Goal: Task Accomplishment & Management: Use online tool/utility

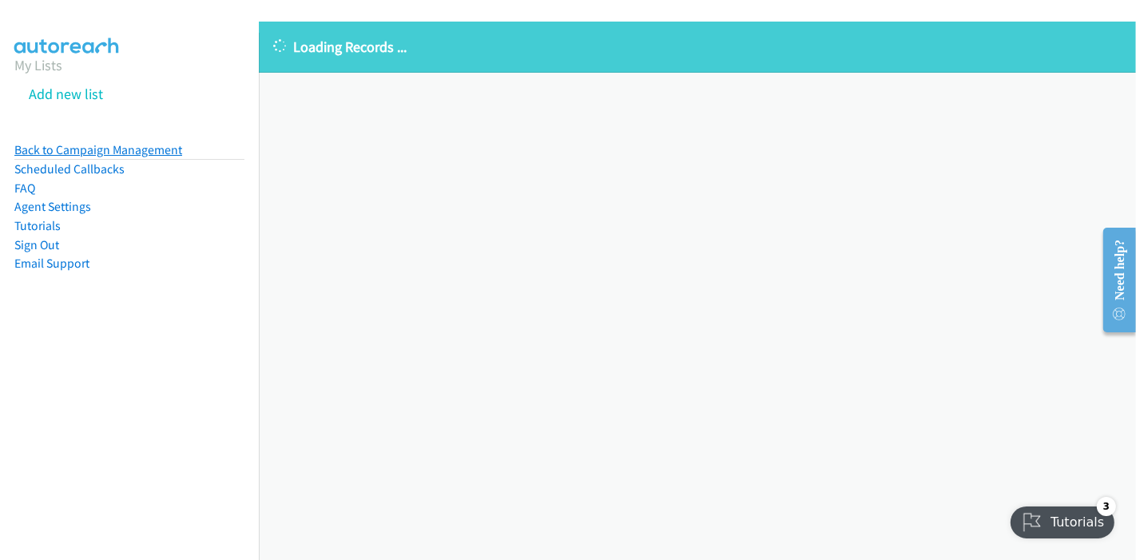
click at [153, 153] on link "Back to Campaign Management" at bounding box center [98, 149] width 168 height 15
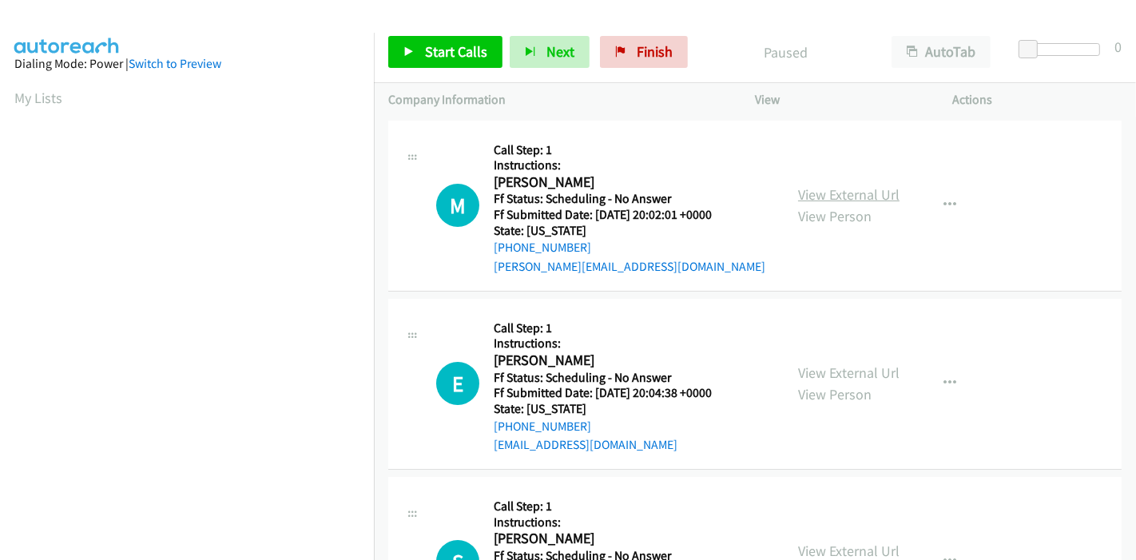
click at [837, 193] on link "View External Url" at bounding box center [848, 194] width 101 height 18
click at [827, 374] on link "View External Url" at bounding box center [848, 372] width 101 height 18
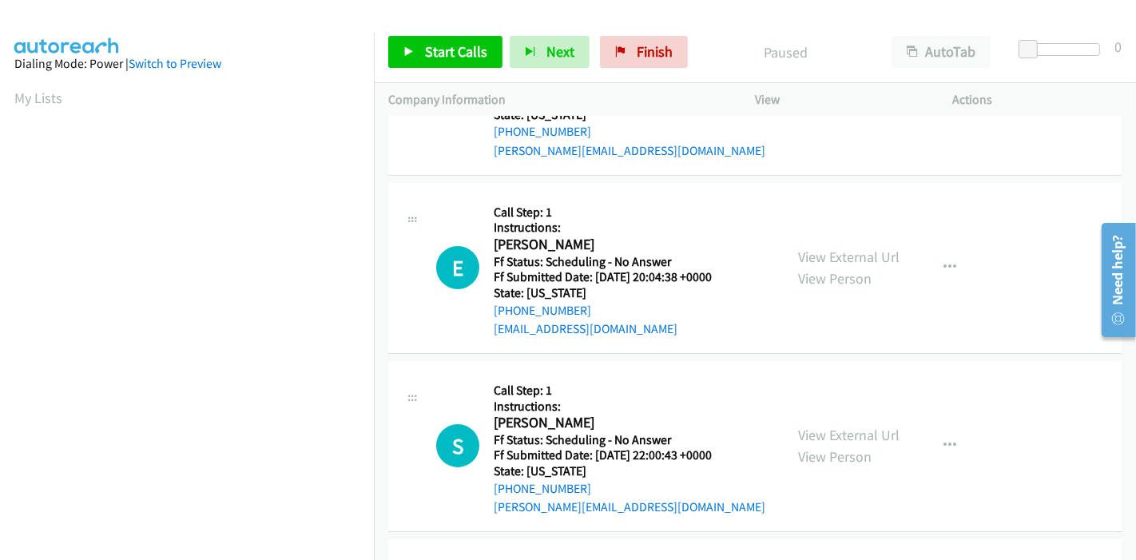
scroll to position [177, 0]
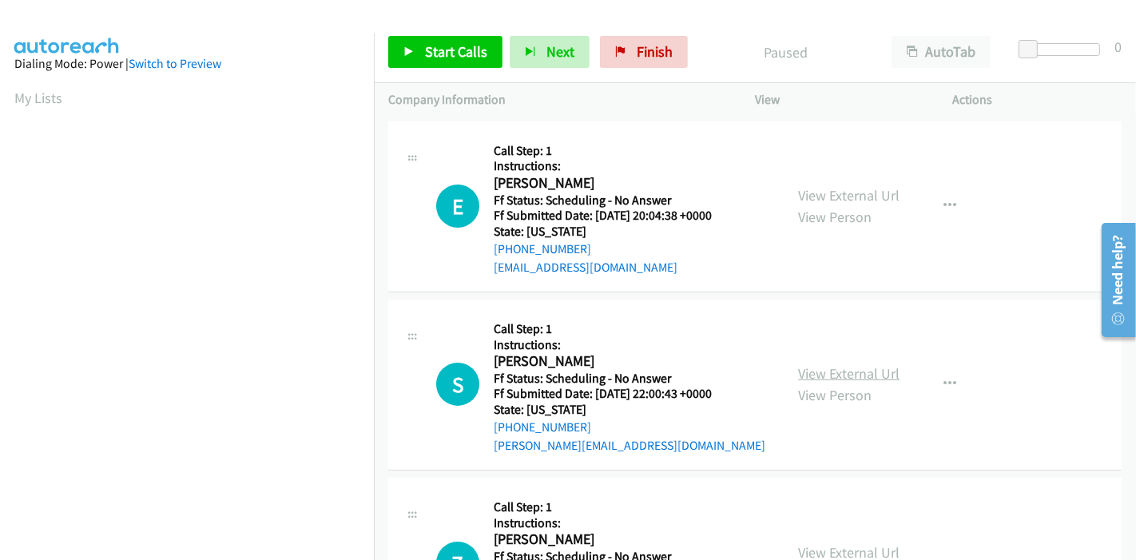
click at [822, 373] on link "View External Url" at bounding box center [848, 373] width 101 height 18
click at [821, 373] on link "View External Url" at bounding box center [848, 375] width 101 height 18
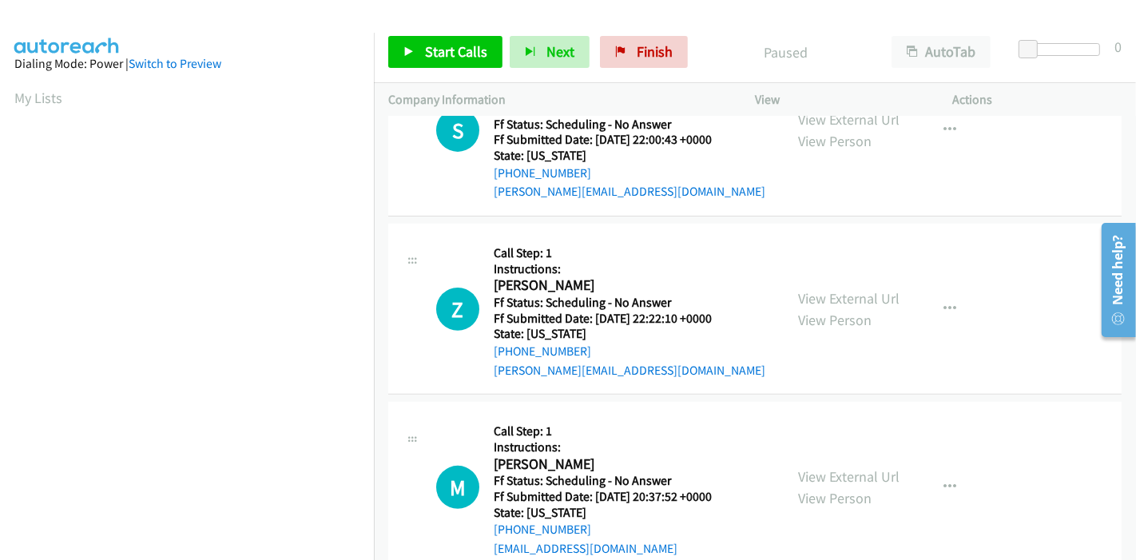
scroll to position [532, 0]
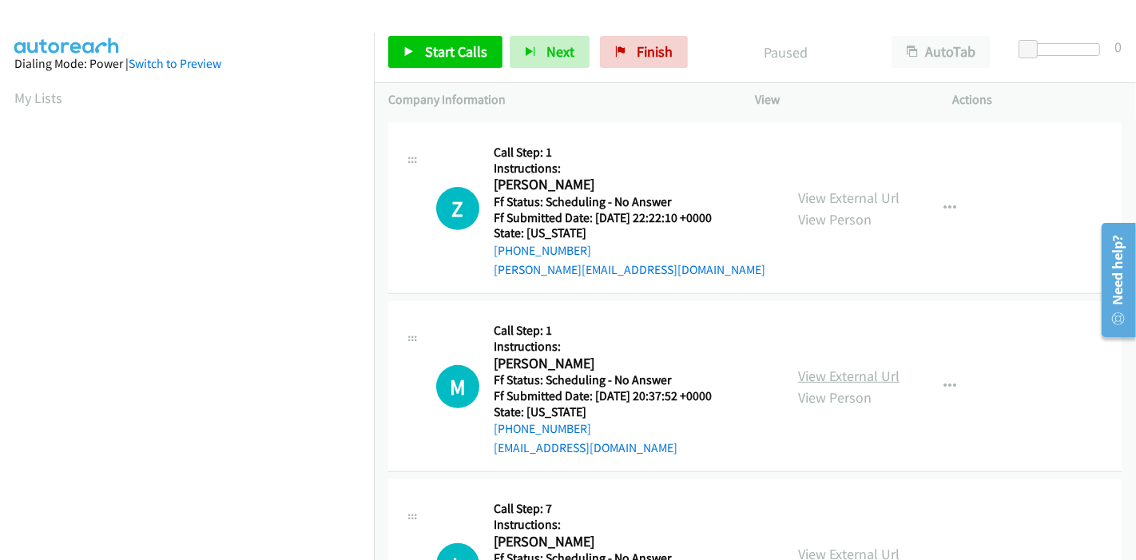
click at [806, 367] on link "View External Url" at bounding box center [848, 376] width 101 height 18
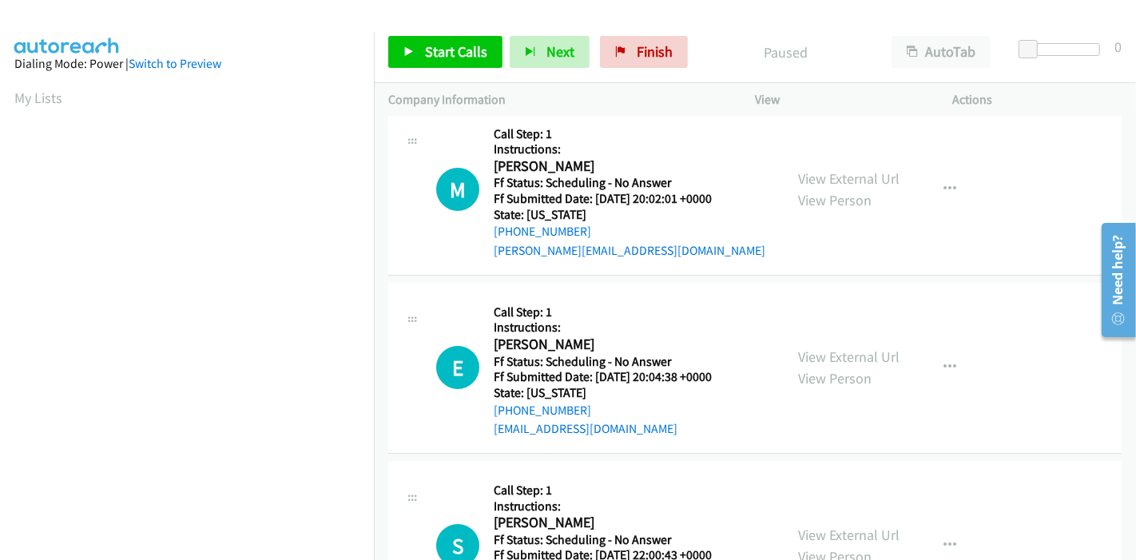
scroll to position [0, 0]
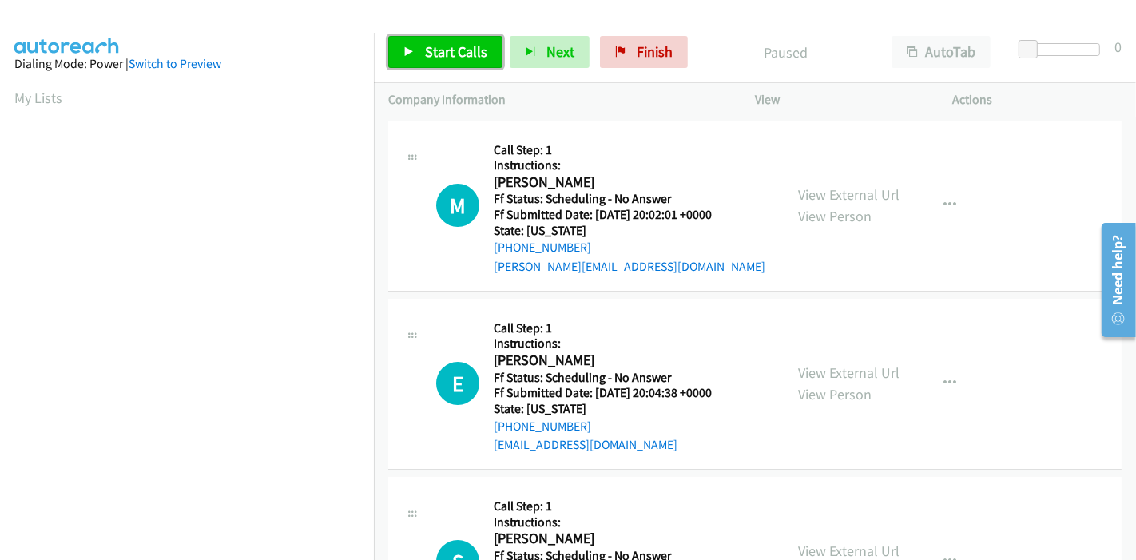
click at [458, 55] on span "Start Calls" at bounding box center [456, 51] width 62 height 18
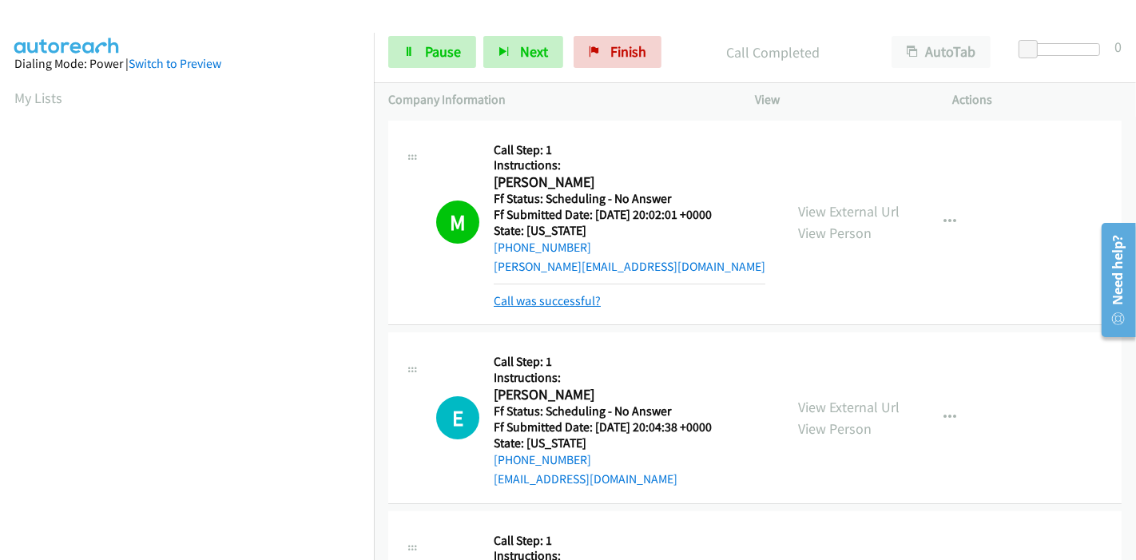
click at [551, 303] on link "Call was successful?" at bounding box center [547, 300] width 107 height 15
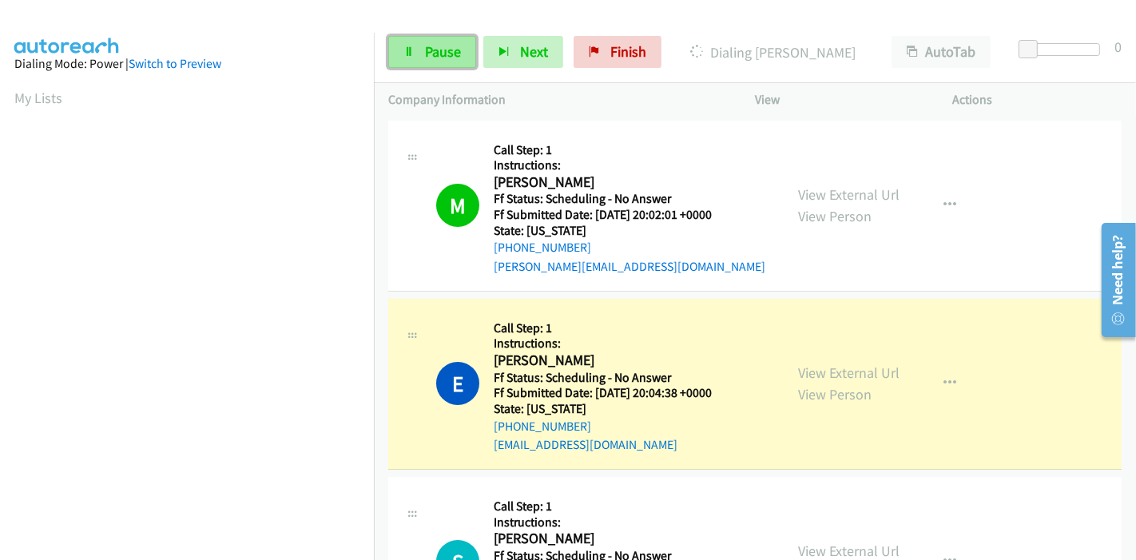
click at [440, 60] on span "Pause" at bounding box center [443, 51] width 36 height 18
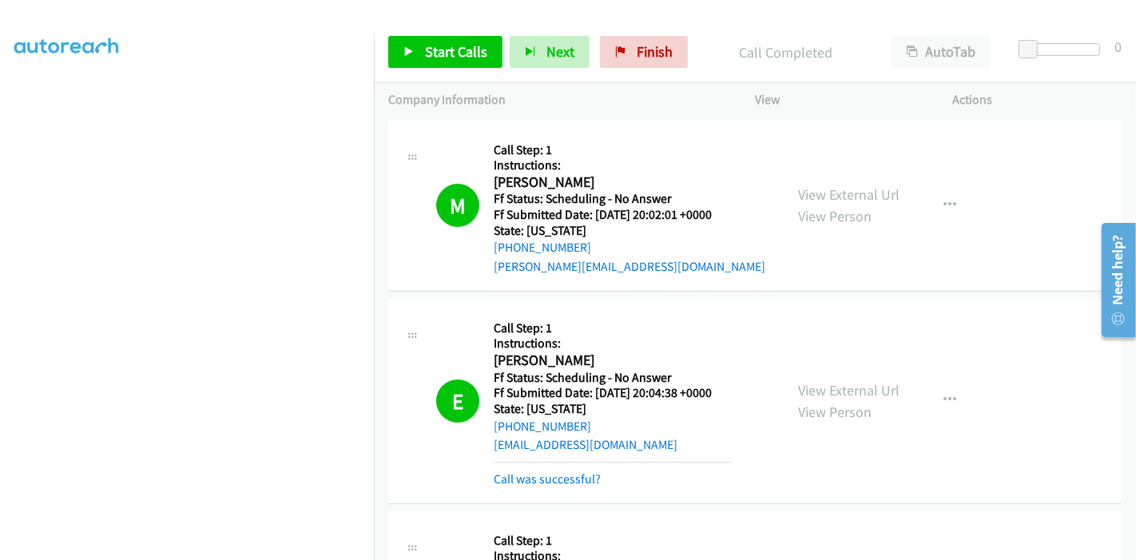
scroll to position [89, 0]
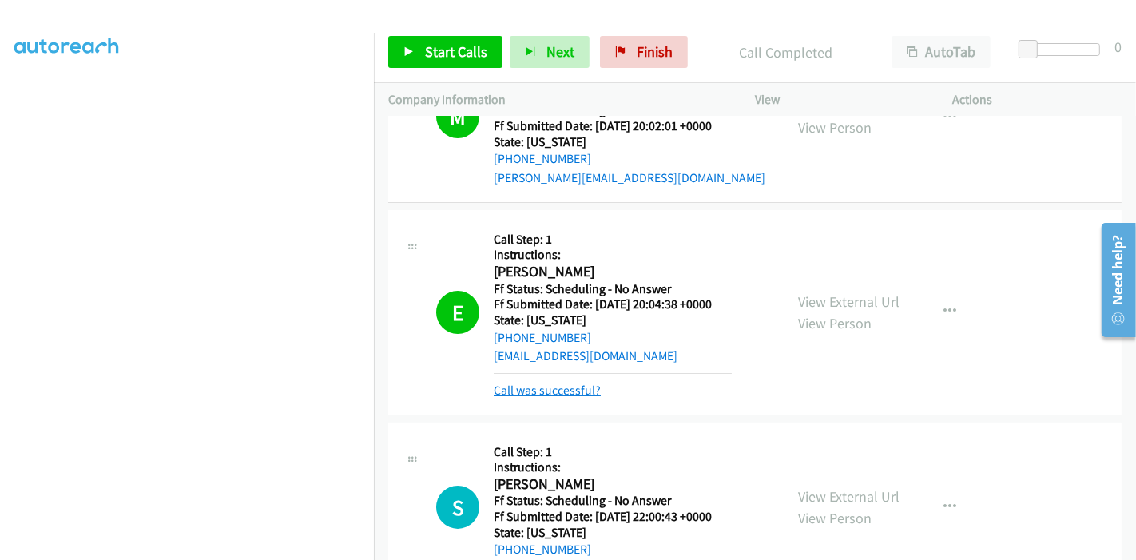
click at [580, 391] on link "Call was successful?" at bounding box center [547, 390] width 107 height 15
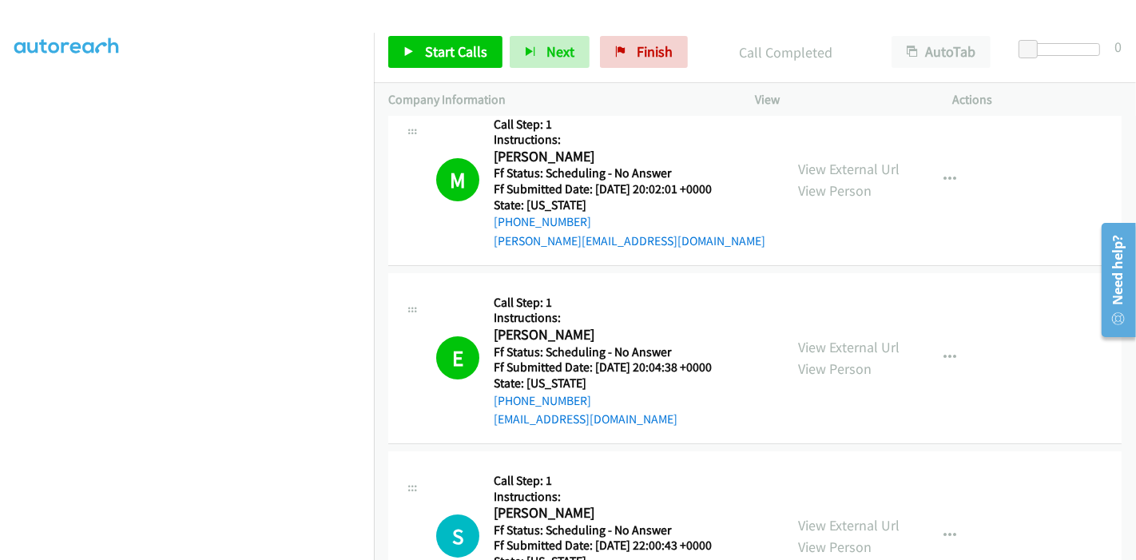
scroll to position [0, 0]
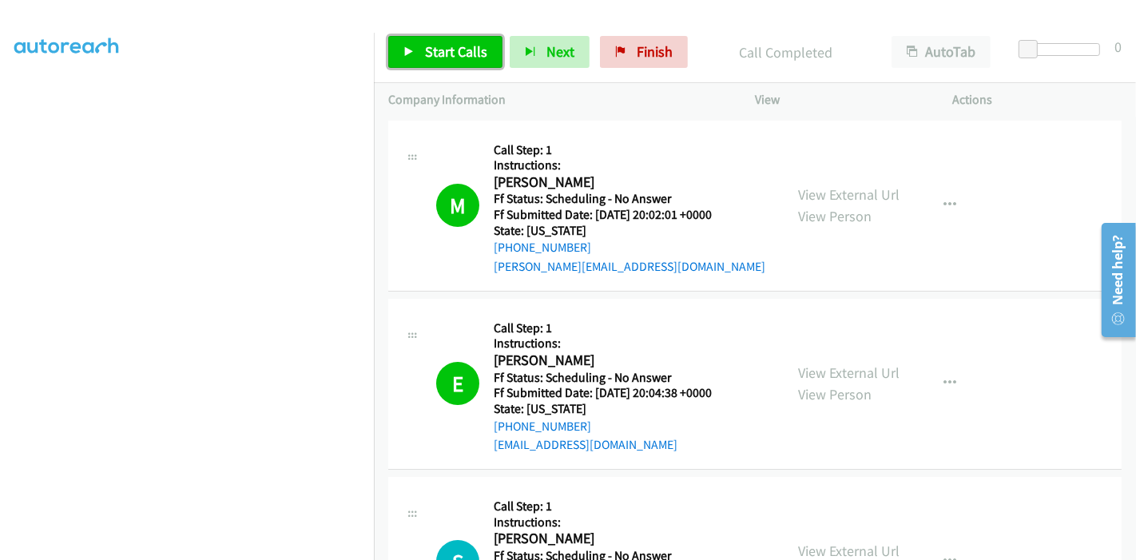
click at [441, 42] on link "Start Calls" at bounding box center [445, 52] width 114 height 32
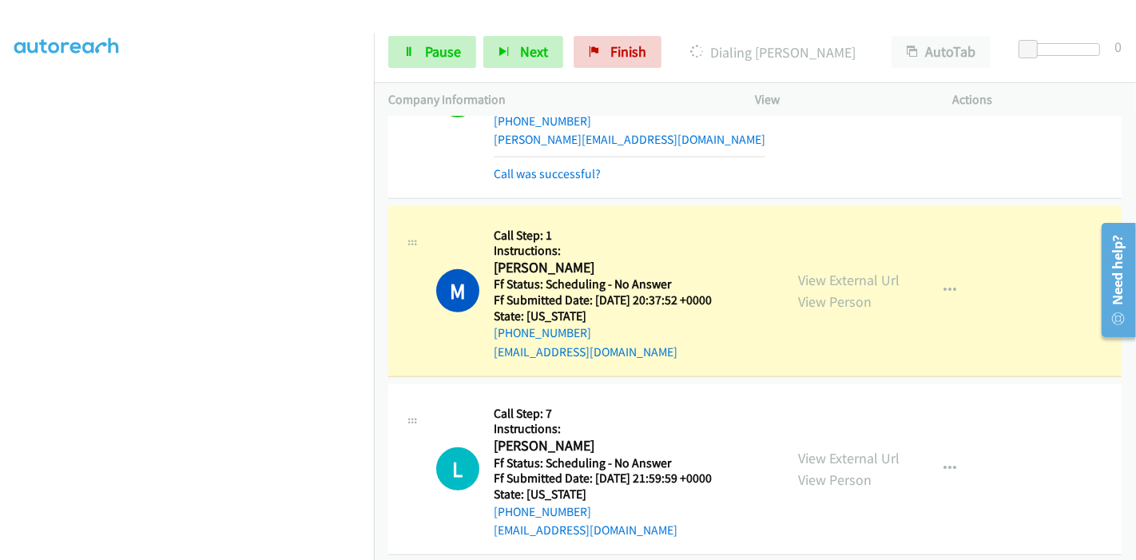
scroll to position [799, 0]
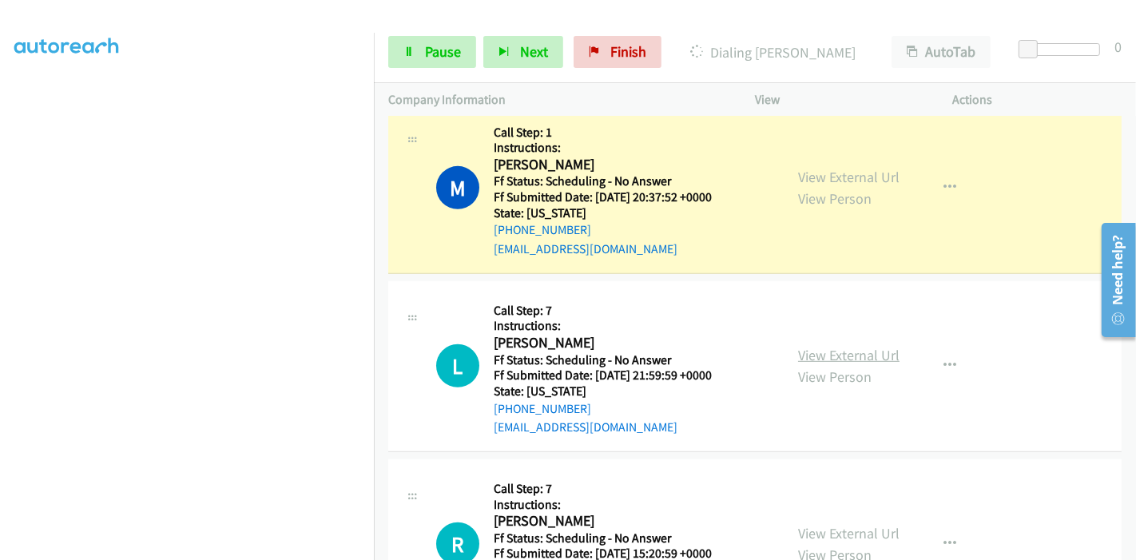
click at [842, 355] on link "View External Url" at bounding box center [848, 355] width 101 height 18
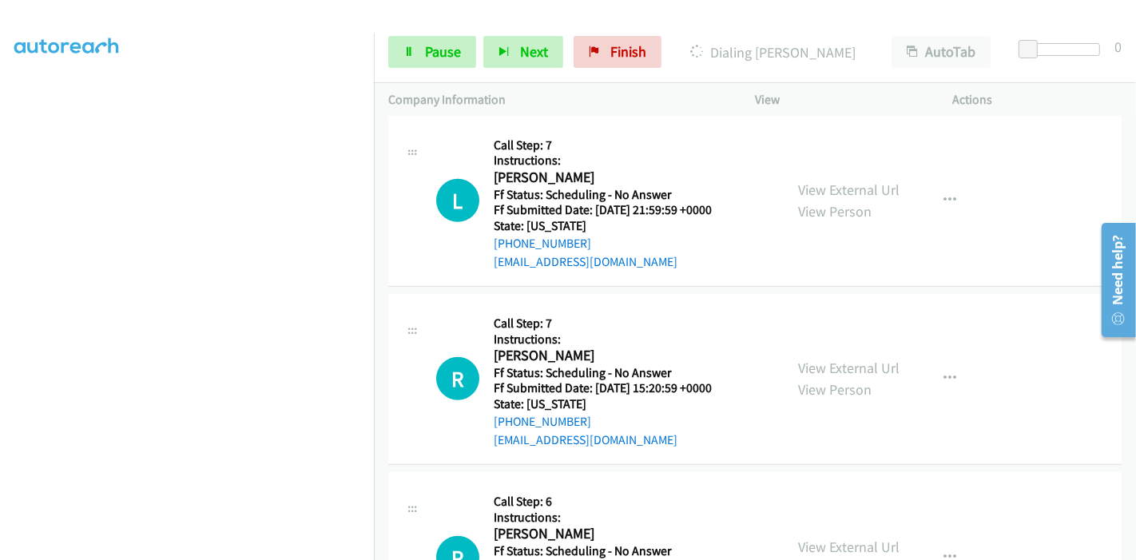
scroll to position [976, 0]
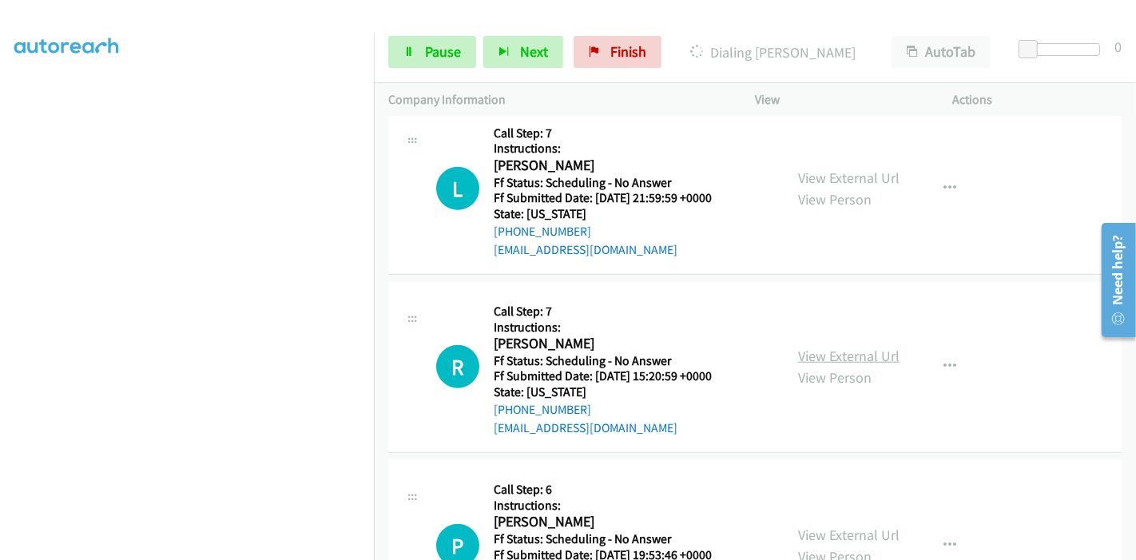
click at [825, 352] on link "View External Url" at bounding box center [848, 356] width 101 height 18
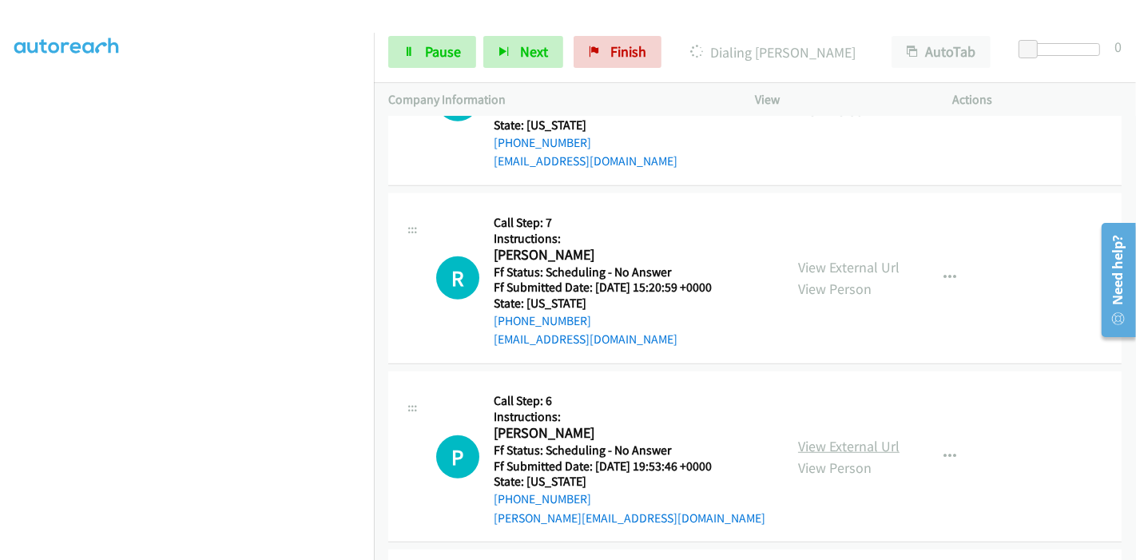
click at [806, 443] on link "View External Url" at bounding box center [848, 446] width 101 height 18
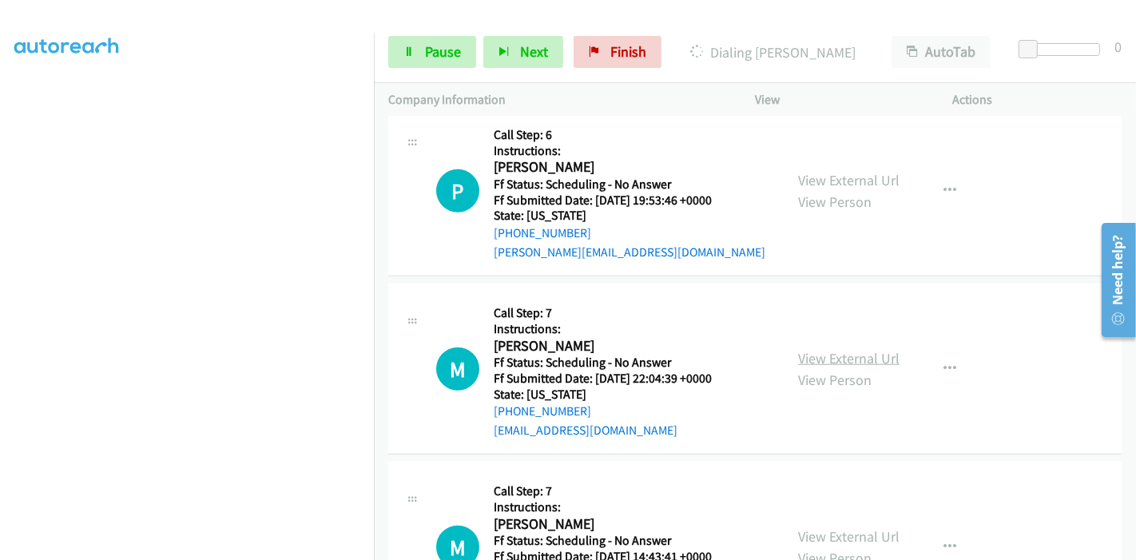
click at [830, 350] on link "View External Url" at bounding box center [848, 358] width 101 height 18
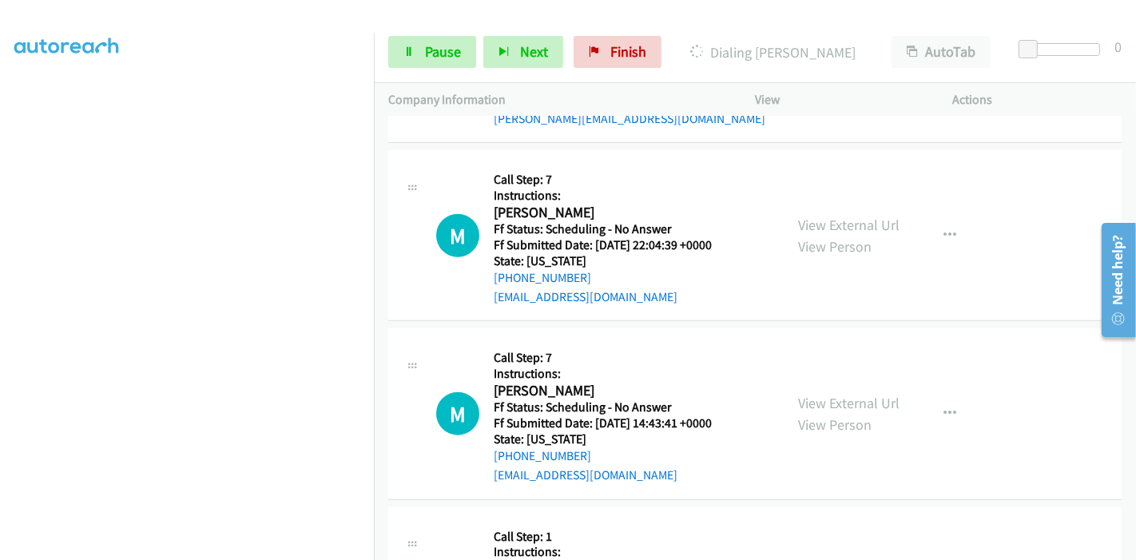
scroll to position [1508, 0]
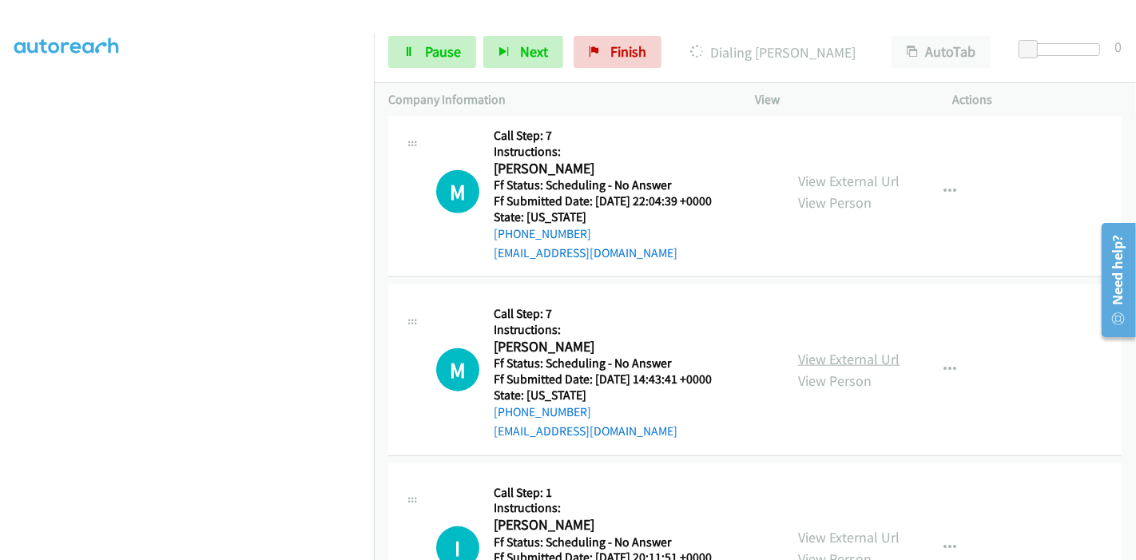
click at [819, 351] on link "View External Url" at bounding box center [848, 359] width 101 height 18
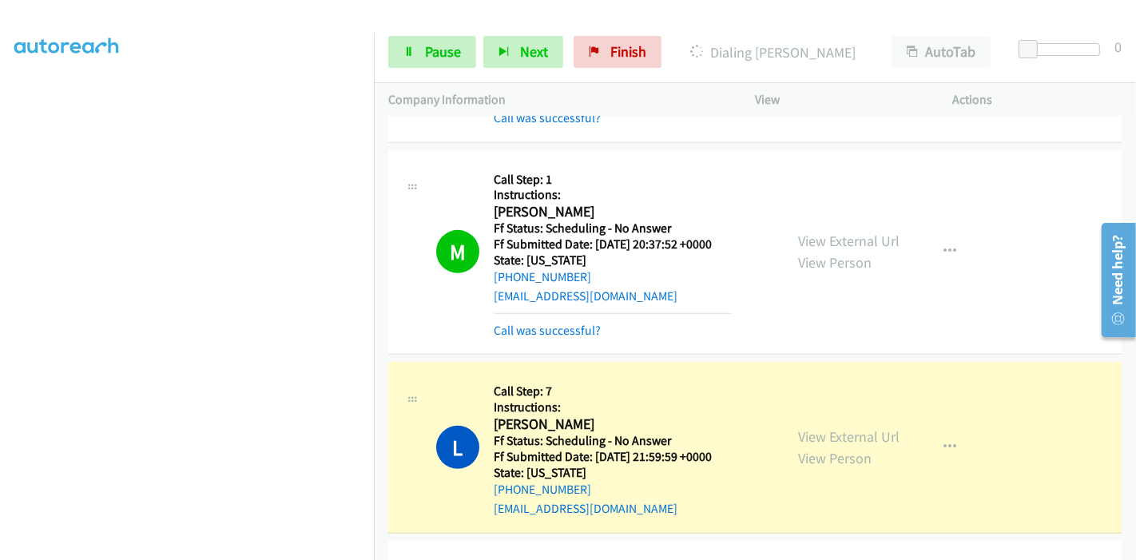
scroll to position [744, 0]
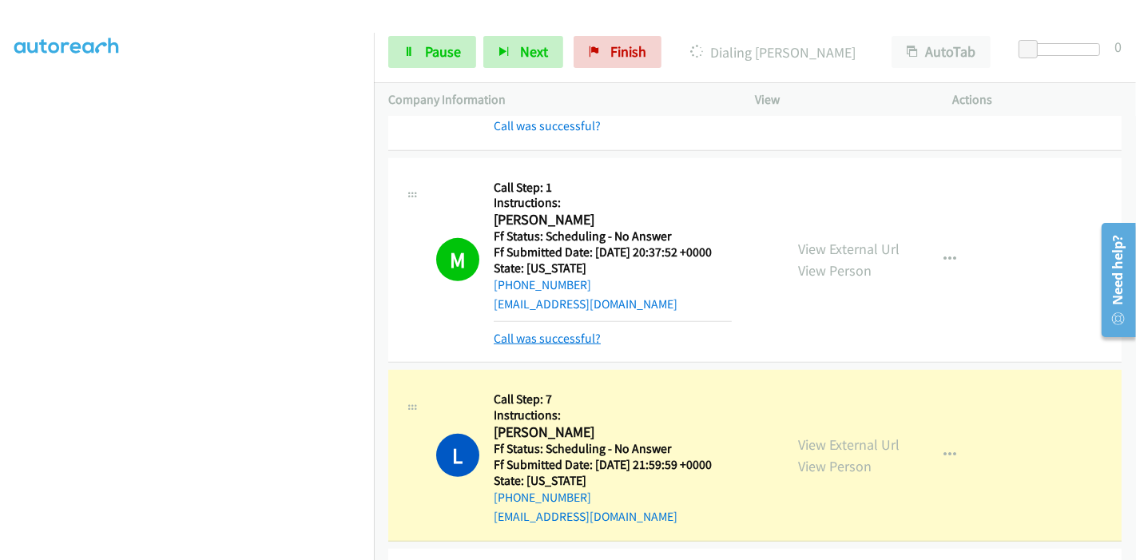
click at [539, 341] on link "Call was successful?" at bounding box center [547, 338] width 107 height 15
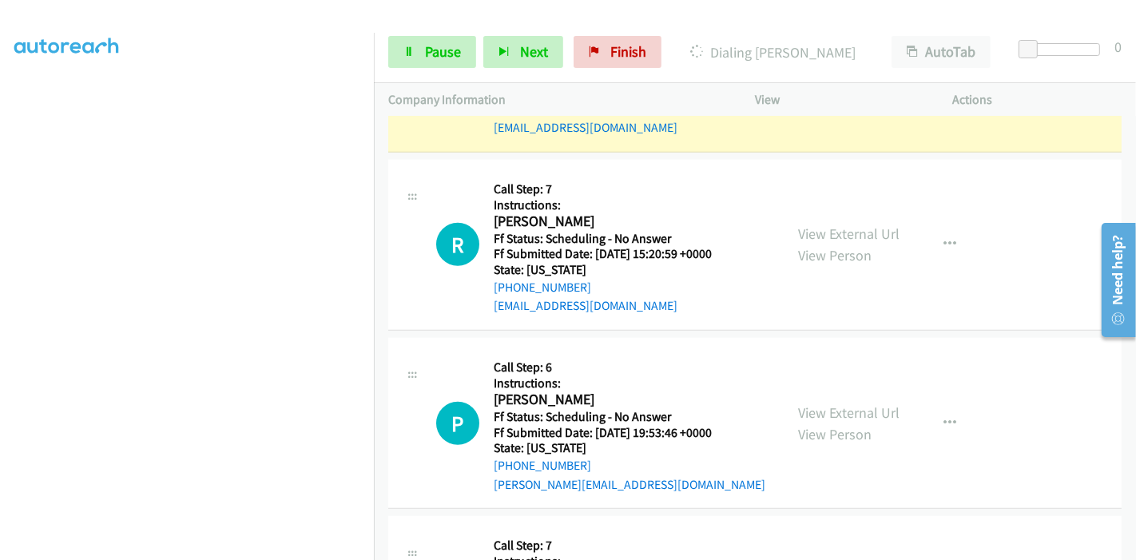
scroll to position [921, 0]
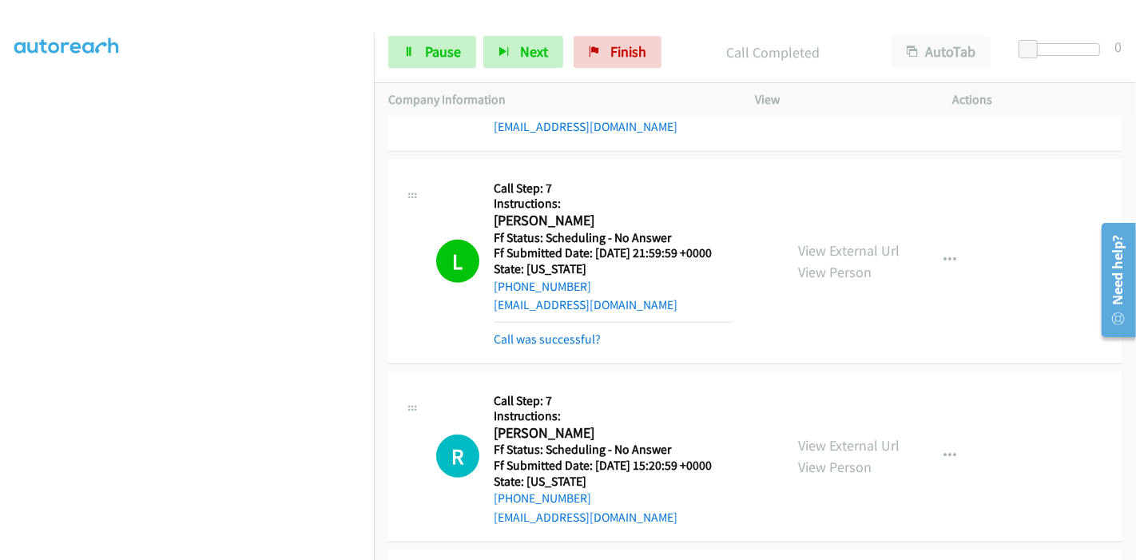
click at [566, 339] on link "Call was successful?" at bounding box center [547, 338] width 107 height 15
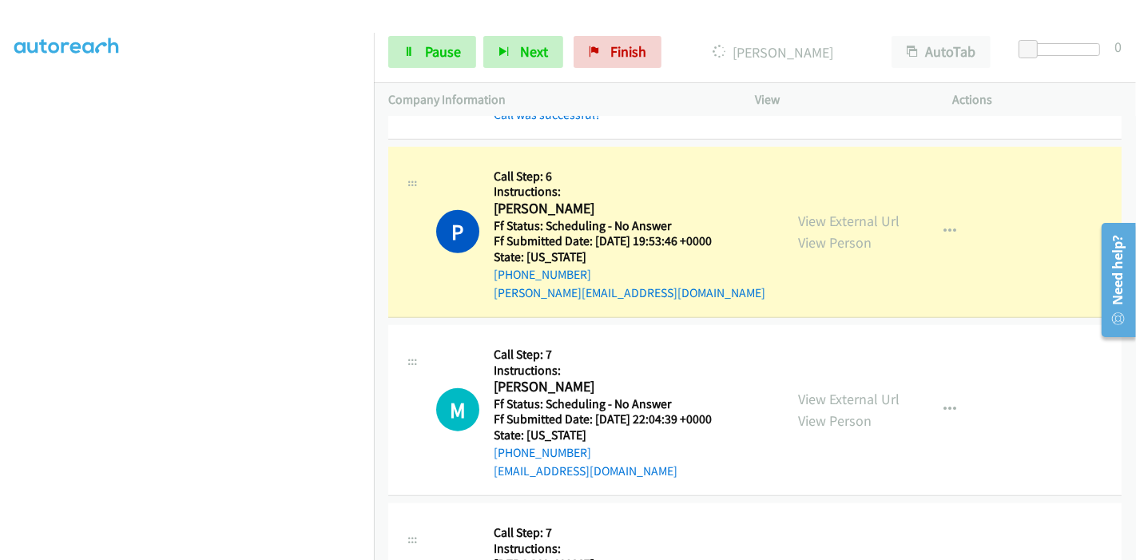
scroll to position [1364, 0]
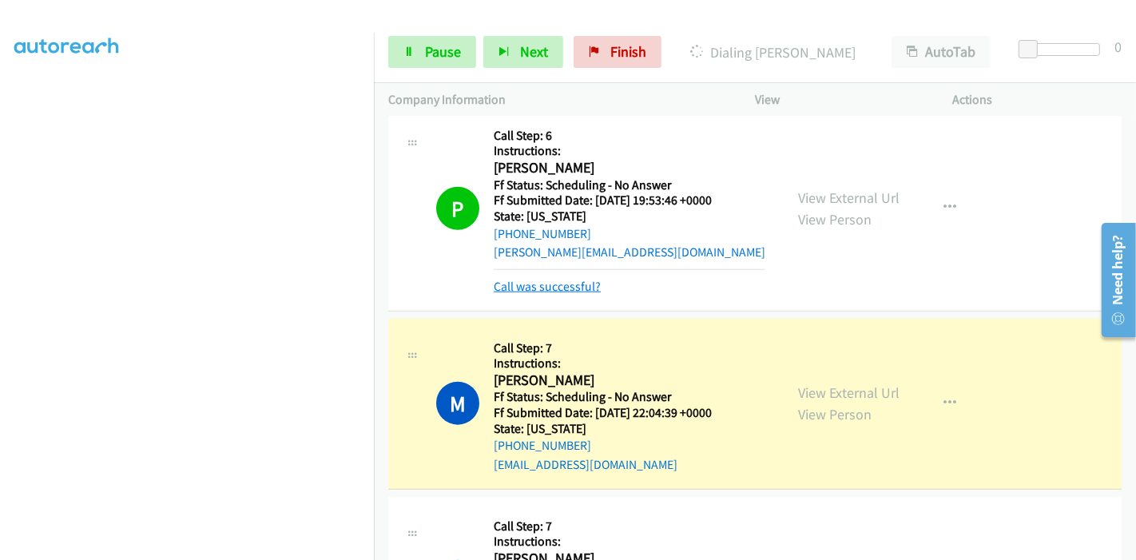
click at [559, 283] on link "Call was successful?" at bounding box center [547, 286] width 107 height 15
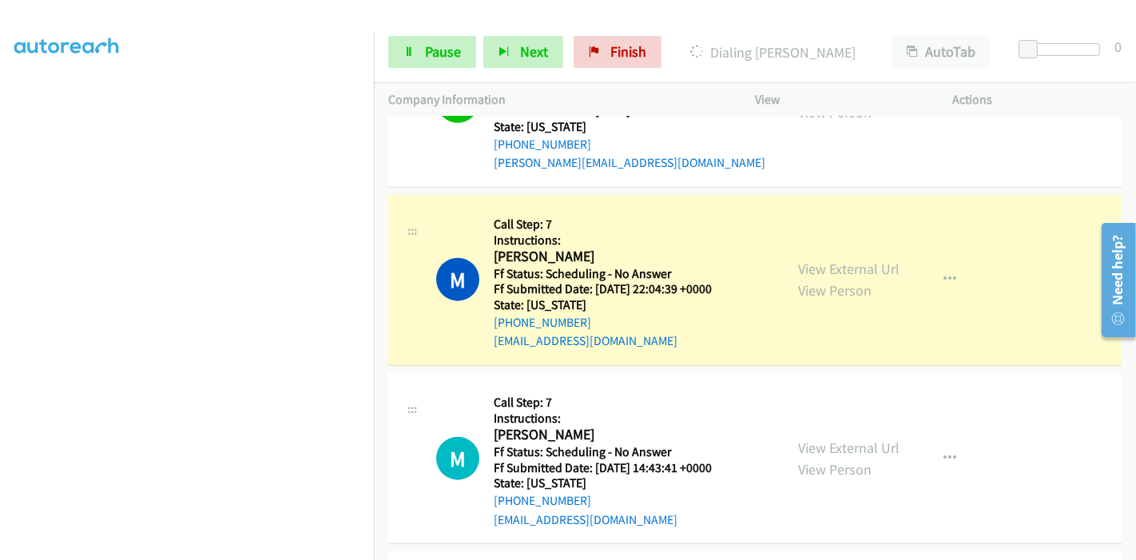
scroll to position [1542, 0]
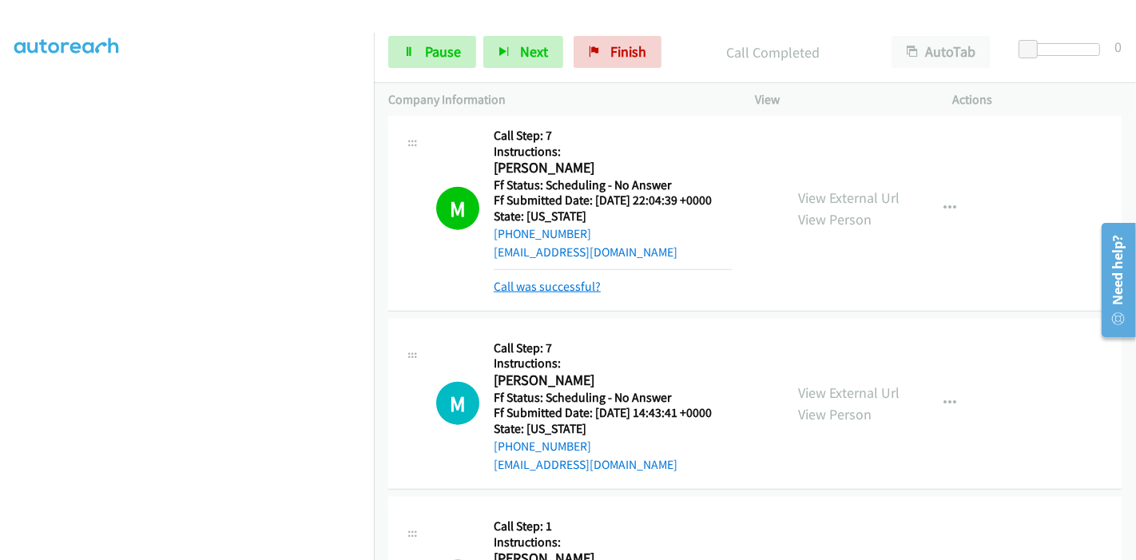
click at [541, 284] on link "Call was successful?" at bounding box center [547, 286] width 107 height 15
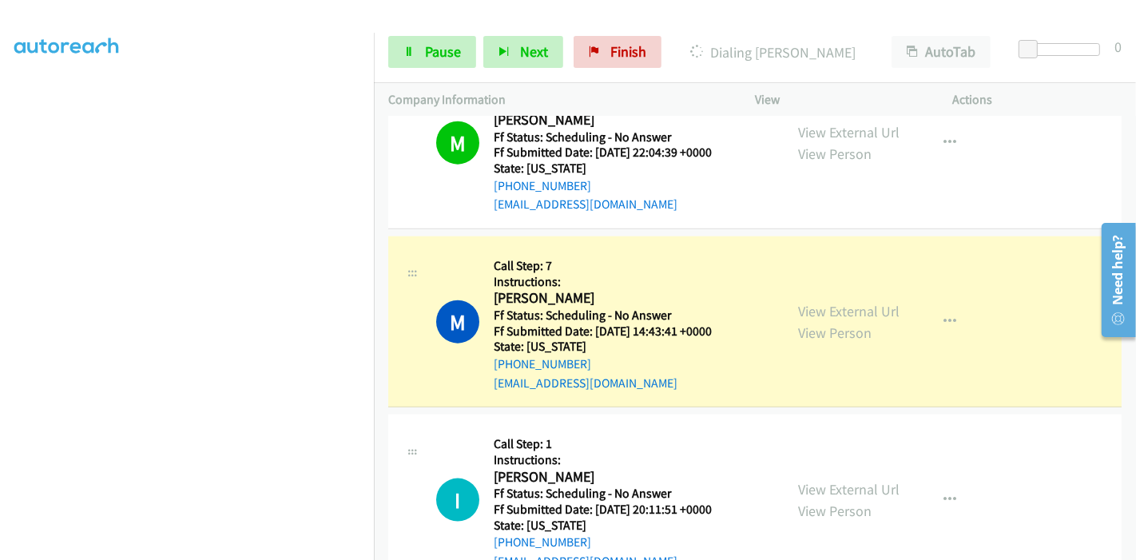
scroll to position [1631, 0]
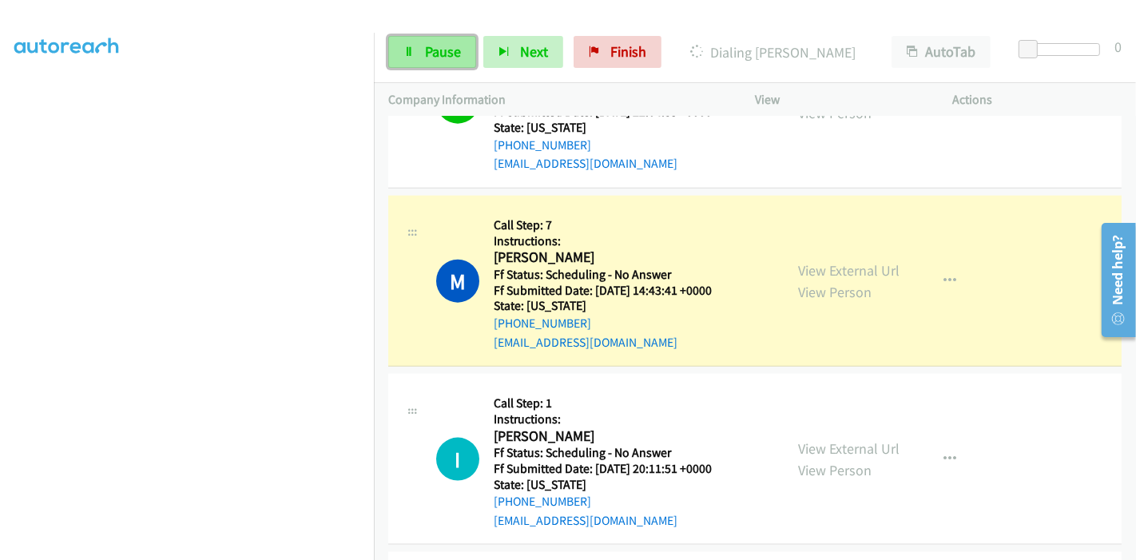
click at [446, 65] on link "Pause" at bounding box center [432, 52] width 88 height 32
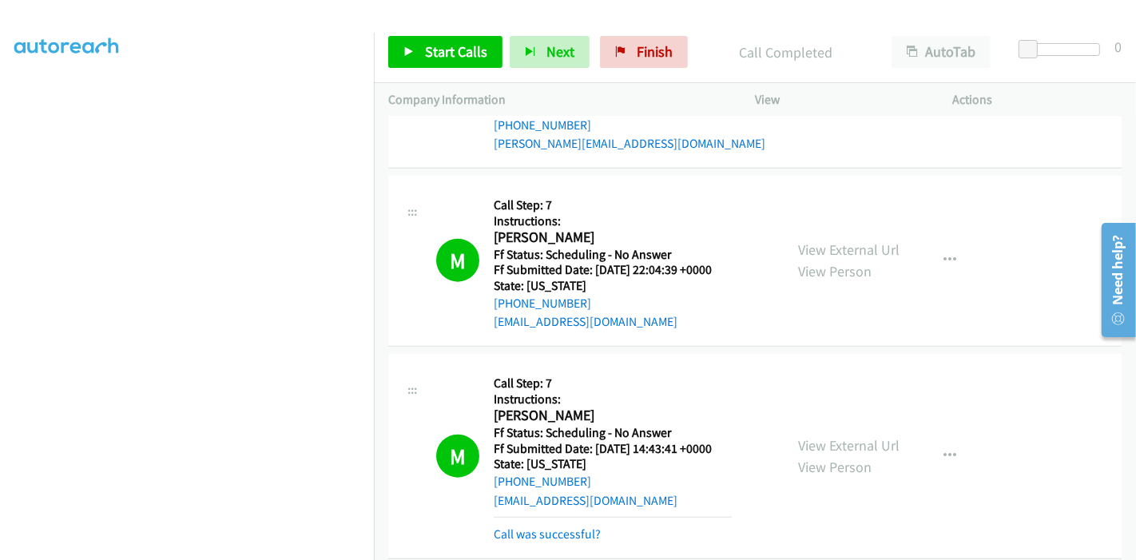
scroll to position [1897, 0]
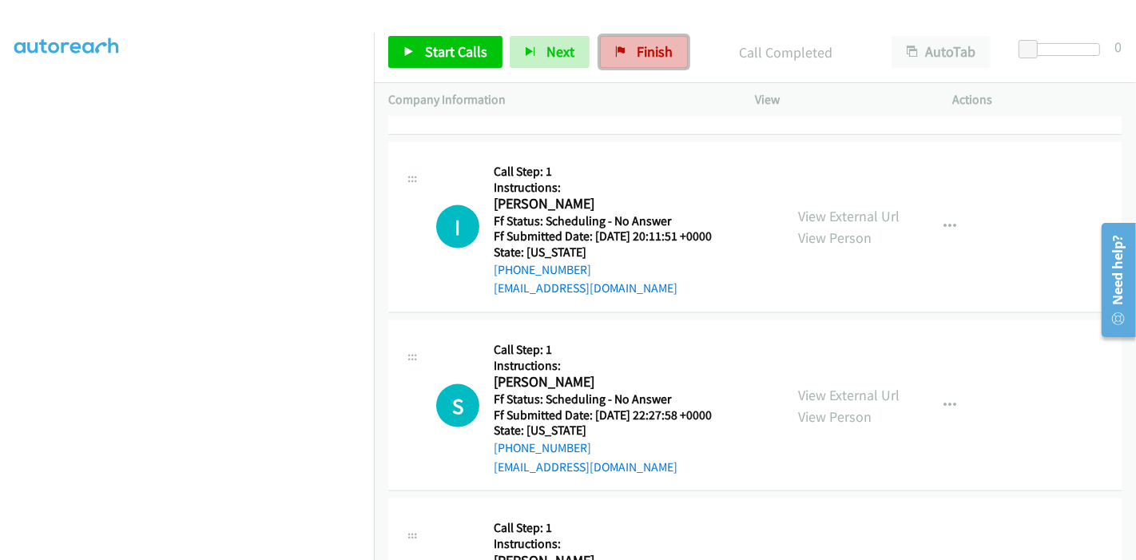
click at [632, 65] on link "Finish" at bounding box center [644, 52] width 88 height 32
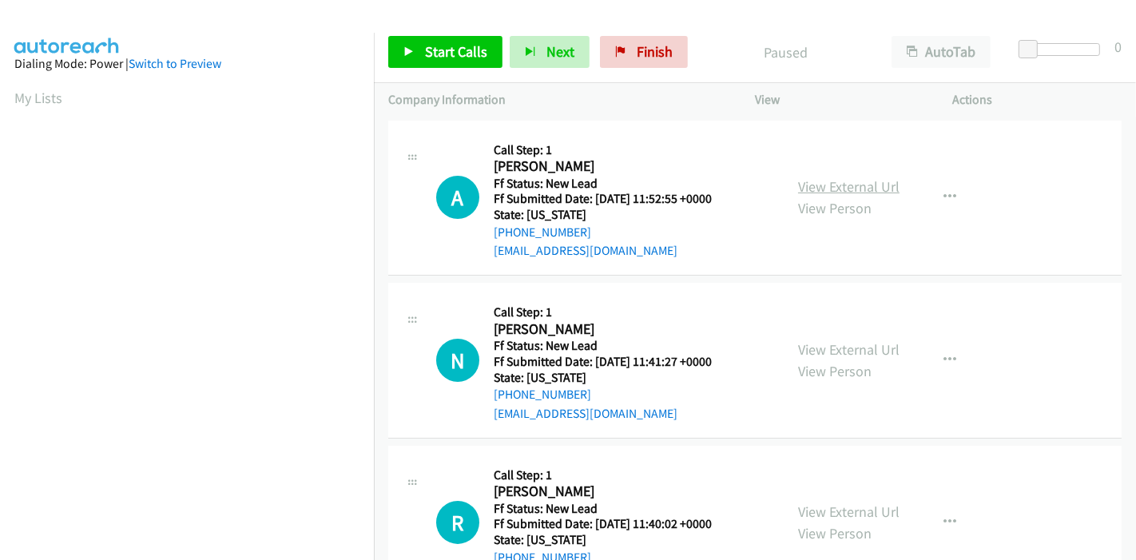
click at [807, 188] on link "View External Url" at bounding box center [848, 186] width 101 height 18
click at [839, 347] on link "View External Url" at bounding box center [848, 349] width 101 height 18
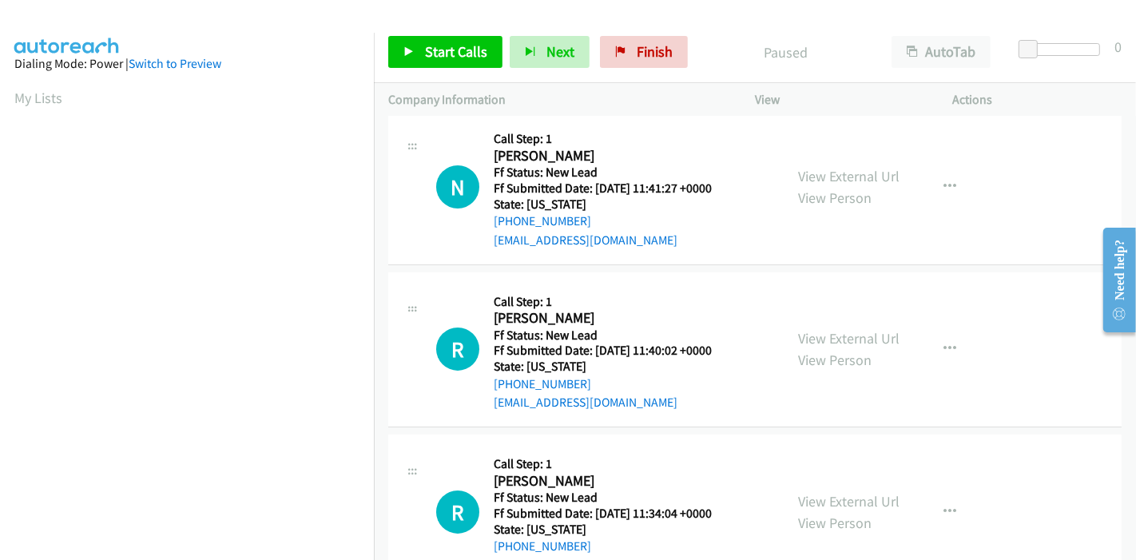
scroll to position [177, 0]
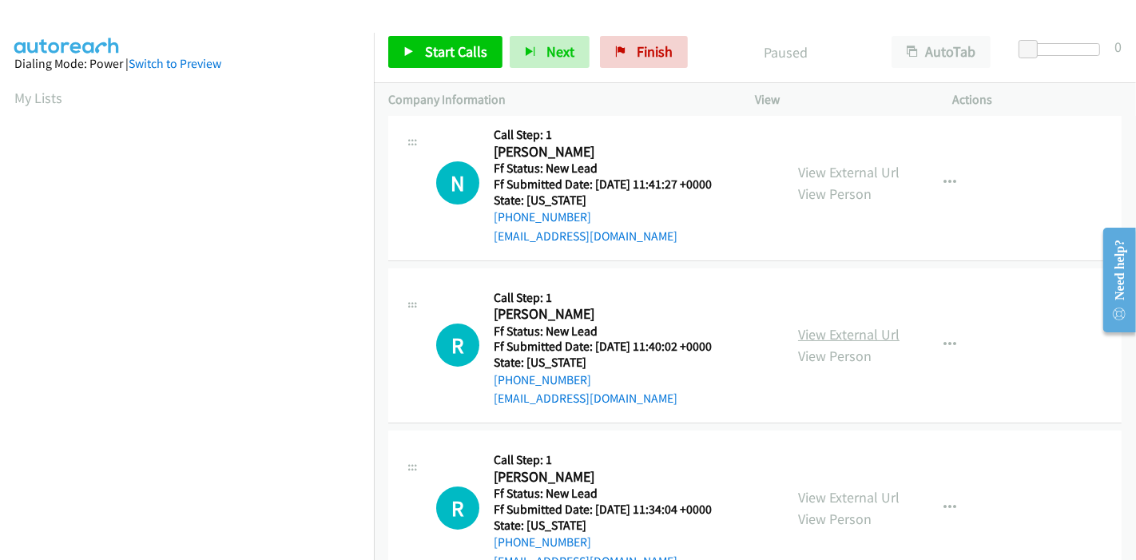
click at [843, 326] on link "View External Url" at bounding box center [848, 334] width 101 height 18
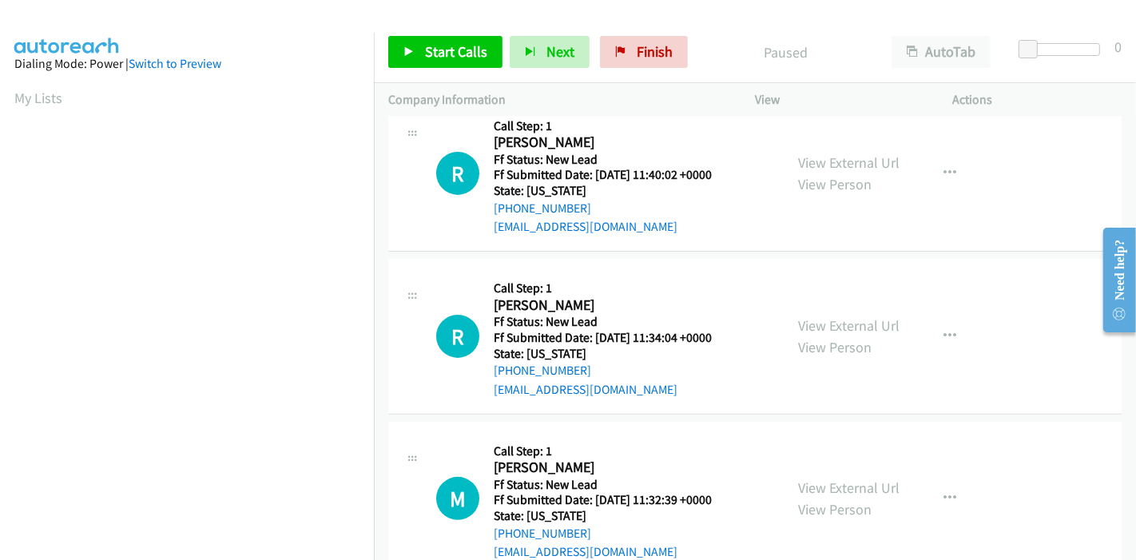
scroll to position [355, 0]
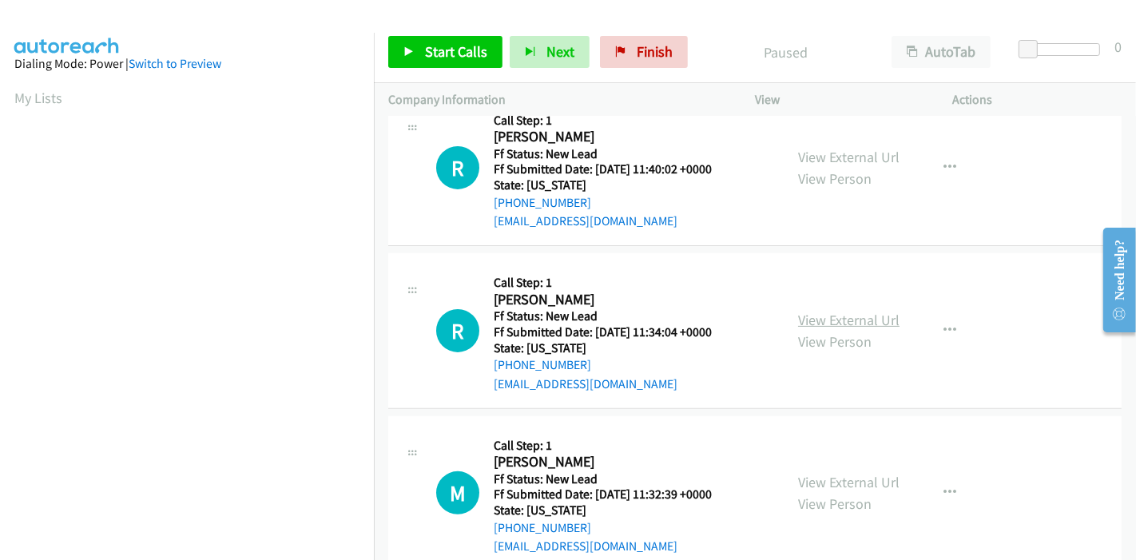
click at [823, 323] on link "View External Url" at bounding box center [848, 320] width 101 height 18
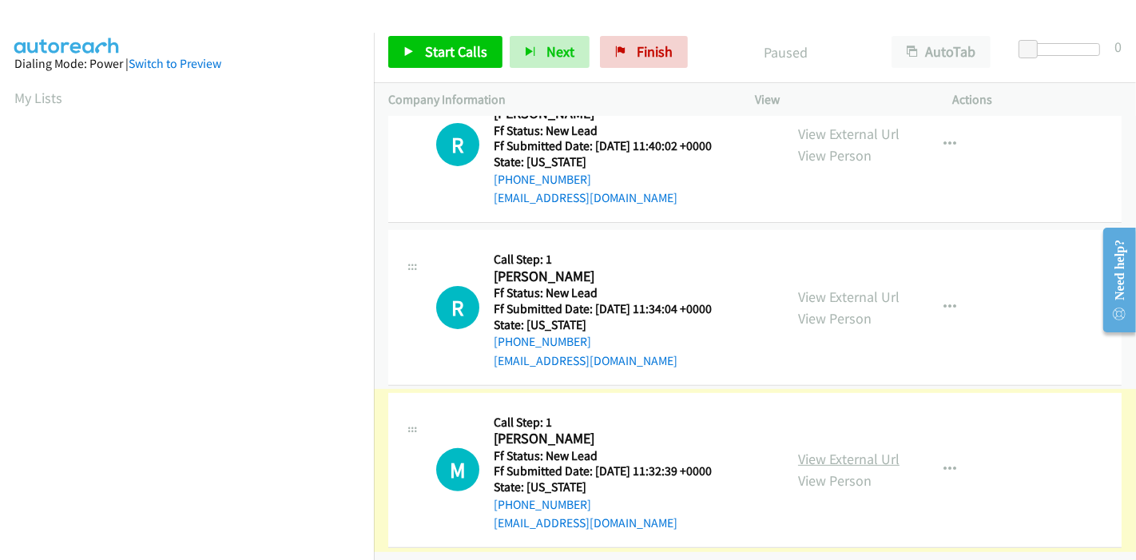
scroll to position [389, 0]
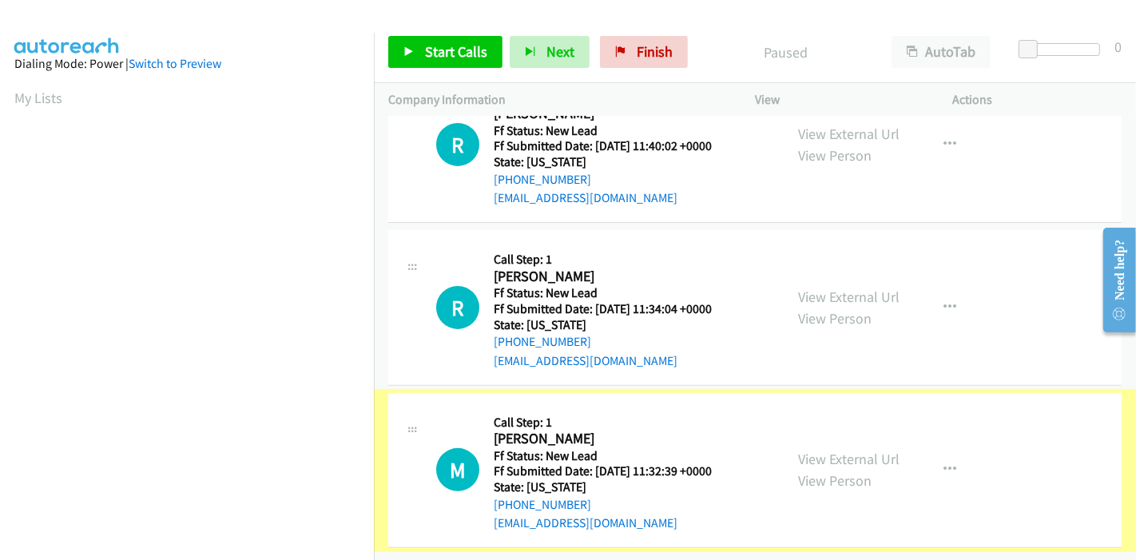
click at [816, 450] on link "View External Url" at bounding box center [848, 459] width 101 height 18
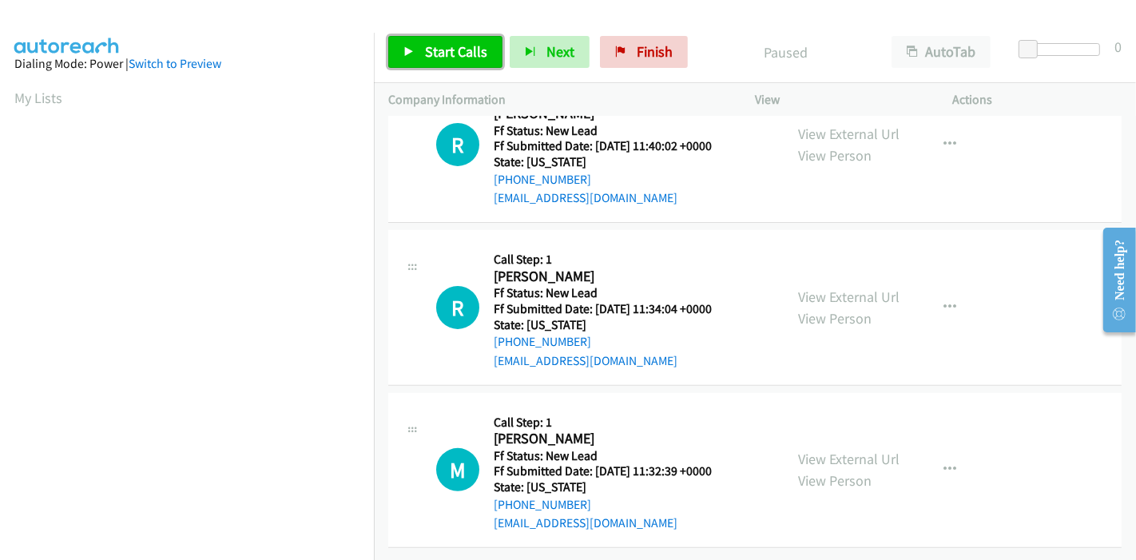
click at [414, 51] on link "Start Calls" at bounding box center [445, 52] width 114 height 32
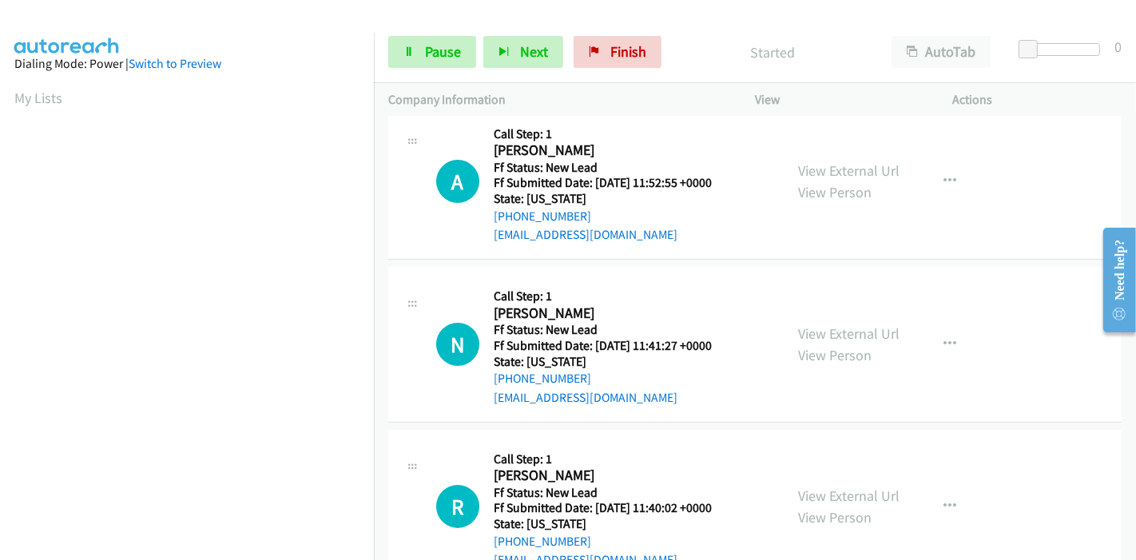
scroll to position [0, 0]
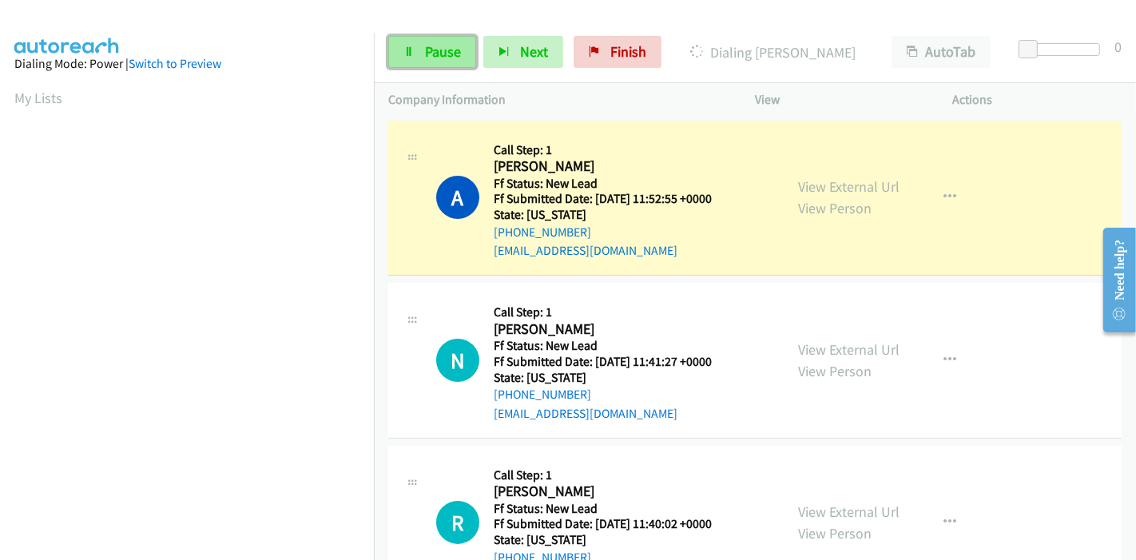
click at [427, 40] on link "Pause" at bounding box center [432, 52] width 88 height 32
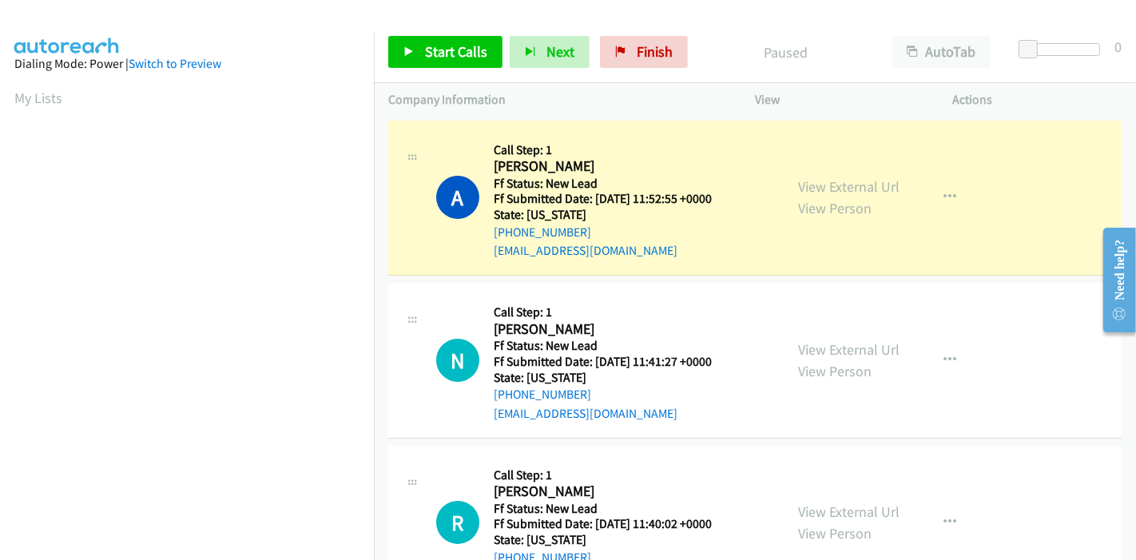
scroll to position [337, 0]
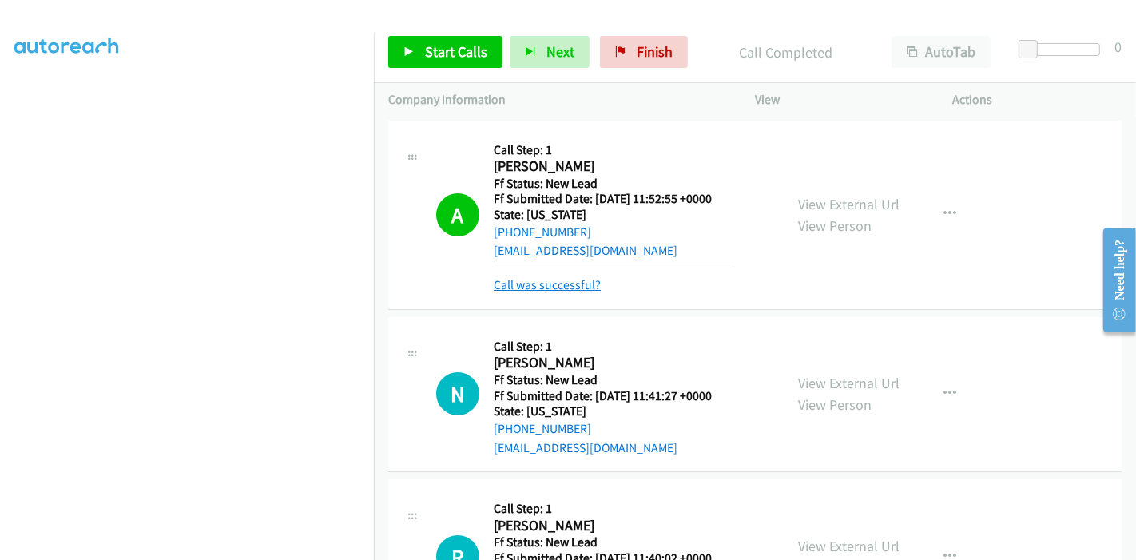
click at [553, 287] on link "Call was successful?" at bounding box center [547, 284] width 107 height 15
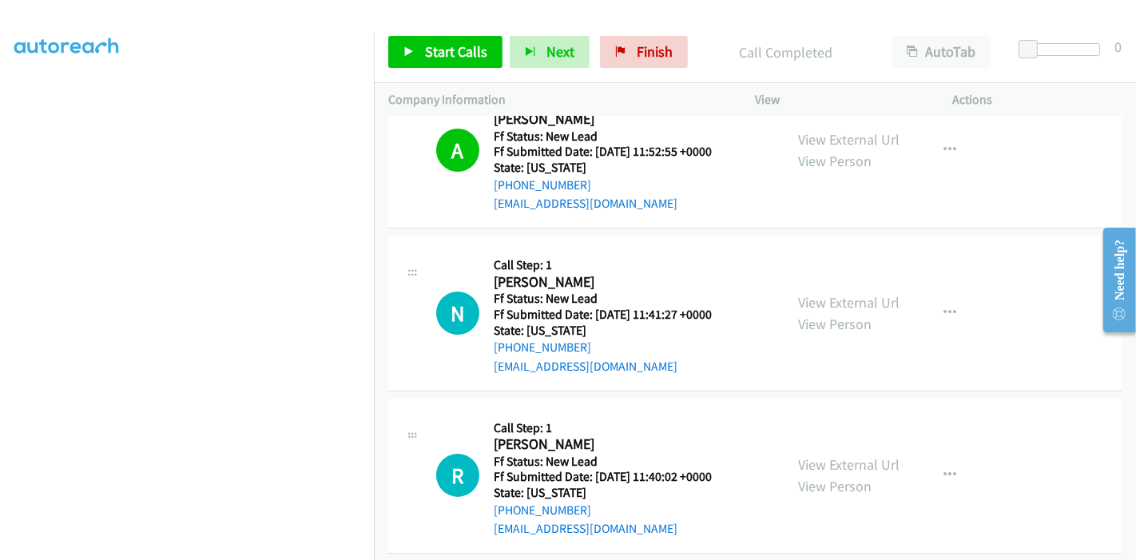
scroll to position [0, 0]
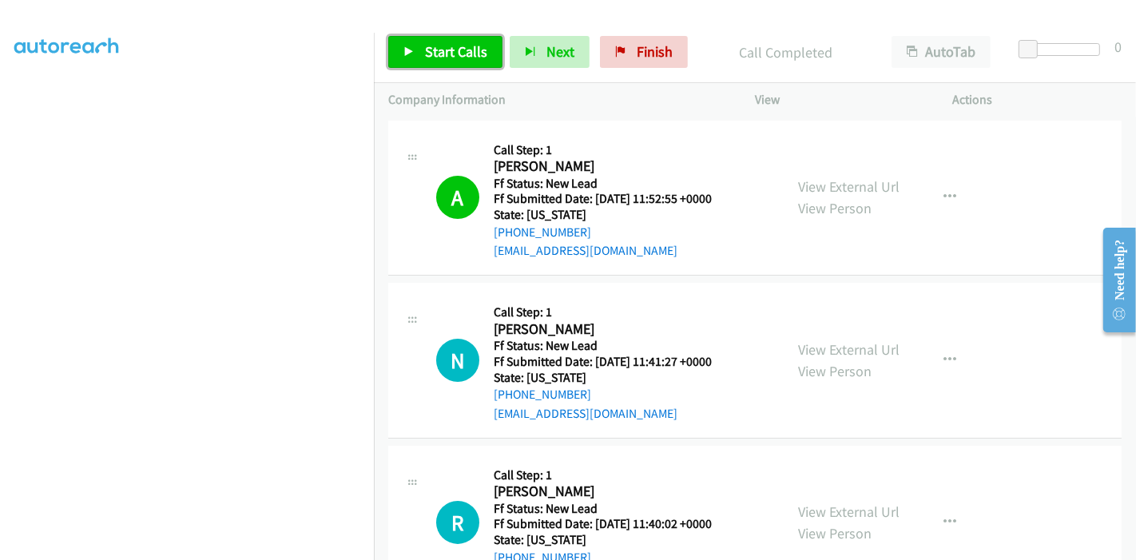
click at [438, 56] on span "Start Calls" at bounding box center [456, 51] width 62 height 18
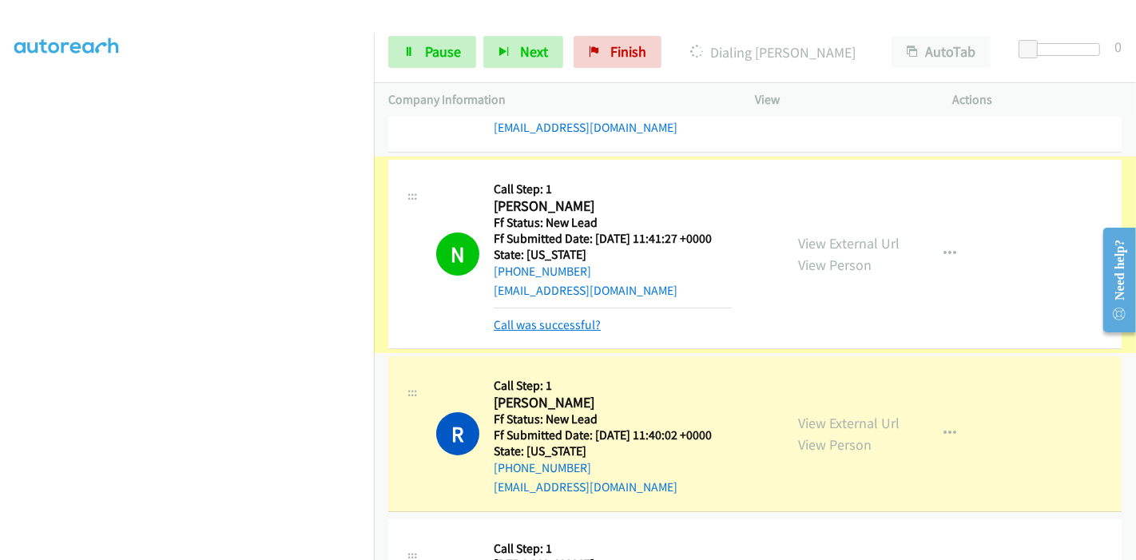
scroll to position [212, 0]
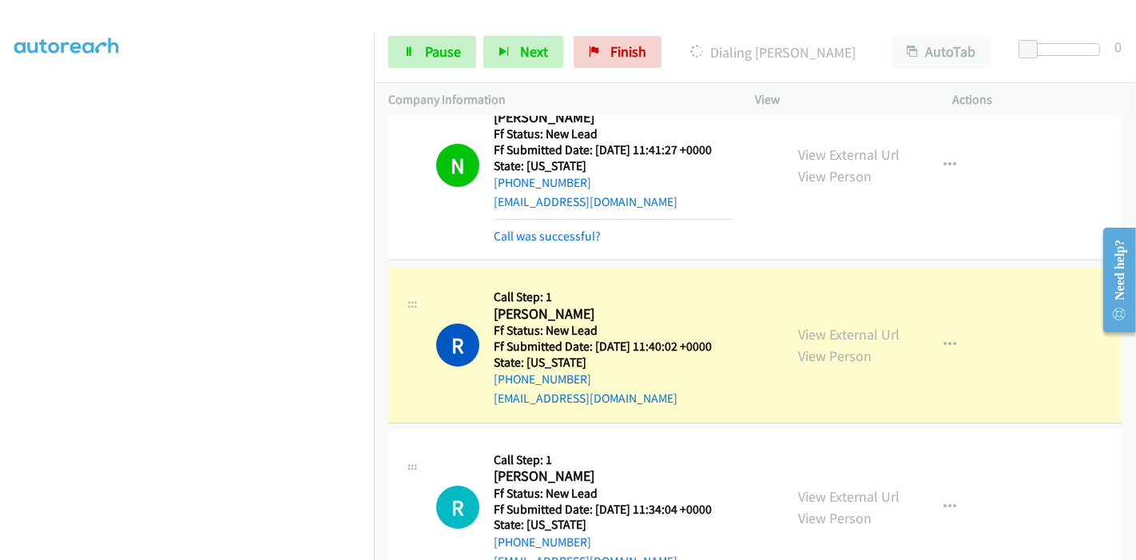
click at [557, 243] on div "Call was successful?" at bounding box center [613, 236] width 238 height 19
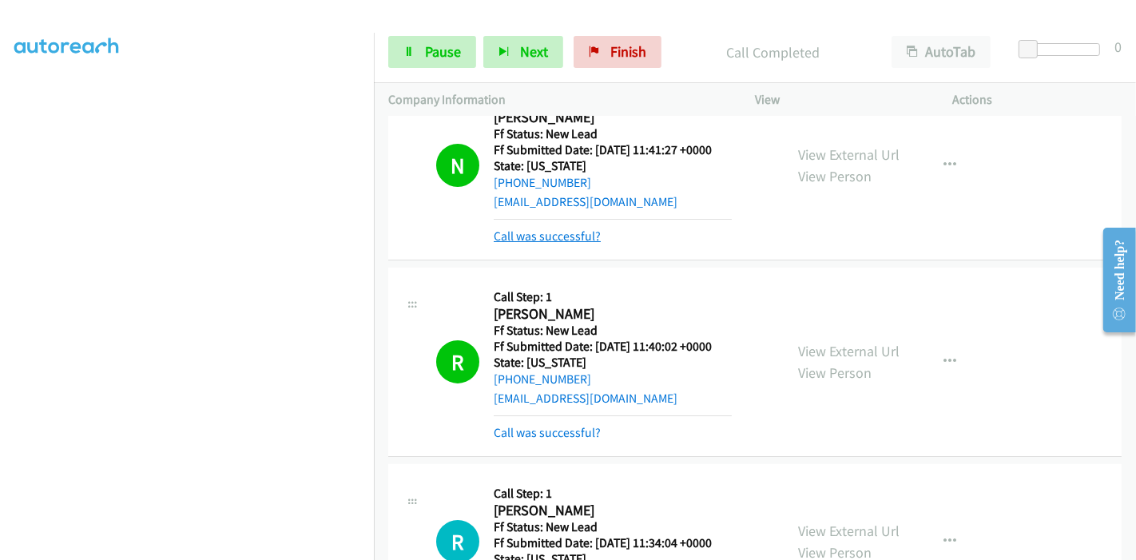
click at [560, 234] on link "Call was successful?" at bounding box center [547, 235] width 107 height 15
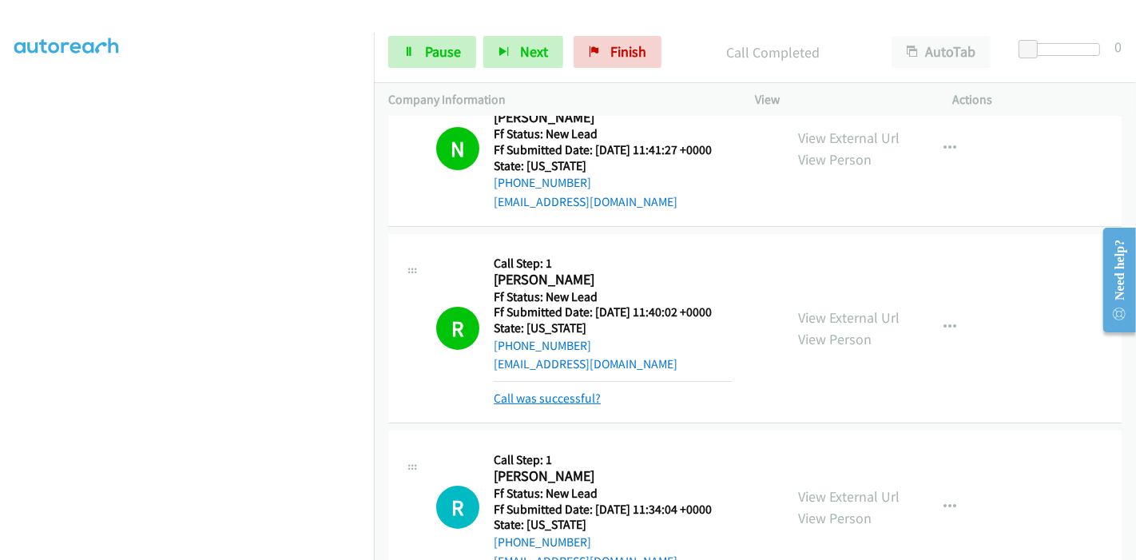
click at [559, 395] on link "Call was successful?" at bounding box center [547, 398] width 107 height 15
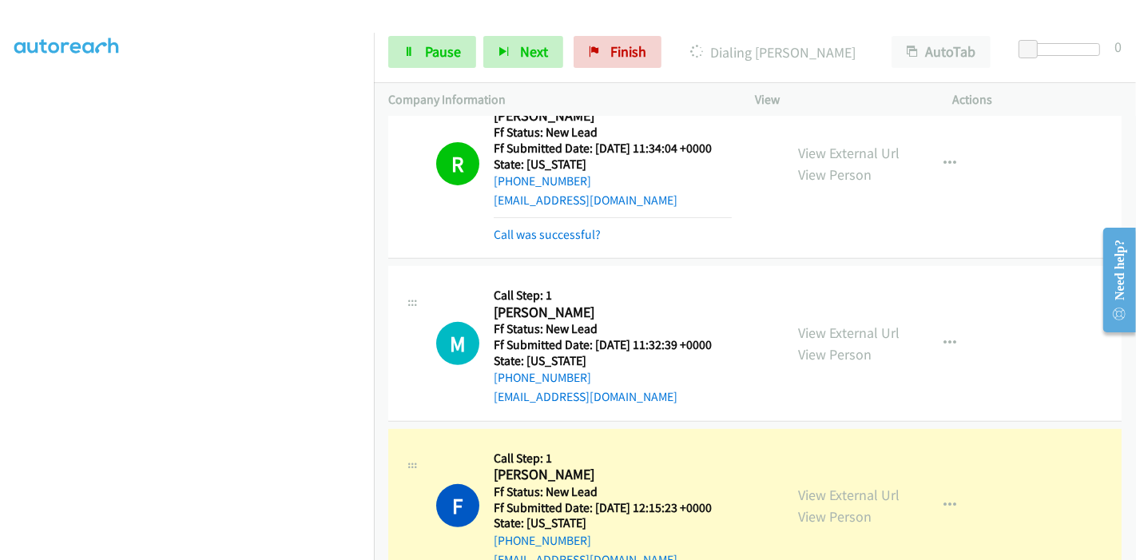
scroll to position [566, 0]
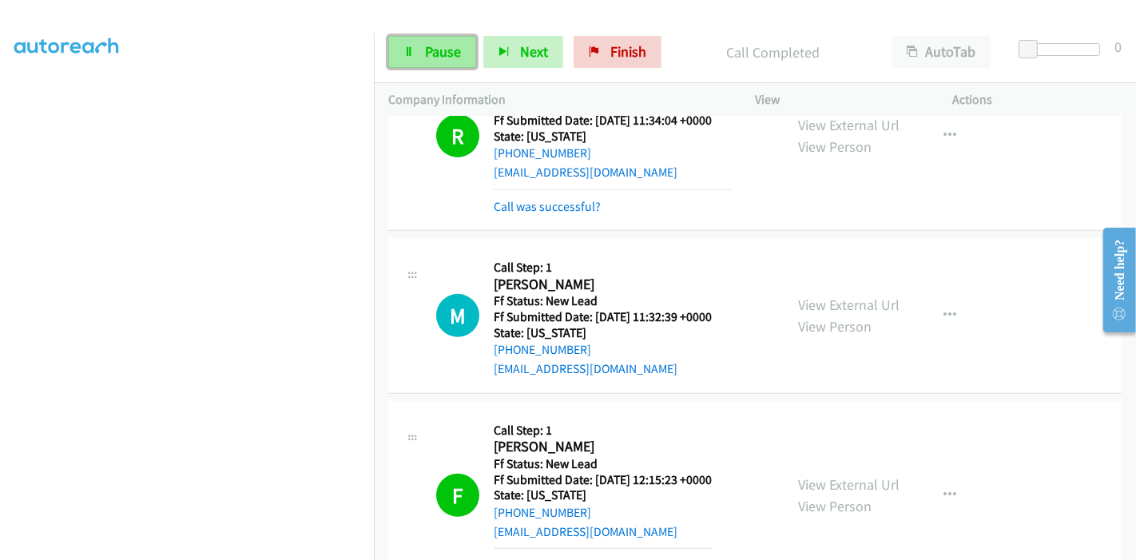
click at [425, 56] on span "Pause" at bounding box center [443, 51] width 36 height 18
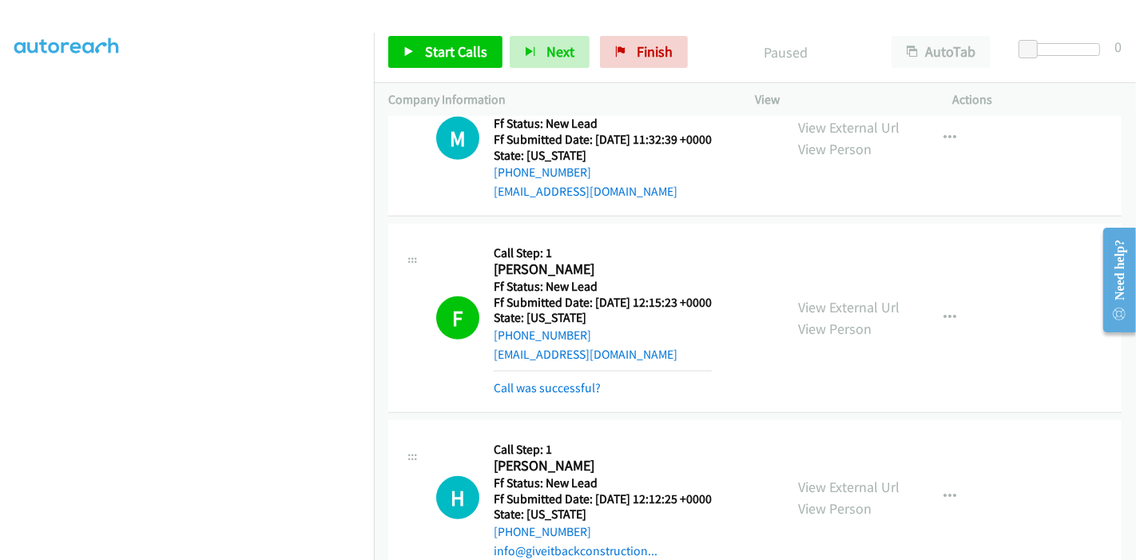
scroll to position [744, 0]
click at [833, 301] on link "View External Url" at bounding box center [848, 307] width 101 height 18
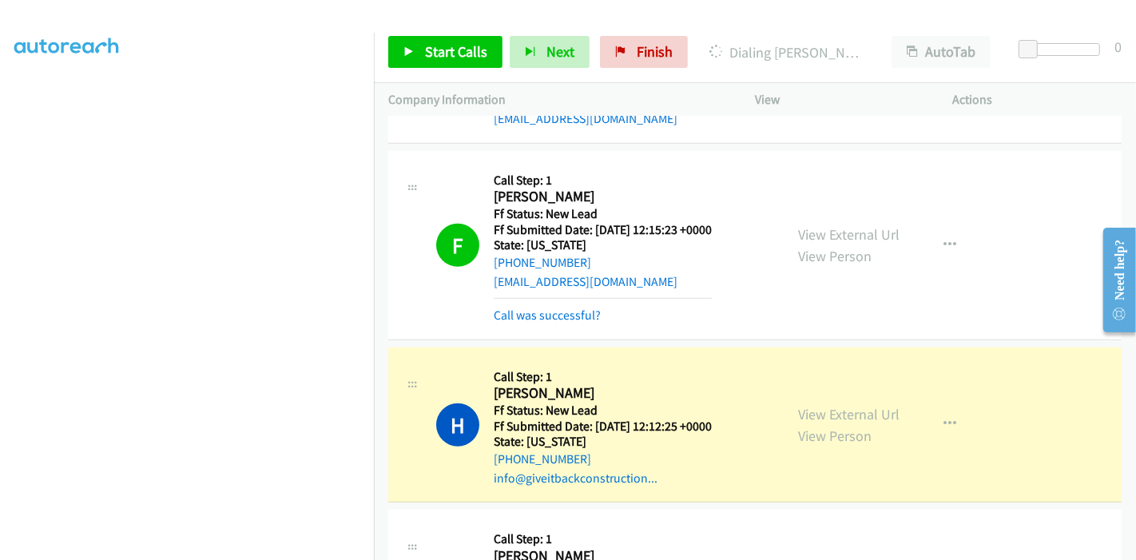
scroll to position [832, 0]
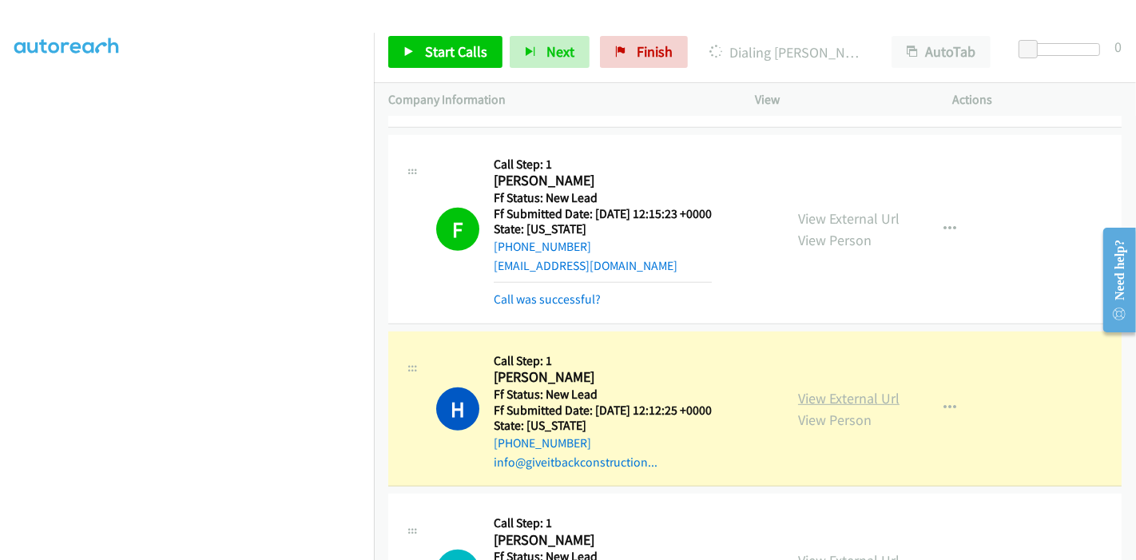
click at [823, 396] on link "View External Url" at bounding box center [848, 398] width 101 height 18
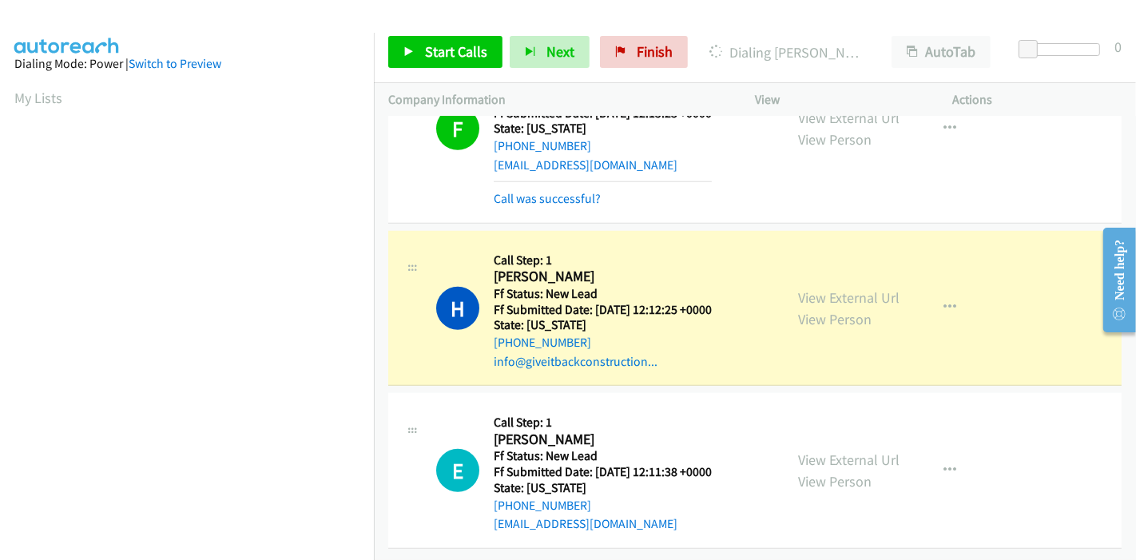
scroll to position [337, 0]
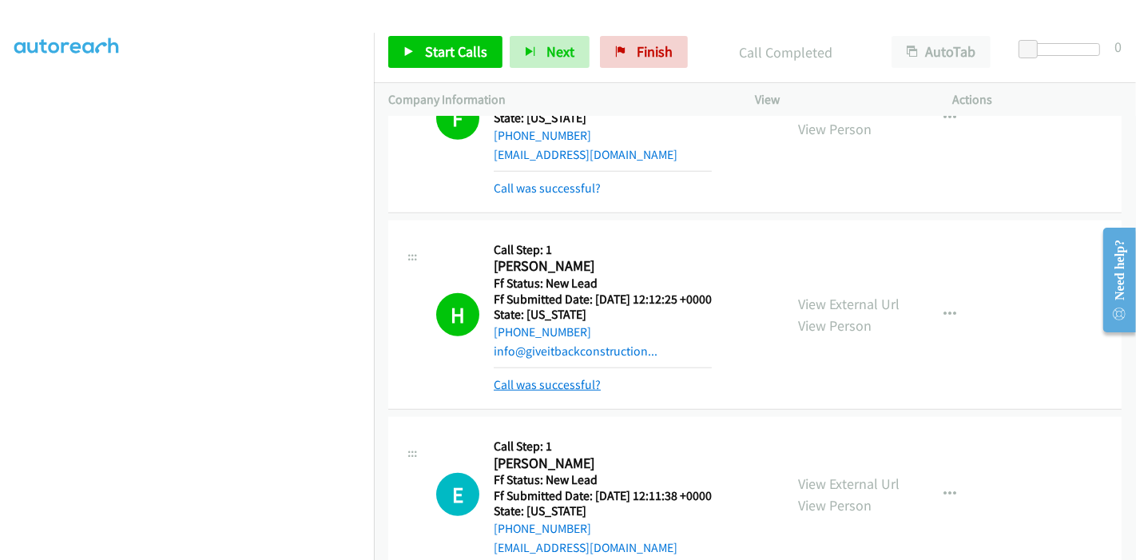
click at [530, 382] on link "Call was successful?" at bounding box center [547, 384] width 107 height 15
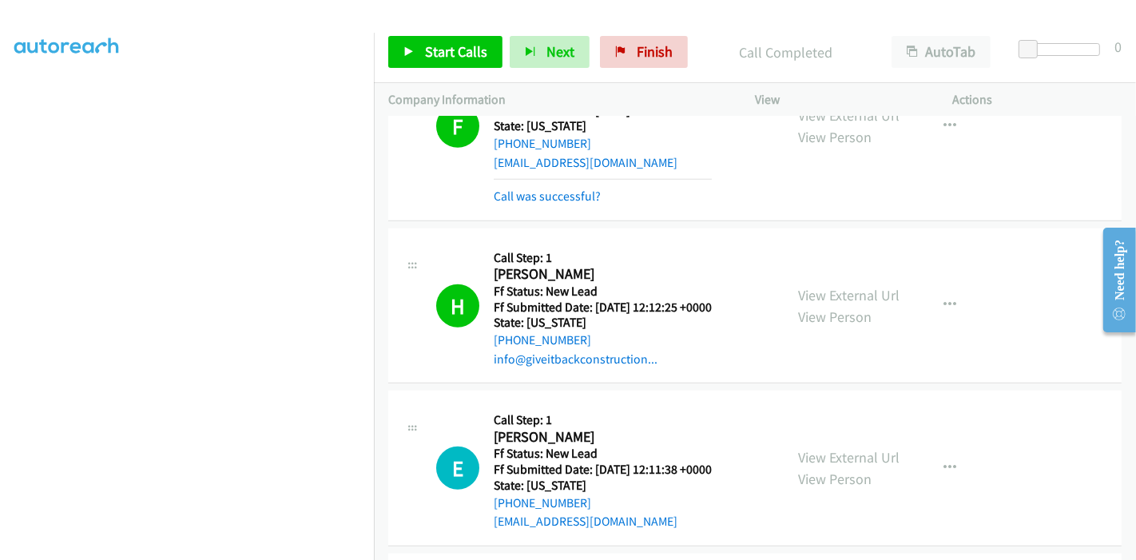
scroll to position [1298, 0]
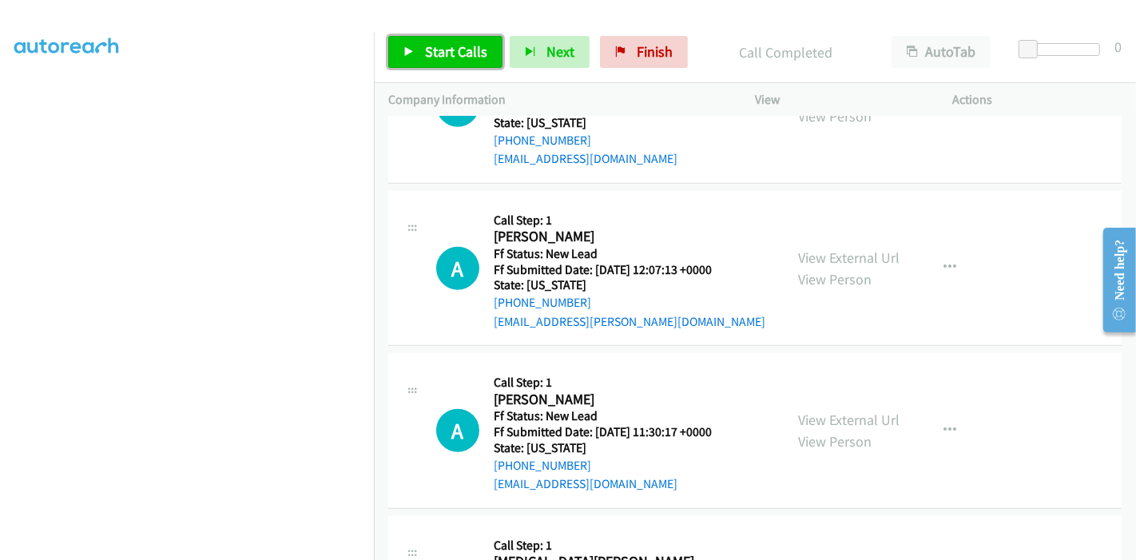
click at [430, 44] on span "Start Calls" at bounding box center [456, 51] width 62 height 18
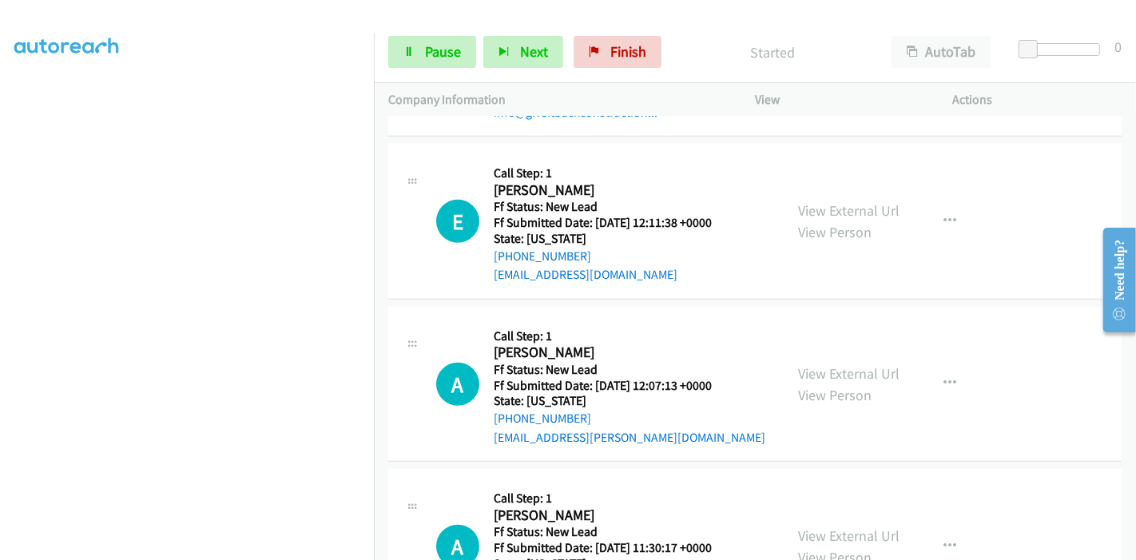
scroll to position [1209, 0]
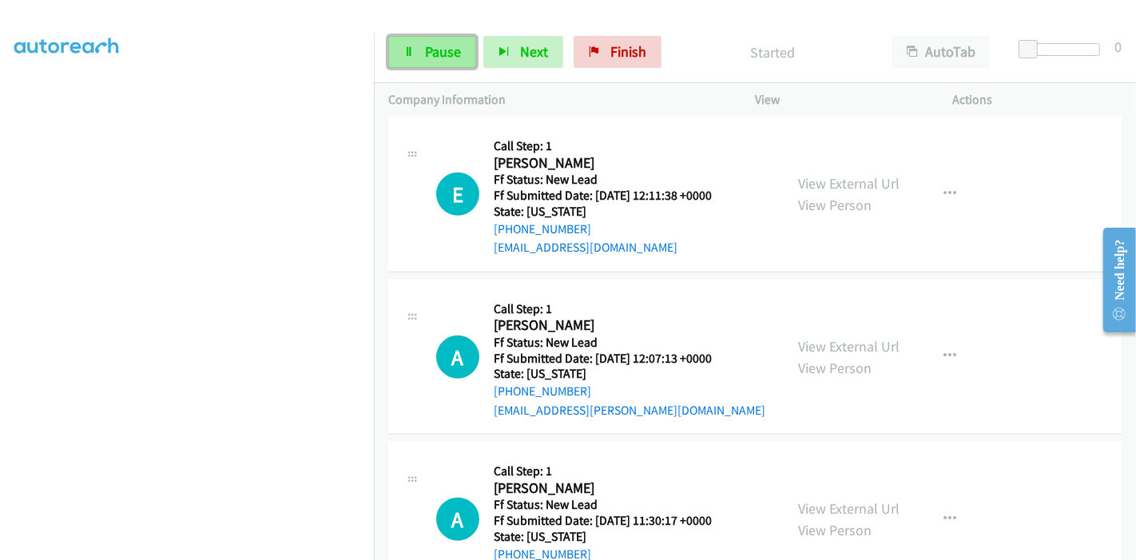
click at [418, 44] on link "Pause" at bounding box center [432, 52] width 88 height 32
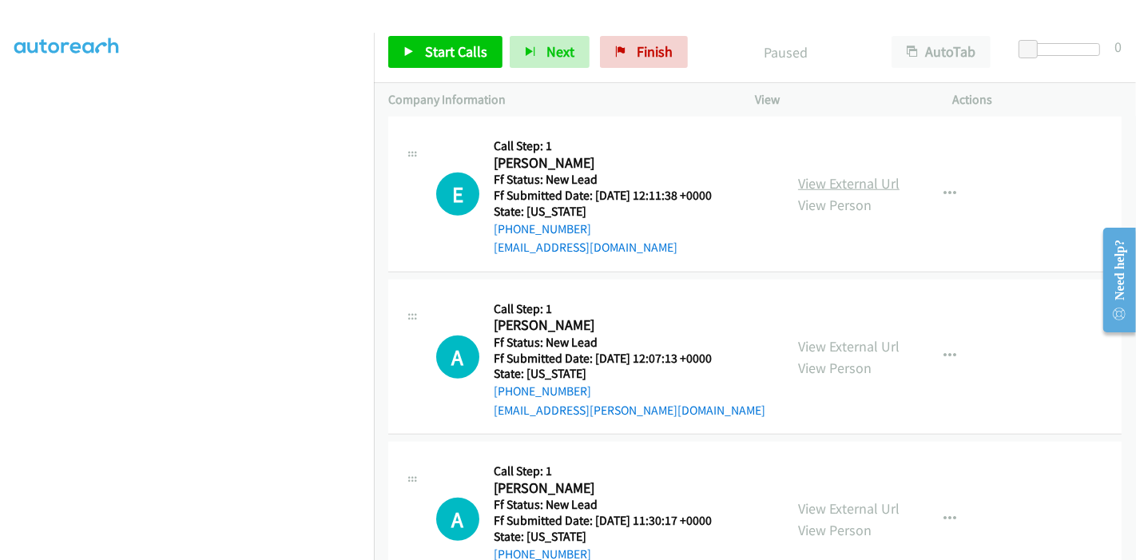
click at [837, 176] on link "View External Url" at bounding box center [848, 183] width 101 height 18
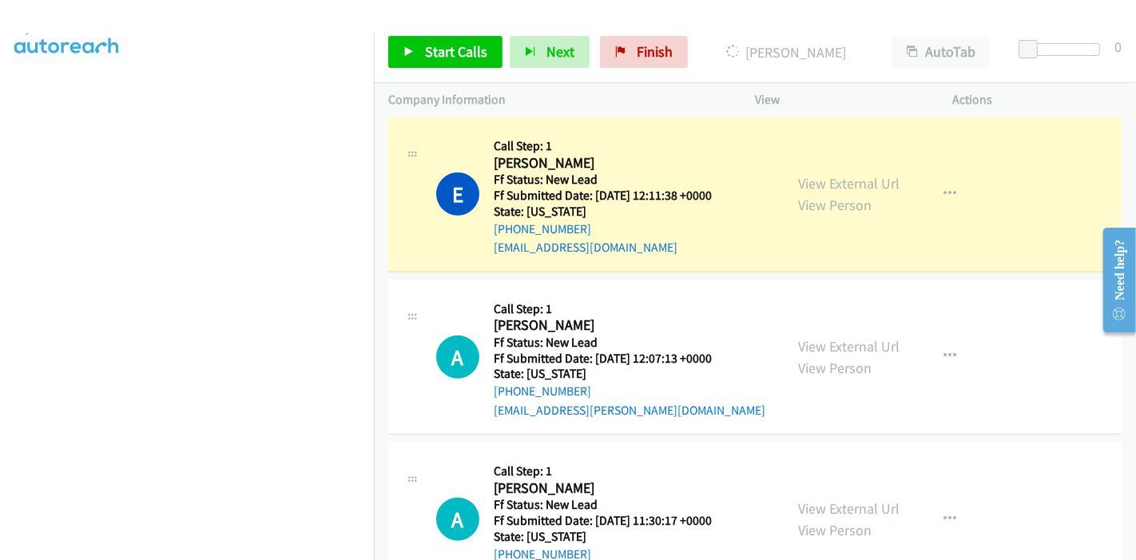
scroll to position [0, 0]
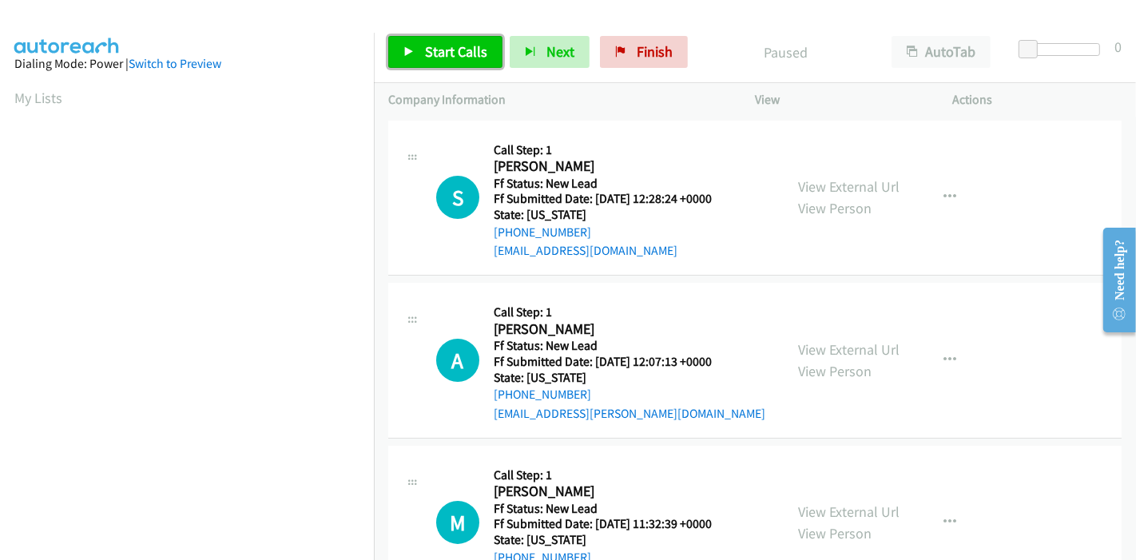
click at [419, 56] on link "Start Calls" at bounding box center [445, 52] width 114 height 32
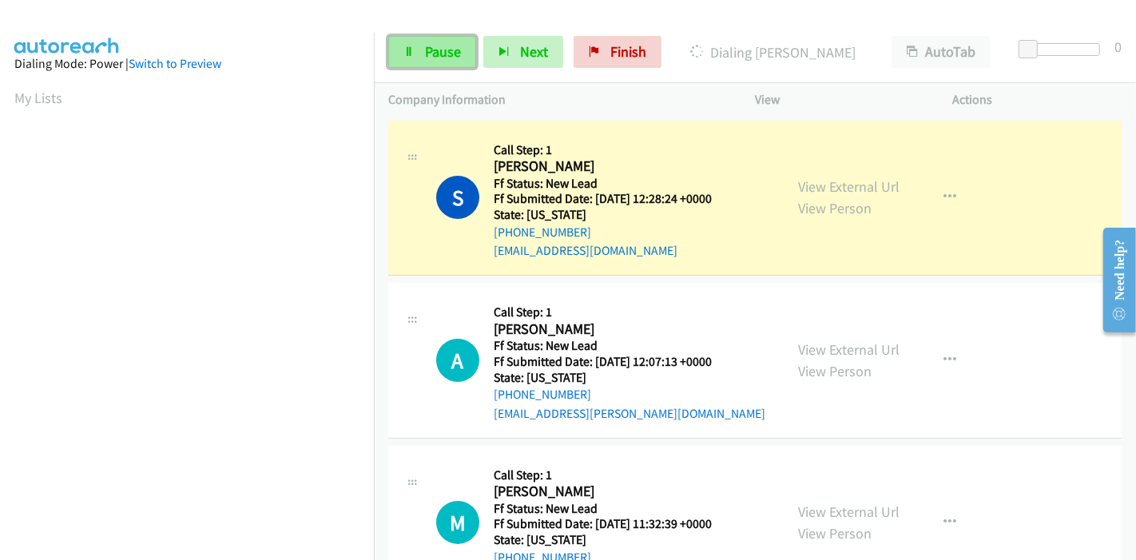
click at [442, 52] on span "Pause" at bounding box center [443, 51] width 36 height 18
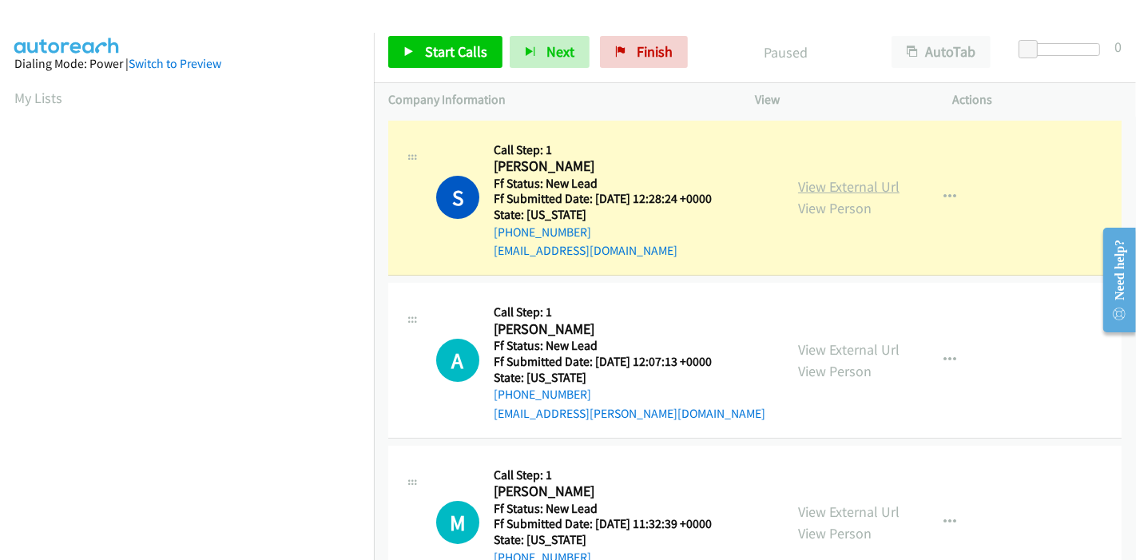
click at [801, 190] on link "View External Url" at bounding box center [848, 186] width 101 height 18
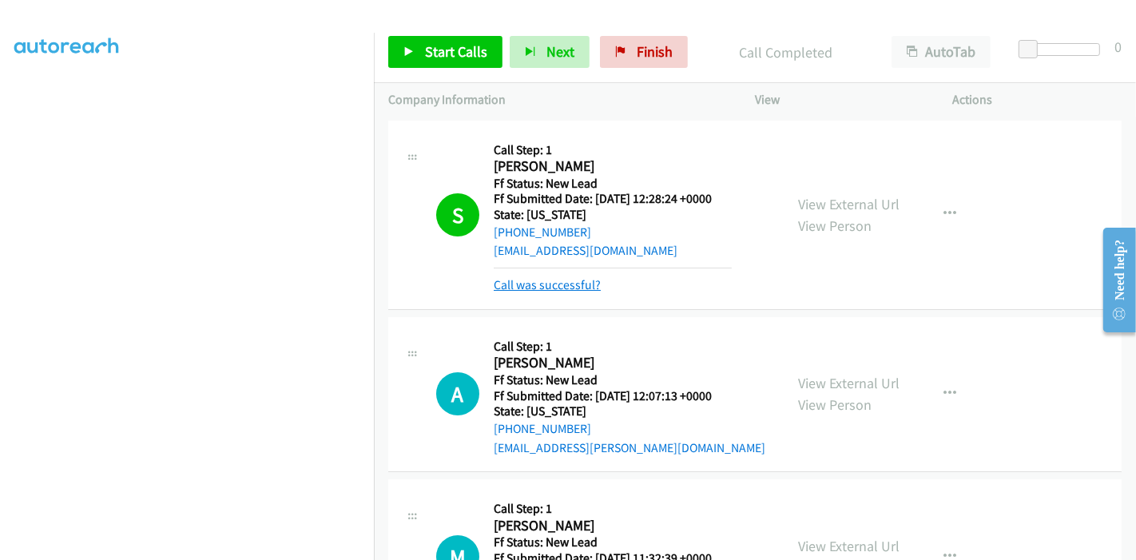
click at [574, 284] on link "Call was successful?" at bounding box center [547, 284] width 107 height 15
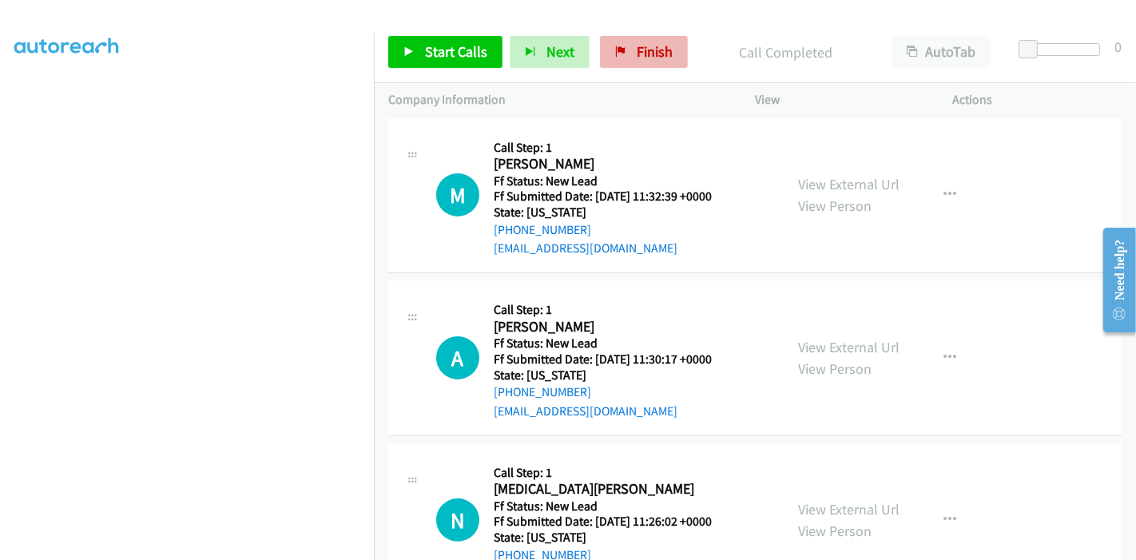
scroll to position [300, 0]
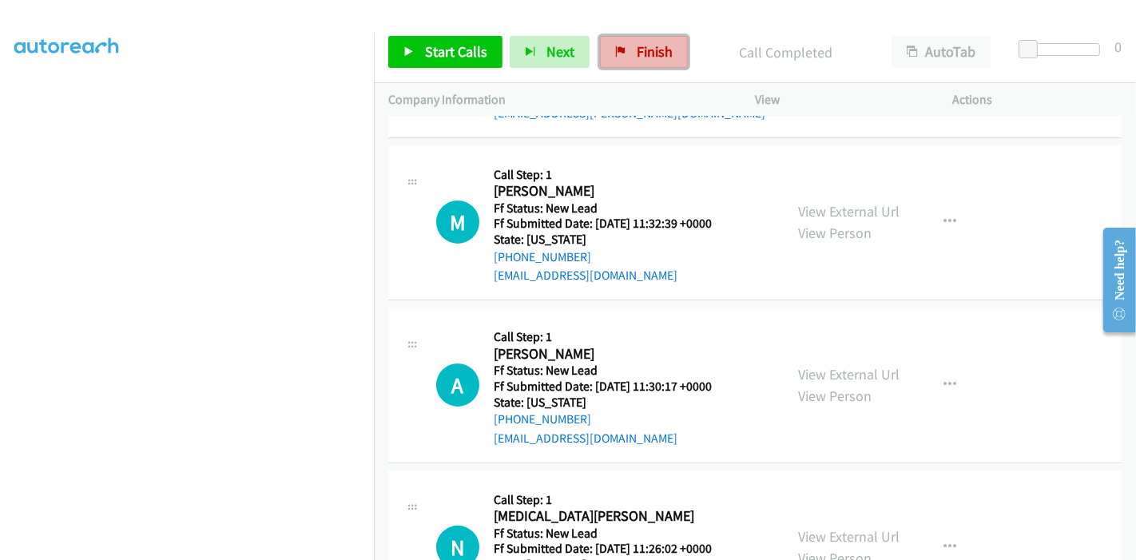
click at [654, 42] on link "Finish" at bounding box center [644, 52] width 88 height 32
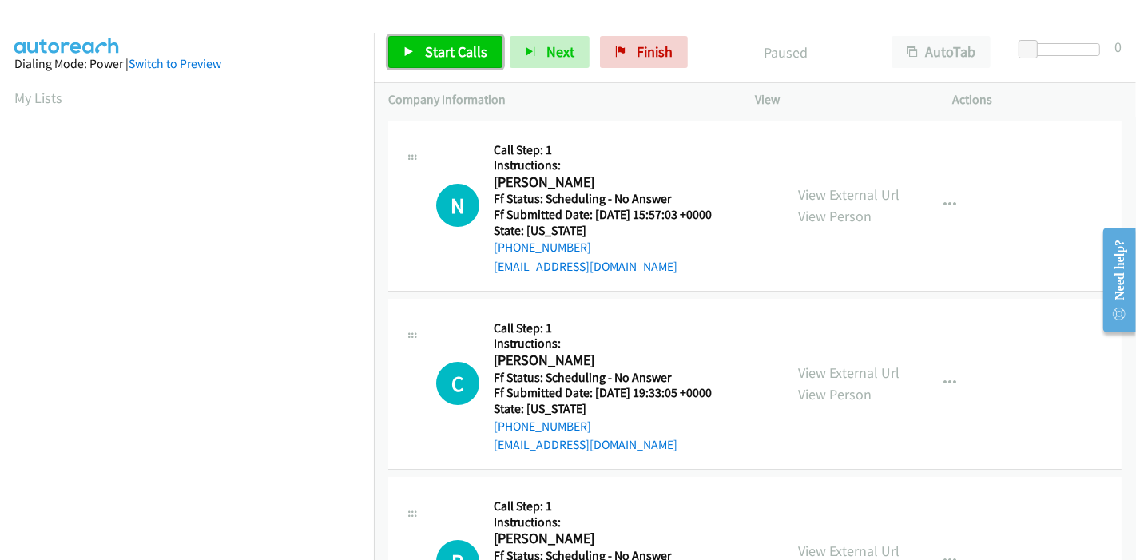
click at [429, 54] on span "Start Calls" at bounding box center [456, 51] width 62 height 18
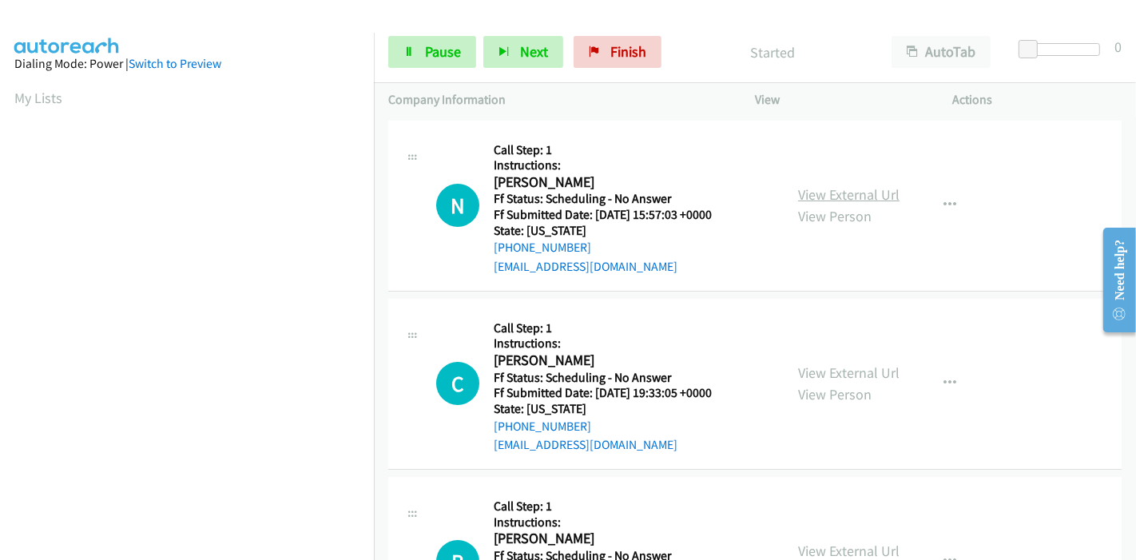
click at [869, 200] on link "View External Url" at bounding box center [848, 194] width 101 height 18
click at [854, 377] on link "View External Url" at bounding box center [848, 372] width 101 height 18
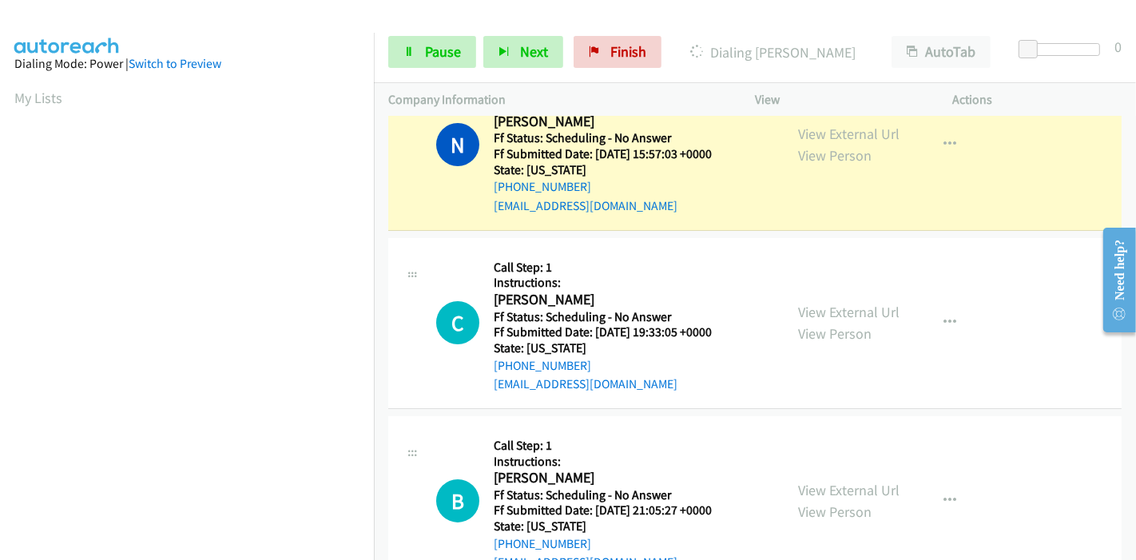
scroll to position [89, 0]
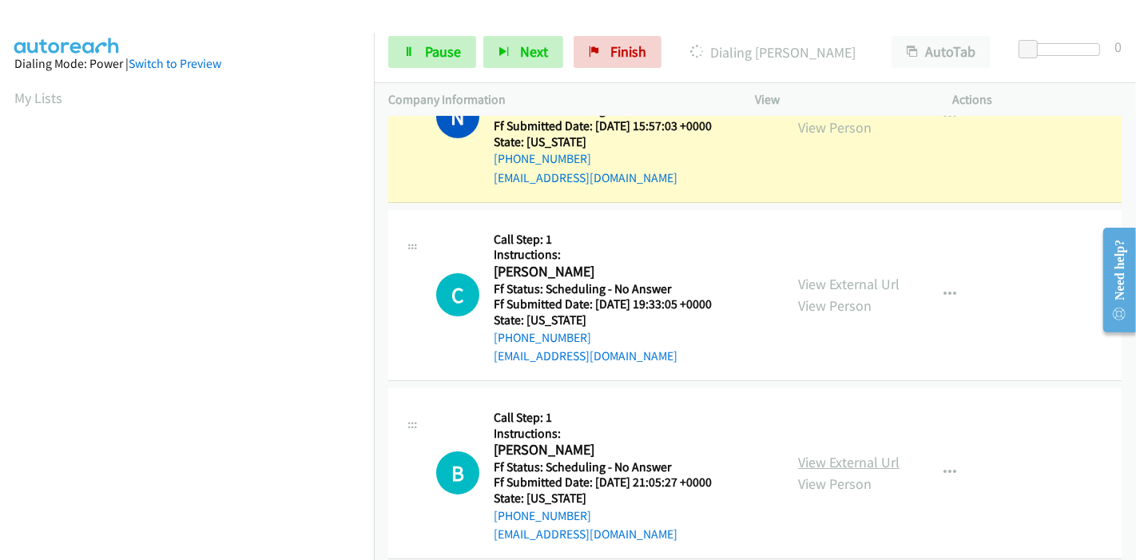
click at [823, 464] on link "View External Url" at bounding box center [848, 462] width 101 height 18
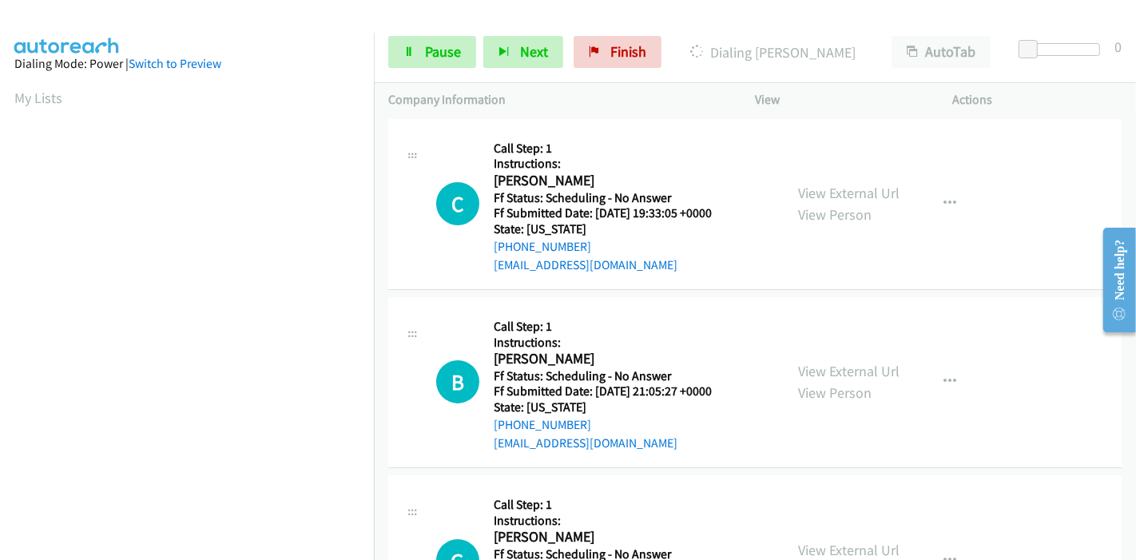
scroll to position [266, 0]
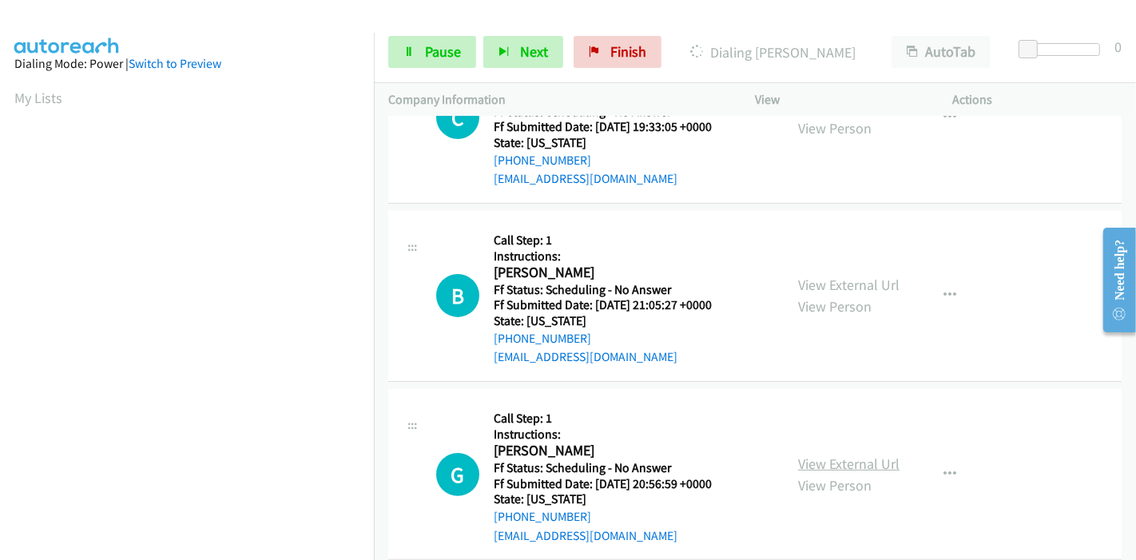
click at [811, 463] on link "View External Url" at bounding box center [848, 463] width 101 height 18
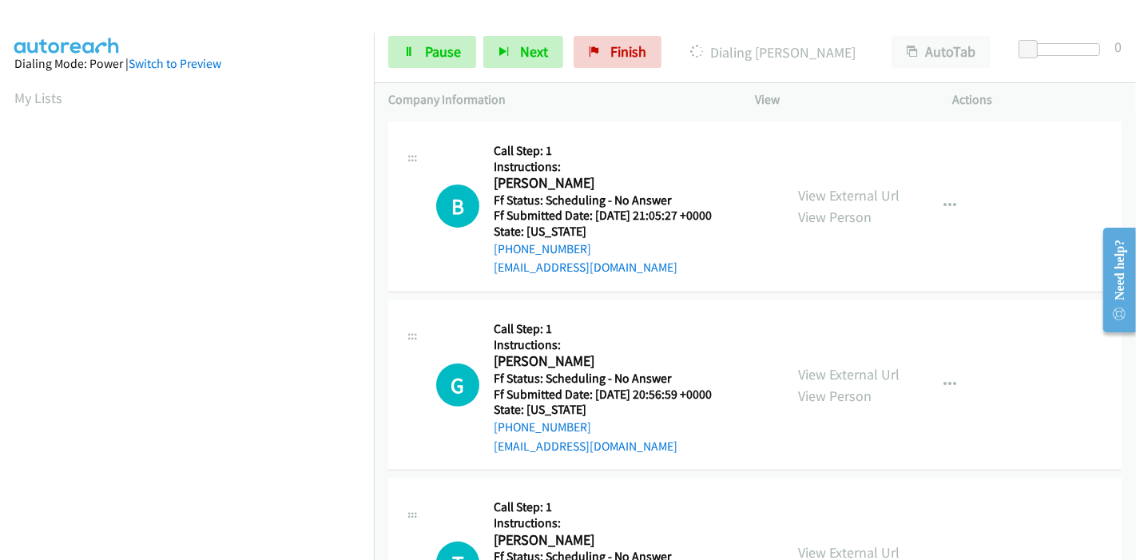
scroll to position [443, 0]
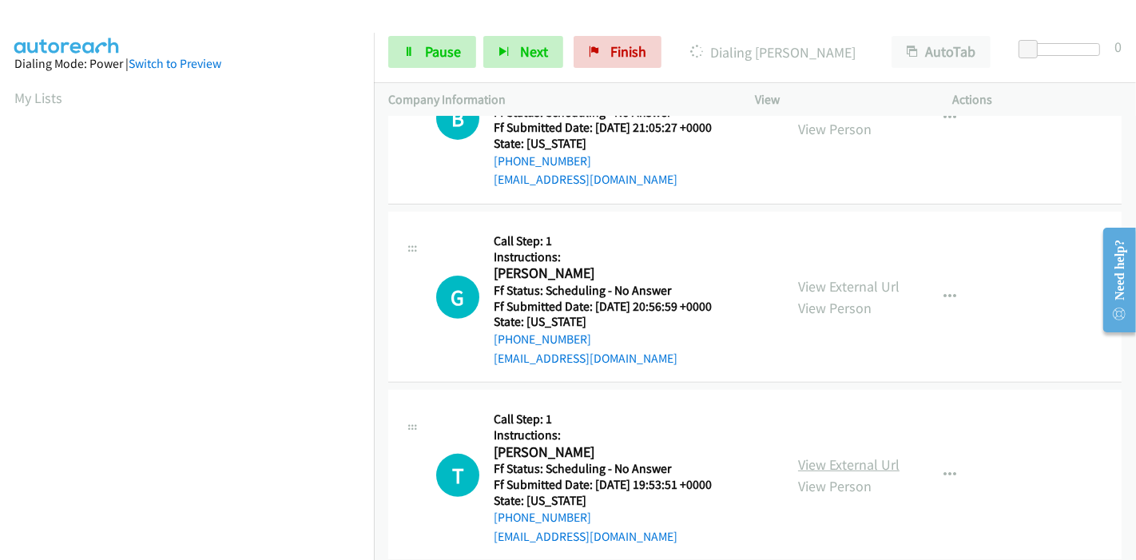
click at [835, 466] on link "View External Url" at bounding box center [848, 464] width 101 height 18
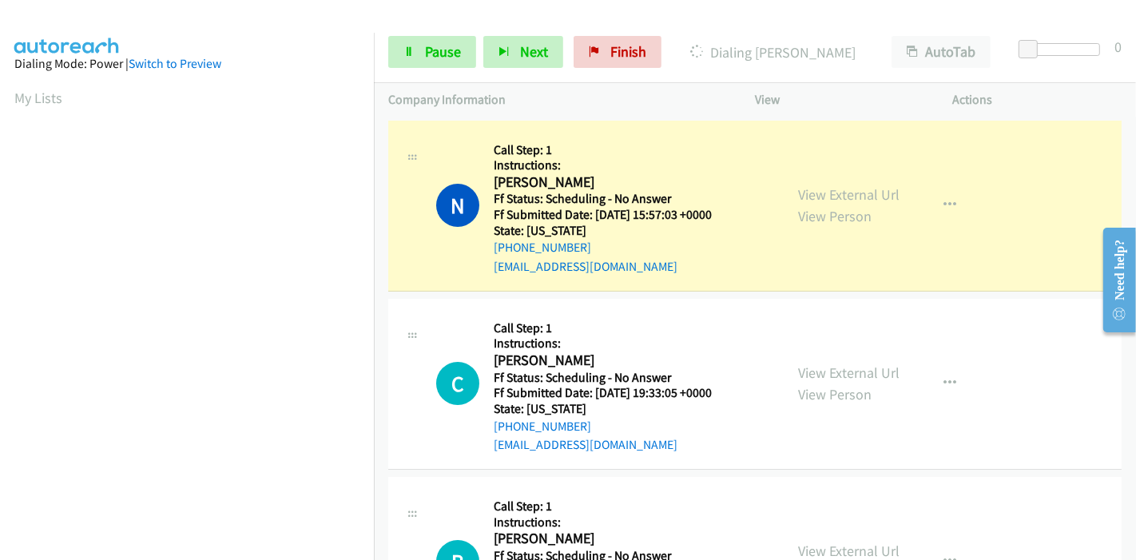
scroll to position [337, 0]
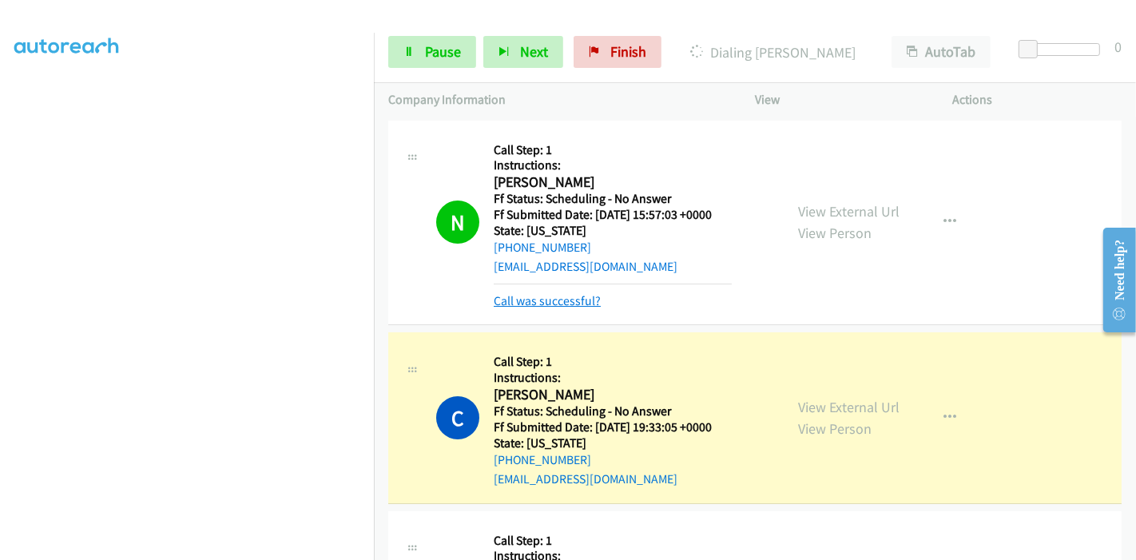
click at [545, 304] on link "Call was successful?" at bounding box center [547, 300] width 107 height 15
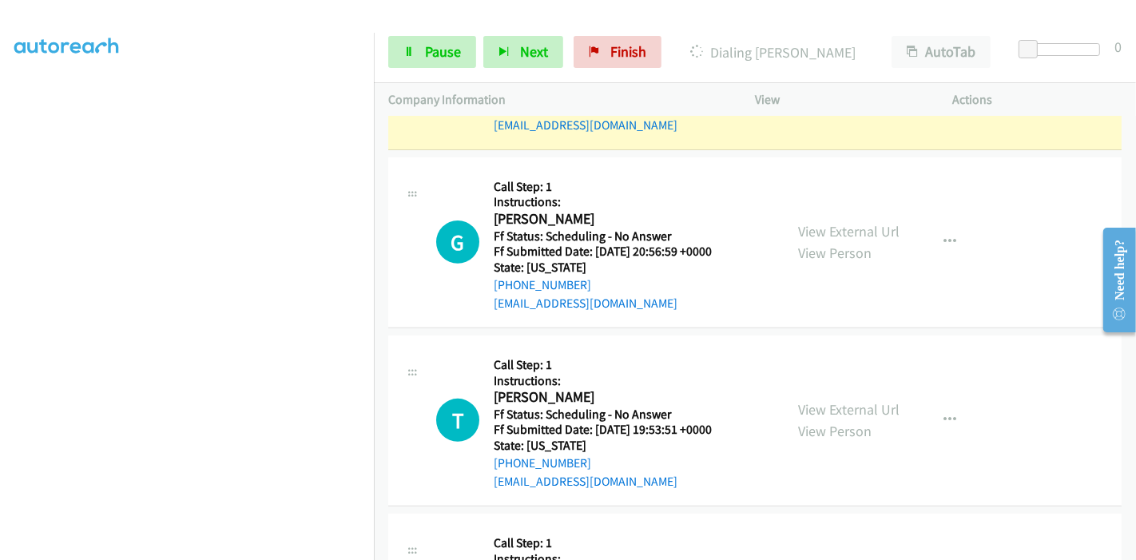
scroll to position [355, 0]
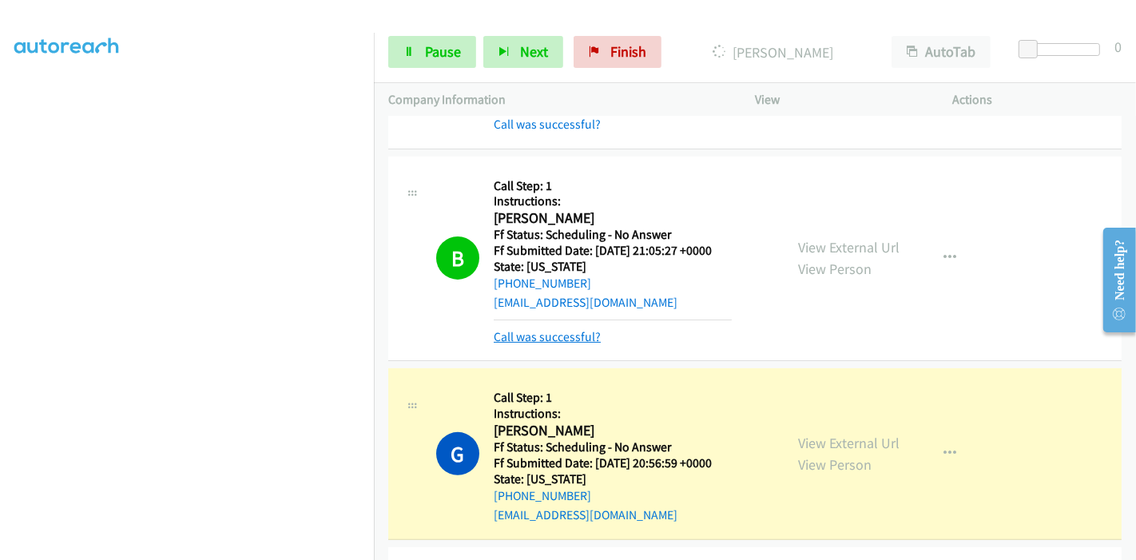
click at [533, 332] on link "Call was successful?" at bounding box center [547, 336] width 107 height 15
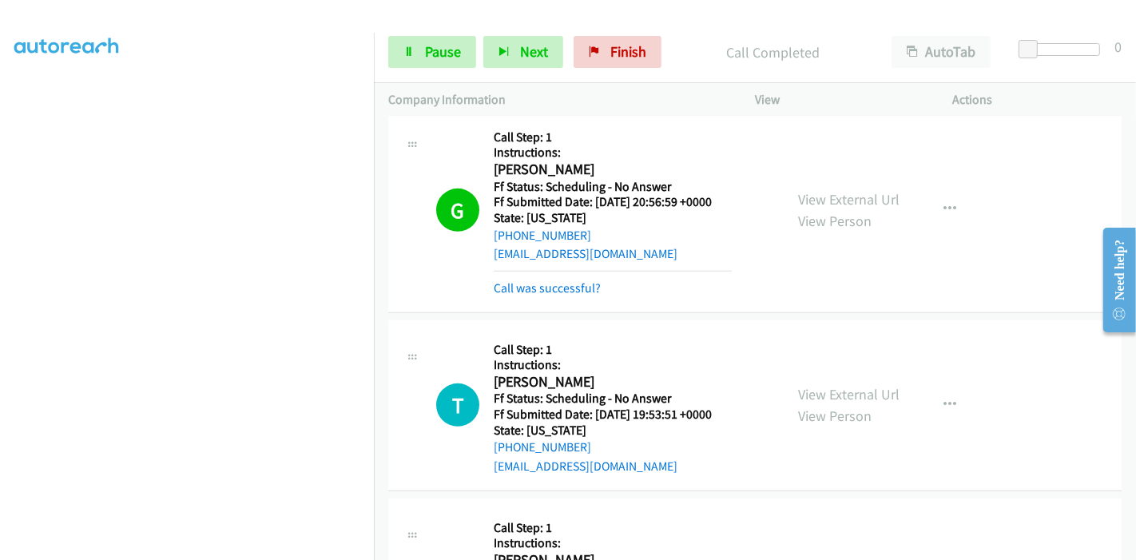
scroll to position [709, 0]
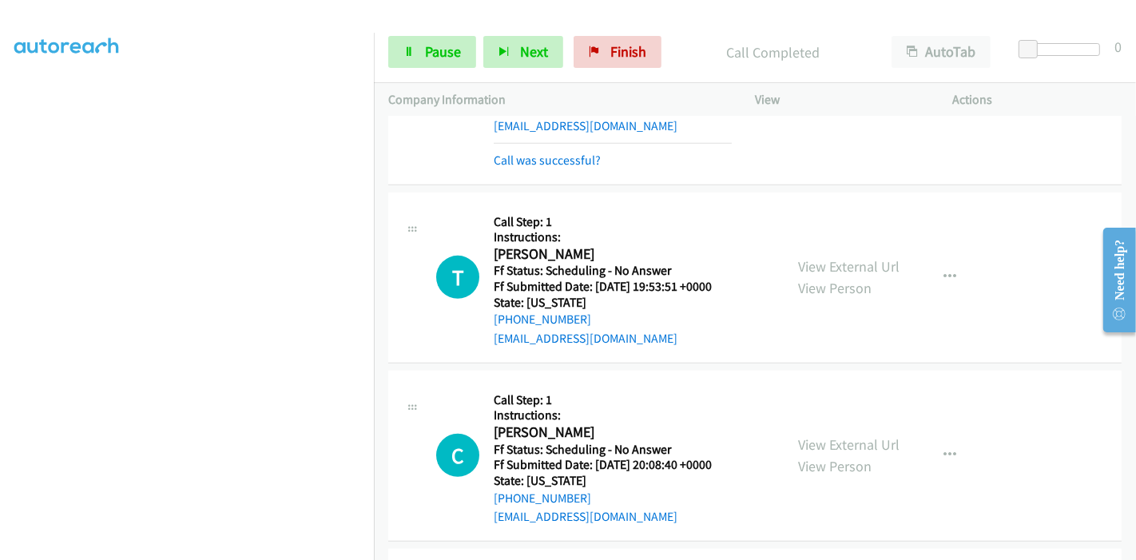
drag, startPoint x: 565, startPoint y: 165, endPoint x: 683, endPoint y: 252, distance: 146.6
click at [565, 165] on link "Call was successful?" at bounding box center [547, 160] width 107 height 15
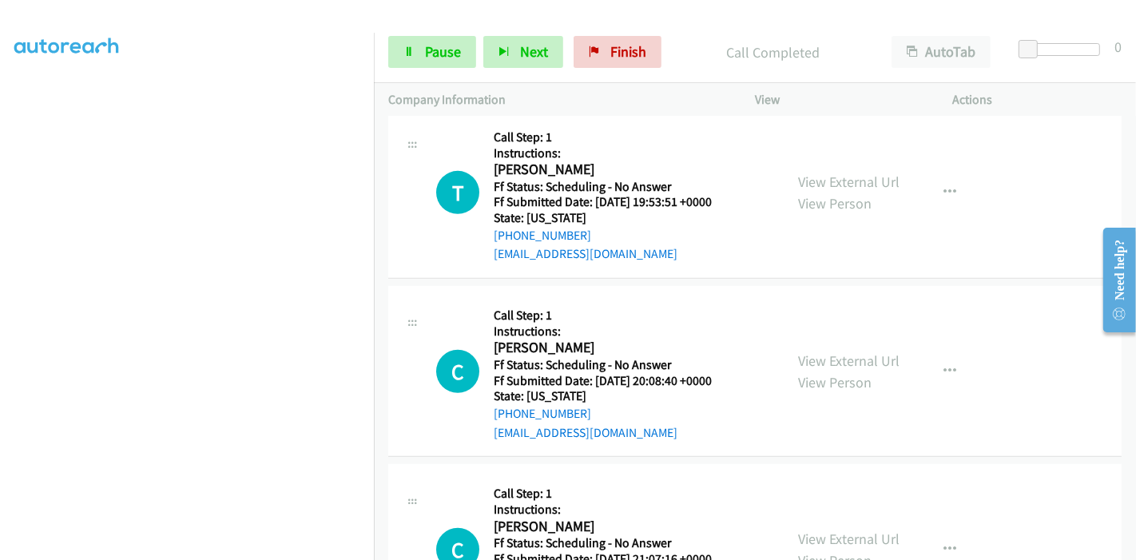
scroll to position [799, 0]
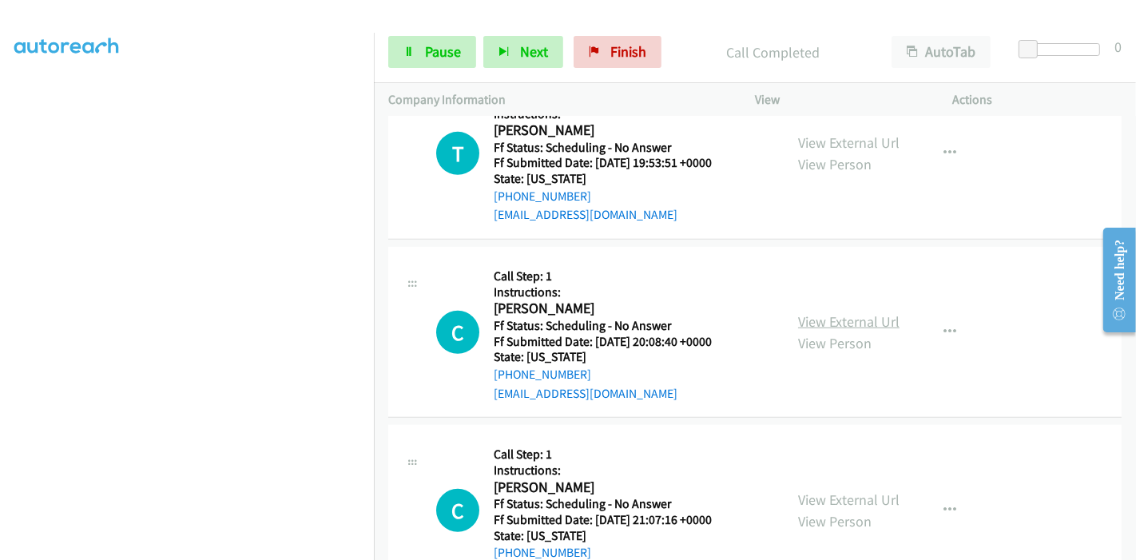
click at [847, 320] on link "View External Url" at bounding box center [848, 321] width 101 height 18
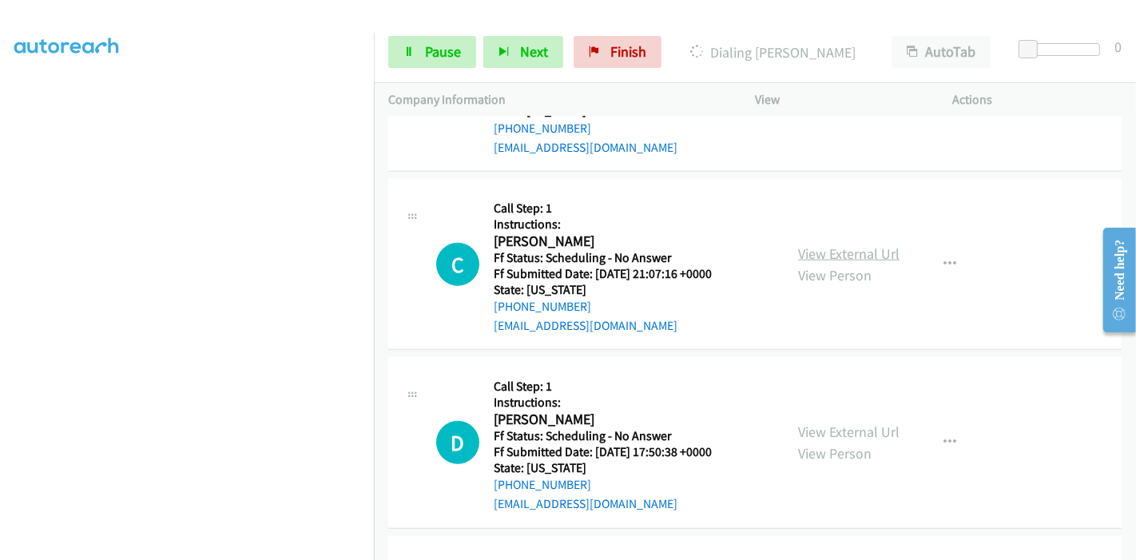
scroll to position [1065, 0]
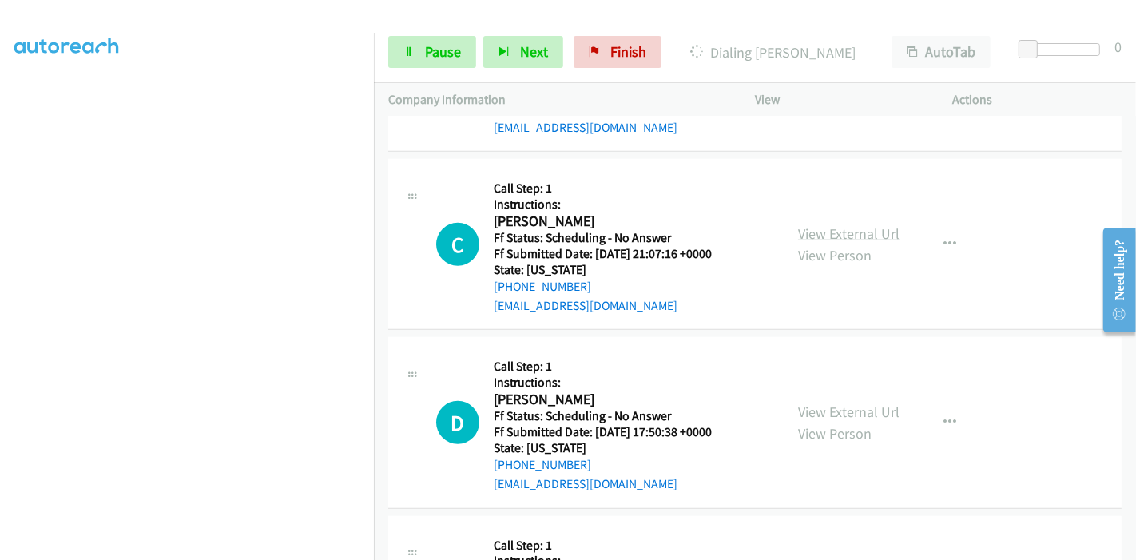
click at [822, 231] on link "View External Url" at bounding box center [848, 233] width 101 height 18
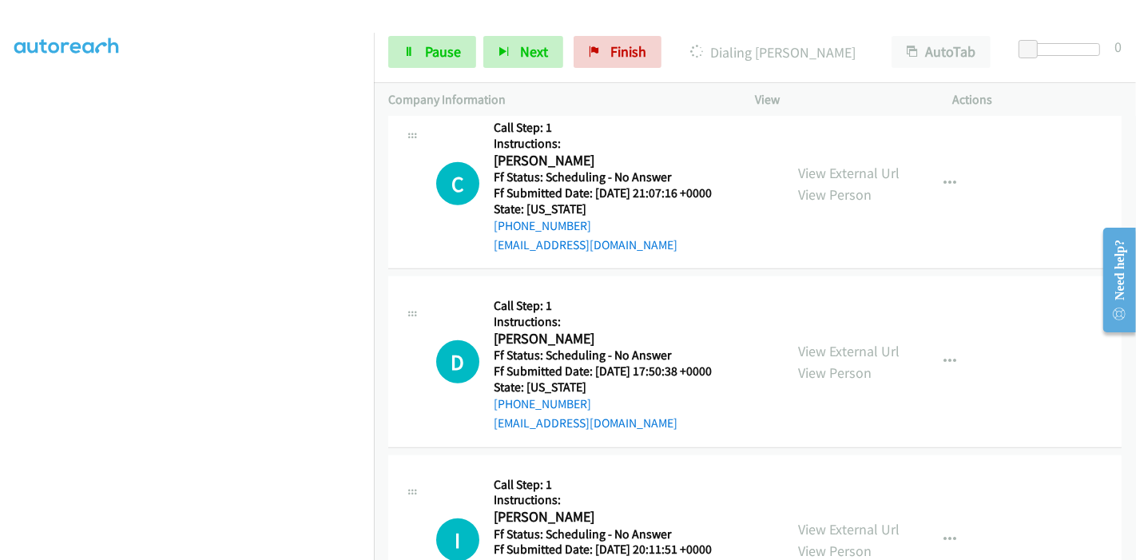
scroll to position [1153, 0]
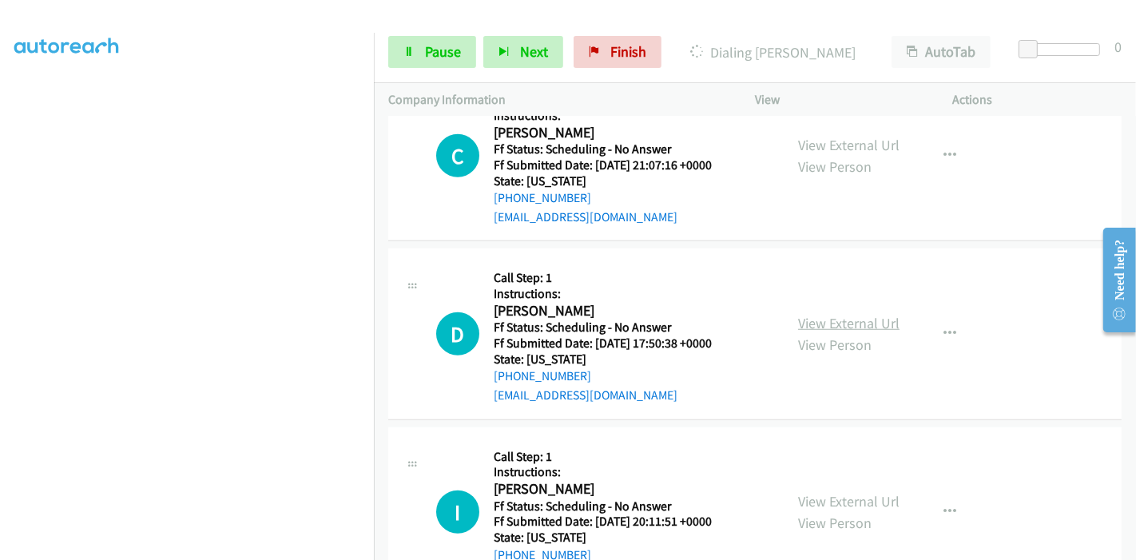
click at [815, 324] on link "View External Url" at bounding box center [848, 323] width 101 height 18
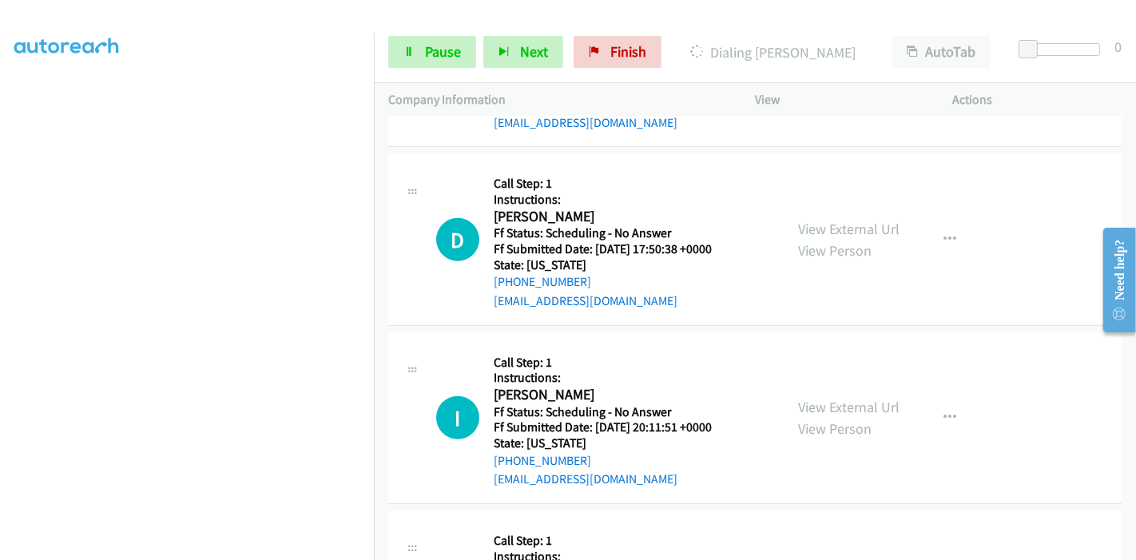
scroll to position [1330, 0]
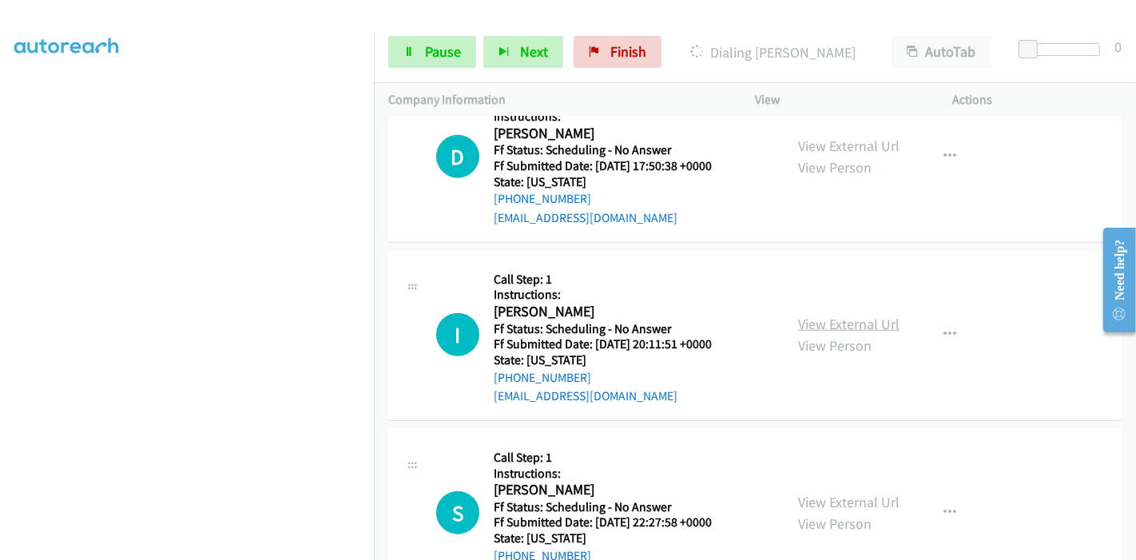
click at [822, 316] on link "View External Url" at bounding box center [848, 324] width 101 height 18
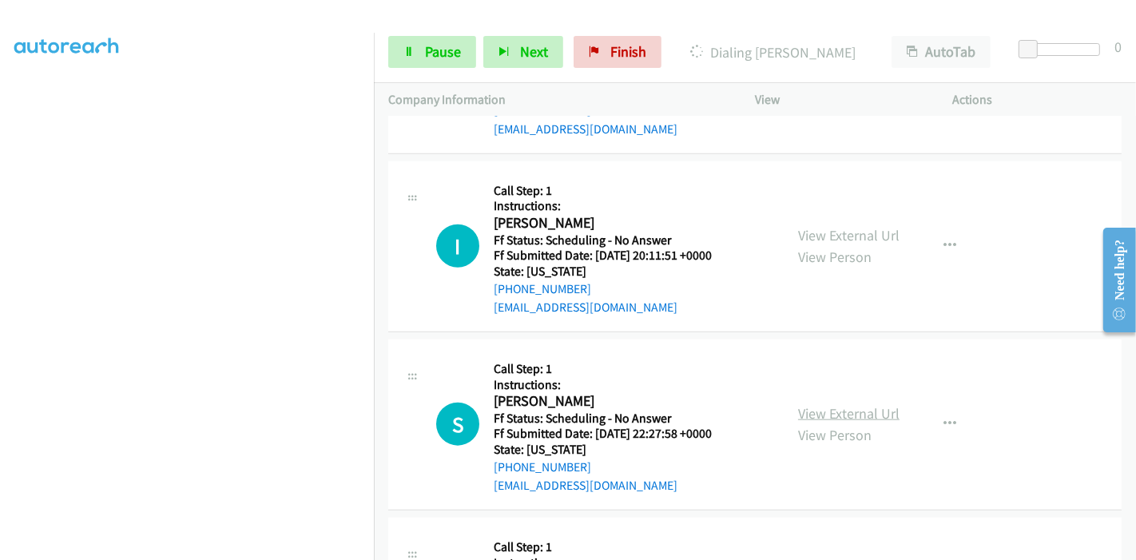
click at [837, 404] on link "View External Url" at bounding box center [848, 413] width 101 height 18
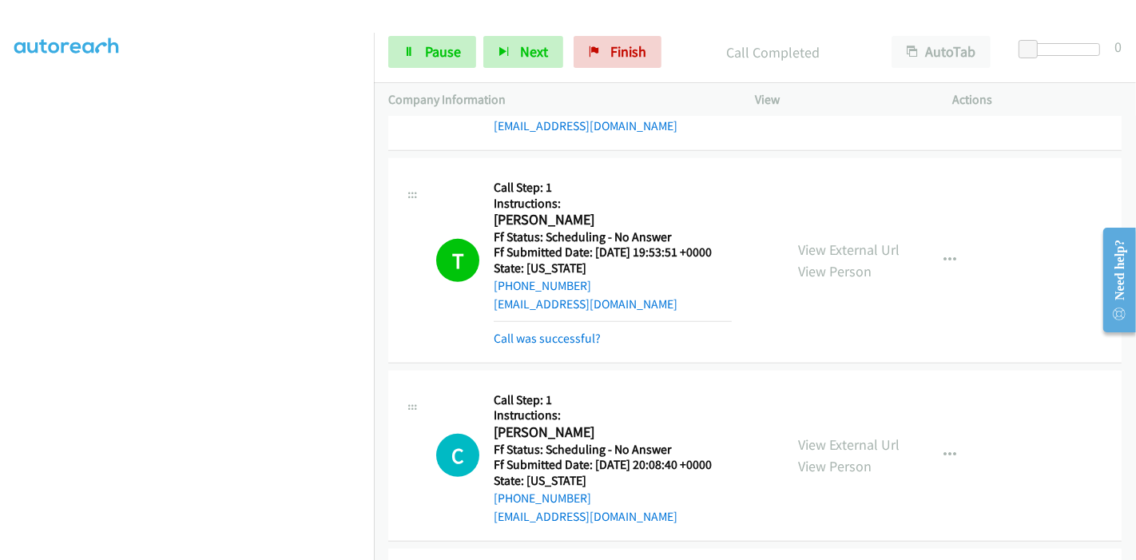
scroll to position [799, 0]
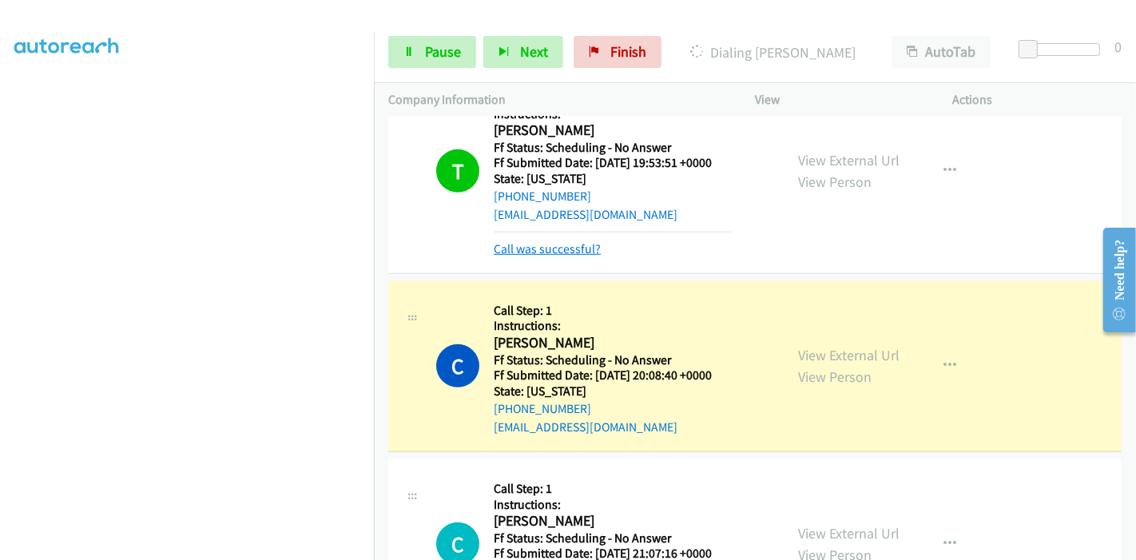
click at [559, 254] on link "Call was successful?" at bounding box center [547, 248] width 107 height 15
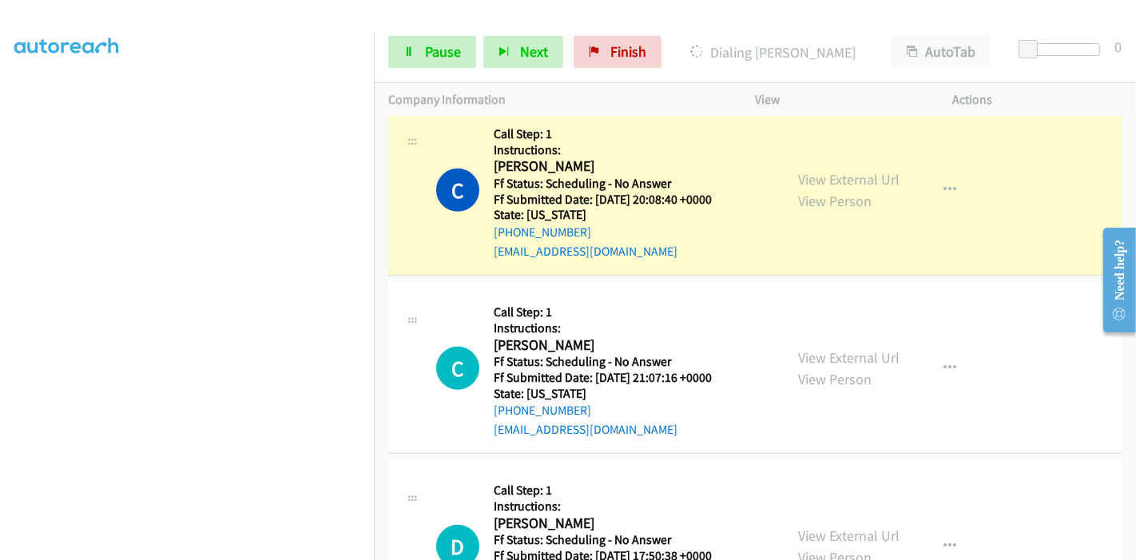
scroll to position [976, 0]
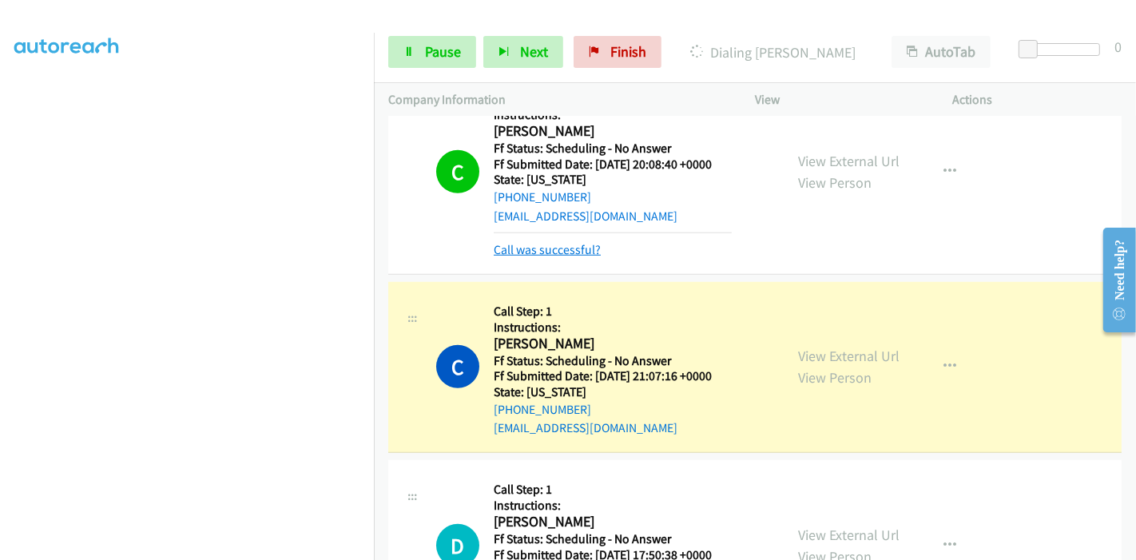
click at [561, 245] on link "Call was successful?" at bounding box center [547, 249] width 107 height 15
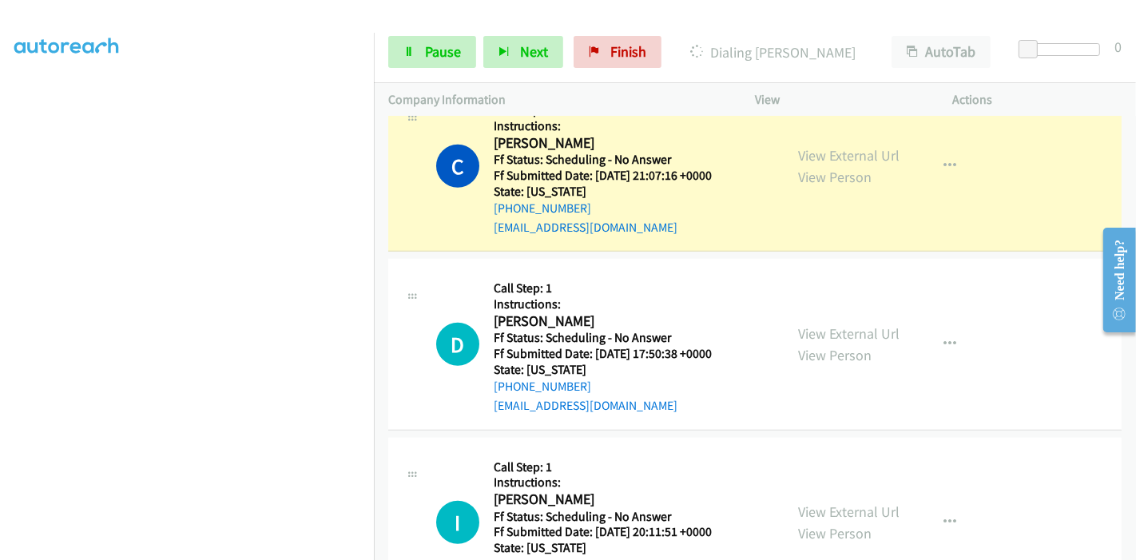
scroll to position [1153, 0]
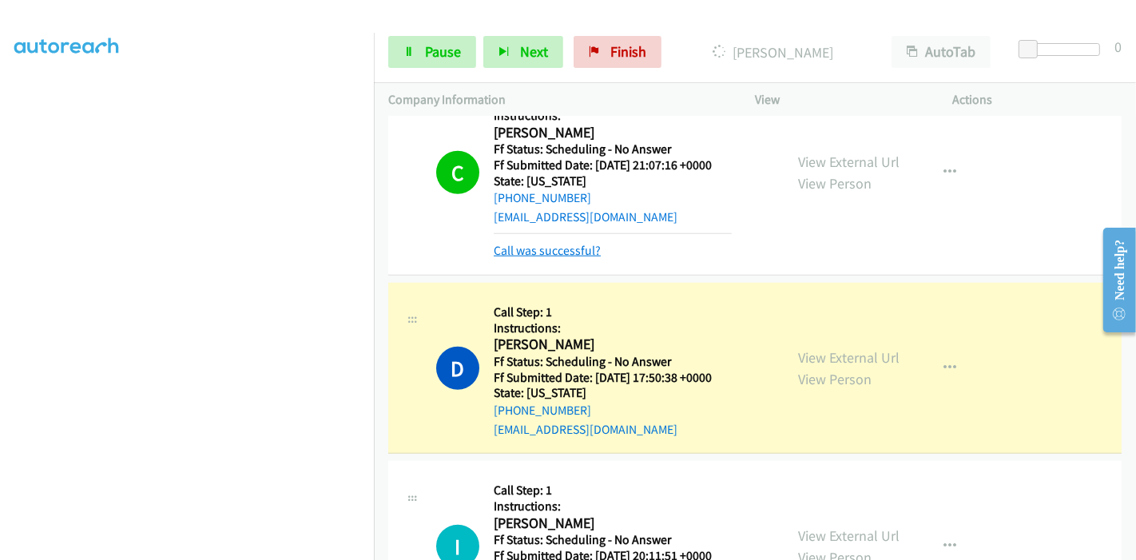
click at [549, 245] on link "Call was successful?" at bounding box center [547, 250] width 107 height 15
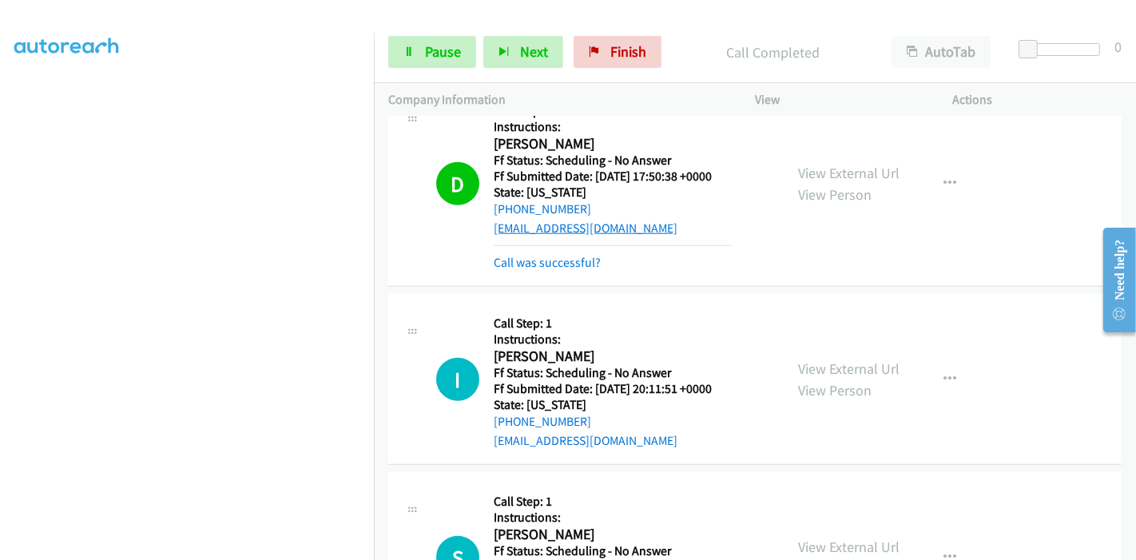
scroll to position [1330, 0]
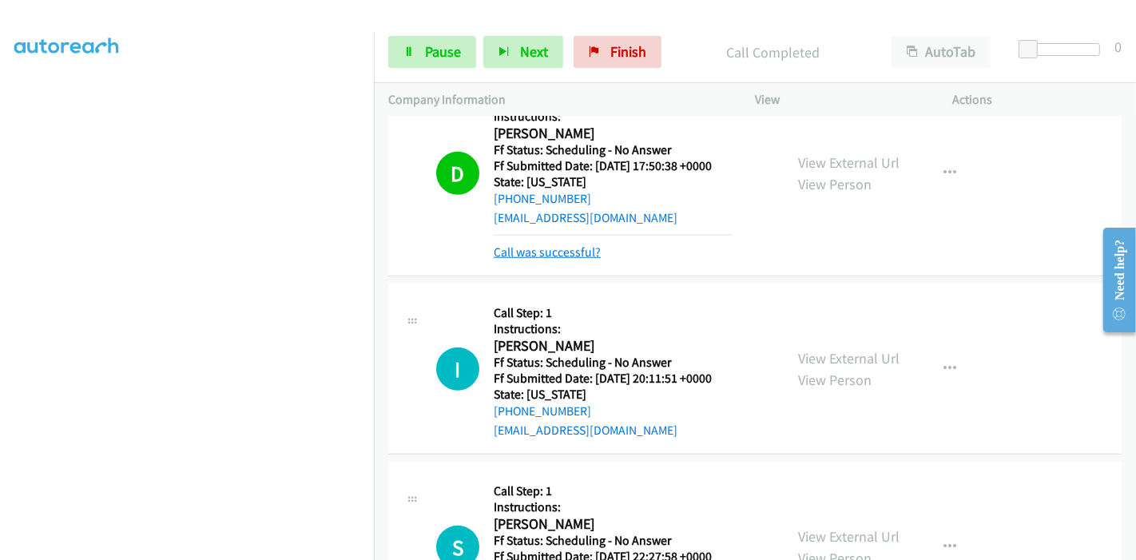
click at [581, 253] on tbody "N Callback Scheduled Call Step: 1 Instructions: Nakia Cain America/New_York Ff …" at bounding box center [755, 157] width 762 height 2742
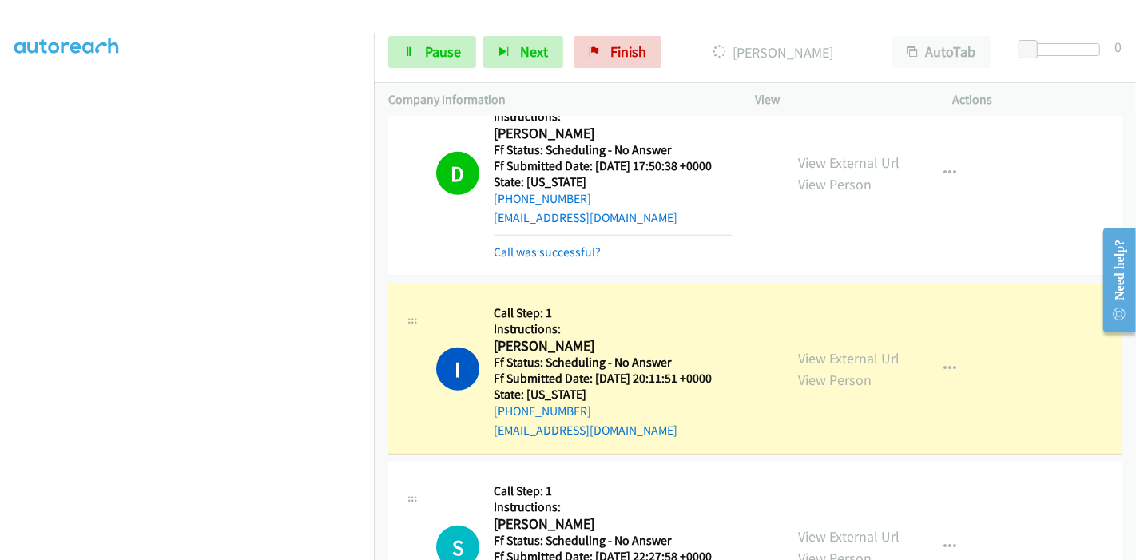
click at [531, 257] on div "Call was successful?" at bounding box center [613, 252] width 238 height 19
click at [536, 249] on link "Call was successful?" at bounding box center [547, 251] width 107 height 15
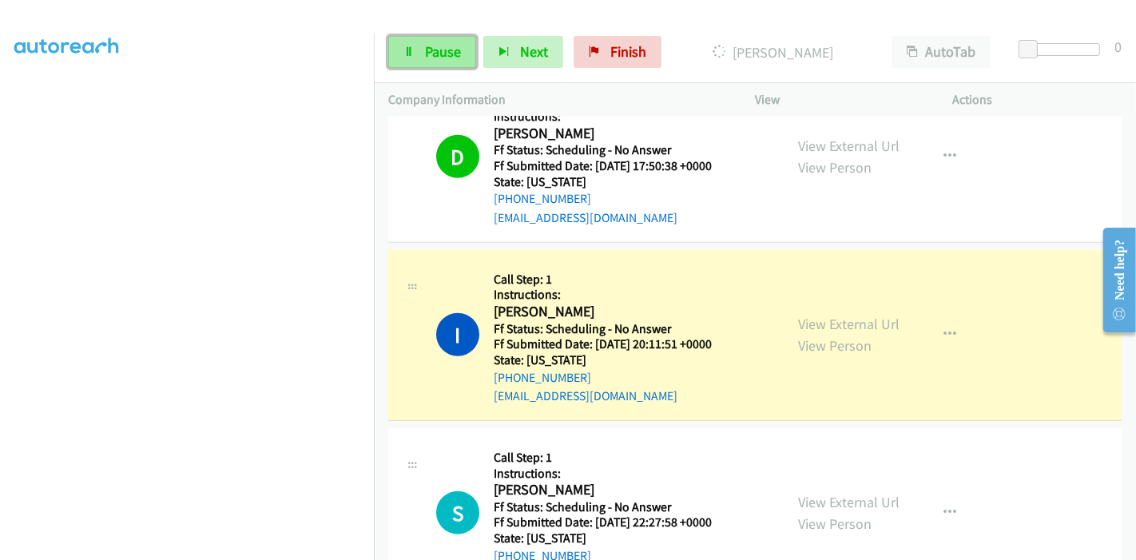
click at [442, 56] on span "Pause" at bounding box center [443, 51] width 36 height 18
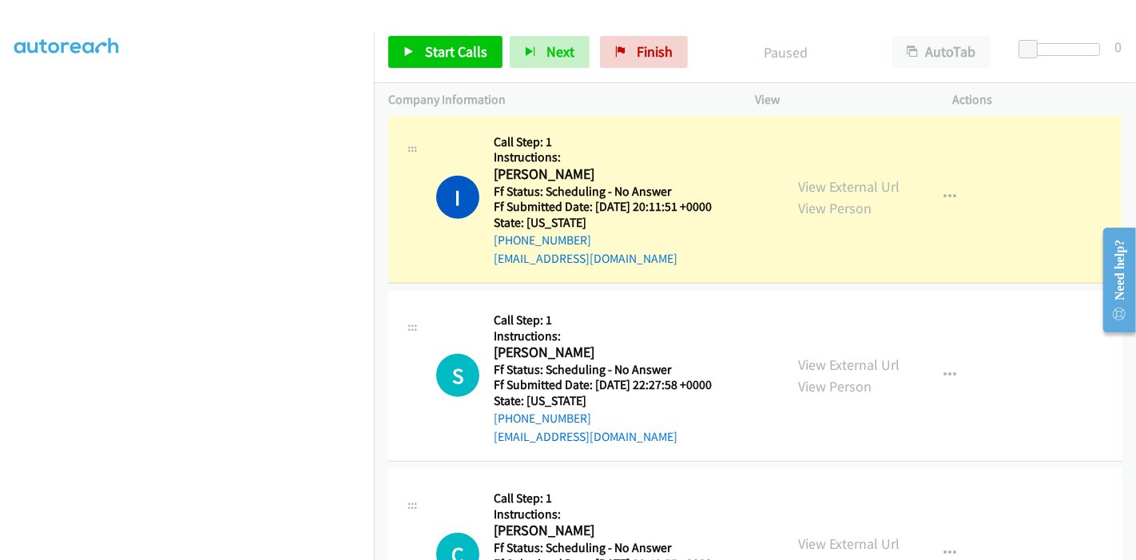
scroll to position [1508, 0]
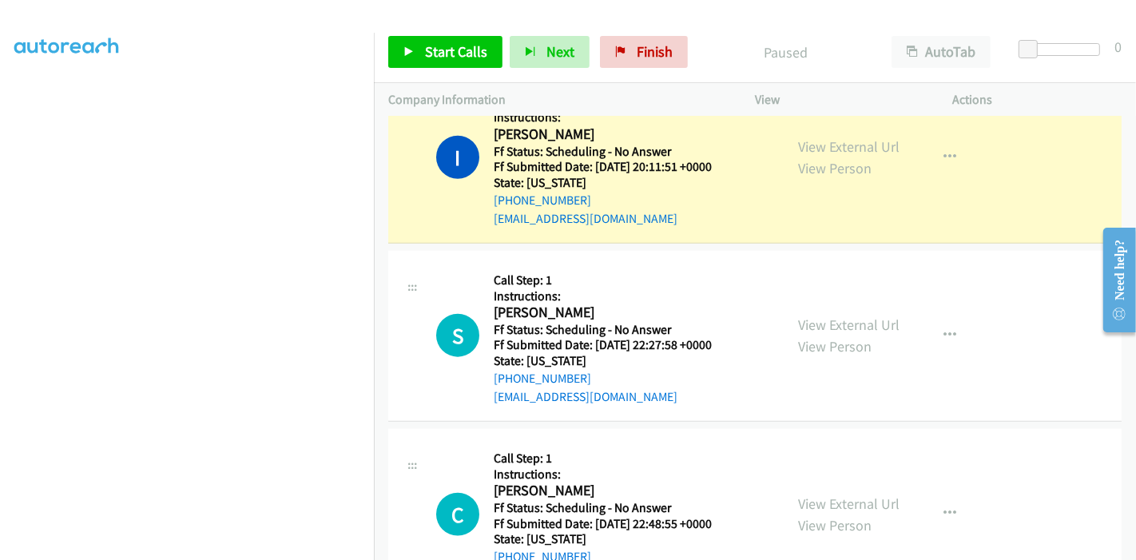
click at [447, 69] on div "Start Calls Pause Next Finish Paused AutoTab AutoTab 0" at bounding box center [755, 52] width 762 height 61
click at [447, 65] on link "Start Calls" at bounding box center [445, 52] width 114 height 32
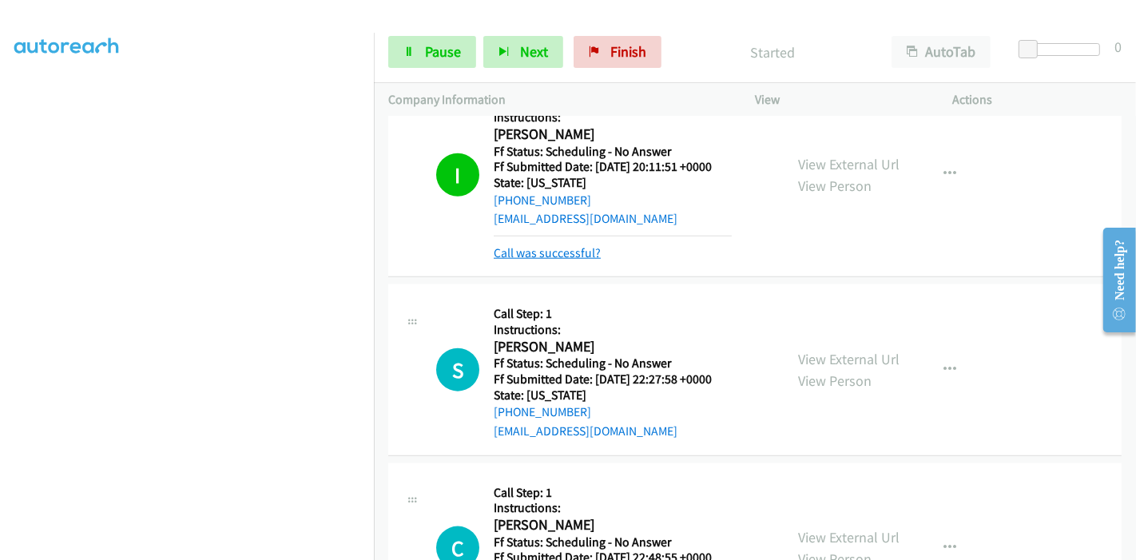
click at [552, 255] on link "Call was successful?" at bounding box center [547, 252] width 107 height 15
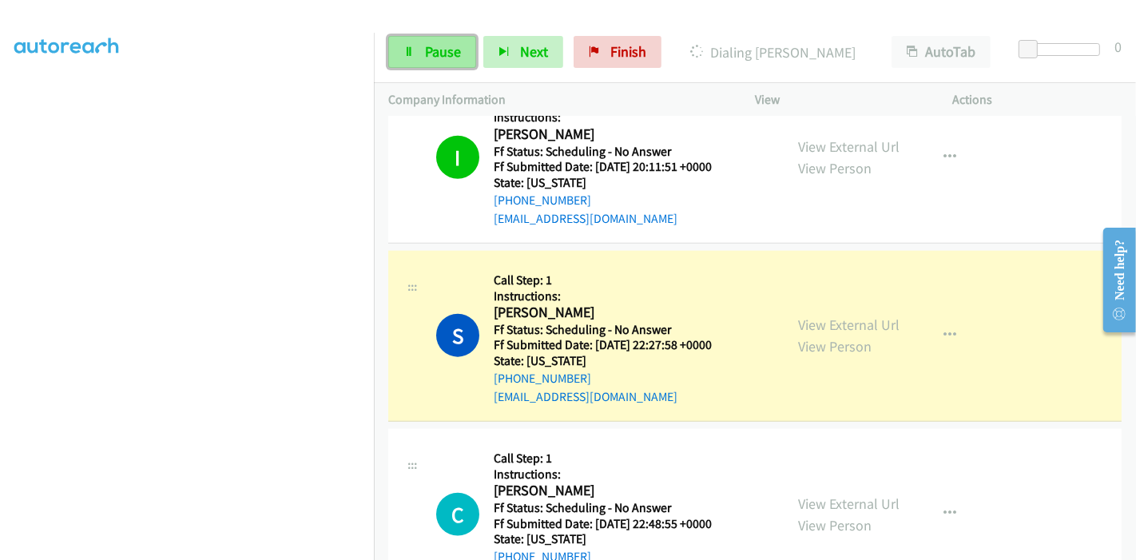
click at [428, 59] on span "Pause" at bounding box center [443, 51] width 36 height 18
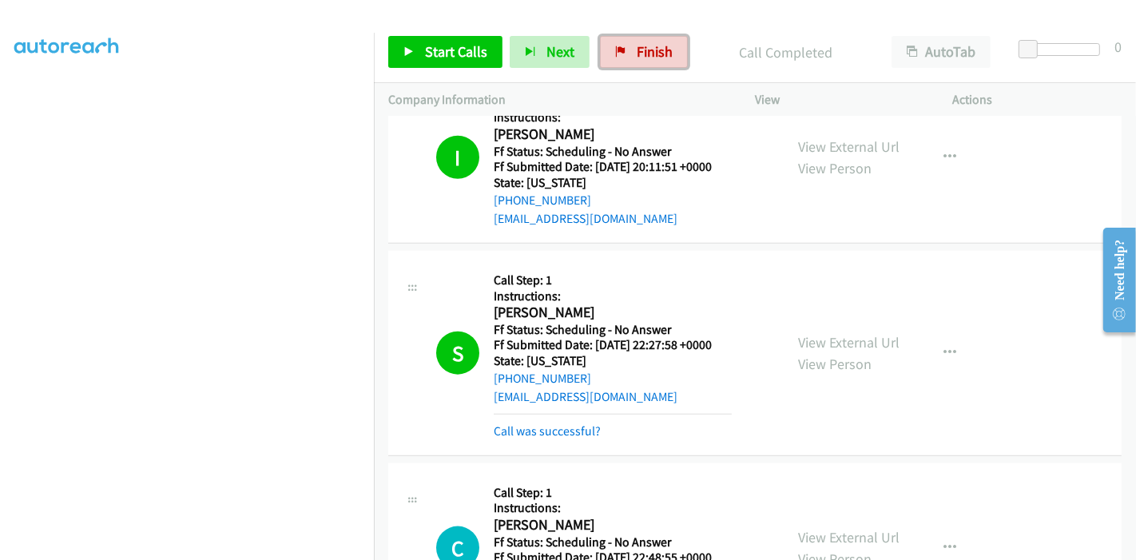
click at [645, 54] on span "Finish" at bounding box center [654, 51] width 36 height 18
click at [656, 54] on span "Finish" at bounding box center [654, 51] width 36 height 18
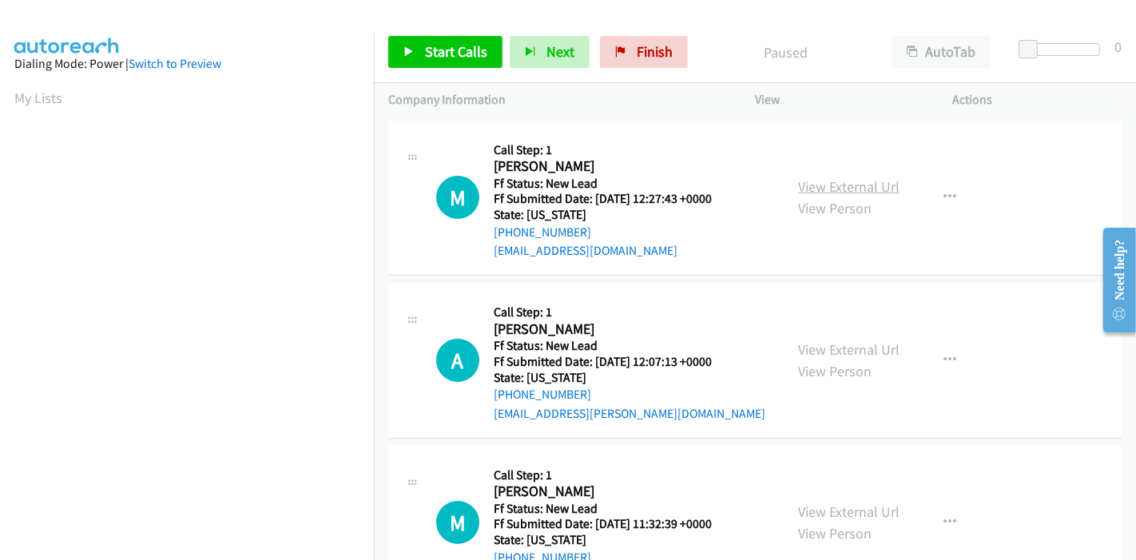
click at [837, 195] on link "View External Url" at bounding box center [848, 186] width 101 height 18
click at [823, 349] on link "View External Url" at bounding box center [848, 349] width 101 height 18
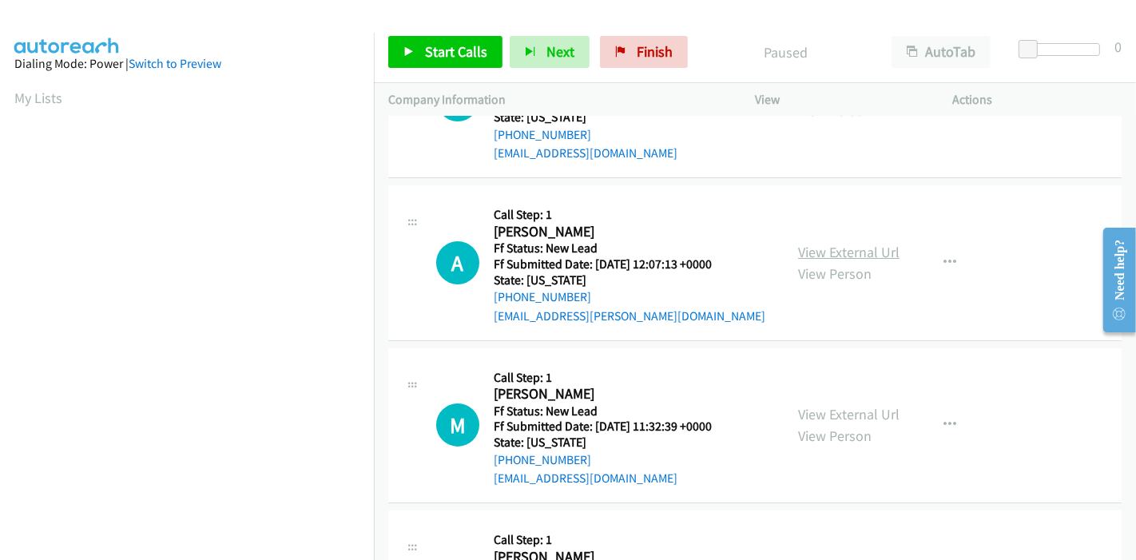
scroll to position [177, 0]
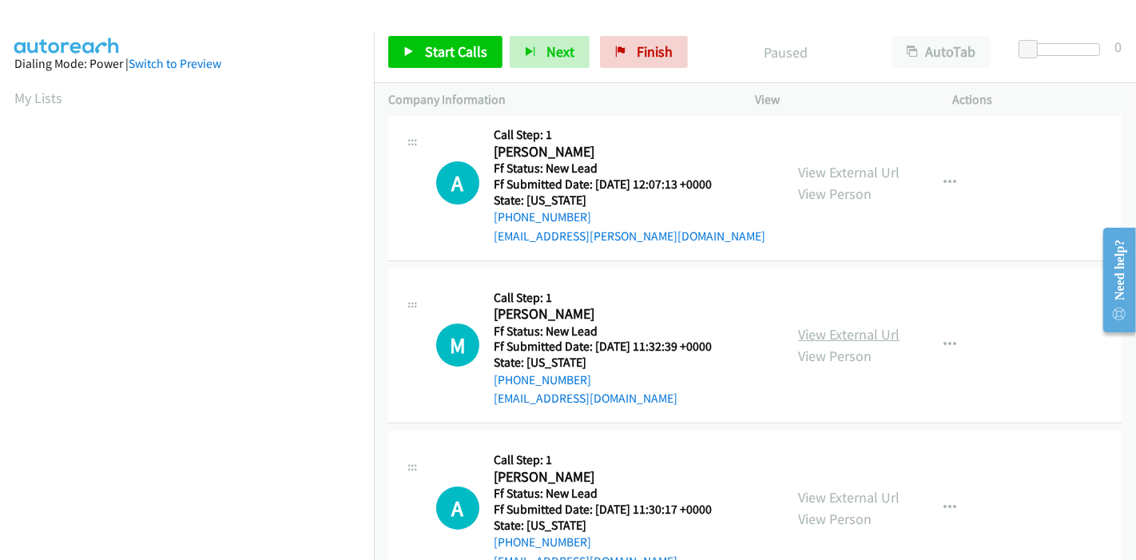
click at [829, 327] on link "View External Url" at bounding box center [848, 334] width 101 height 18
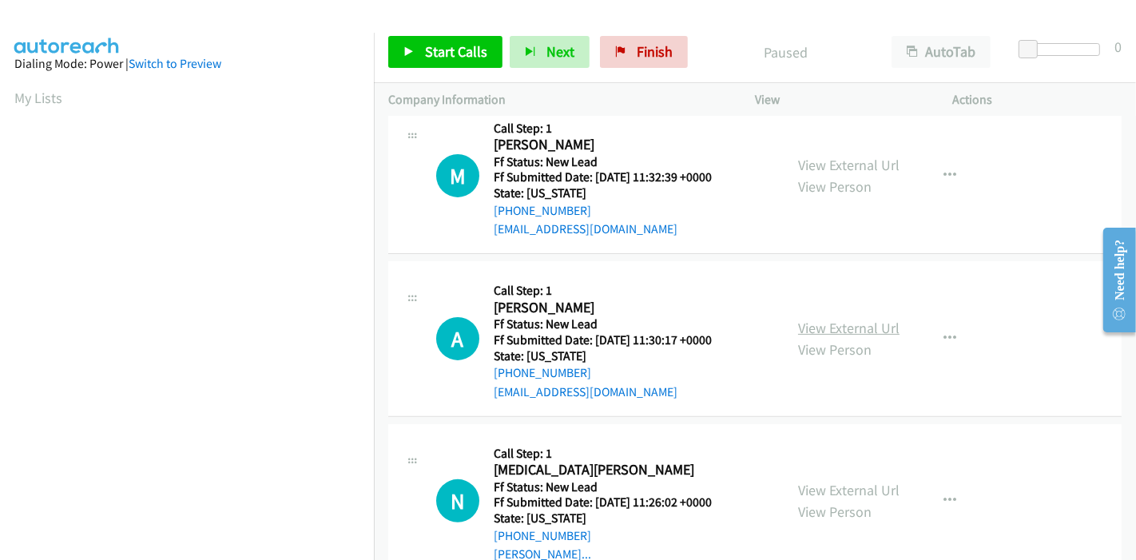
scroll to position [355, 0]
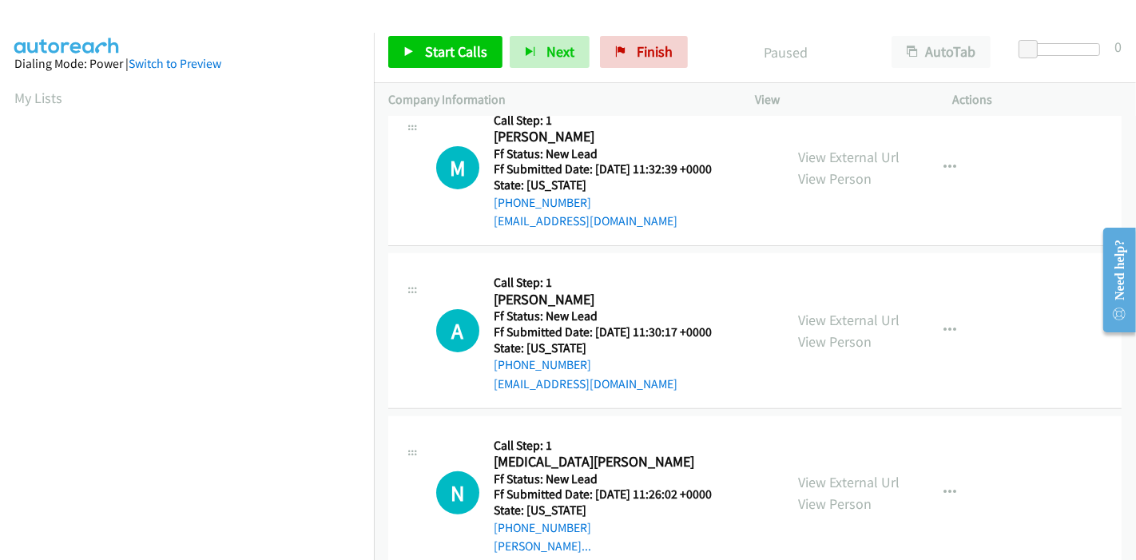
click at [832, 329] on div "View External Url View Person" at bounding box center [848, 330] width 101 height 43
click at [836, 319] on link "View External Url" at bounding box center [848, 320] width 101 height 18
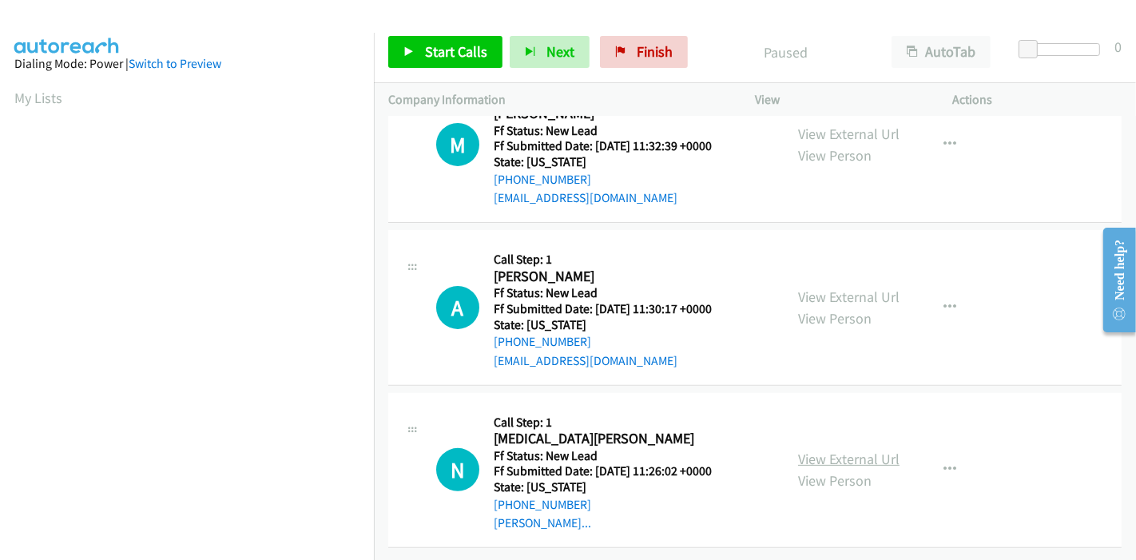
click at [805, 450] on link "View External Url" at bounding box center [848, 459] width 101 height 18
click at [471, 61] on link "Start Calls" at bounding box center [445, 52] width 114 height 32
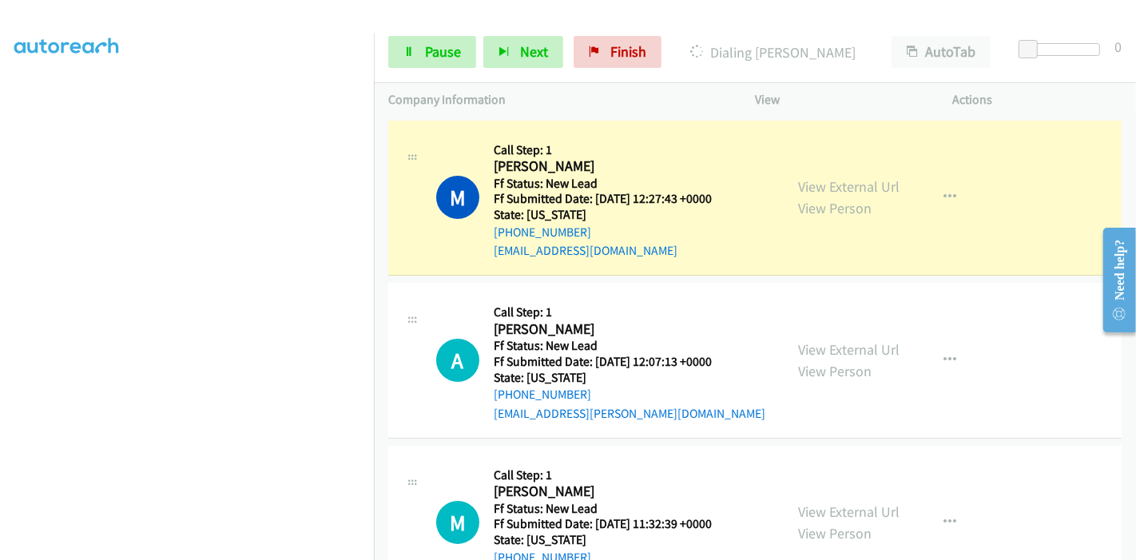
scroll to position [0, 0]
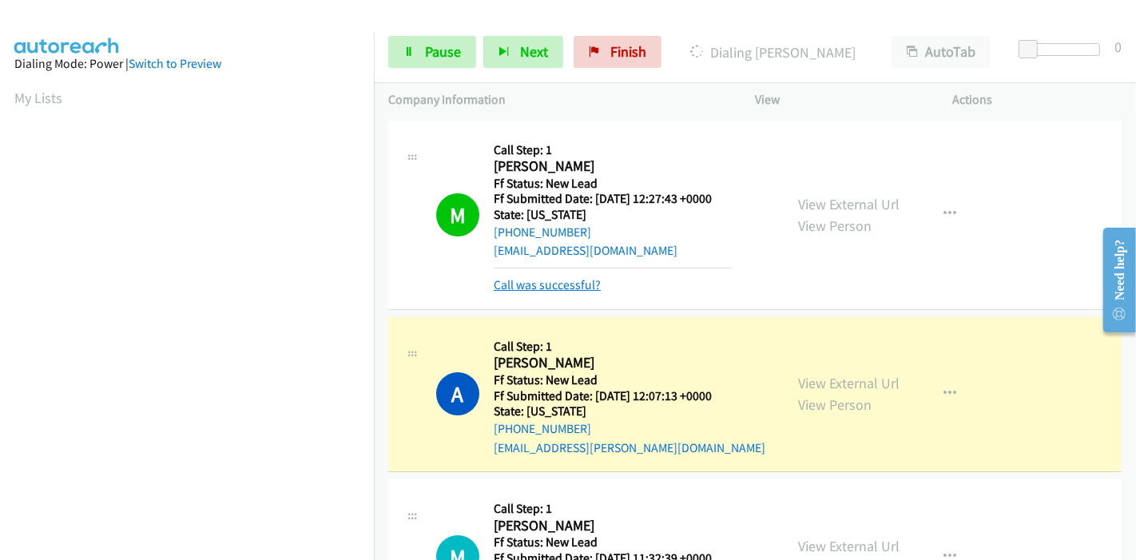
click at [563, 286] on link "Call was successful?" at bounding box center [547, 284] width 107 height 15
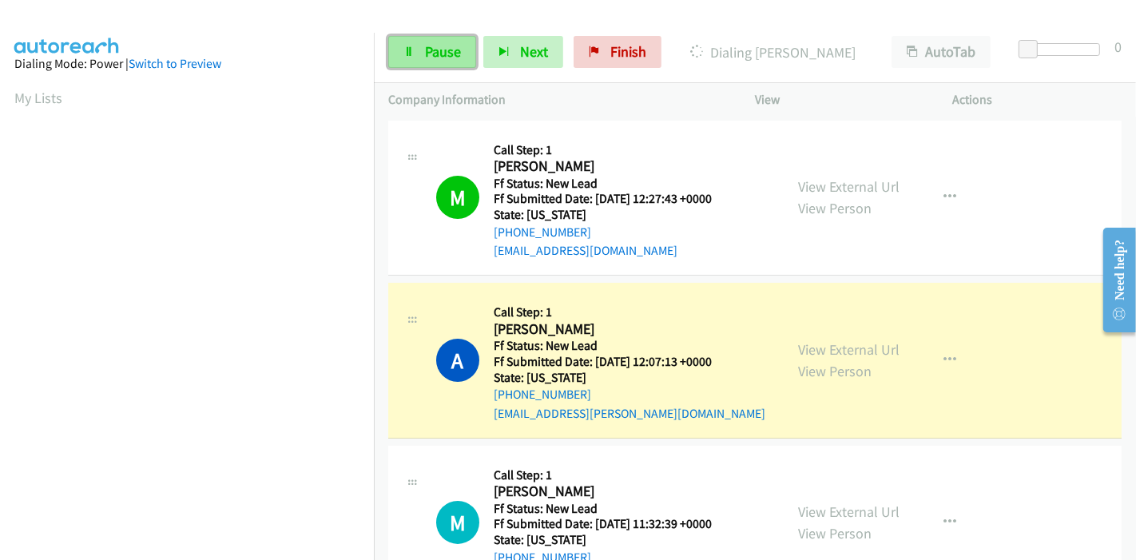
click at [436, 46] on span "Pause" at bounding box center [443, 51] width 36 height 18
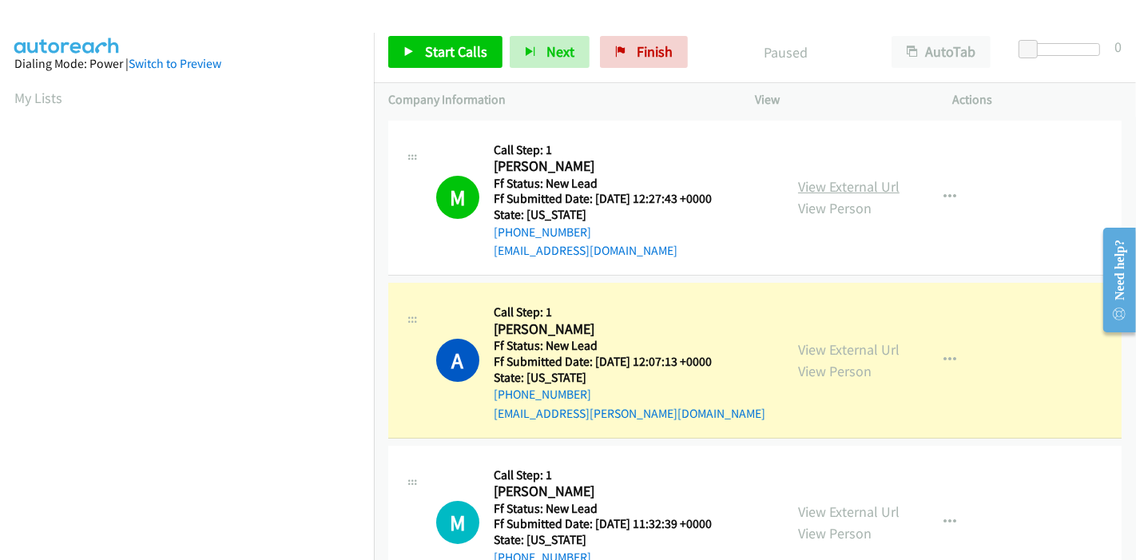
click at [842, 184] on link "View External Url" at bounding box center [848, 186] width 101 height 18
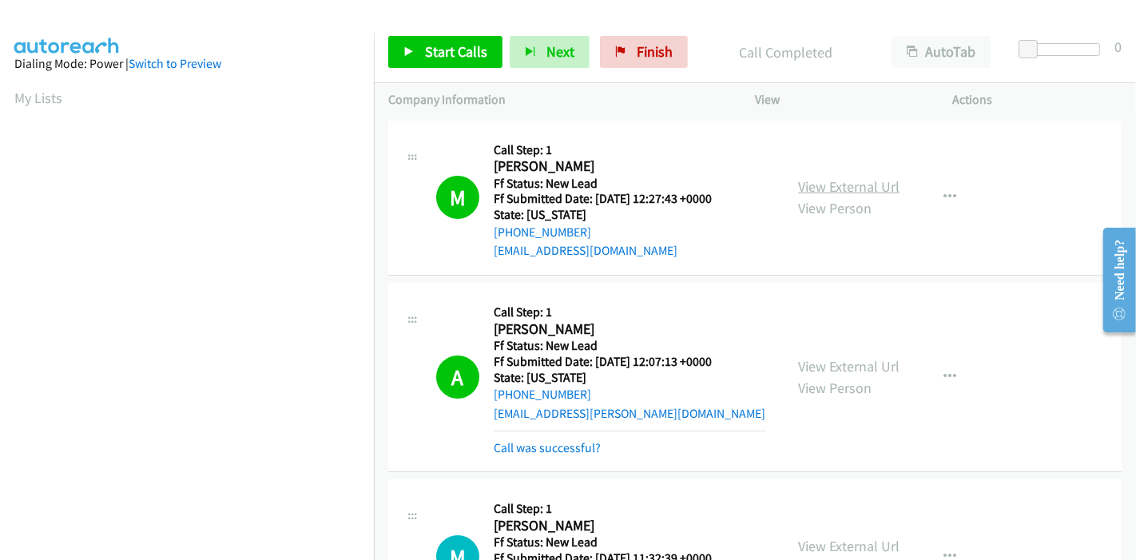
click at [864, 185] on link "View External Url" at bounding box center [848, 186] width 101 height 18
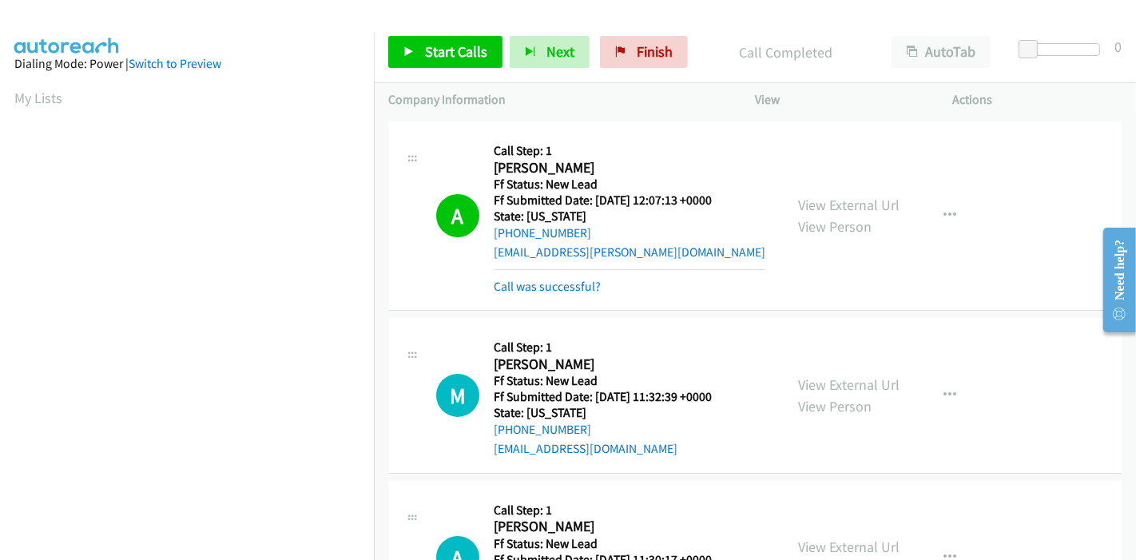
scroll to position [177, 0]
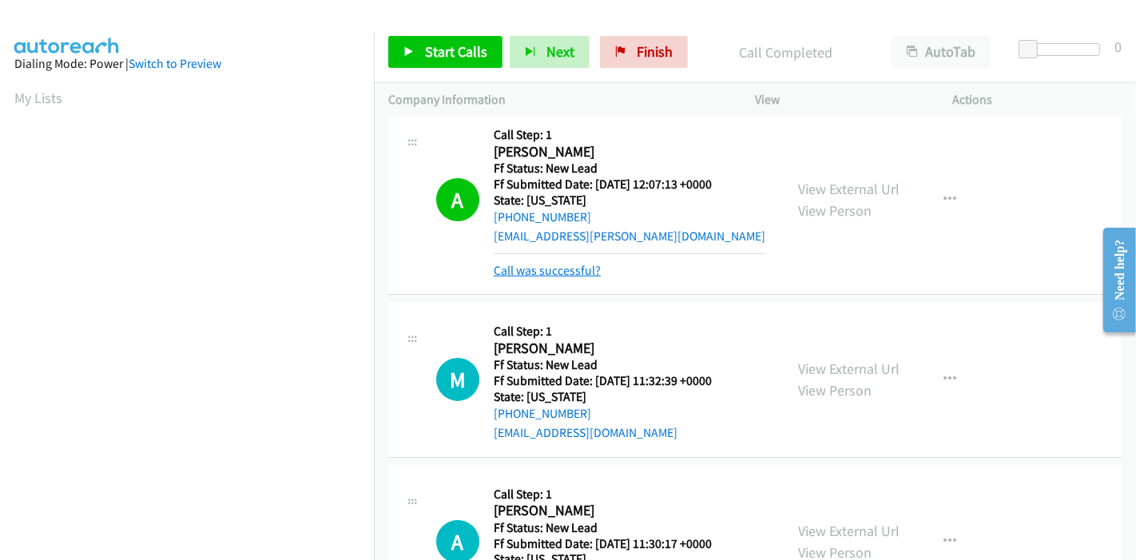
click at [573, 272] on link "Call was successful?" at bounding box center [547, 270] width 107 height 15
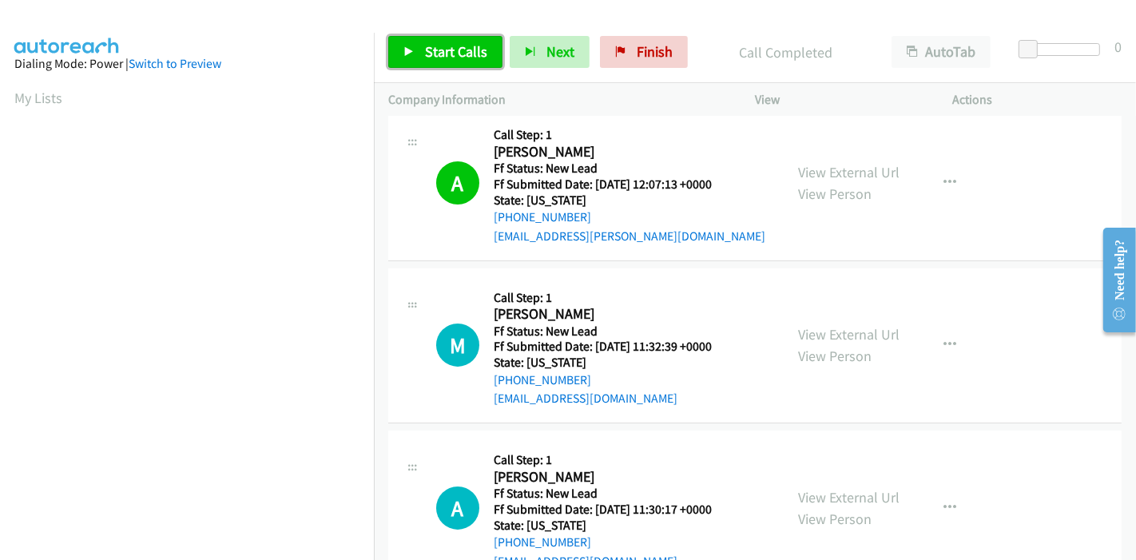
click at [413, 54] on icon at bounding box center [408, 52] width 11 height 11
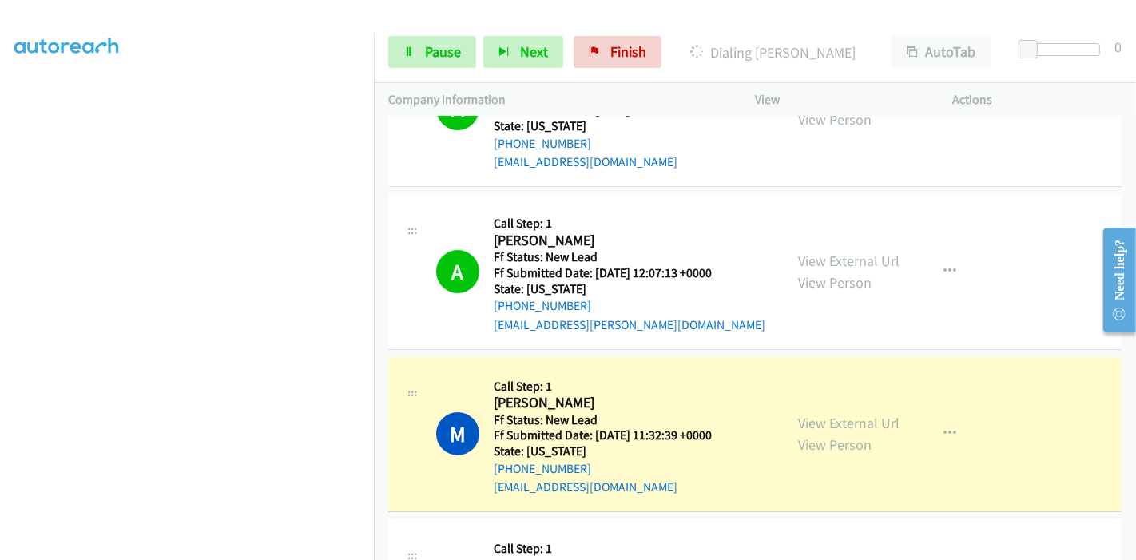
scroll to position [337, 0]
click at [410, 50] on icon at bounding box center [408, 52] width 11 height 11
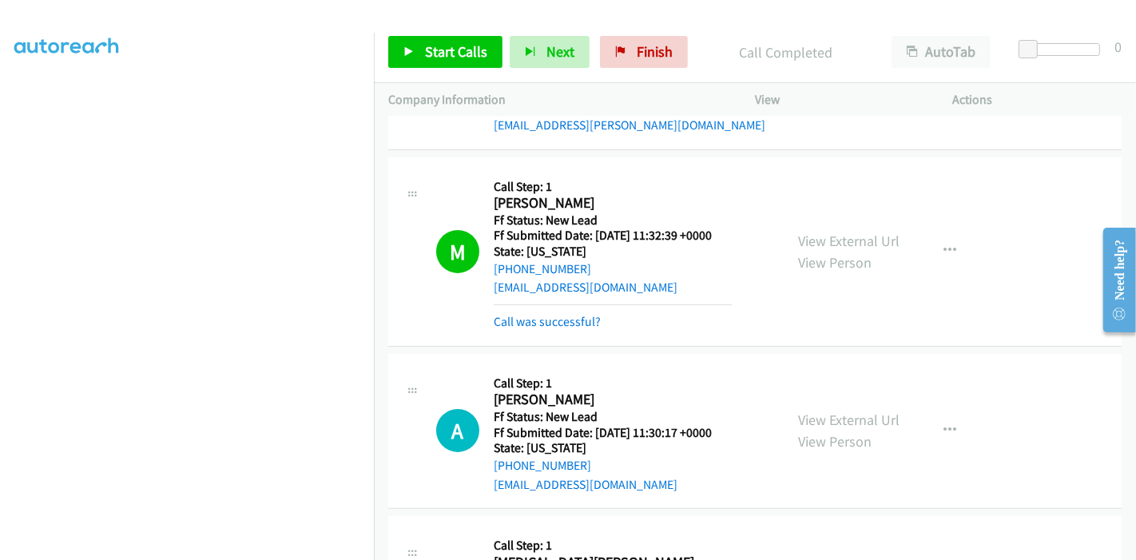
scroll to position [266, 0]
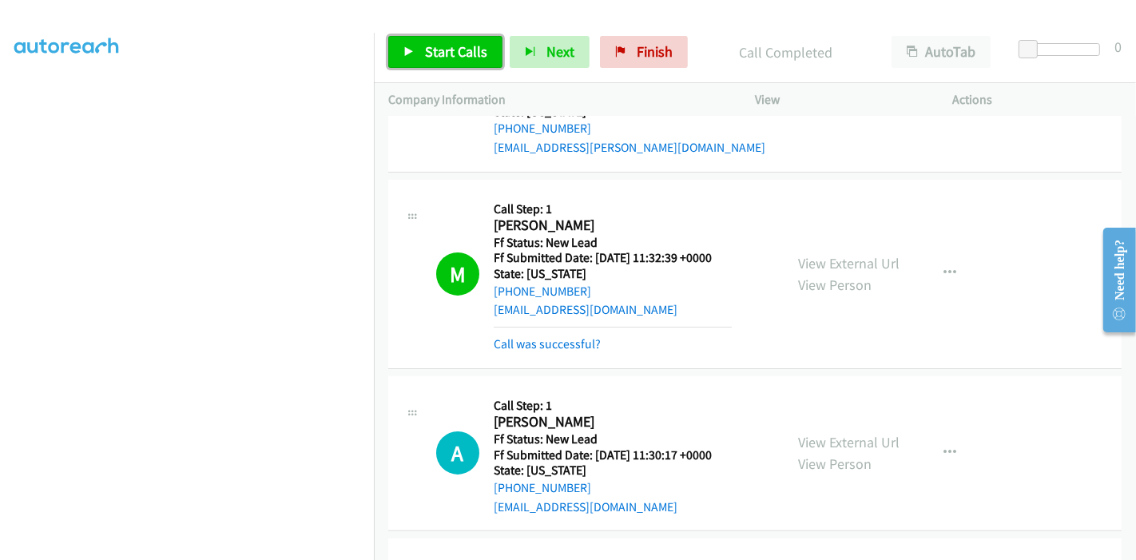
click at [462, 54] on span "Start Calls" at bounding box center [456, 51] width 62 height 18
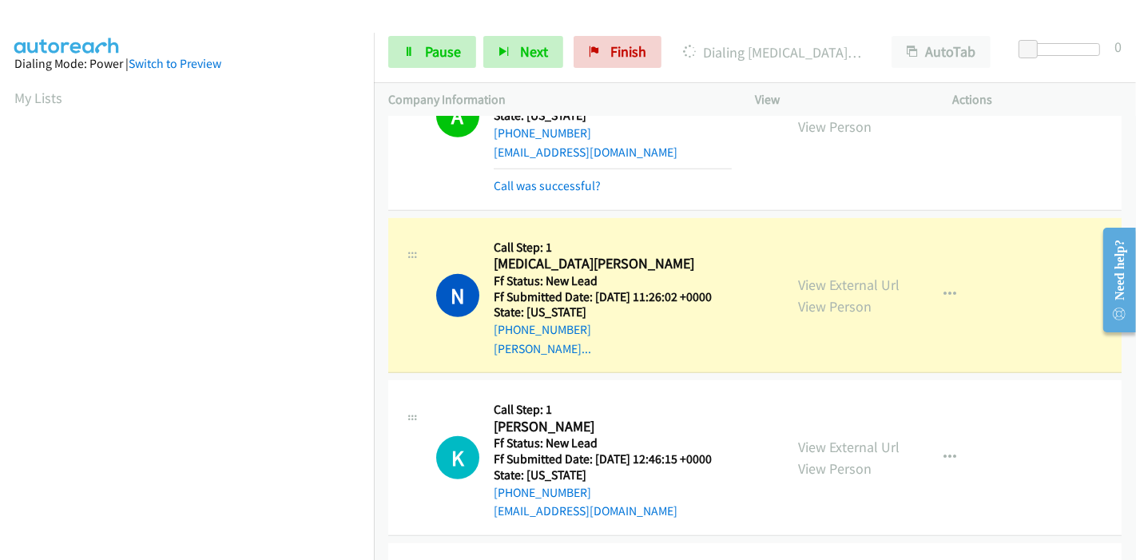
scroll to position [638, 0]
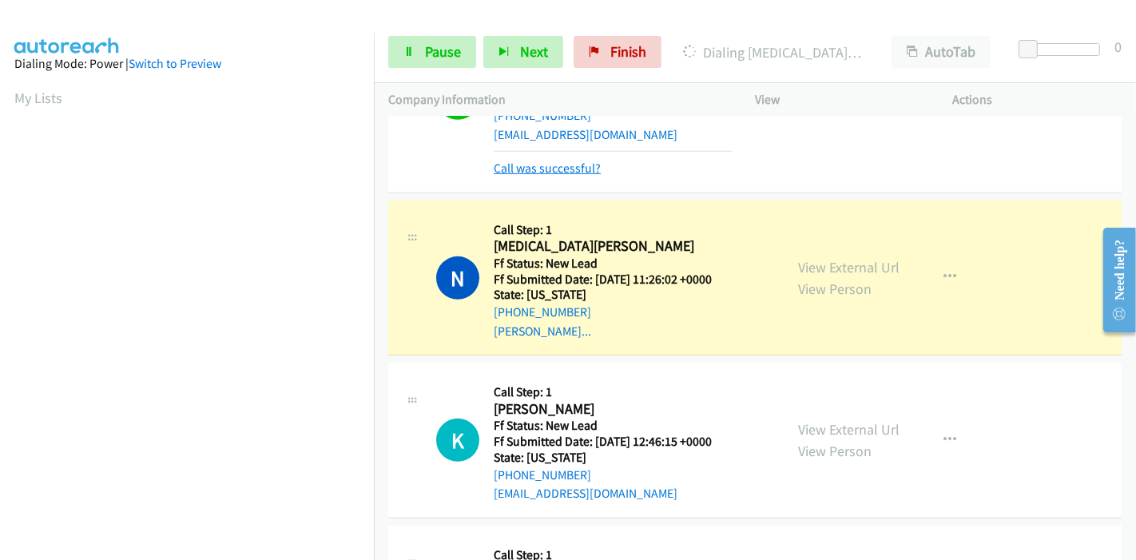
click at [553, 165] on link "Call was successful?" at bounding box center [547, 168] width 107 height 15
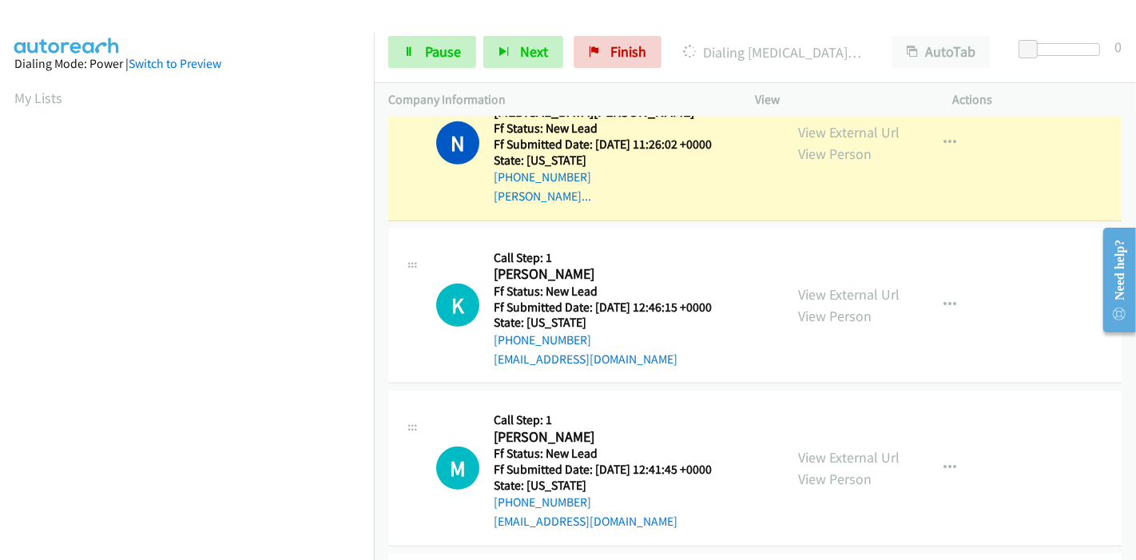
scroll to position [887, 0]
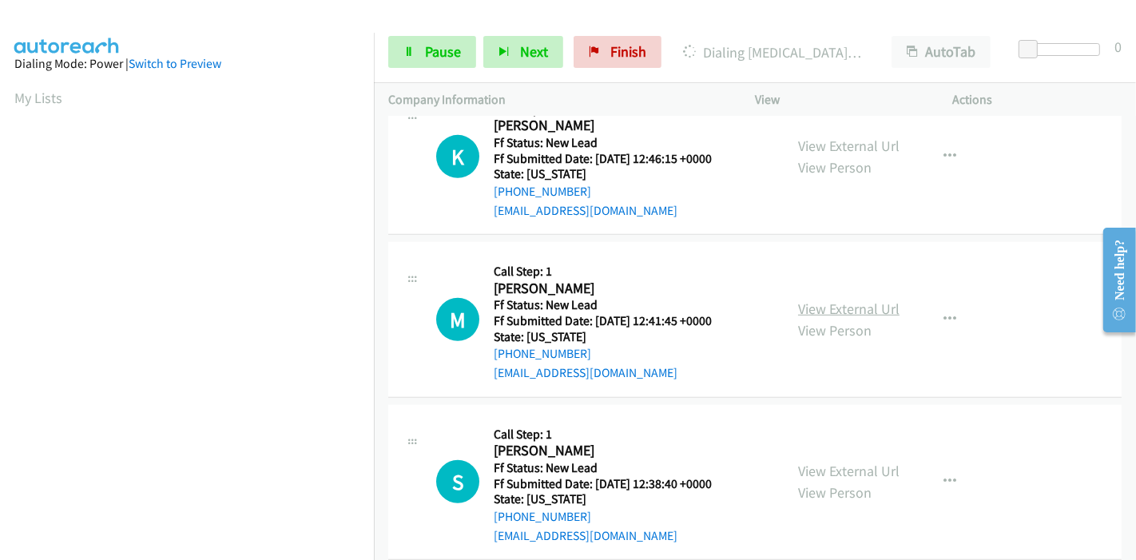
click at [857, 309] on link "View External Url" at bounding box center [848, 308] width 101 height 18
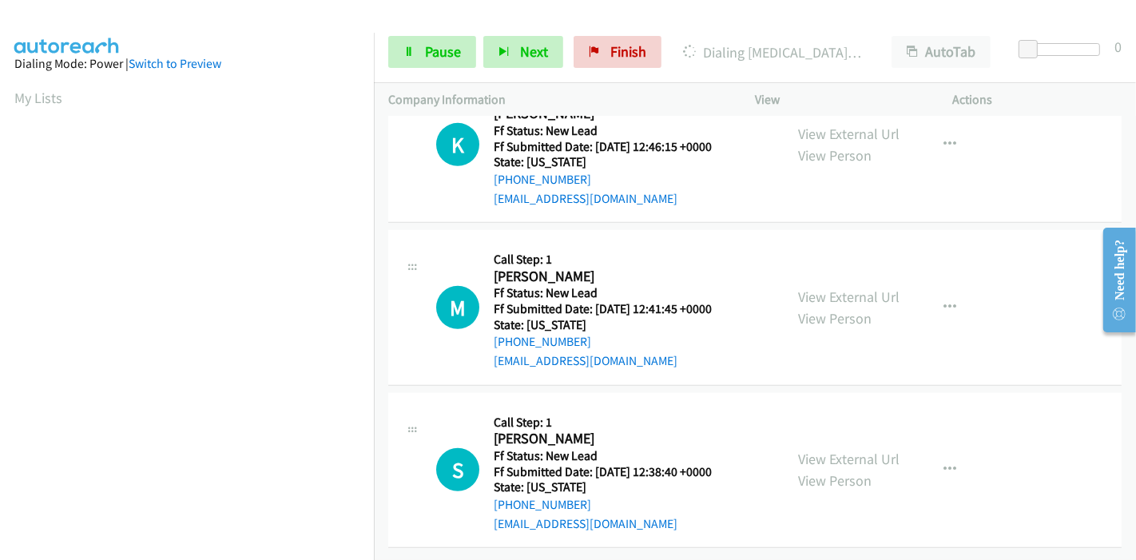
scroll to position [910, 0]
click at [823, 450] on link "View External Url" at bounding box center [848, 459] width 101 height 18
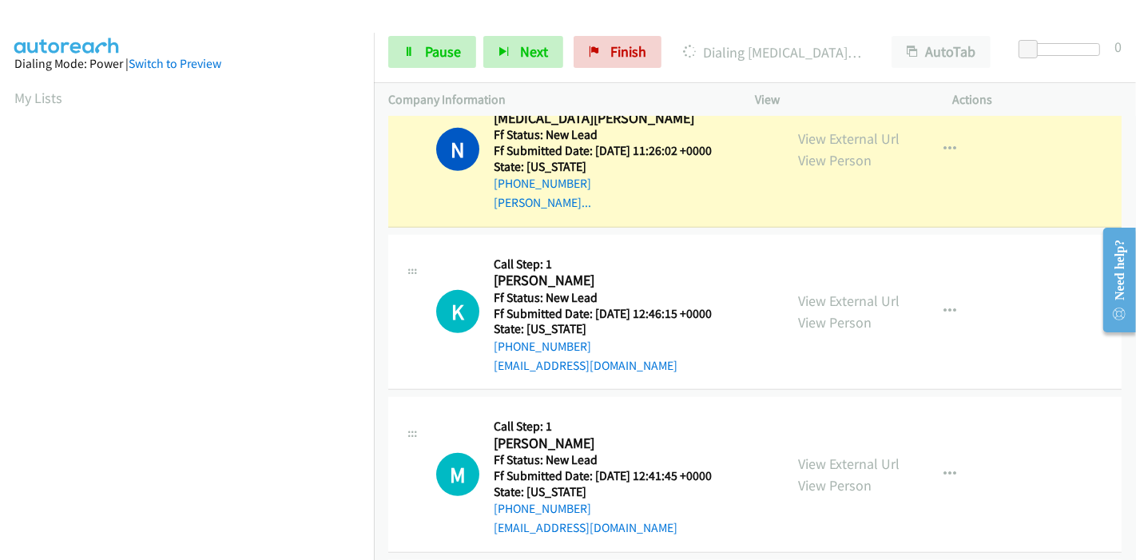
scroll to position [337, 0]
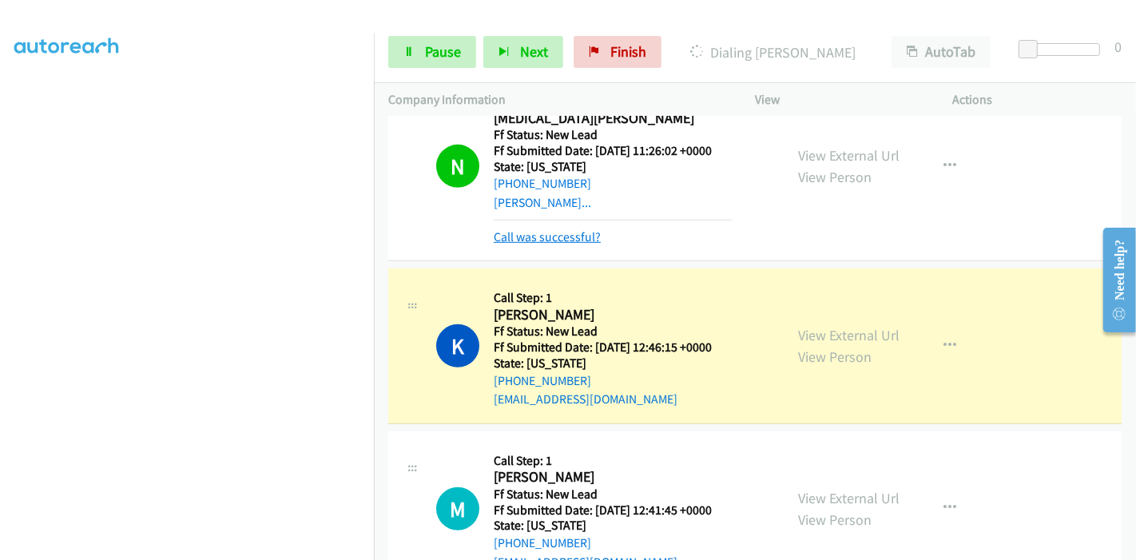
click at [570, 237] on link "Call was successful?" at bounding box center [547, 236] width 107 height 15
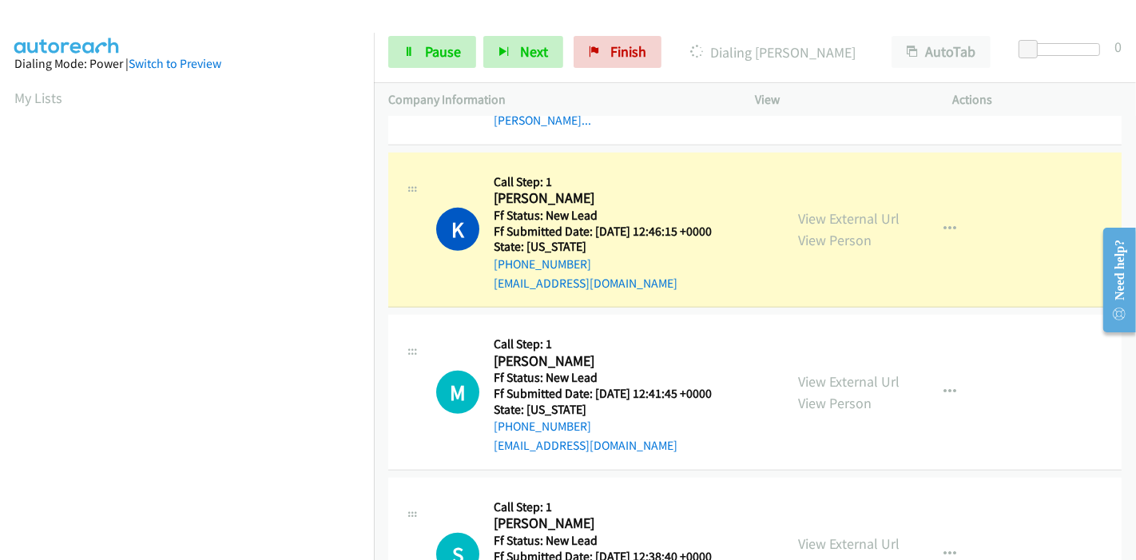
scroll to position [821, 0]
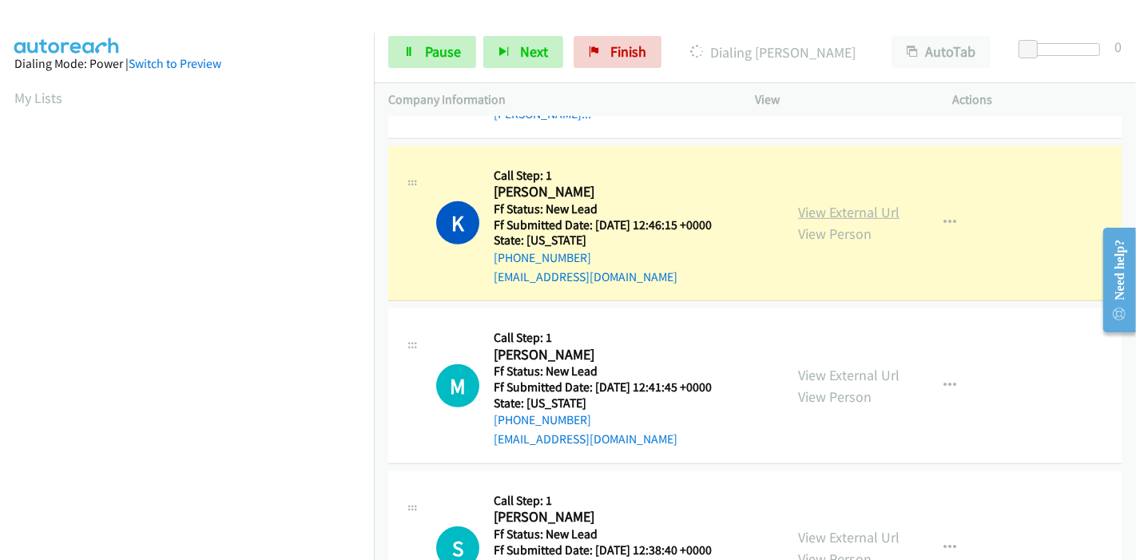
click at [863, 211] on link "View External Url" at bounding box center [848, 212] width 101 height 18
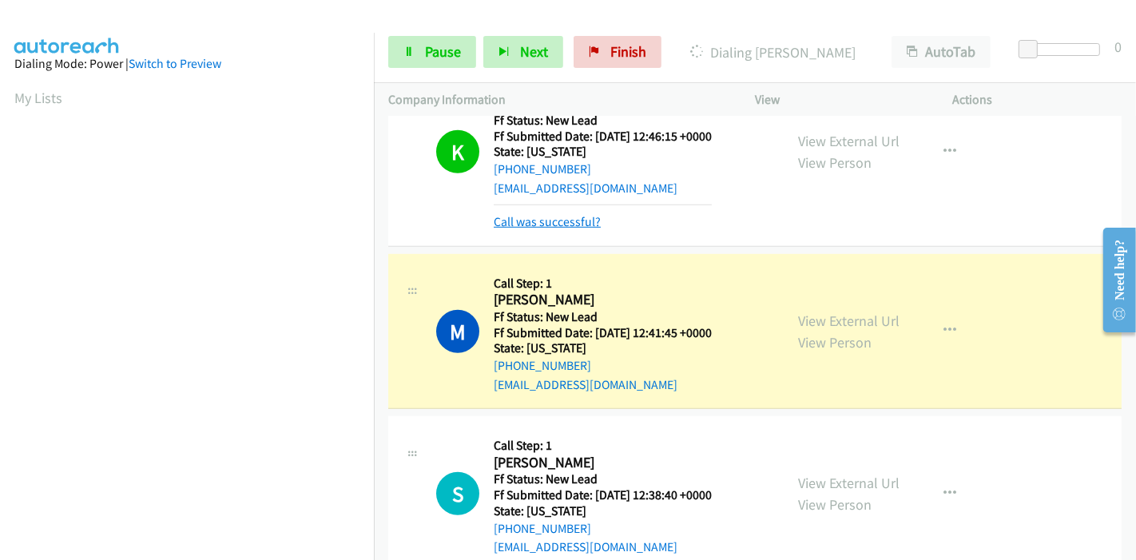
click at [555, 216] on link "Call was successful?" at bounding box center [547, 221] width 107 height 15
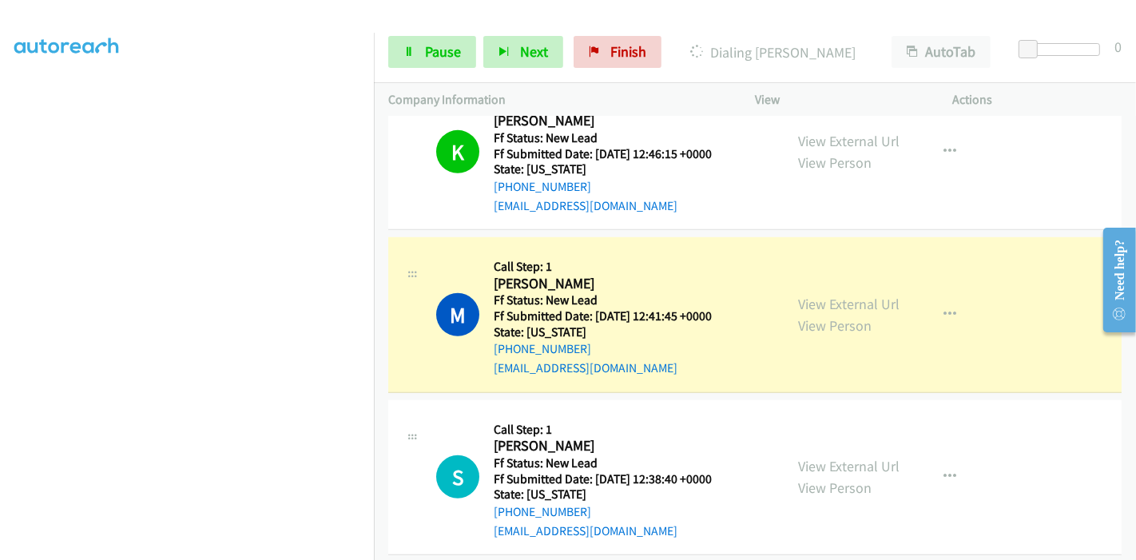
scroll to position [0, 0]
click at [440, 43] on span "Pause" at bounding box center [443, 51] width 36 height 18
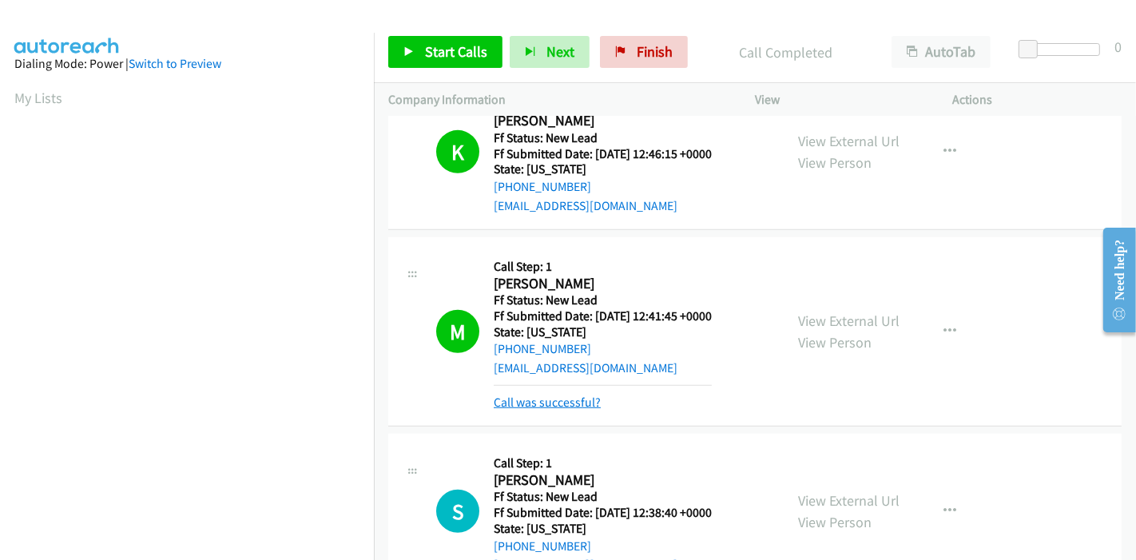
click at [577, 398] on link "Call was successful?" at bounding box center [547, 402] width 107 height 15
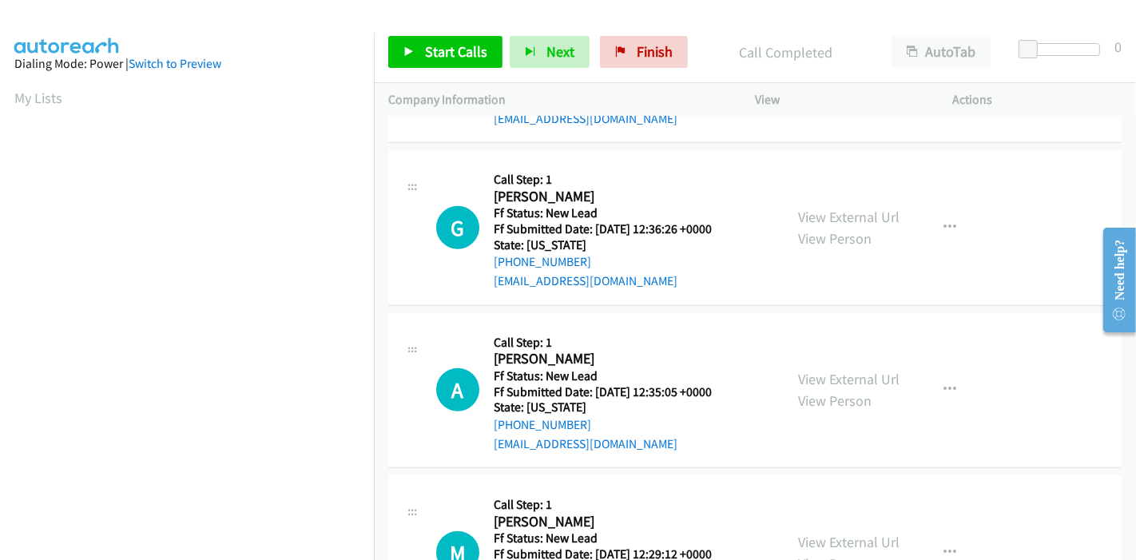
scroll to position [1219, 0]
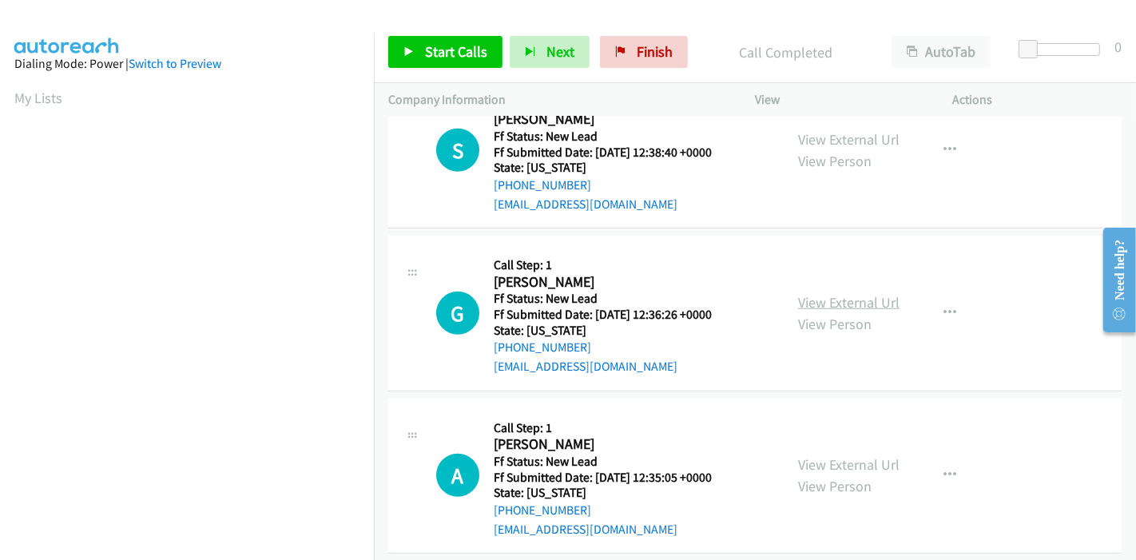
click at [855, 295] on link "View External Url" at bounding box center [848, 302] width 101 height 18
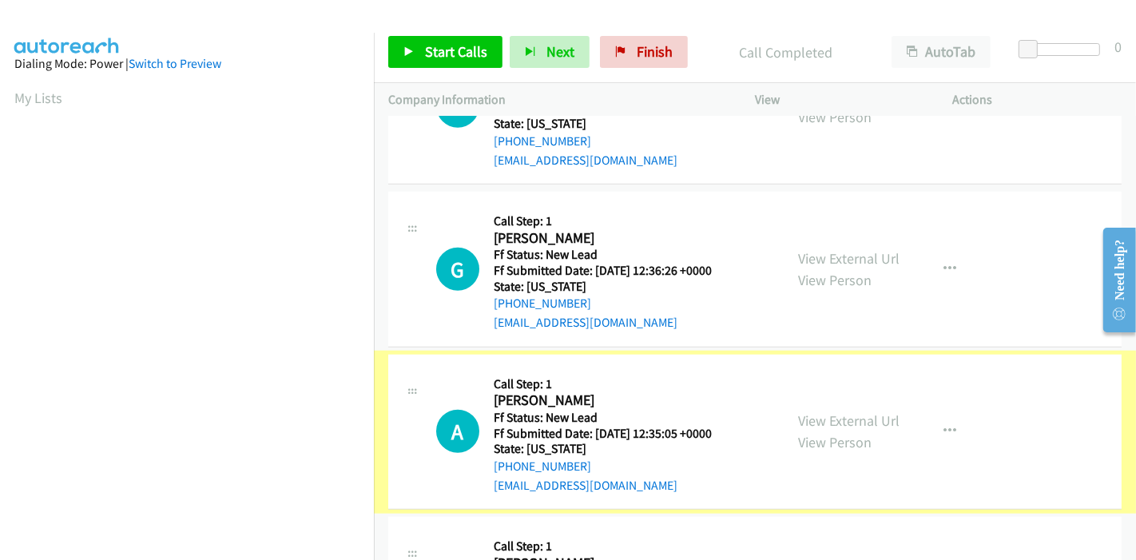
scroll to position [1396, 0]
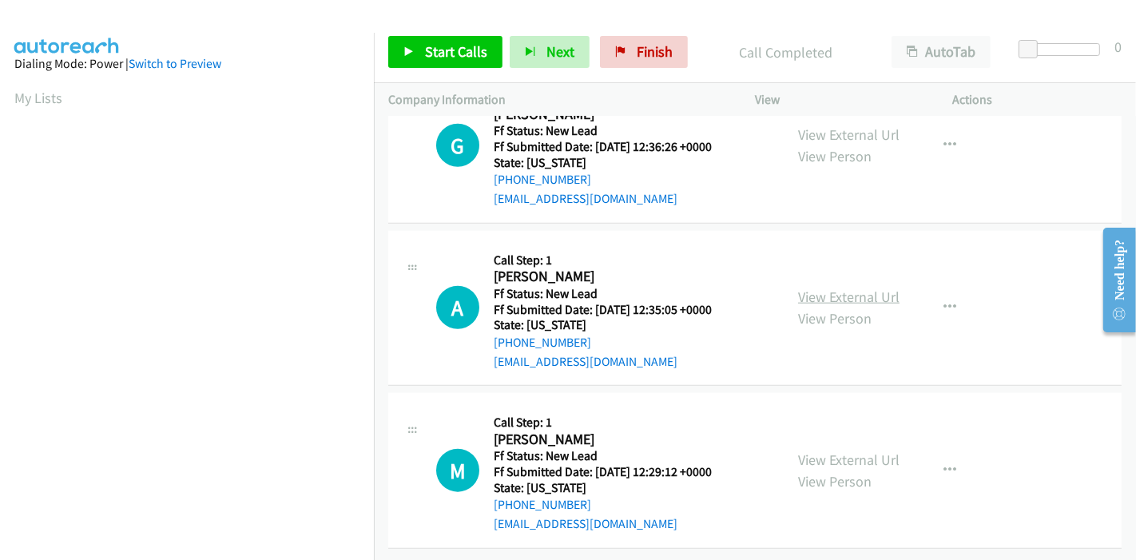
click at [828, 287] on link "View External Url" at bounding box center [848, 296] width 101 height 18
click at [819, 450] on link "View External Url" at bounding box center [848, 459] width 101 height 18
click at [943, 301] on icon "button" at bounding box center [949, 307] width 13 height 13
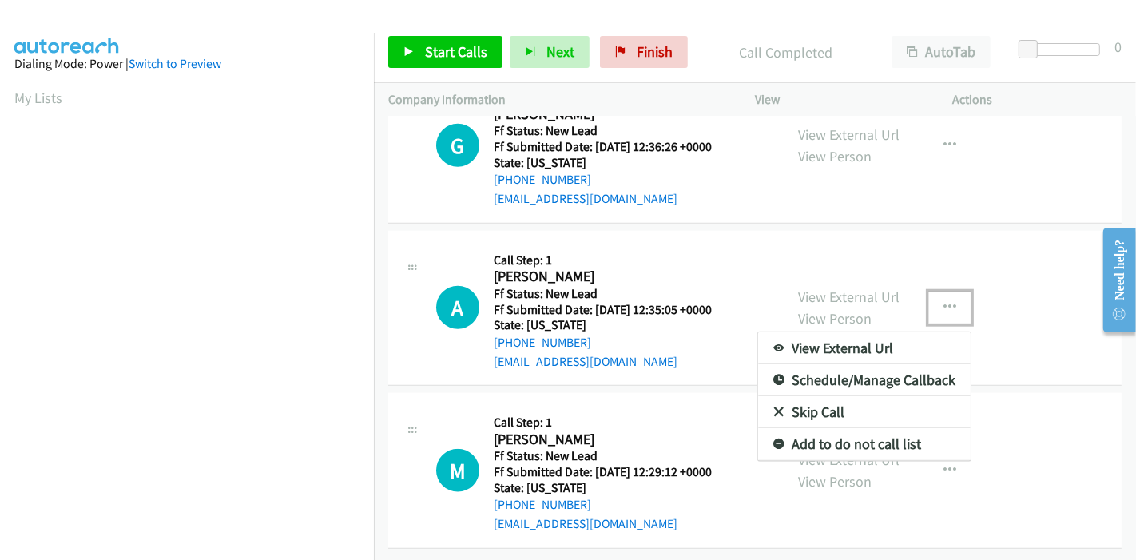
click at [828, 396] on link "Skip Call" at bounding box center [864, 412] width 212 height 32
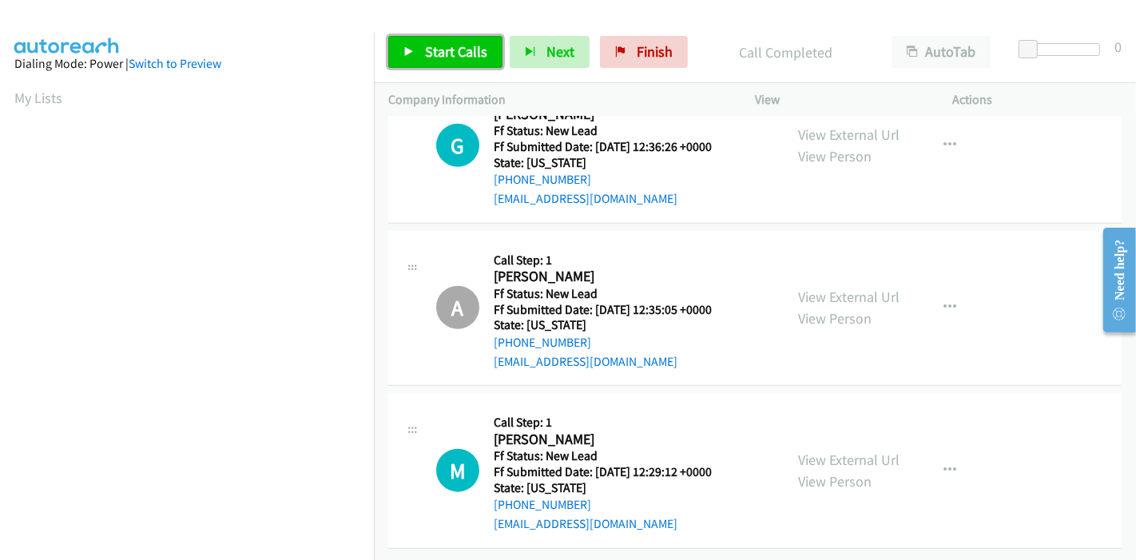
click at [438, 46] on span "Start Calls" at bounding box center [456, 51] width 62 height 18
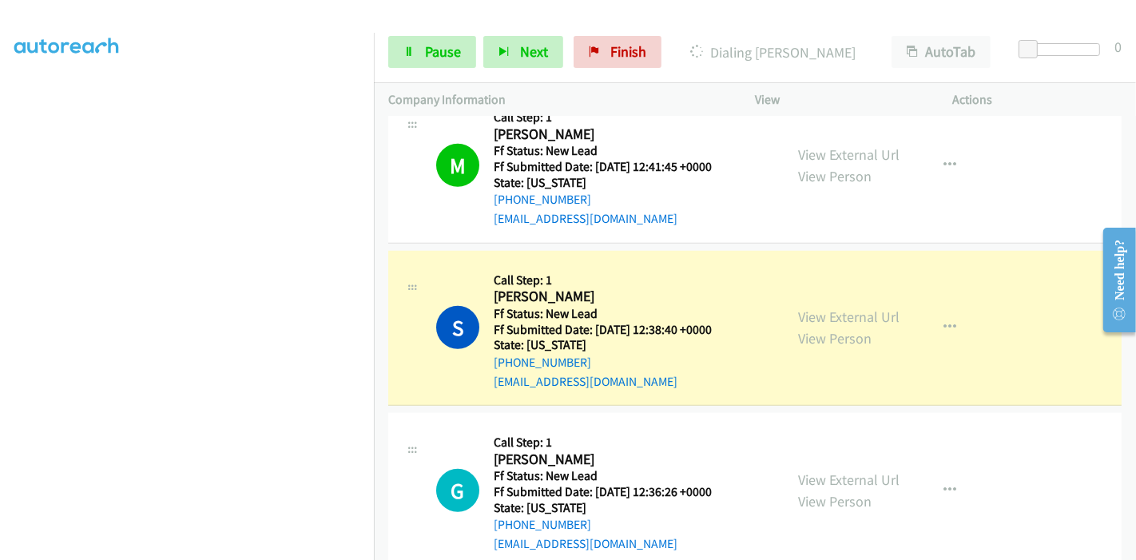
scroll to position [177, 0]
click at [418, 71] on div "Start Calls Pause Next Finish Dialing Steve Cheney AutoTab AutoTab 0" at bounding box center [755, 52] width 762 height 61
click at [420, 60] on link "Pause" at bounding box center [432, 52] width 88 height 32
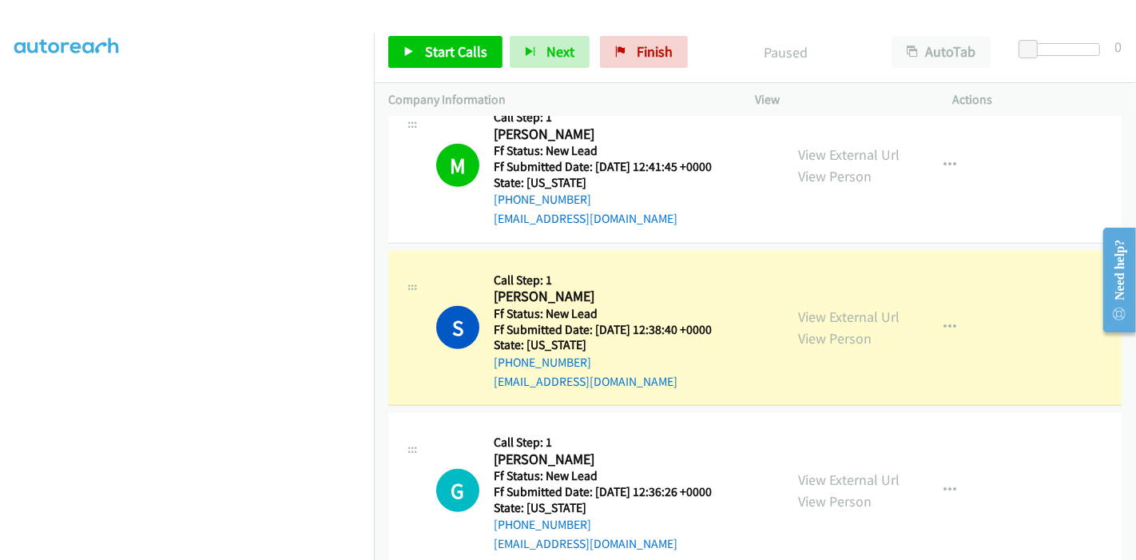
scroll to position [337, 0]
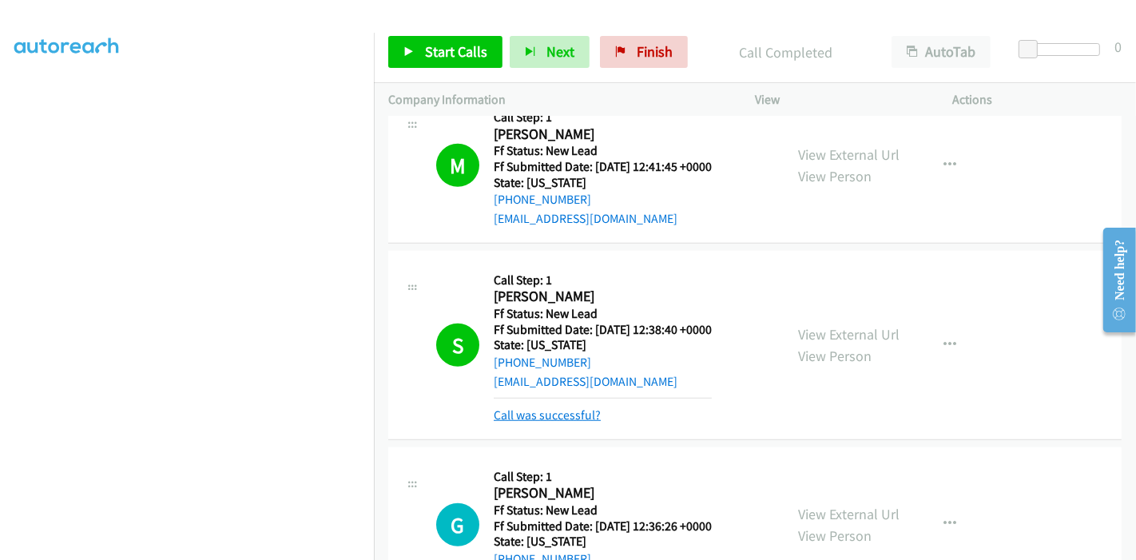
click at [540, 411] on link "Call was successful?" at bounding box center [547, 414] width 107 height 15
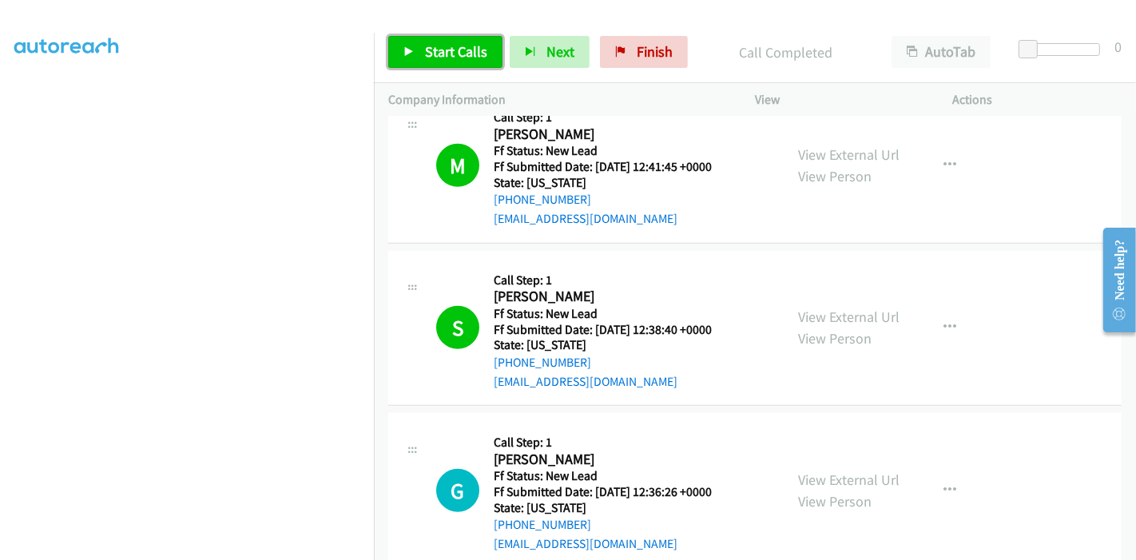
click at [438, 48] on span "Start Calls" at bounding box center [456, 51] width 62 height 18
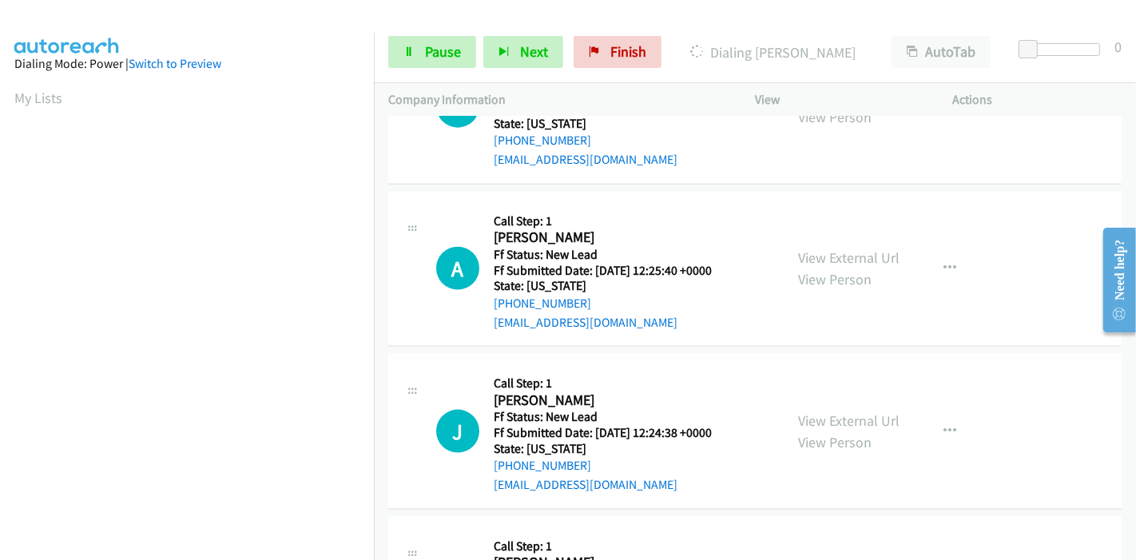
scroll to position [1751, 0]
click at [834, 254] on link "View External Url" at bounding box center [848, 257] width 101 height 18
click at [814, 416] on link "View External Url" at bounding box center [848, 419] width 101 height 18
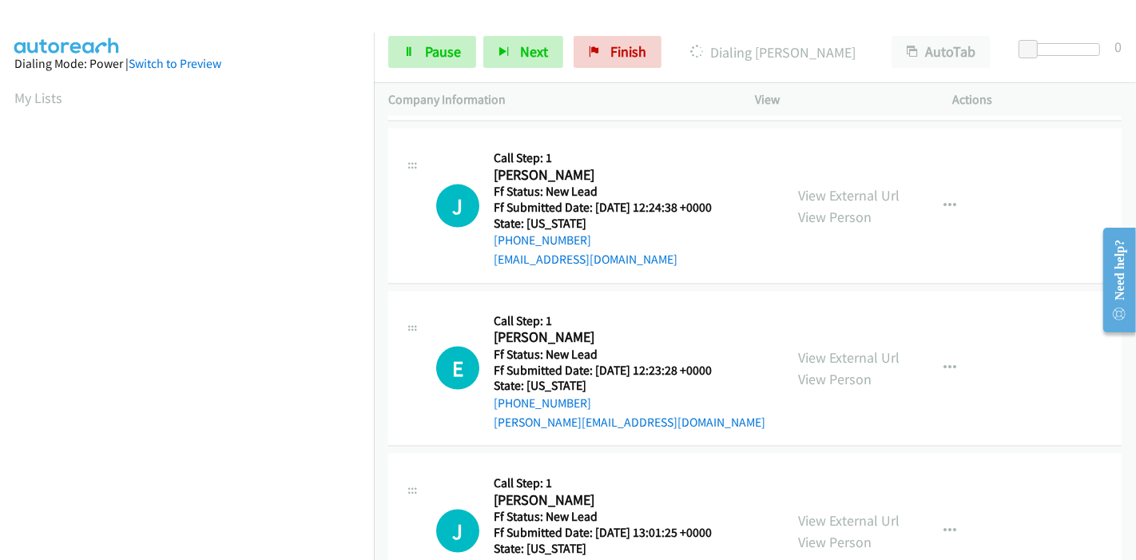
scroll to position [2017, 0]
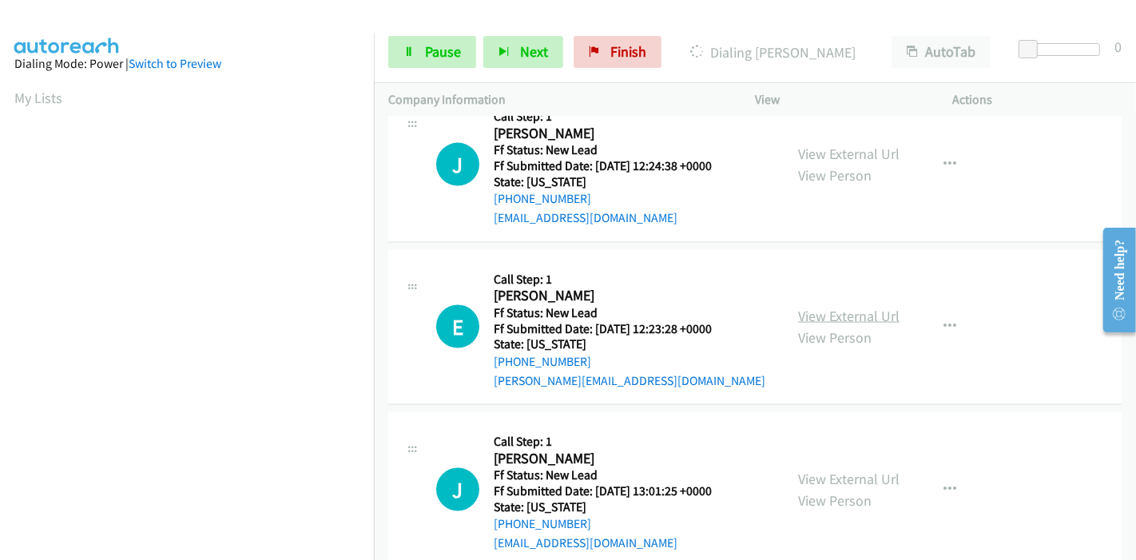
click at [835, 316] on link "View External Url" at bounding box center [848, 316] width 101 height 18
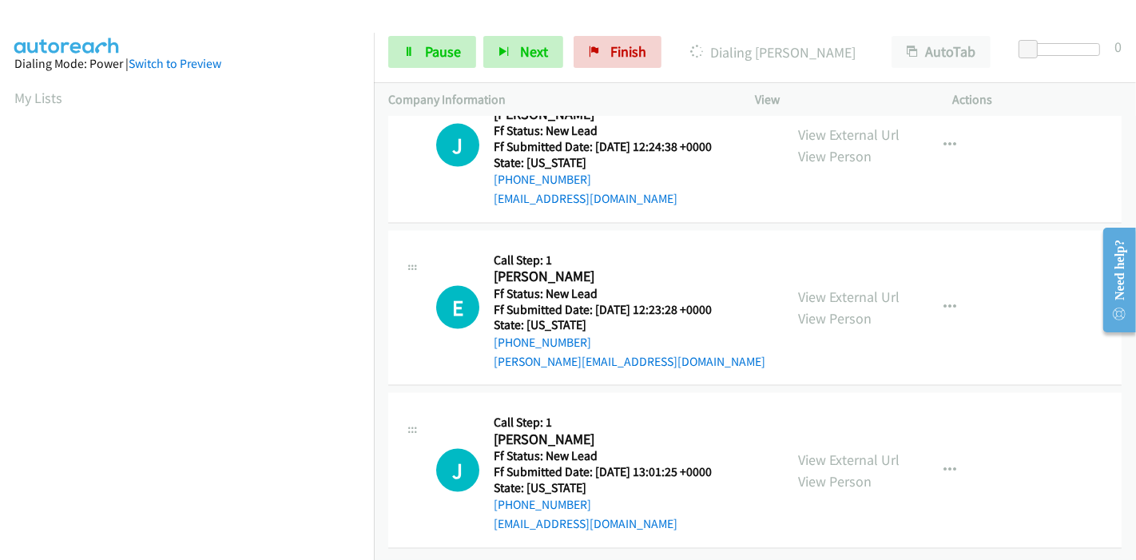
scroll to position [2045, 0]
click at [831, 450] on link "View External Url" at bounding box center [848, 459] width 101 height 18
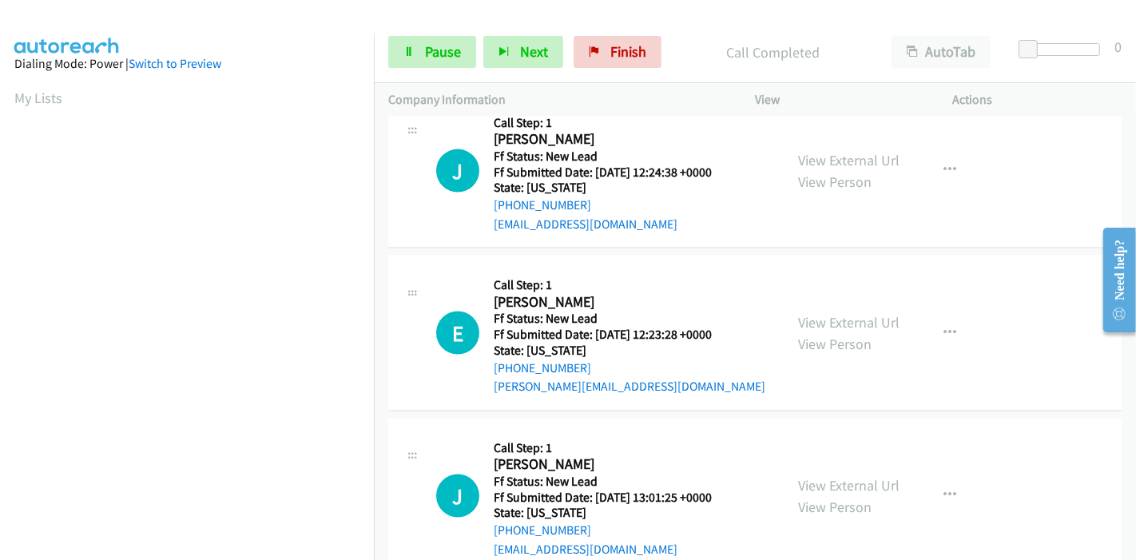
scroll to position [2079, 0]
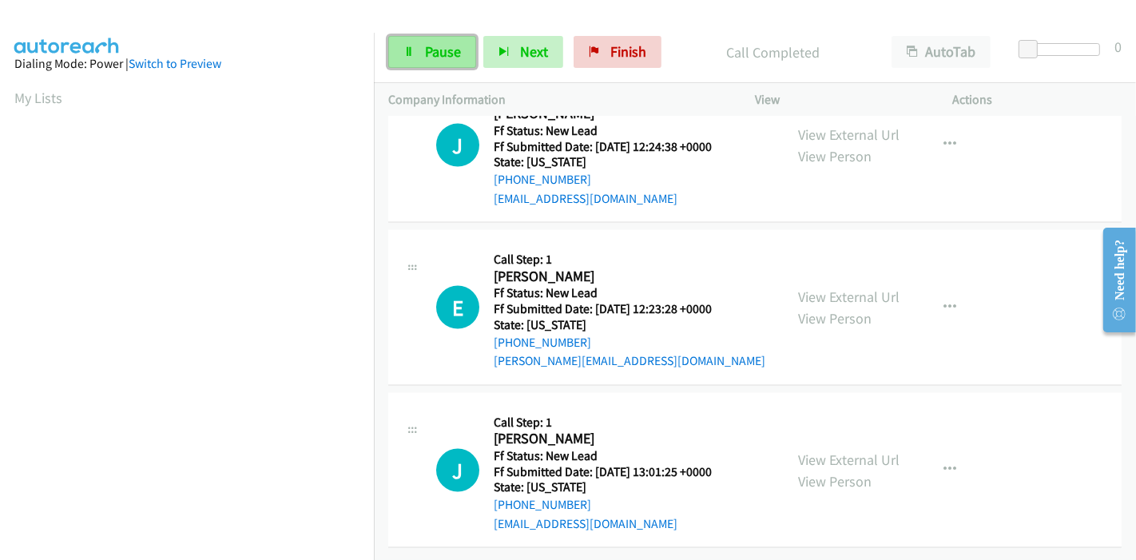
click at [435, 57] on span "Pause" at bounding box center [443, 51] width 36 height 18
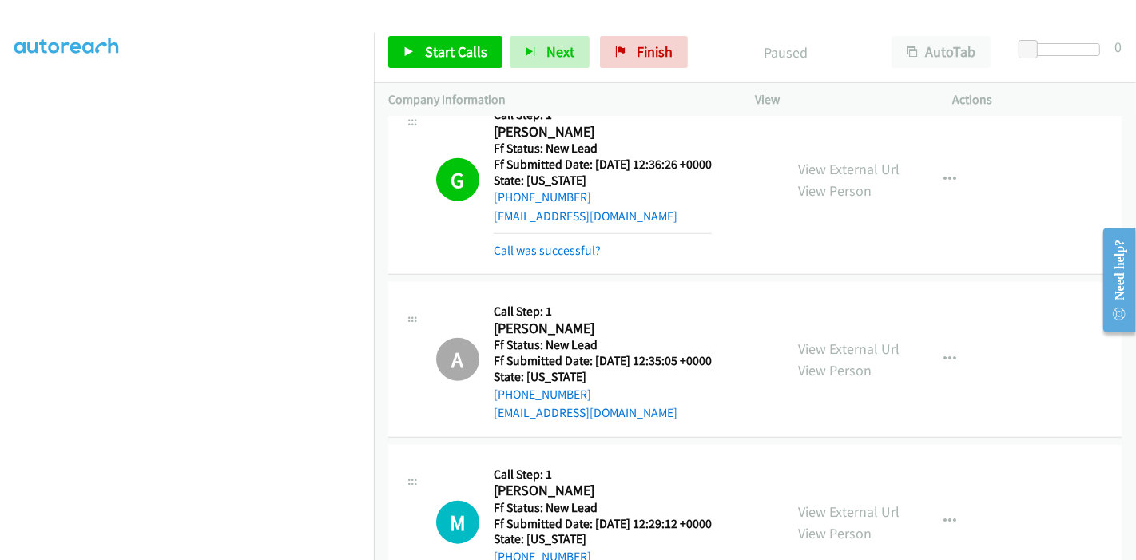
scroll to position [337, 0]
click at [434, 56] on span "Start Calls" at bounding box center [456, 51] width 62 height 18
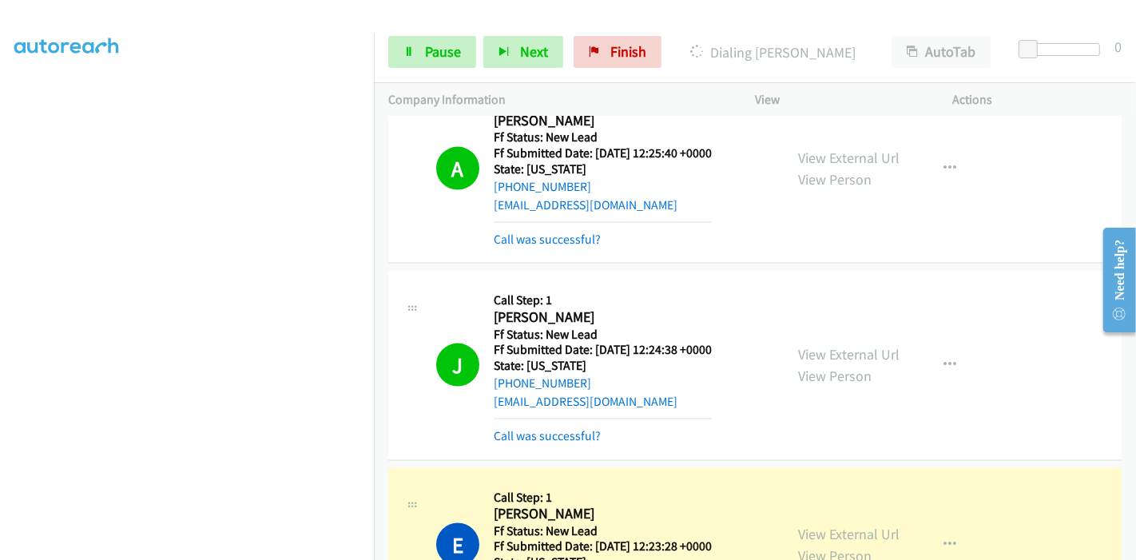
scroll to position [0, 0]
click at [553, 432] on link "Call was successful?" at bounding box center [547, 435] width 107 height 15
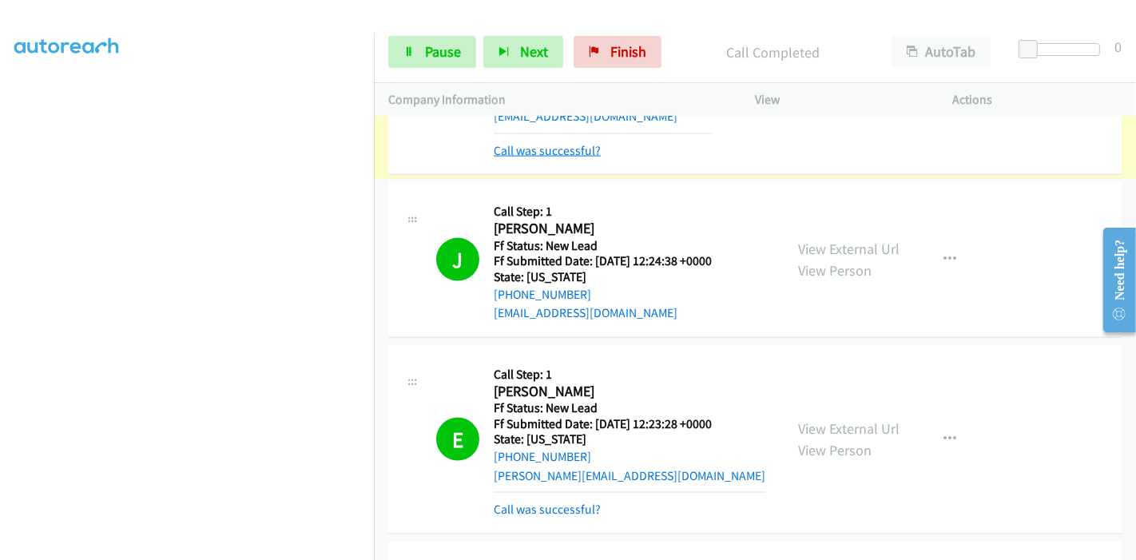
click at [556, 153] on link "Call was successful?" at bounding box center [547, 150] width 107 height 15
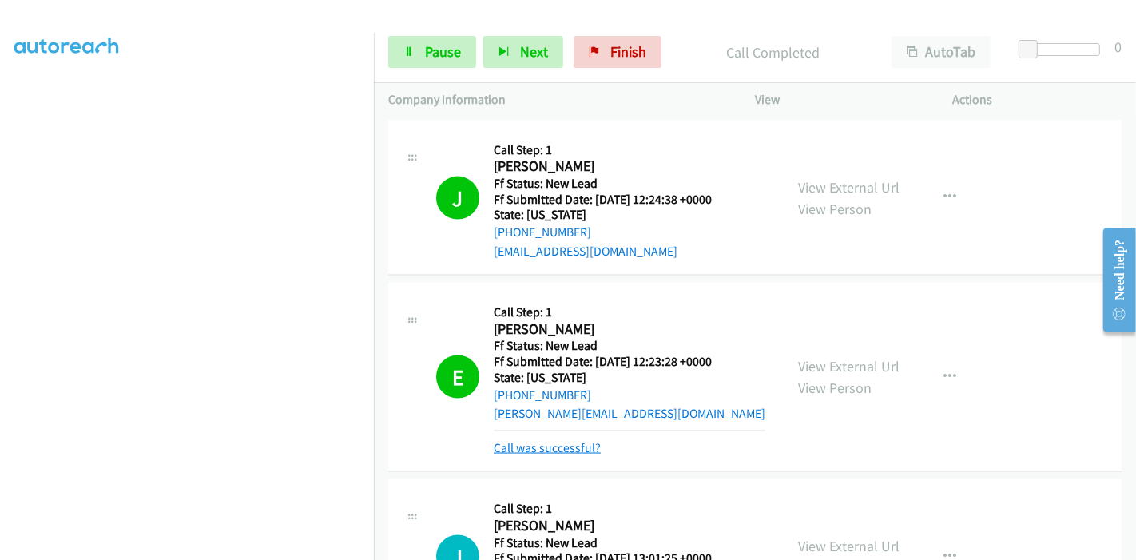
scroll to position [2045, 0]
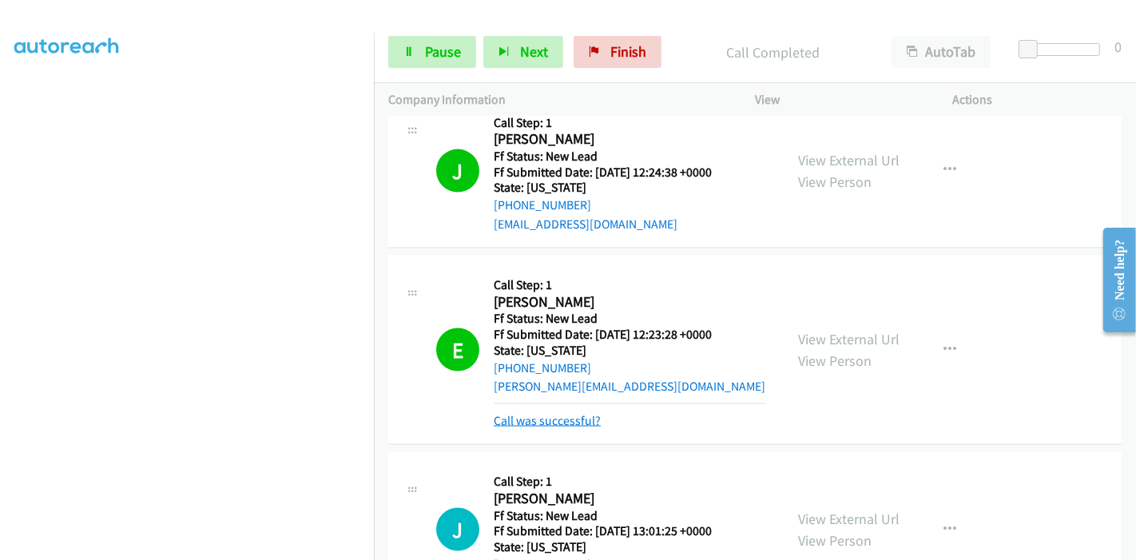
click at [542, 422] on link "Call was successful?" at bounding box center [547, 420] width 107 height 15
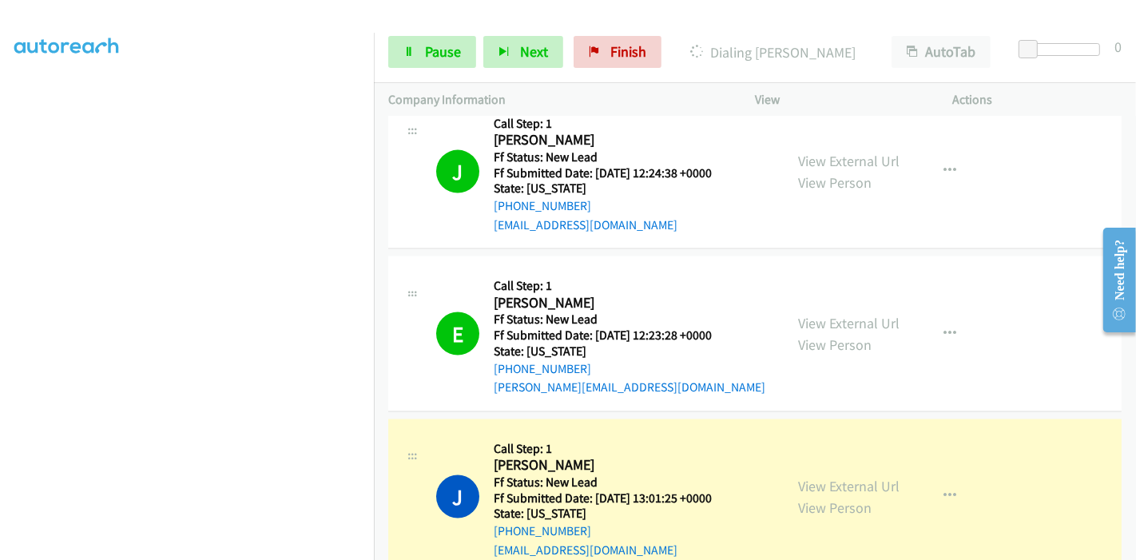
scroll to position [2207, 0]
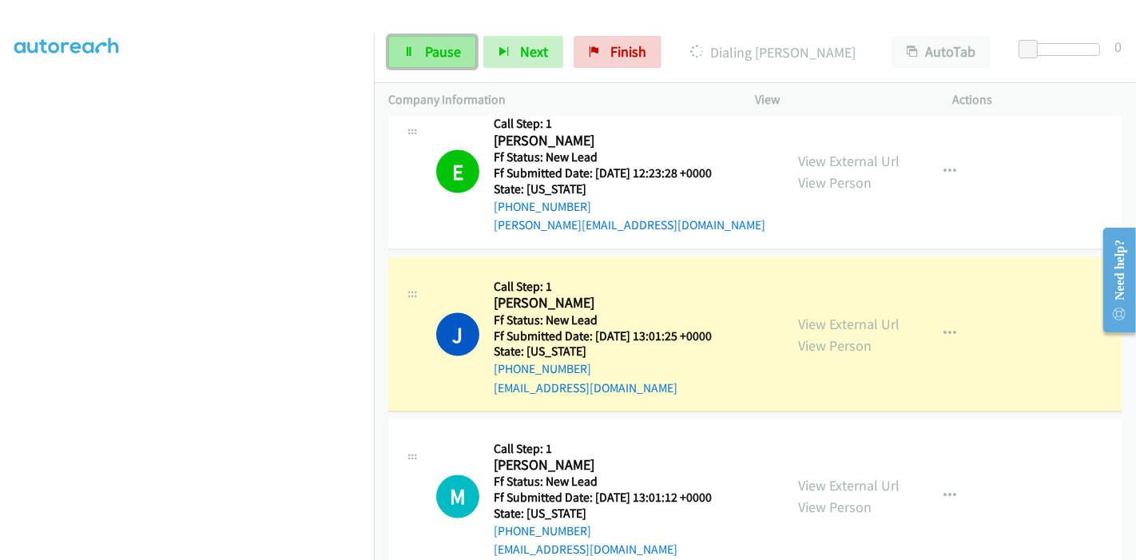
click at [413, 54] on icon at bounding box center [408, 52] width 11 height 11
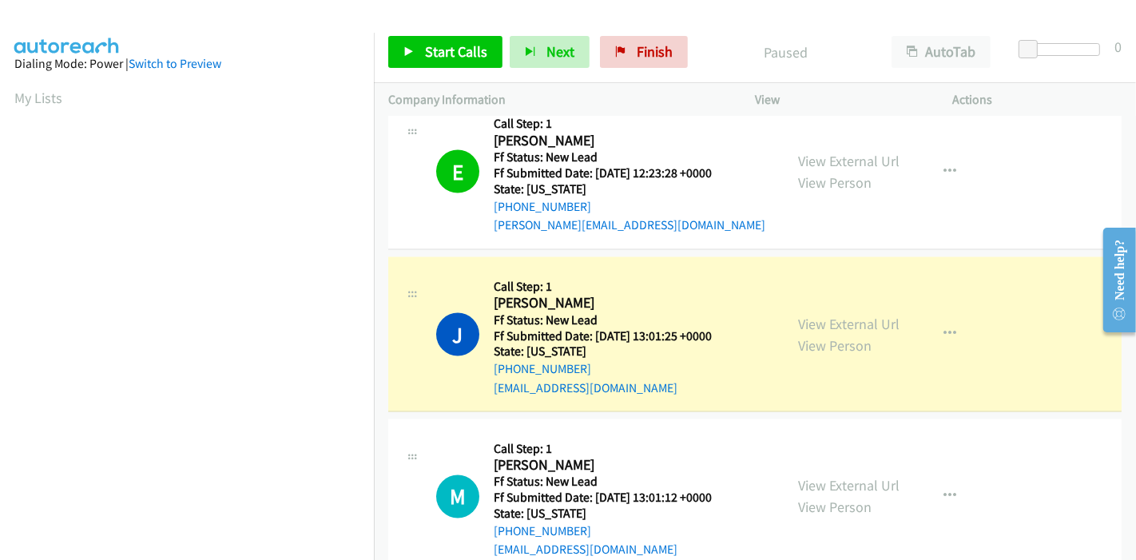
scroll to position [337, 0]
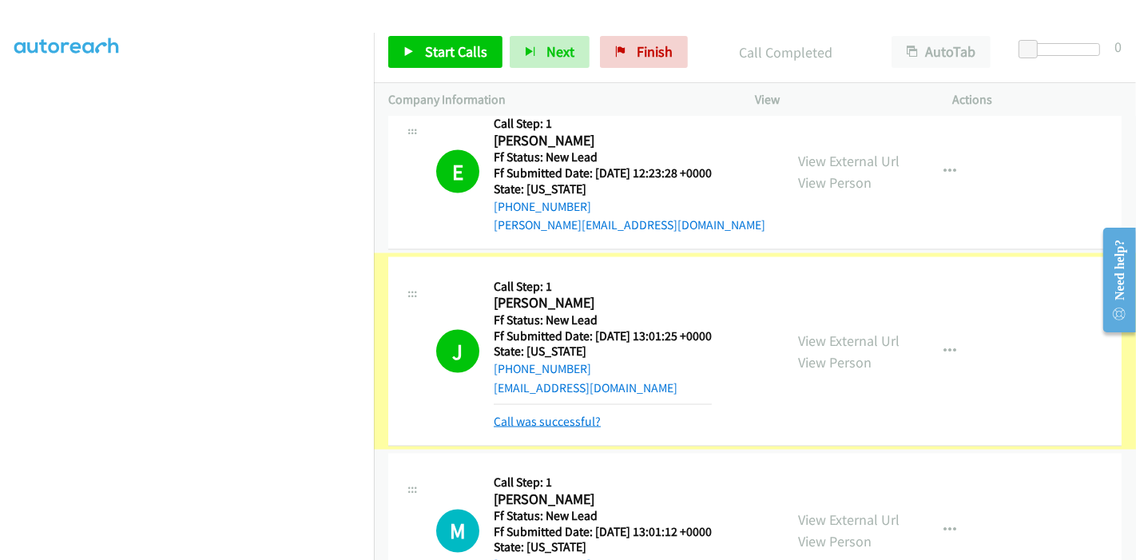
click at [551, 414] on link "Call was successful?" at bounding box center [547, 421] width 107 height 15
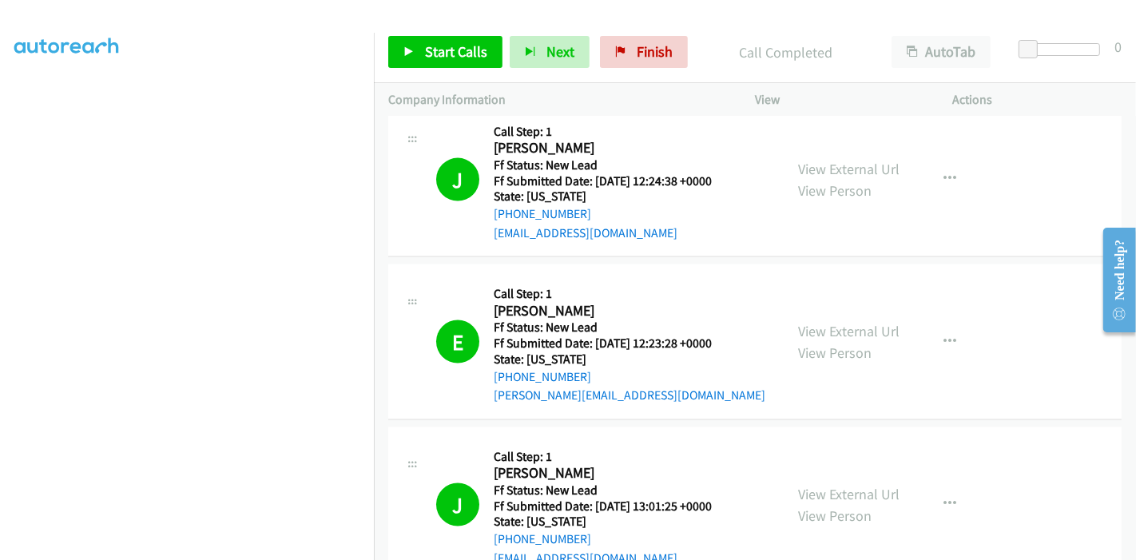
scroll to position [2034, 0]
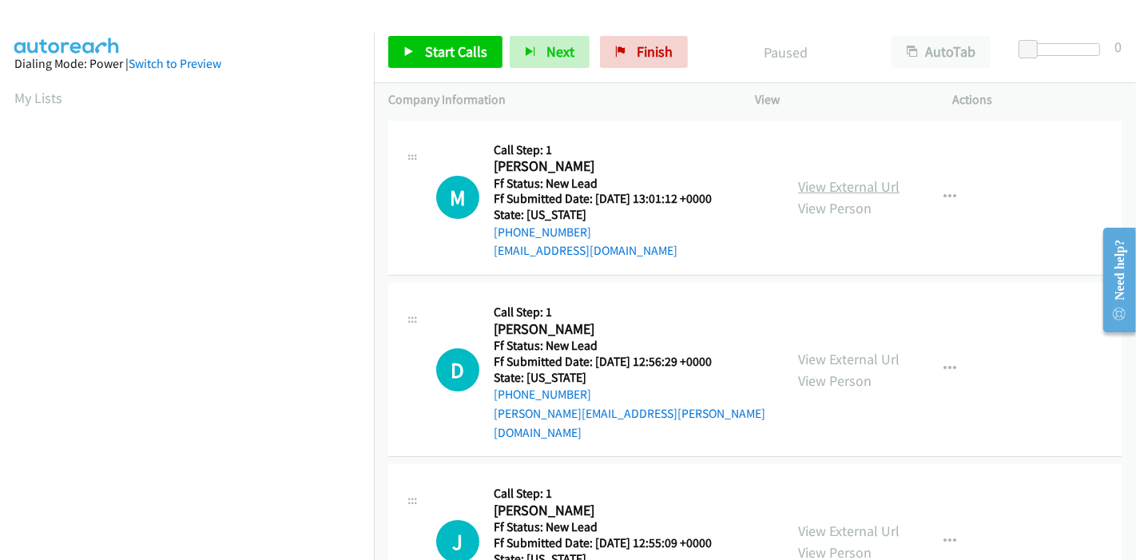
click at [861, 181] on link "View External Url" at bounding box center [848, 186] width 101 height 18
click at [818, 350] on link "View External Url" at bounding box center [848, 359] width 101 height 18
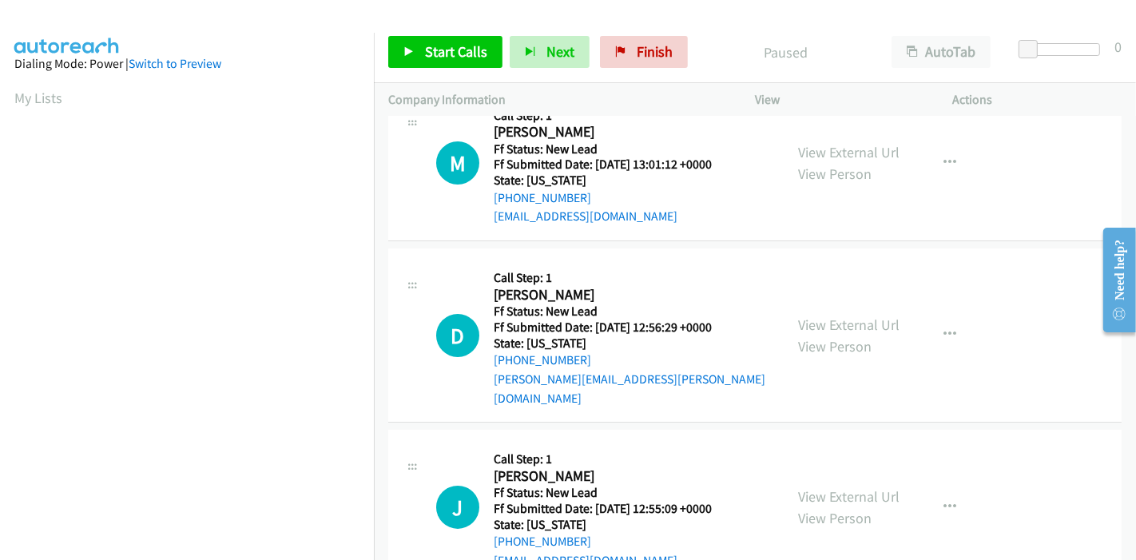
scroll to position [89, 0]
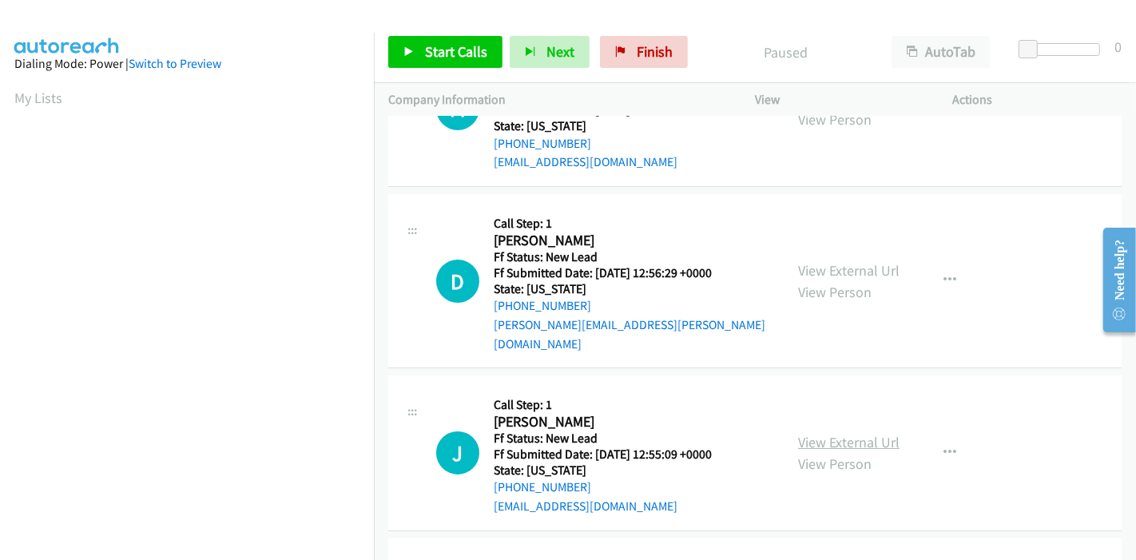
click at [823, 433] on link "View External Url" at bounding box center [848, 442] width 101 height 18
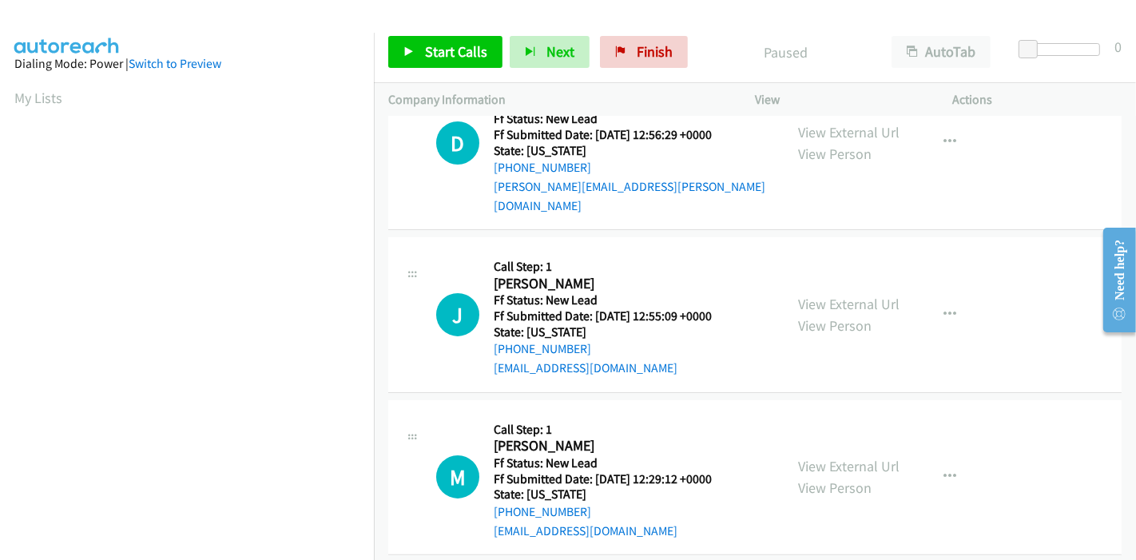
scroll to position [0, 0]
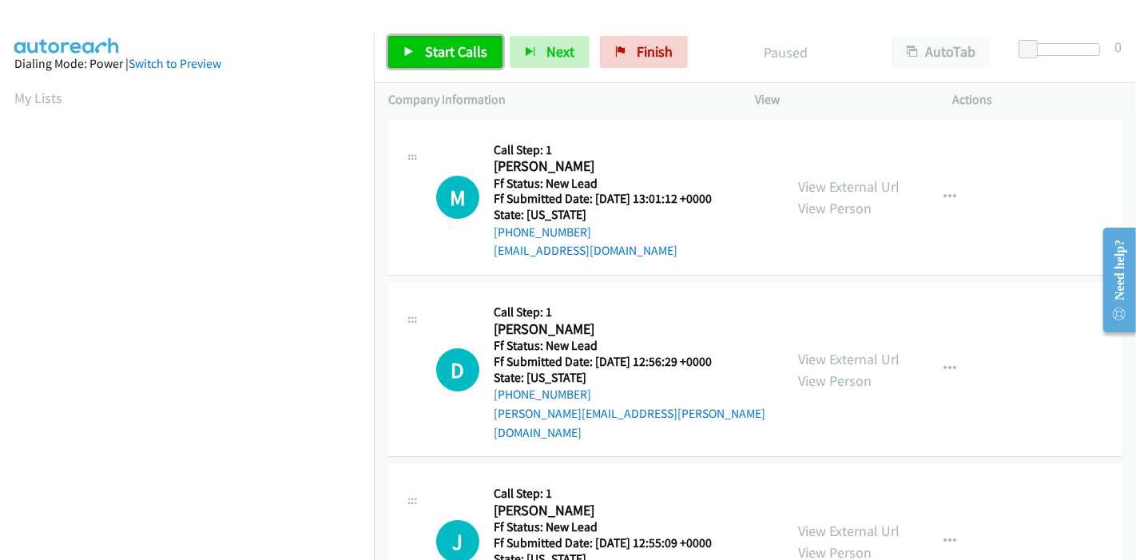
click at [428, 46] on span "Start Calls" at bounding box center [456, 51] width 62 height 18
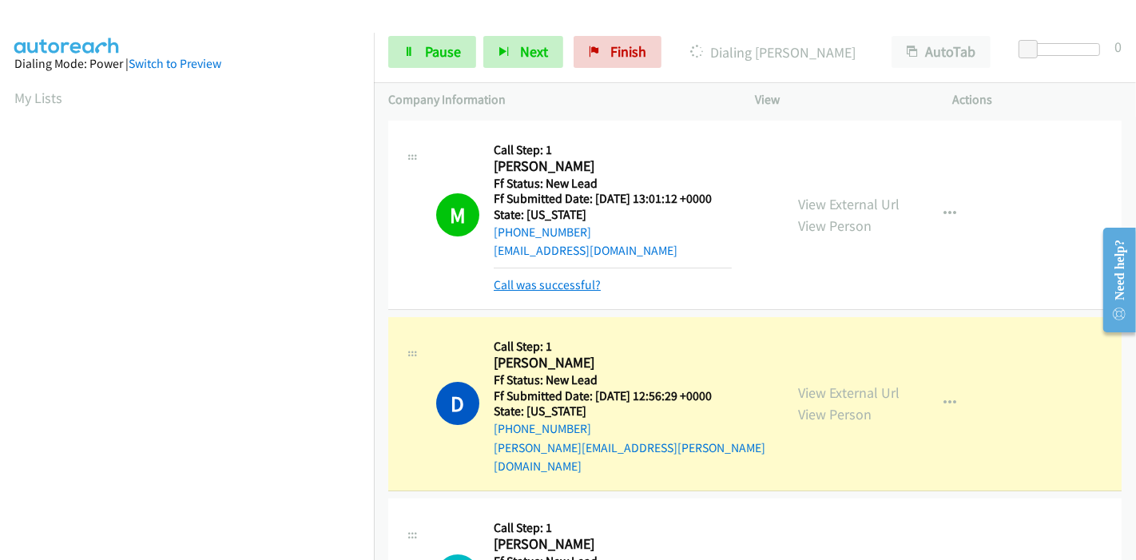
click at [570, 280] on link "Call was successful?" at bounding box center [547, 284] width 107 height 15
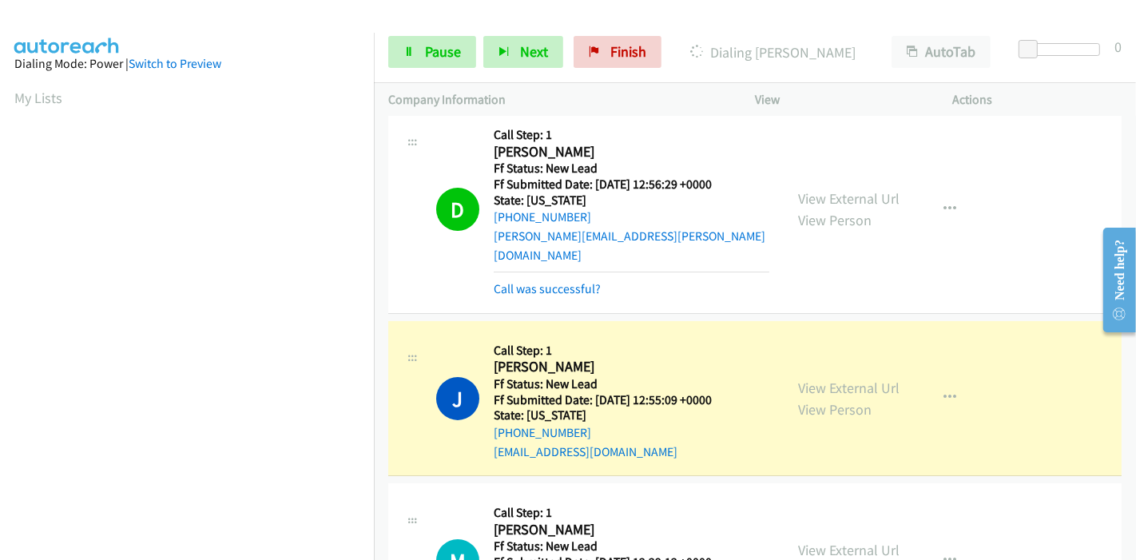
scroll to position [337, 0]
click at [538, 281] on link "Call was successful?" at bounding box center [547, 288] width 107 height 15
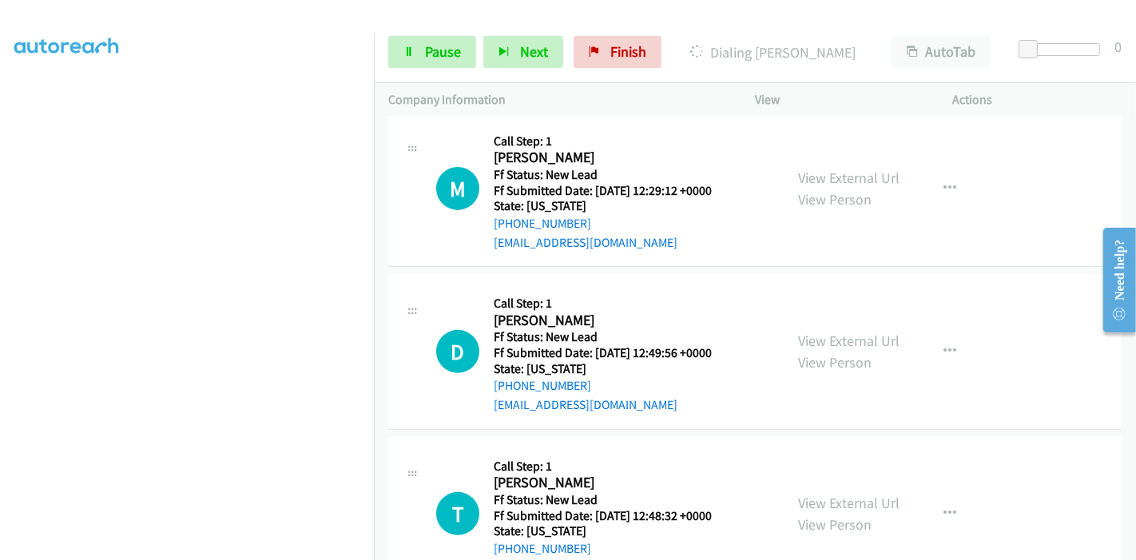
scroll to position [621, 0]
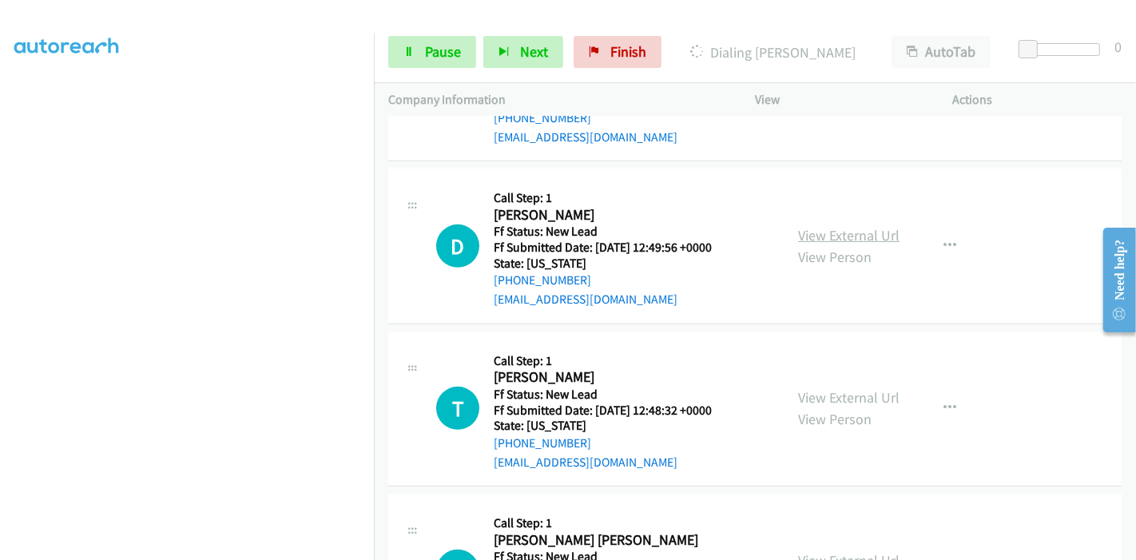
click at [832, 226] on link "View External Url" at bounding box center [848, 235] width 101 height 18
click at [827, 388] on link "View External Url" at bounding box center [848, 397] width 101 height 18
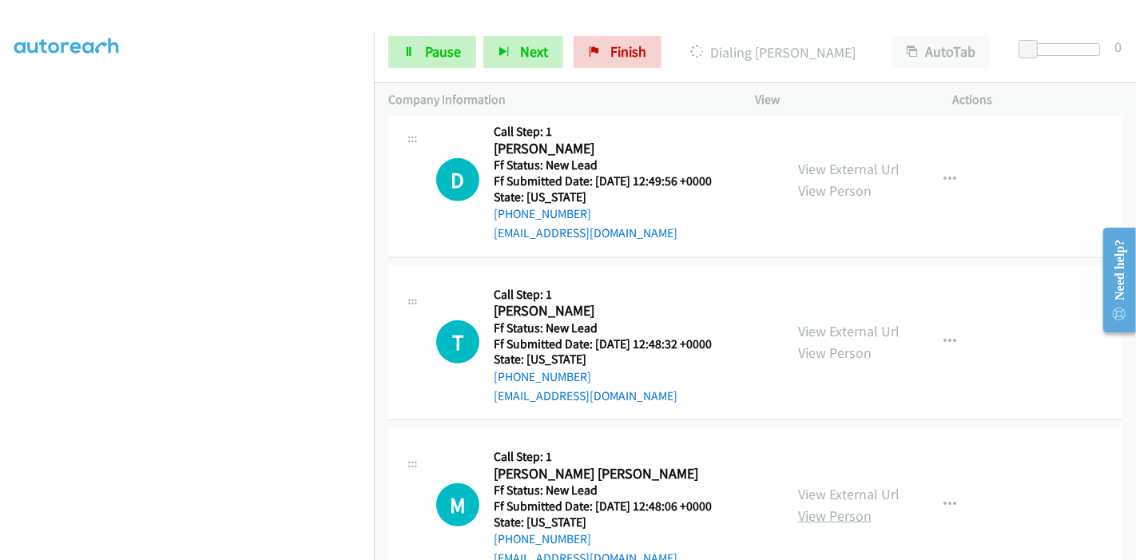
scroll to position [714, 0]
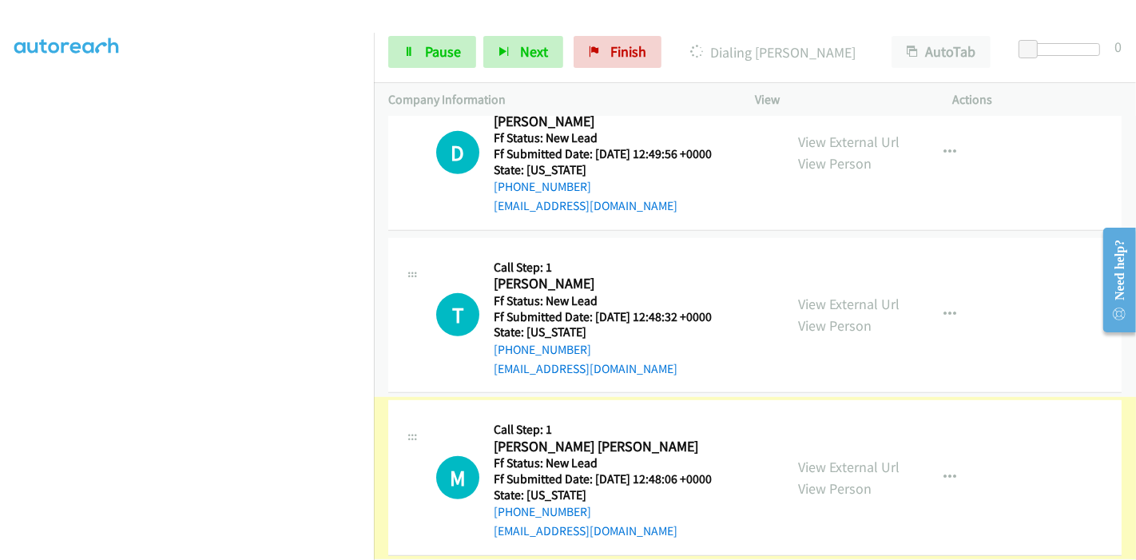
click at [827, 458] on link "View External Url" at bounding box center [848, 467] width 101 height 18
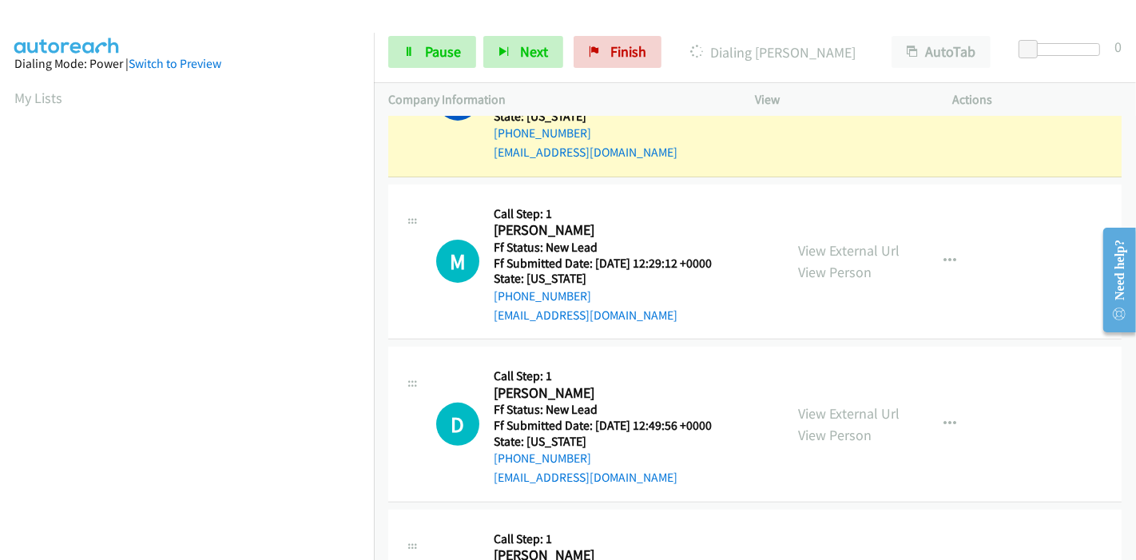
scroll to position [359, 0]
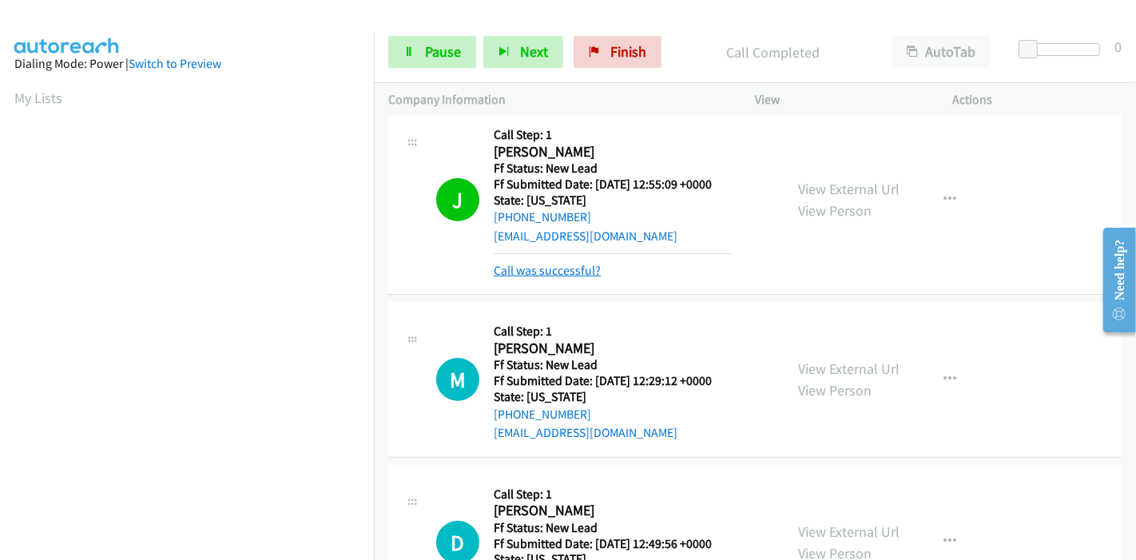
click at [529, 263] on link "Call was successful?" at bounding box center [547, 270] width 107 height 15
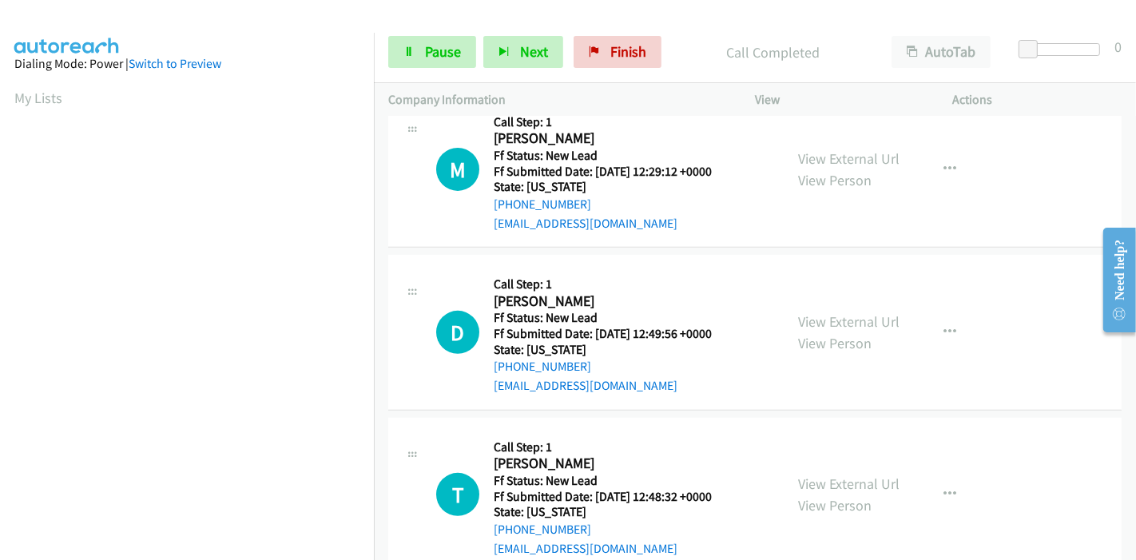
scroll to position [536, 0]
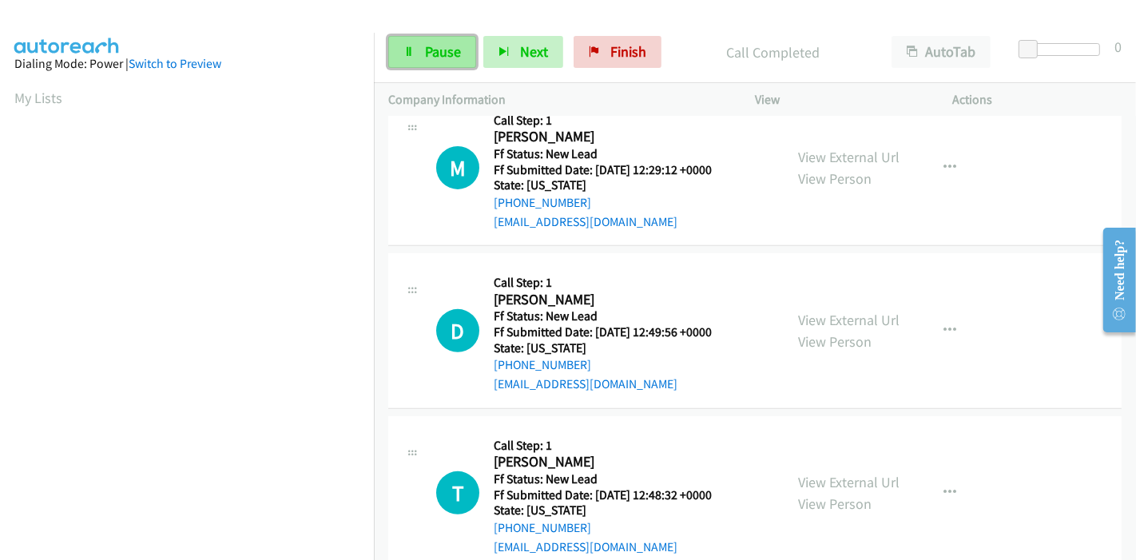
click at [410, 59] on link "Pause" at bounding box center [432, 52] width 88 height 32
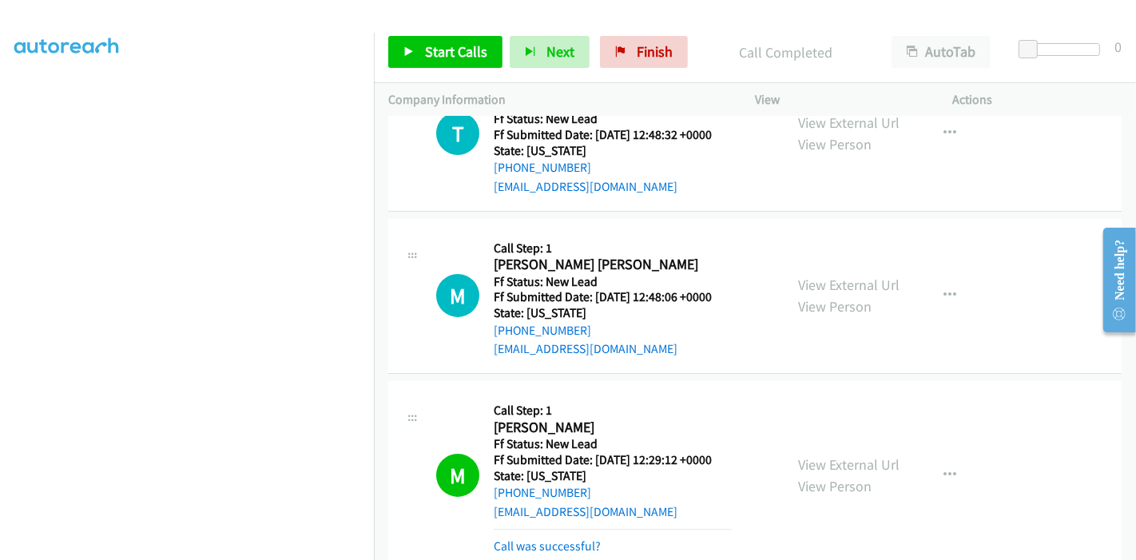
scroll to position [260, 0]
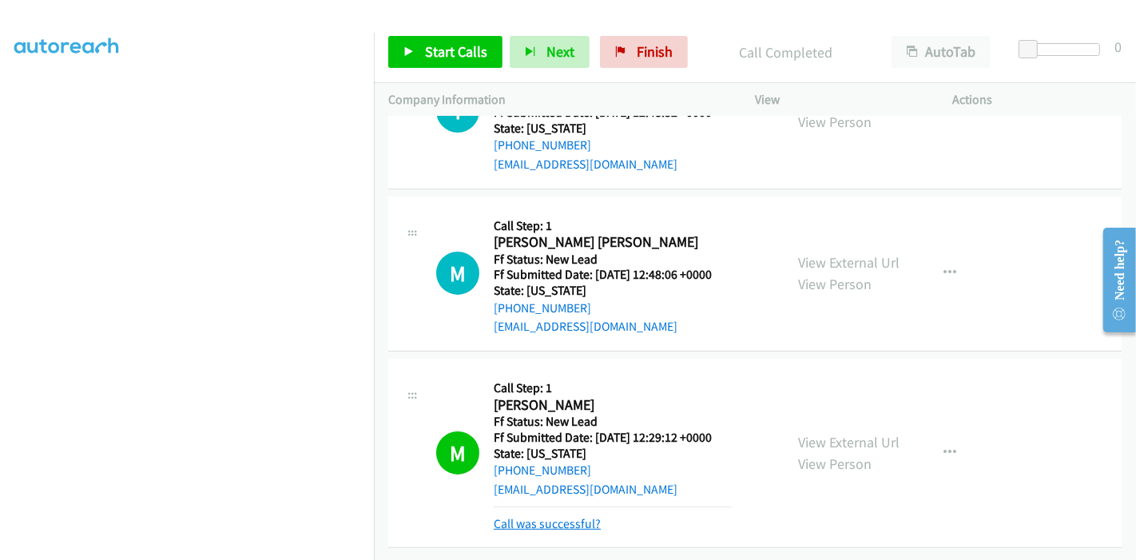
click at [549, 516] on link "Call was successful?" at bounding box center [547, 523] width 107 height 15
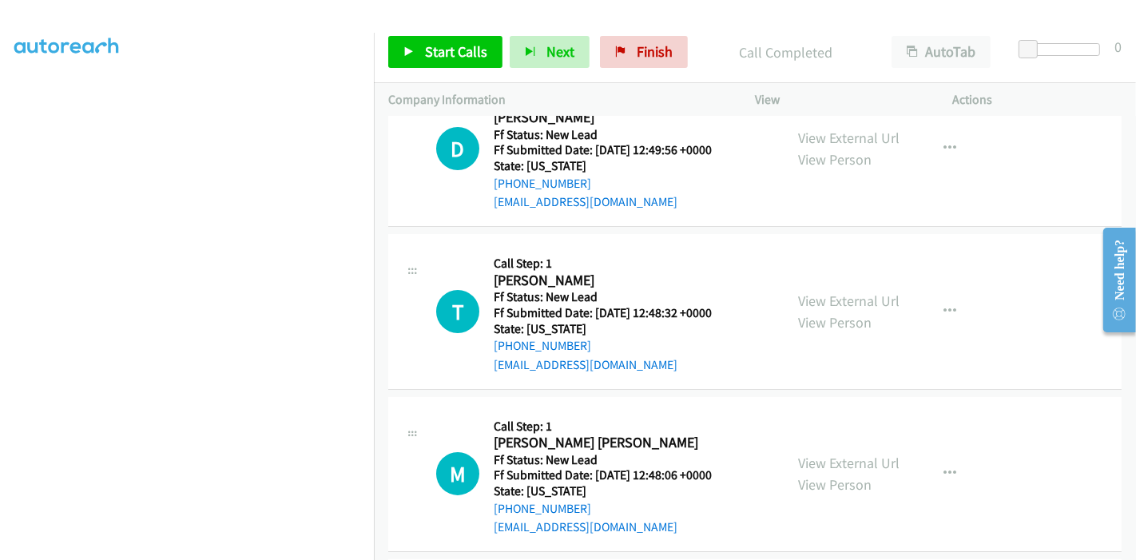
scroll to position [0, 0]
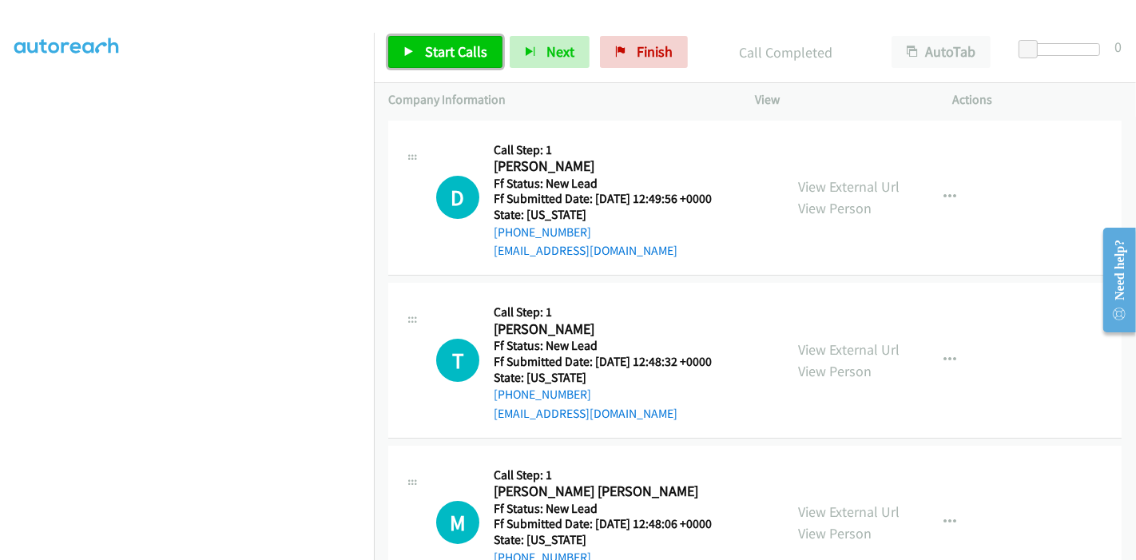
click at [430, 48] on span "Start Calls" at bounding box center [456, 51] width 62 height 18
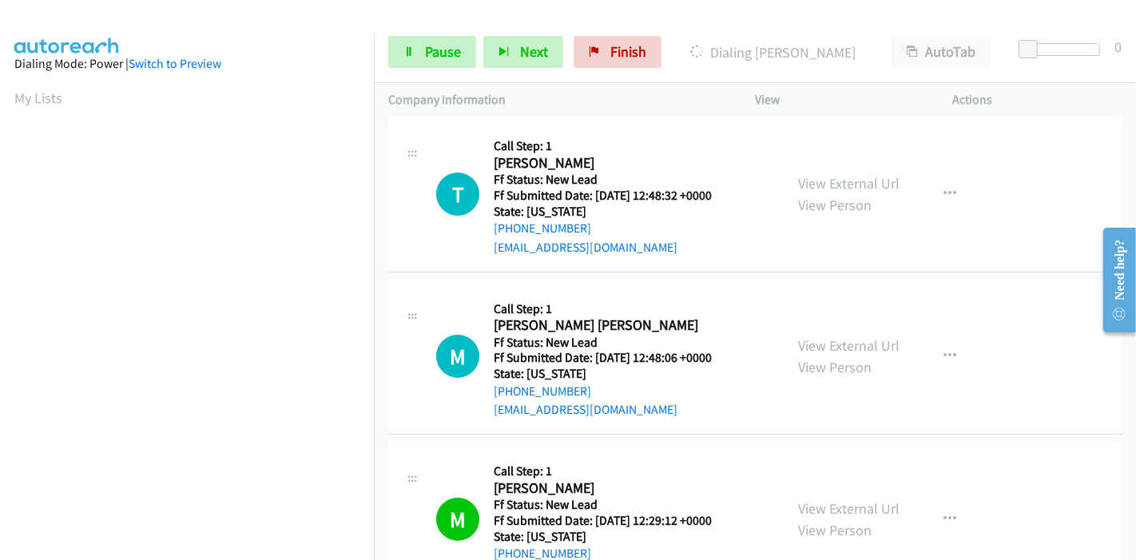
scroll to position [138, 0]
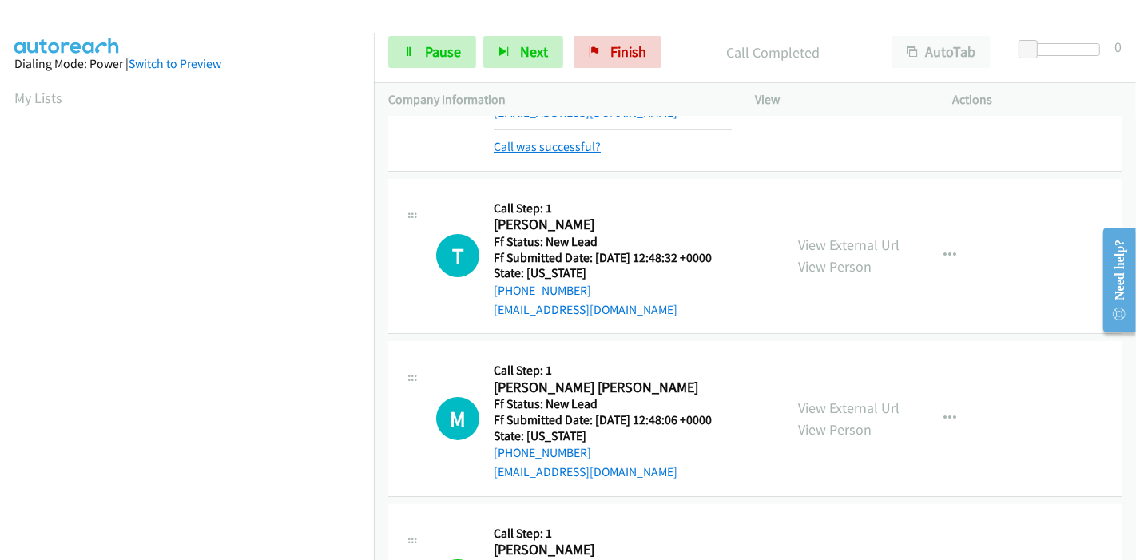
click at [554, 147] on link "Call was successful?" at bounding box center [547, 146] width 107 height 15
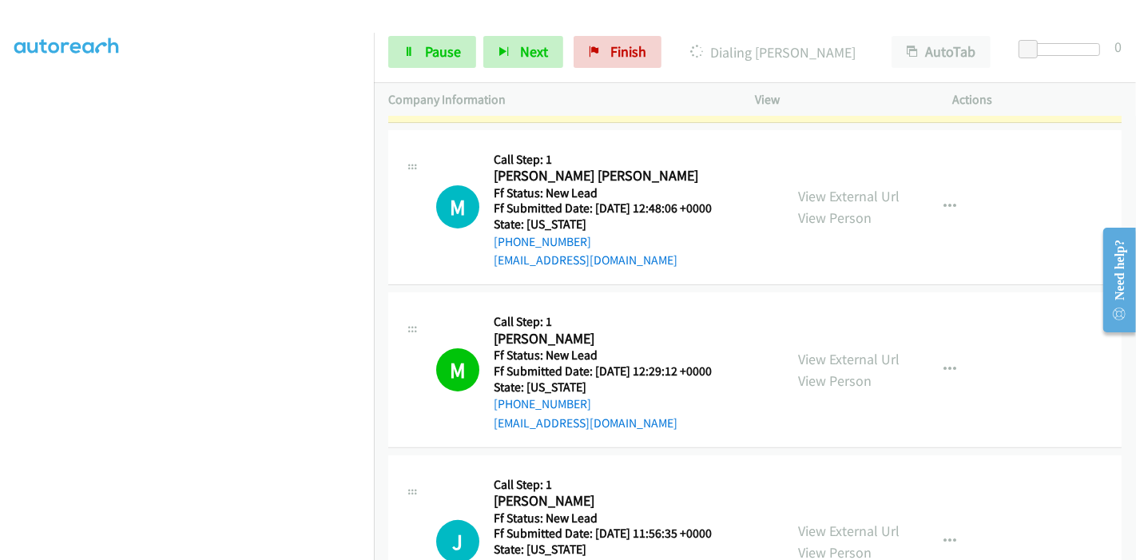
scroll to position [493, 0]
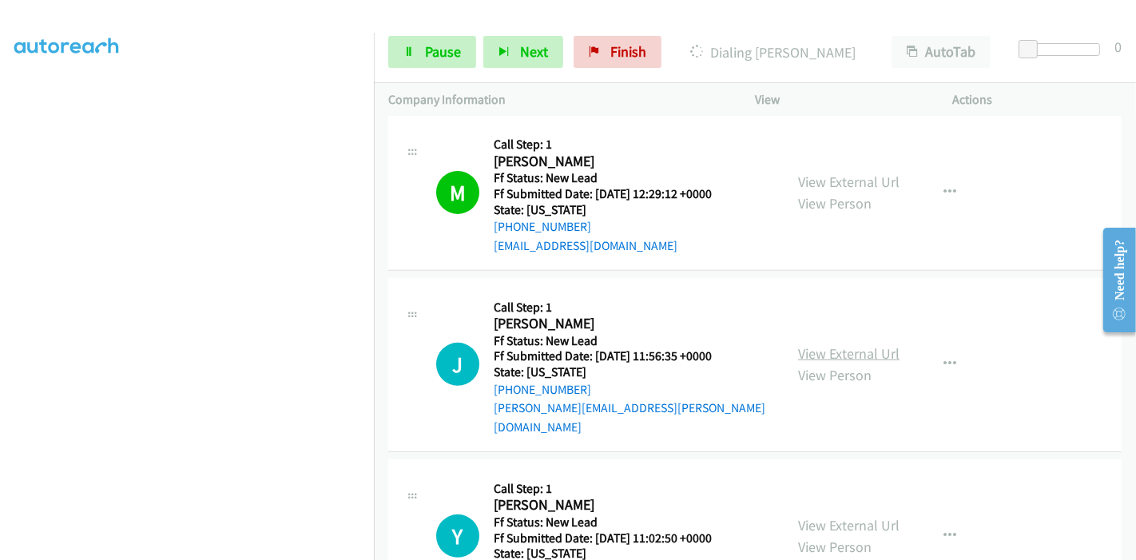
click at [844, 344] on link "View External Url" at bounding box center [848, 353] width 101 height 18
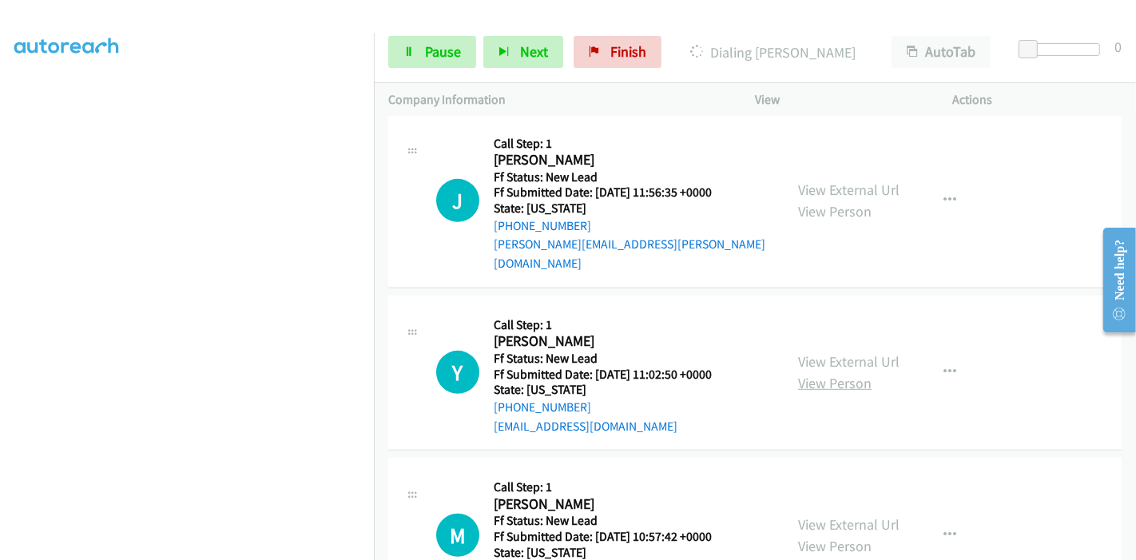
scroll to position [671, 0]
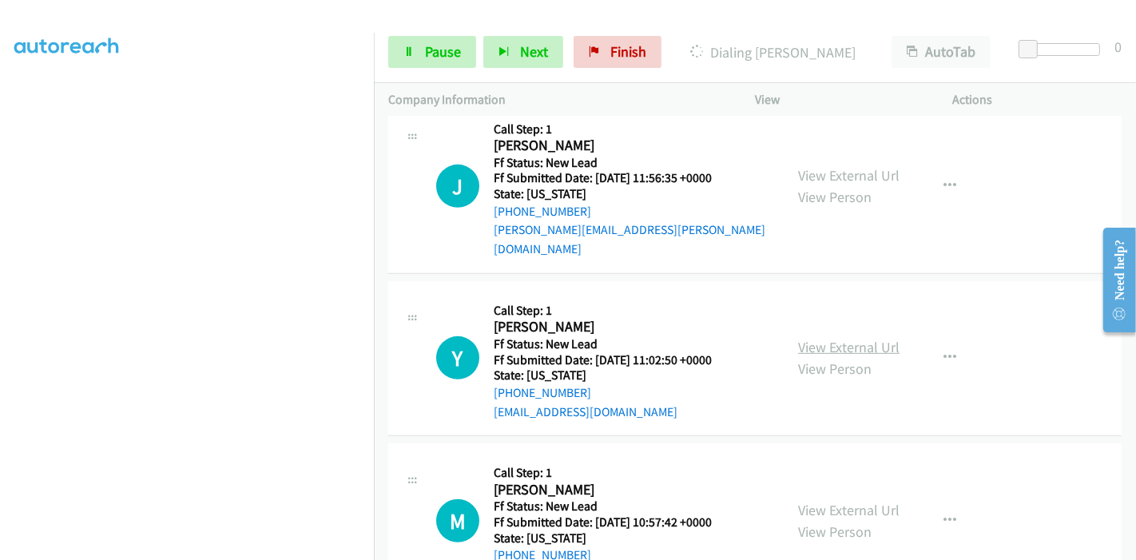
click at [827, 338] on link "View External Url" at bounding box center [848, 347] width 101 height 18
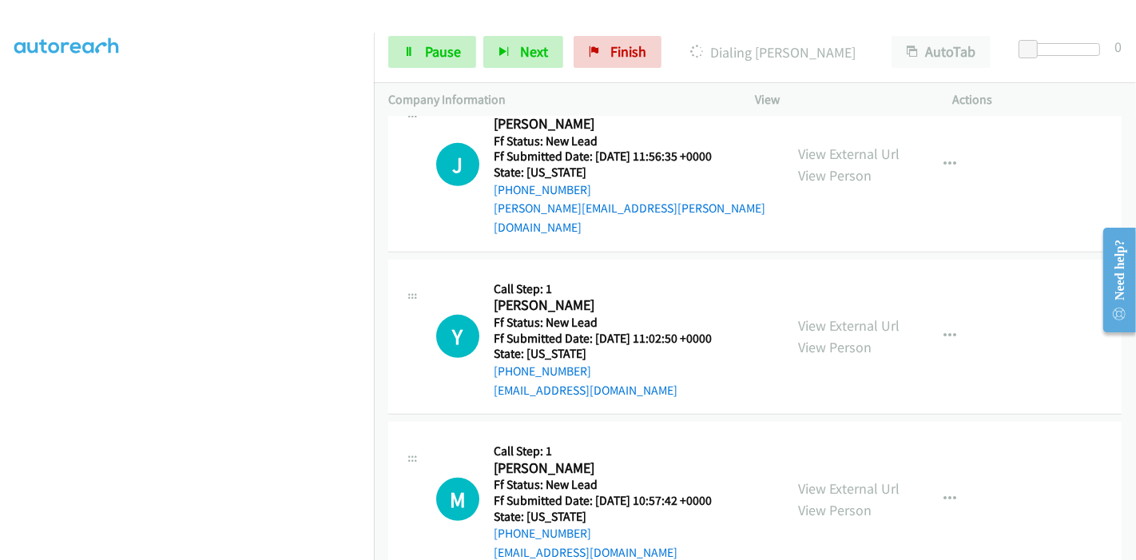
scroll to position [714, 0]
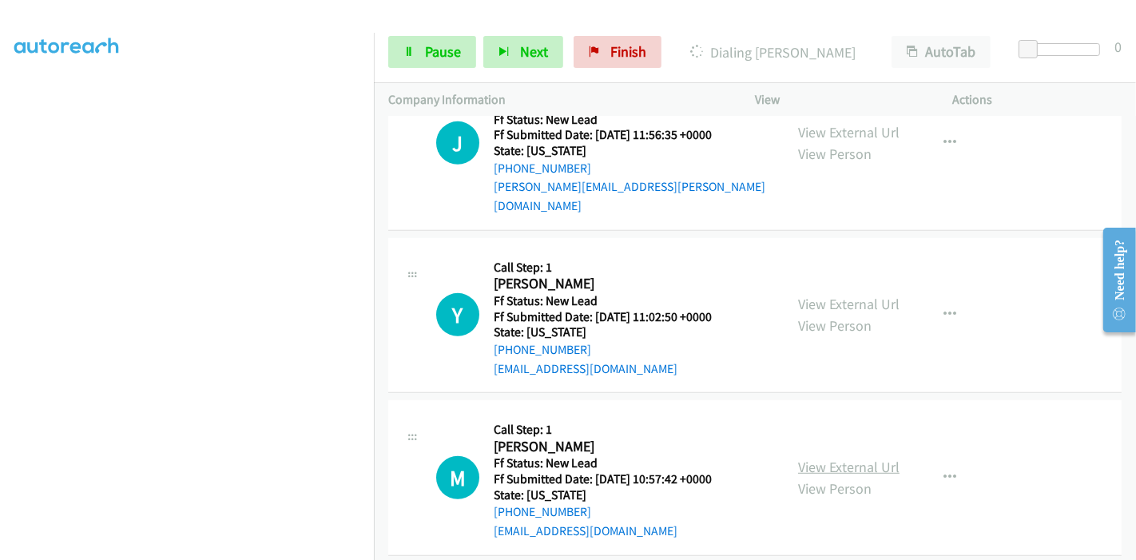
click at [828, 458] on link "View External Url" at bounding box center [848, 467] width 101 height 18
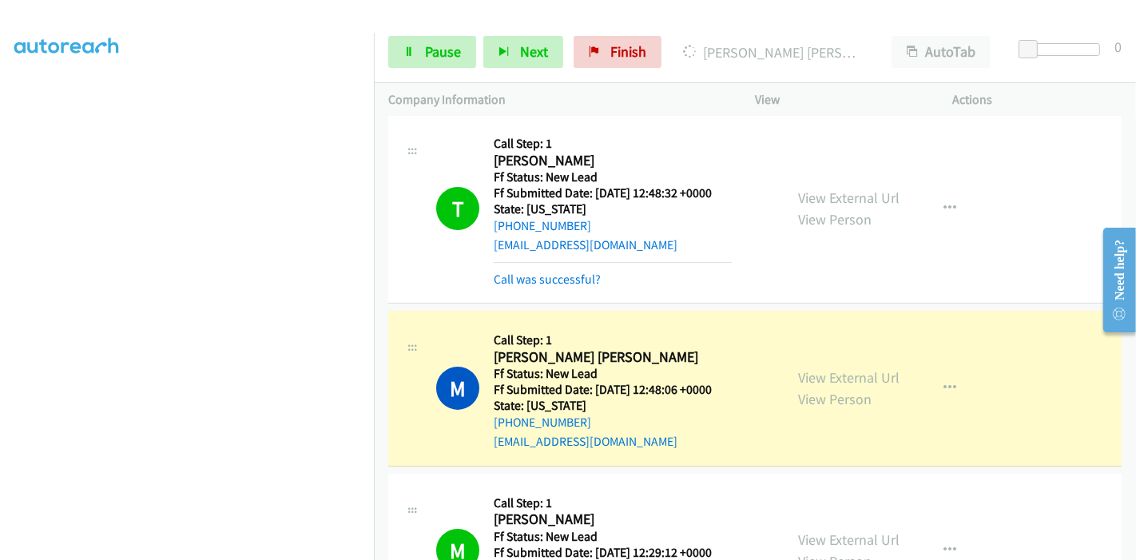
scroll to position [126, 0]
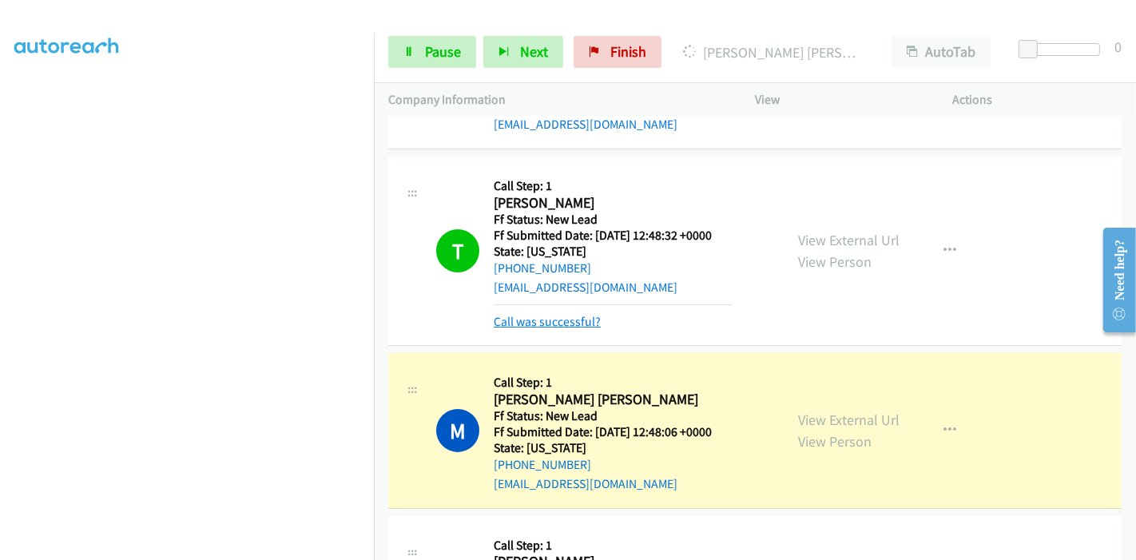
click at [577, 320] on link "Call was successful?" at bounding box center [547, 321] width 107 height 15
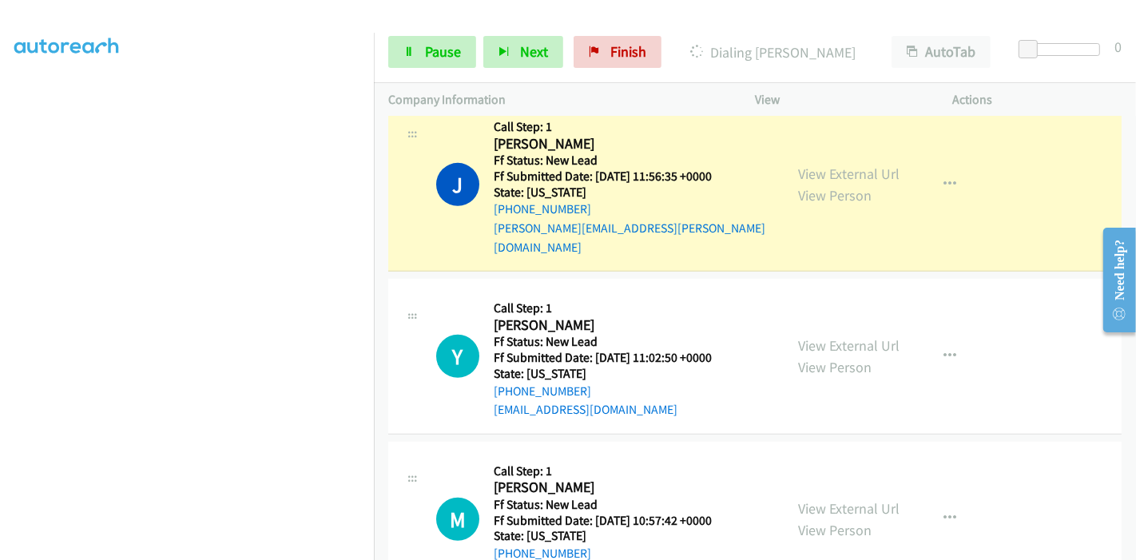
scroll to position [747, 0]
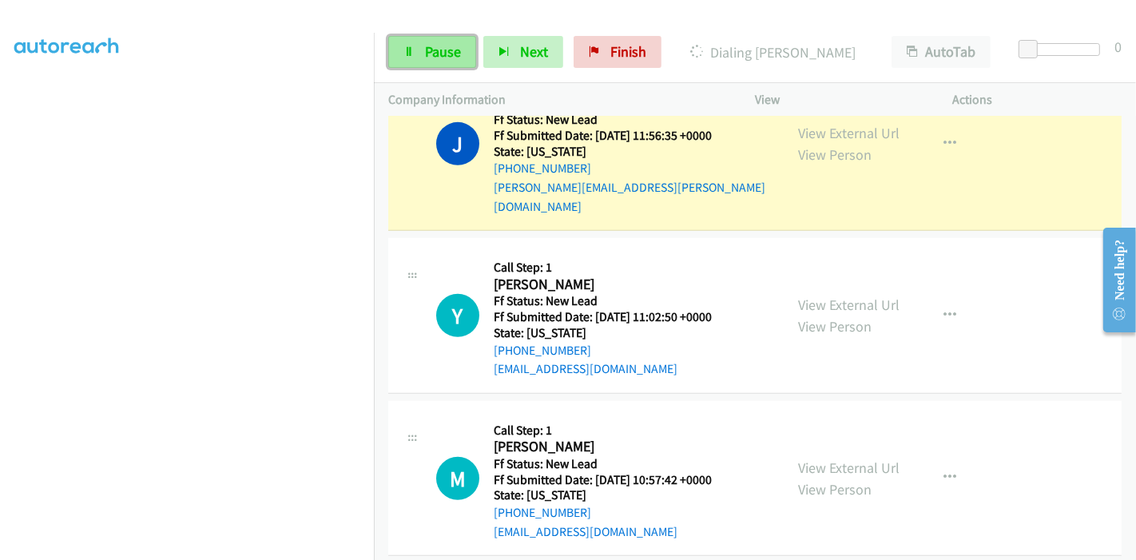
click at [436, 45] on span "Pause" at bounding box center [443, 51] width 36 height 18
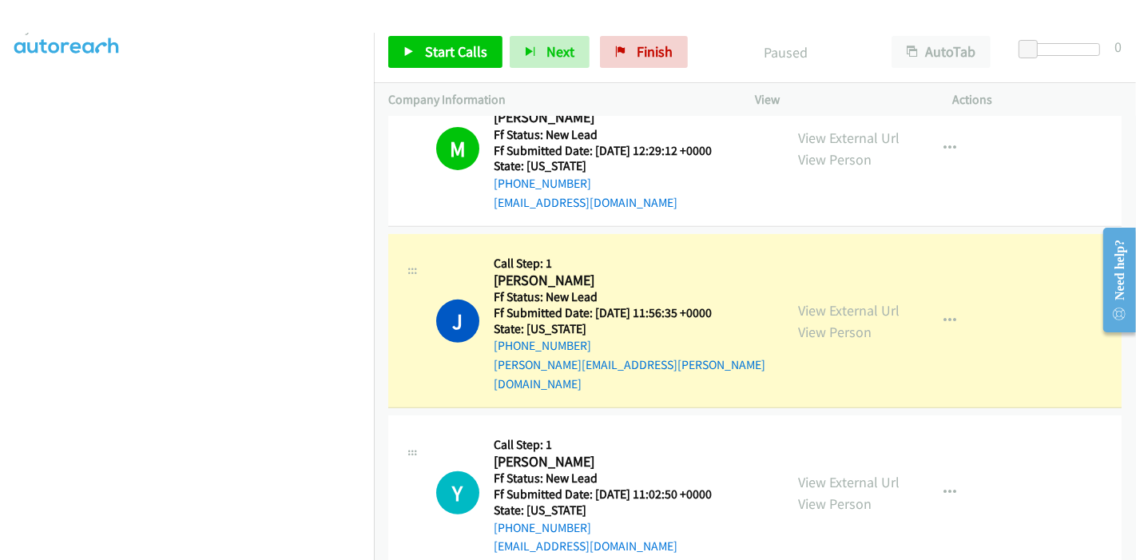
scroll to position [0, 0]
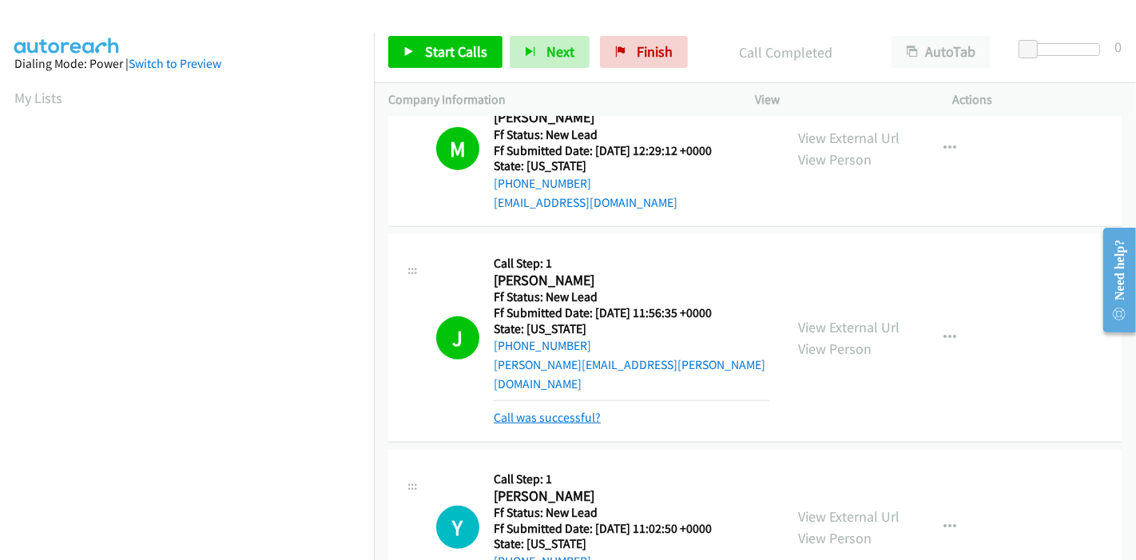
click at [561, 410] on link "Call was successful?" at bounding box center [547, 417] width 107 height 15
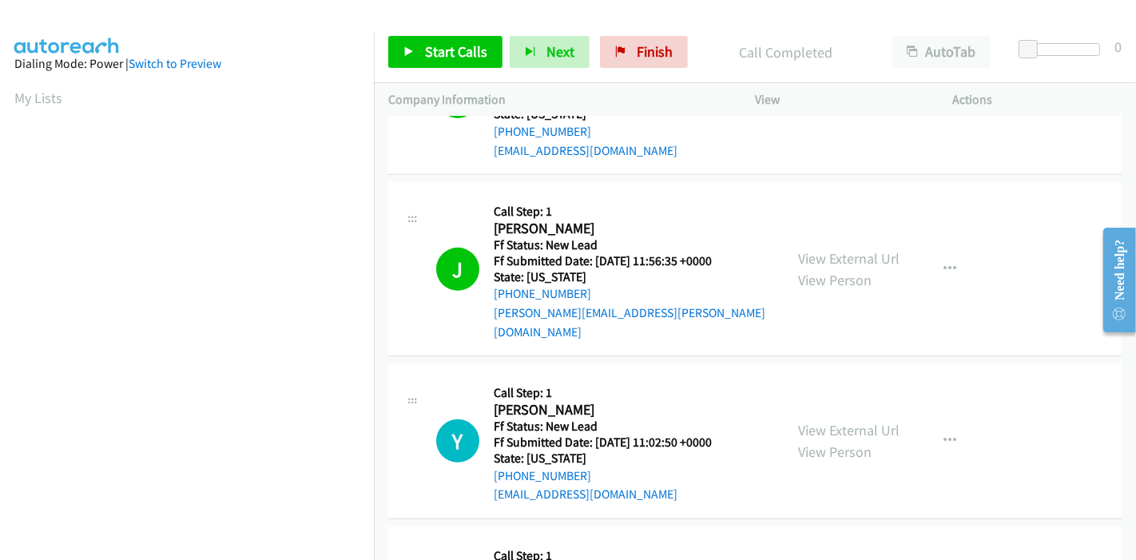
scroll to position [659, 0]
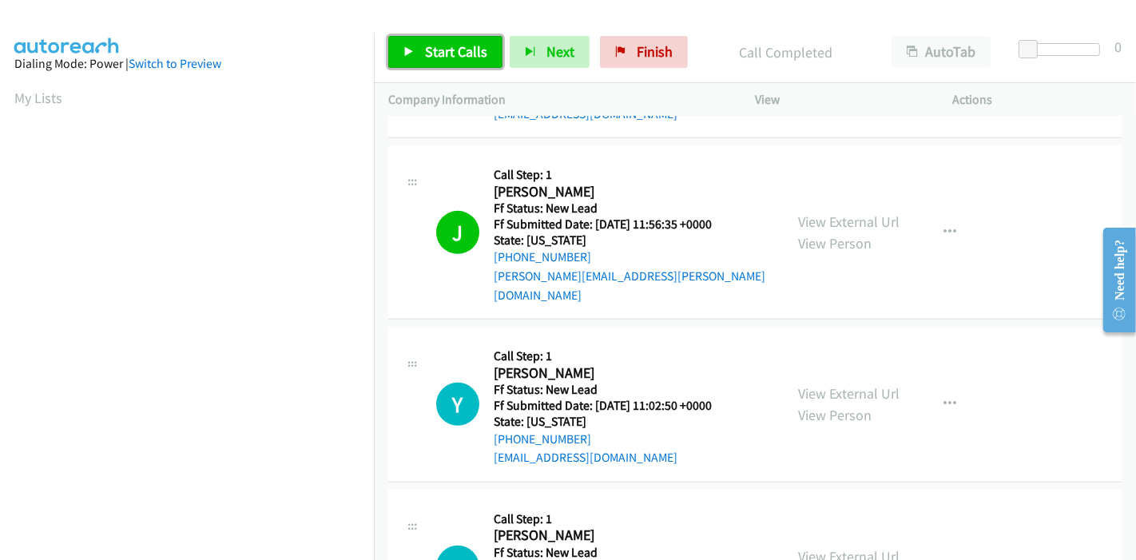
click at [454, 51] on span "Start Calls" at bounding box center [456, 51] width 62 height 18
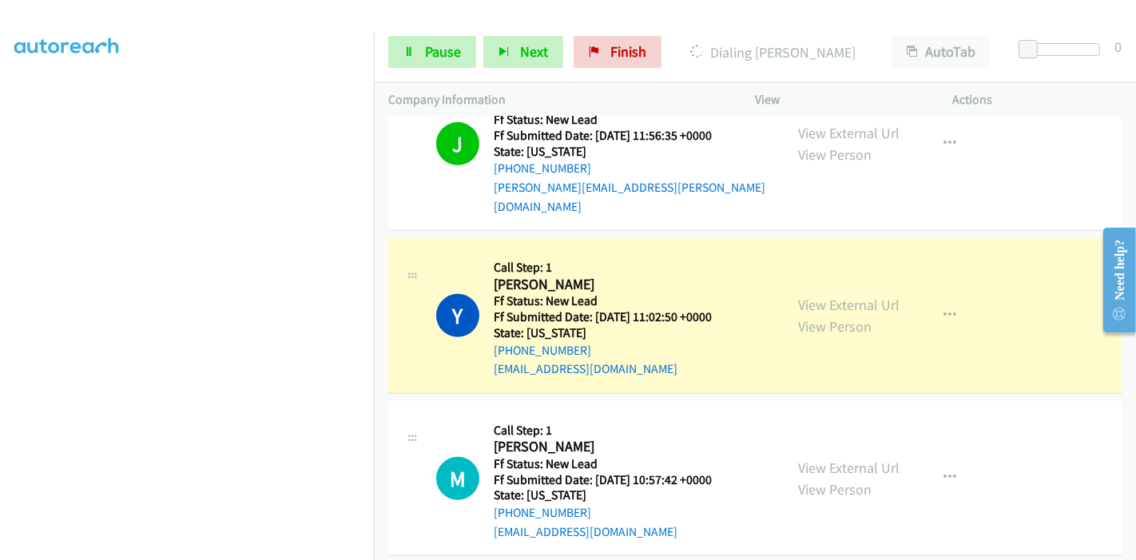
scroll to position [337, 0]
click at [430, 54] on span "Pause" at bounding box center [443, 51] width 36 height 18
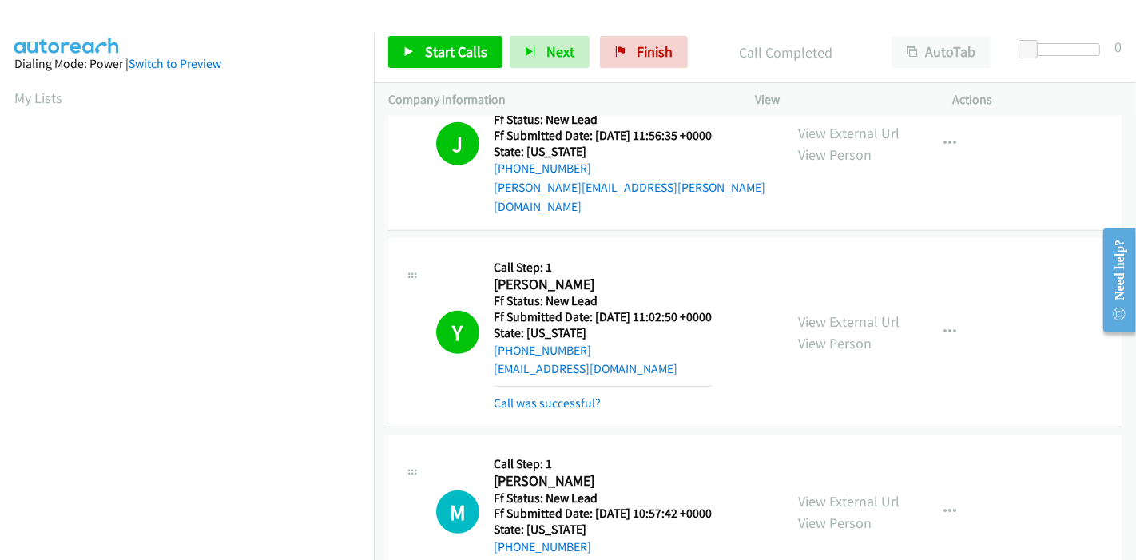
scroll to position [836, 0]
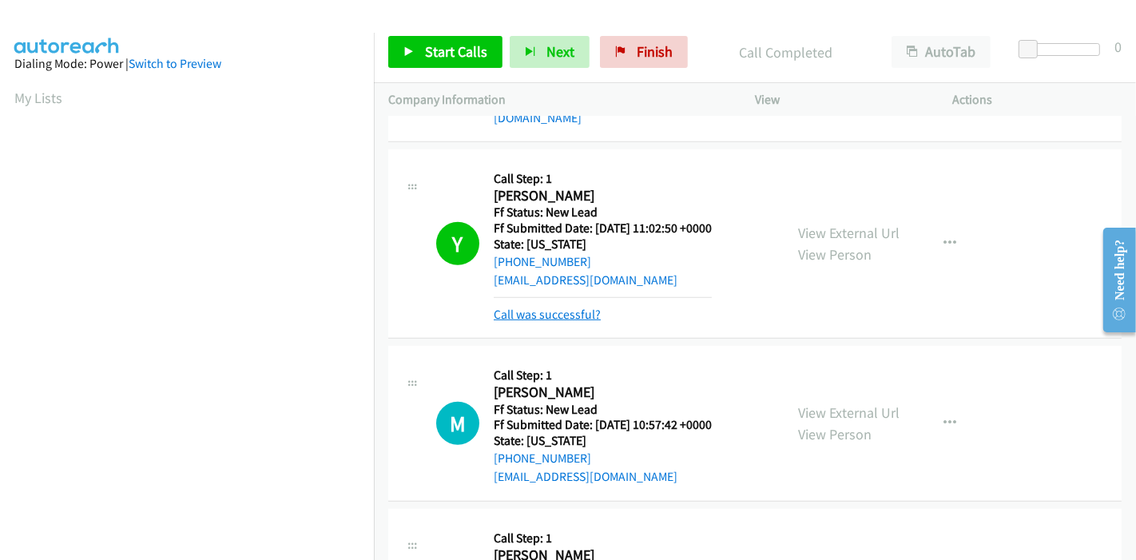
click at [537, 307] on link "Call was successful?" at bounding box center [547, 314] width 107 height 15
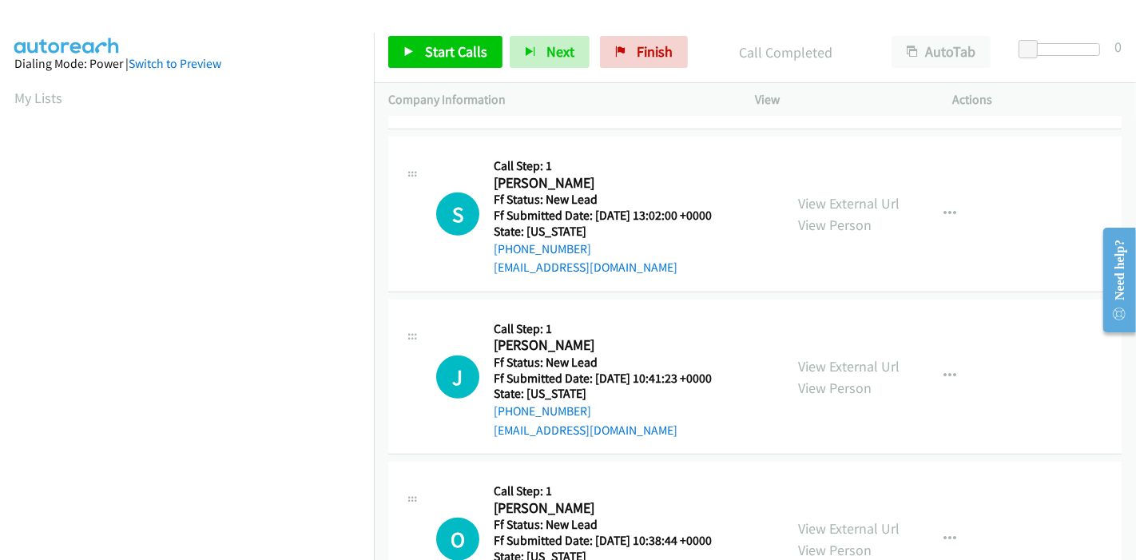
scroll to position [1191, 0]
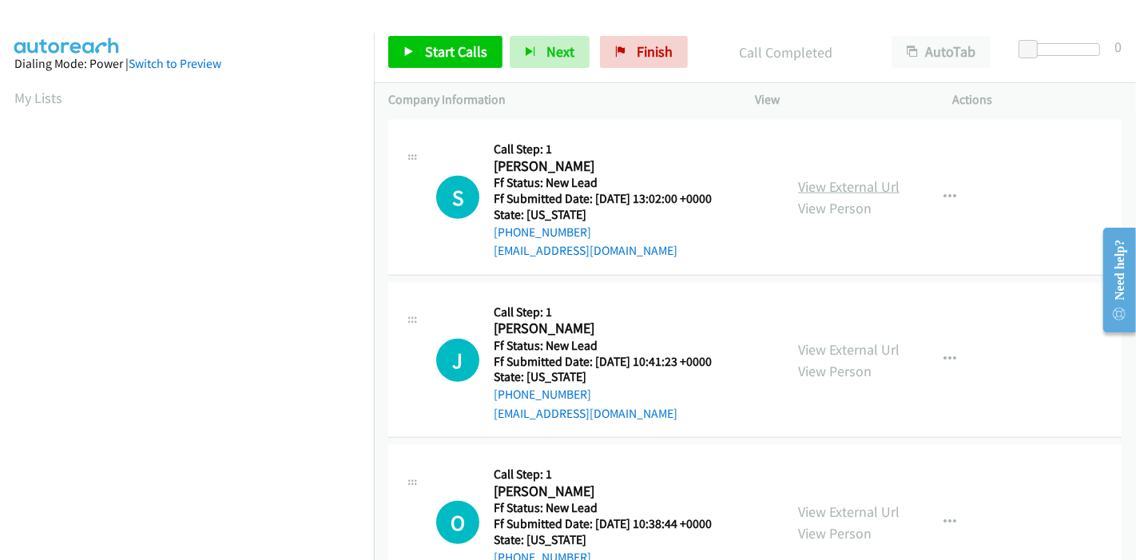
click at [841, 177] on link "View External Url" at bounding box center [848, 186] width 101 height 18
click at [833, 340] on link "View External Url" at bounding box center [848, 349] width 101 height 18
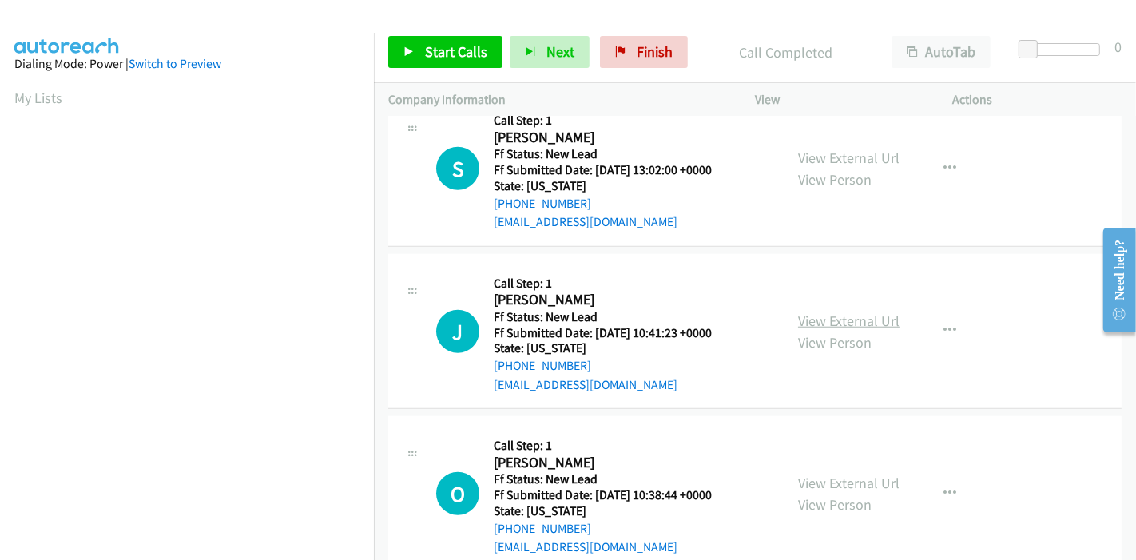
scroll to position [1234, 0]
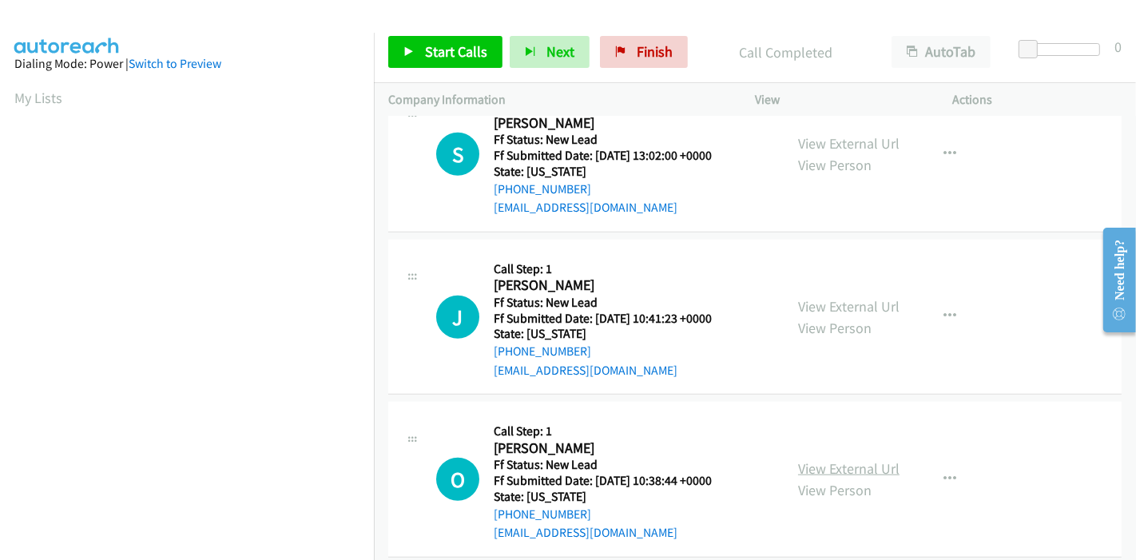
click at [815, 459] on link "View External Url" at bounding box center [848, 468] width 101 height 18
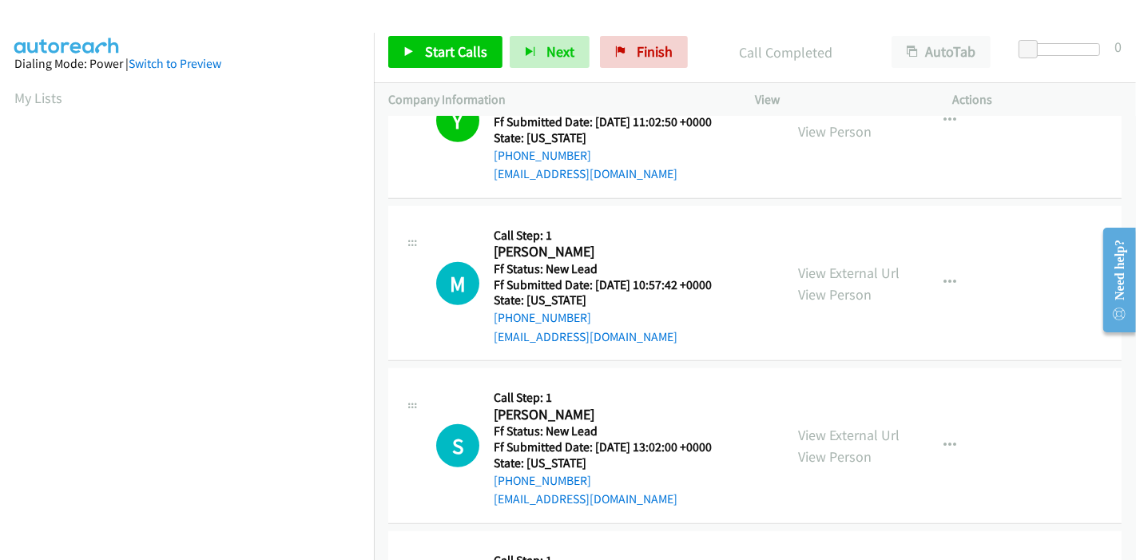
scroll to position [791, 0]
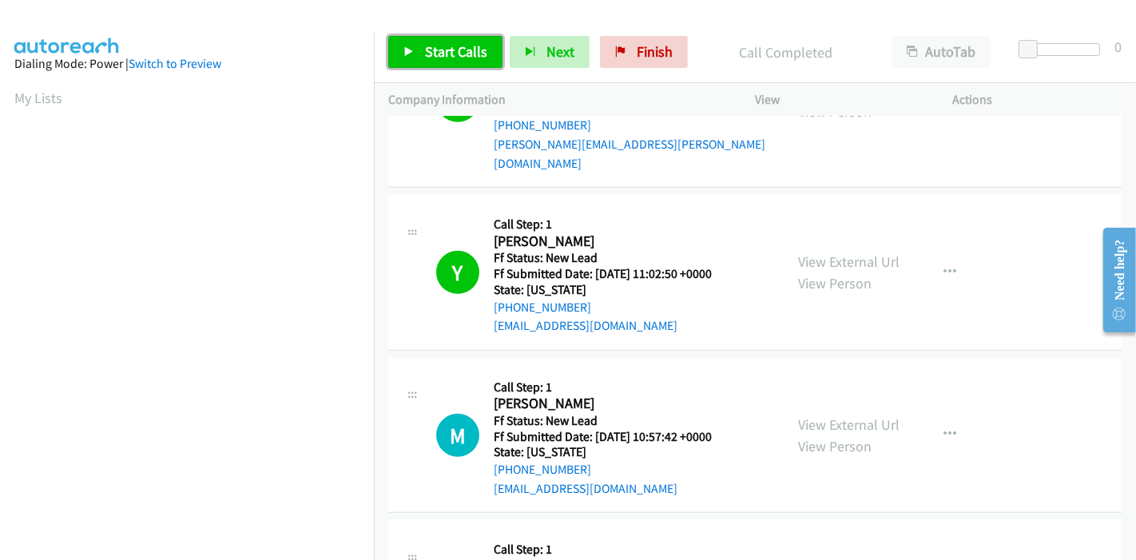
click at [448, 53] on span "Start Calls" at bounding box center [456, 51] width 62 height 18
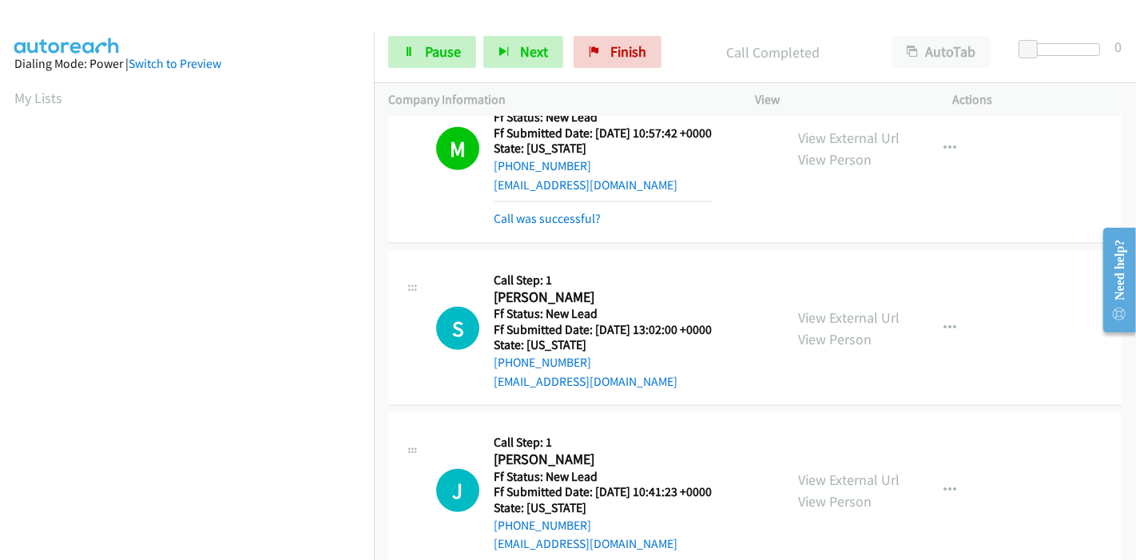
scroll to position [1001, 0]
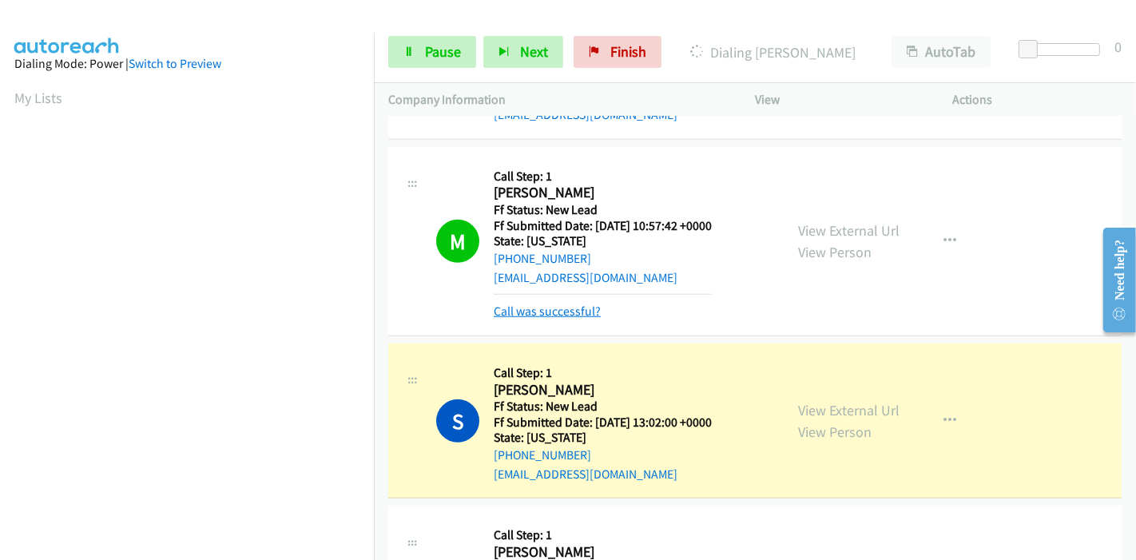
click at [554, 303] on link "Call was successful?" at bounding box center [547, 310] width 107 height 15
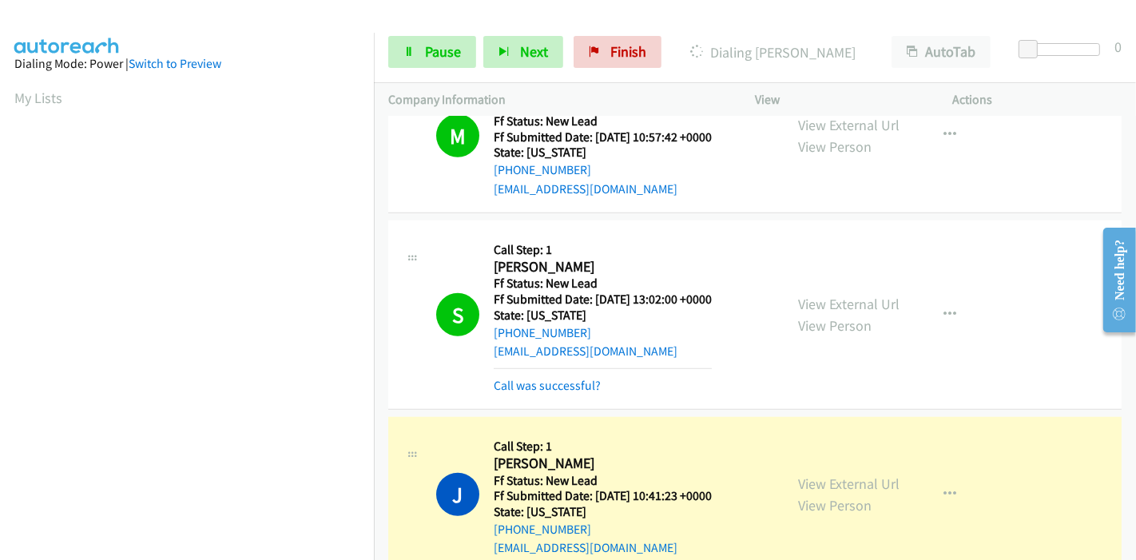
scroll to position [337, 0]
click at [565, 378] on link "Call was successful?" at bounding box center [547, 385] width 107 height 15
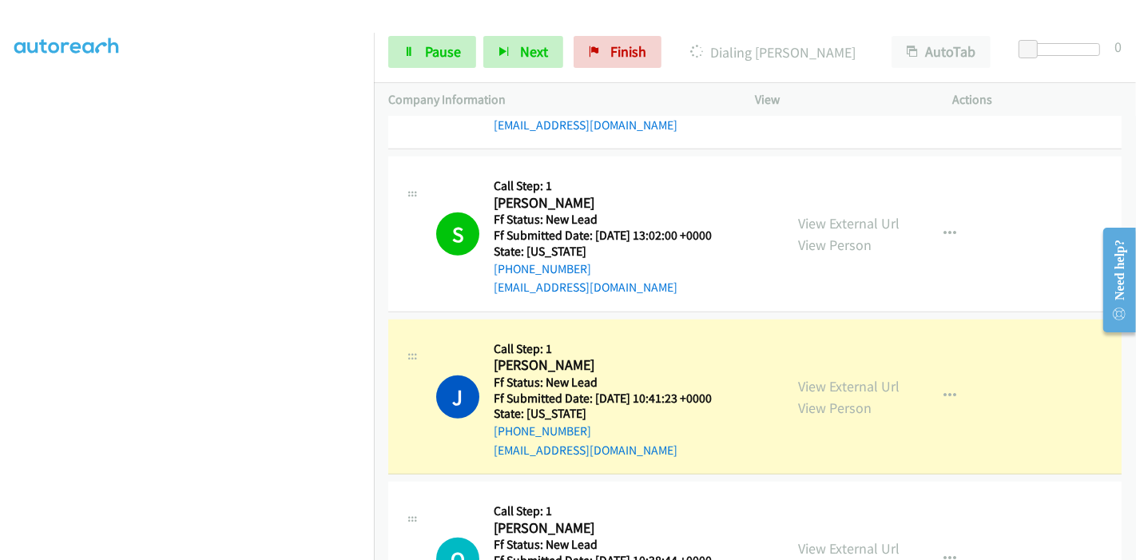
scroll to position [1268, 0]
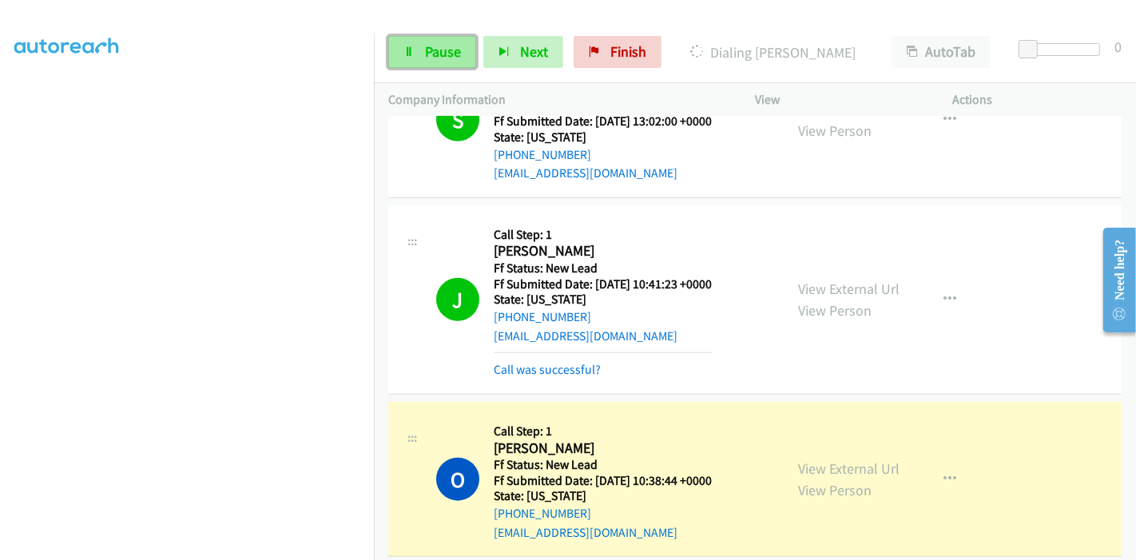
click at [426, 57] on span "Pause" at bounding box center [443, 51] width 36 height 18
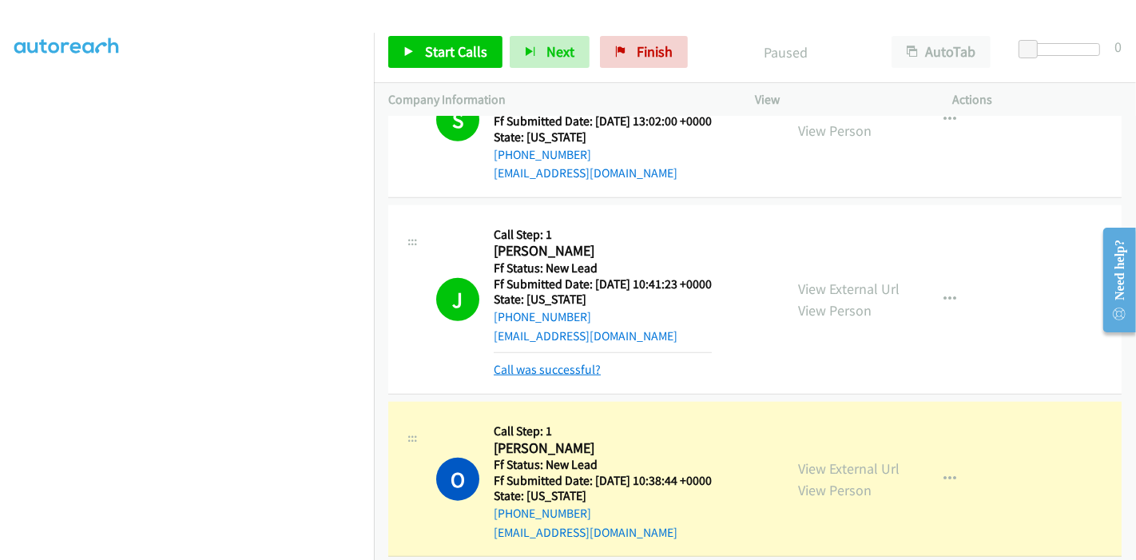
click at [582, 362] on link "Call was successful?" at bounding box center [547, 369] width 107 height 15
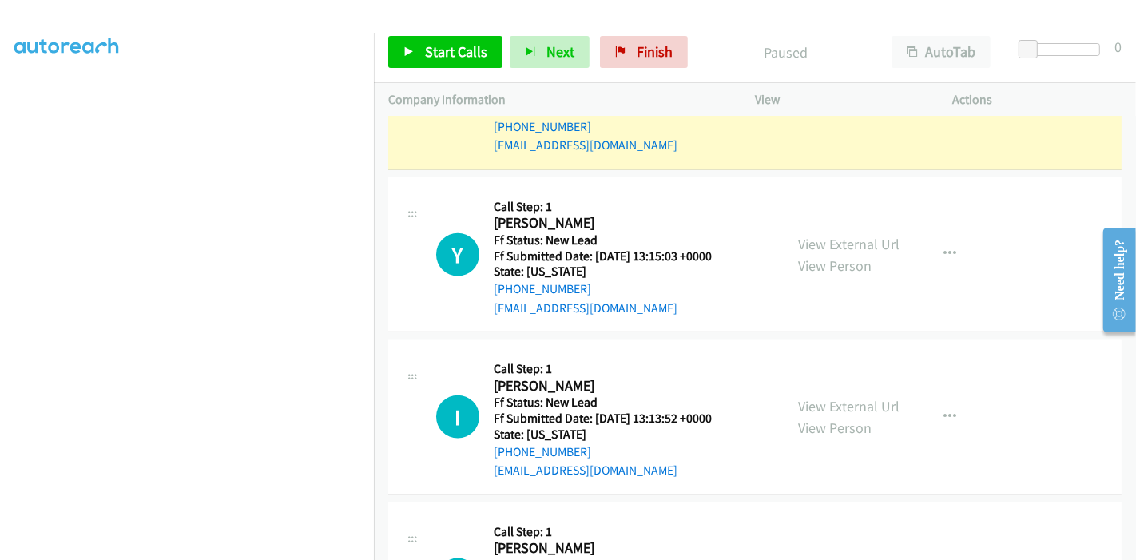
scroll to position [1623, 0]
click at [861, 233] on link "View External Url" at bounding box center [848, 242] width 101 height 18
click at [853, 395] on link "View External Url" at bounding box center [848, 404] width 101 height 18
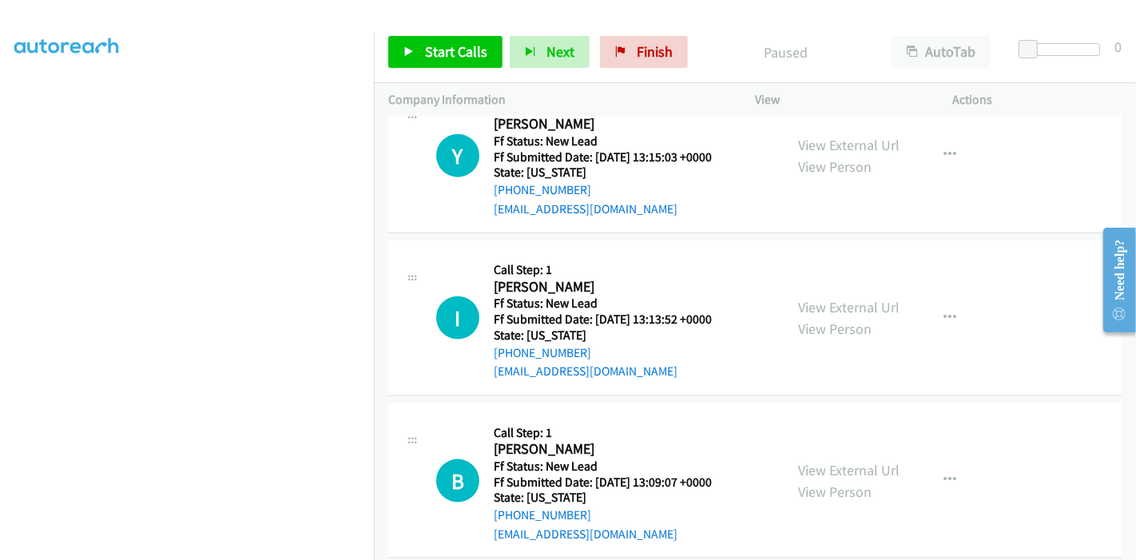
scroll to position [1721, 0]
click at [805, 460] on link "View External Url" at bounding box center [848, 469] width 101 height 18
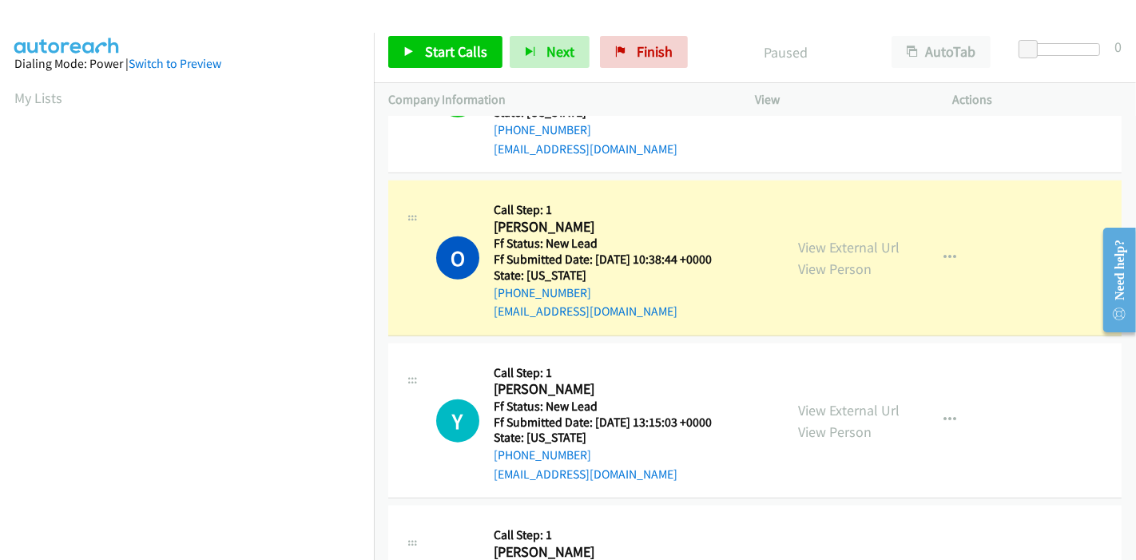
scroll to position [337, 0]
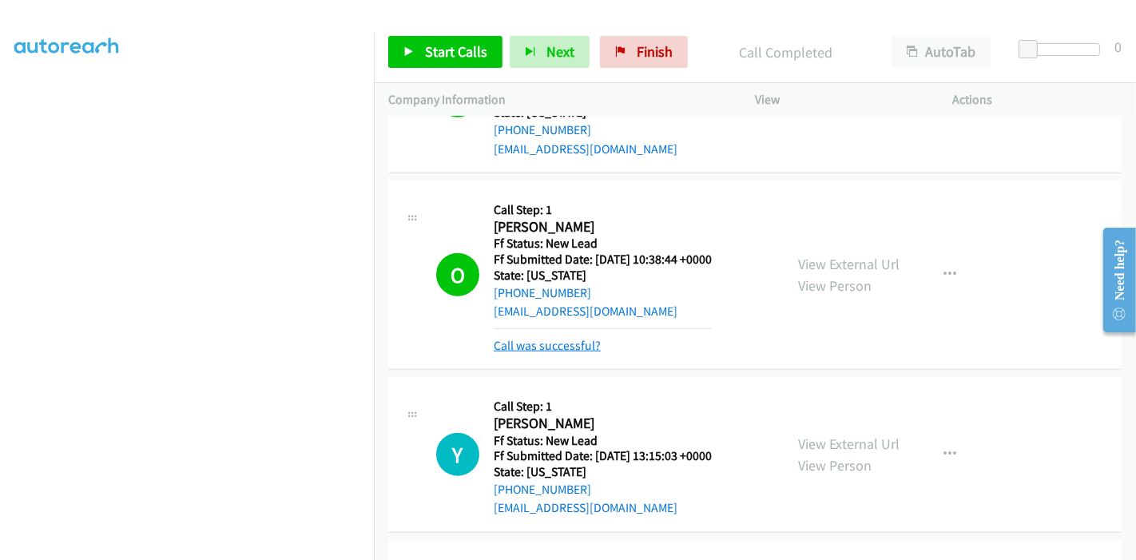
click at [559, 338] on link "Call was successful?" at bounding box center [547, 345] width 107 height 15
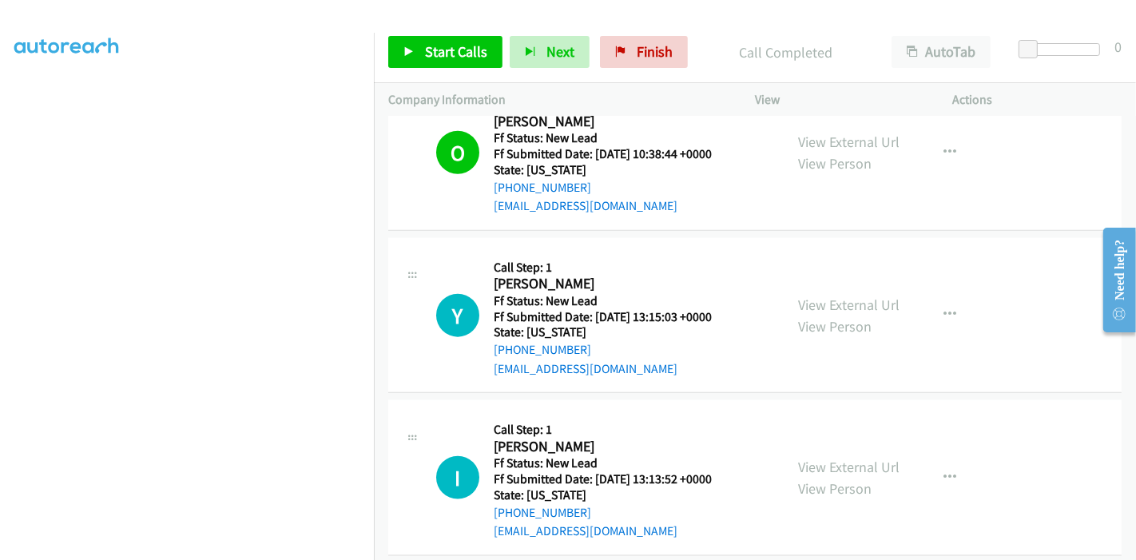
scroll to position [1586, 0]
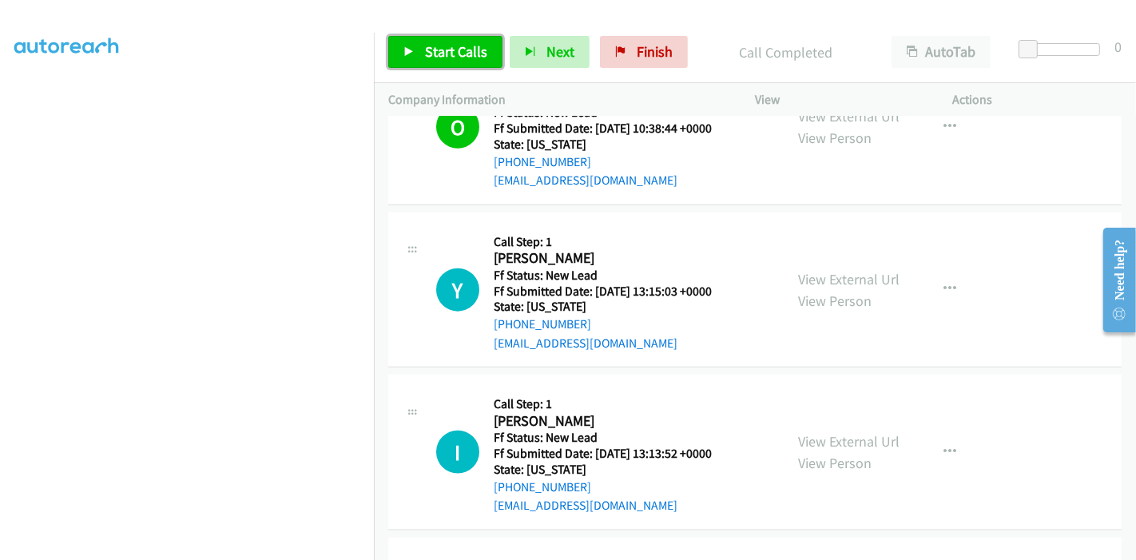
click at [421, 51] on link "Start Calls" at bounding box center [445, 52] width 114 height 32
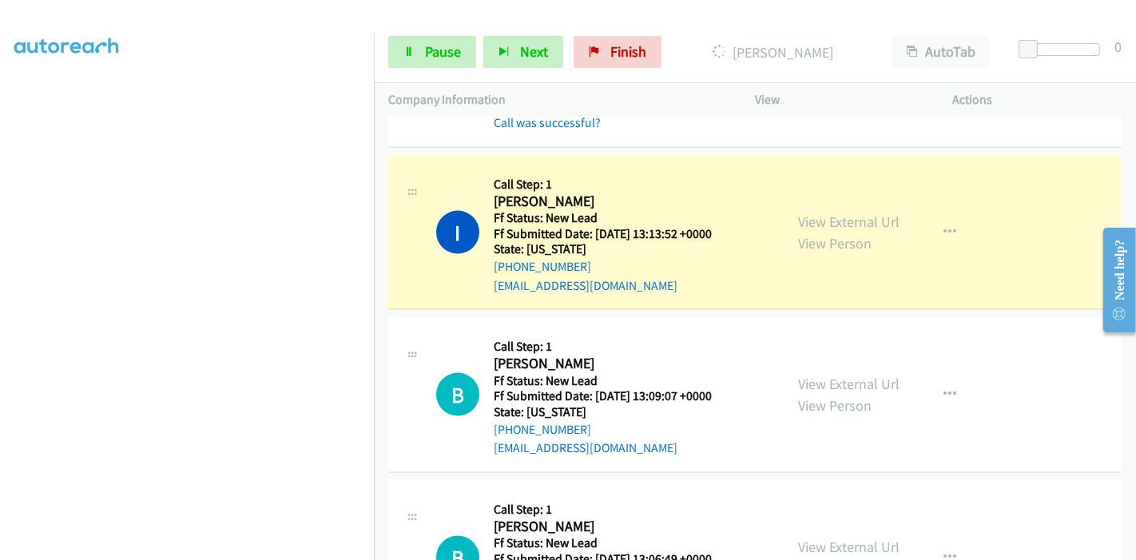
scroll to position [1853, 0]
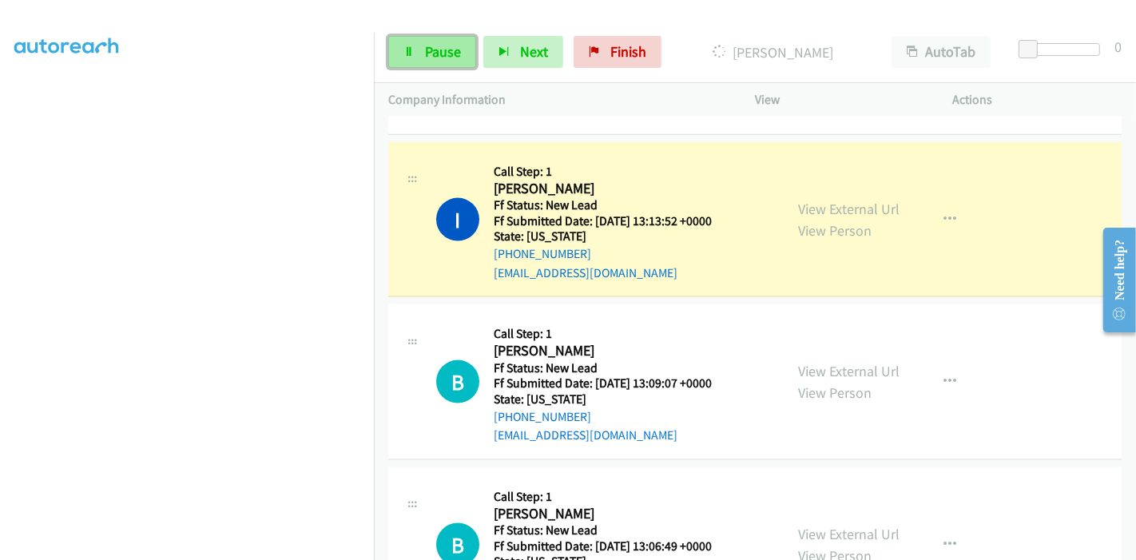
click at [417, 50] on link "Pause" at bounding box center [432, 52] width 88 height 32
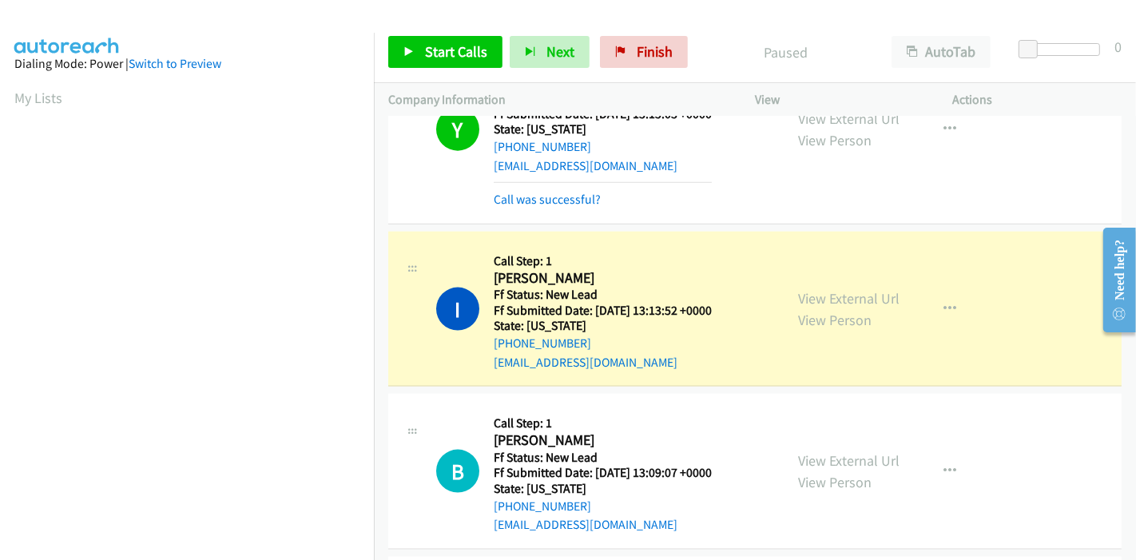
scroll to position [337, 0]
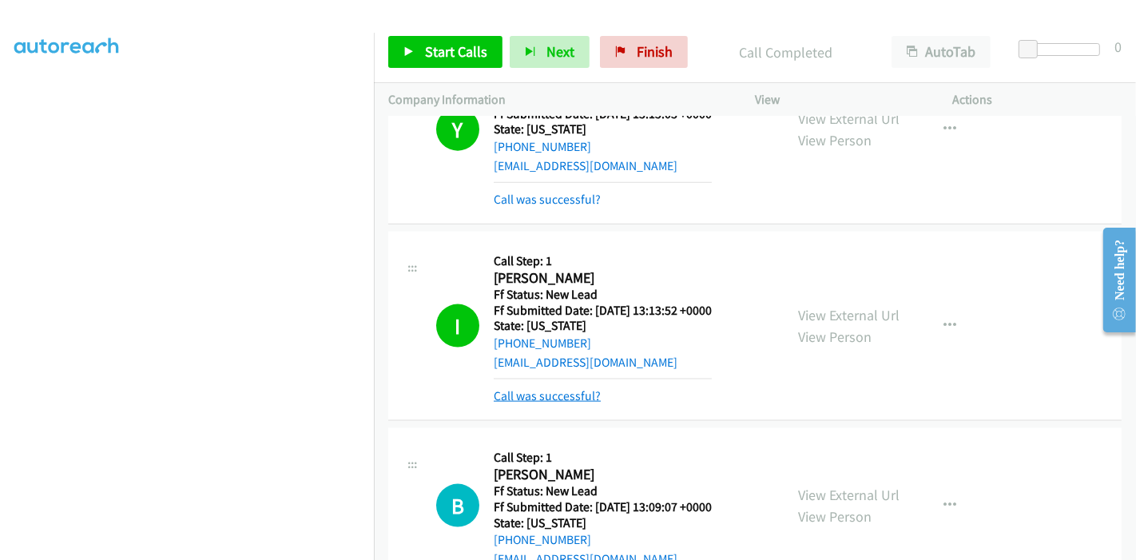
click at [577, 388] on link "Call was successful?" at bounding box center [547, 395] width 107 height 15
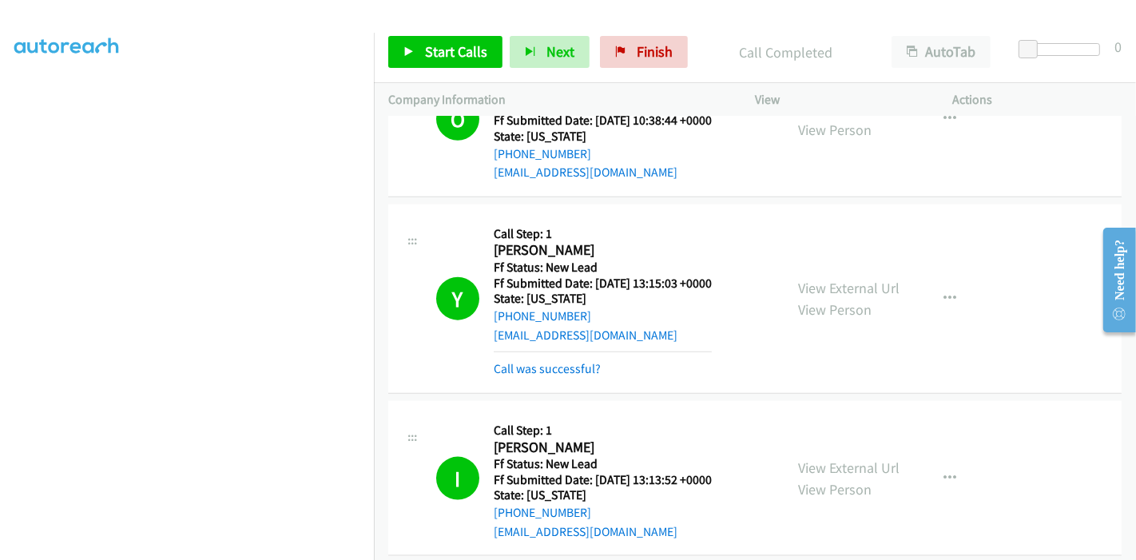
scroll to position [1586, 0]
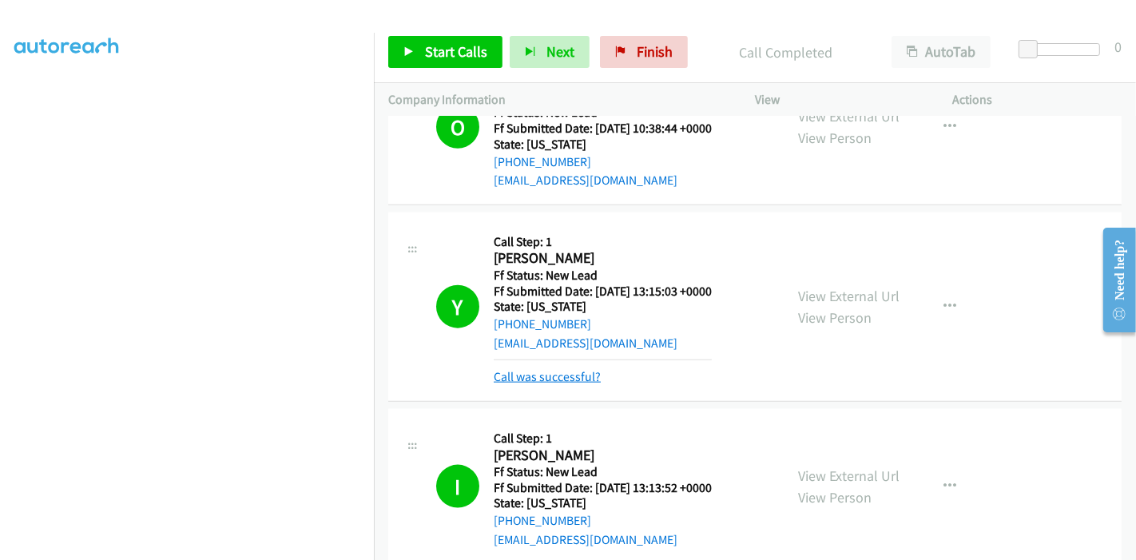
click at [553, 369] on link "Call was successful?" at bounding box center [547, 376] width 107 height 15
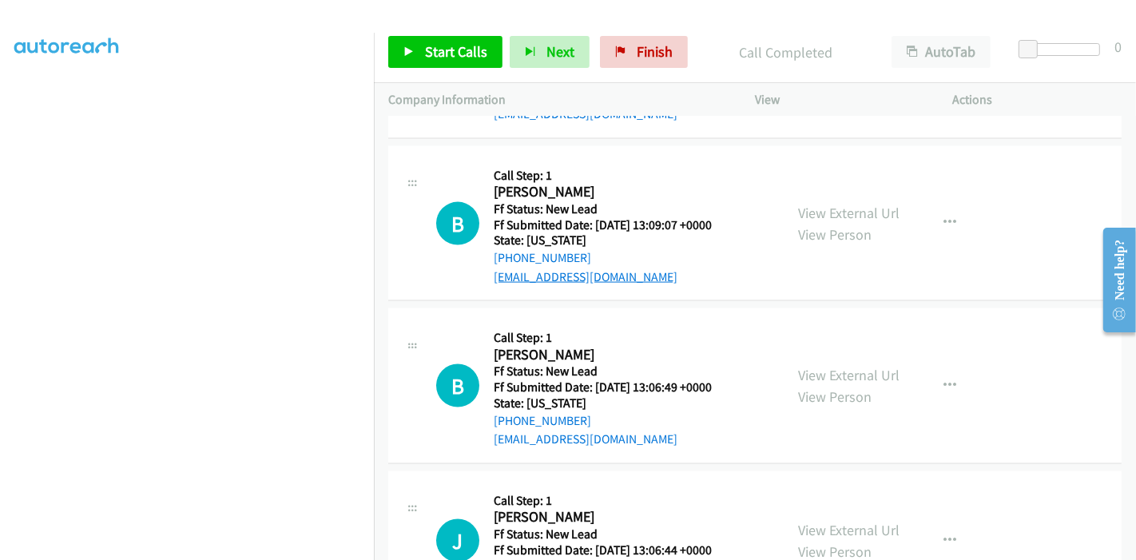
scroll to position [1941, 0]
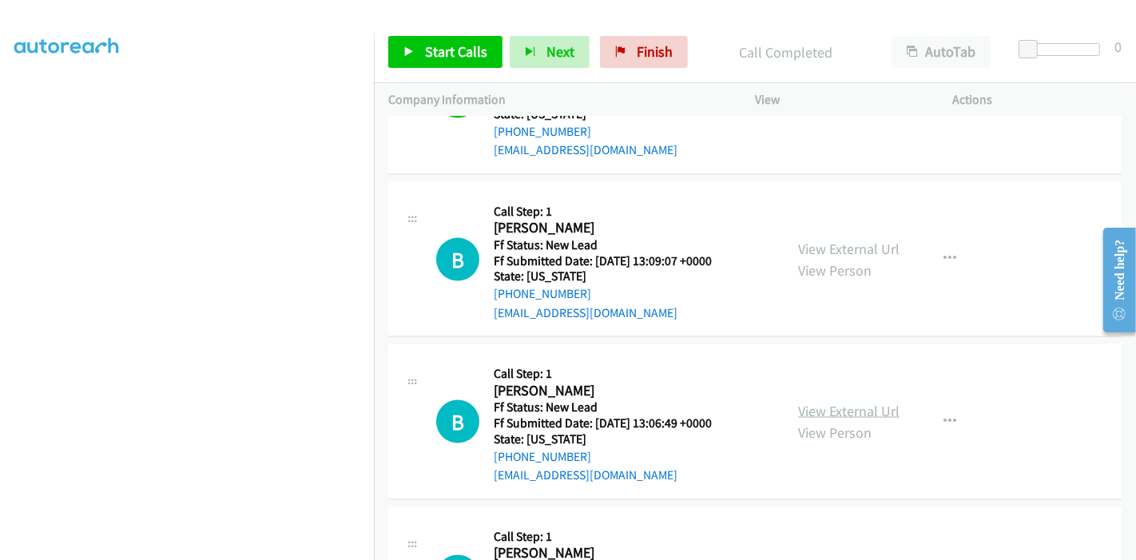
click at [839, 402] on link "View External Url" at bounding box center [848, 411] width 101 height 18
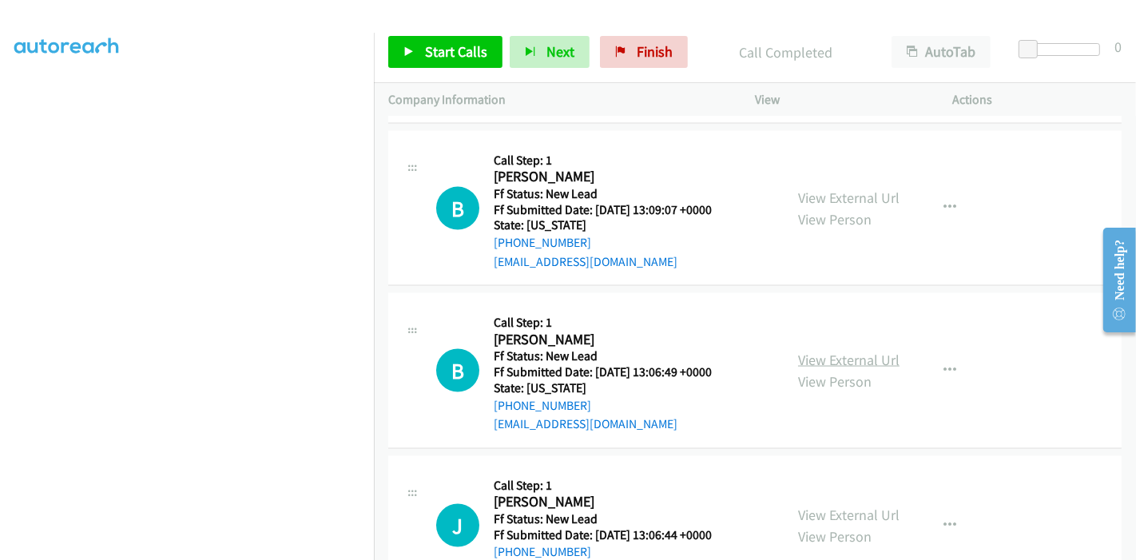
scroll to position [2030, 0]
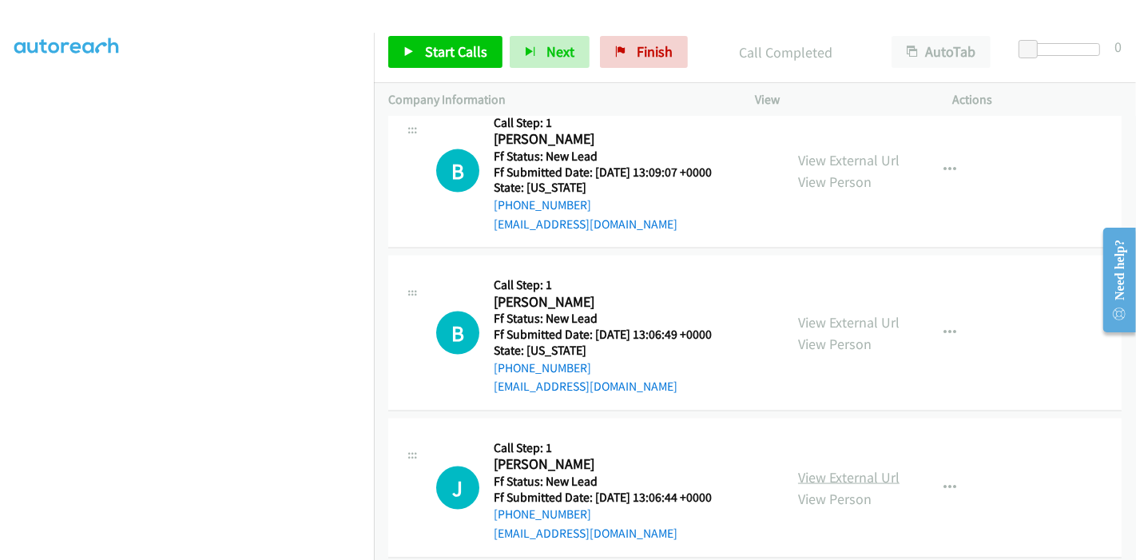
click at [811, 468] on link "View External Url" at bounding box center [848, 477] width 101 height 18
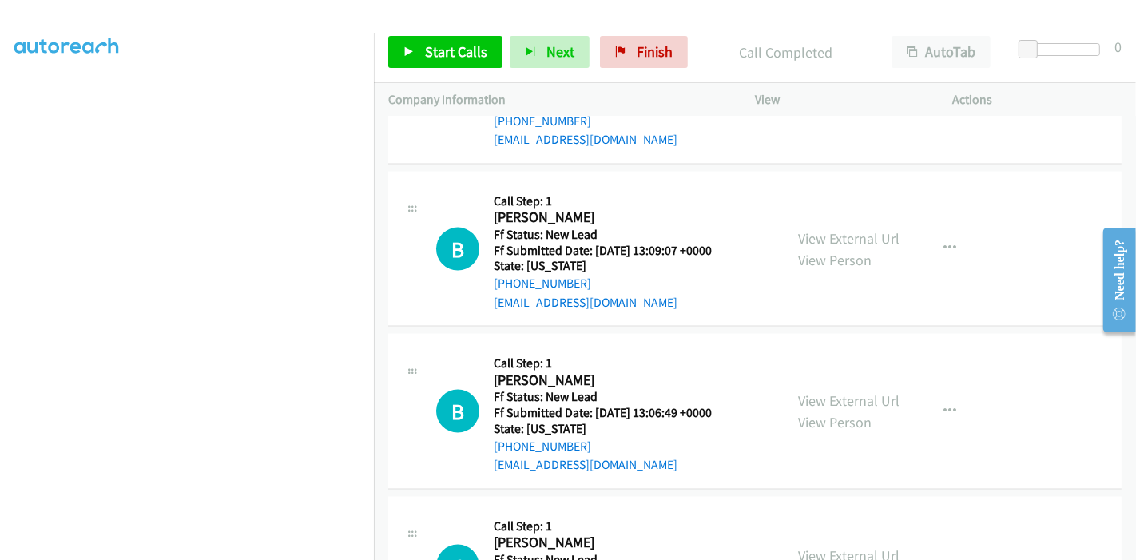
scroll to position [1853, 0]
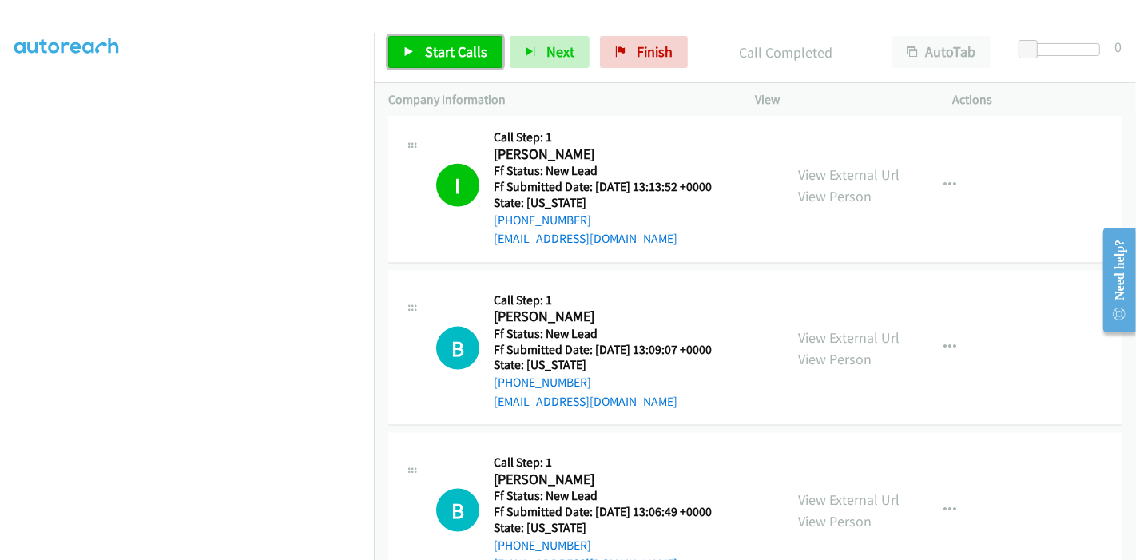
click at [415, 50] on link "Start Calls" at bounding box center [445, 52] width 114 height 32
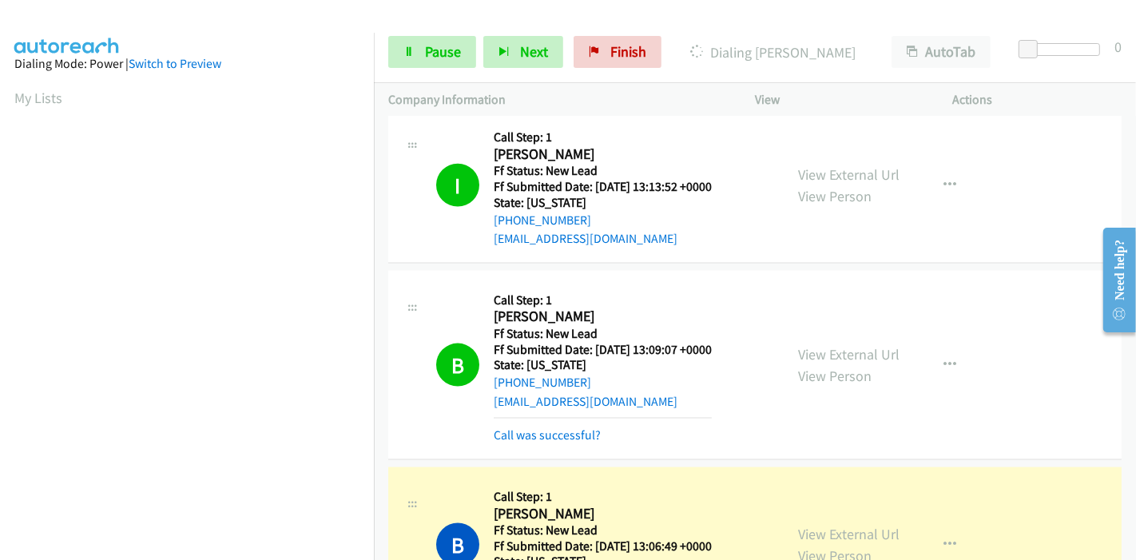
scroll to position [337, 0]
click at [529, 427] on link "Call was successful?" at bounding box center [547, 434] width 107 height 15
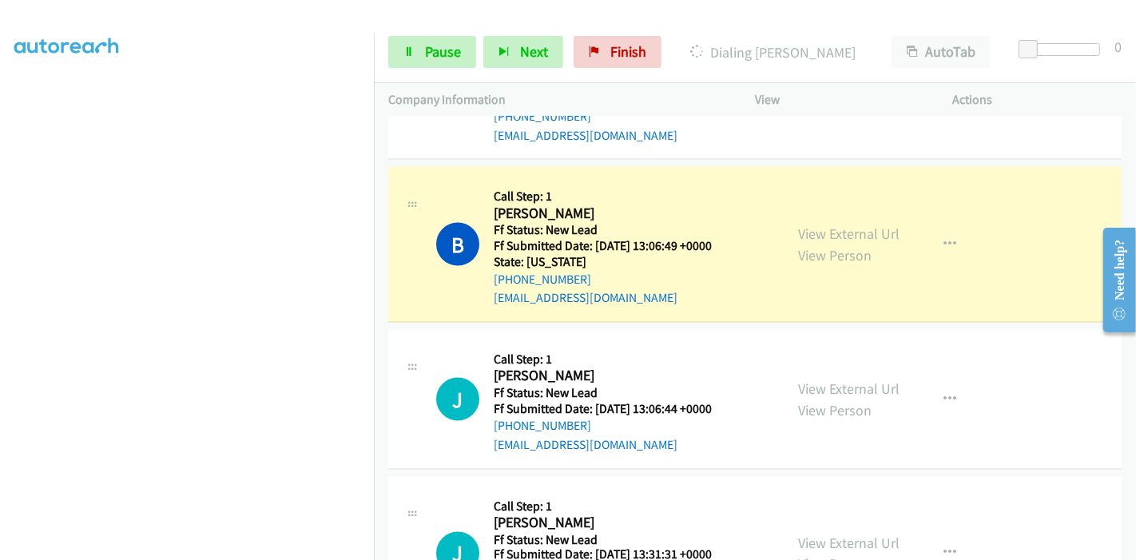
scroll to position [2296, 0]
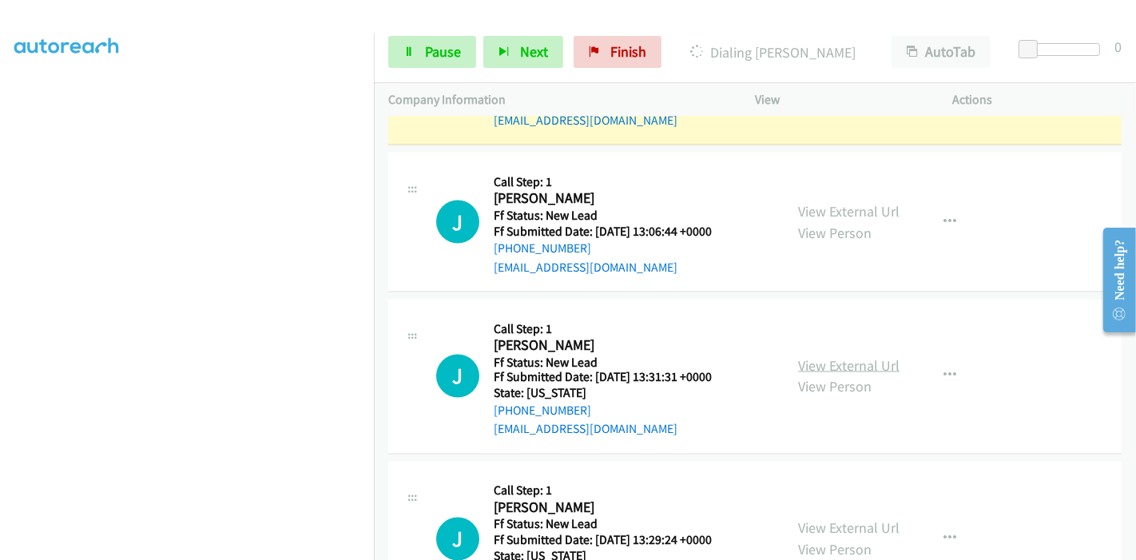
click at [816, 356] on link "View External Url" at bounding box center [848, 365] width 101 height 18
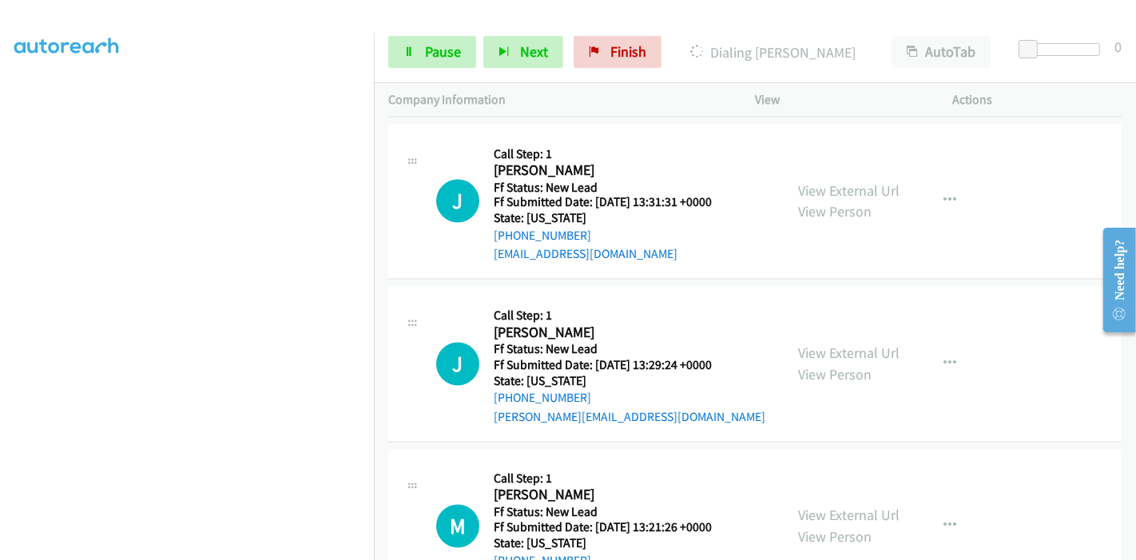
scroll to position [2473, 0]
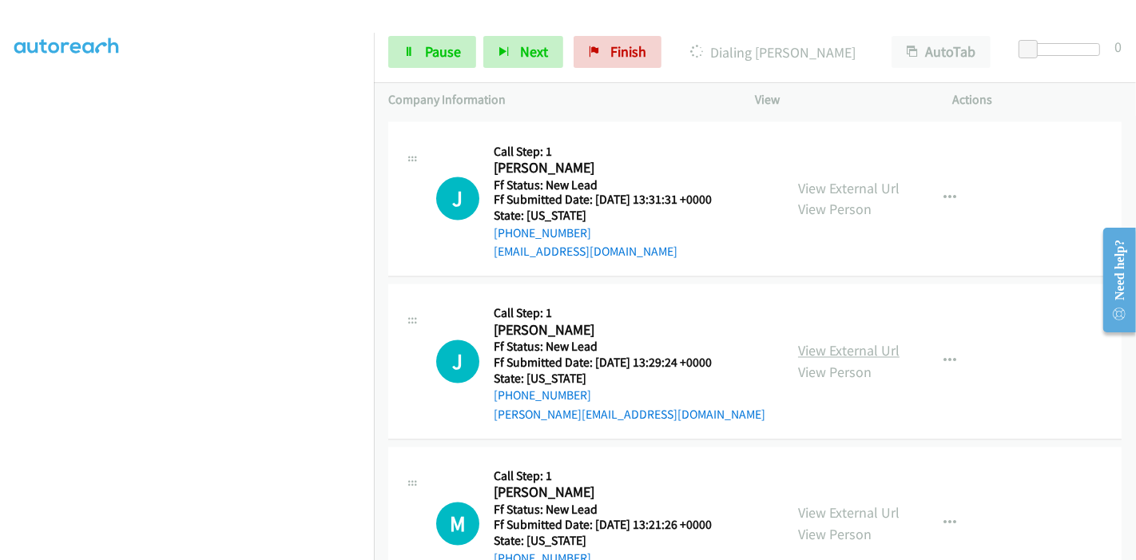
click at [813, 342] on link "View External Url" at bounding box center [848, 351] width 101 height 18
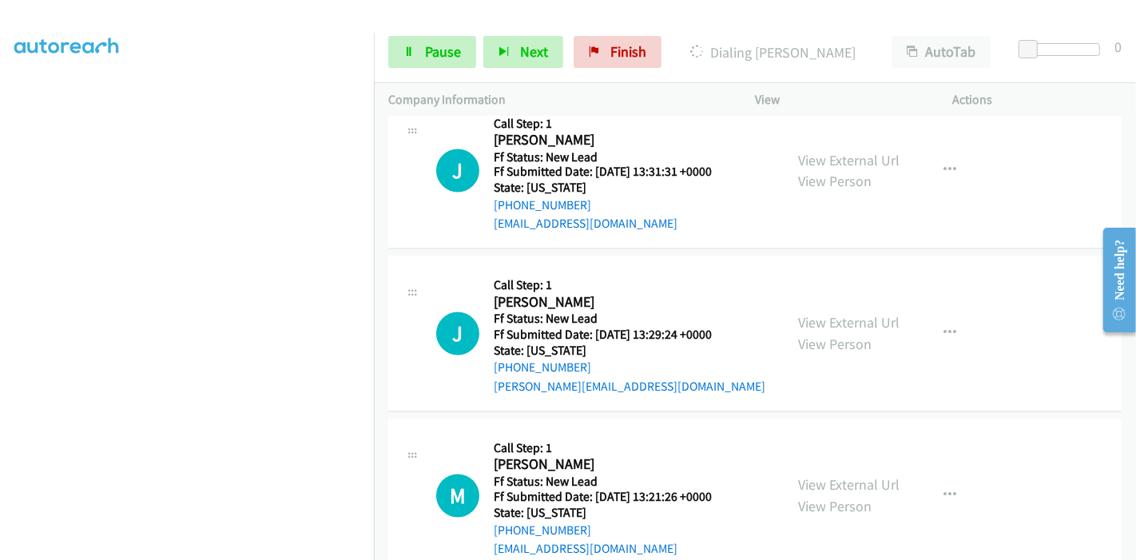
scroll to position [2516, 0]
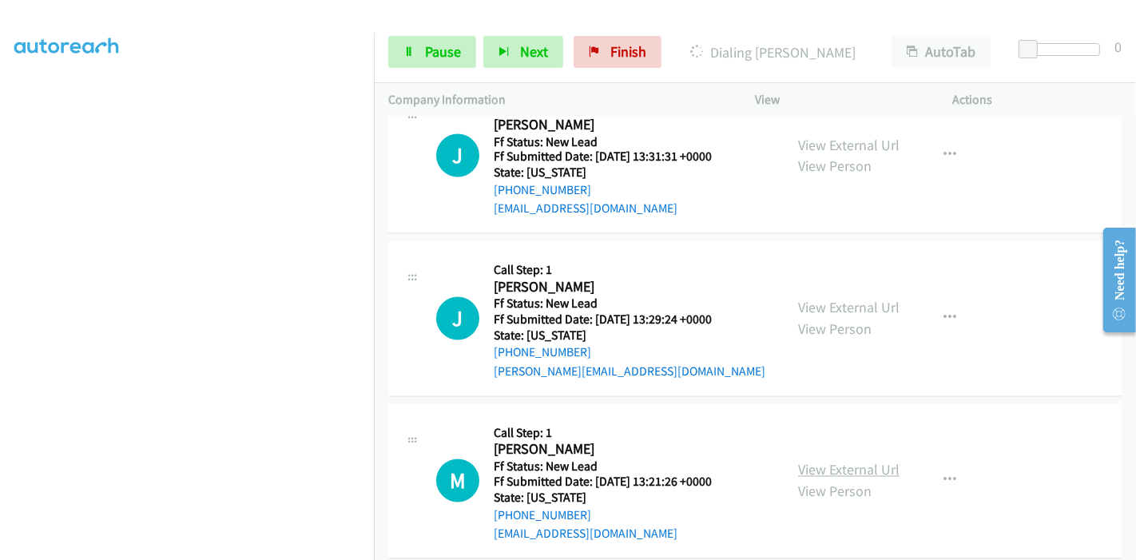
click at [818, 461] on link "View External Url" at bounding box center [848, 470] width 101 height 18
click at [419, 54] on link "Pause" at bounding box center [432, 52] width 88 height 32
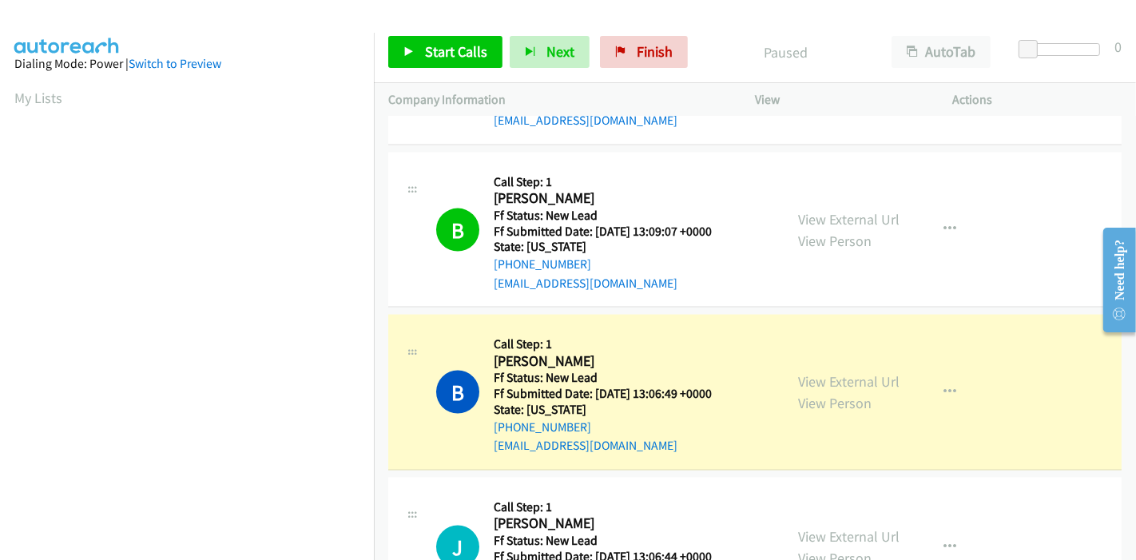
scroll to position [2073, 0]
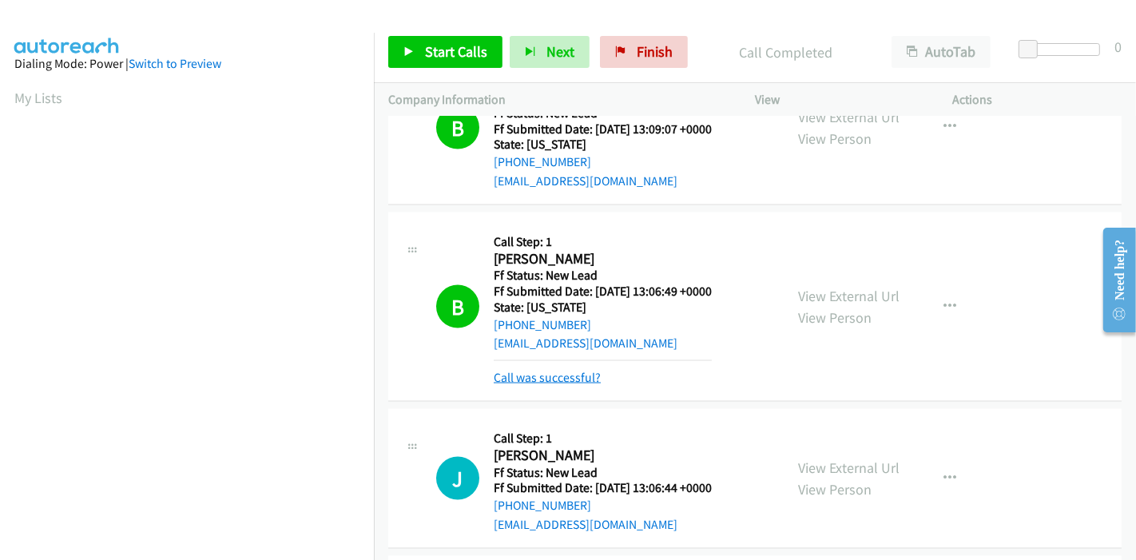
click at [569, 370] on link "Call was successful?" at bounding box center [547, 377] width 107 height 15
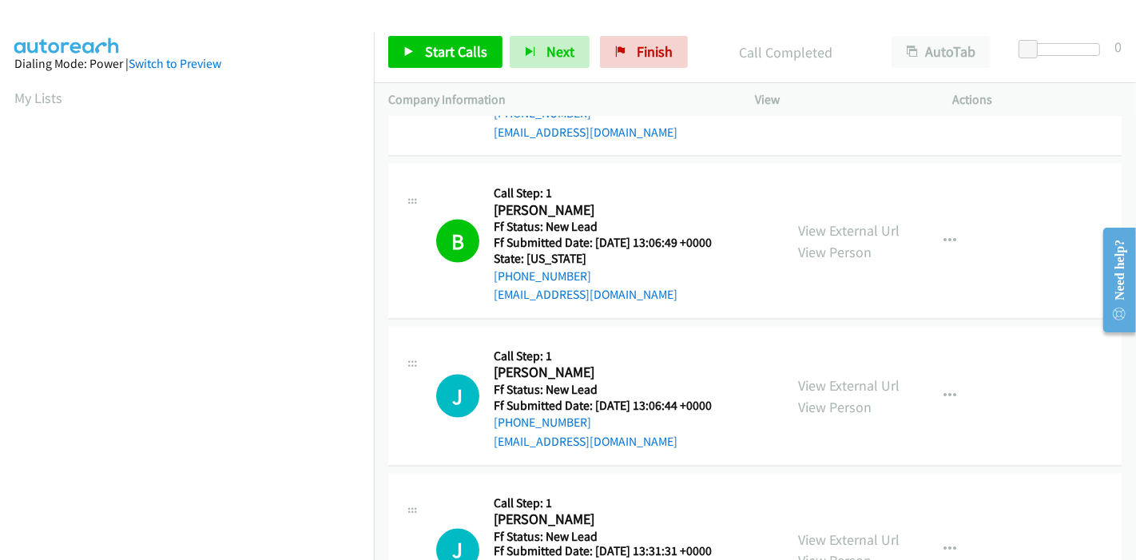
scroll to position [2162, 0]
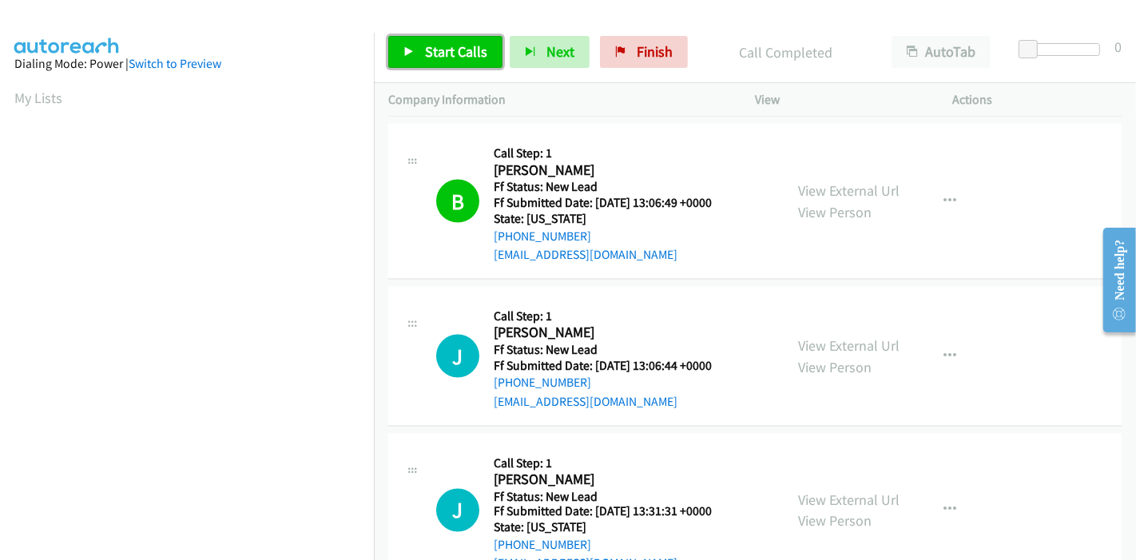
click at [448, 53] on span "Start Calls" at bounding box center [456, 51] width 62 height 18
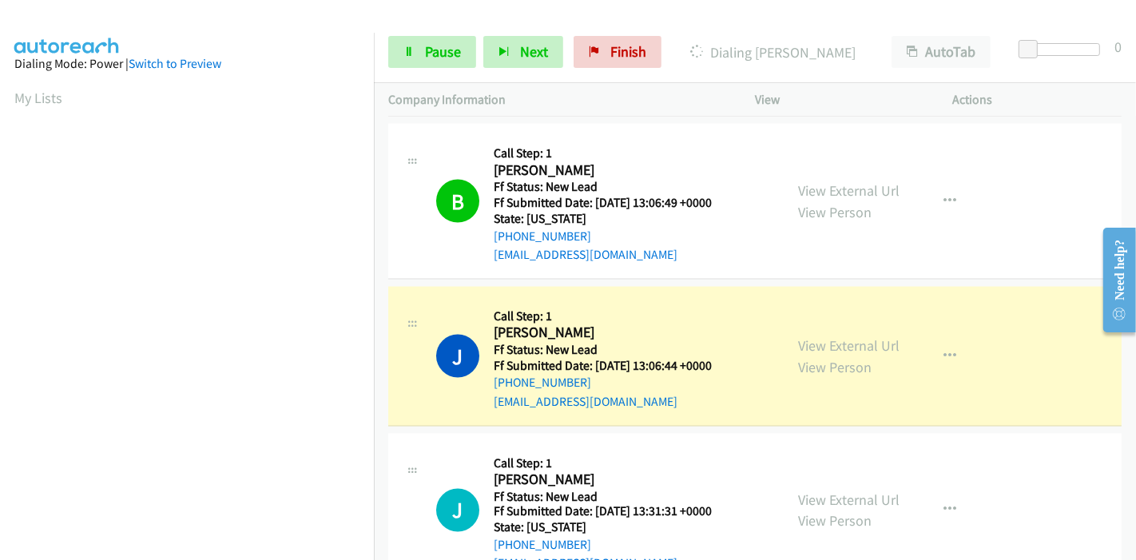
scroll to position [337, 0]
click at [417, 60] on link "Pause" at bounding box center [432, 52] width 88 height 32
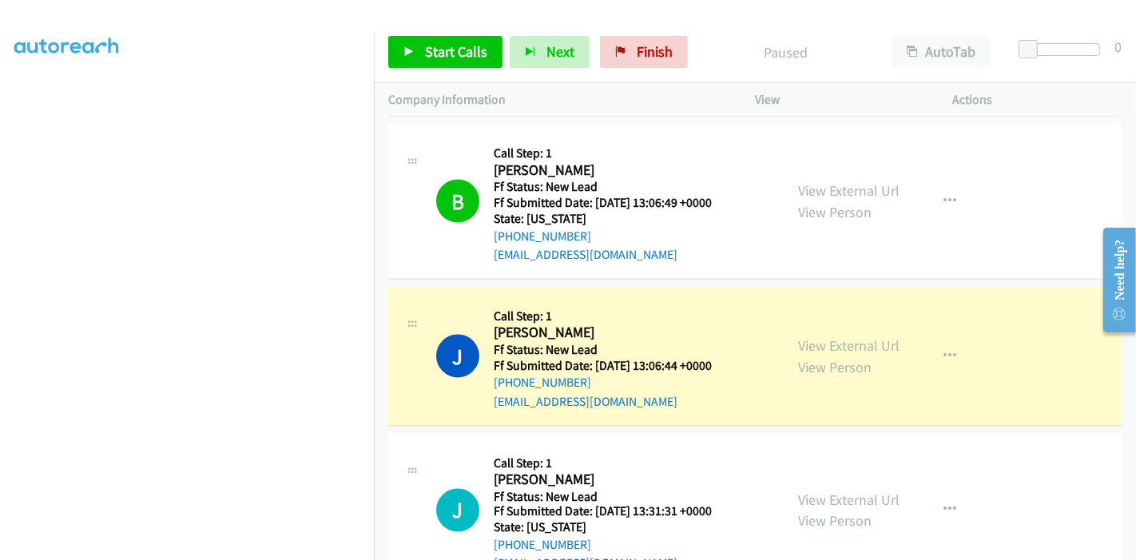
scroll to position [71, 0]
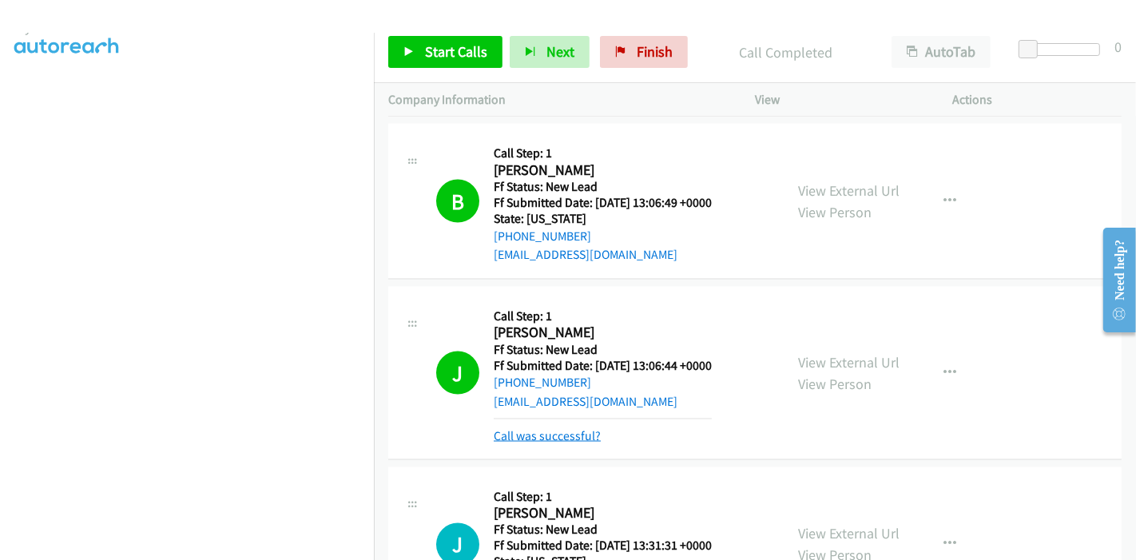
click at [572, 428] on link "Call was successful?" at bounding box center [547, 435] width 107 height 15
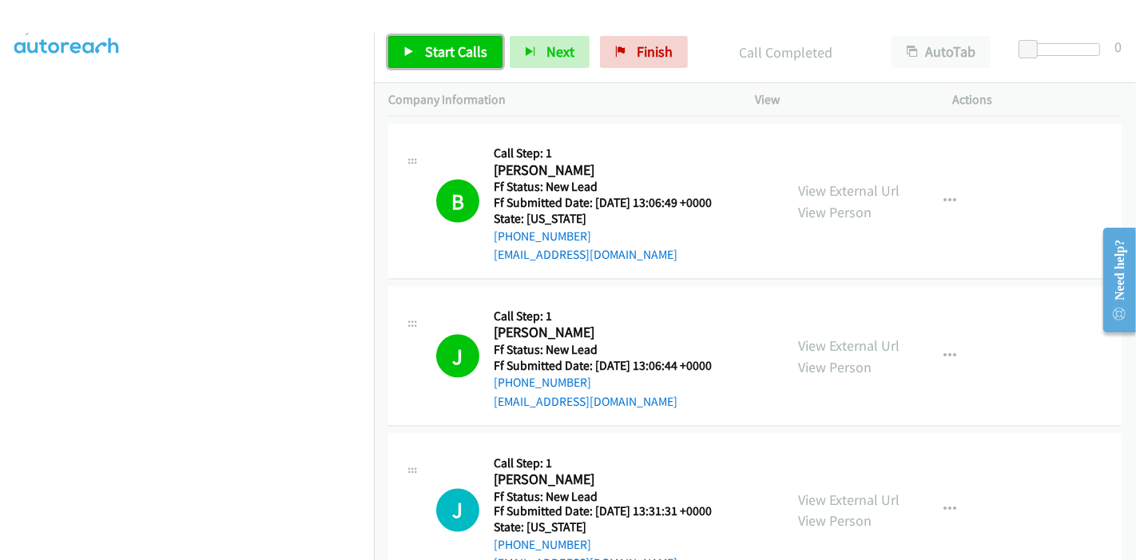
click at [433, 49] on span "Start Calls" at bounding box center [456, 51] width 62 height 18
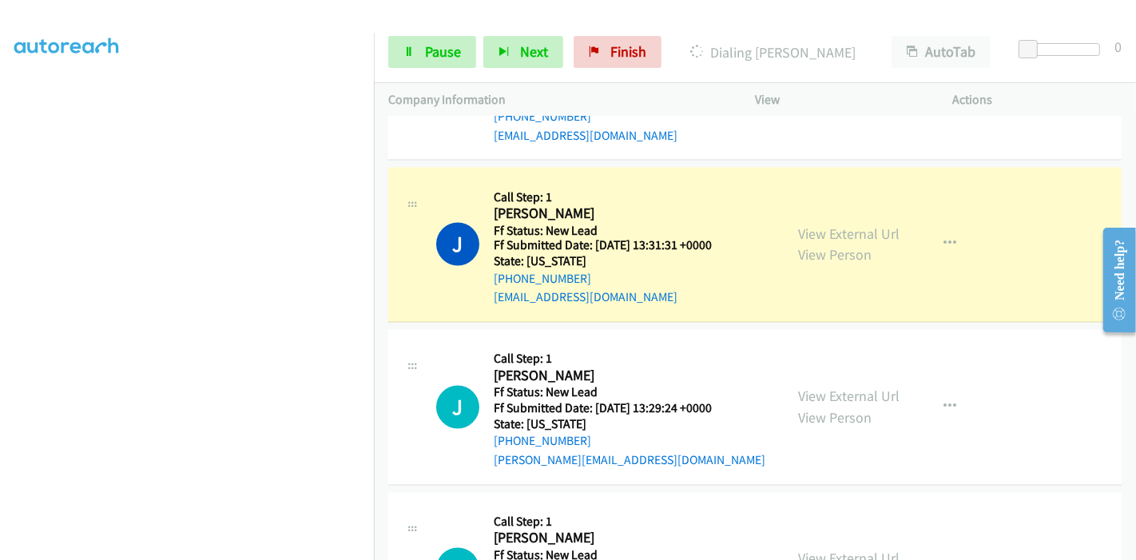
scroll to position [0, 0]
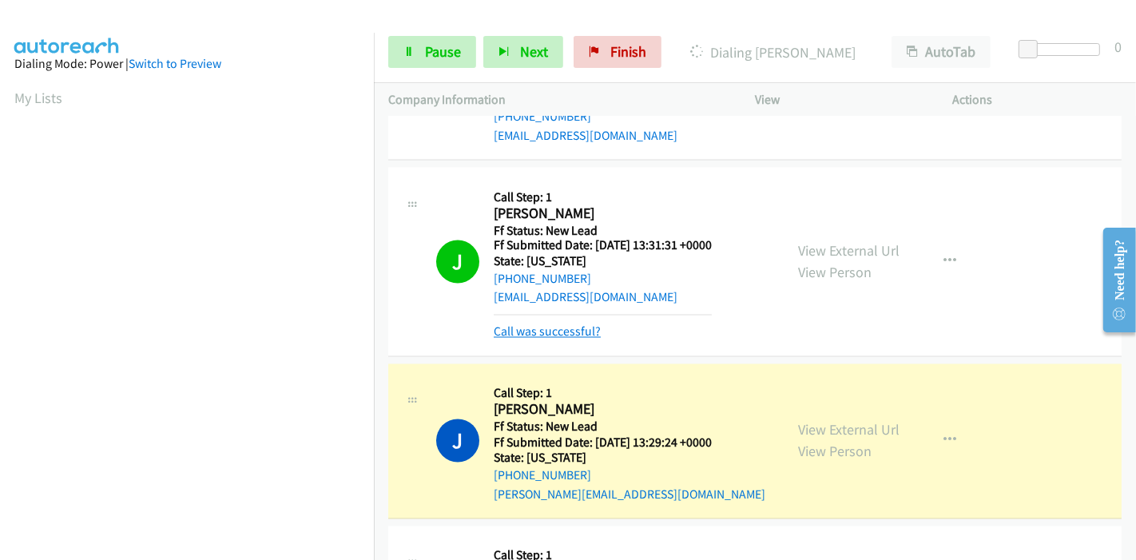
click at [573, 324] on link "Call was successful?" at bounding box center [547, 331] width 107 height 15
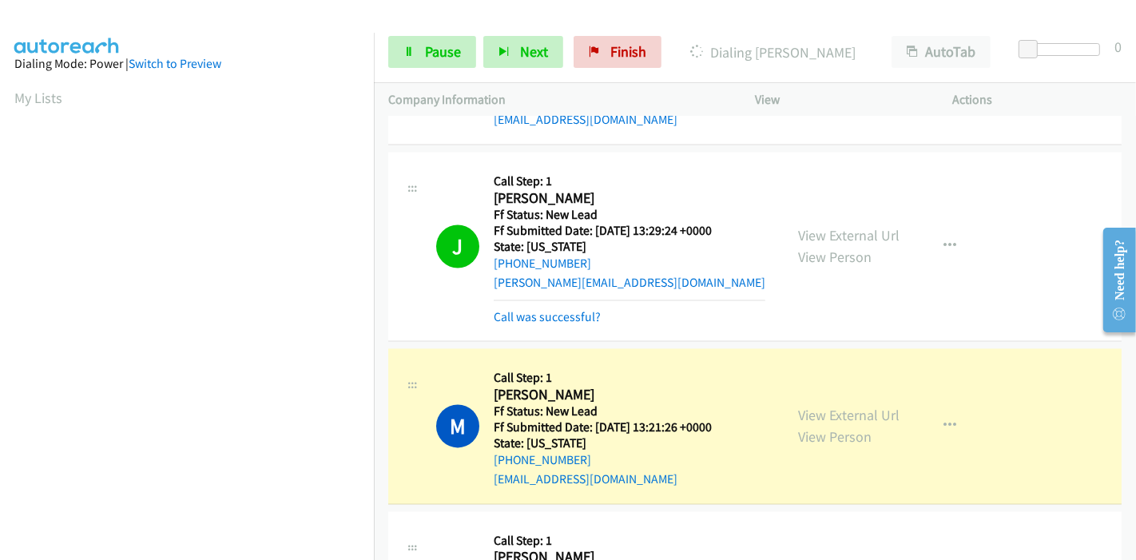
scroll to position [337, 0]
drag, startPoint x: 426, startPoint y: 54, endPoint x: 482, endPoint y: 140, distance: 102.6
click at [426, 54] on span "Pause" at bounding box center [443, 51] width 36 height 18
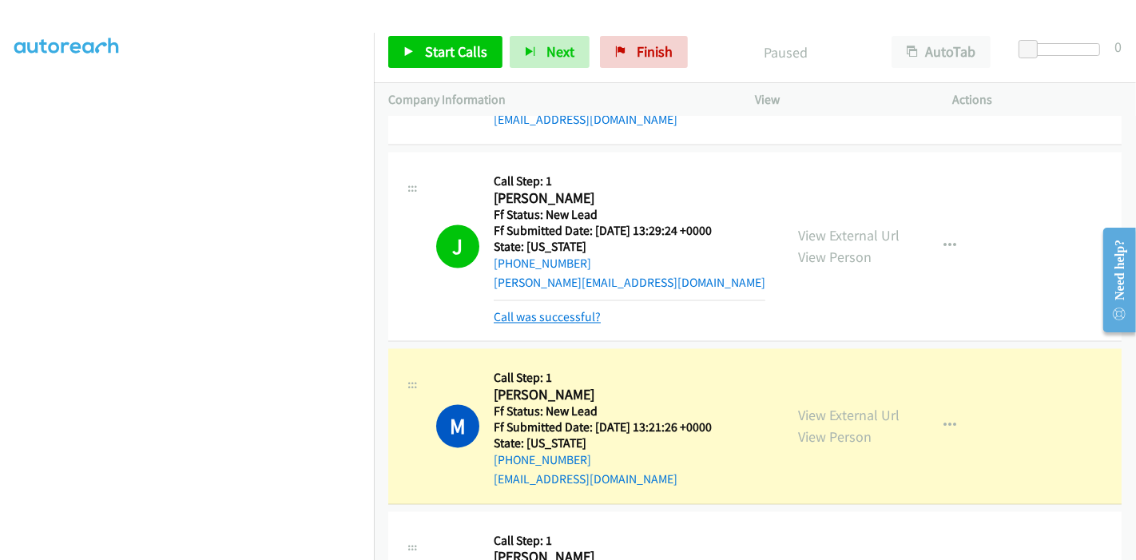
click at [530, 310] on link "Call was successful?" at bounding box center [547, 317] width 107 height 15
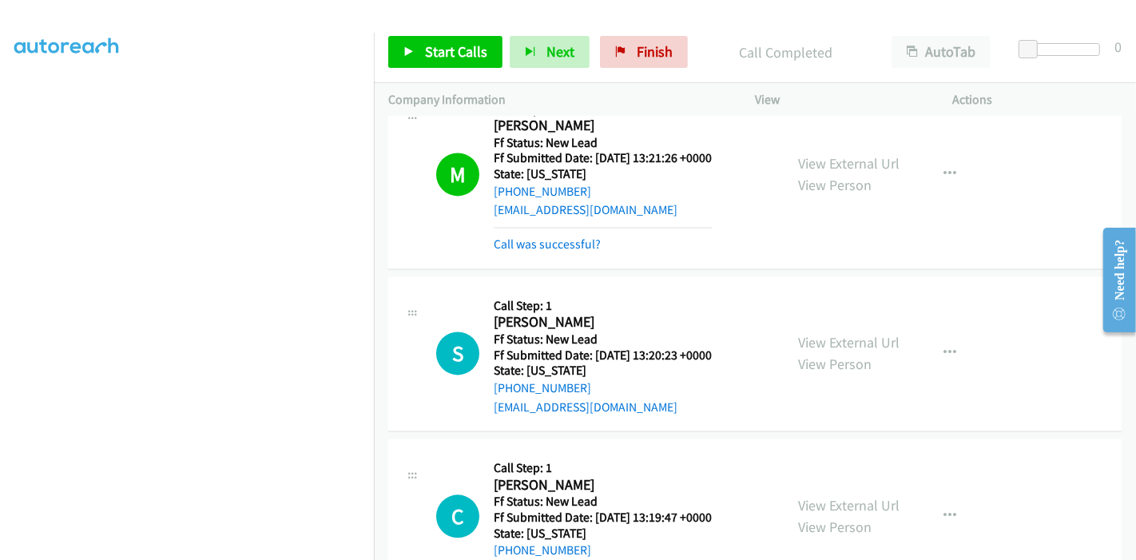
scroll to position [2858, 0]
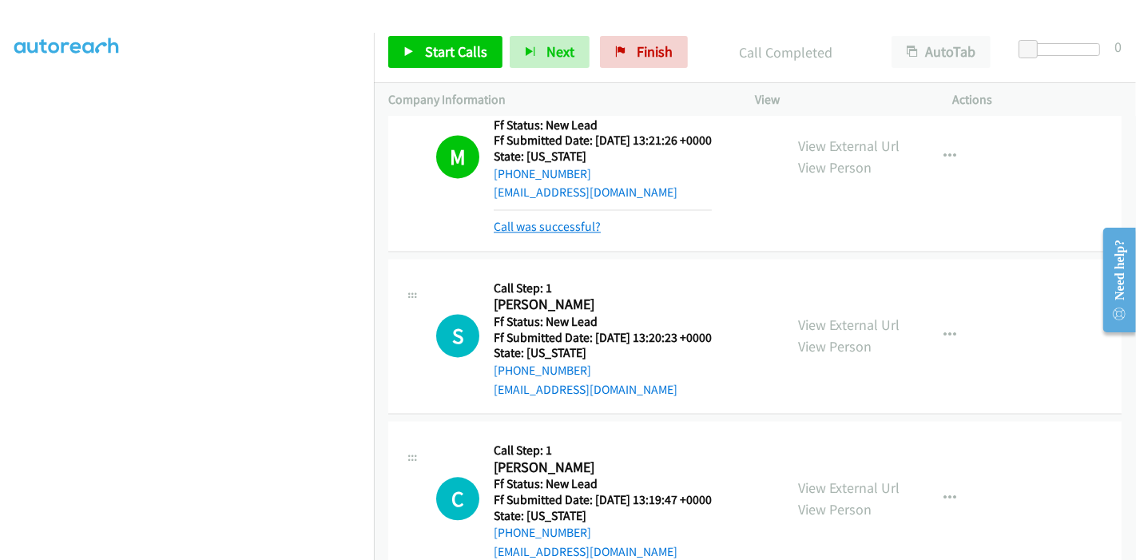
click at [561, 219] on link "Call was successful?" at bounding box center [547, 226] width 107 height 15
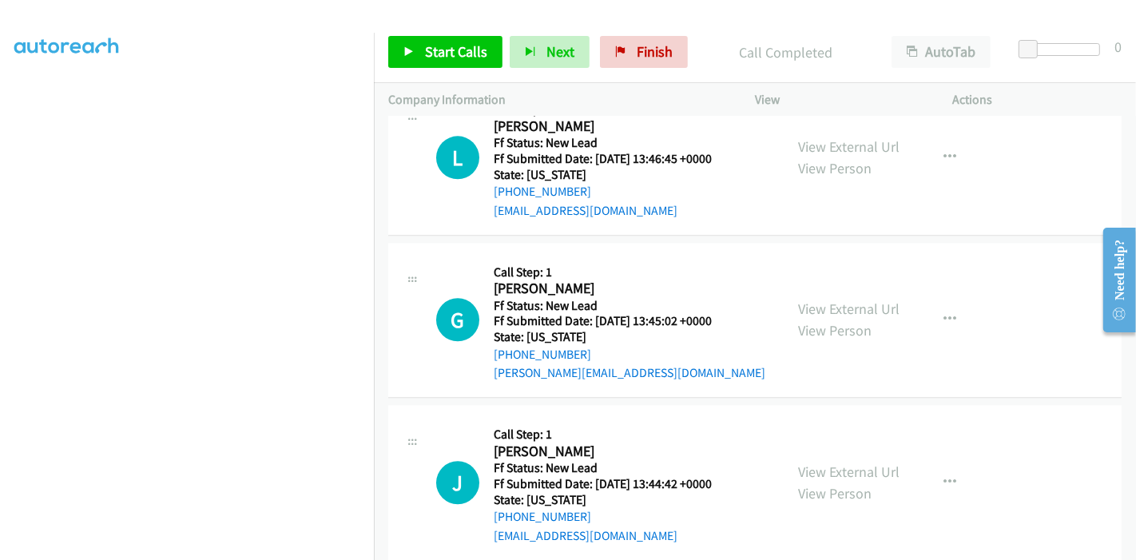
scroll to position [337, 0]
click at [676, 53] on link "Finish" at bounding box center [644, 52] width 88 height 32
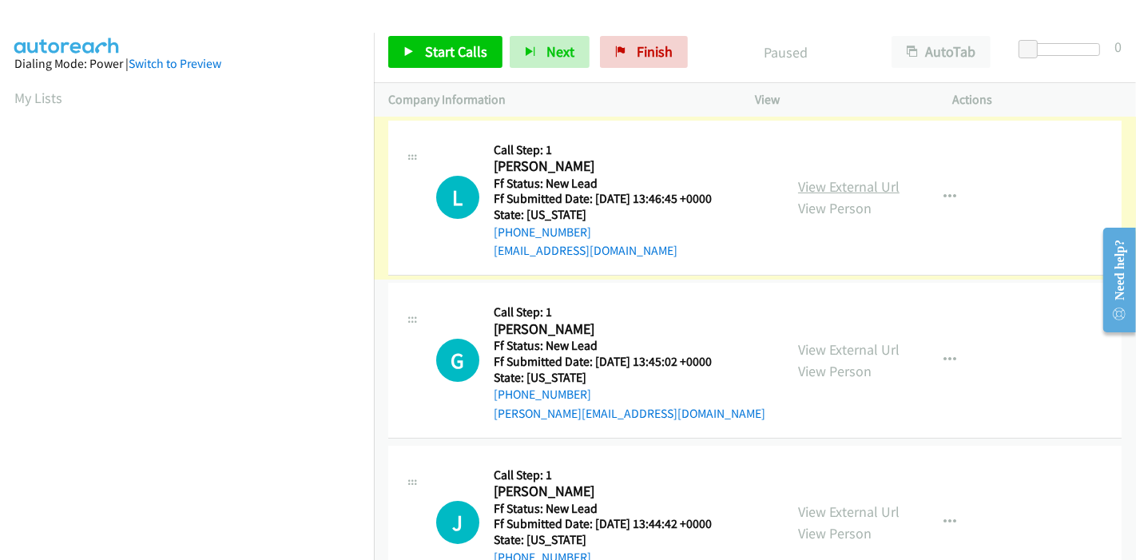
click at [853, 185] on link "View External Url" at bounding box center [848, 186] width 101 height 18
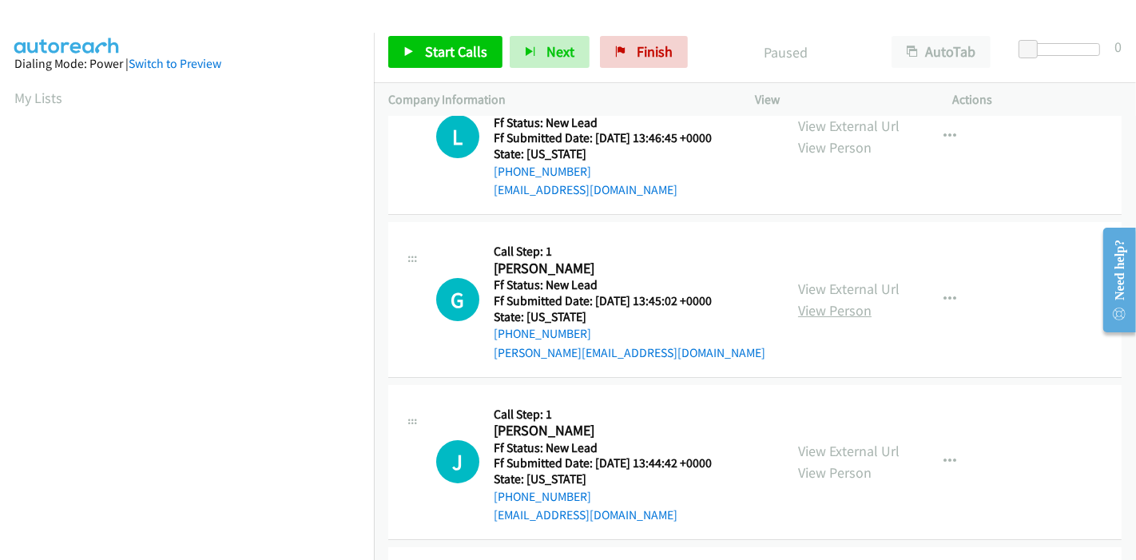
scroll to position [89, 0]
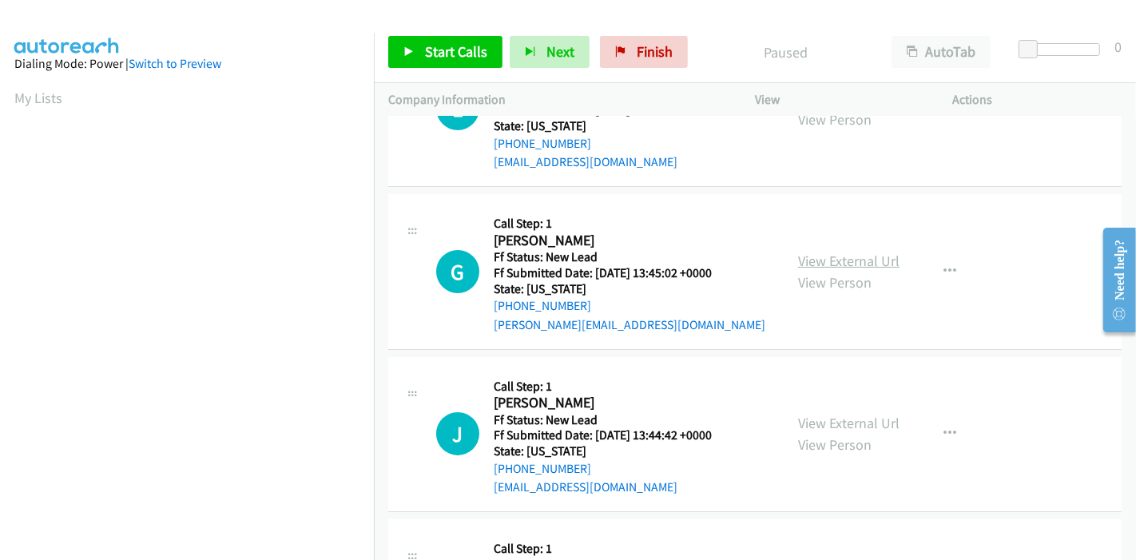
click at [854, 260] on link "View External Url" at bounding box center [848, 261] width 101 height 18
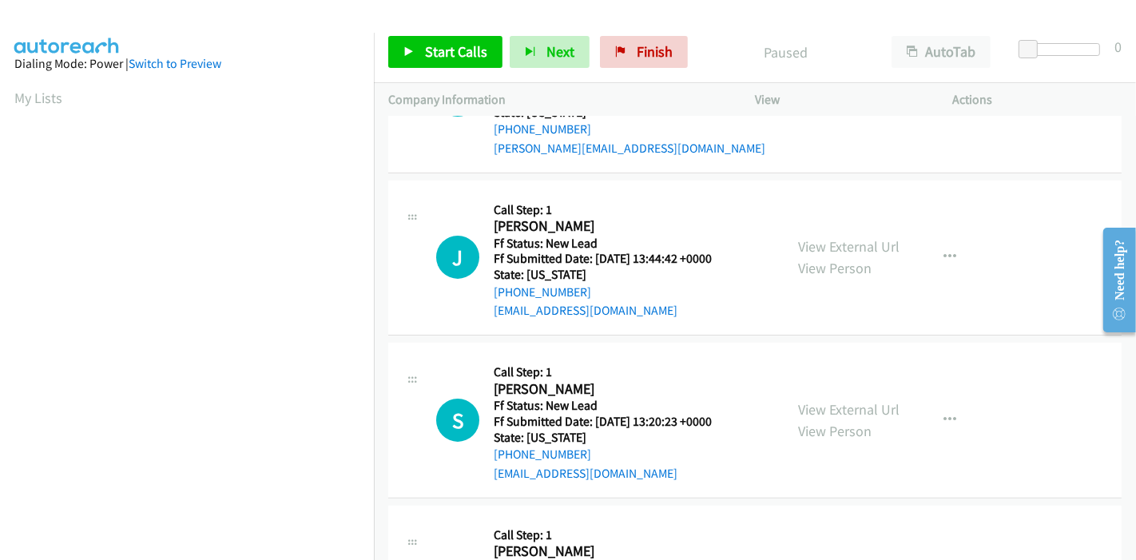
scroll to position [266, 0]
click at [880, 248] on link "View External Url" at bounding box center [848, 245] width 101 height 18
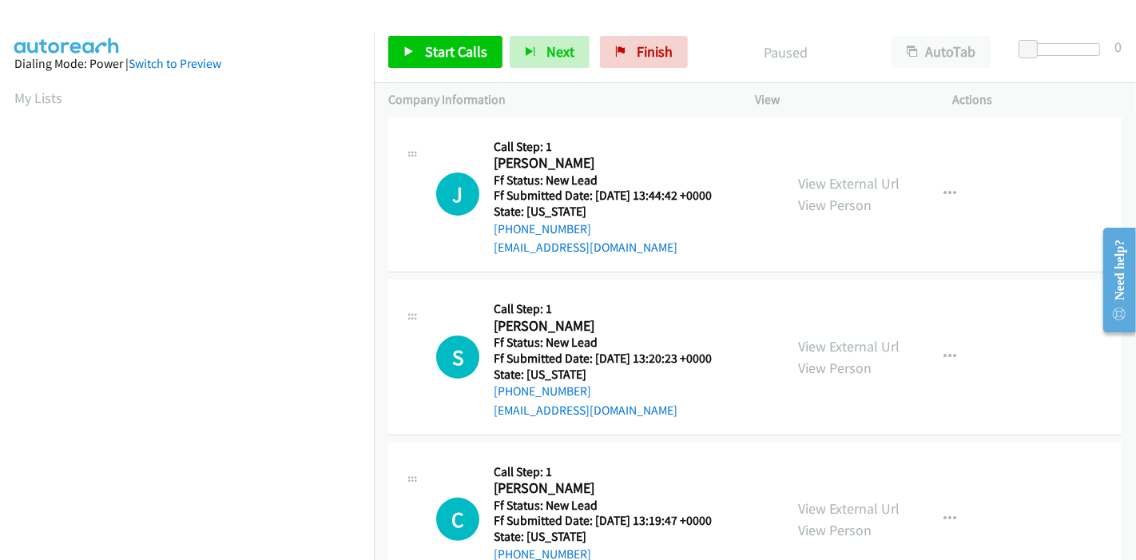
scroll to position [355, 0]
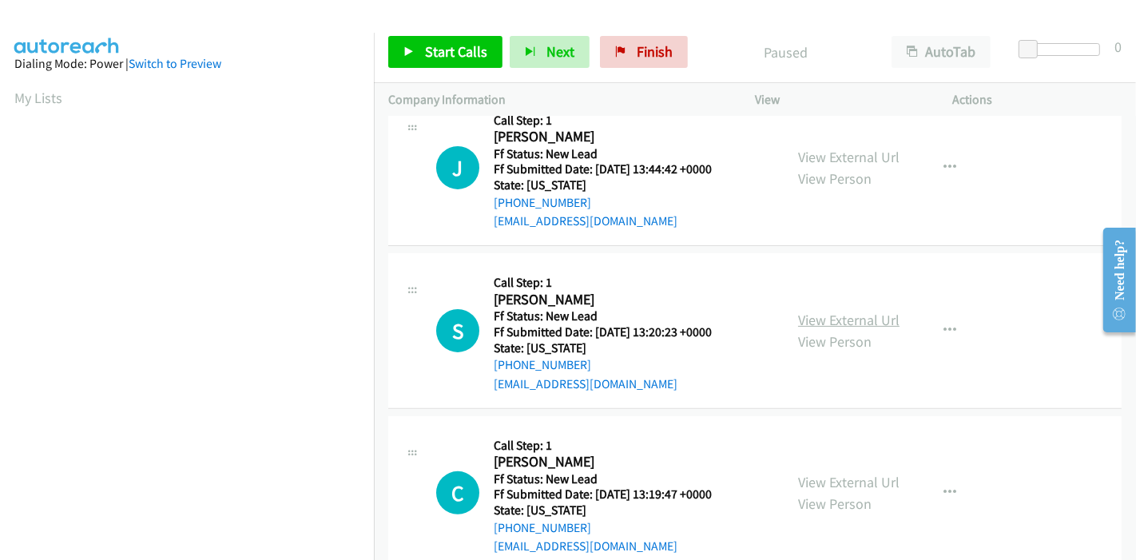
click at [829, 315] on link "View External Url" at bounding box center [848, 320] width 101 height 18
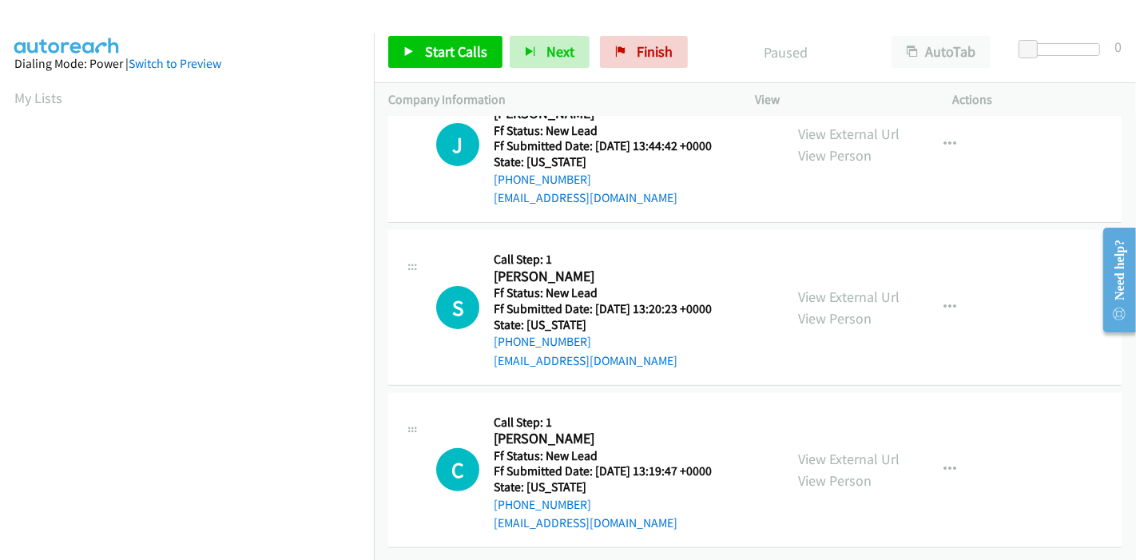
scroll to position [389, 0]
click at [823, 454] on link "View External Url" at bounding box center [848, 459] width 101 height 18
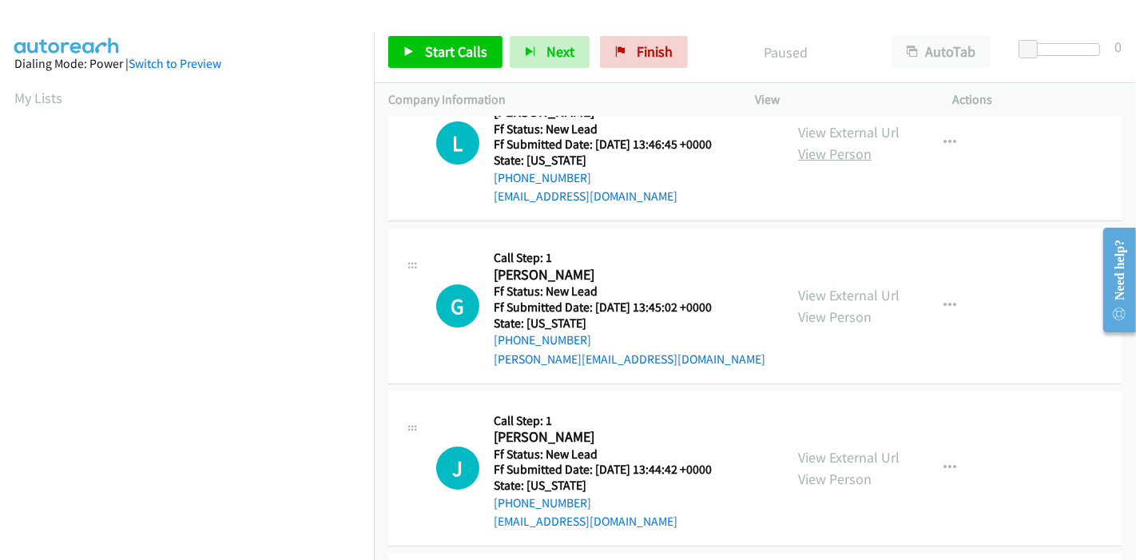
scroll to position [0, 0]
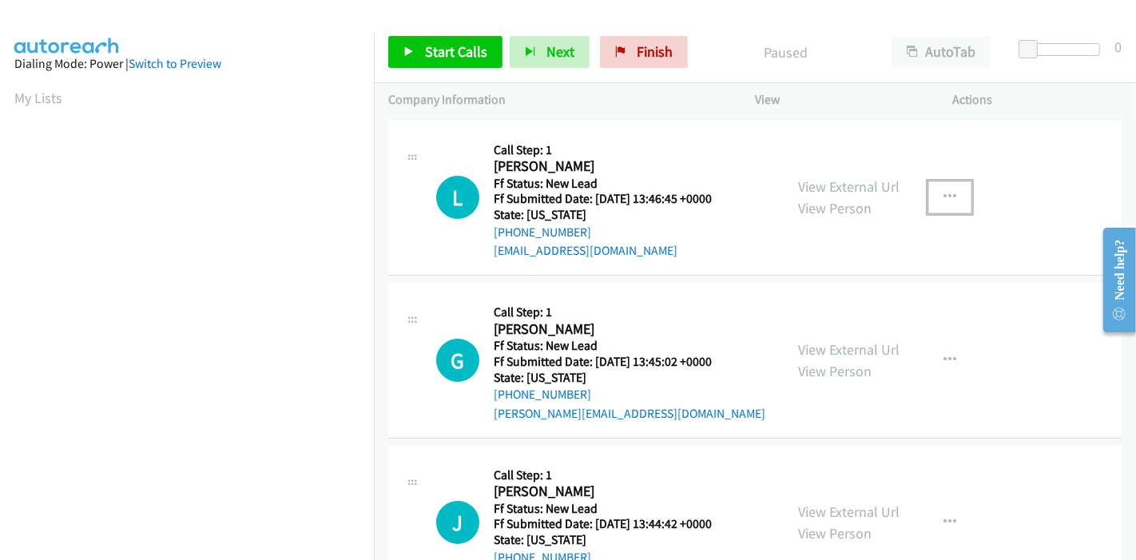
click at [943, 192] on icon "button" at bounding box center [949, 197] width 13 height 13
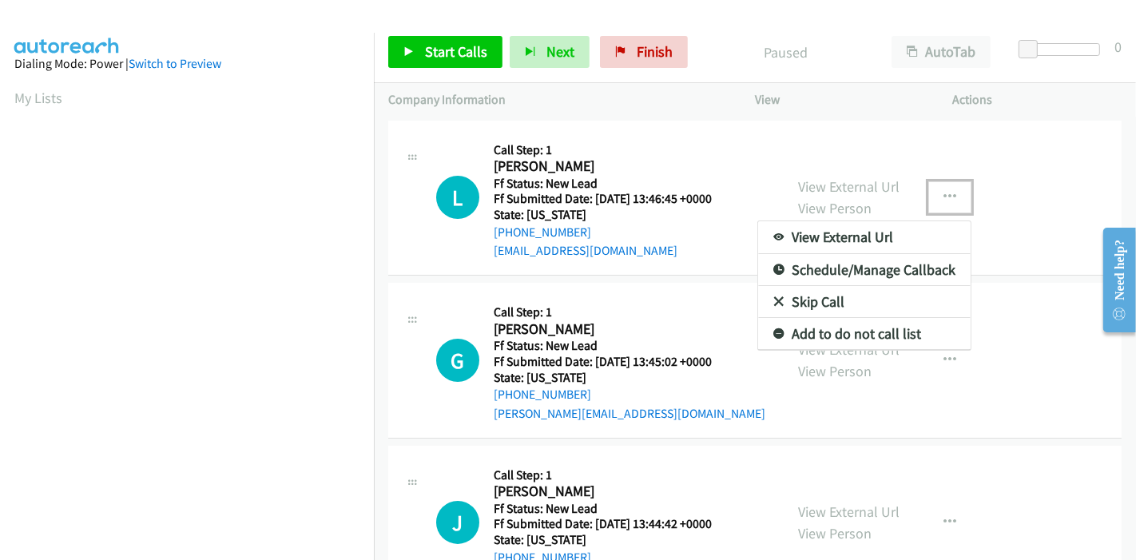
click at [799, 302] on link "Skip Call" at bounding box center [864, 302] width 212 height 32
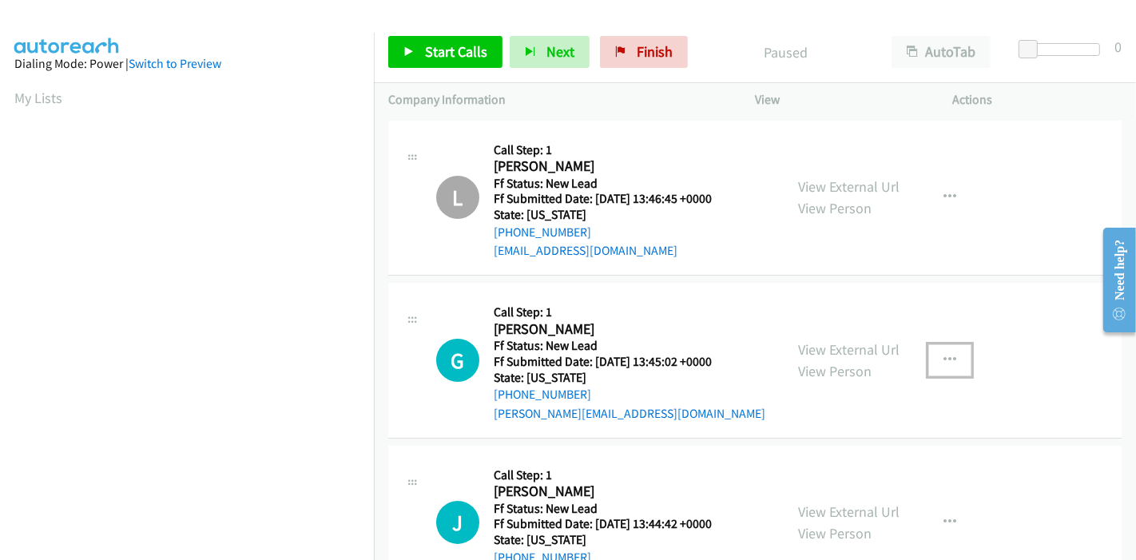
click at [936, 357] on button "button" at bounding box center [949, 360] width 43 height 32
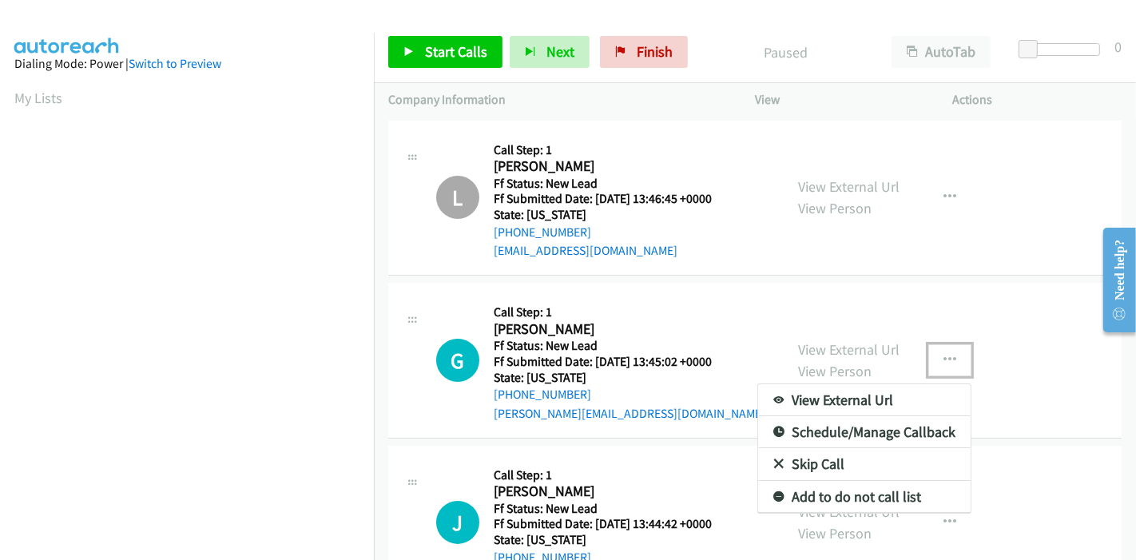
click at [832, 455] on link "Skip Call" at bounding box center [864, 464] width 212 height 32
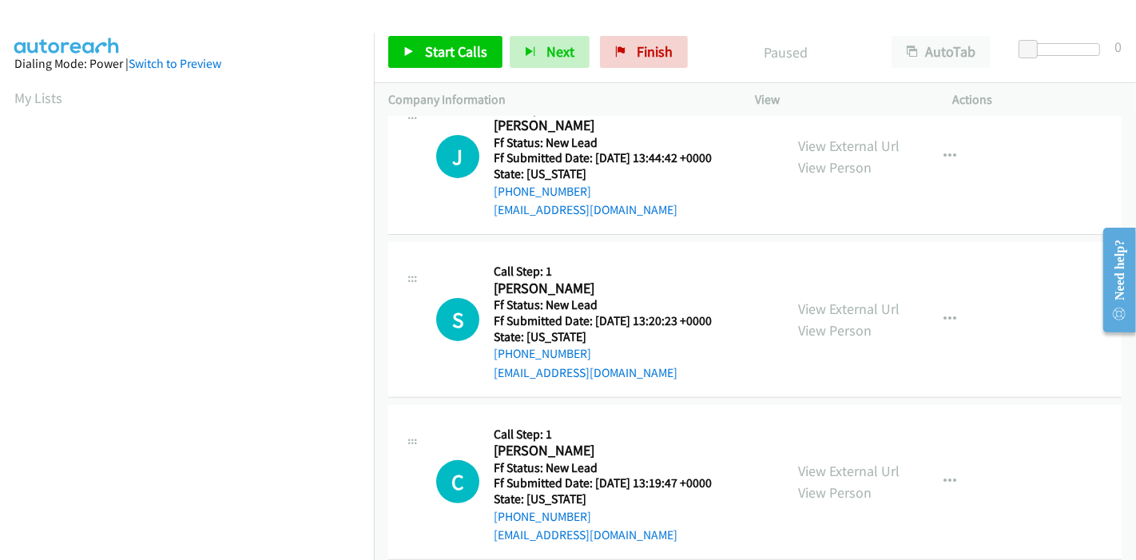
scroll to position [389, 0]
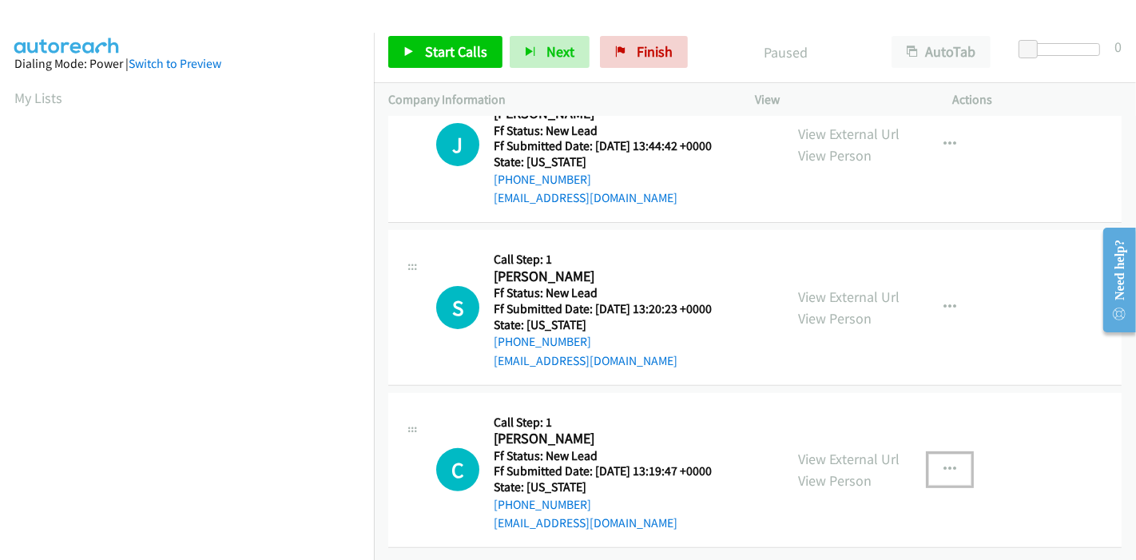
click at [943, 463] on icon "button" at bounding box center [949, 469] width 13 height 13
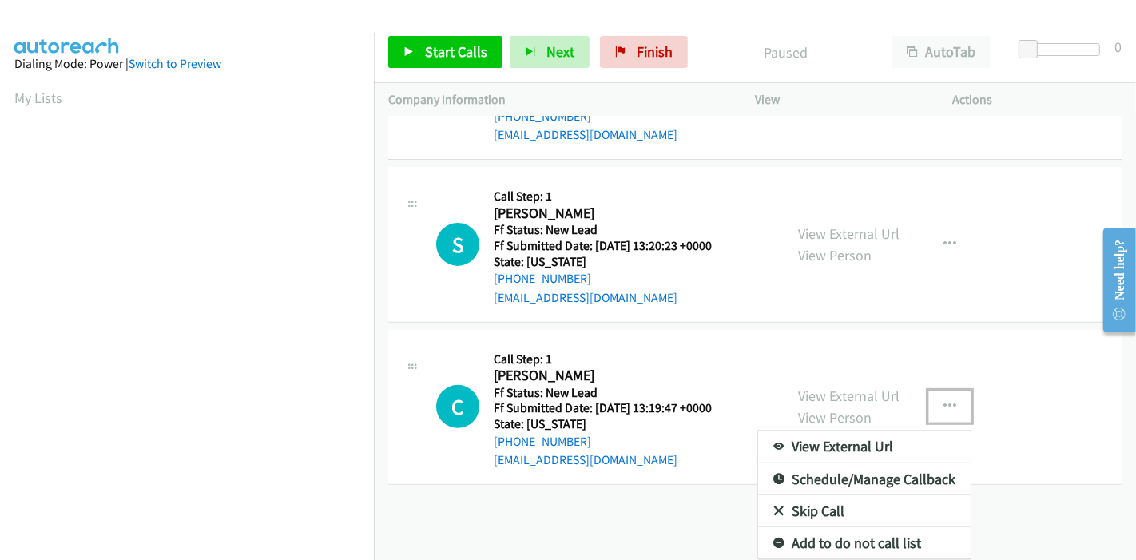
click at [827, 503] on link "Skip Call" at bounding box center [864, 511] width 212 height 32
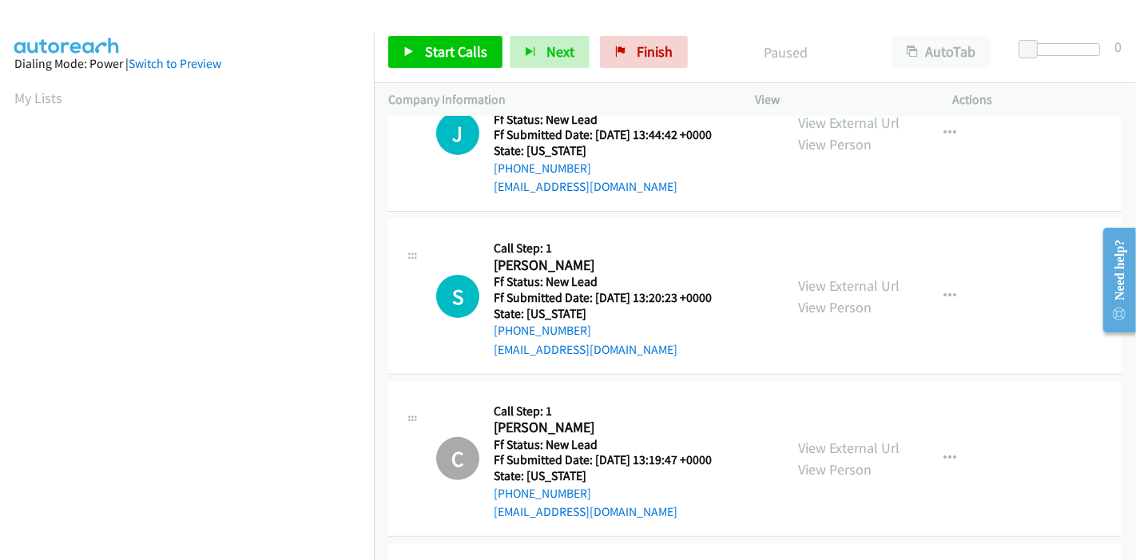
scroll to position [450, 0]
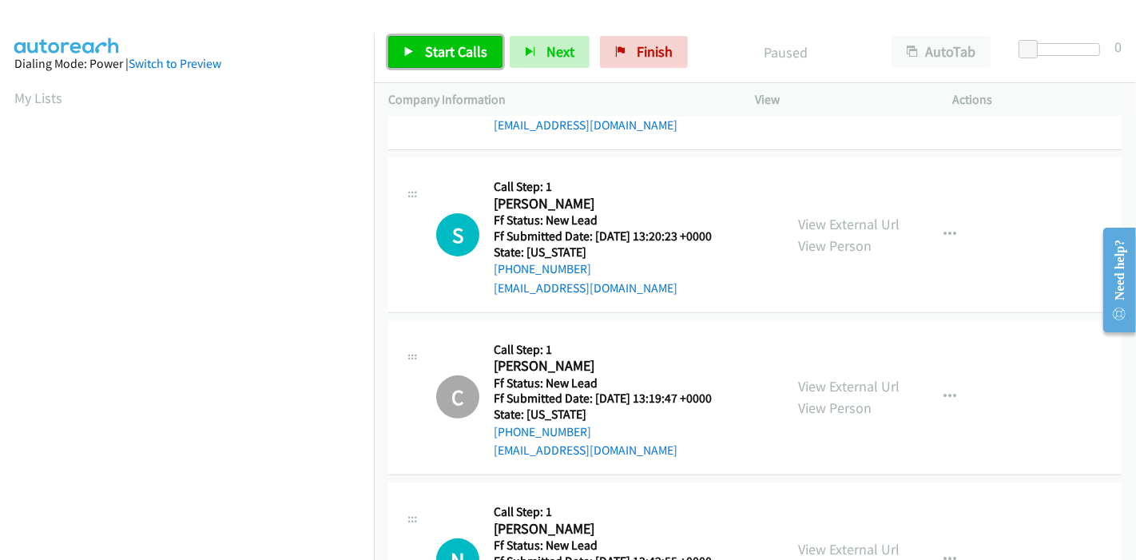
click at [399, 53] on link "Start Calls" at bounding box center [445, 52] width 114 height 32
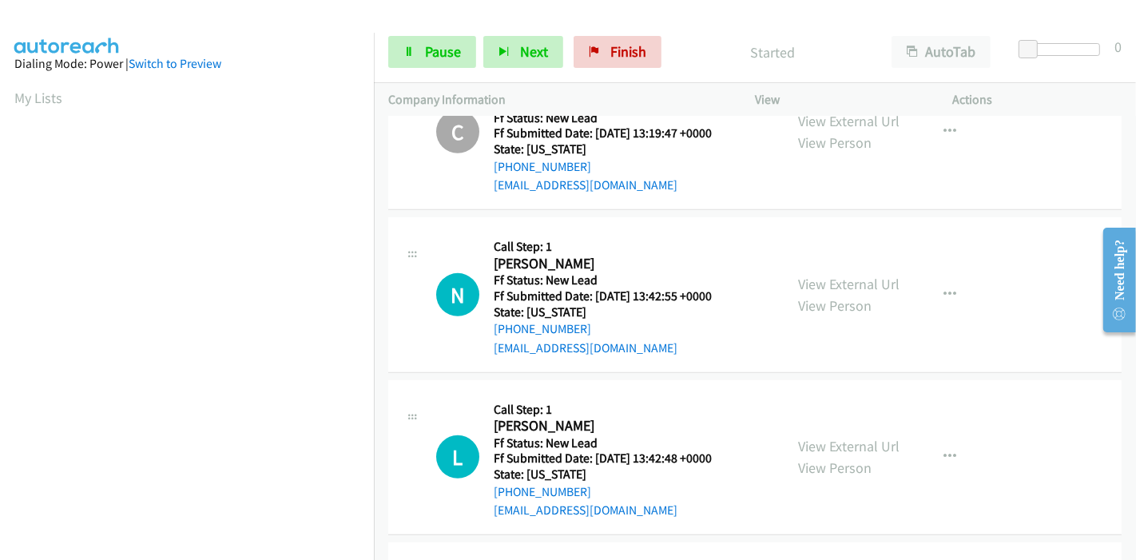
scroll to position [716, 0]
click at [851, 286] on link "View External Url" at bounding box center [848, 283] width 101 height 18
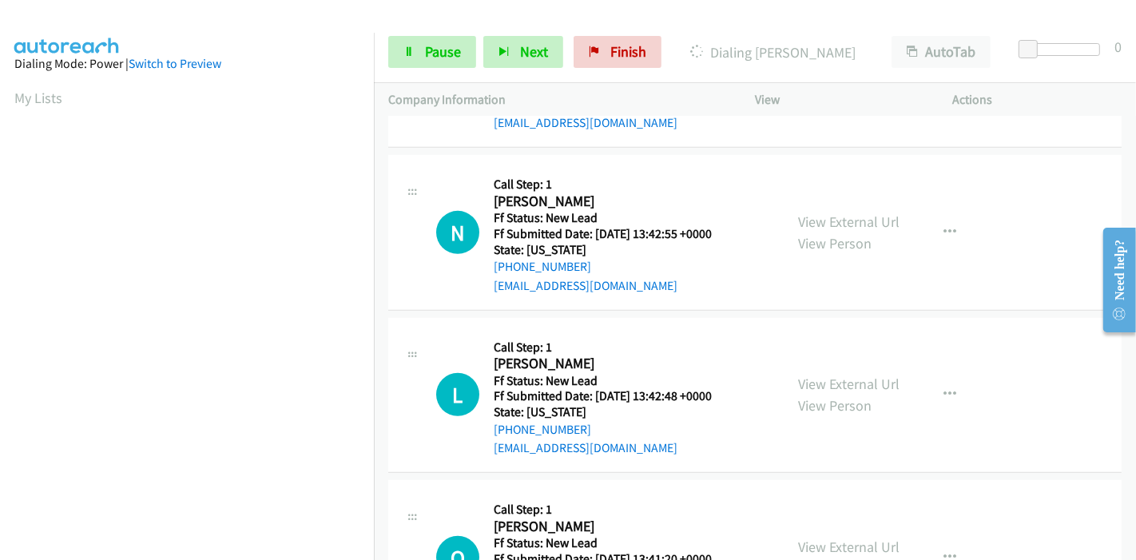
scroll to position [805, 0]
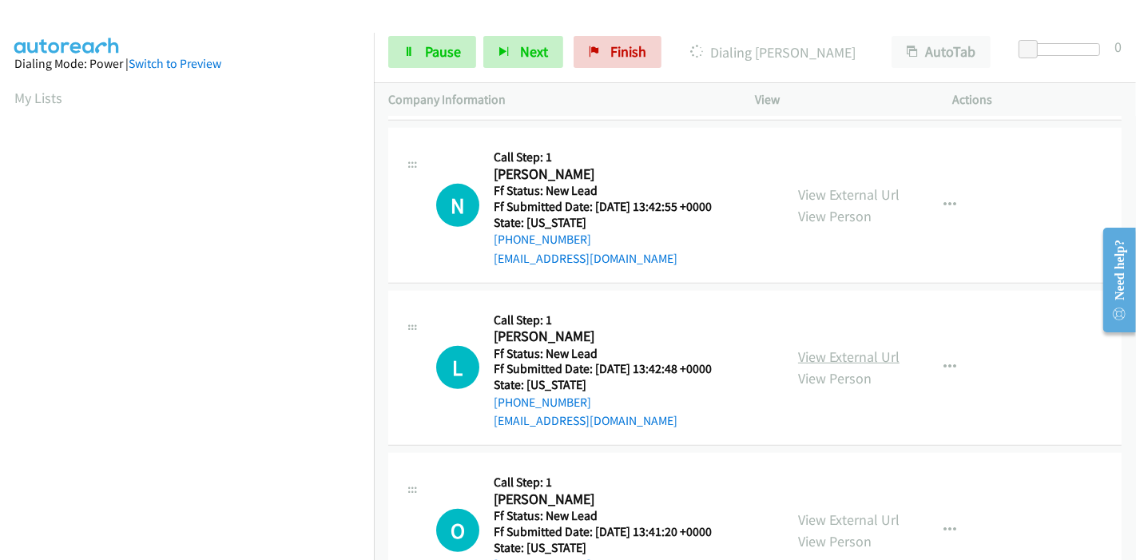
click at [818, 349] on link "View External Url" at bounding box center [848, 356] width 101 height 18
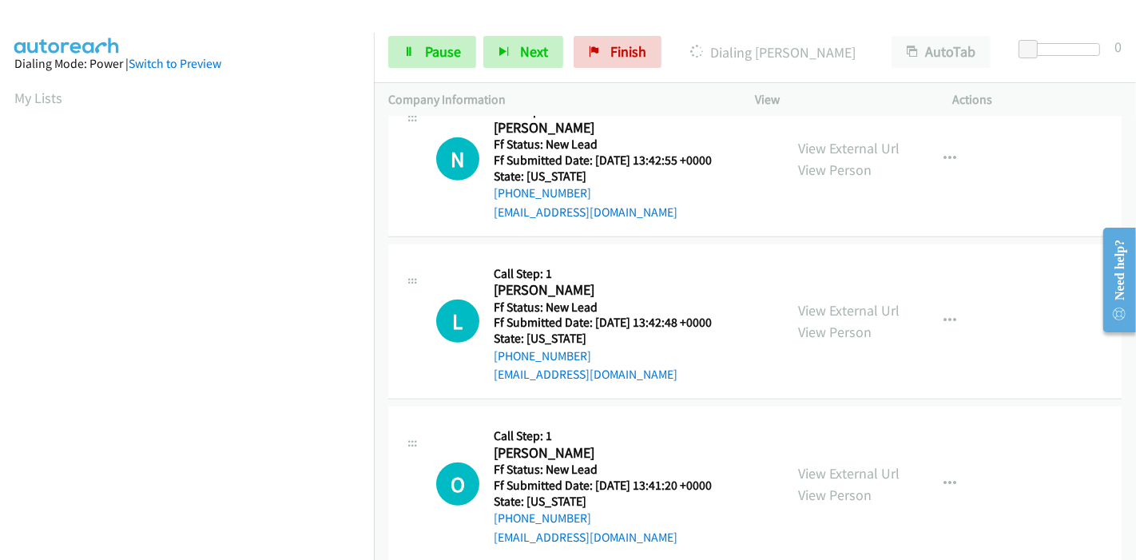
scroll to position [876, 0]
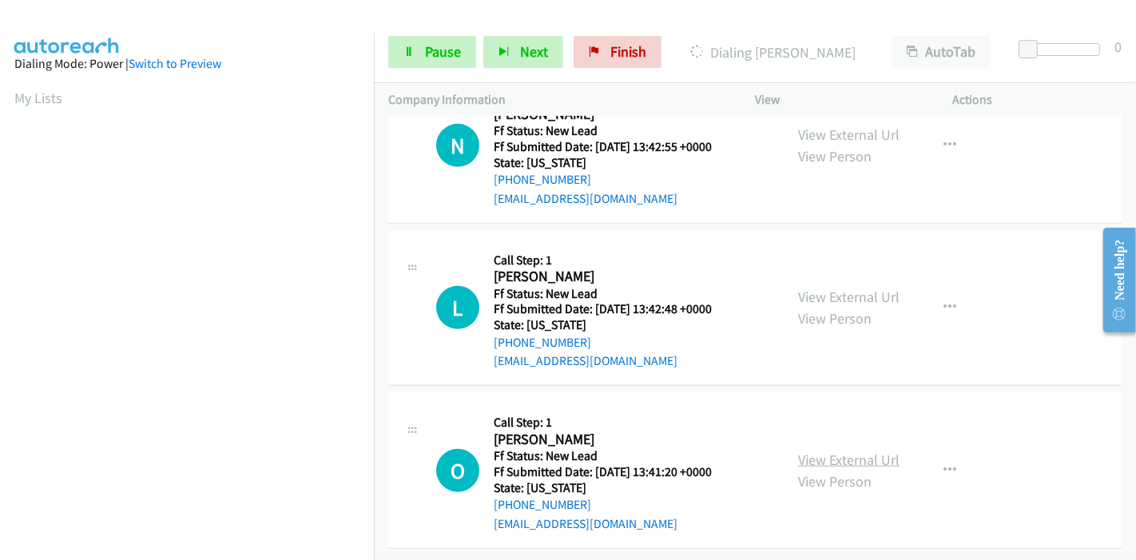
click at [815, 450] on link "View External Url" at bounding box center [848, 459] width 101 height 18
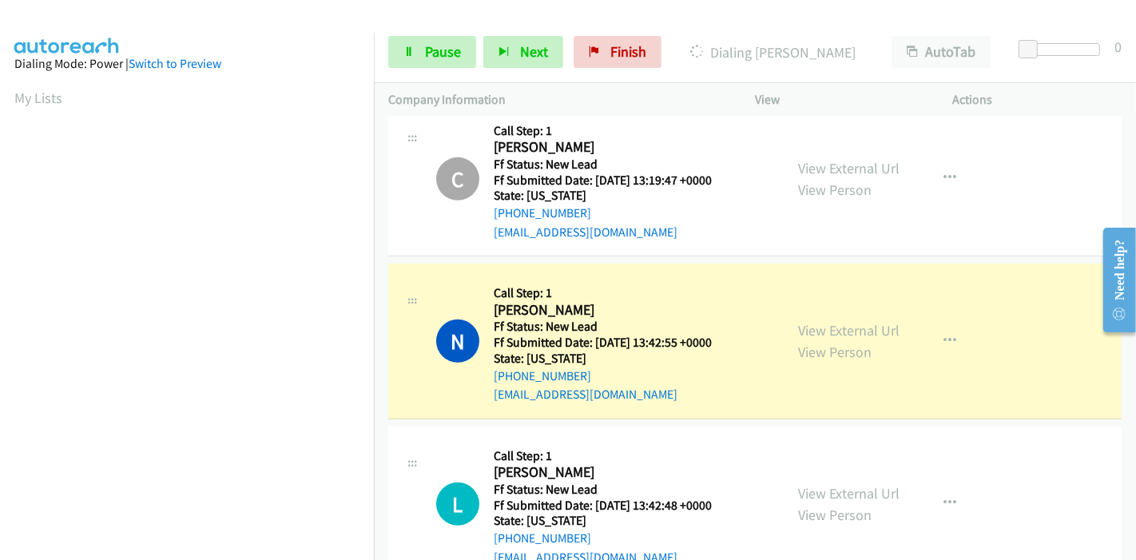
scroll to position [732, 0]
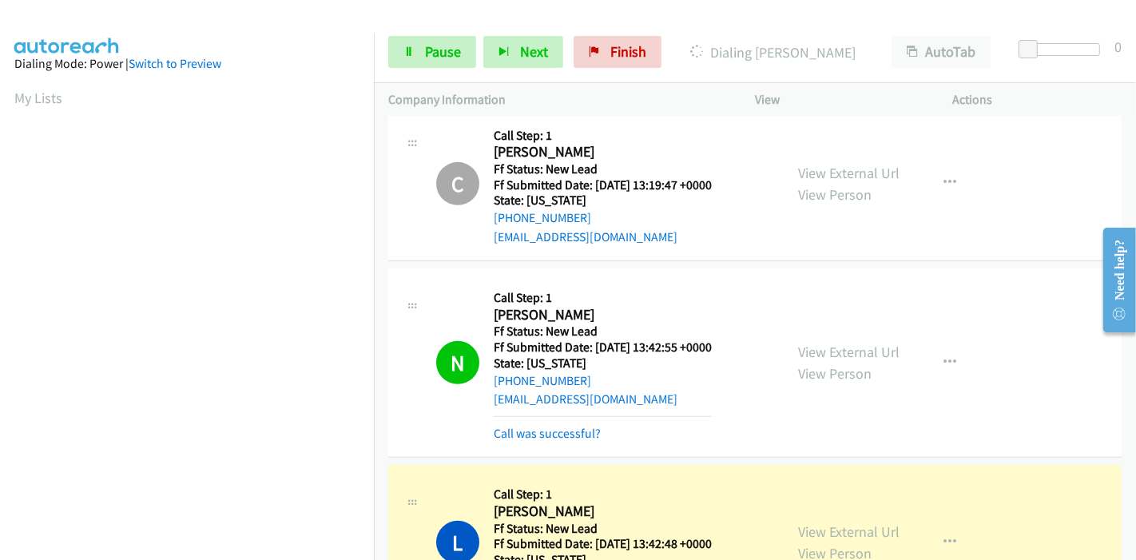
click at [543, 439] on div "Call was successful?" at bounding box center [603, 433] width 218 height 19
click at [549, 431] on link "Call was successful?" at bounding box center [547, 433] width 107 height 15
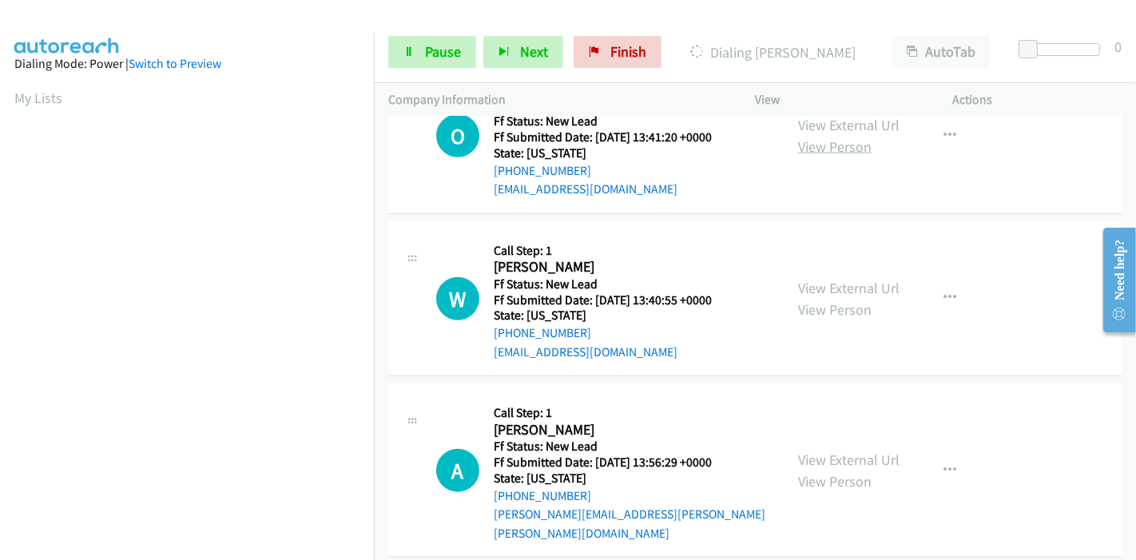
scroll to position [1268, 0]
click at [833, 286] on link "View External Url" at bounding box center [848, 287] width 101 height 18
click at [805, 450] on link "View External Url" at bounding box center [848, 459] width 101 height 18
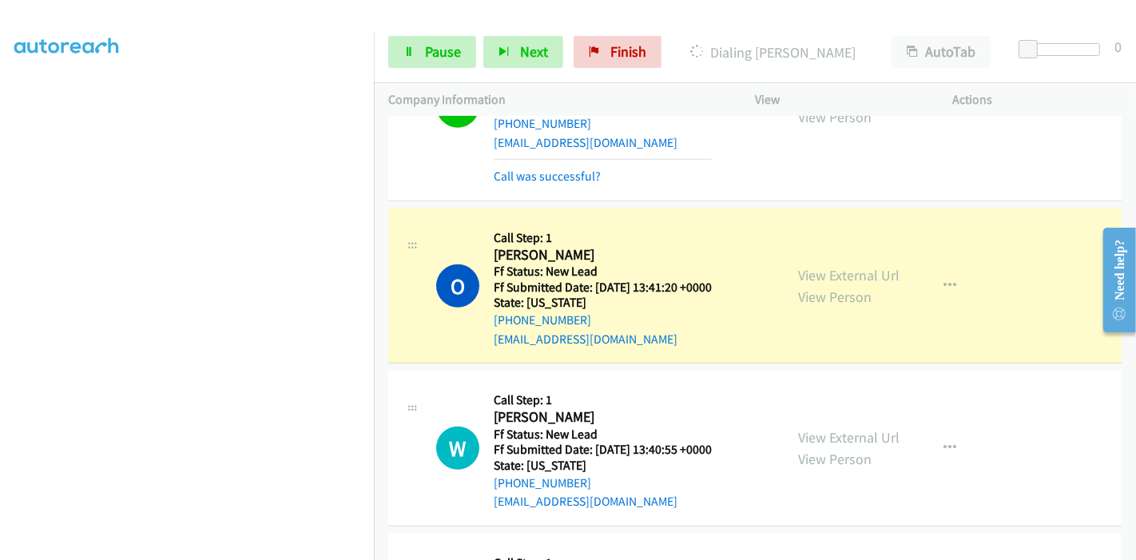
scroll to position [1124, 0]
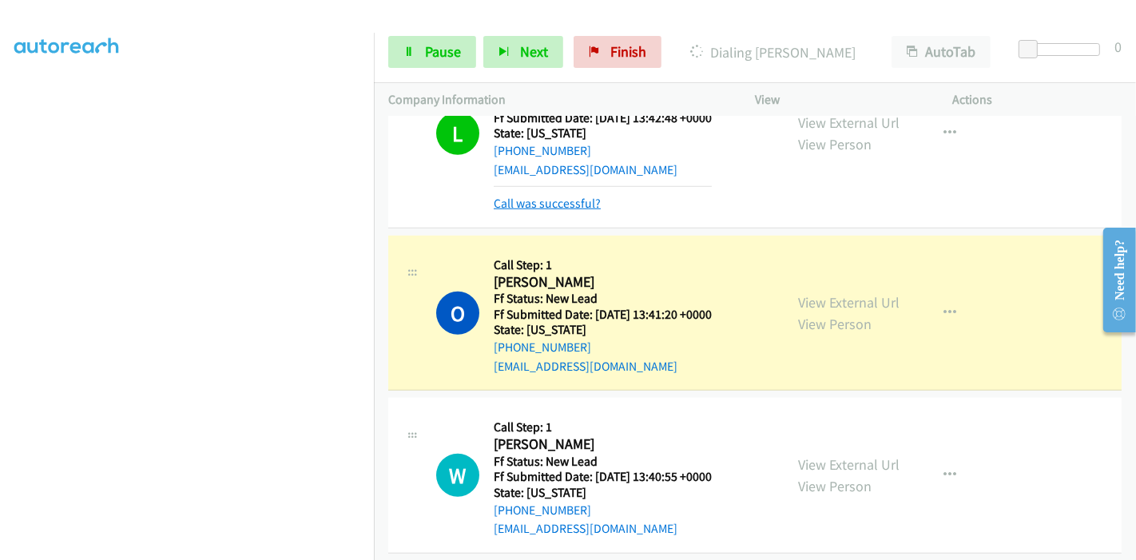
click at [570, 201] on link "Call was successful?" at bounding box center [547, 203] width 107 height 15
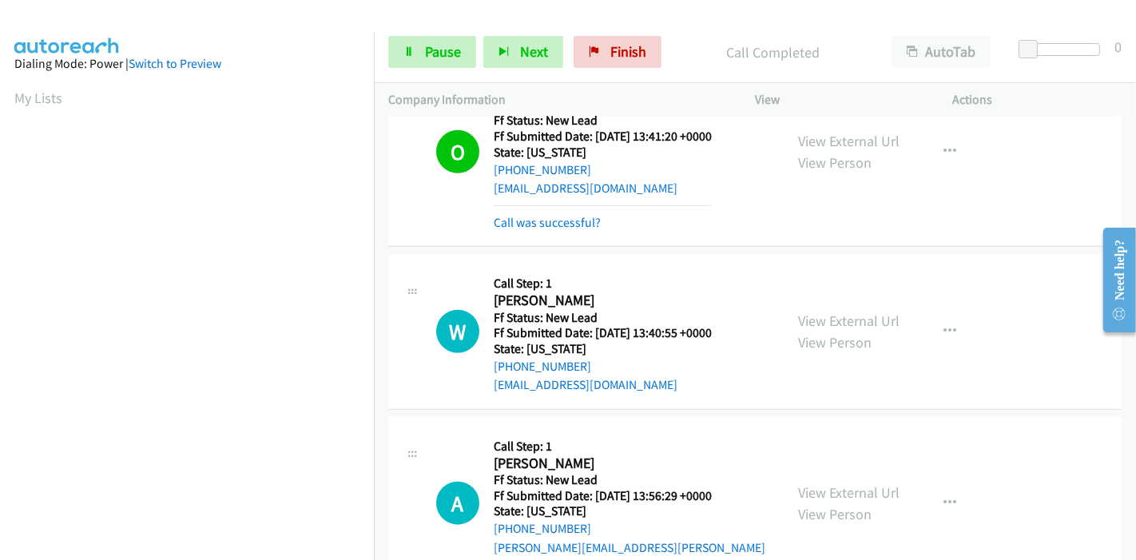
scroll to position [1284, 0]
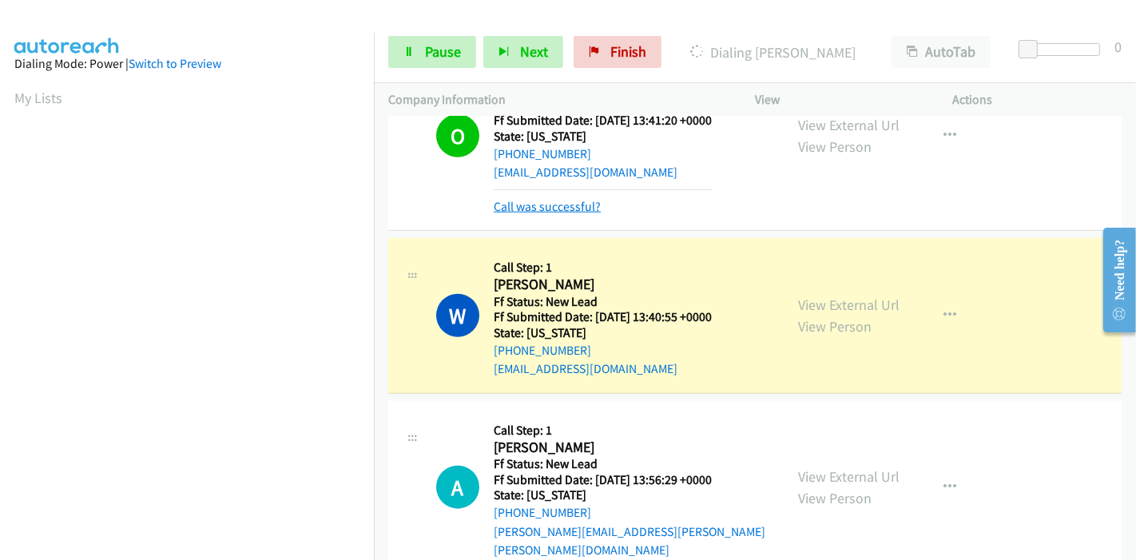
click at [568, 207] on link "Call was successful?" at bounding box center [547, 206] width 107 height 15
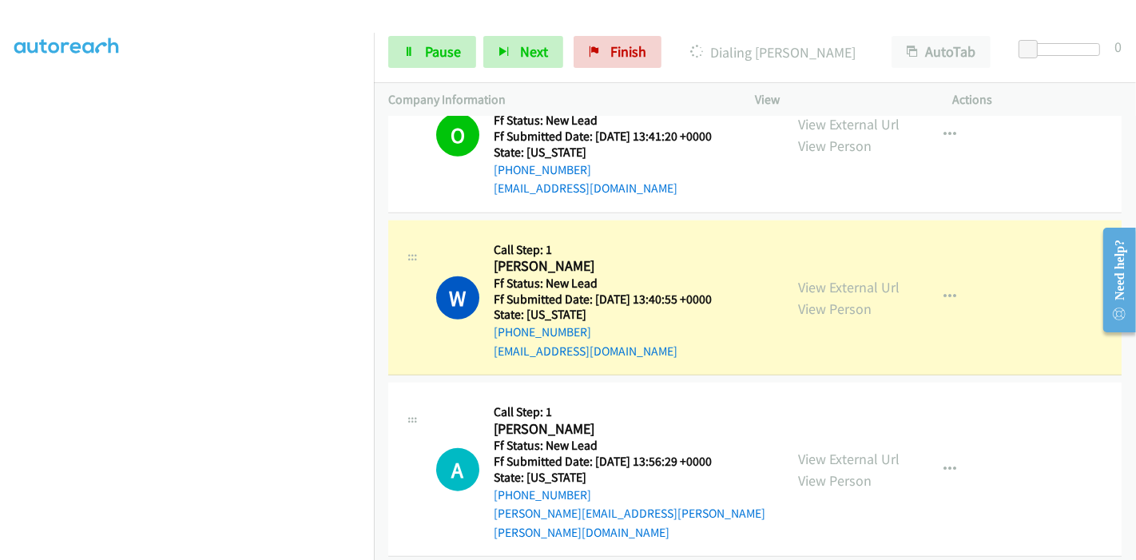
scroll to position [0, 0]
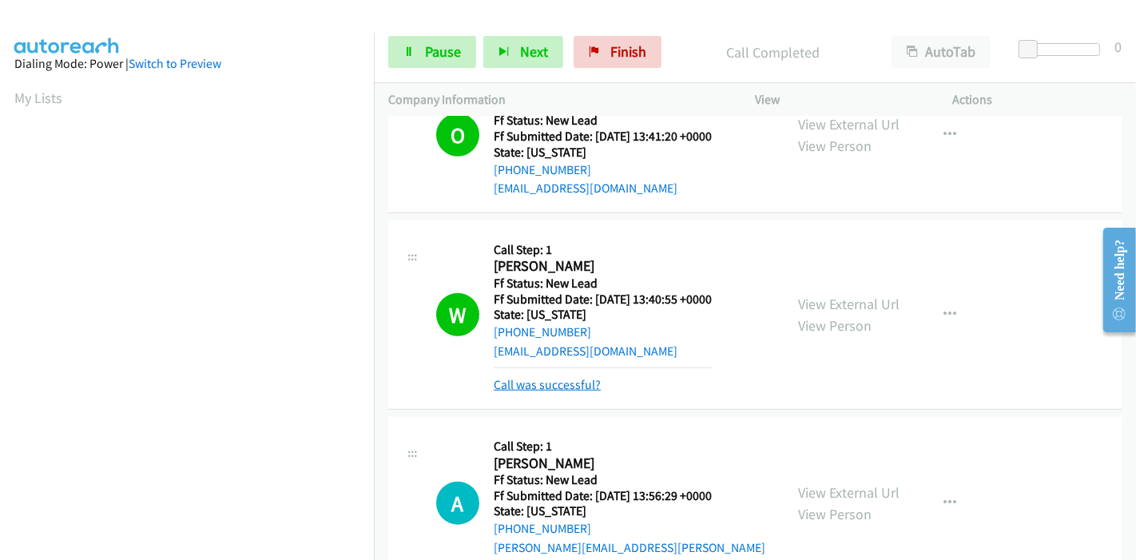
click at [517, 383] on link "Call was successful?" at bounding box center [547, 384] width 107 height 15
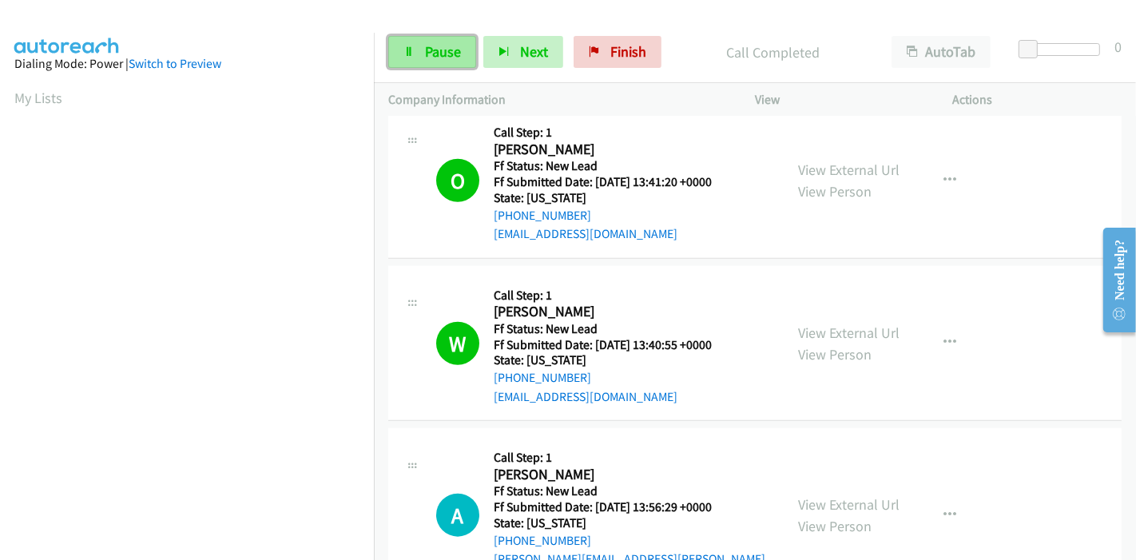
click at [425, 46] on span "Pause" at bounding box center [443, 51] width 36 height 18
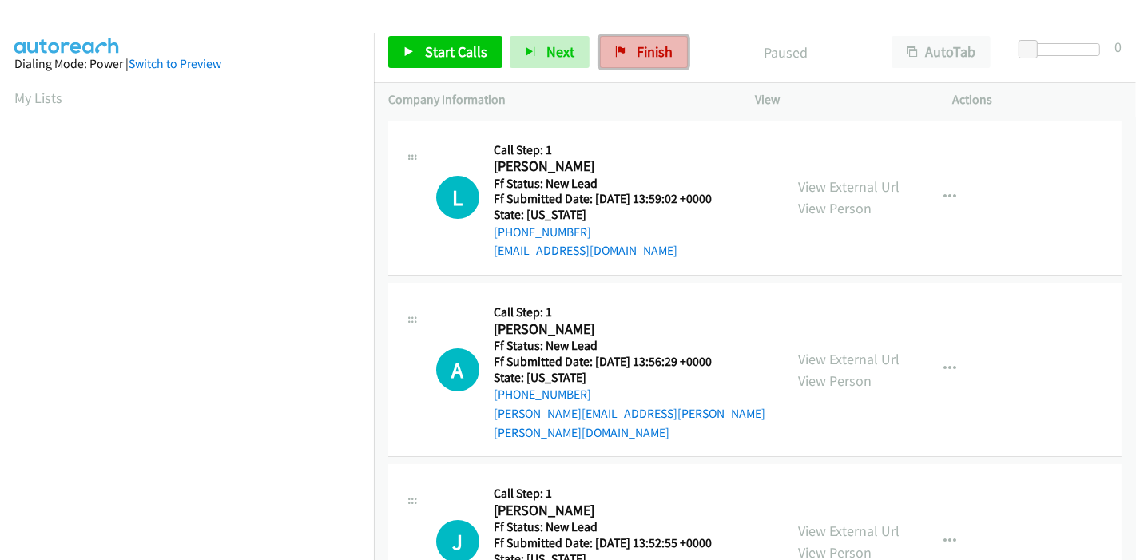
click at [652, 53] on span "Finish" at bounding box center [654, 51] width 36 height 18
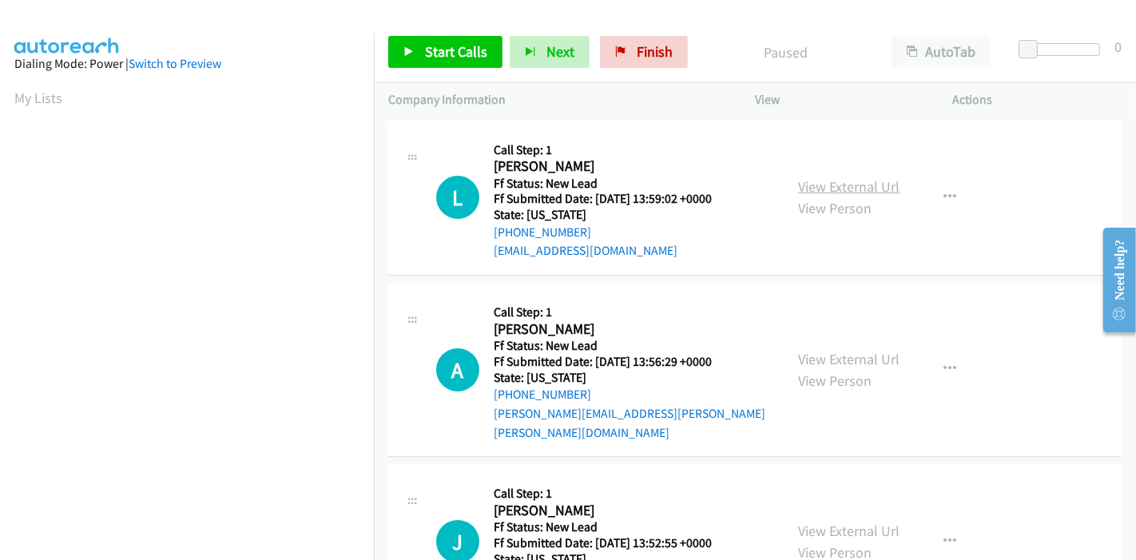
click at [859, 181] on link "View External Url" at bounding box center [848, 186] width 101 height 18
click at [839, 181] on link "View External Url" at bounding box center [848, 186] width 101 height 18
click at [819, 350] on link "View External Url" at bounding box center [848, 359] width 101 height 18
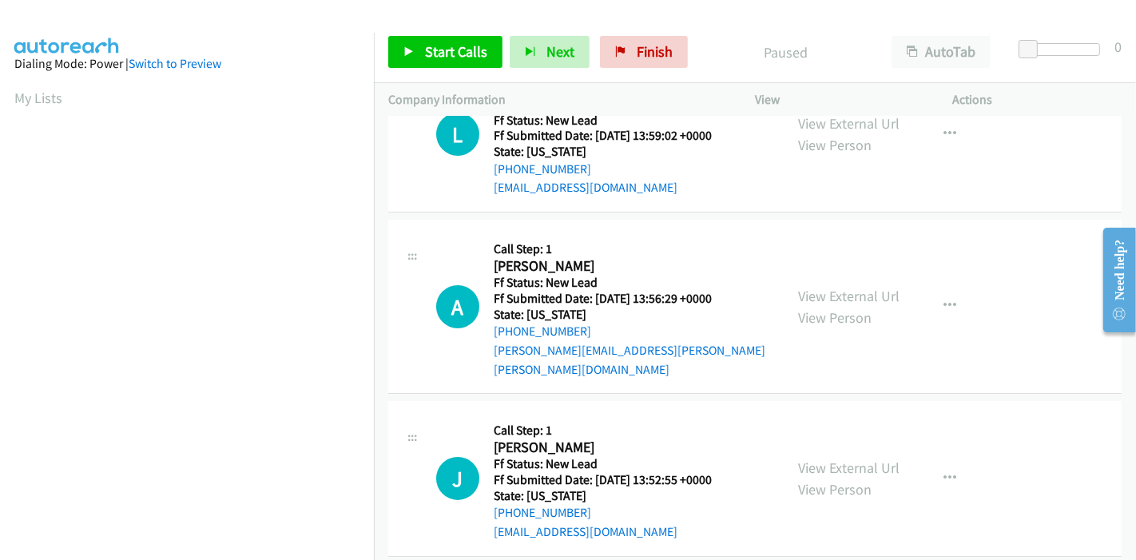
scroll to position [89, 0]
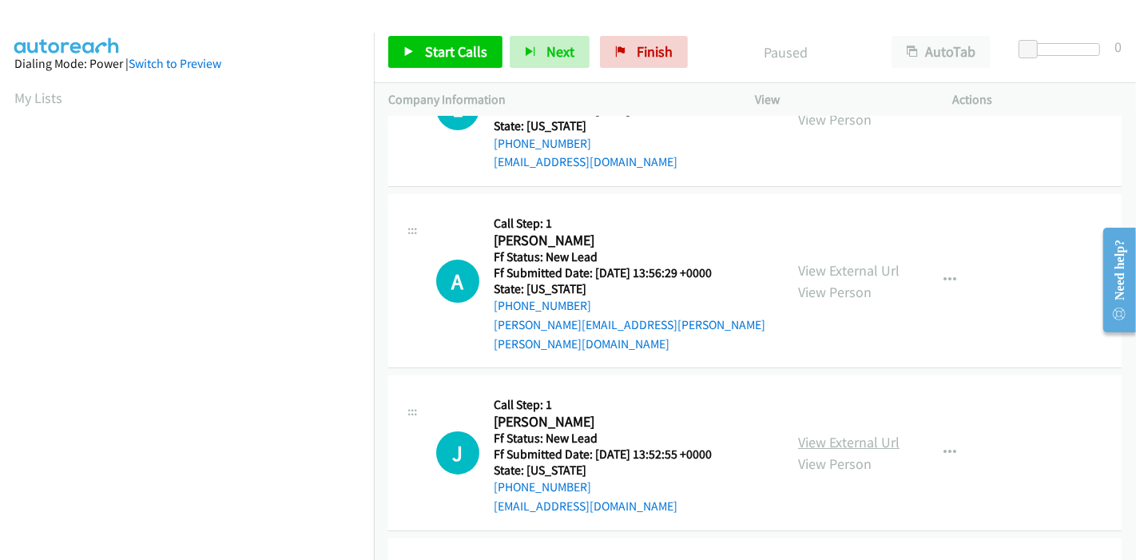
click at [818, 433] on link "View External Url" at bounding box center [848, 442] width 101 height 18
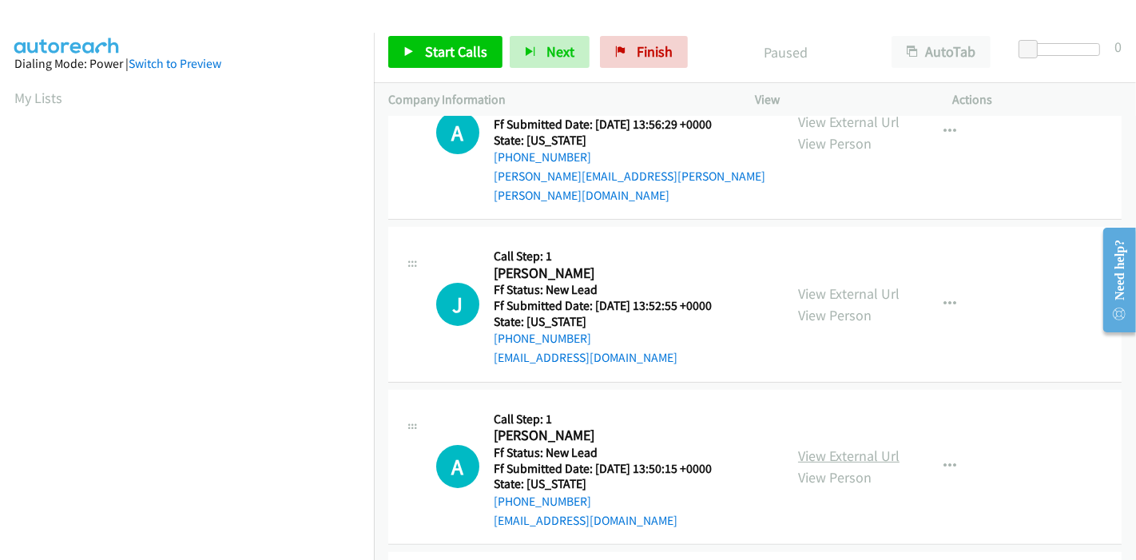
scroll to position [266, 0]
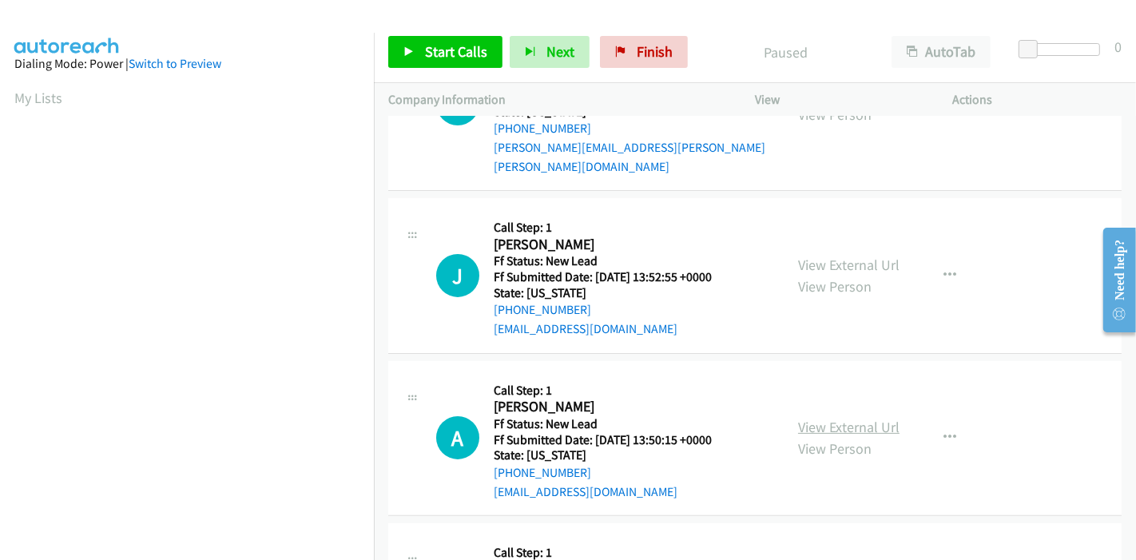
click at [825, 418] on link "View External Url" at bounding box center [848, 427] width 101 height 18
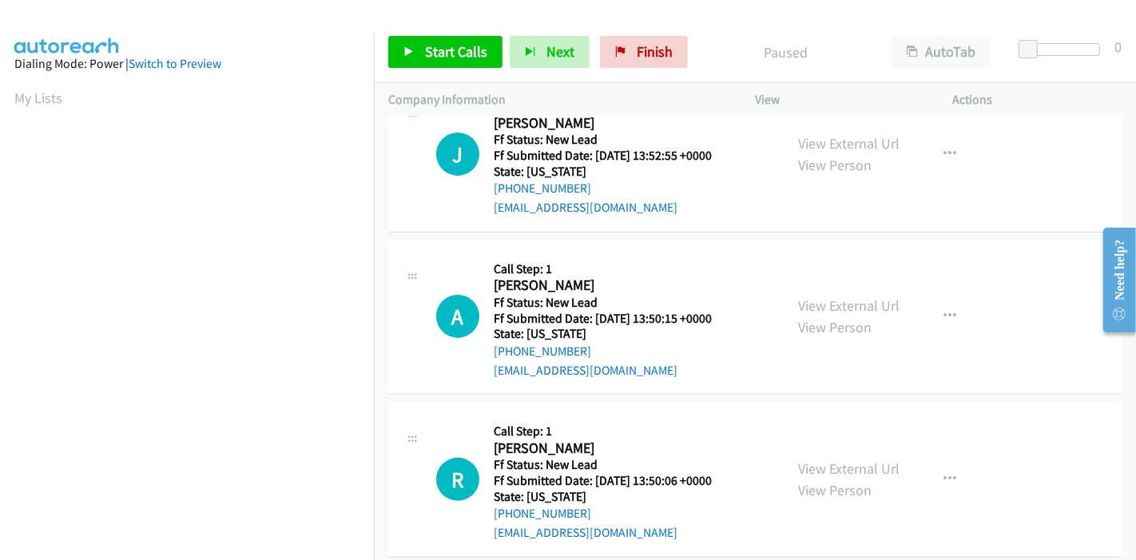
scroll to position [389, 0]
click at [821, 458] on link "View External Url" at bounding box center [848, 467] width 101 height 18
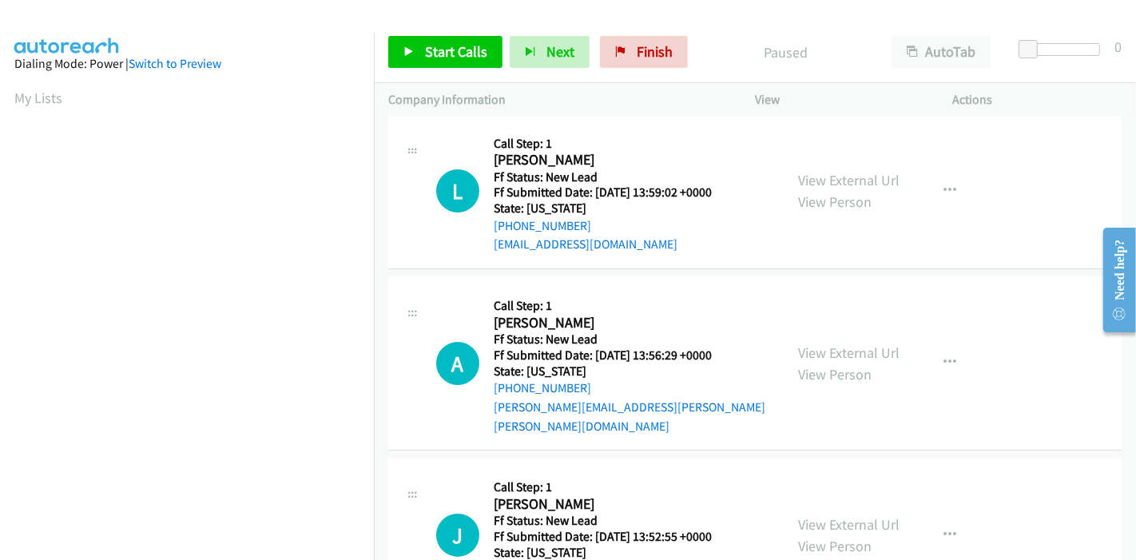
scroll to position [0, 0]
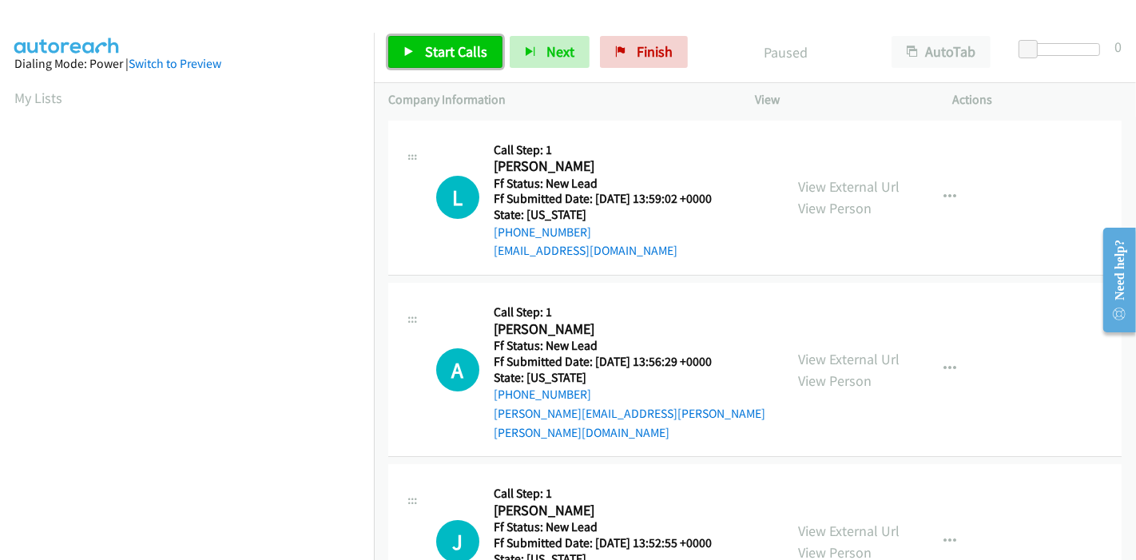
click at [416, 50] on link "Start Calls" at bounding box center [445, 52] width 114 height 32
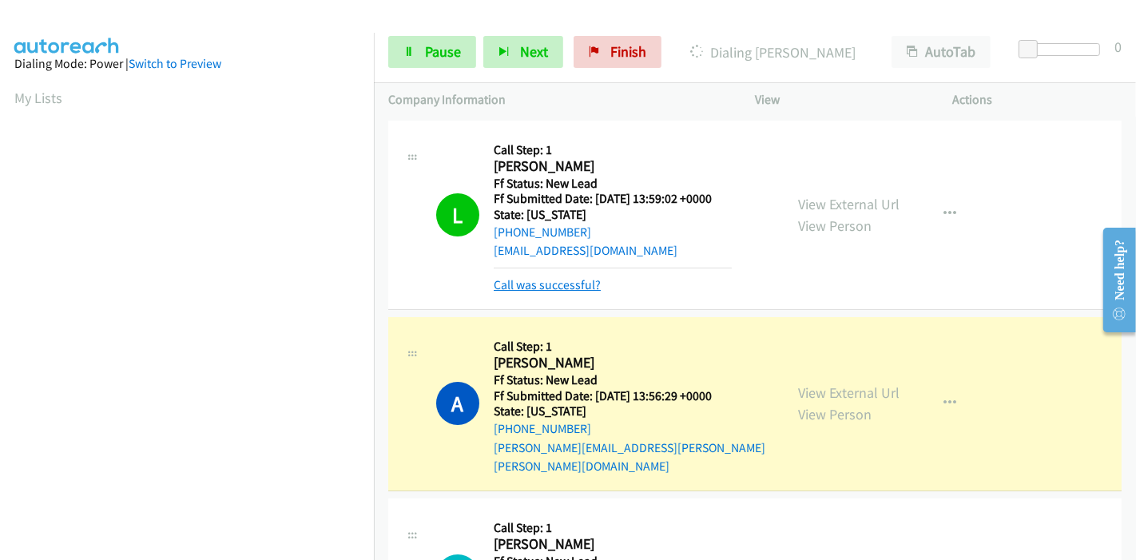
click at [535, 287] on link "Call was successful?" at bounding box center [547, 284] width 107 height 15
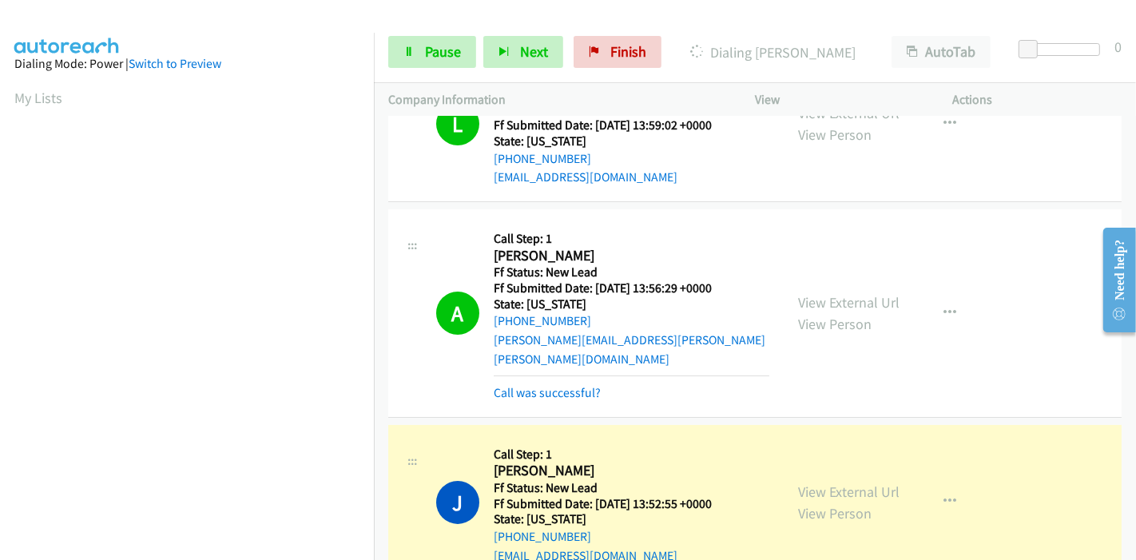
scroll to position [177, 0]
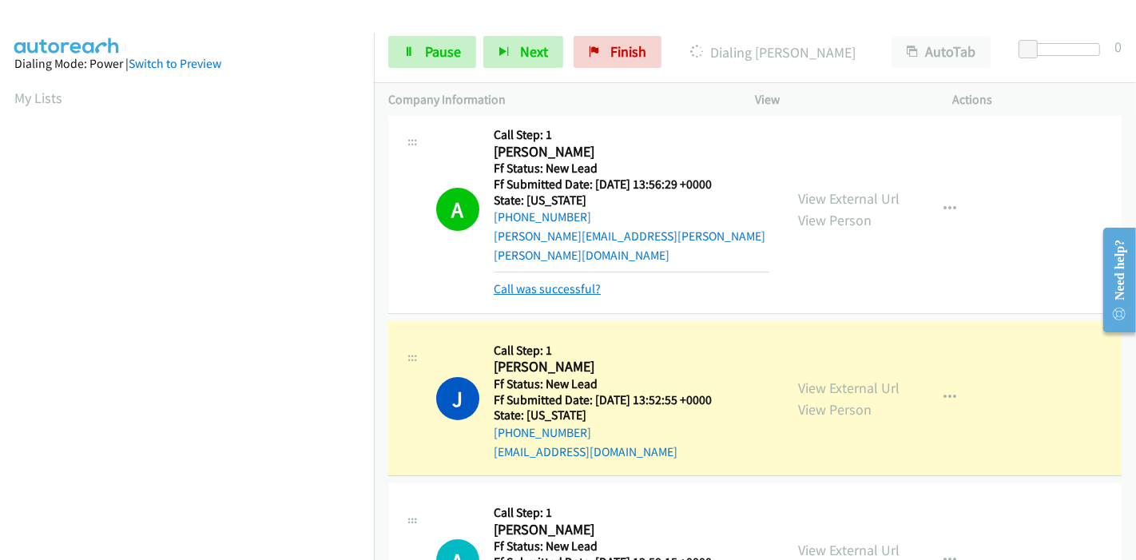
click at [555, 281] on link "Call was successful?" at bounding box center [547, 288] width 107 height 15
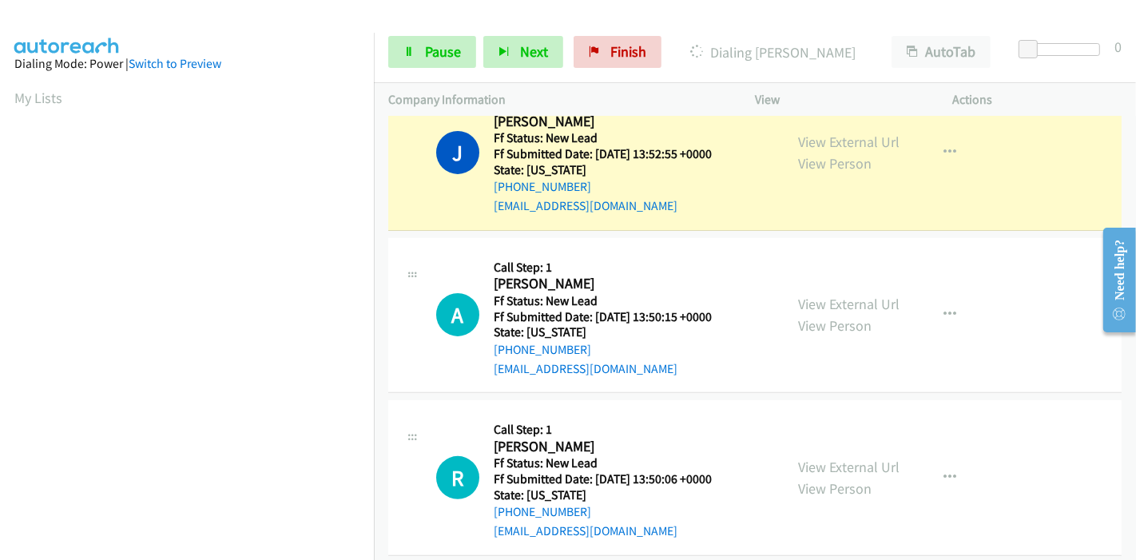
scroll to position [406, 0]
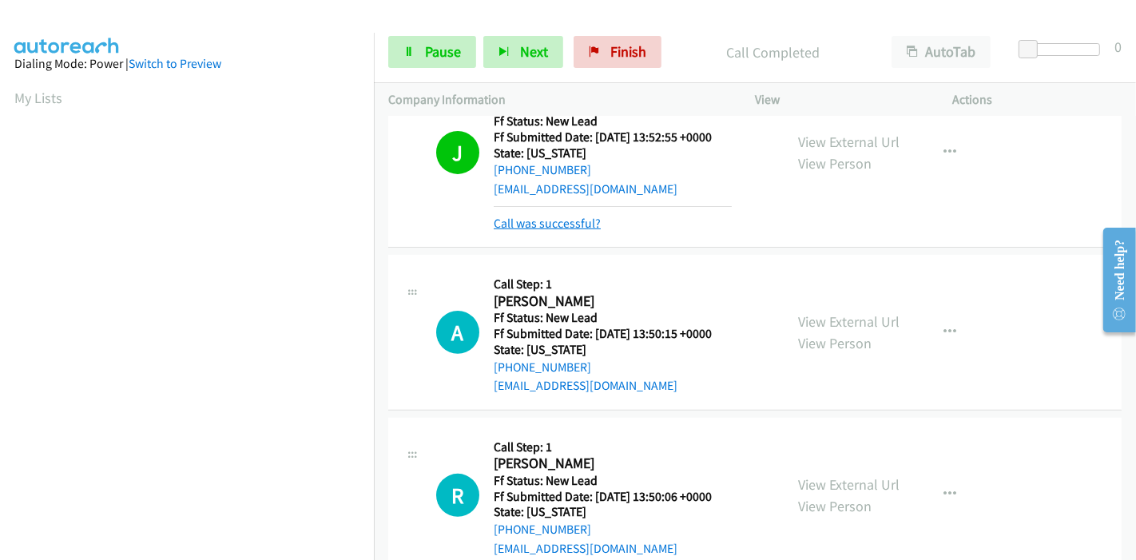
click at [557, 216] on link "Call was successful?" at bounding box center [547, 223] width 107 height 15
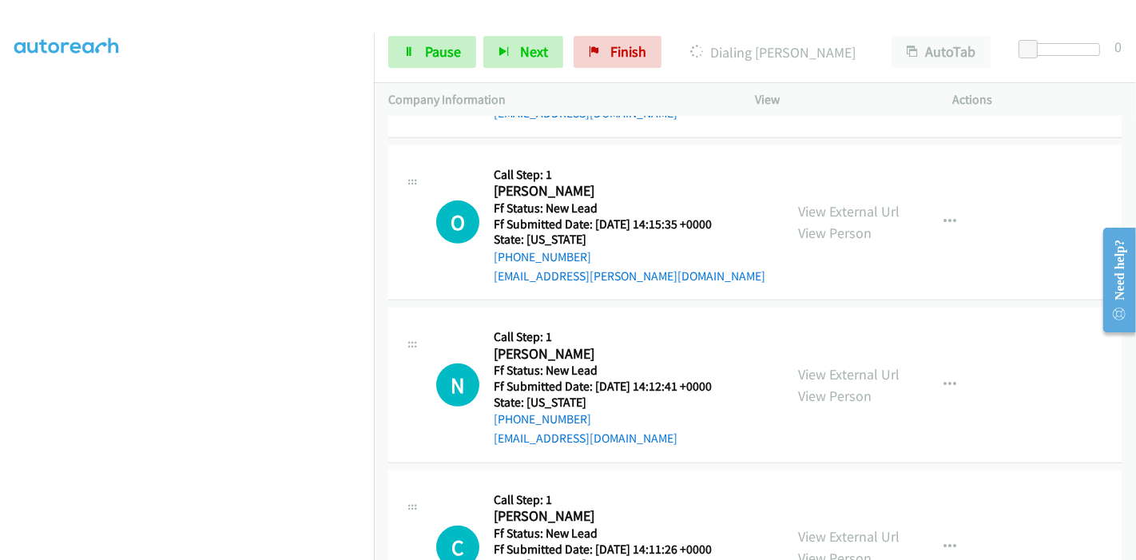
scroll to position [876, 0]
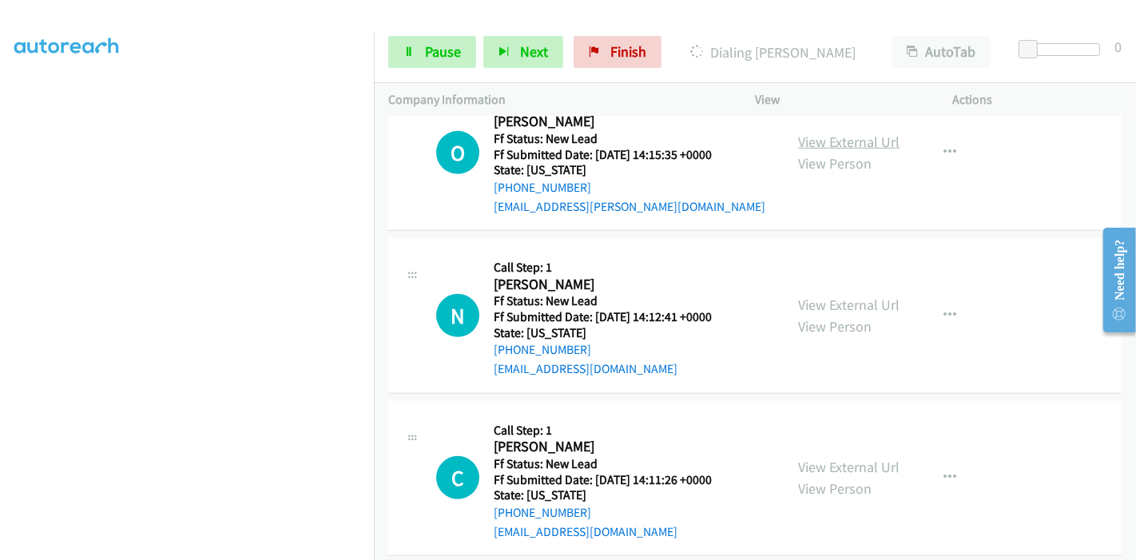
click at [826, 133] on link "View External Url" at bounding box center [848, 142] width 101 height 18
click at [821, 295] on link "View External Url" at bounding box center [848, 304] width 101 height 18
click at [817, 458] on link "View External Url" at bounding box center [848, 467] width 101 height 18
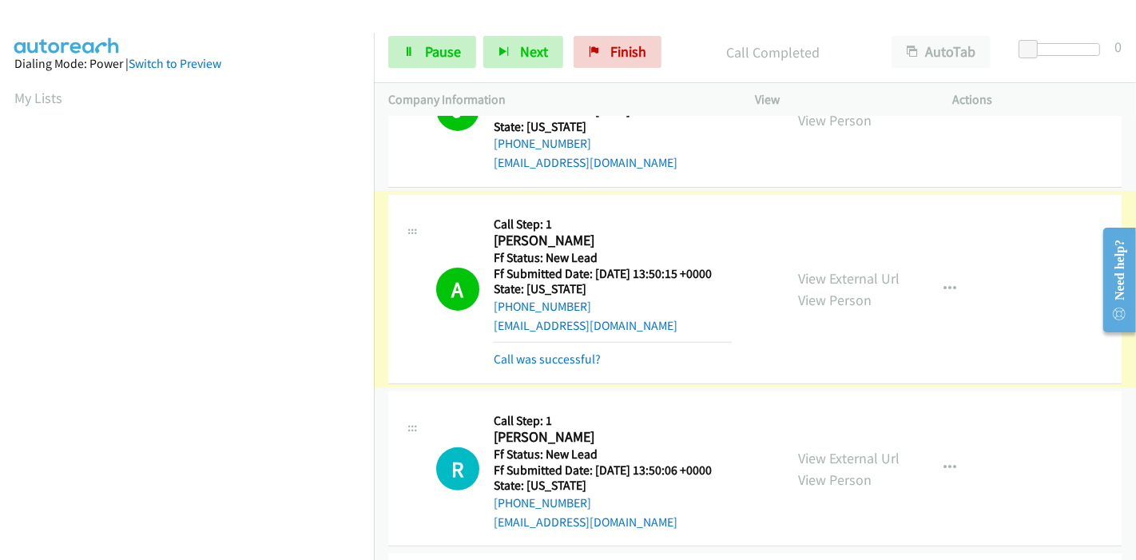
scroll to position [521, 0]
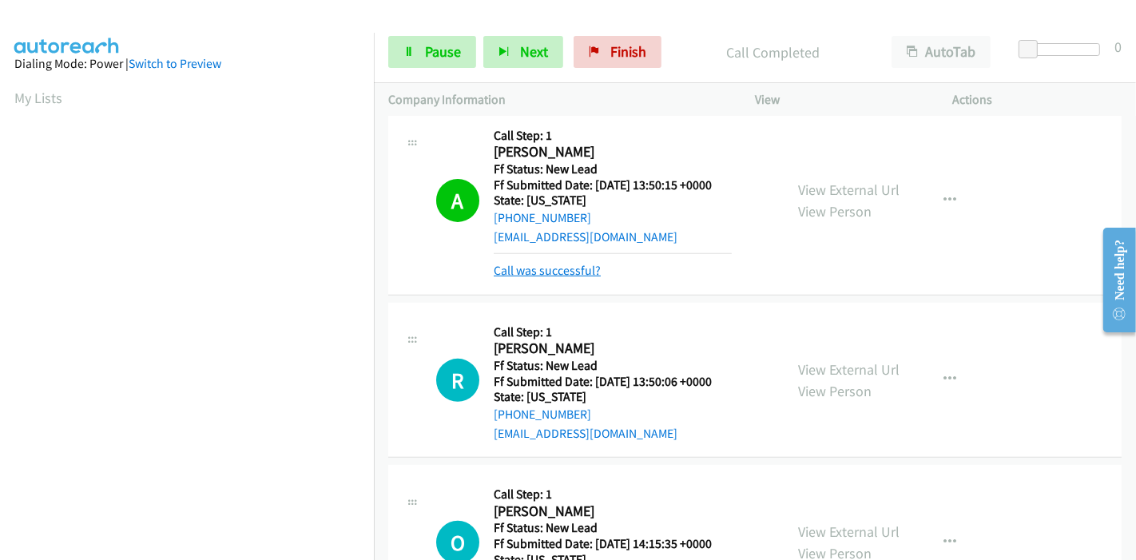
click at [553, 263] on link "Call was successful?" at bounding box center [547, 270] width 107 height 15
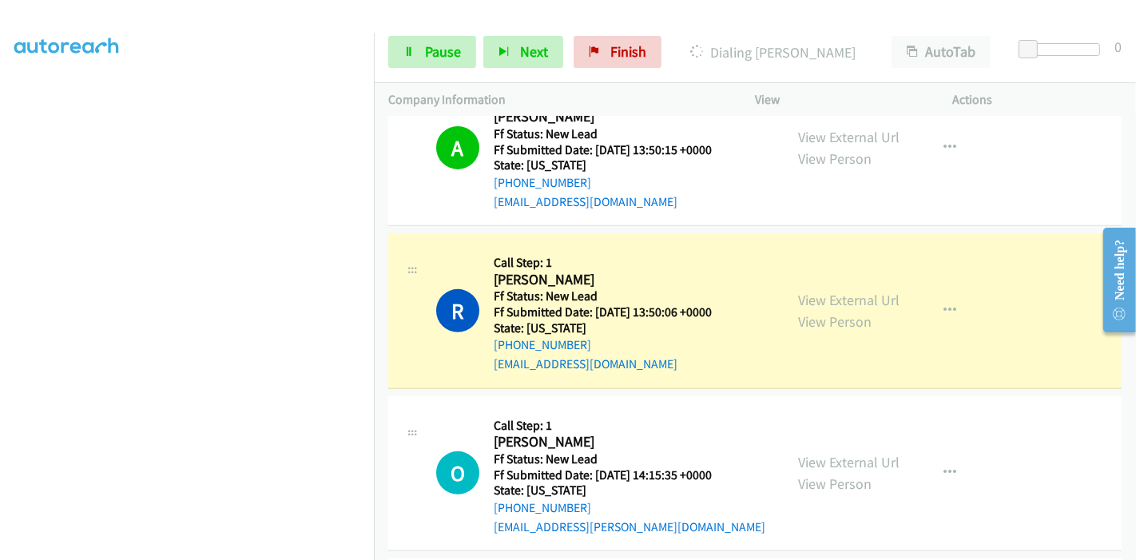
scroll to position [609, 0]
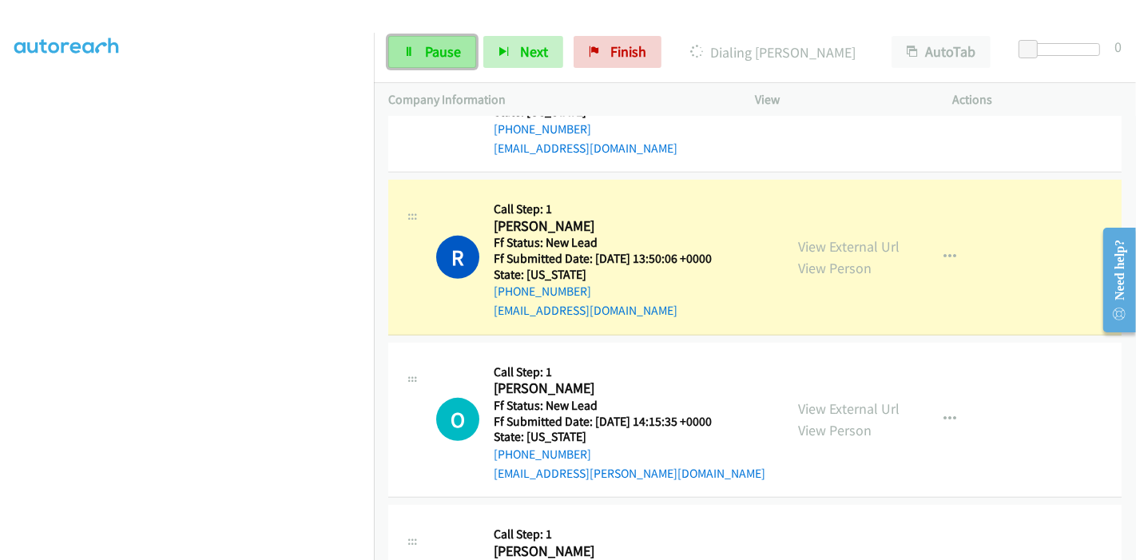
click at [418, 53] on link "Pause" at bounding box center [432, 52] width 88 height 32
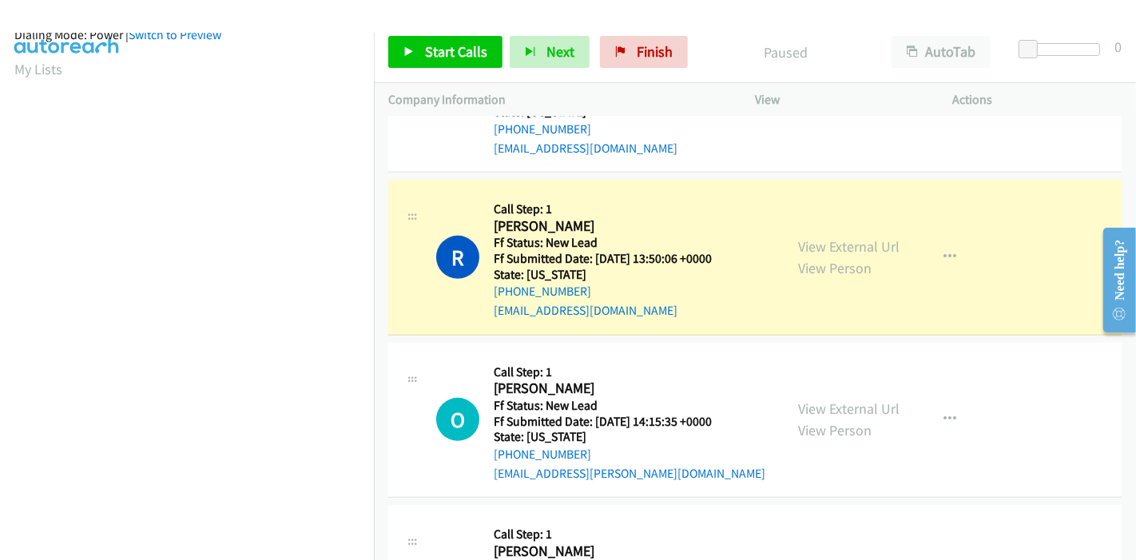
scroll to position [0, 0]
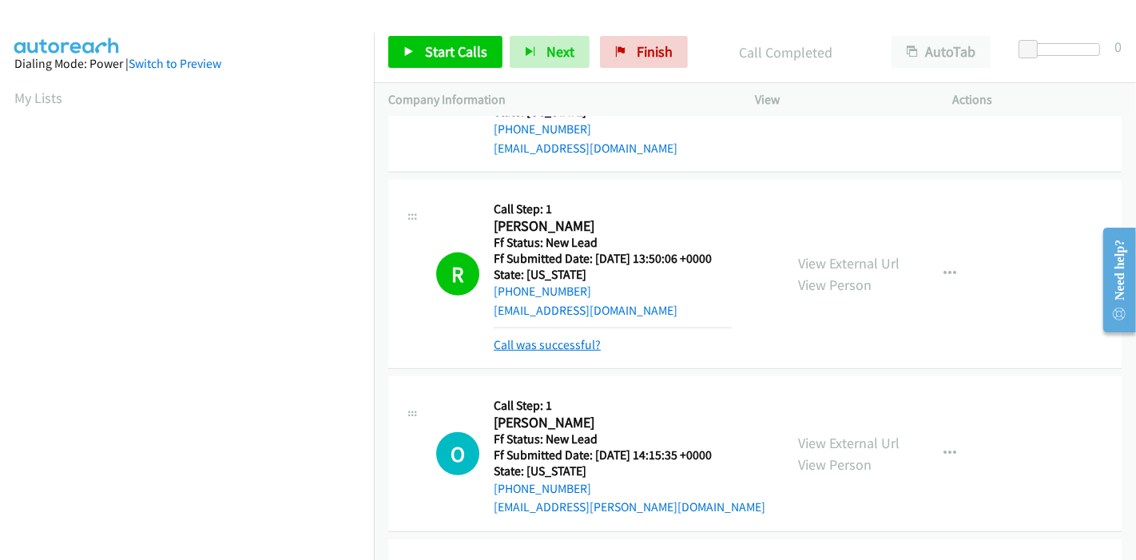
click at [548, 337] on link "Call was successful?" at bounding box center [547, 344] width 107 height 15
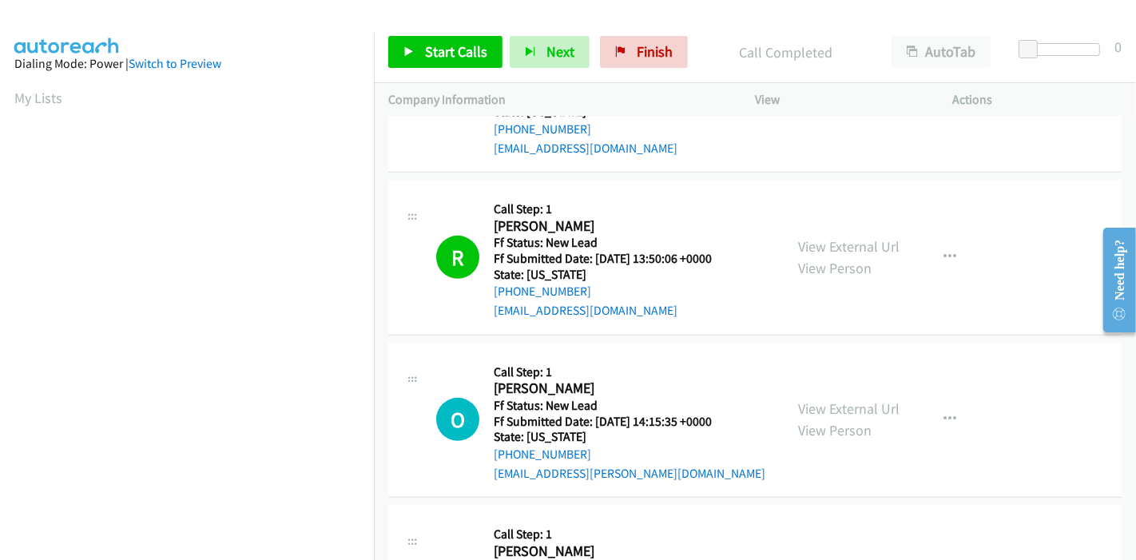
scroll to position [337, 0]
click at [440, 54] on span "Start Calls" at bounding box center [456, 51] width 62 height 18
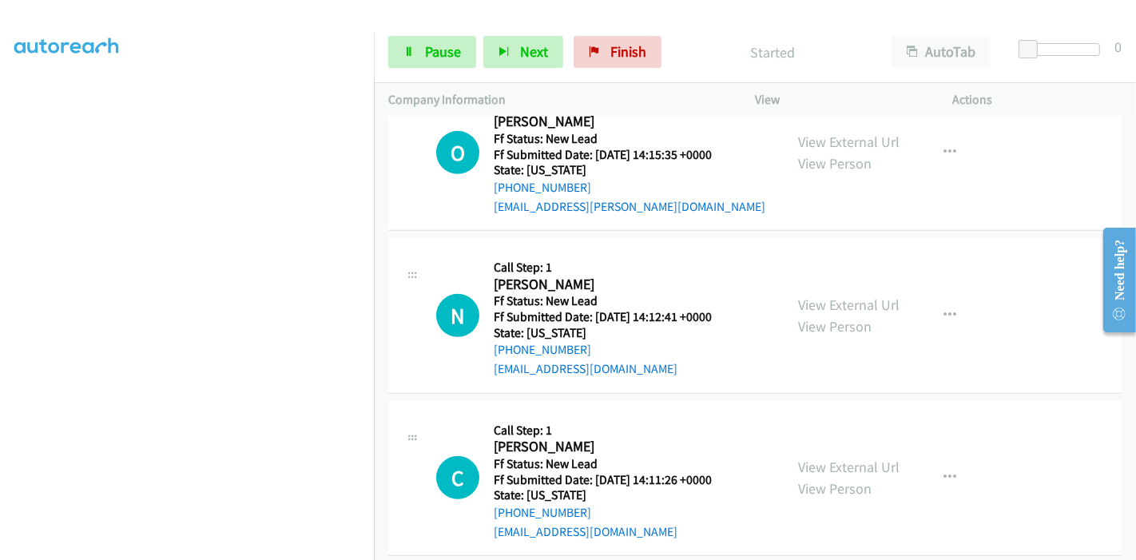
scroll to position [787, 0]
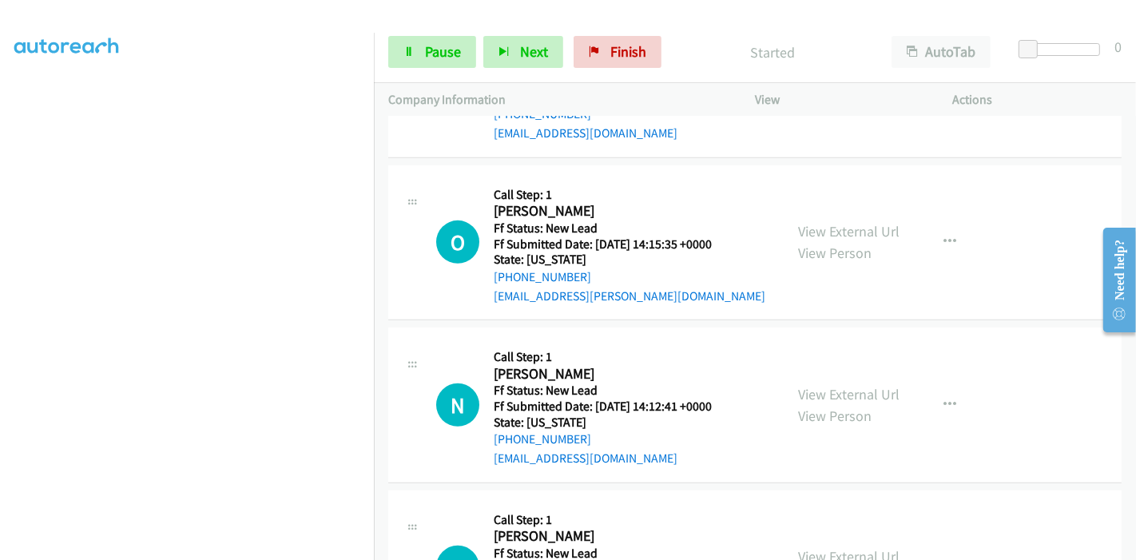
click at [699, 53] on p "Started" at bounding box center [773, 53] width 180 height 22
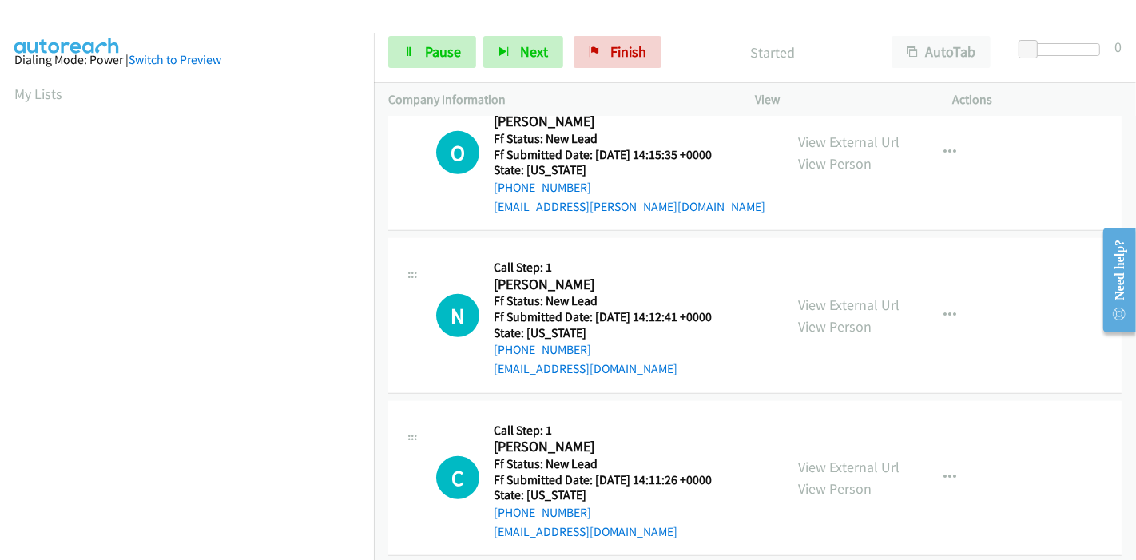
scroll to position [0, 0]
click at [421, 57] on link "Pause" at bounding box center [432, 52] width 88 height 32
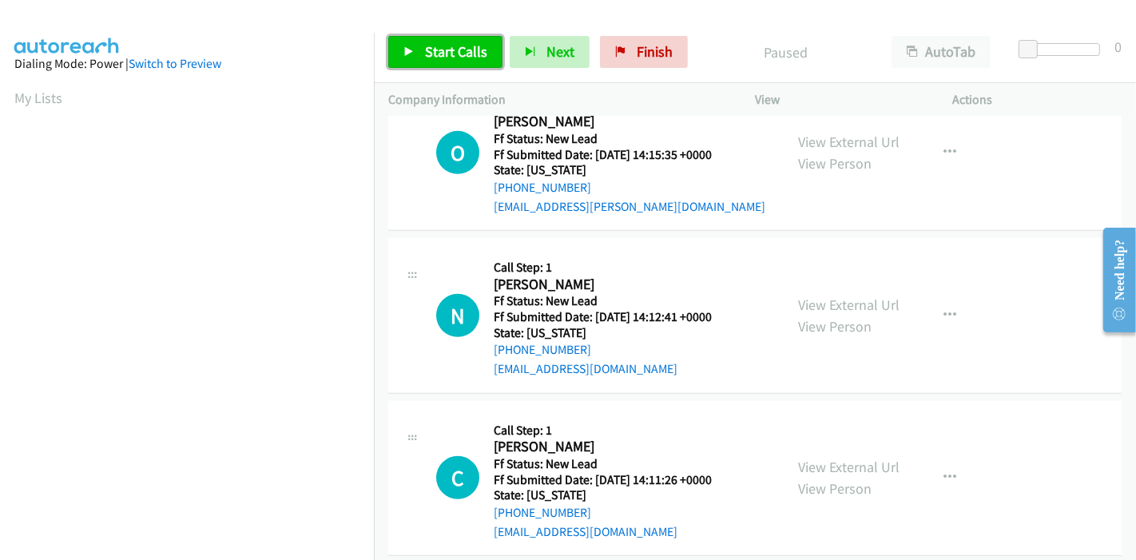
click at [421, 57] on link "Start Calls" at bounding box center [445, 52] width 114 height 32
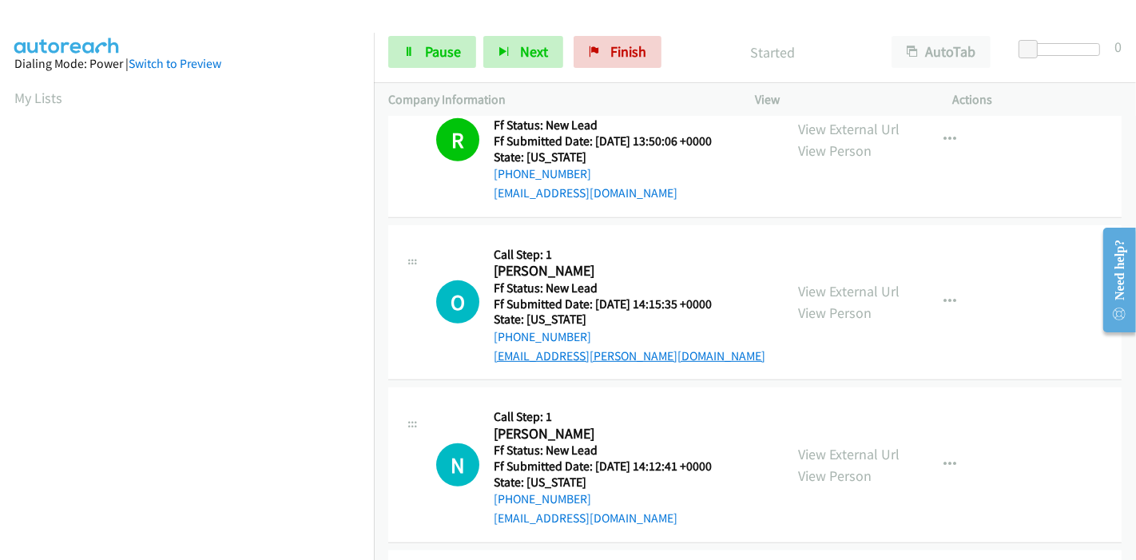
scroll to position [609, 0]
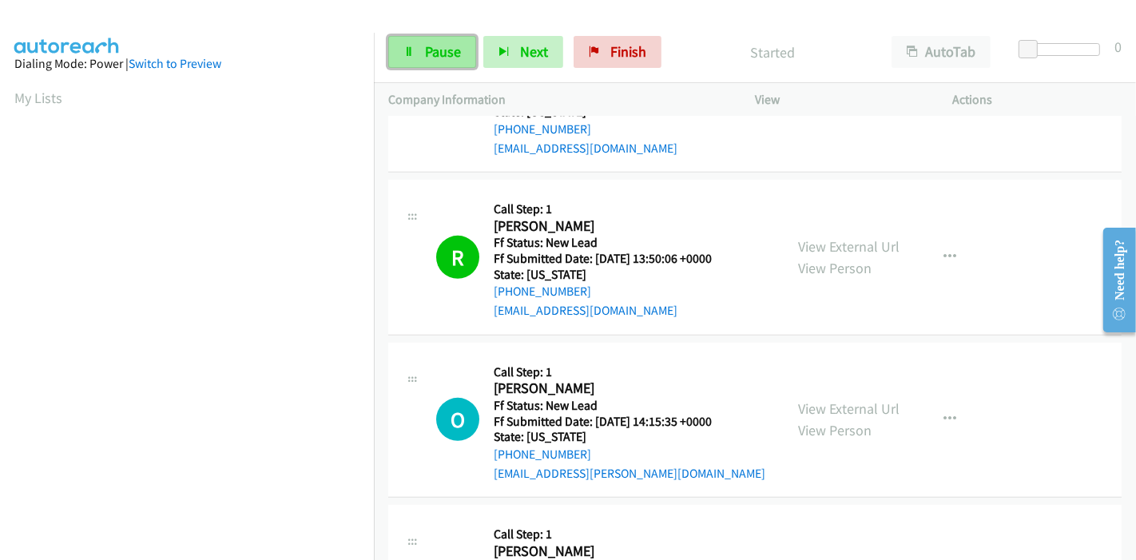
click at [426, 55] on span "Pause" at bounding box center [443, 51] width 36 height 18
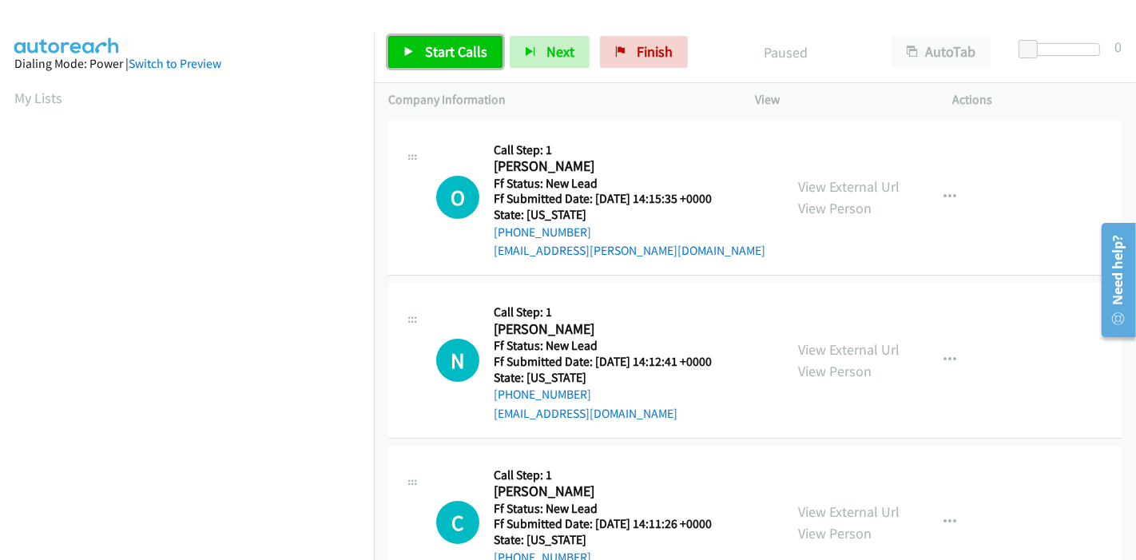
click at [425, 57] on span "Start Calls" at bounding box center [456, 51] width 62 height 18
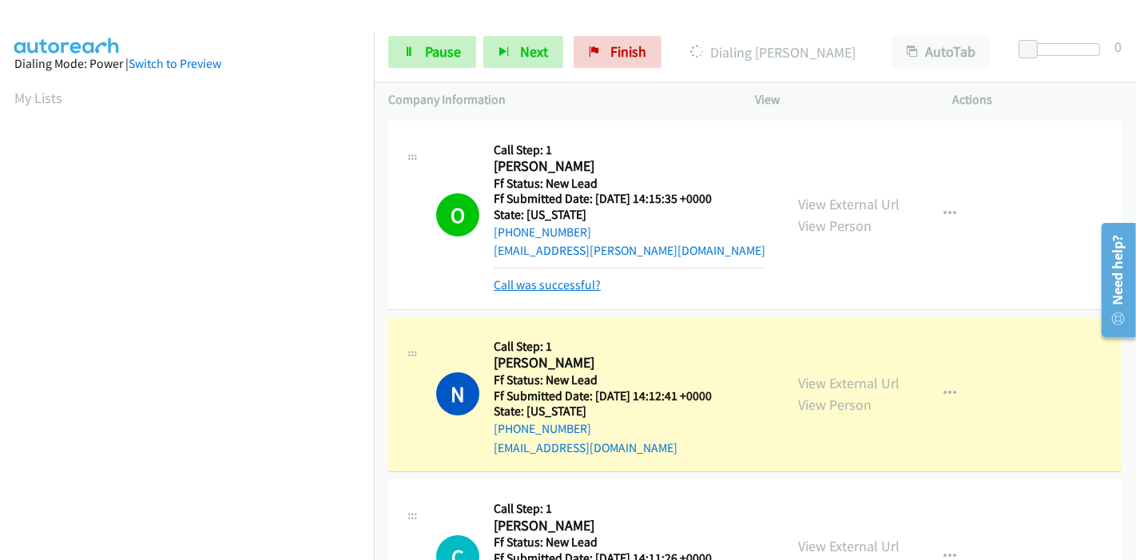
click at [577, 289] on link "Call was successful?" at bounding box center [547, 284] width 107 height 15
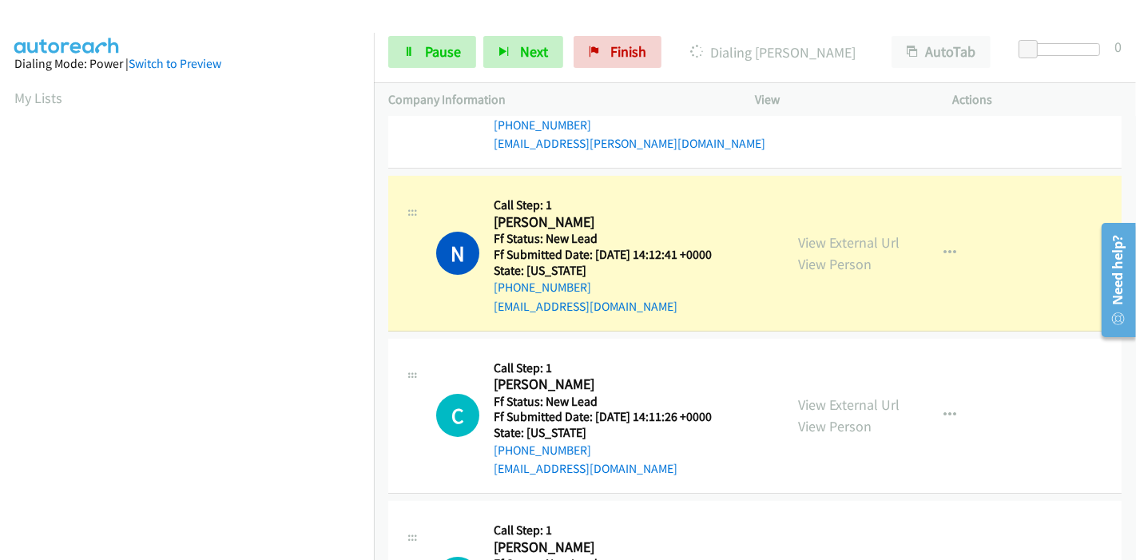
scroll to position [337, 0]
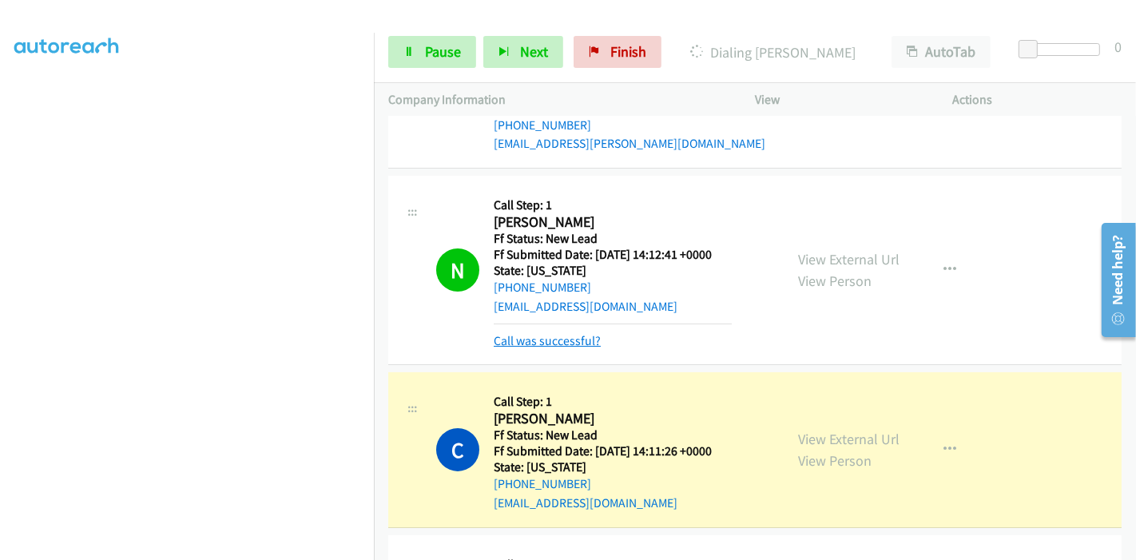
click at [563, 336] on link "Call was successful?" at bounding box center [547, 340] width 107 height 15
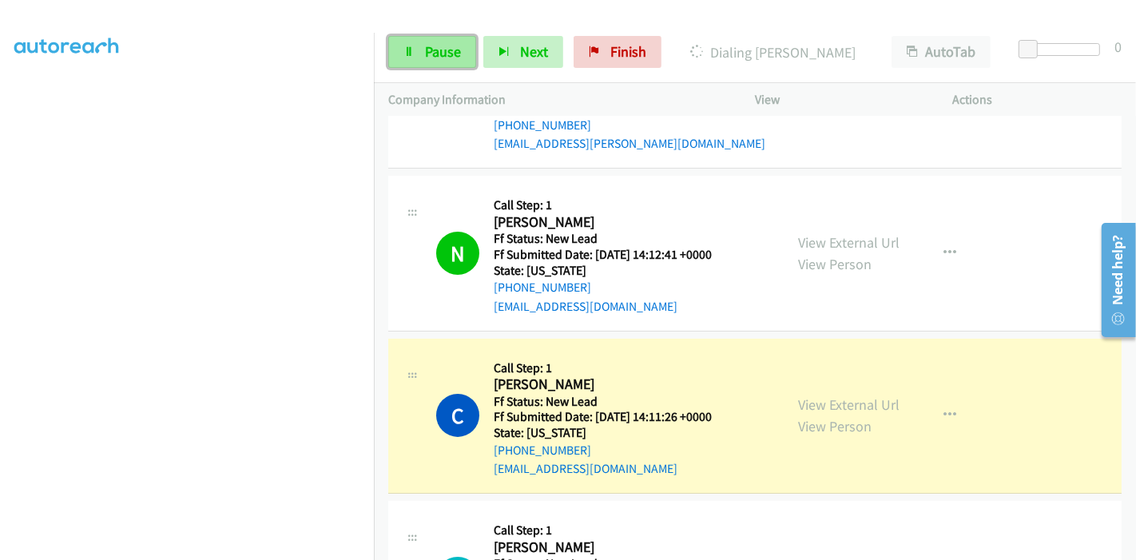
click at [450, 51] on span "Pause" at bounding box center [443, 51] width 36 height 18
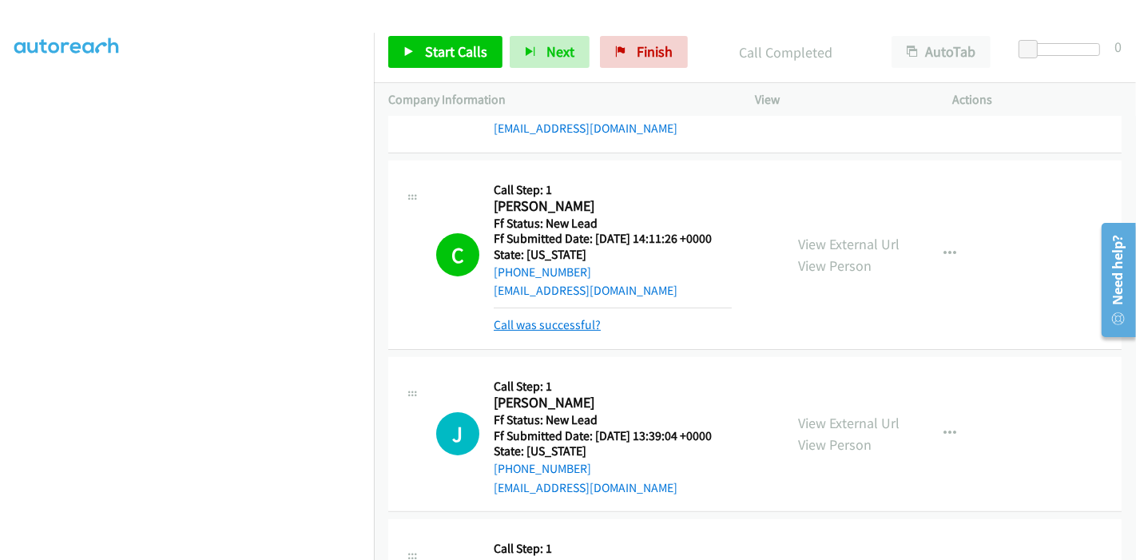
click at [562, 328] on link "Call was successful?" at bounding box center [547, 324] width 107 height 15
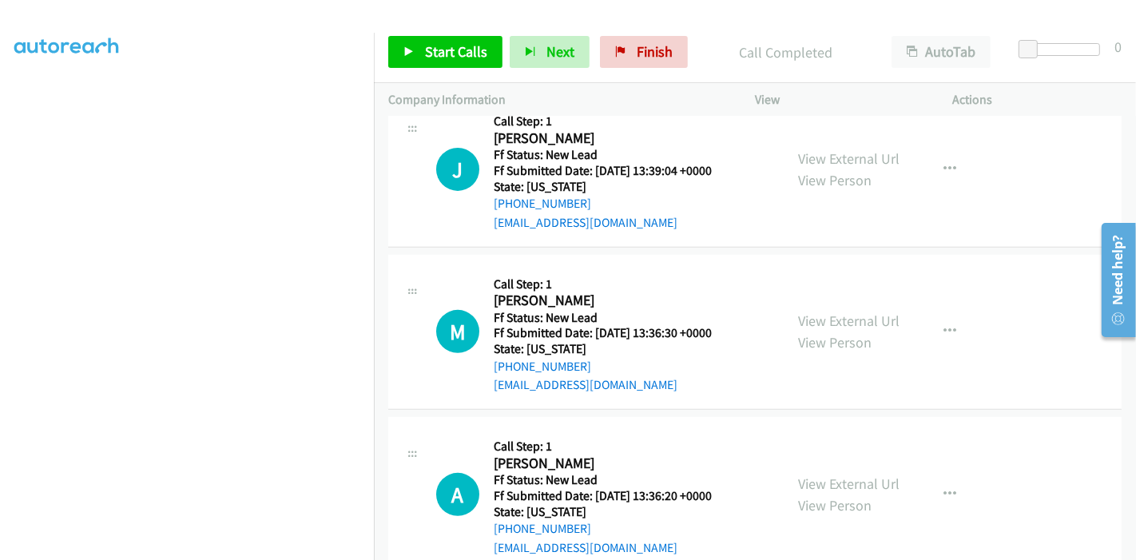
scroll to position [374, 0]
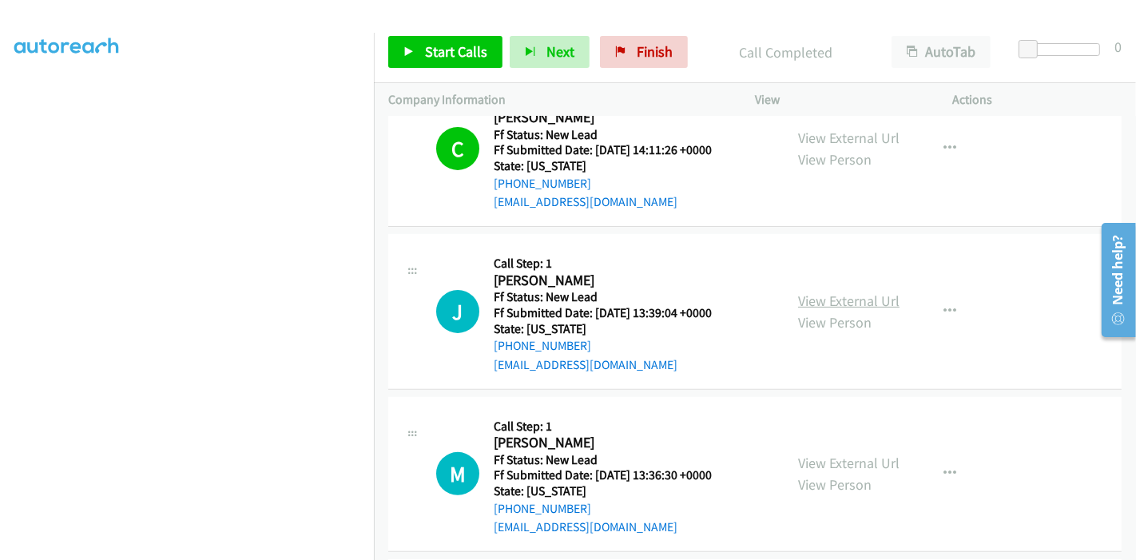
click at [824, 303] on link "View External Url" at bounding box center [848, 300] width 101 height 18
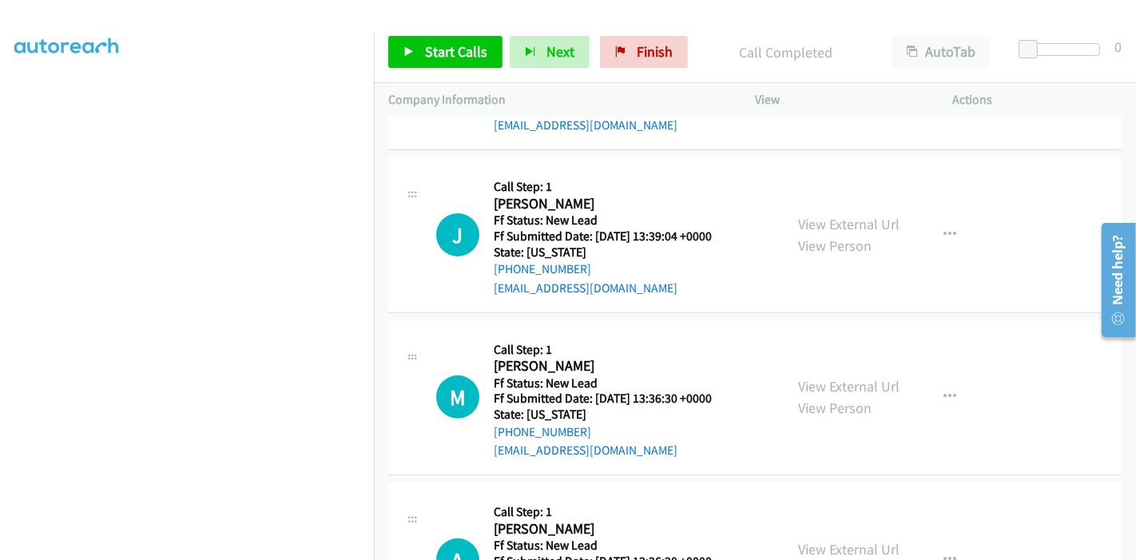
scroll to position [551, 0]
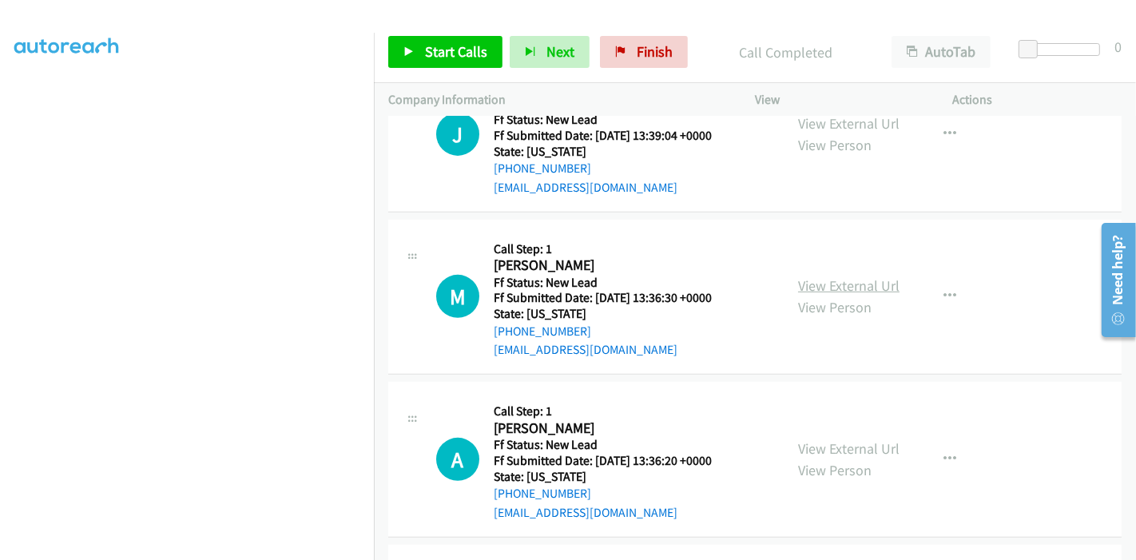
click at [798, 291] on link "View External Url" at bounding box center [848, 285] width 101 height 18
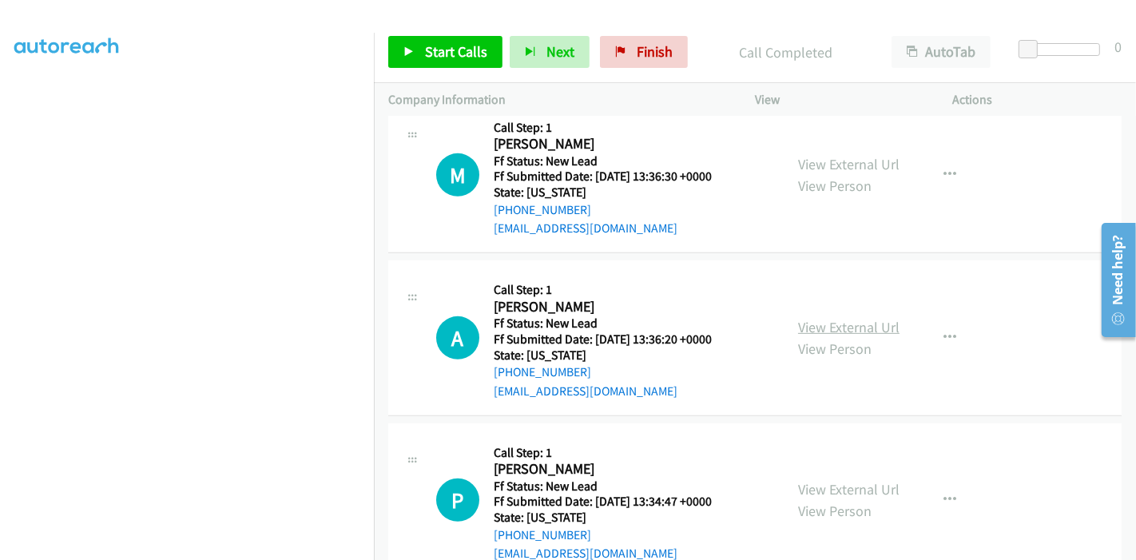
scroll to position [728, 0]
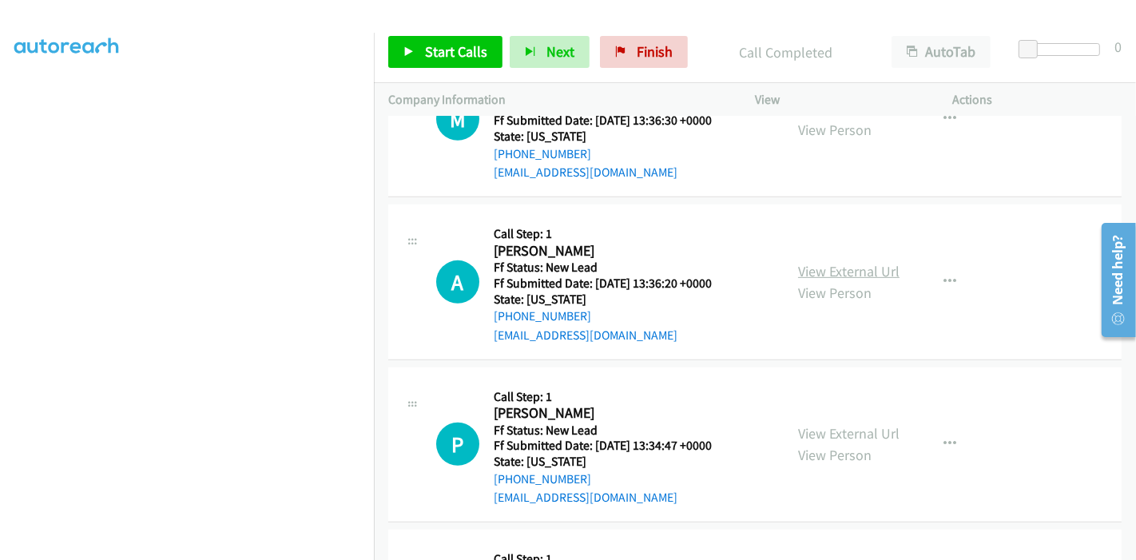
click at [815, 265] on link "View External Url" at bounding box center [848, 271] width 101 height 18
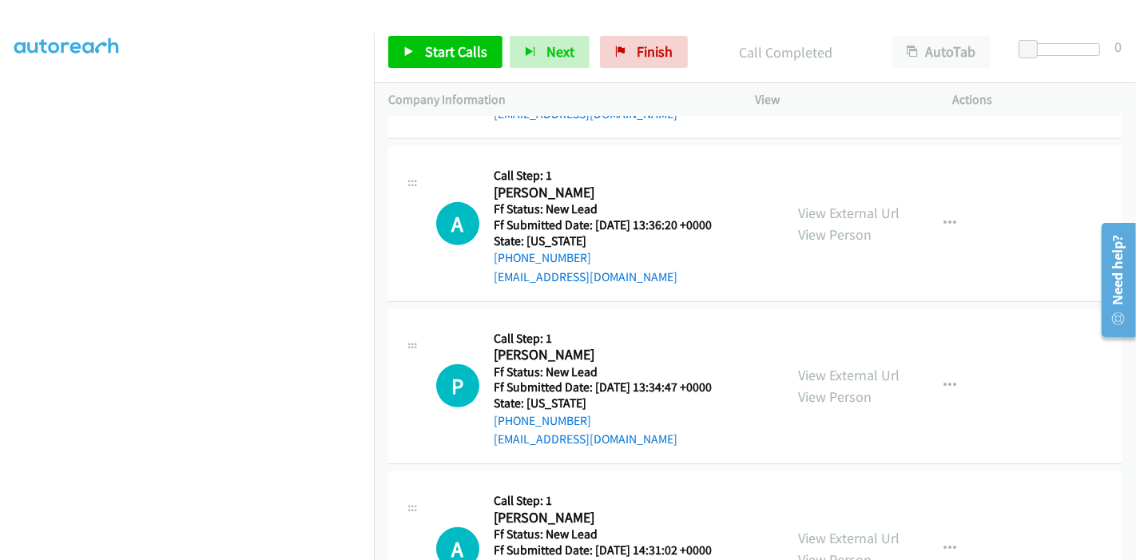
scroll to position [876, 0]
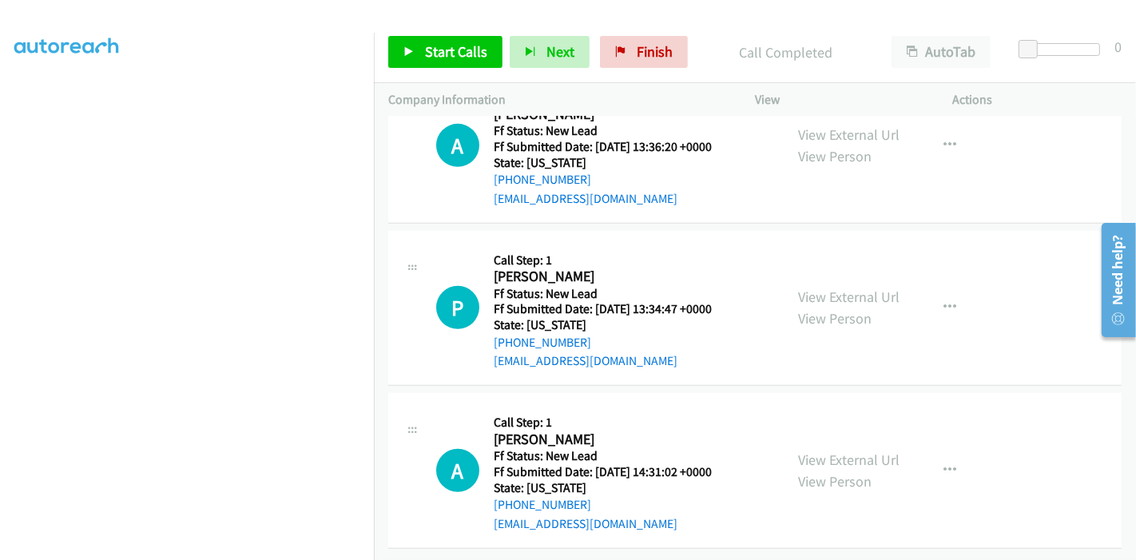
click at [842, 293] on div "View External Url View Person" at bounding box center [848, 307] width 101 height 43
click at [845, 287] on link "View External Url" at bounding box center [848, 296] width 101 height 18
click at [819, 453] on link "View External Url" at bounding box center [848, 459] width 101 height 18
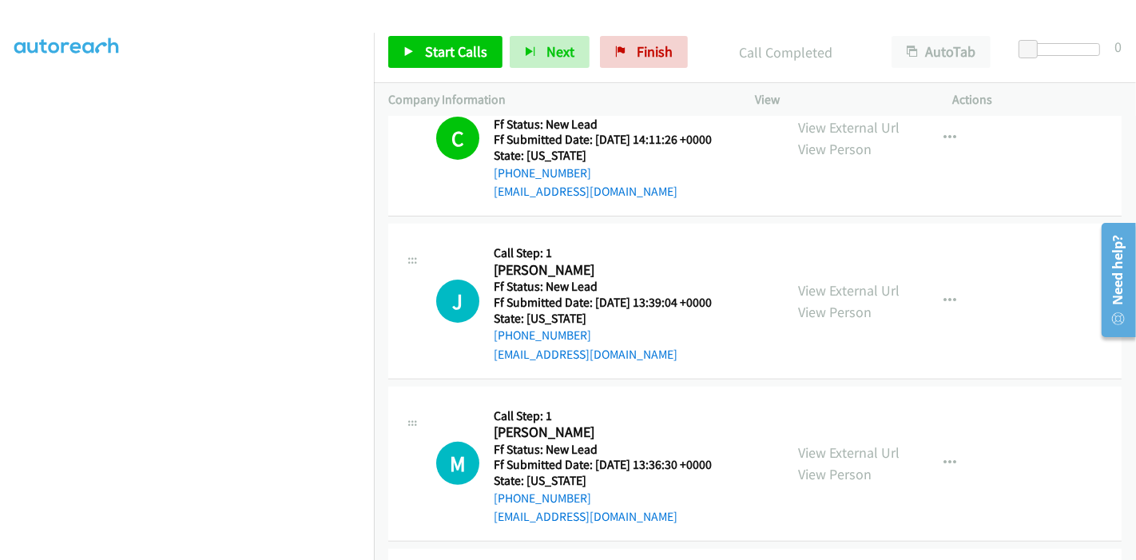
scroll to position [343, 0]
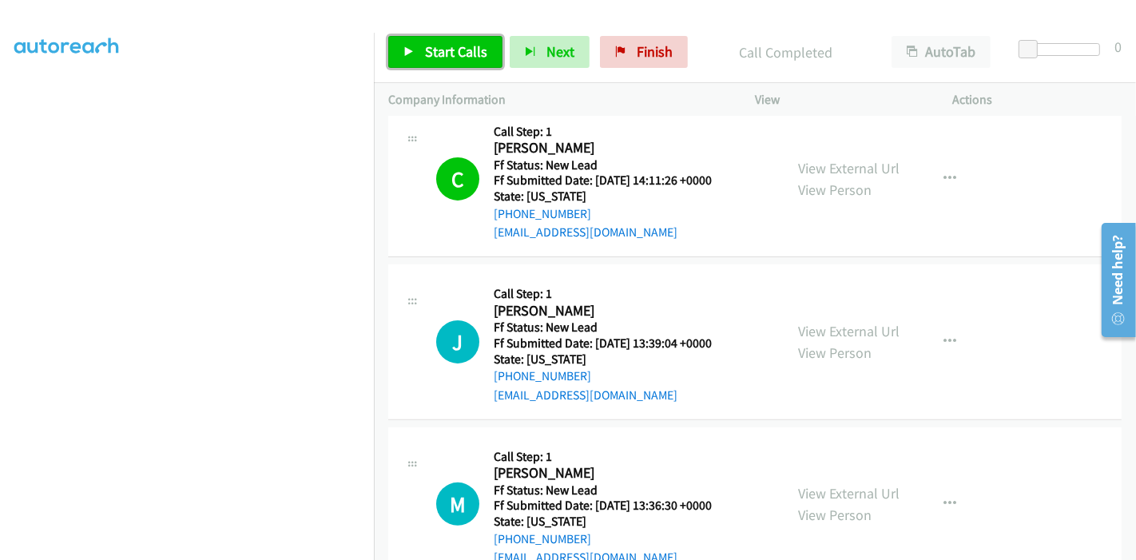
click at [404, 51] on icon at bounding box center [408, 52] width 11 height 11
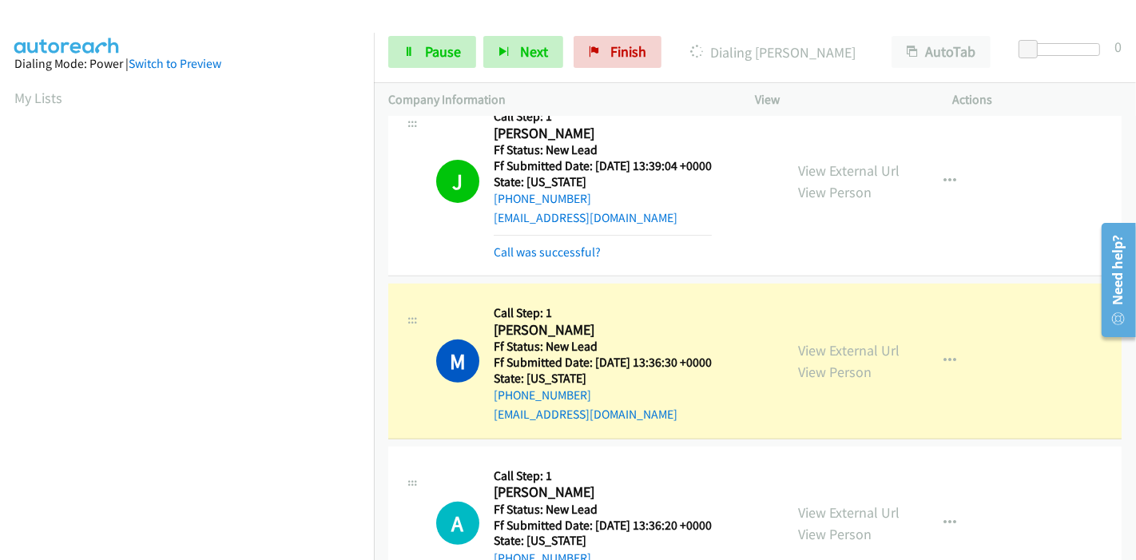
scroll to position [337, 0]
click at [572, 249] on link "Call was successful?" at bounding box center [547, 251] width 107 height 15
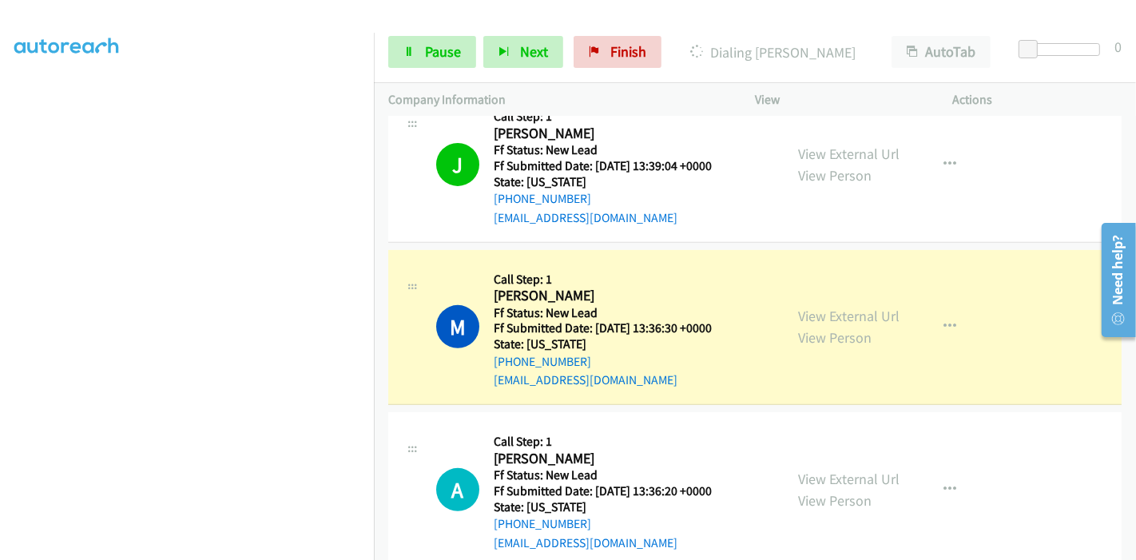
scroll to position [0, 0]
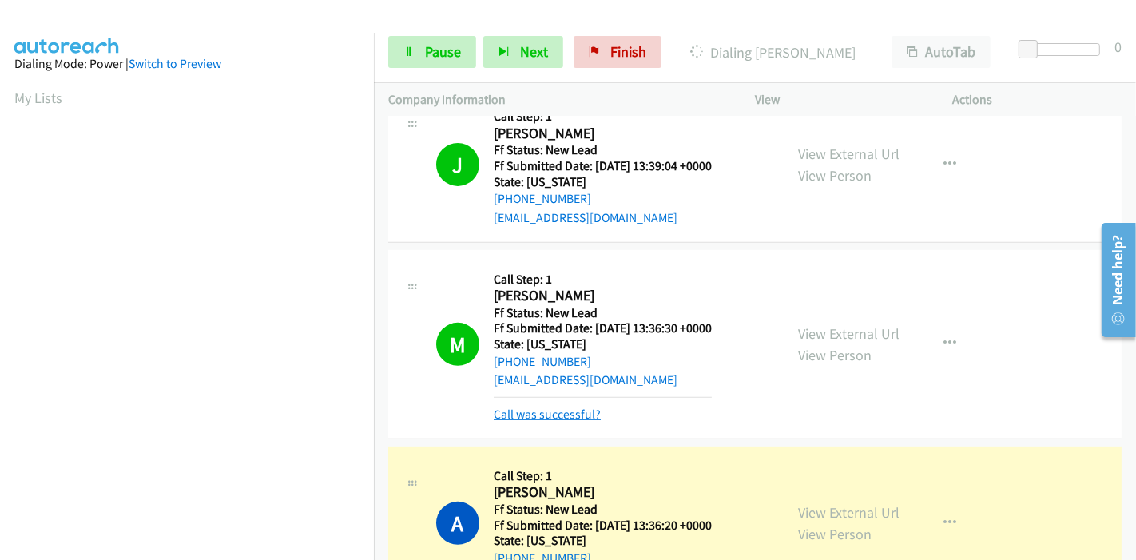
click at [550, 418] on link "Call was successful?" at bounding box center [547, 413] width 107 height 15
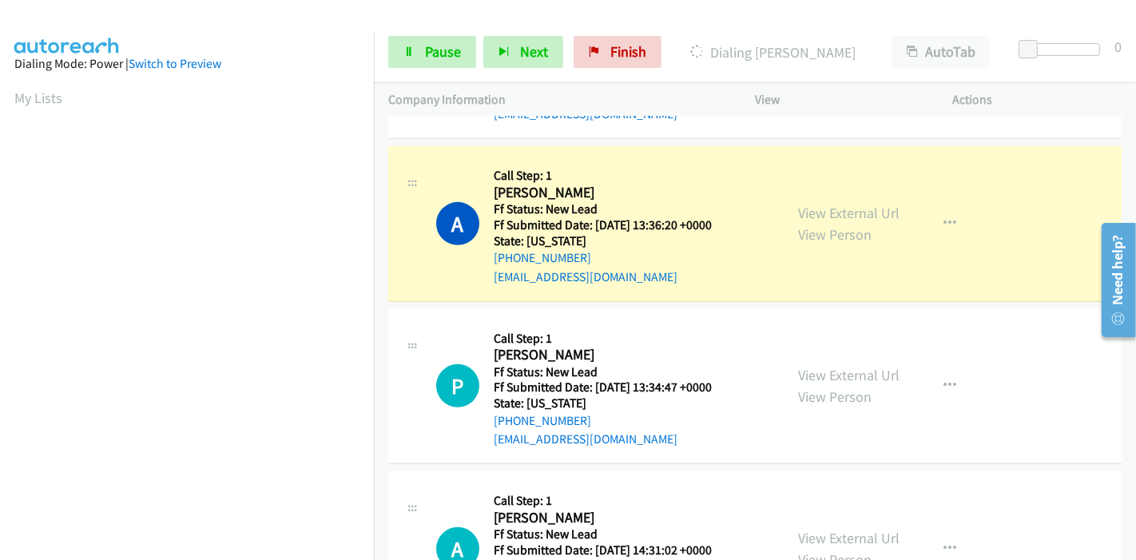
scroll to position [337, 0]
click at [430, 46] on span "Pause" at bounding box center [443, 51] width 36 height 18
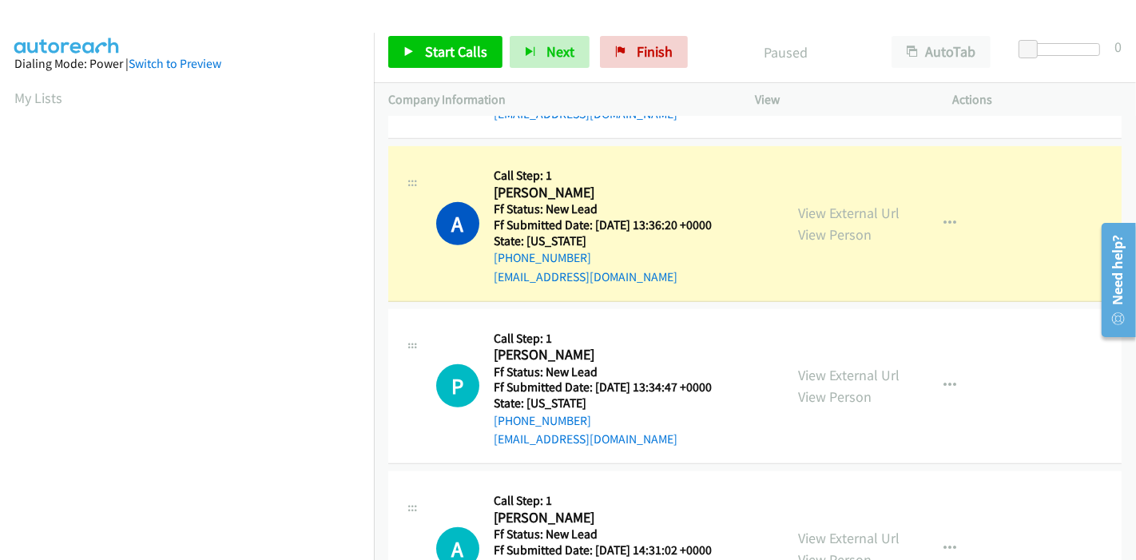
scroll to position [0, 0]
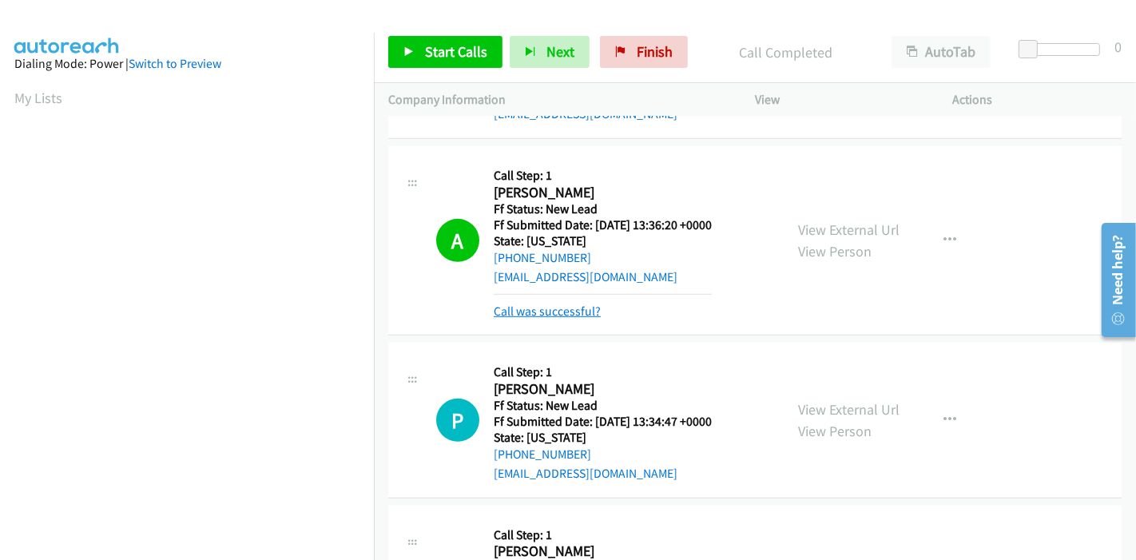
click at [543, 309] on link "Call was successful?" at bounding box center [547, 310] width 107 height 15
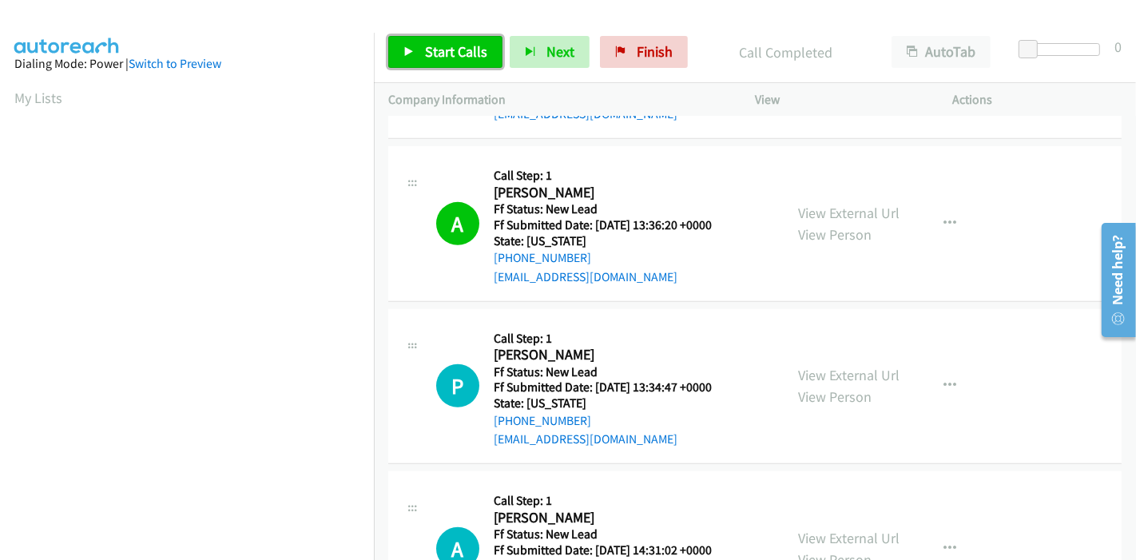
click at [432, 42] on span "Start Calls" at bounding box center [456, 51] width 62 height 18
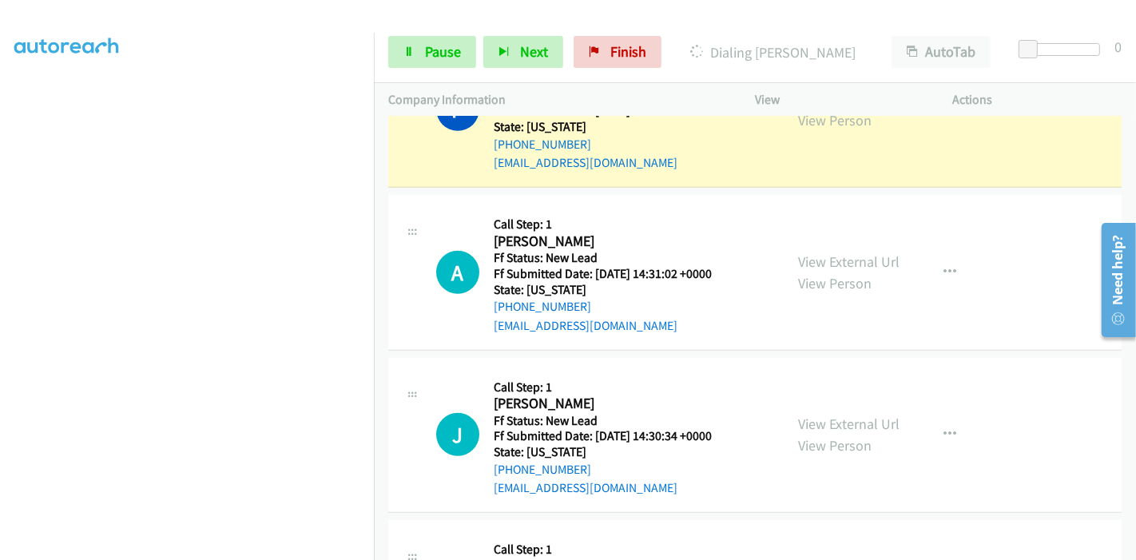
scroll to position [1142, 0]
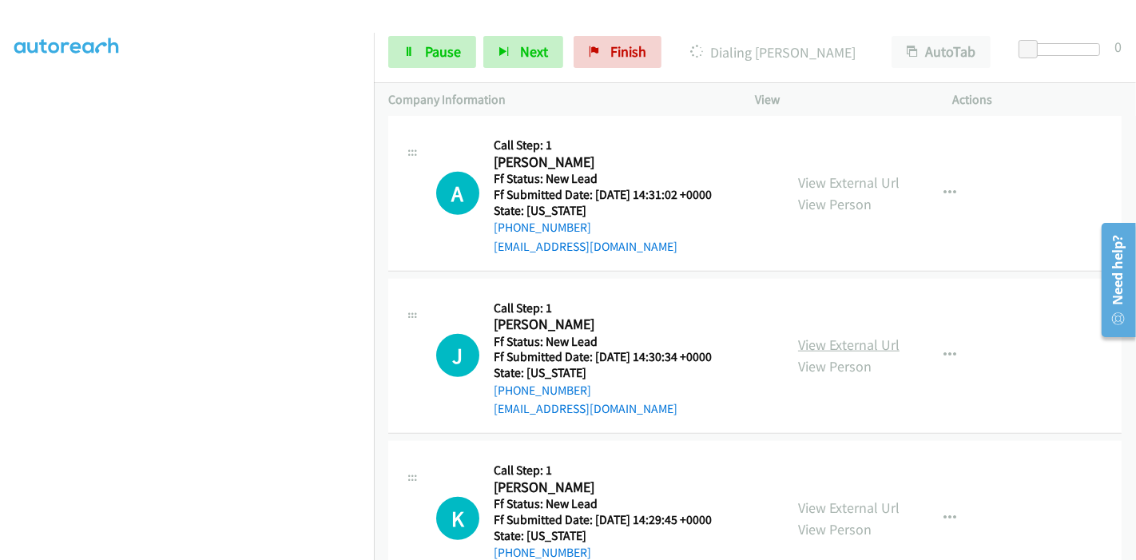
click at [811, 341] on link "View External Url" at bounding box center [848, 344] width 101 height 18
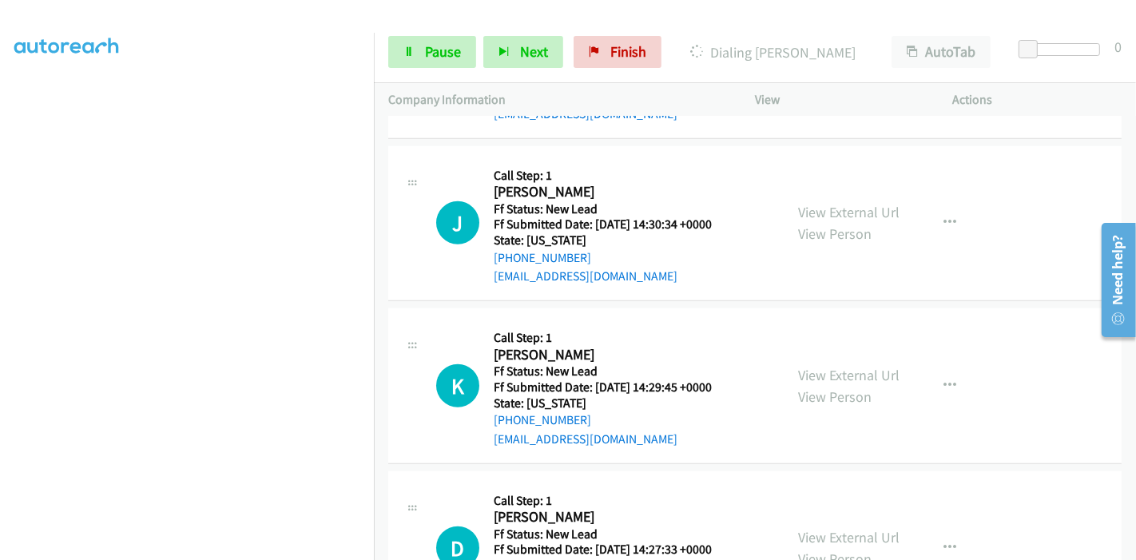
scroll to position [1362, 0]
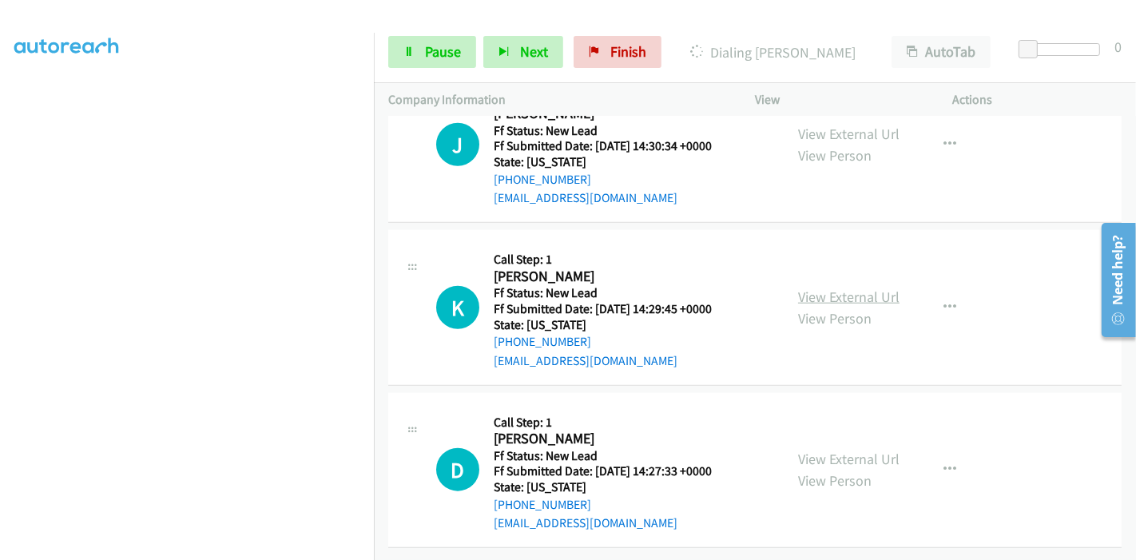
click at [823, 287] on link "View External Url" at bounding box center [848, 296] width 101 height 18
click at [815, 450] on link "View External Url" at bounding box center [848, 459] width 101 height 18
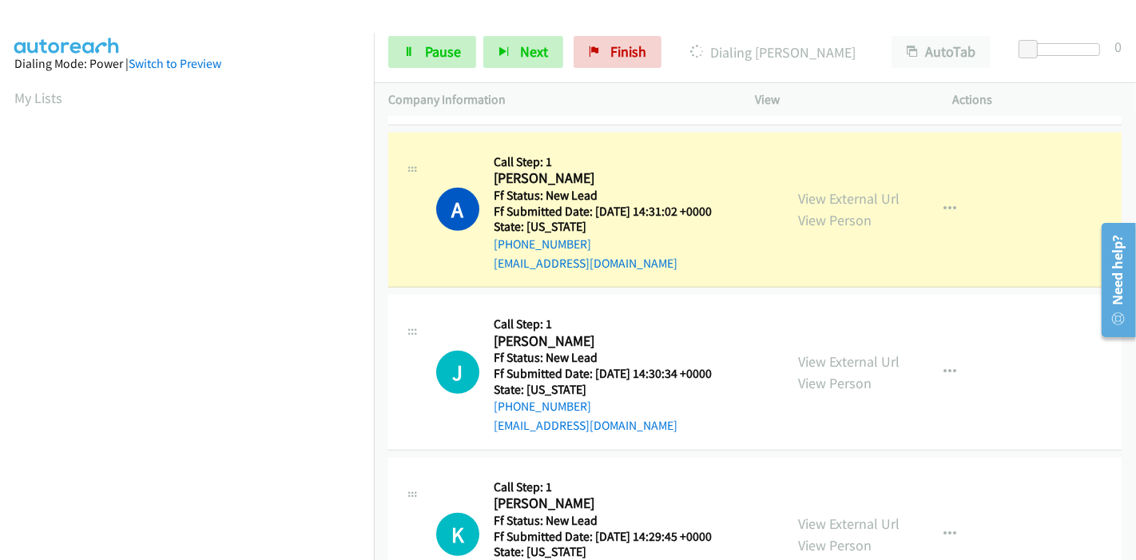
scroll to position [1130, 0]
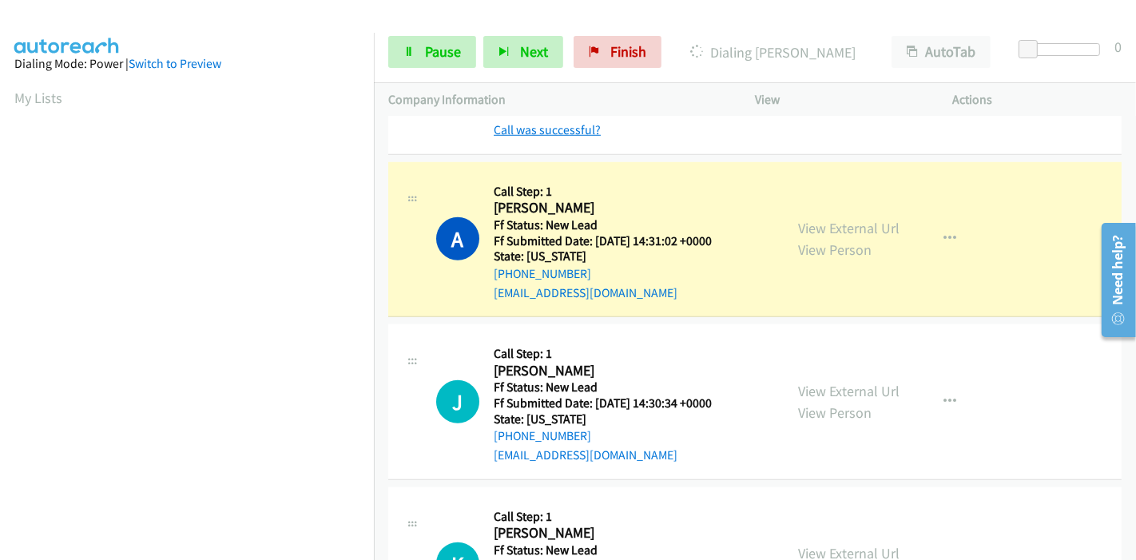
click at [561, 132] on link "Call was successful?" at bounding box center [547, 129] width 107 height 15
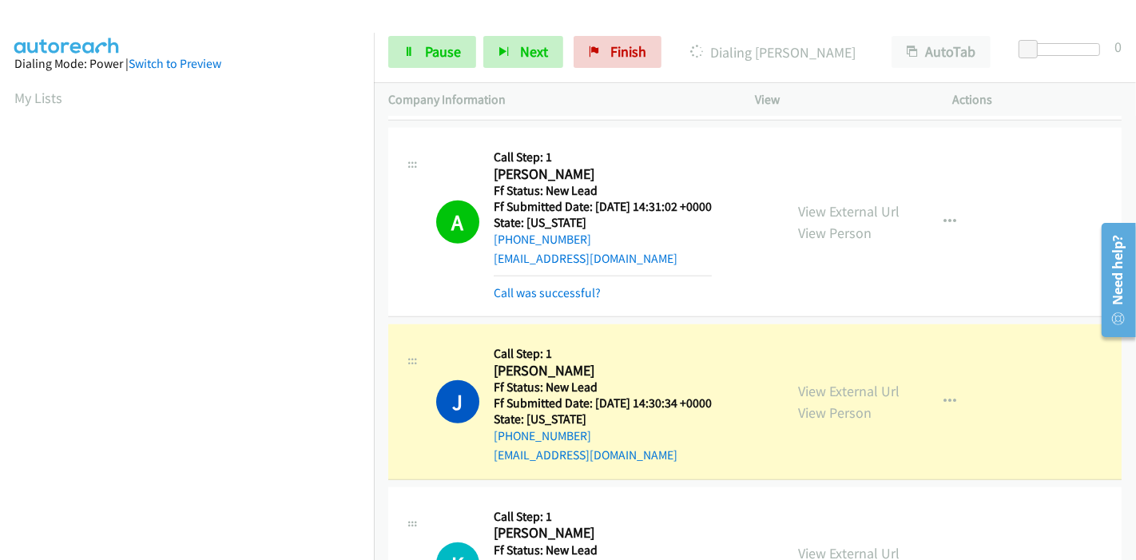
scroll to position [337, 0]
click at [573, 293] on link "Call was successful?" at bounding box center [547, 292] width 107 height 15
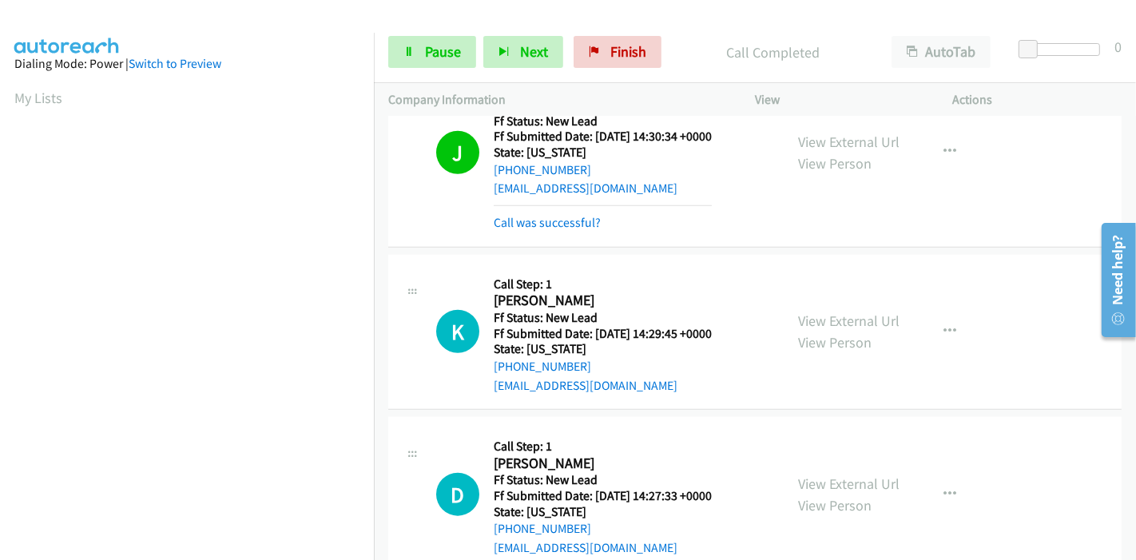
scroll to position [1379, 0]
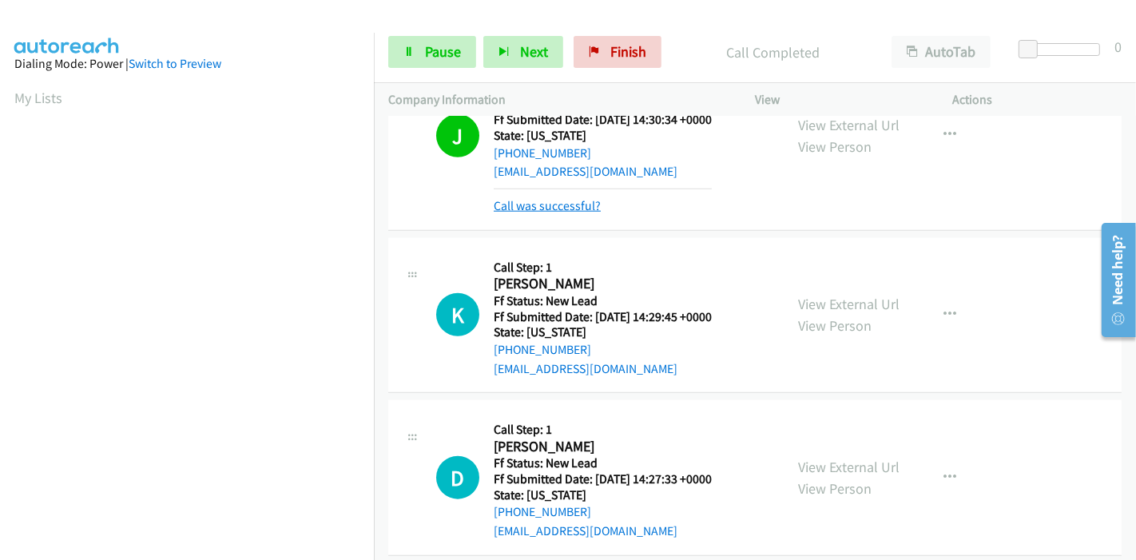
click at [577, 208] on link "Call was successful?" at bounding box center [547, 205] width 107 height 15
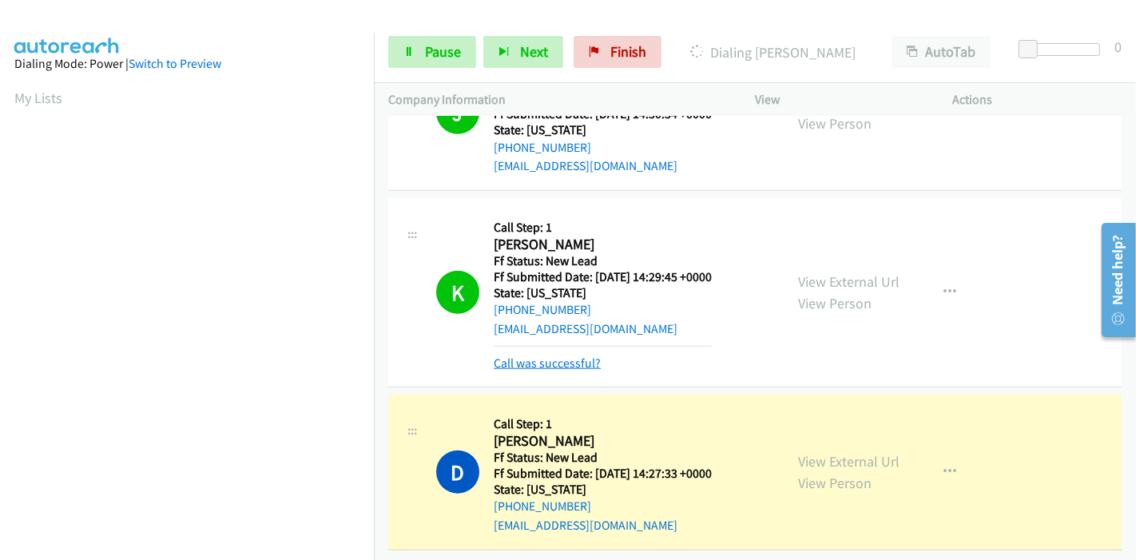
scroll to position [1396, 0]
click at [568, 354] on link "Call was successful?" at bounding box center [547, 361] width 107 height 15
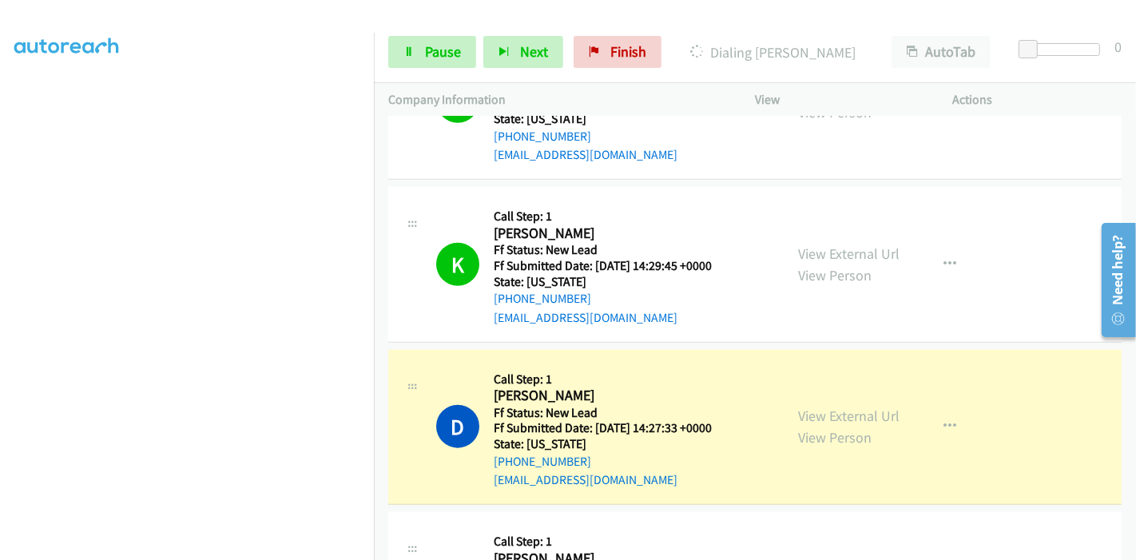
scroll to position [1663, 0]
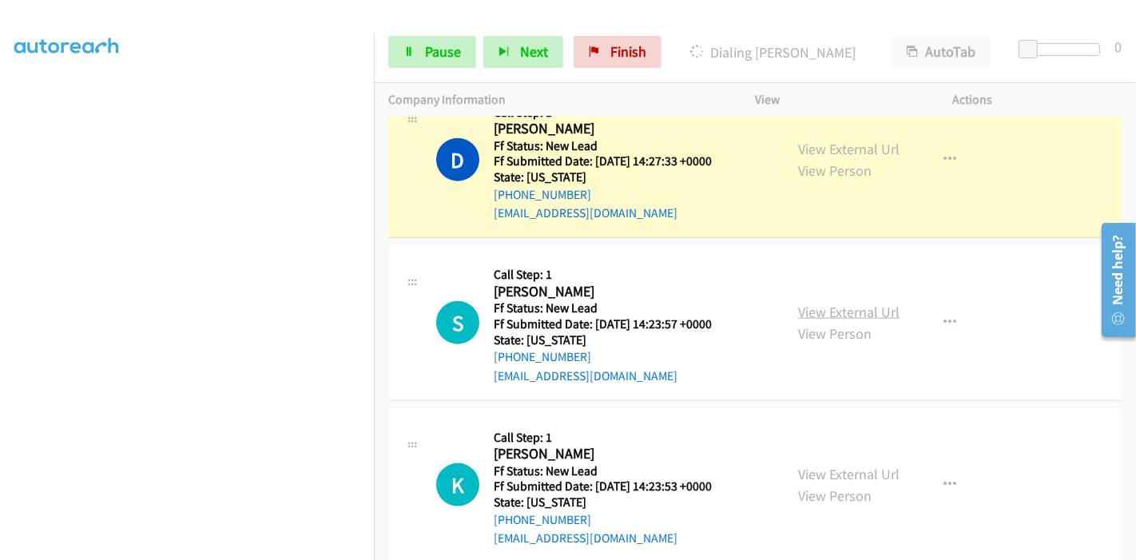
click at [820, 309] on link "View External Url" at bounding box center [848, 312] width 101 height 18
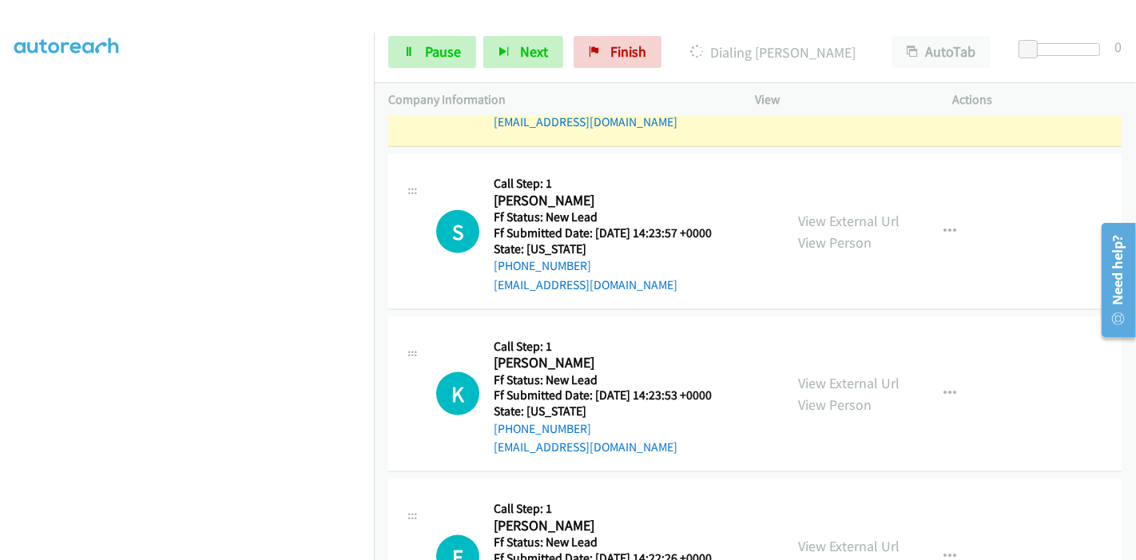
scroll to position [1929, 0]
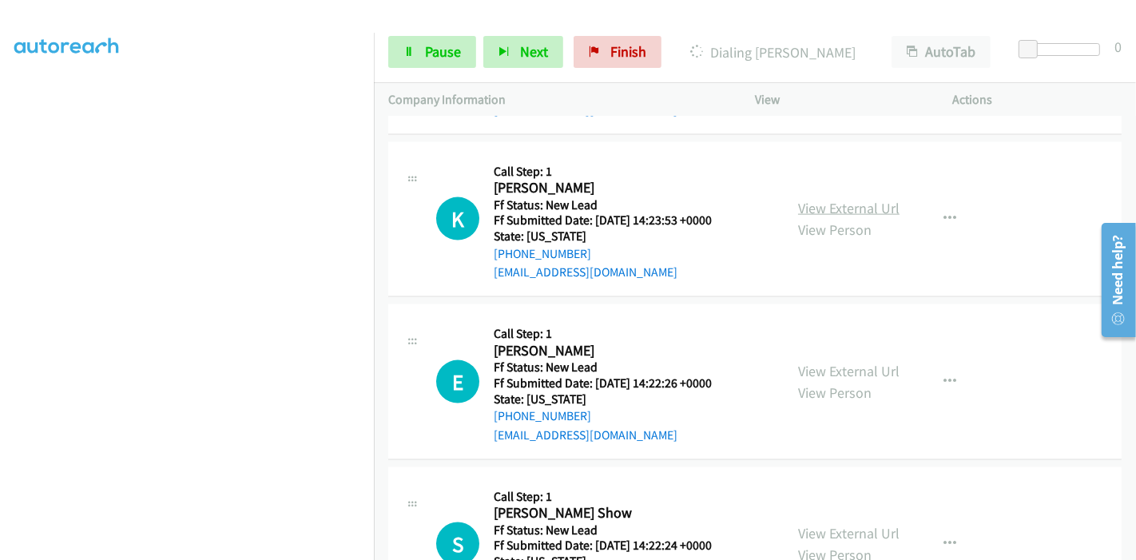
click at [840, 204] on link "View External Url" at bounding box center [848, 208] width 101 height 18
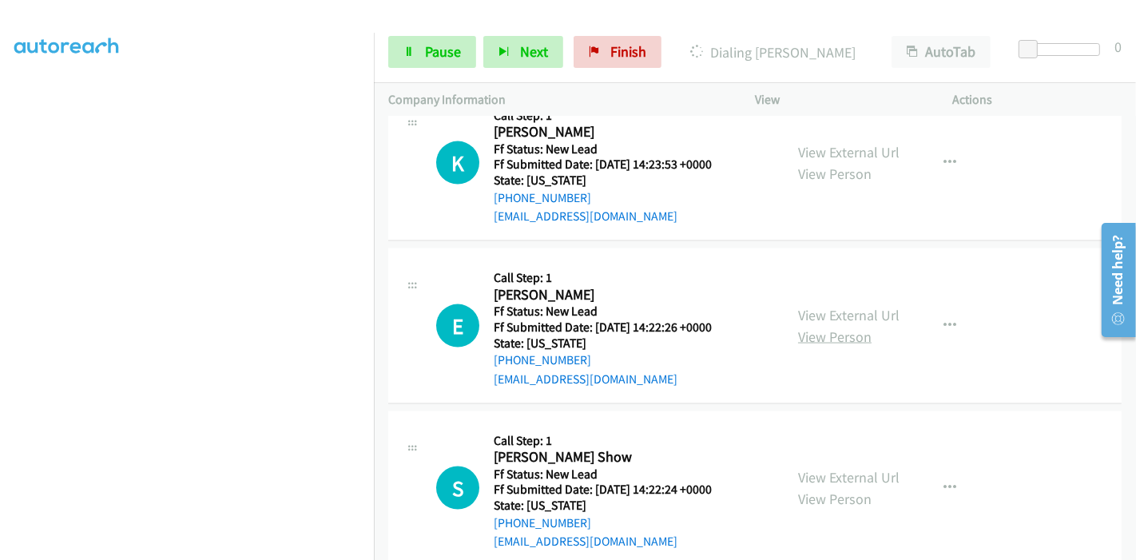
scroll to position [2012, 0]
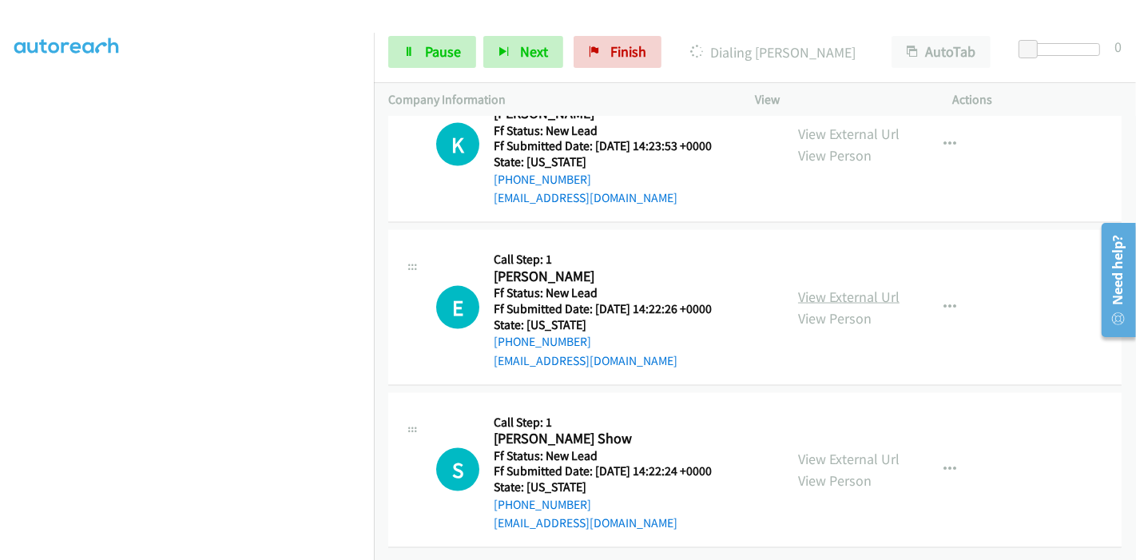
click at [824, 287] on link "View External Url" at bounding box center [848, 296] width 101 height 18
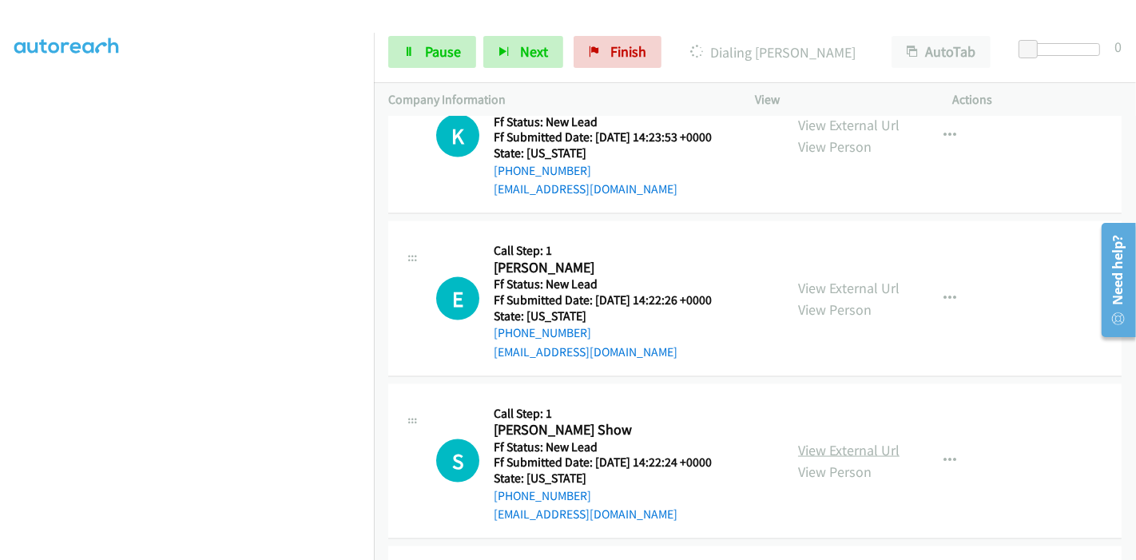
click at [809, 443] on link "View External Url" at bounding box center [848, 450] width 101 height 18
click at [422, 47] on link "Pause" at bounding box center [432, 52] width 88 height 32
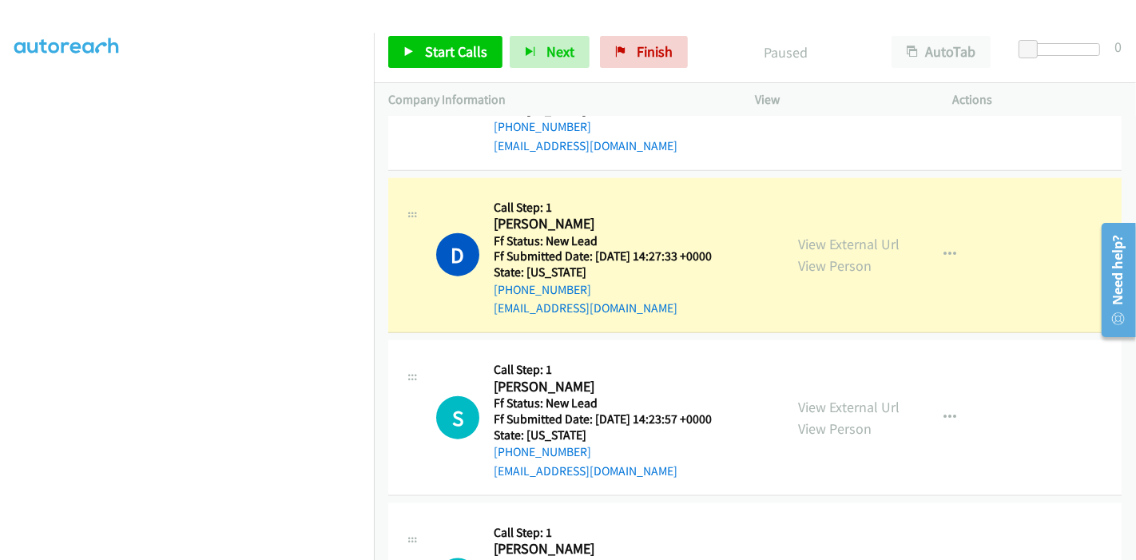
scroll to position [0, 0]
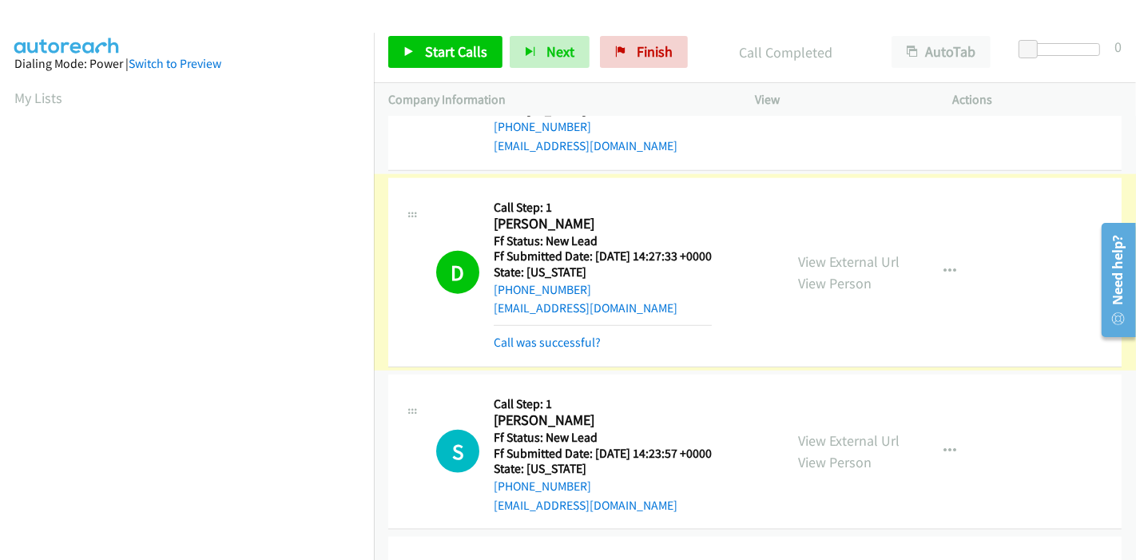
click at [551, 343] on link "Call was successful?" at bounding box center [547, 342] width 107 height 15
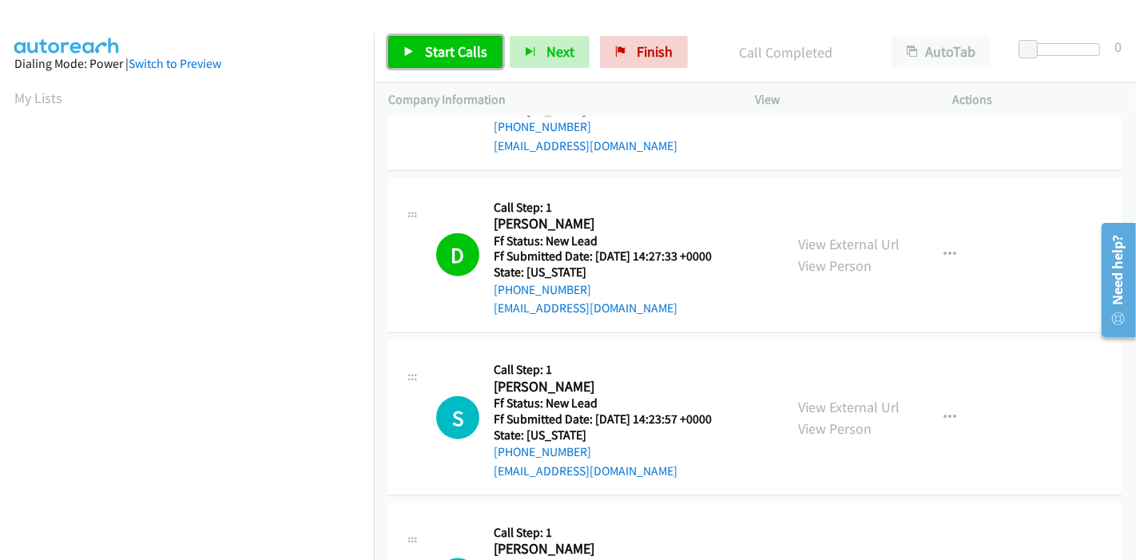
click at [435, 53] on span "Start Calls" at bounding box center [456, 51] width 62 height 18
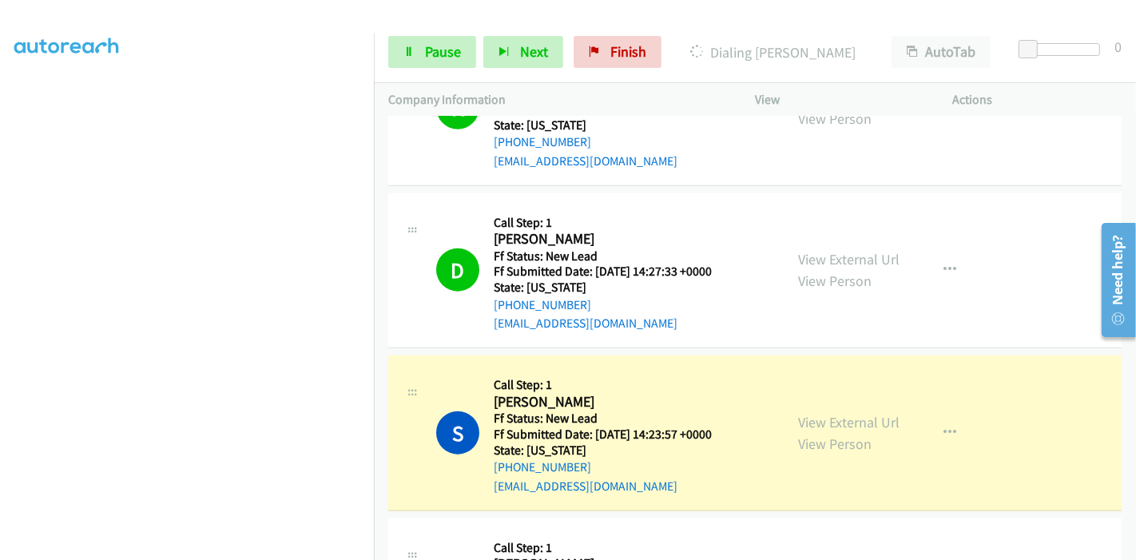
scroll to position [337, 0]
click at [425, 54] on span "Pause" at bounding box center [443, 51] width 36 height 18
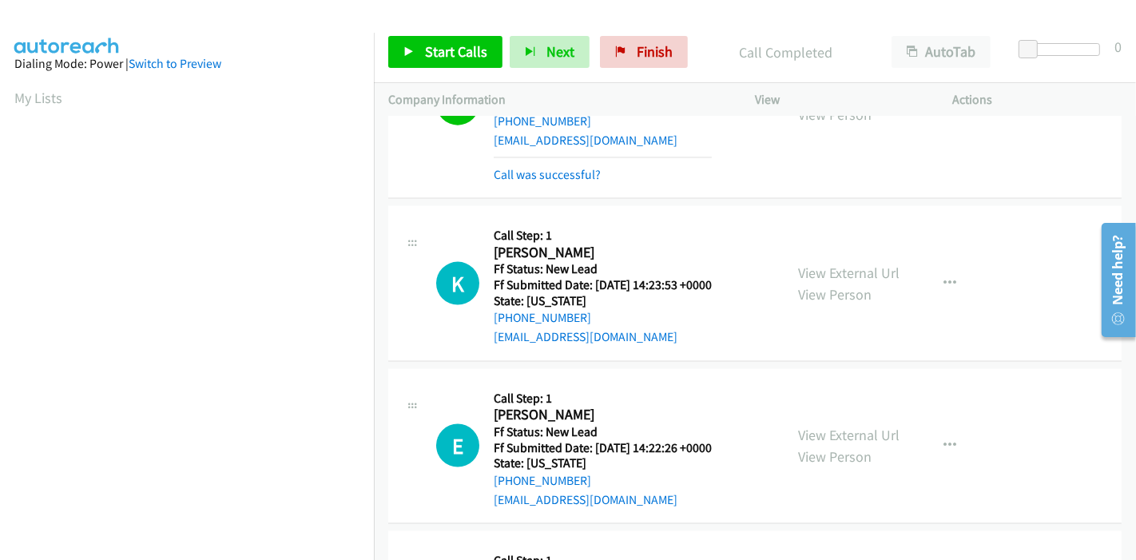
scroll to position [1853, 0]
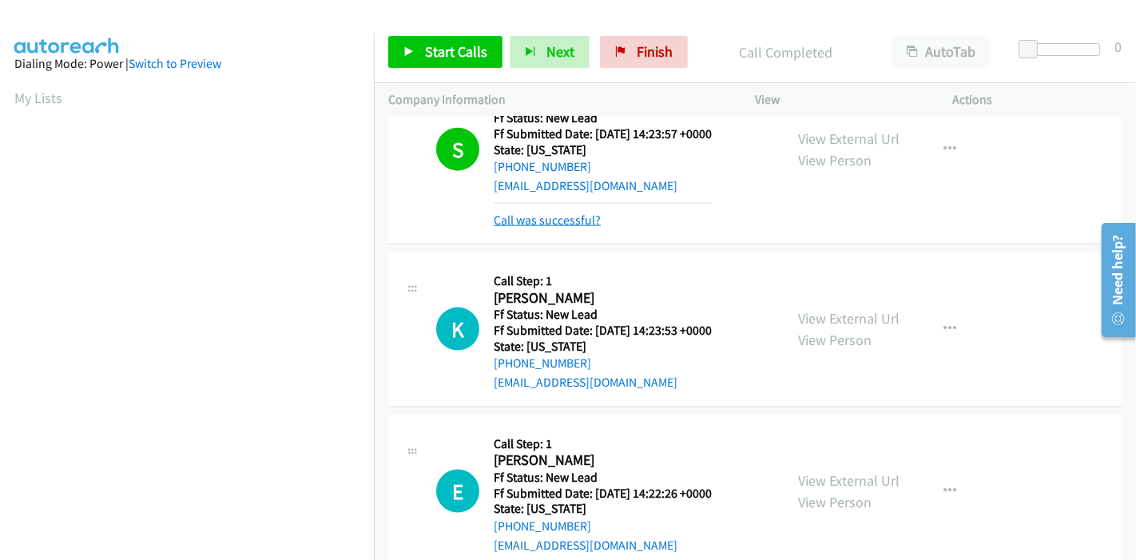
click at [577, 220] on link "Call was successful?" at bounding box center [547, 219] width 107 height 15
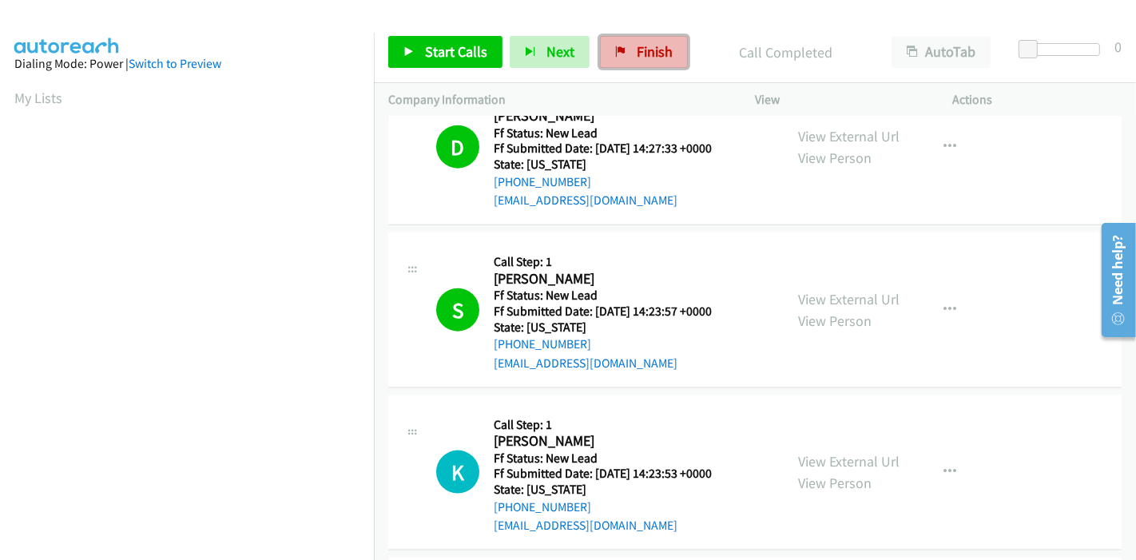
click at [640, 49] on span "Finish" at bounding box center [654, 51] width 36 height 18
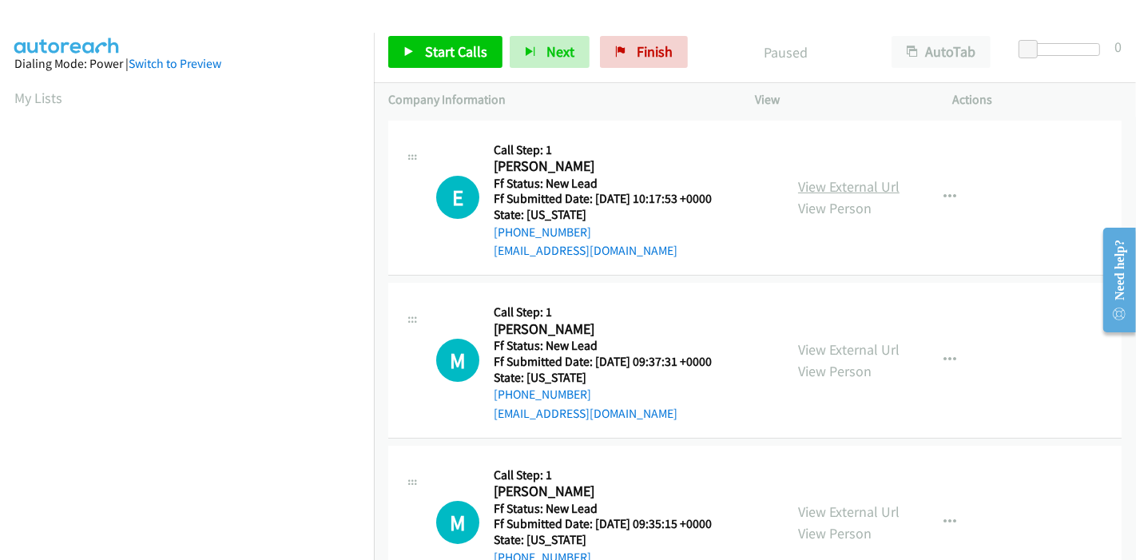
click at [854, 183] on link "View External Url" at bounding box center [848, 186] width 101 height 18
click at [829, 350] on link "View External Url" at bounding box center [848, 349] width 101 height 18
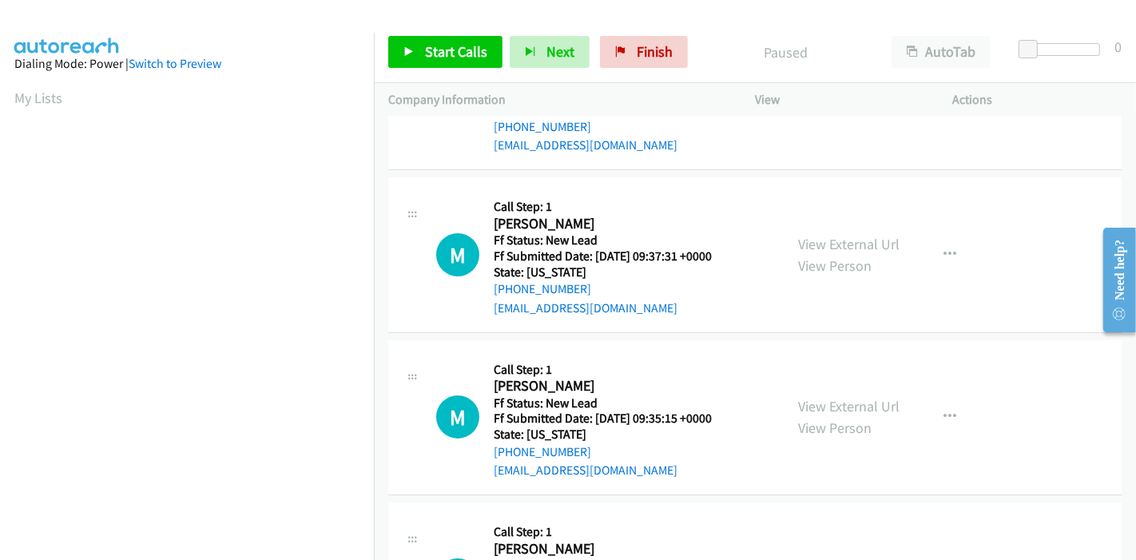
scroll to position [177, 0]
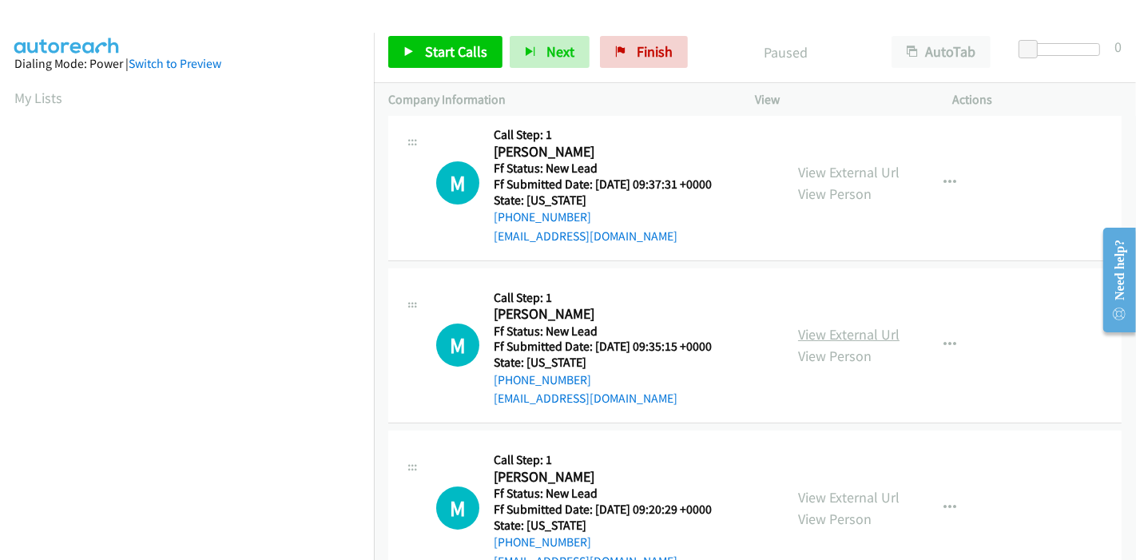
click at [859, 334] on link "View External Url" at bounding box center [848, 334] width 101 height 18
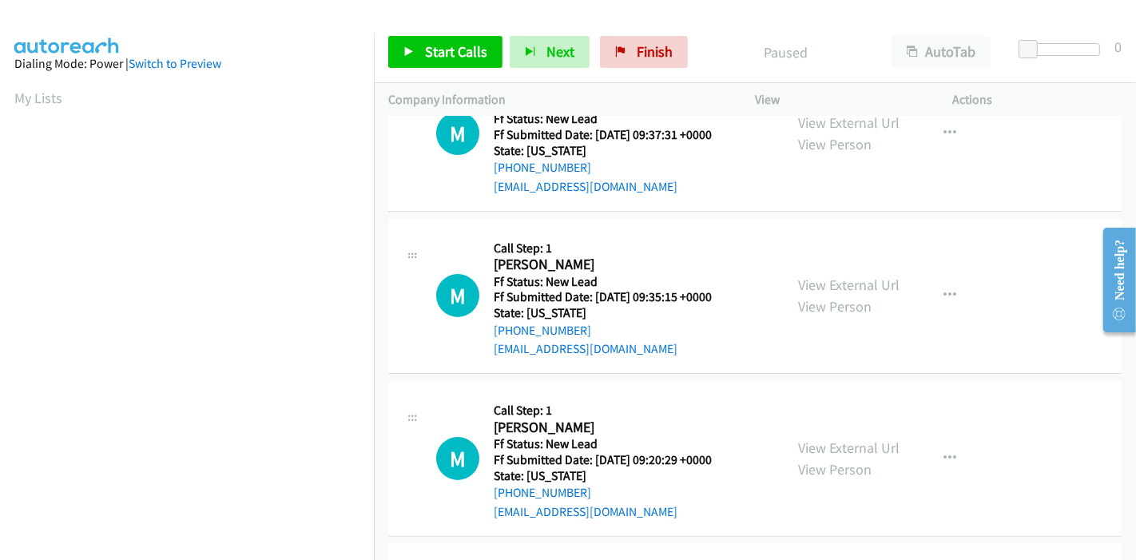
scroll to position [389, 0]
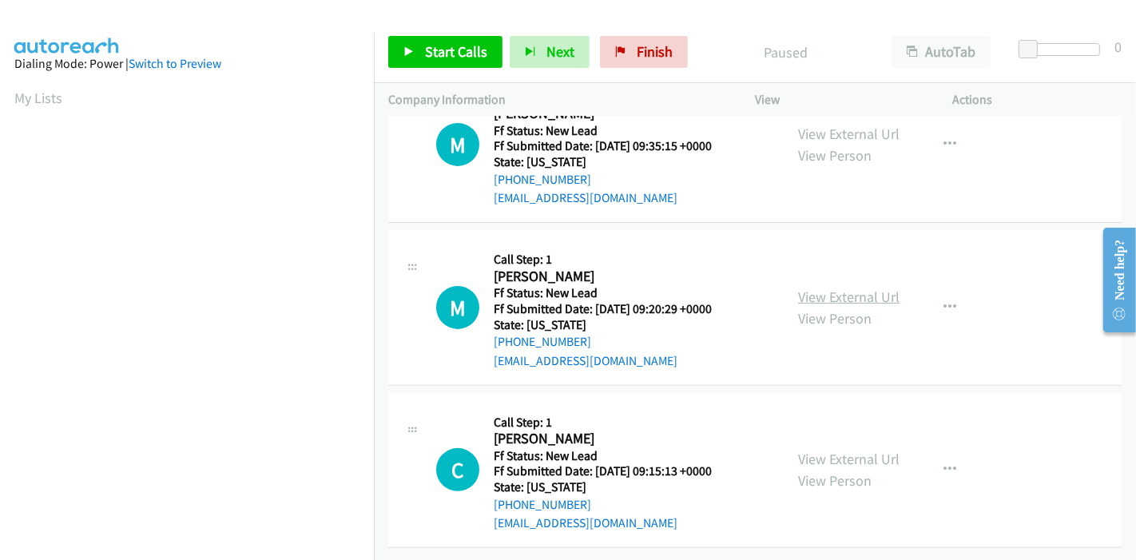
click at [812, 287] on link "View External Url" at bounding box center [848, 296] width 101 height 18
click at [825, 450] on link "View External Url" at bounding box center [848, 459] width 101 height 18
click at [406, 69] on div "Start Calls Pause Next Finish Paused AutoTab AutoTab 0" at bounding box center [755, 52] width 762 height 61
click at [403, 48] on icon at bounding box center [408, 52] width 11 height 11
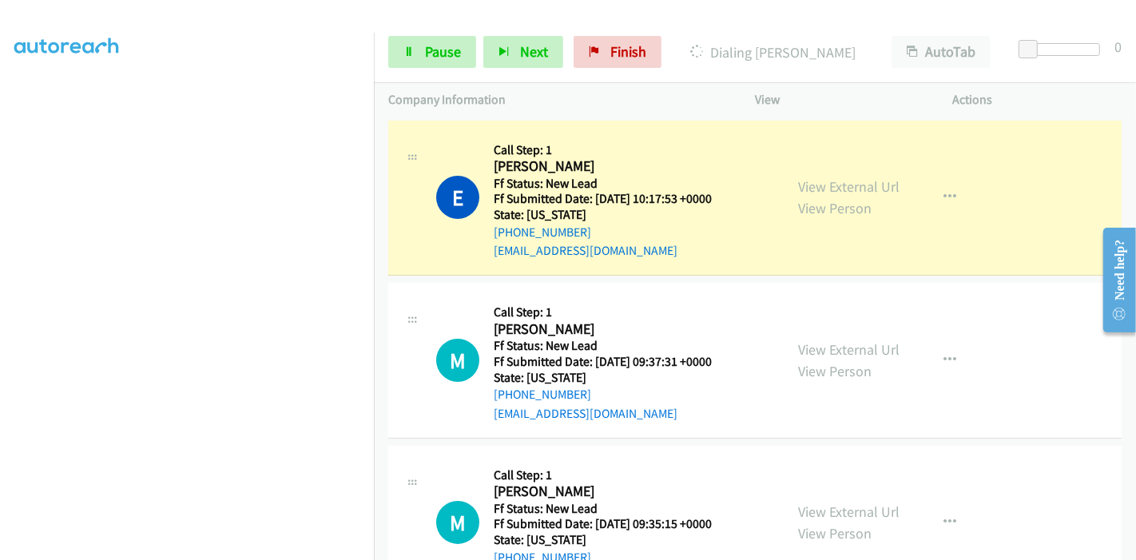
scroll to position [337, 0]
click at [430, 49] on span "Pause" at bounding box center [443, 51] width 36 height 18
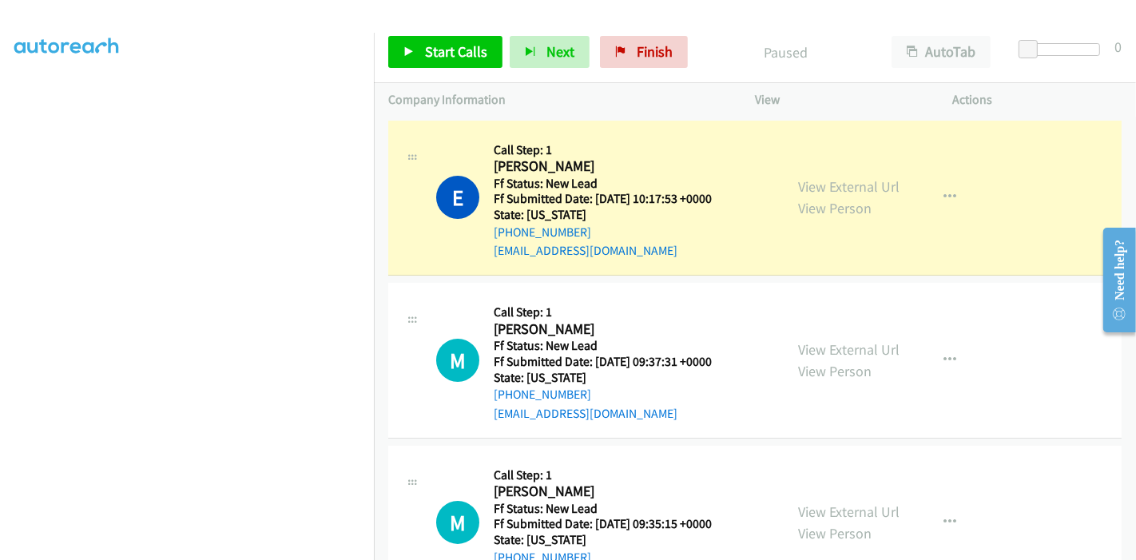
scroll to position [71, 0]
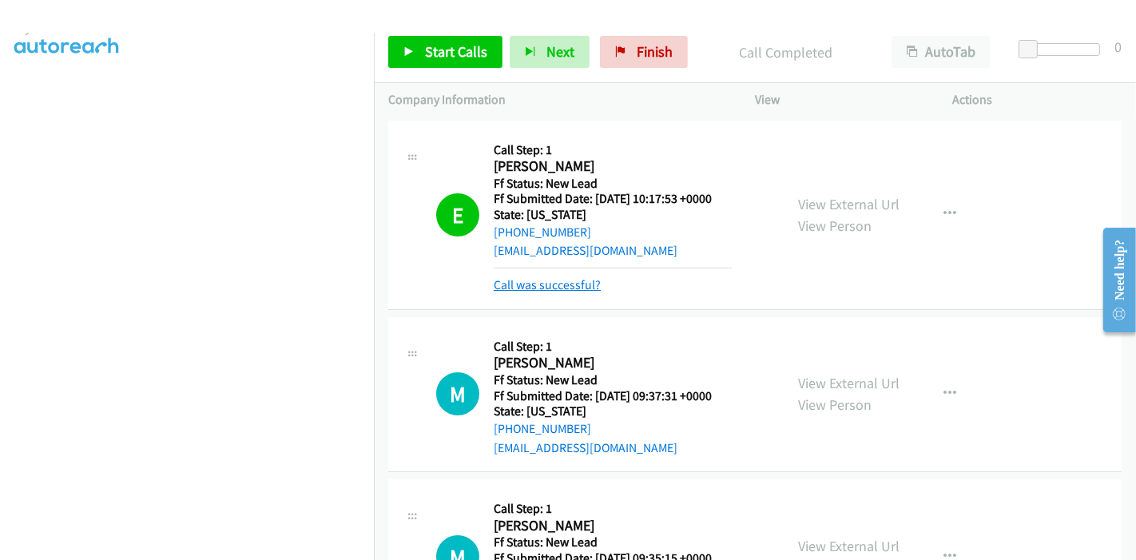
click at [579, 280] on link "Call was successful?" at bounding box center [547, 284] width 107 height 15
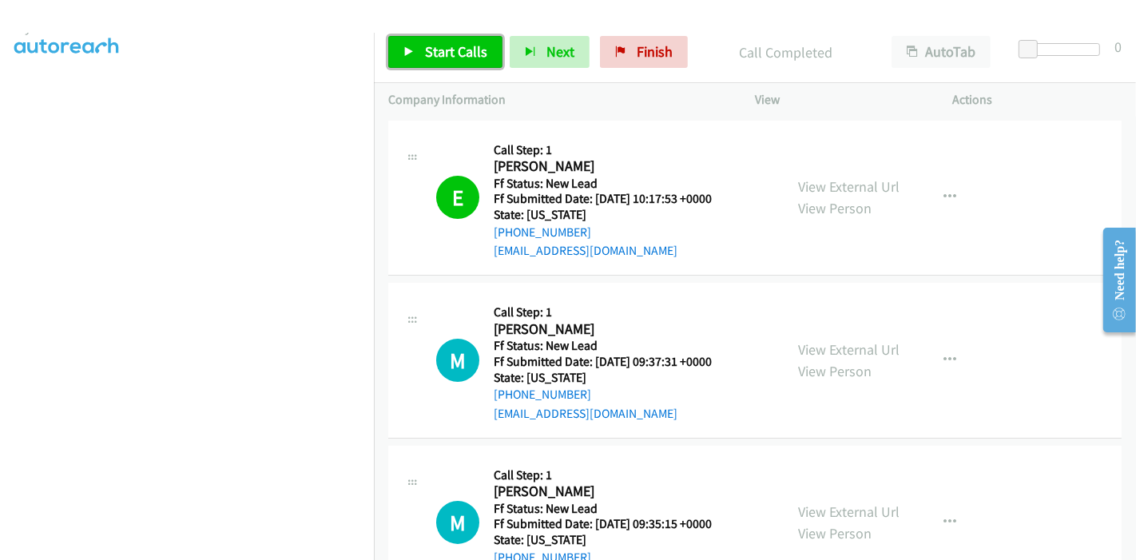
click at [440, 57] on span "Start Calls" at bounding box center [456, 51] width 62 height 18
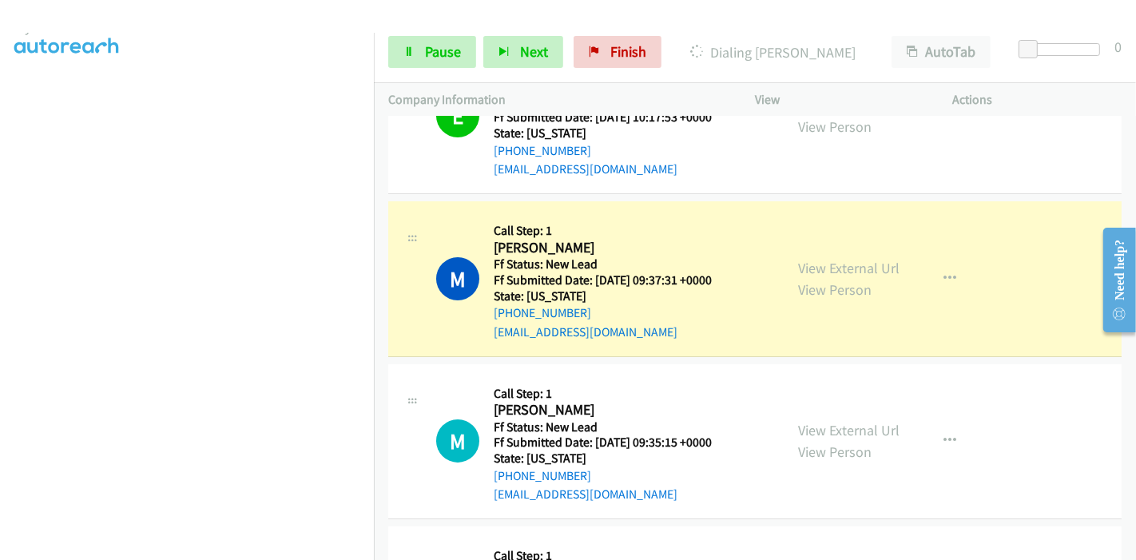
scroll to position [0, 0]
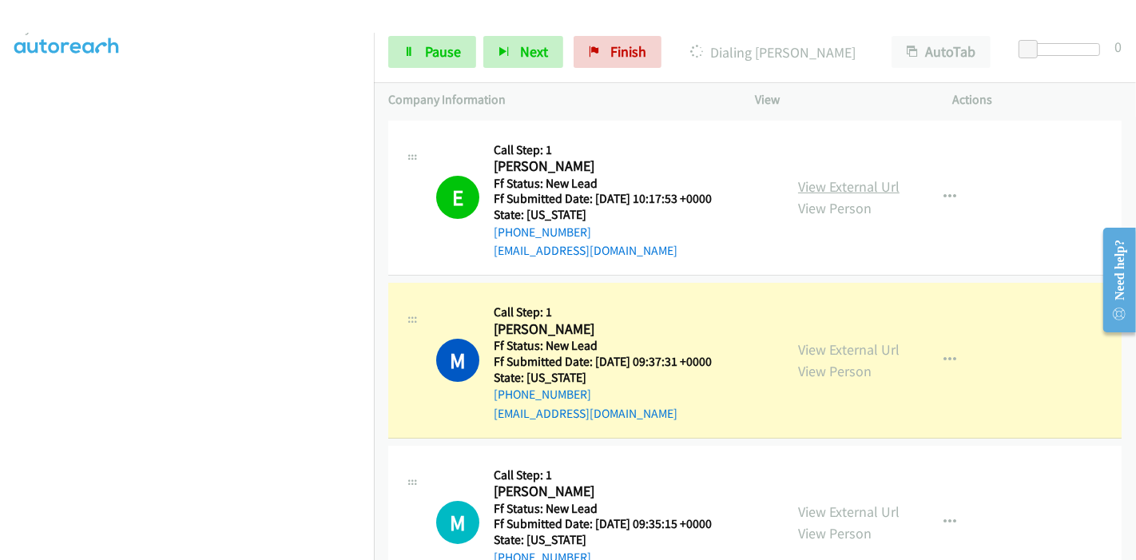
click at [856, 190] on link "View External Url" at bounding box center [848, 186] width 101 height 18
click at [414, 50] on link "Pause" at bounding box center [432, 52] width 88 height 32
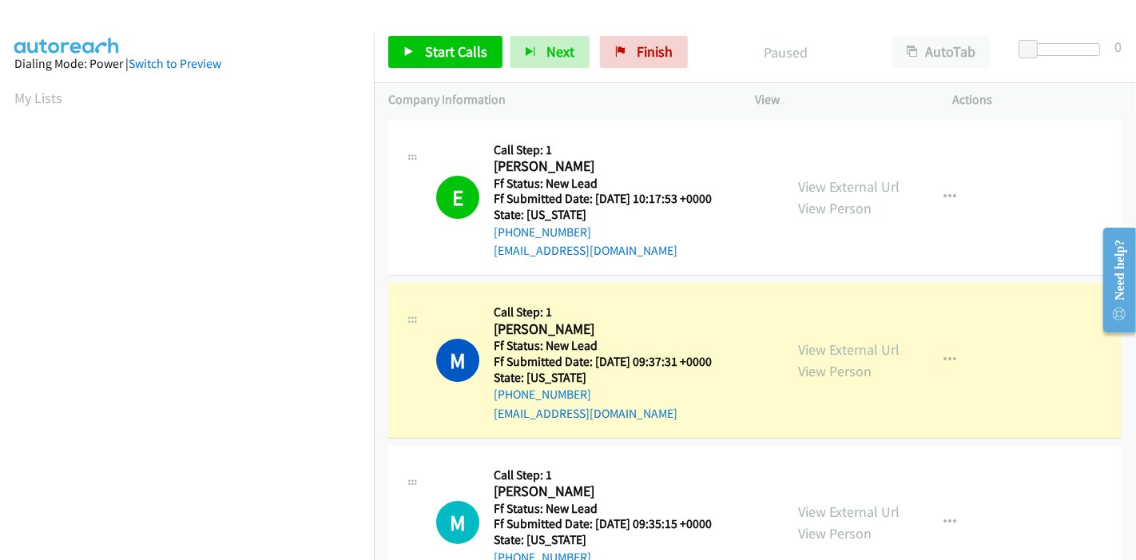
scroll to position [337, 0]
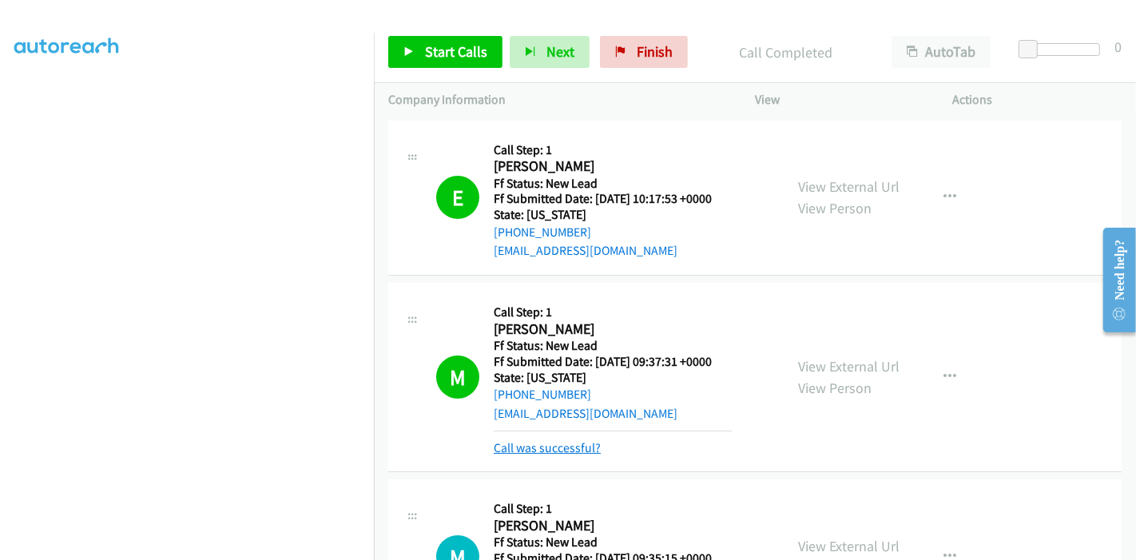
click at [548, 446] on link "Call was successful?" at bounding box center [547, 447] width 107 height 15
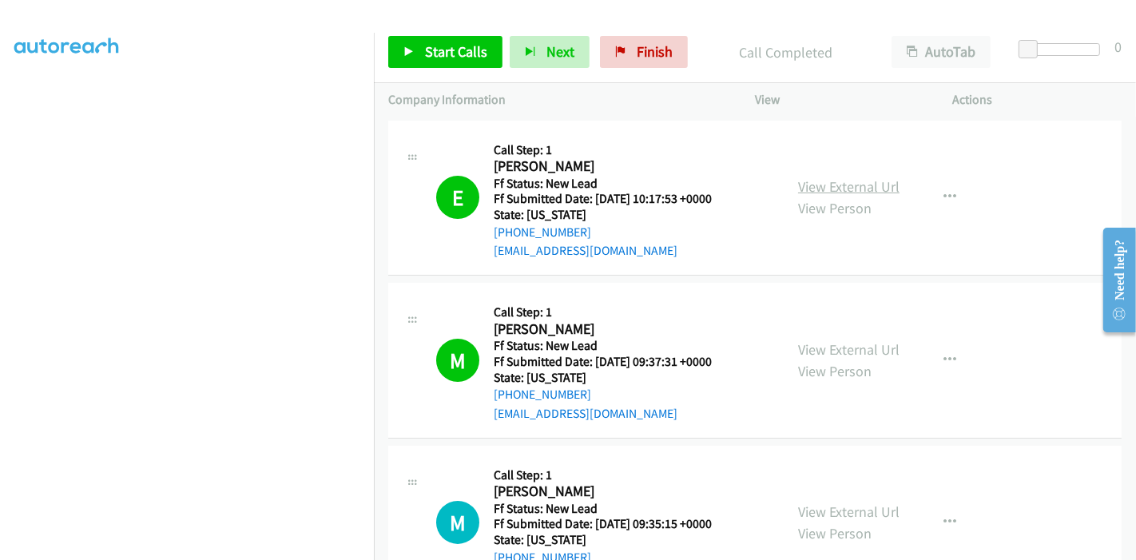
click at [878, 178] on link "View External Url" at bounding box center [848, 186] width 101 height 18
click at [439, 59] on span "Start Calls" at bounding box center [456, 51] width 62 height 18
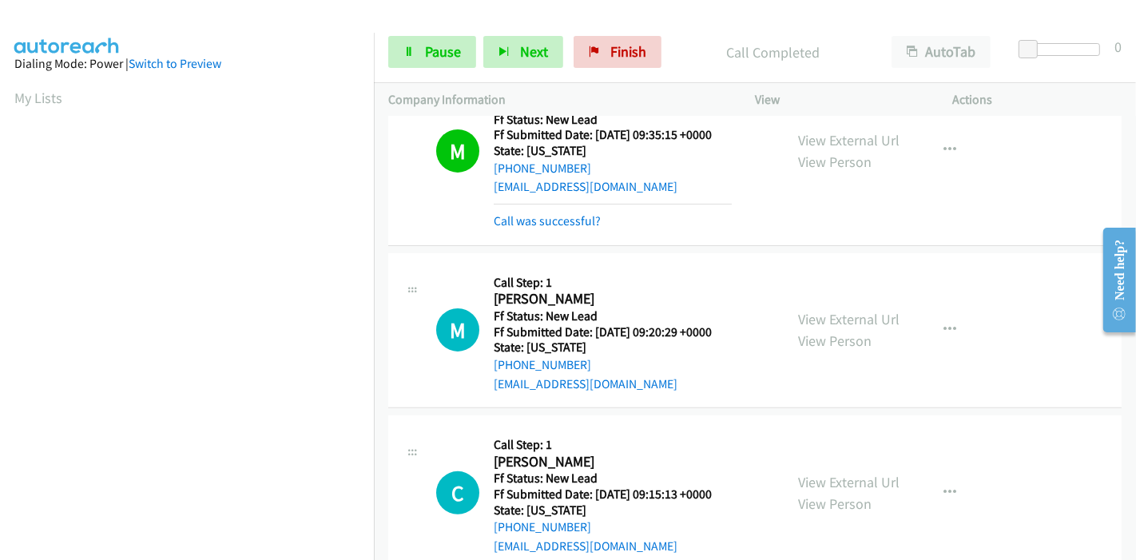
scroll to position [406, 0]
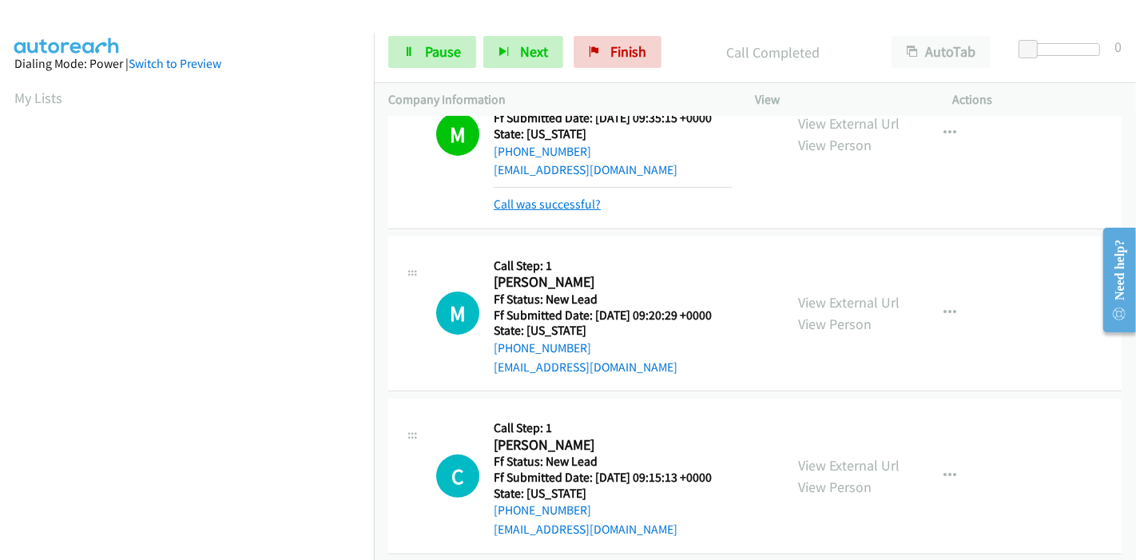
click at [573, 199] on link "Call was successful?" at bounding box center [547, 203] width 107 height 15
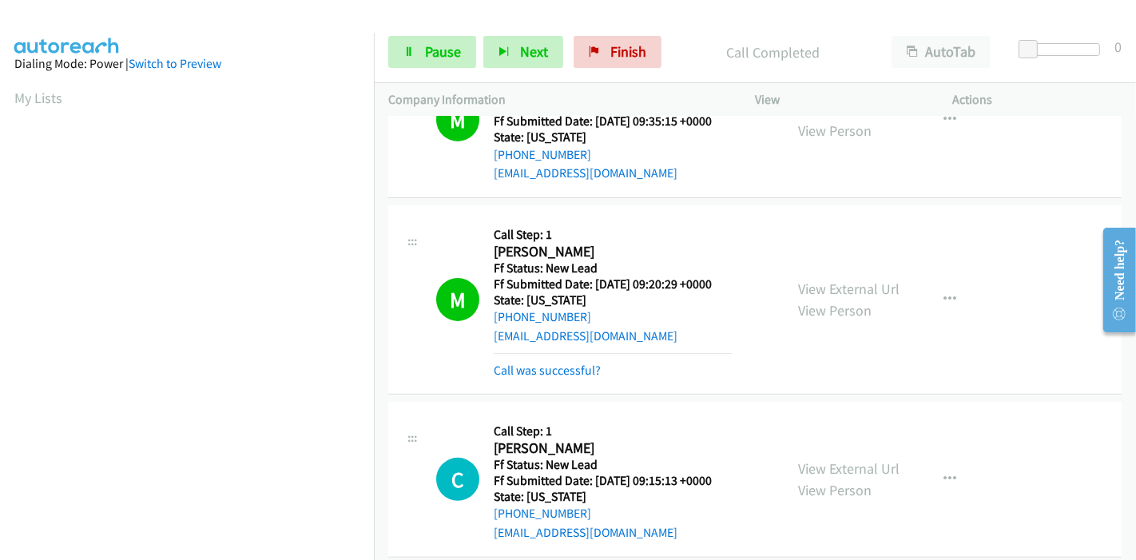
scroll to position [443, 0]
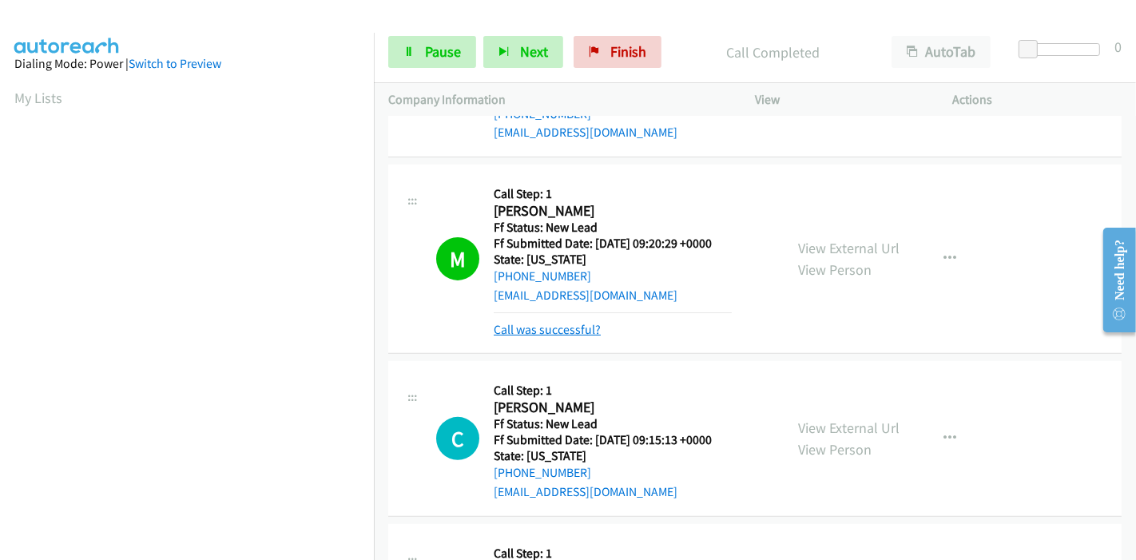
click at [533, 328] on link "Call was successful?" at bounding box center [547, 329] width 107 height 15
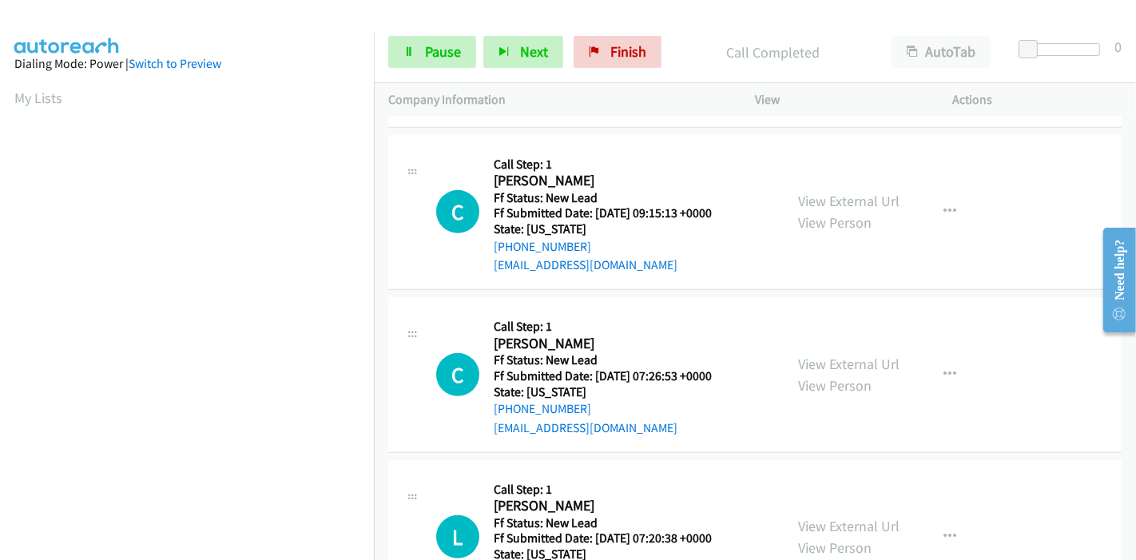
scroll to position [709, 0]
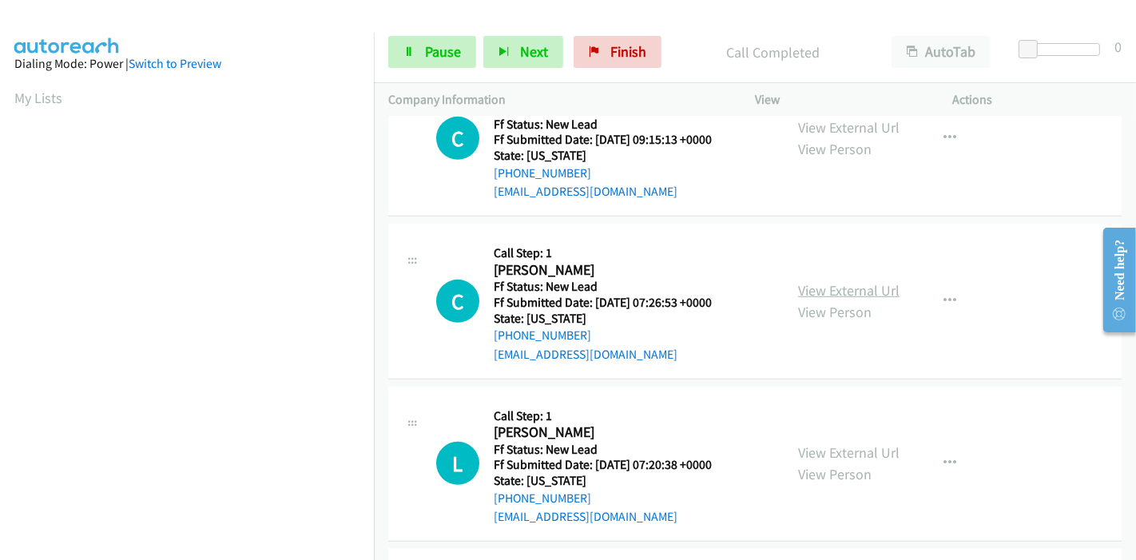
click at [866, 293] on link "View External Url" at bounding box center [848, 290] width 101 height 18
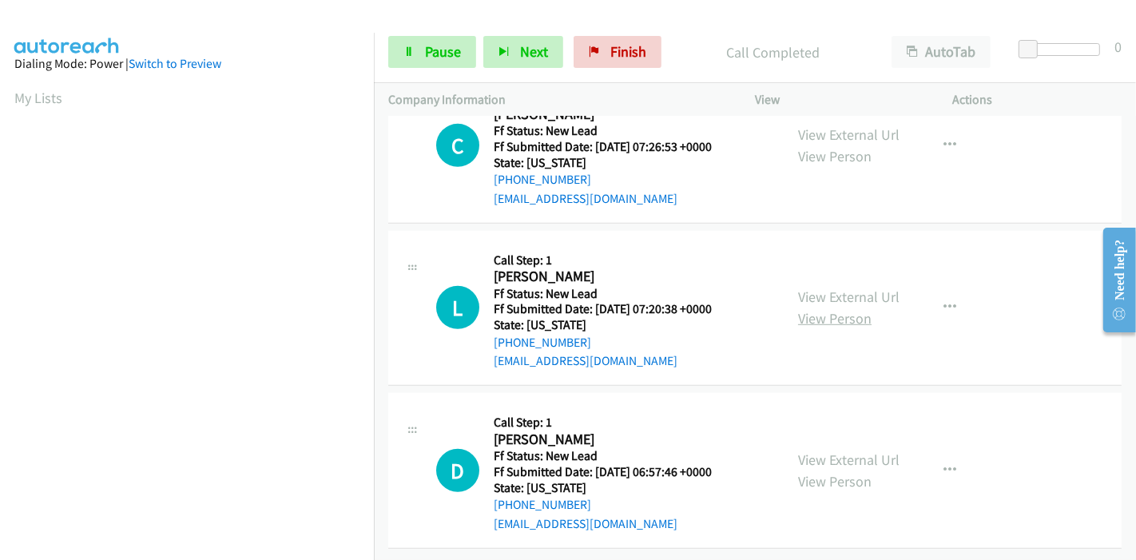
scroll to position [876, 0]
click at [832, 287] on link "View External Url" at bounding box center [848, 296] width 101 height 18
click at [825, 450] on link "View External Url" at bounding box center [848, 459] width 101 height 18
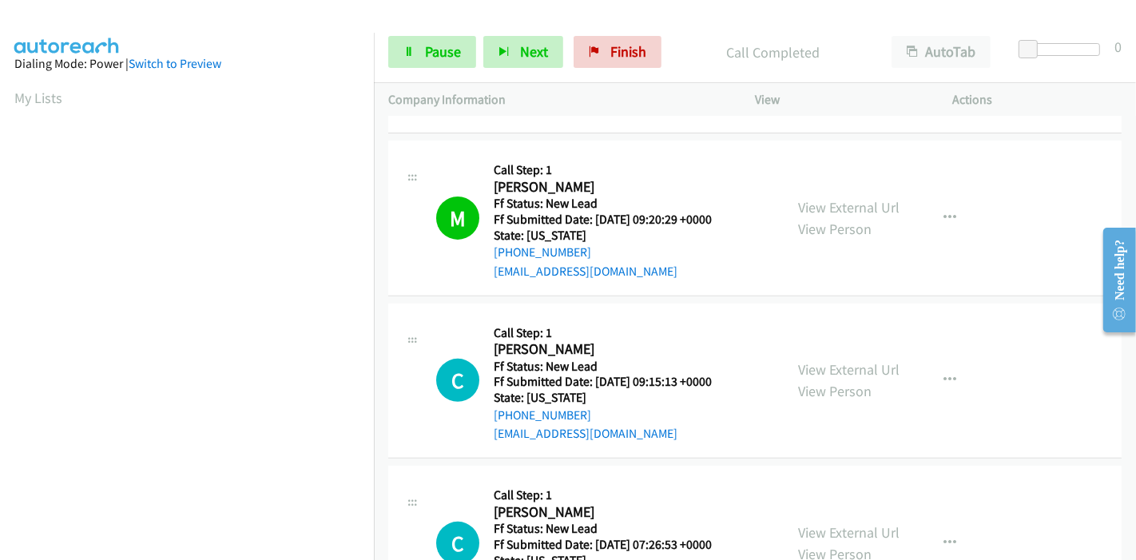
scroll to position [432, 0]
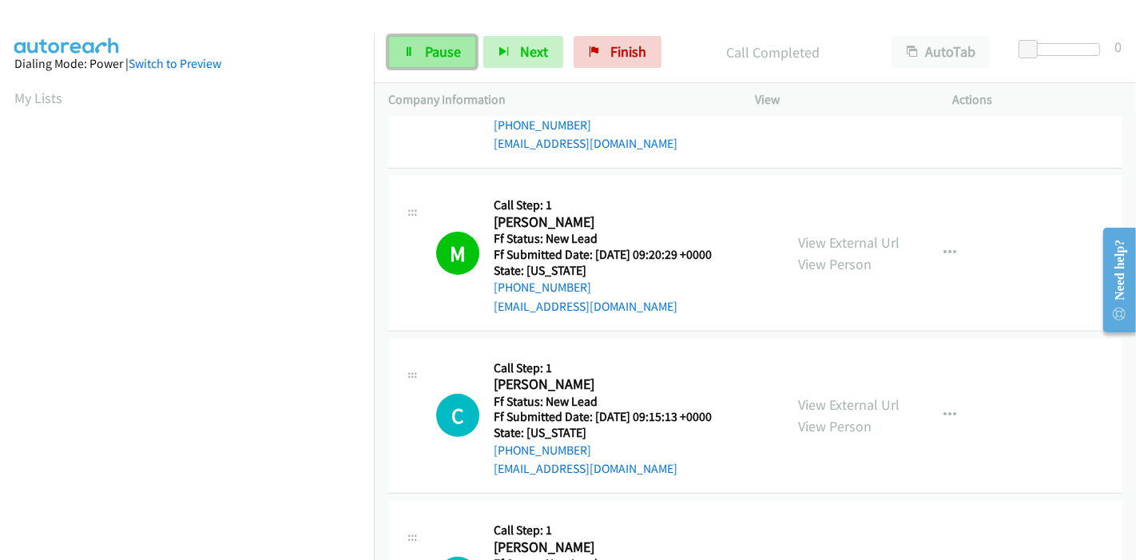
click at [408, 57] on link "Pause" at bounding box center [432, 52] width 88 height 32
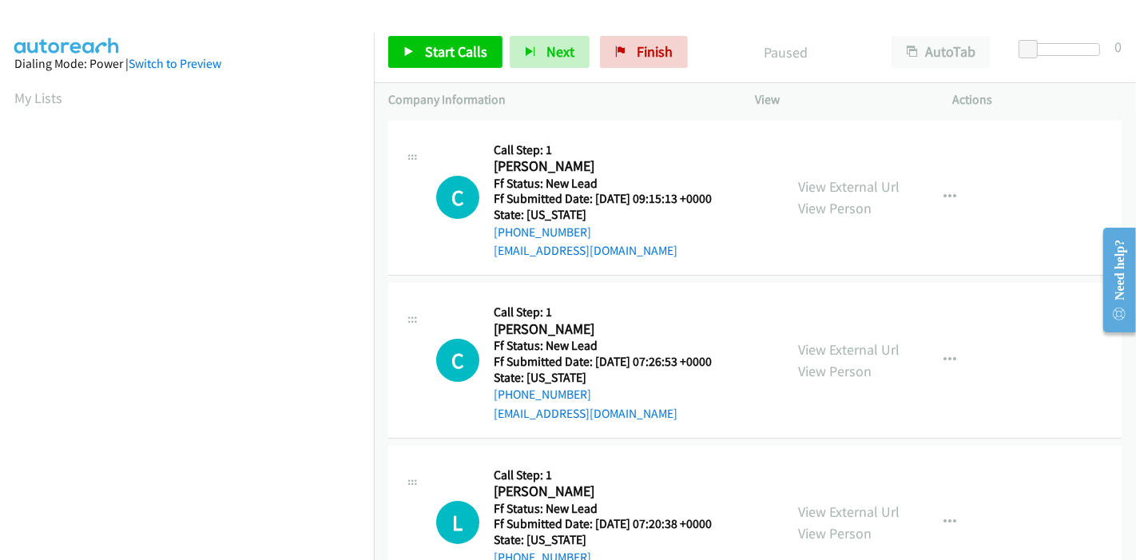
click at [445, 31] on div "Start Calls Pause Next Finish Paused AutoTab AutoTab 0" at bounding box center [755, 52] width 762 height 61
click at [446, 45] on span "Start Calls" at bounding box center [456, 51] width 62 height 18
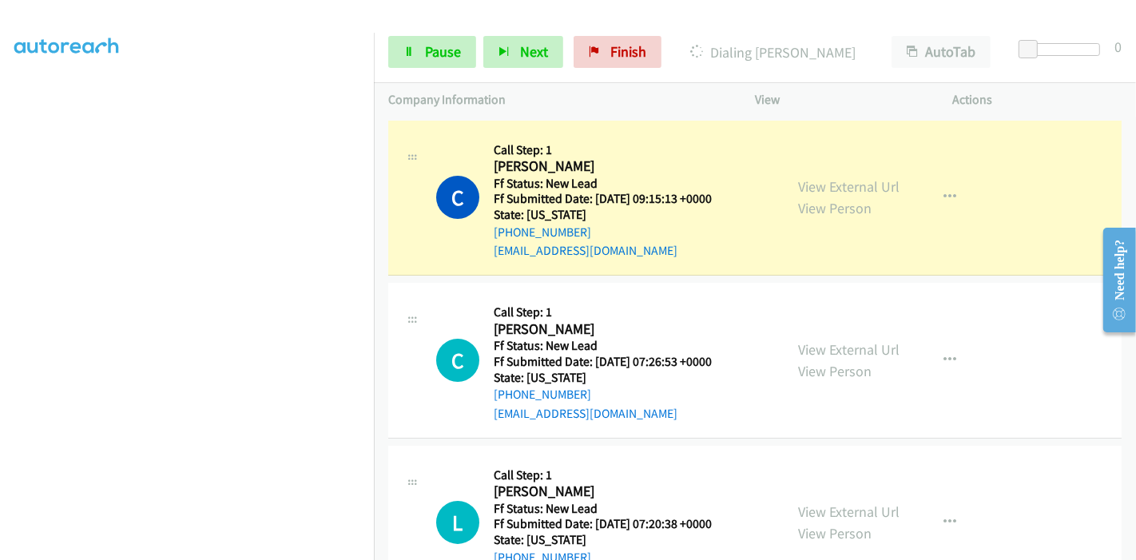
scroll to position [337, 0]
click at [429, 50] on span "Pause" at bounding box center [443, 51] width 36 height 18
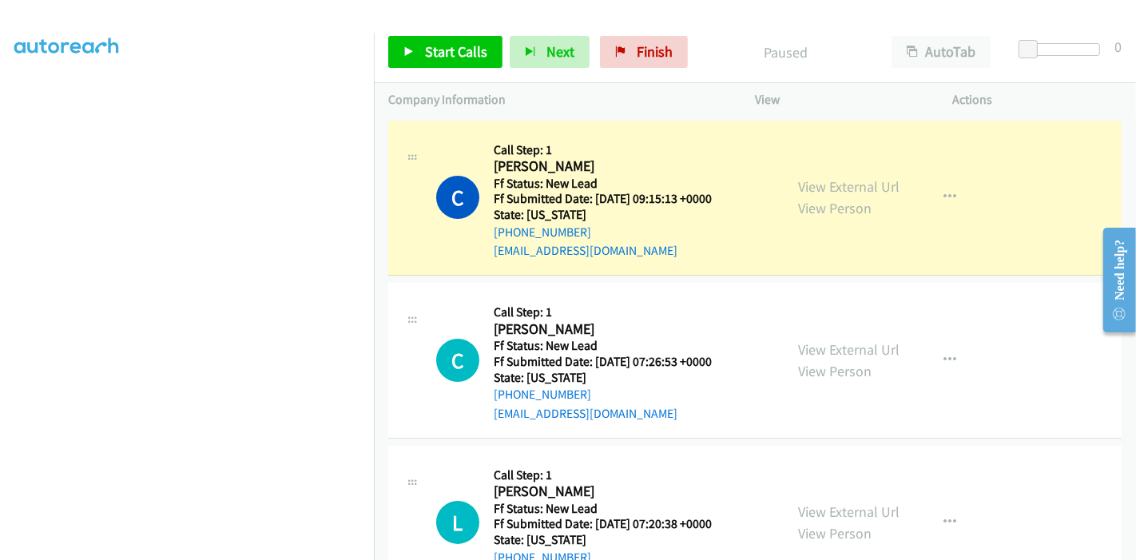
scroll to position [71, 0]
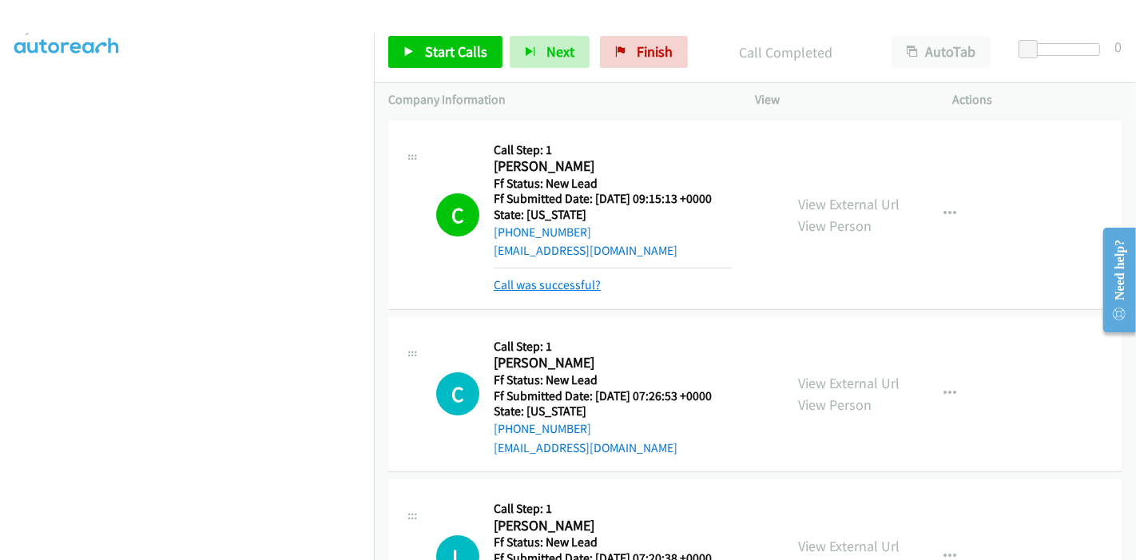
click at [533, 280] on link "Call was successful?" at bounding box center [547, 284] width 107 height 15
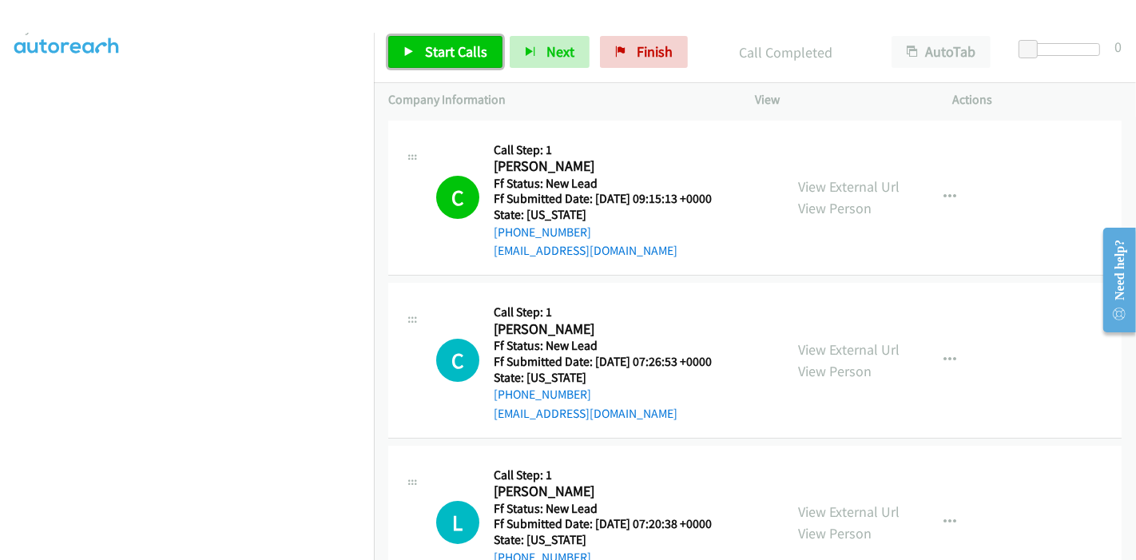
click at [432, 59] on span "Start Calls" at bounding box center [456, 51] width 62 height 18
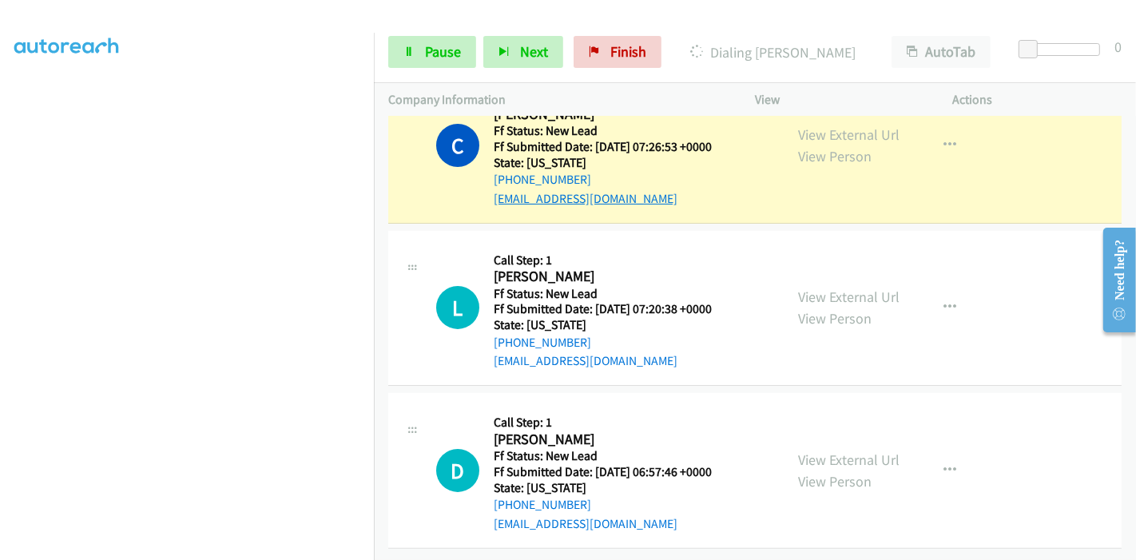
scroll to position [138, 0]
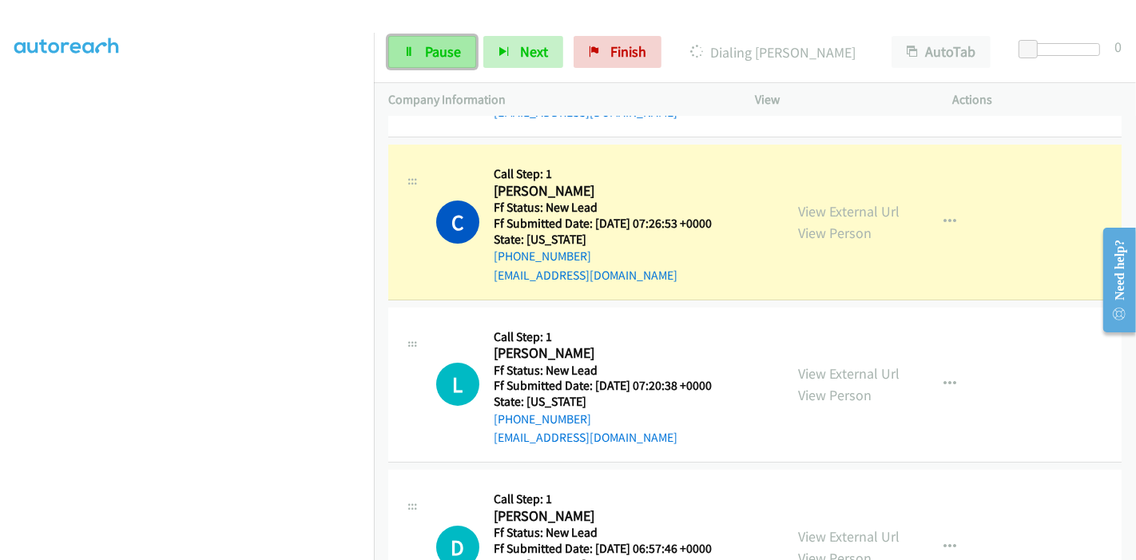
click at [456, 60] on span "Pause" at bounding box center [443, 51] width 36 height 18
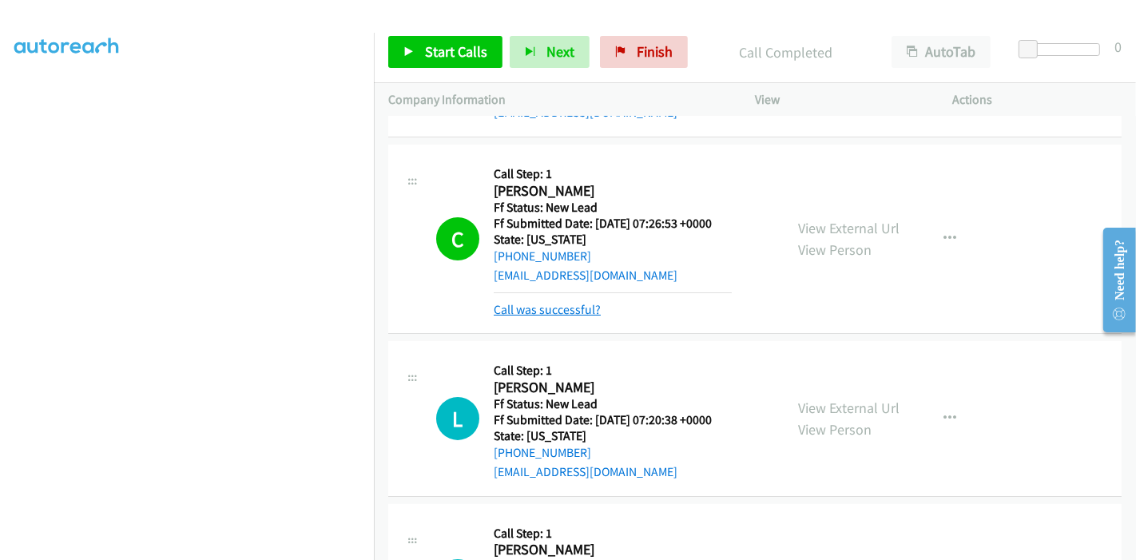
click at [560, 310] on link "Call was successful?" at bounding box center [547, 309] width 107 height 15
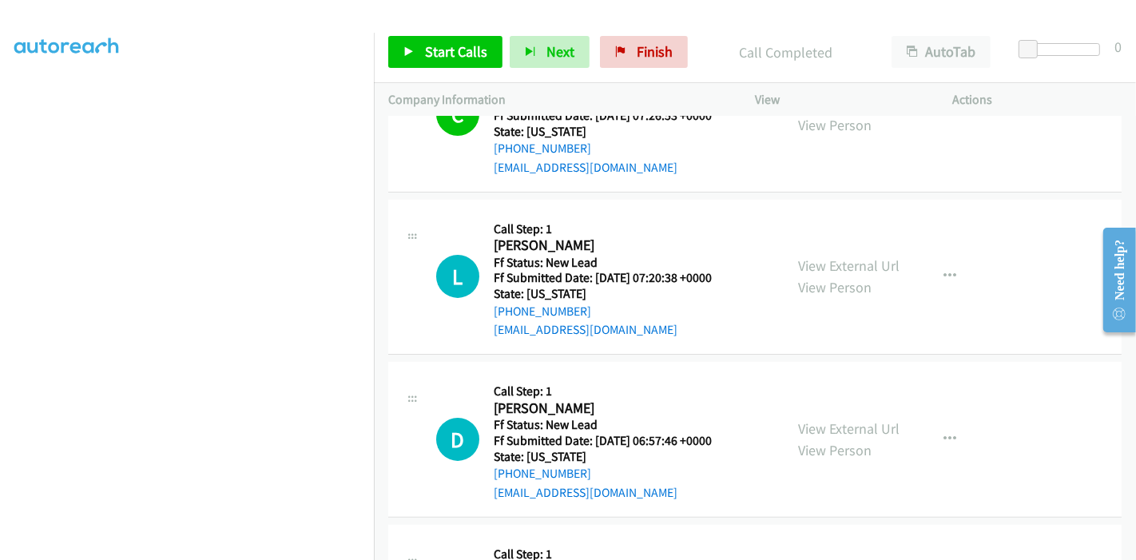
scroll to position [270, 0]
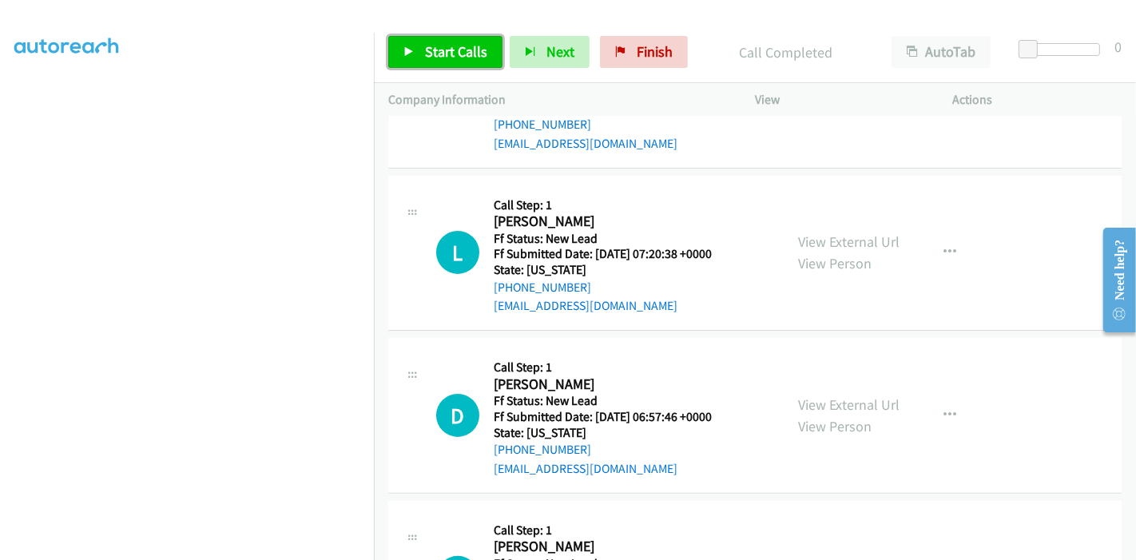
click at [439, 41] on link "Start Calls" at bounding box center [445, 52] width 114 height 32
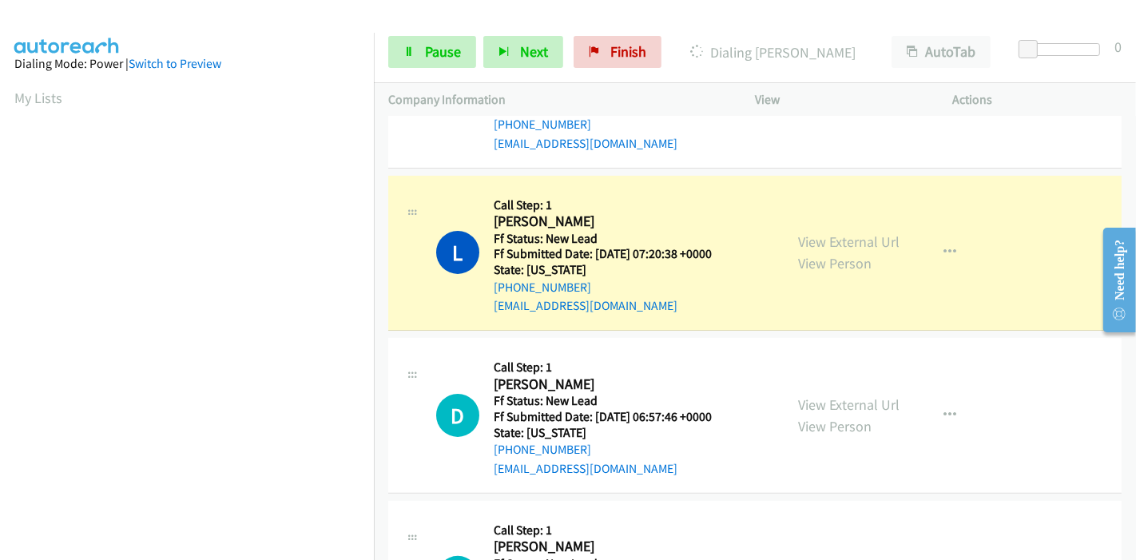
scroll to position [337, 0]
click at [428, 50] on span "Pause" at bounding box center [443, 51] width 36 height 18
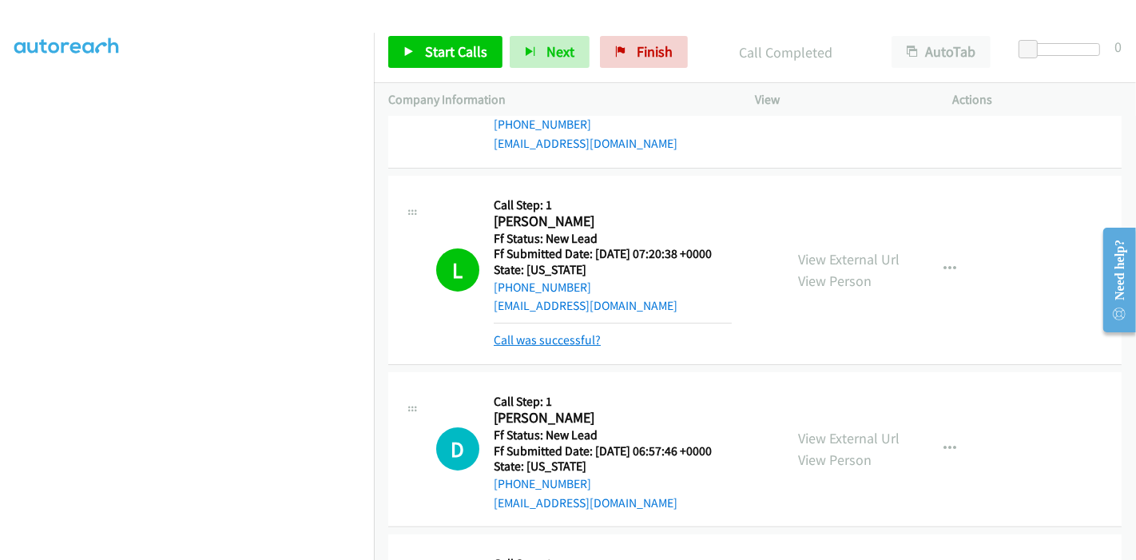
click at [563, 341] on link "Call was successful?" at bounding box center [547, 339] width 107 height 15
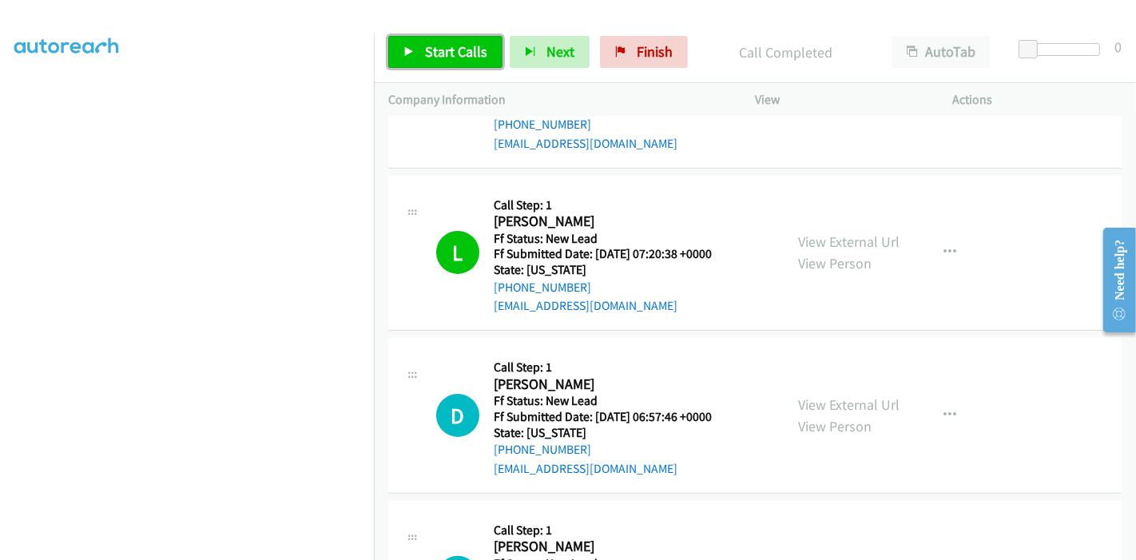
click at [395, 44] on link "Start Calls" at bounding box center [445, 52] width 114 height 32
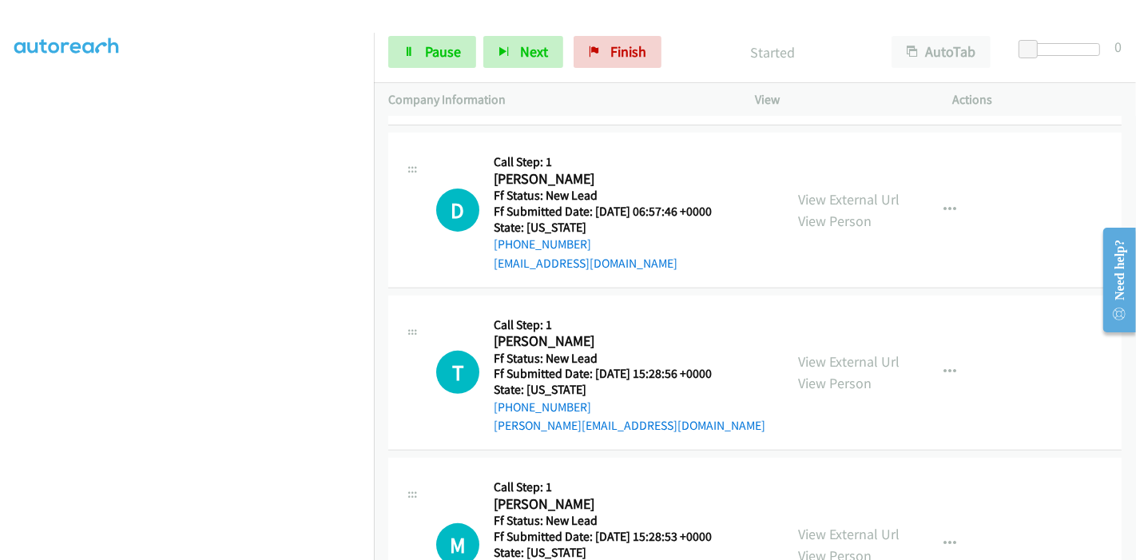
scroll to position [447, 0]
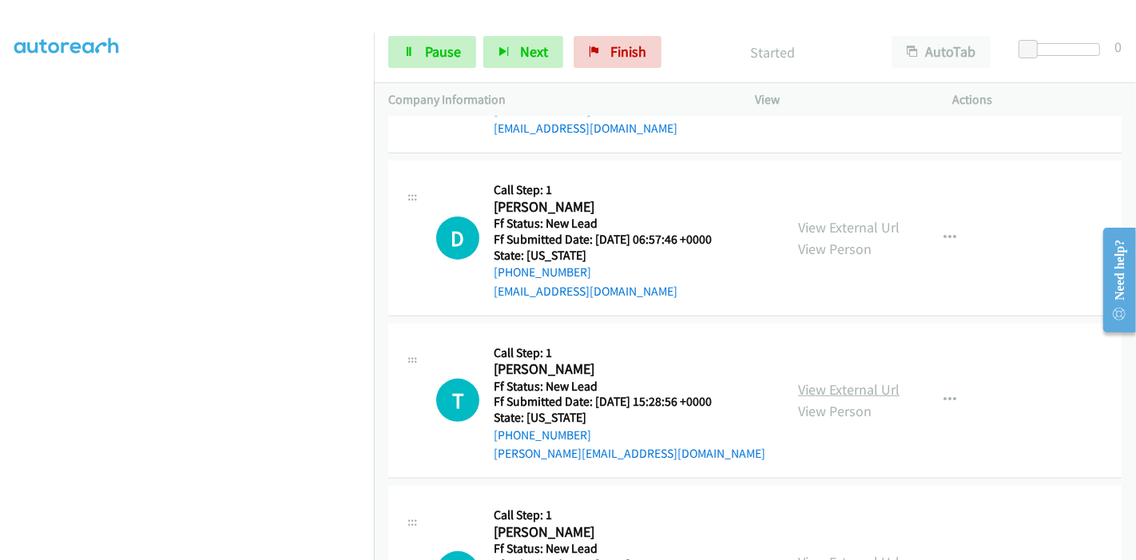
click at [803, 391] on link "View External Url" at bounding box center [848, 389] width 101 height 18
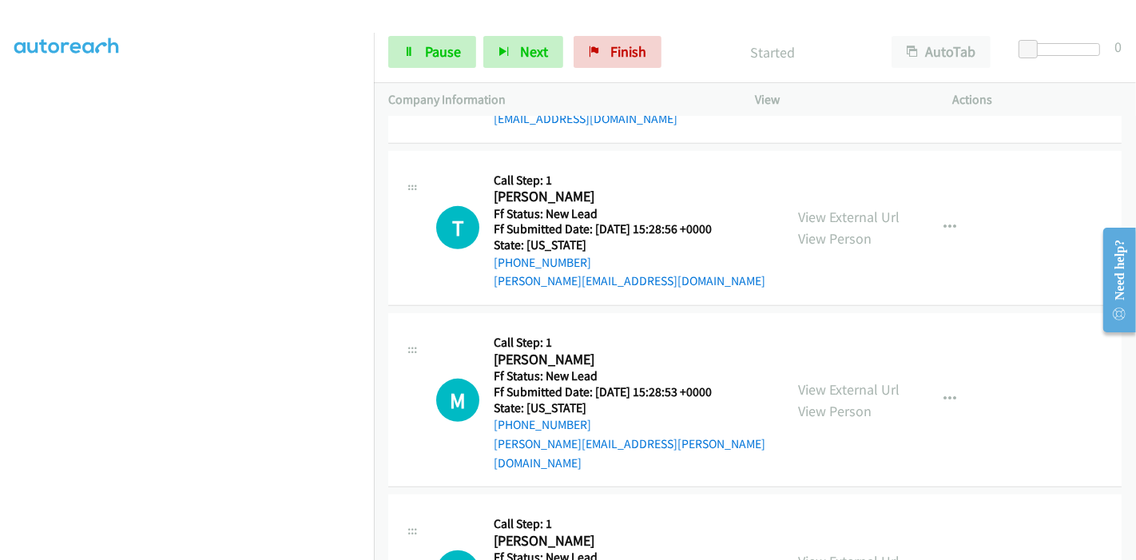
scroll to position [625, 0]
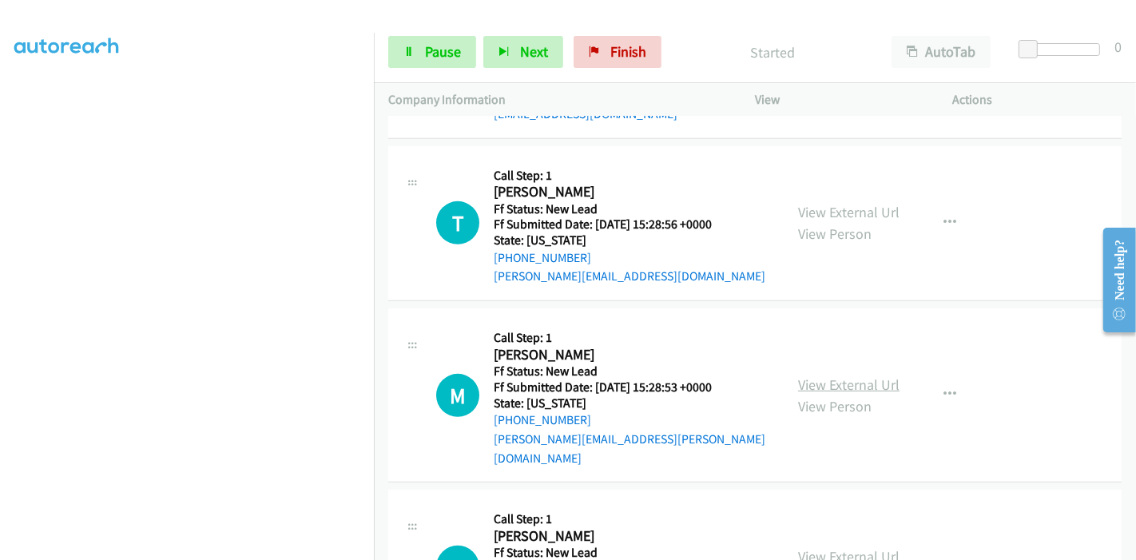
click at [814, 375] on link "View External Url" at bounding box center [848, 384] width 101 height 18
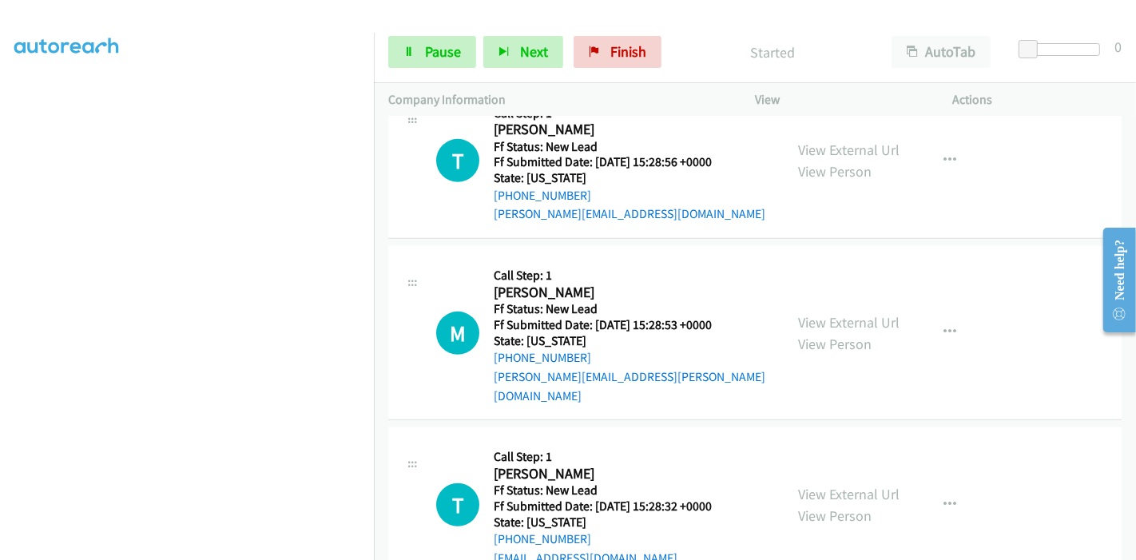
scroll to position [714, 0]
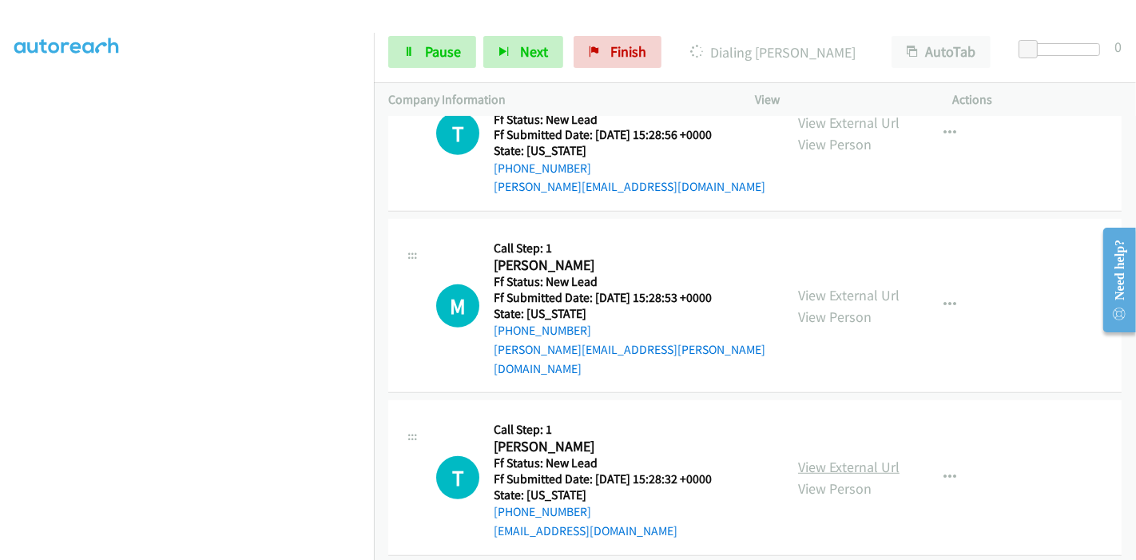
click at [807, 458] on link "View External Url" at bounding box center [848, 467] width 101 height 18
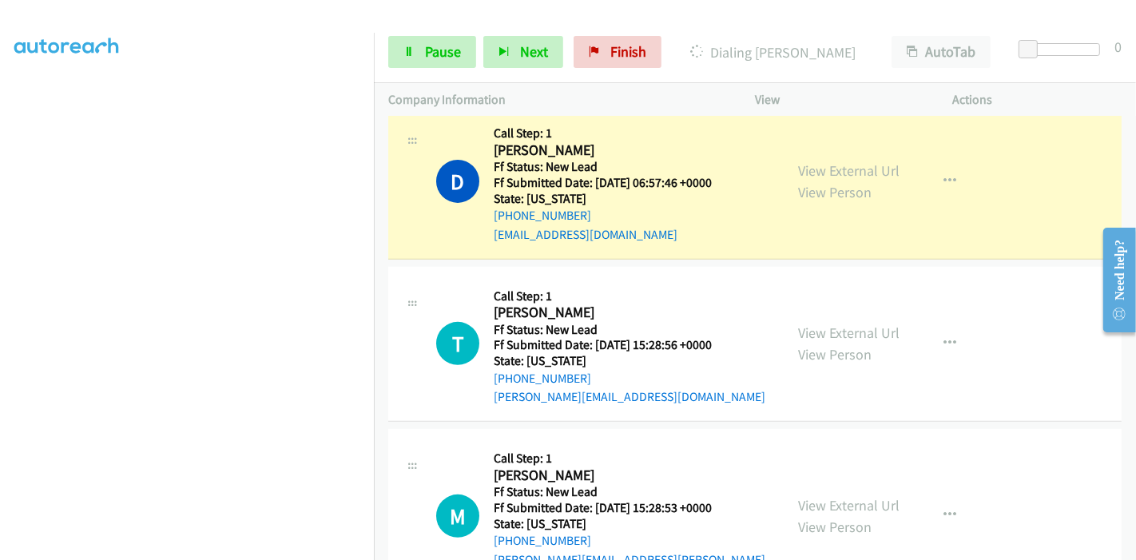
scroll to position [447, 0]
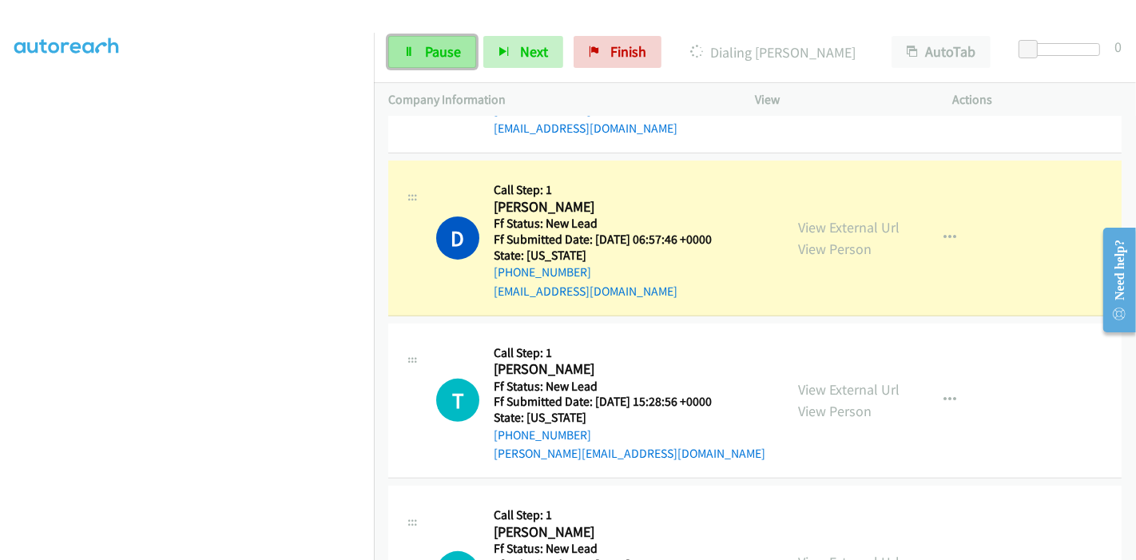
click at [429, 55] on span "Pause" at bounding box center [443, 51] width 36 height 18
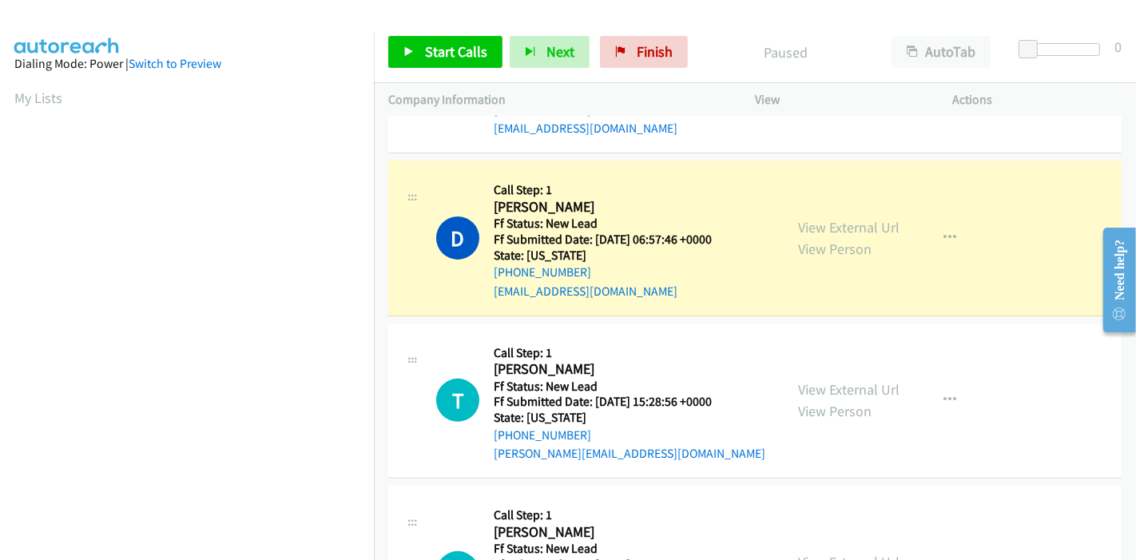
scroll to position [337, 0]
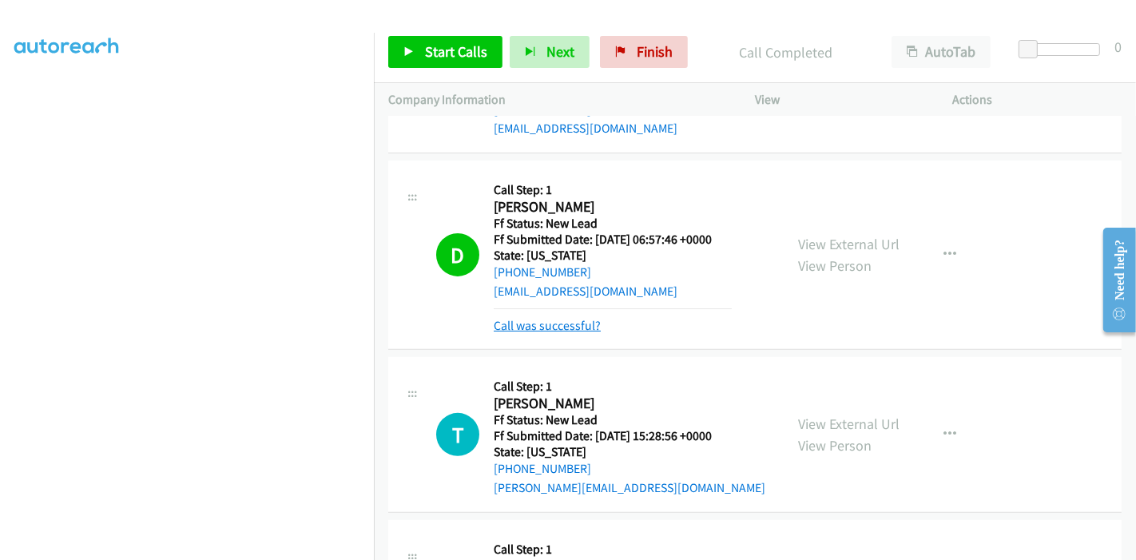
click at [521, 324] on link "Call was successful?" at bounding box center [547, 325] width 107 height 15
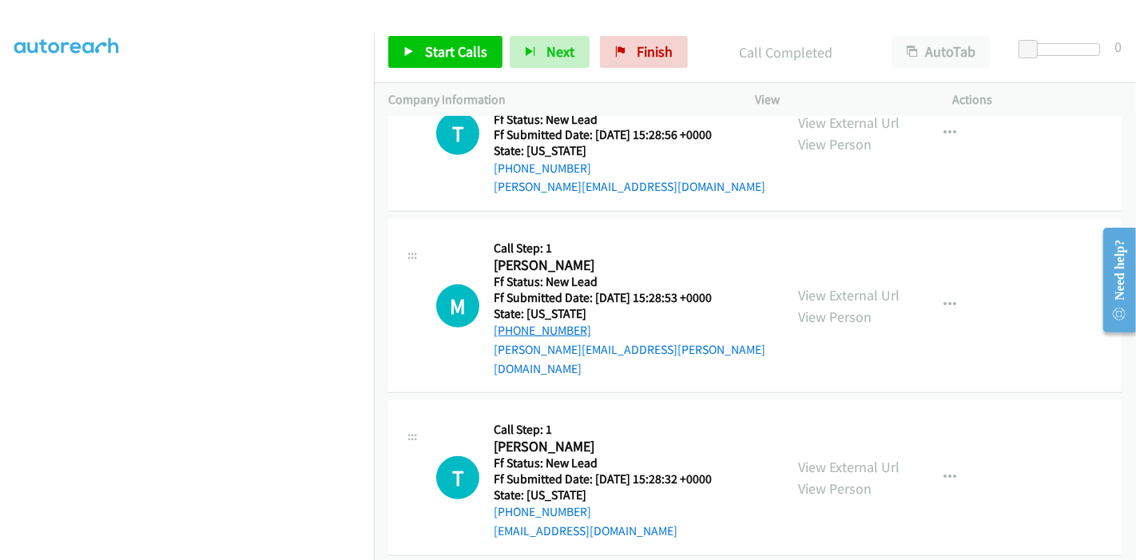
scroll to position [625, 0]
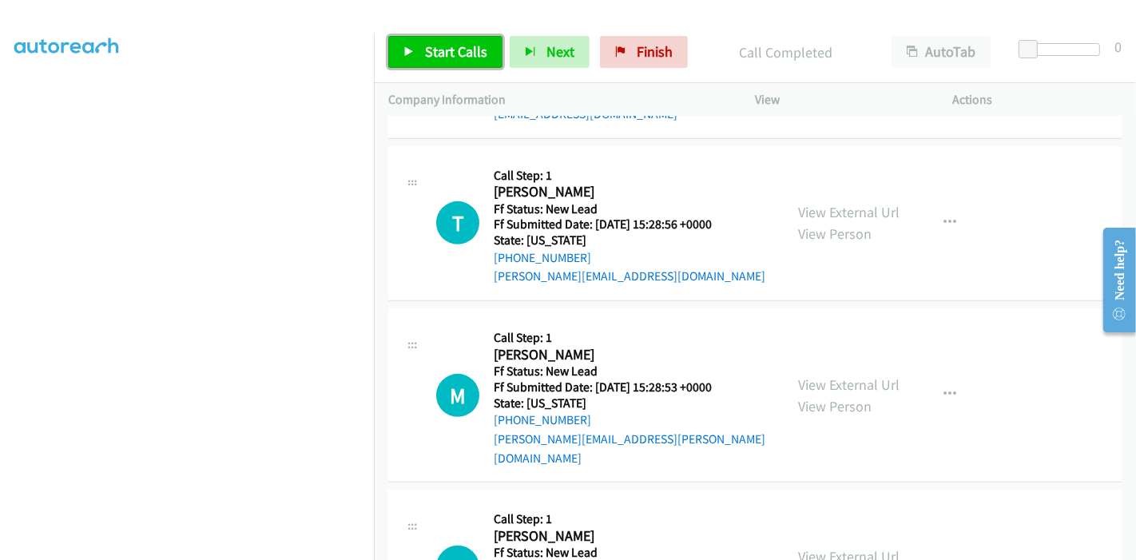
click at [454, 57] on span "Start Calls" at bounding box center [456, 51] width 62 height 18
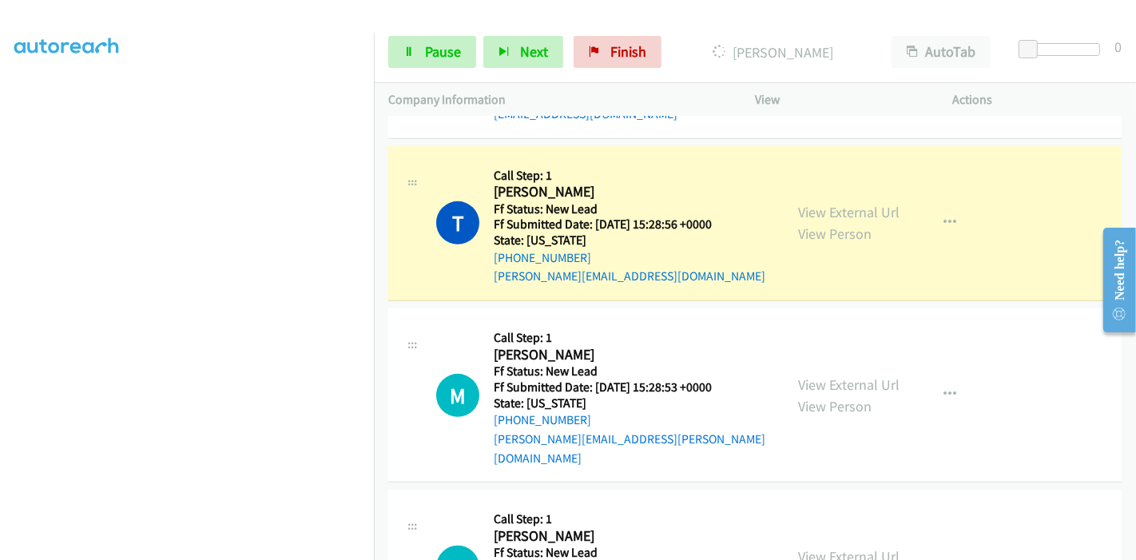
scroll to position [0, 0]
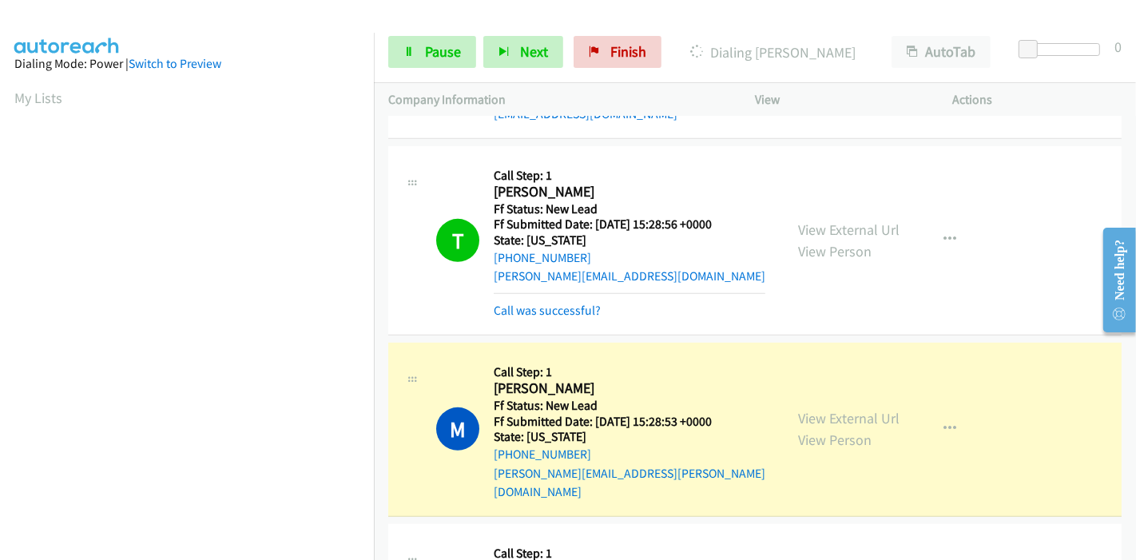
click at [530, 317] on div "Call was successful?" at bounding box center [630, 310] width 272 height 19
click at [536, 307] on link "Call was successful?" at bounding box center [547, 310] width 107 height 15
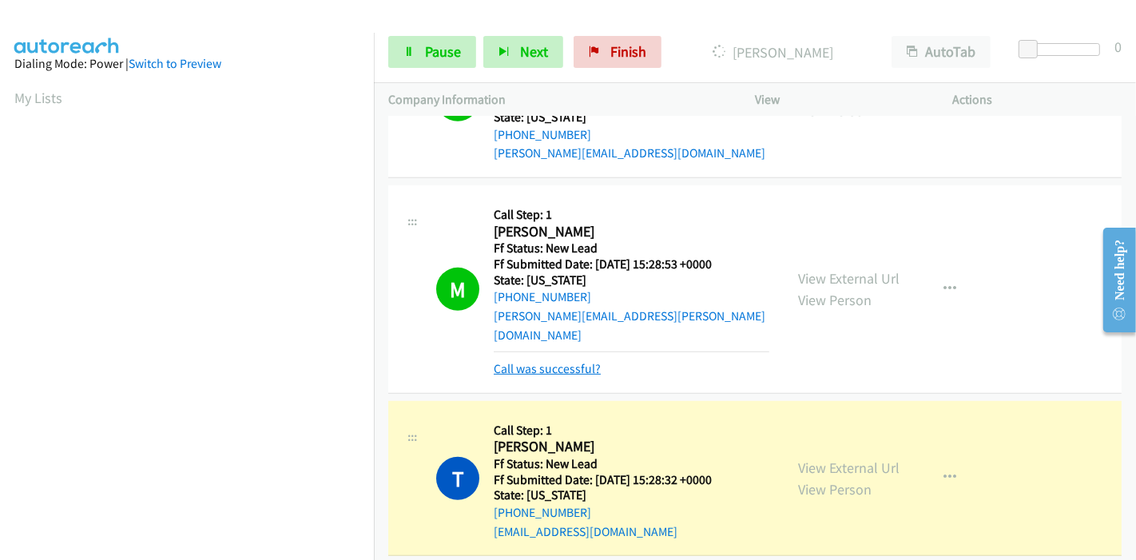
click at [566, 361] on link "Call was successful?" at bounding box center [547, 368] width 107 height 15
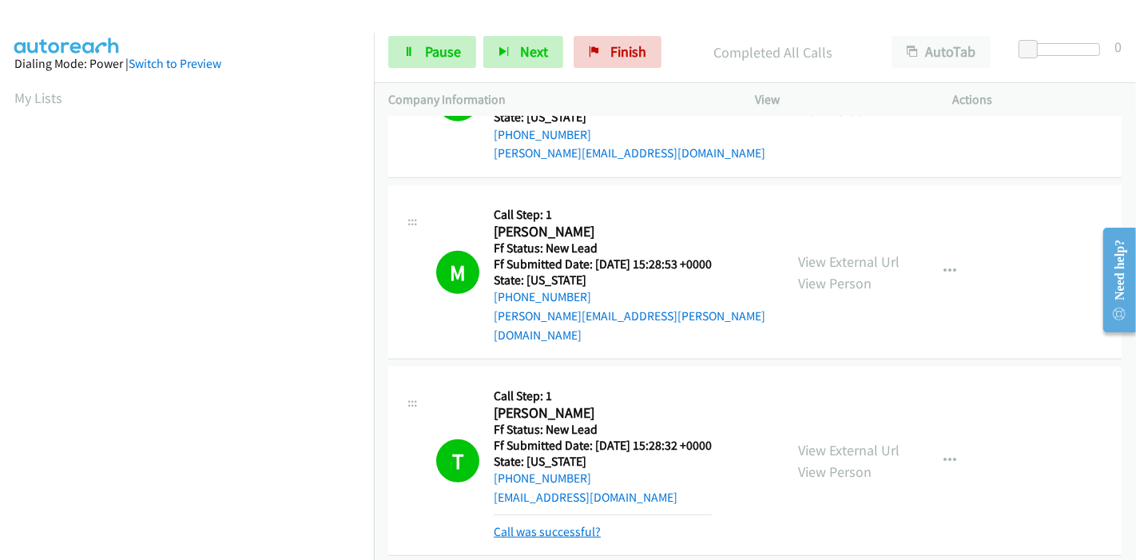
click at [578, 524] on link "Call was successful?" at bounding box center [547, 531] width 107 height 15
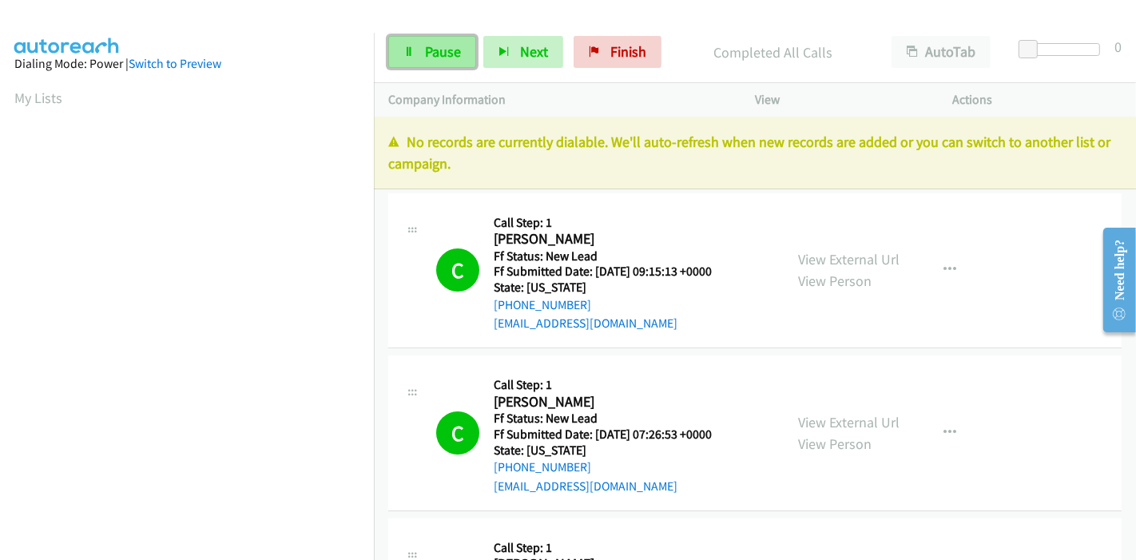
click at [451, 62] on link "Pause" at bounding box center [432, 52] width 88 height 32
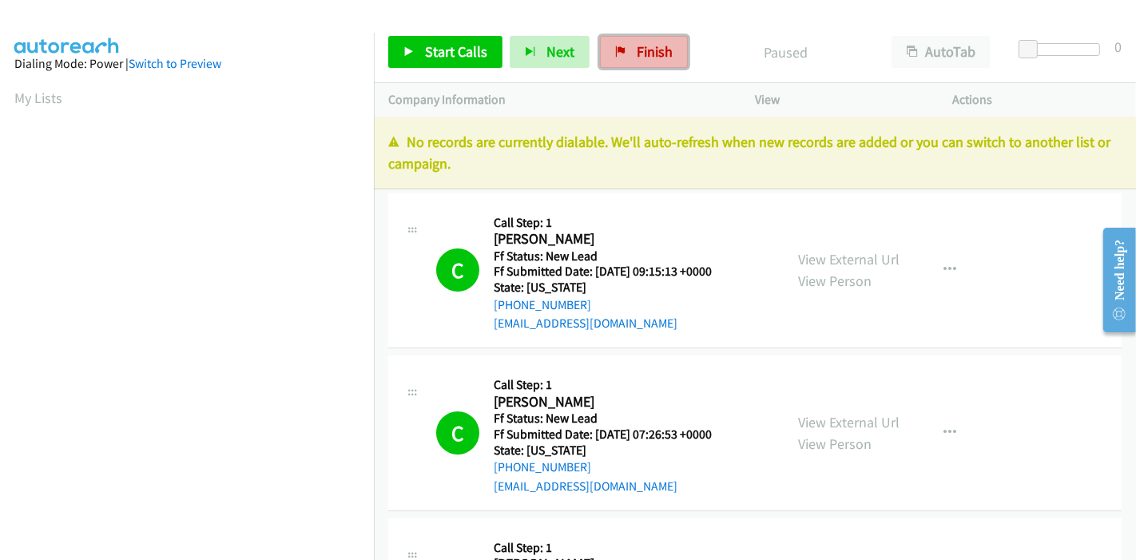
click at [621, 56] on link "Finish" at bounding box center [644, 52] width 88 height 32
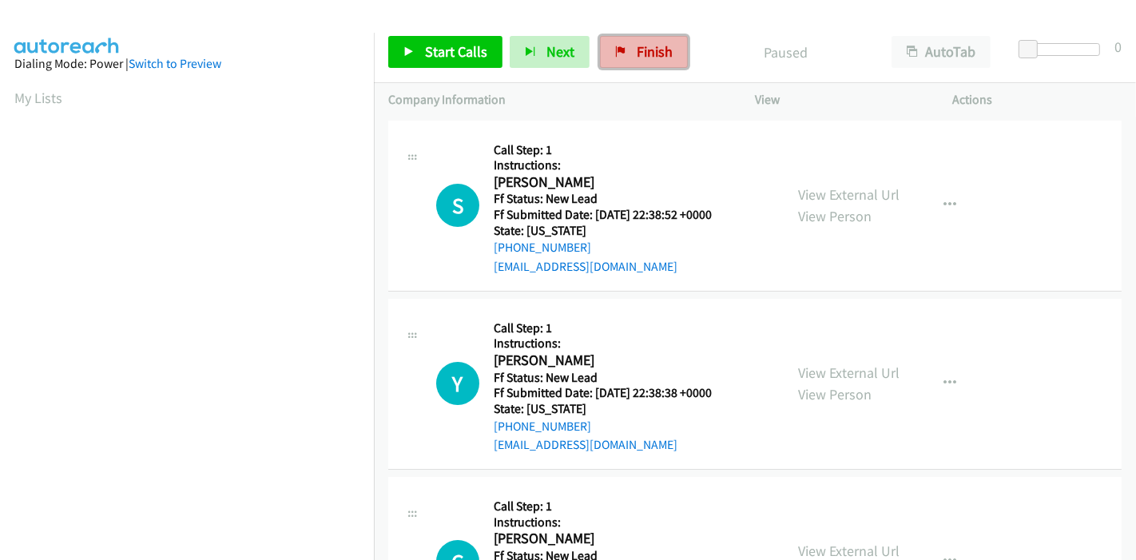
click at [636, 49] on span "Finish" at bounding box center [654, 51] width 36 height 18
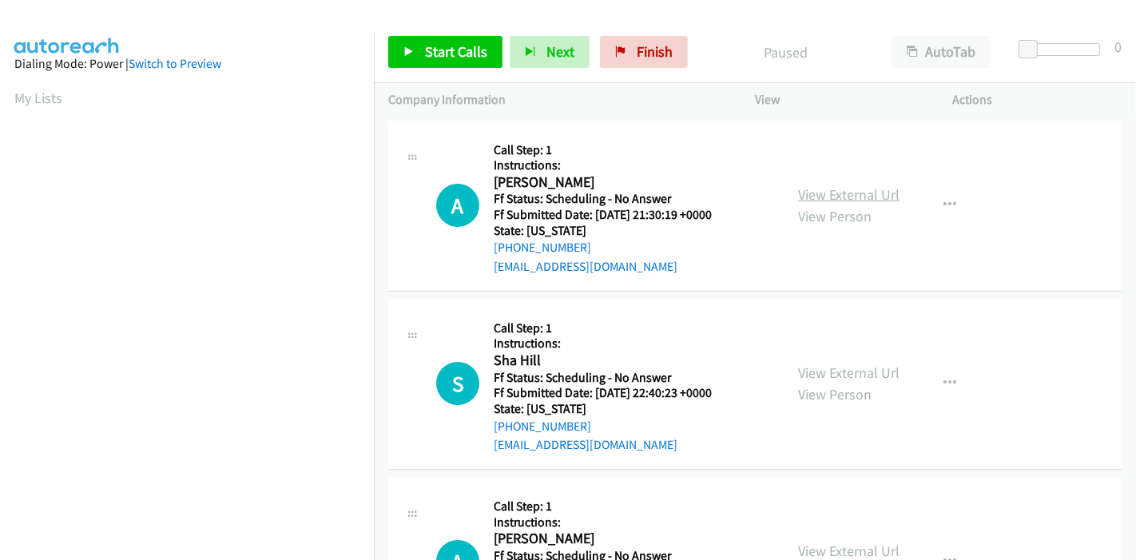
click at [862, 192] on link "View External Url" at bounding box center [848, 194] width 101 height 18
click at [831, 375] on link "View External Url" at bounding box center [848, 372] width 101 height 18
click at [444, 49] on span "Start Calls" at bounding box center [456, 51] width 62 height 18
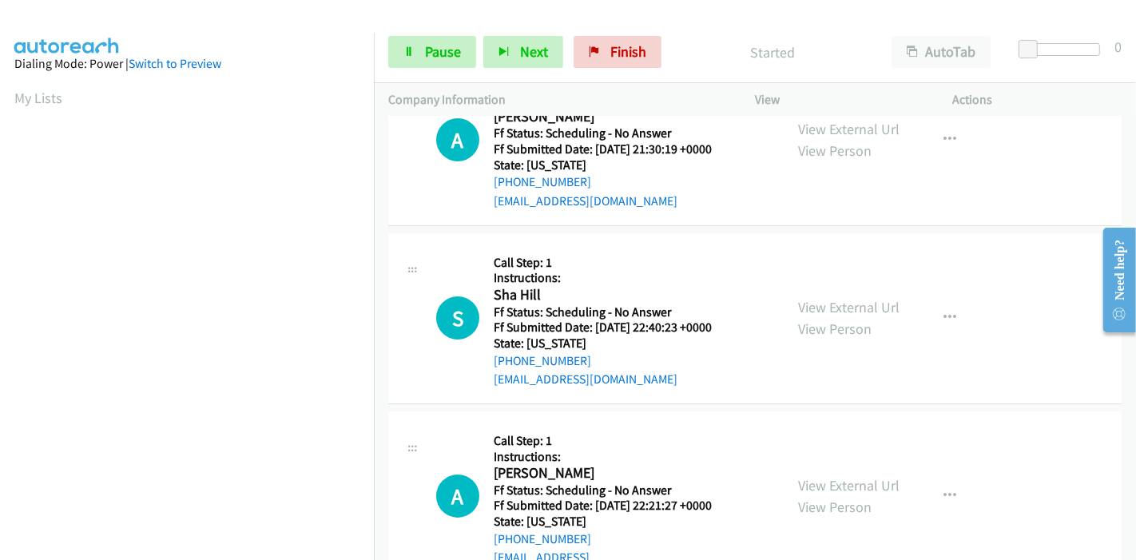
scroll to position [89, 0]
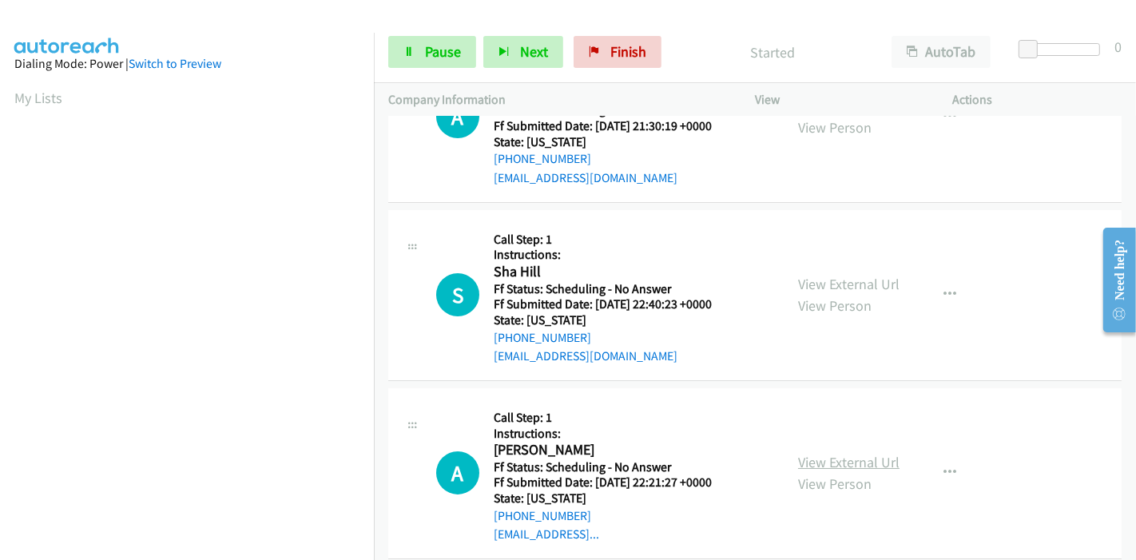
click at [810, 462] on link "View External Url" at bounding box center [848, 462] width 101 height 18
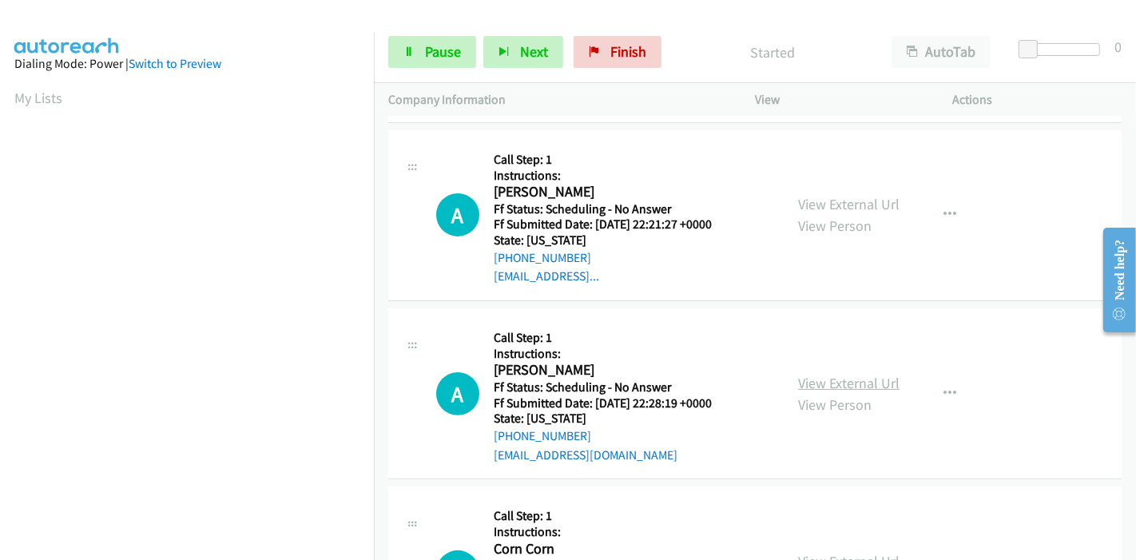
scroll to position [443, 0]
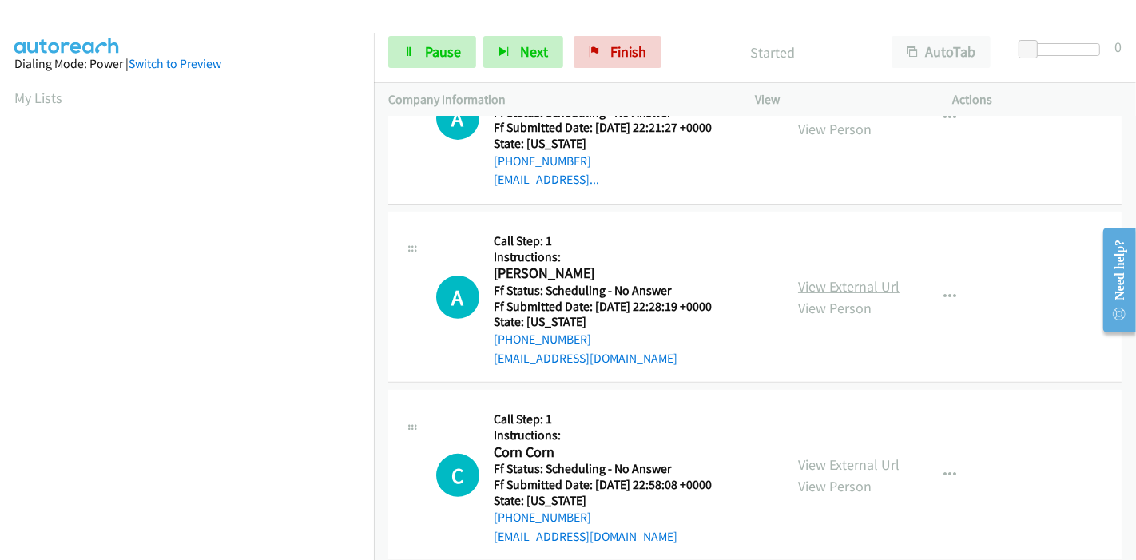
click at [828, 286] on link "View External Url" at bounding box center [848, 286] width 101 height 18
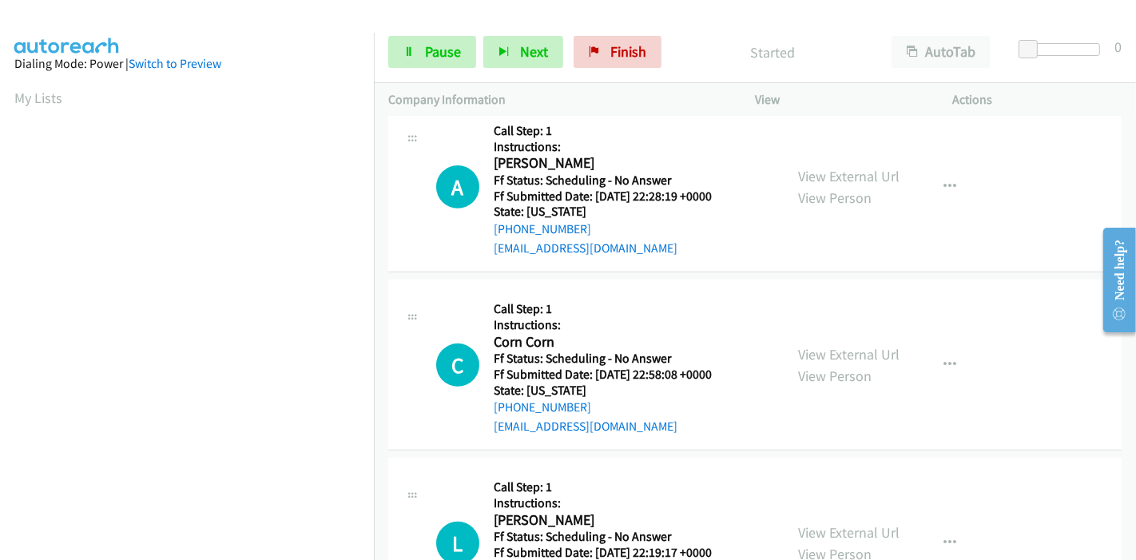
scroll to position [621, 0]
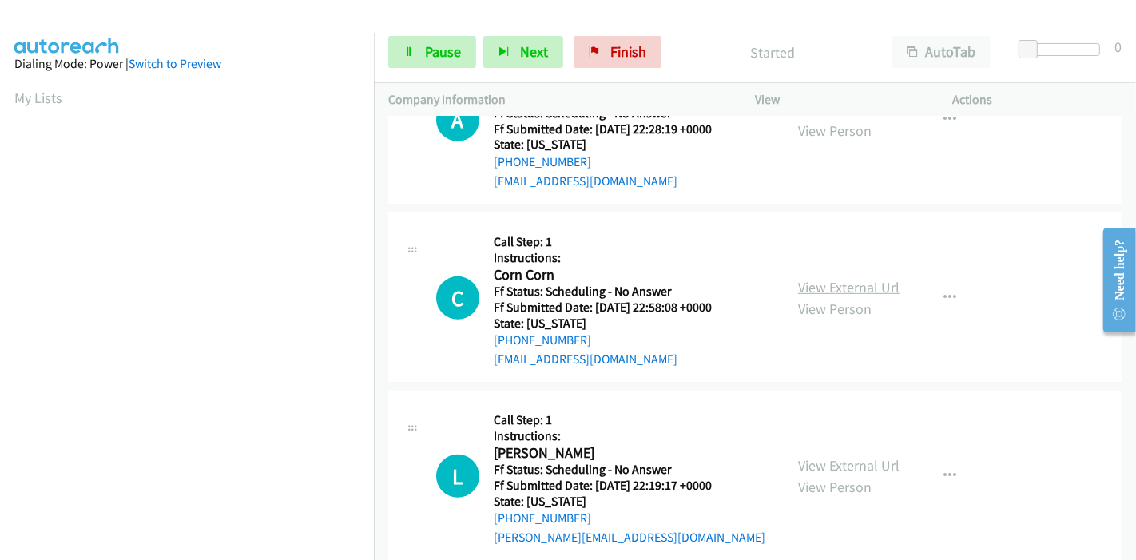
click at [848, 282] on link "View External Url" at bounding box center [848, 287] width 101 height 18
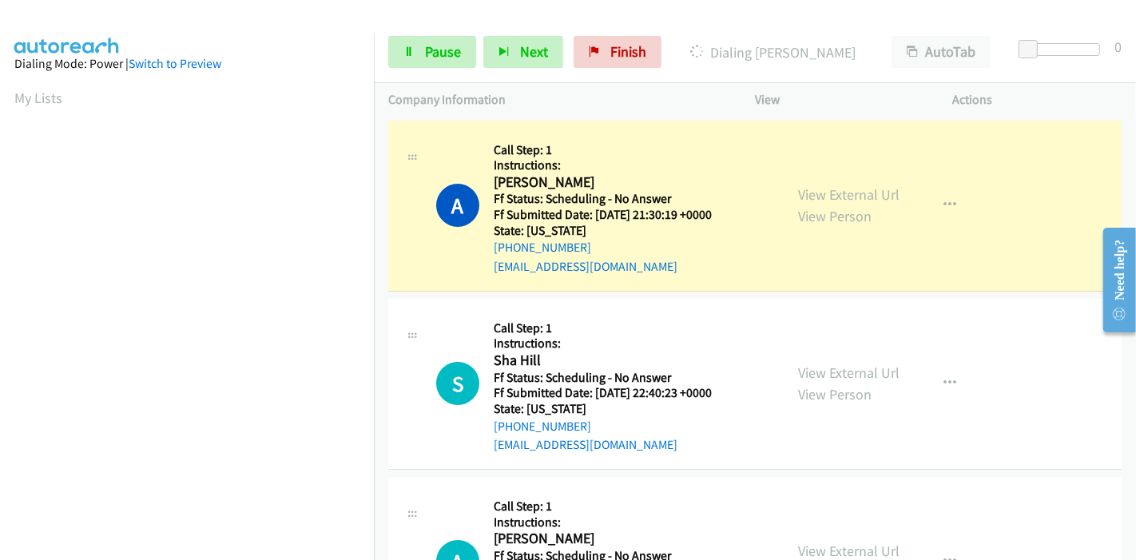
scroll to position [337, 0]
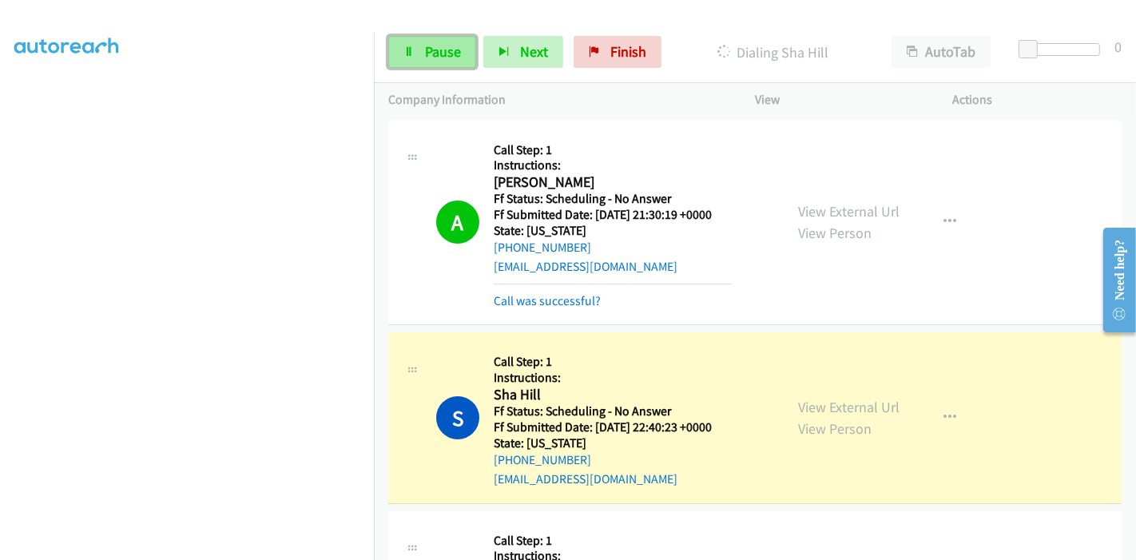
click at [425, 47] on span "Pause" at bounding box center [443, 51] width 36 height 18
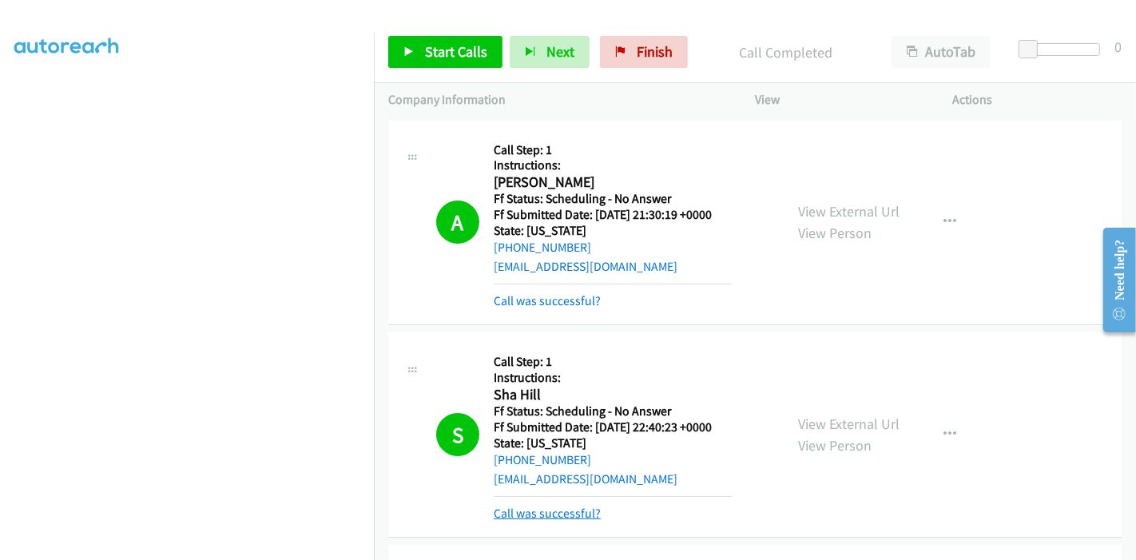
click at [541, 514] on link "Call was successful?" at bounding box center [547, 513] width 107 height 15
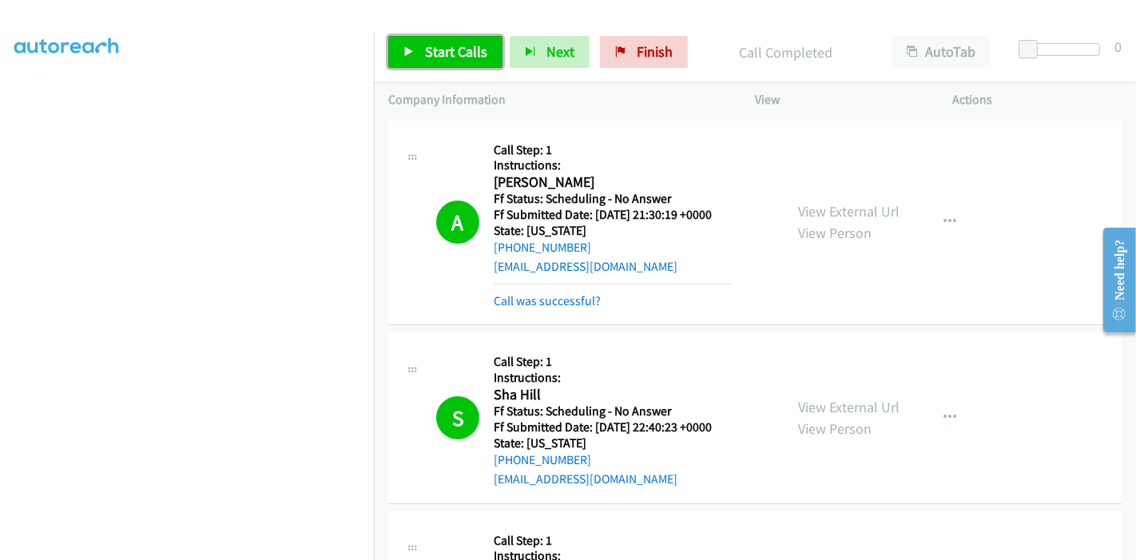
click at [450, 42] on span "Start Calls" at bounding box center [456, 51] width 62 height 18
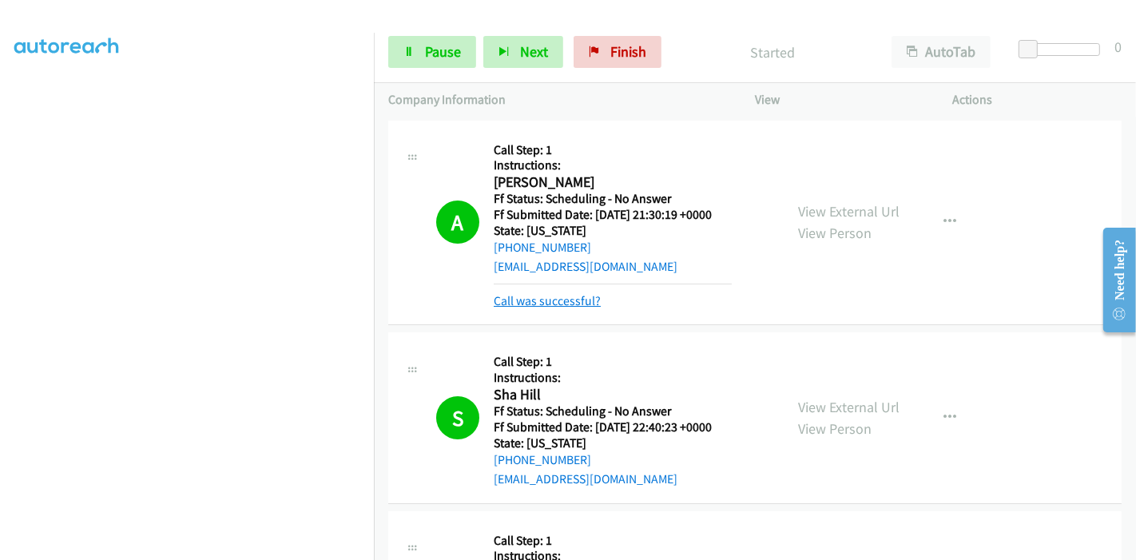
click at [568, 296] on link "Call was successful?" at bounding box center [547, 300] width 107 height 15
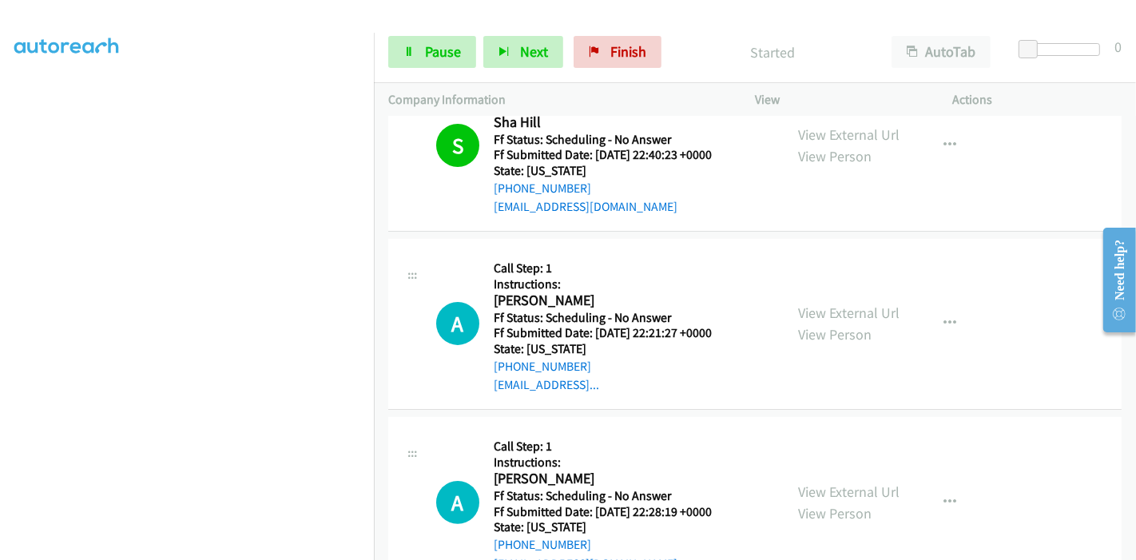
scroll to position [266, 0]
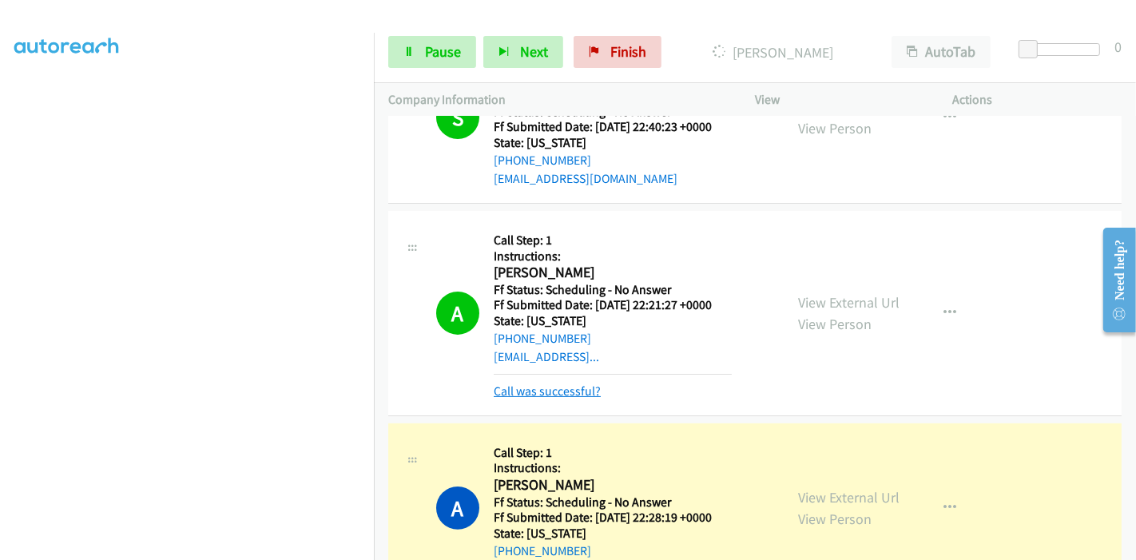
click at [525, 395] on link "Call was successful?" at bounding box center [547, 390] width 107 height 15
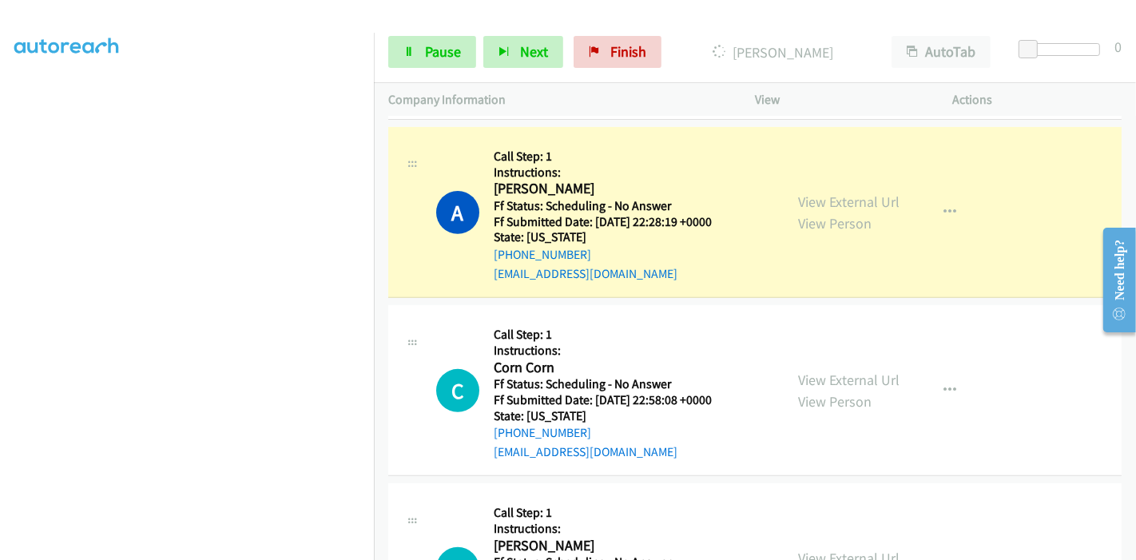
scroll to position [532, 0]
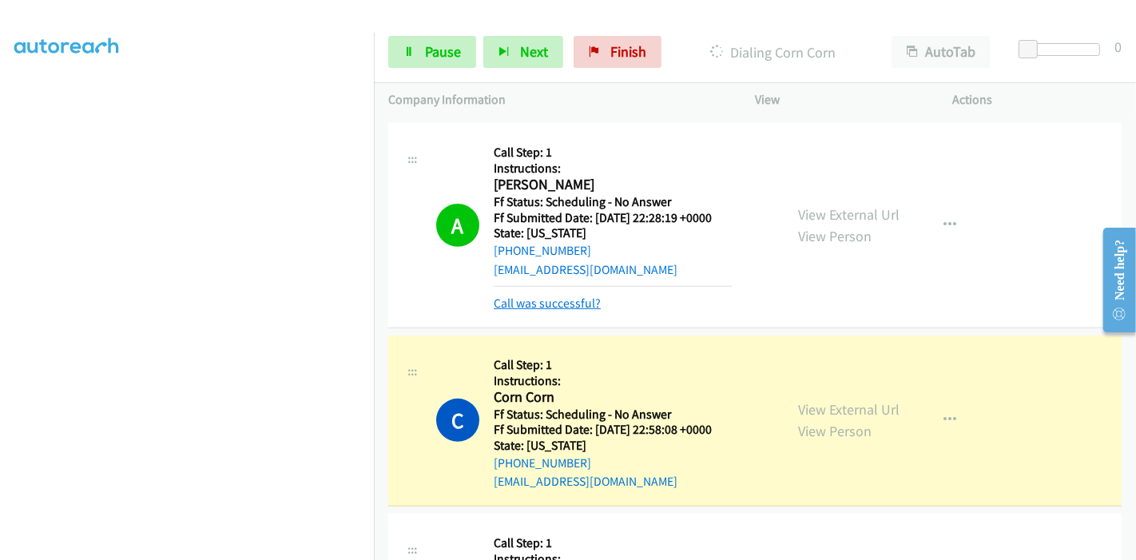
click at [542, 304] on link "Call was successful?" at bounding box center [547, 302] width 107 height 15
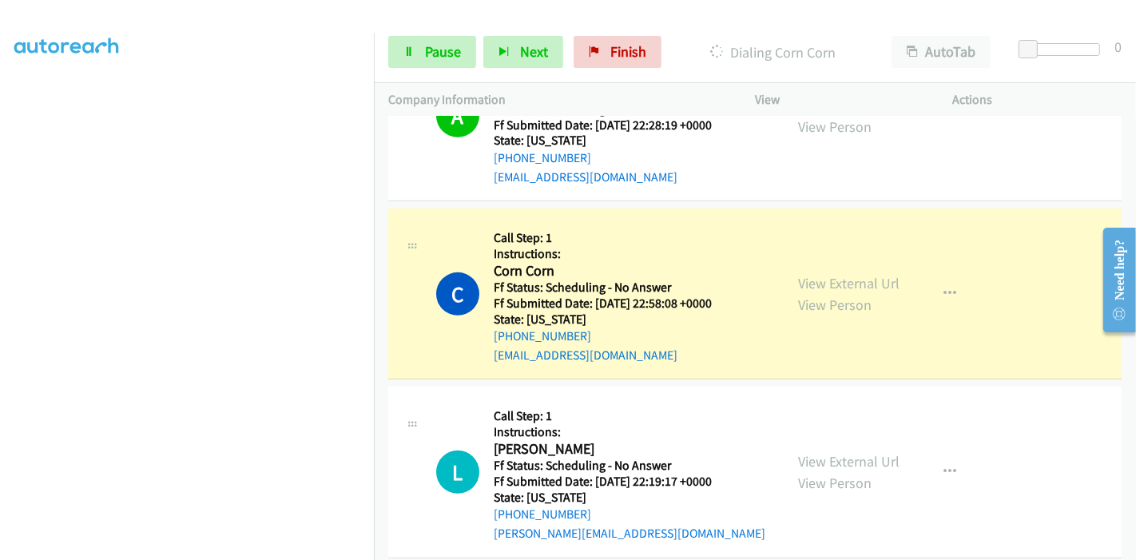
scroll to position [709, 0]
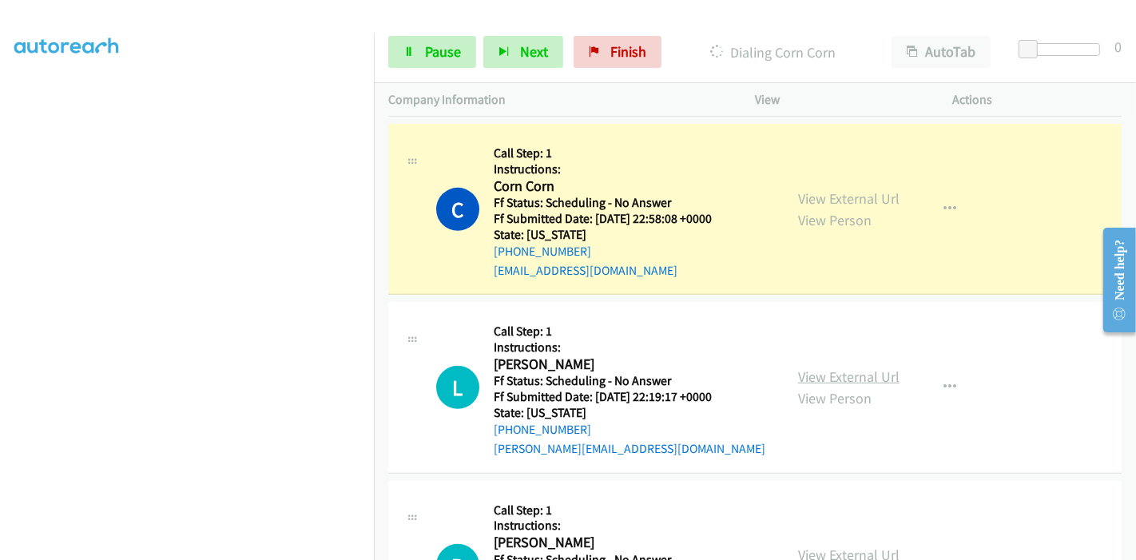
click at [814, 372] on link "View External Url" at bounding box center [848, 376] width 101 height 18
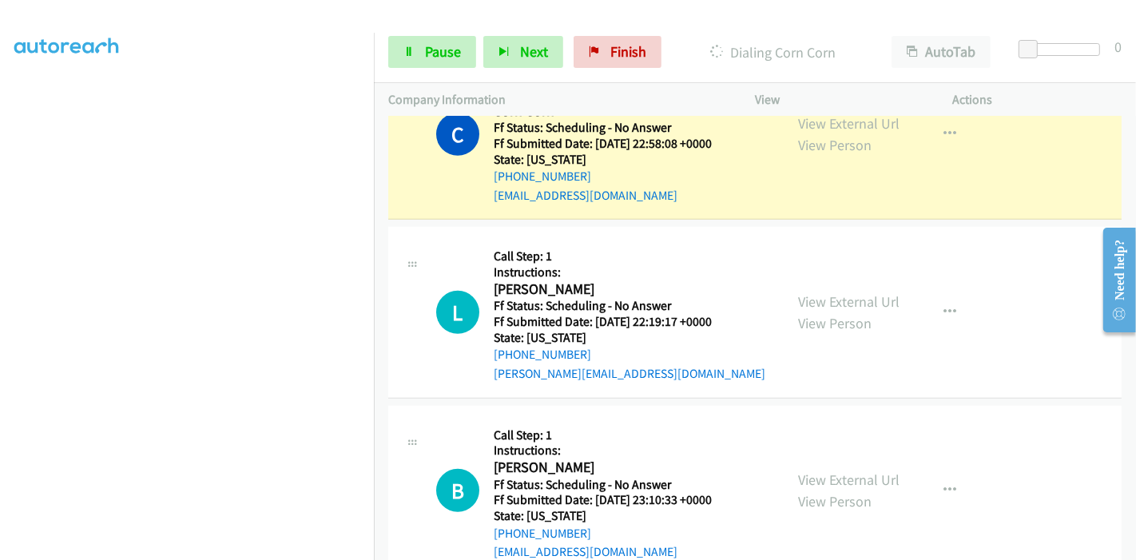
scroll to position [887, 0]
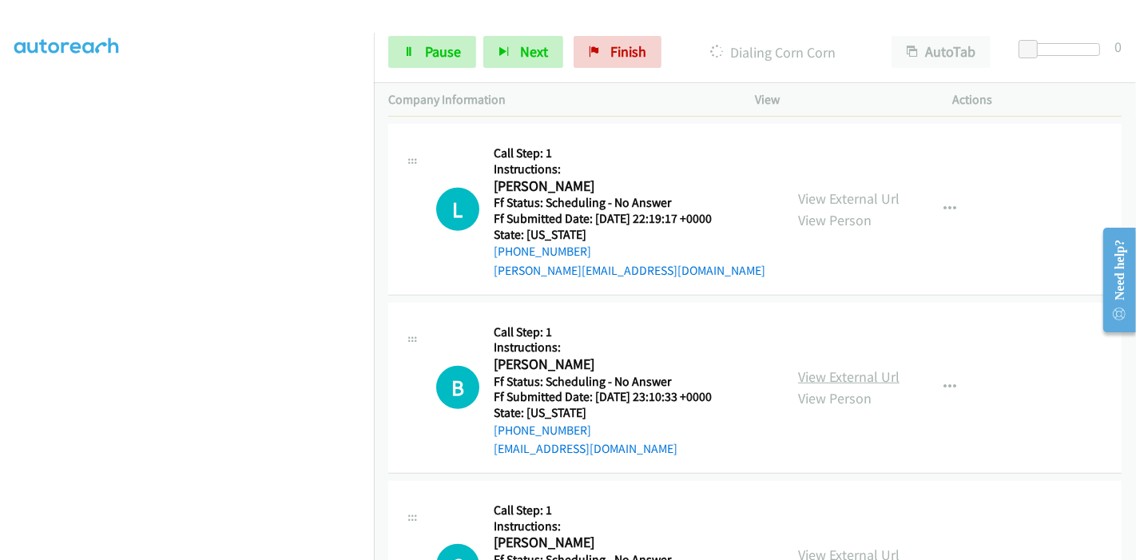
click at [819, 375] on link "View External Url" at bounding box center [848, 376] width 101 height 18
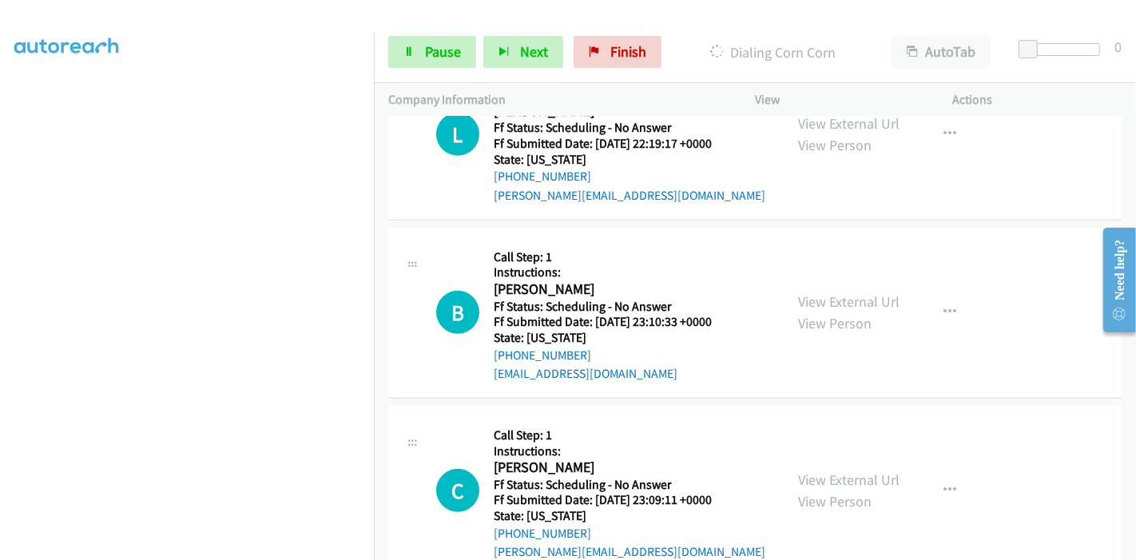
scroll to position [1065, 0]
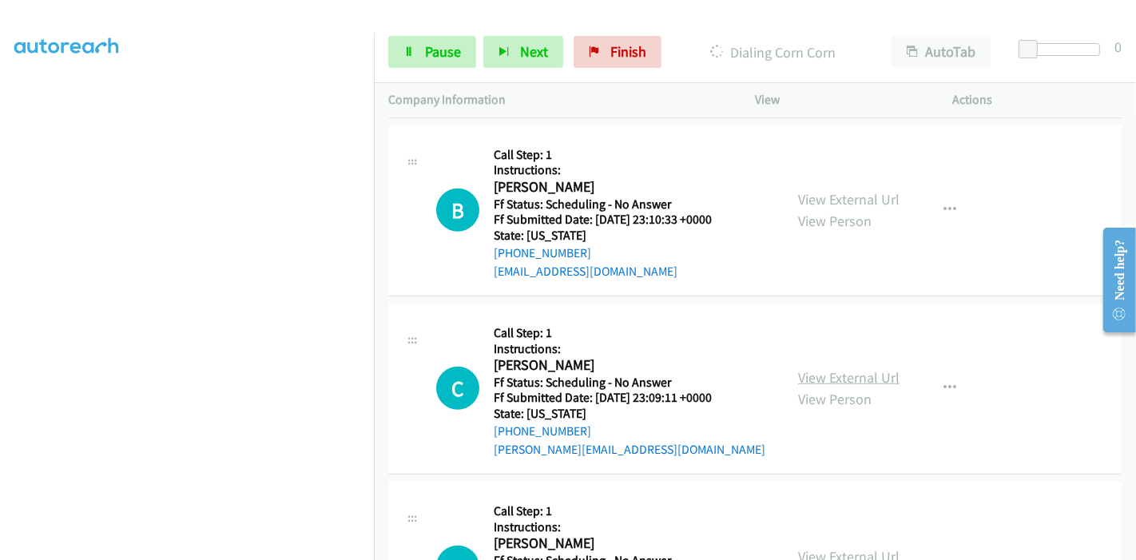
click at [816, 371] on link "View External Url" at bounding box center [848, 377] width 101 height 18
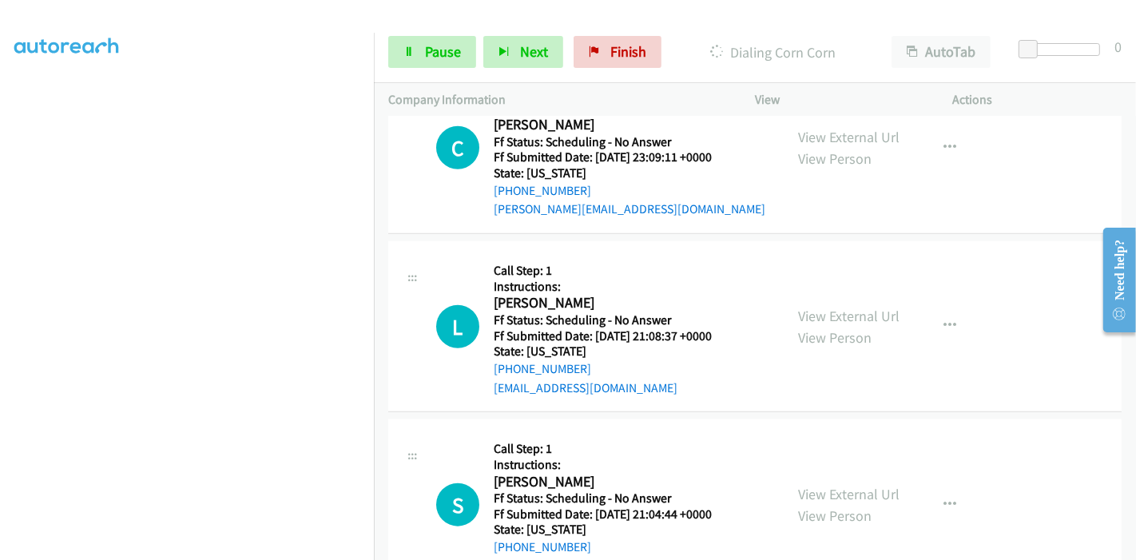
scroll to position [1364, 0]
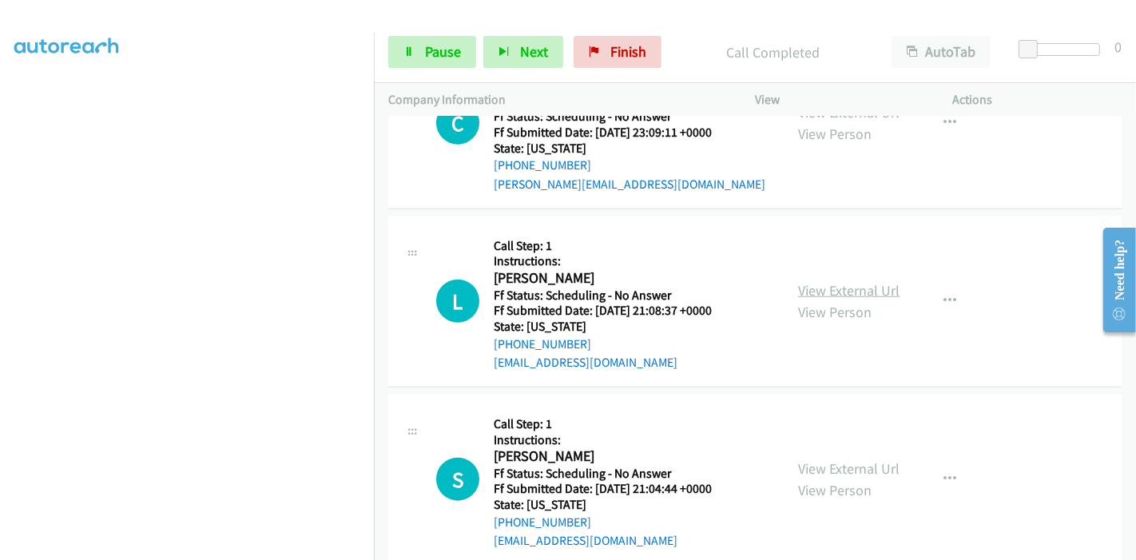
click at [838, 286] on link "View External Url" at bounding box center [848, 290] width 101 height 18
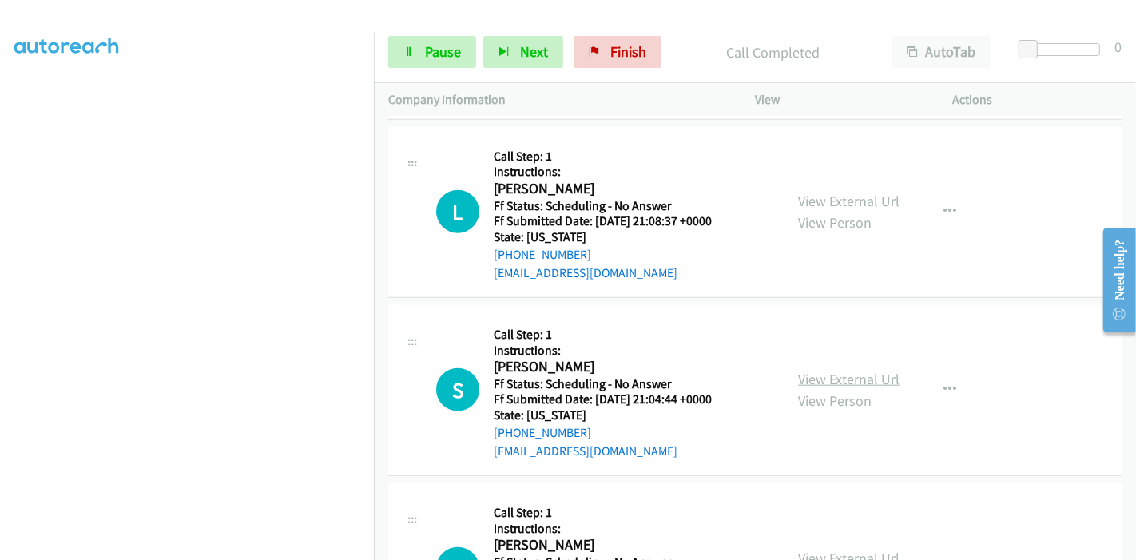
click at [799, 375] on link "View External Url" at bounding box center [848, 379] width 101 height 18
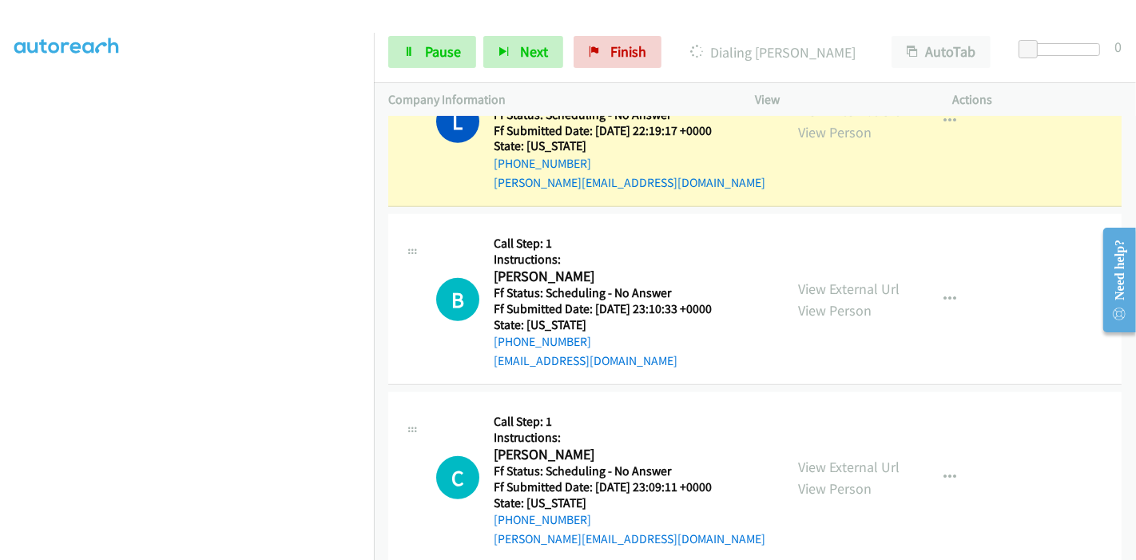
scroll to position [921, 0]
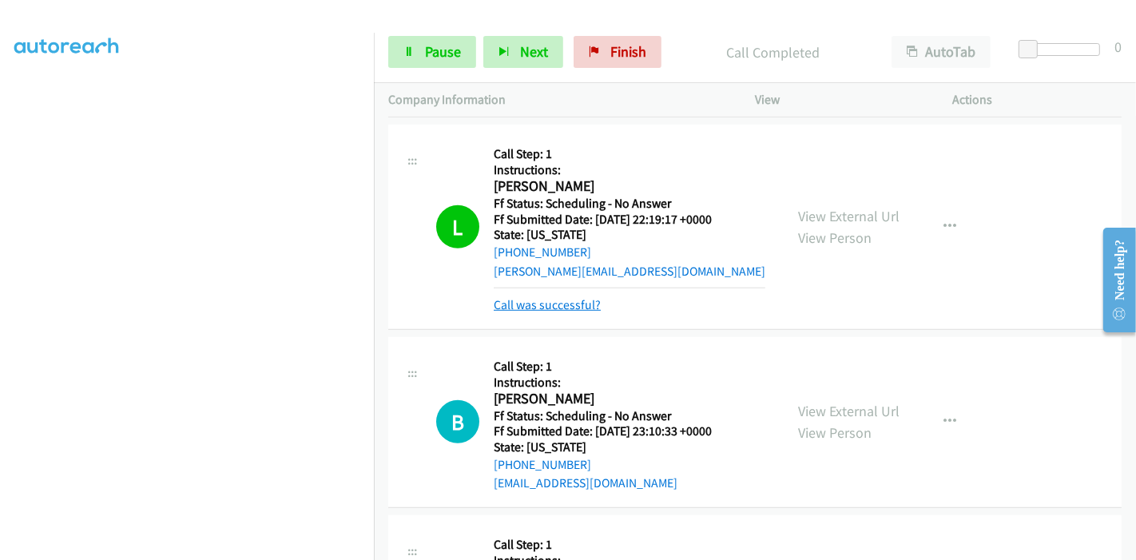
click at [558, 302] on link "Call was successful?" at bounding box center [547, 304] width 107 height 15
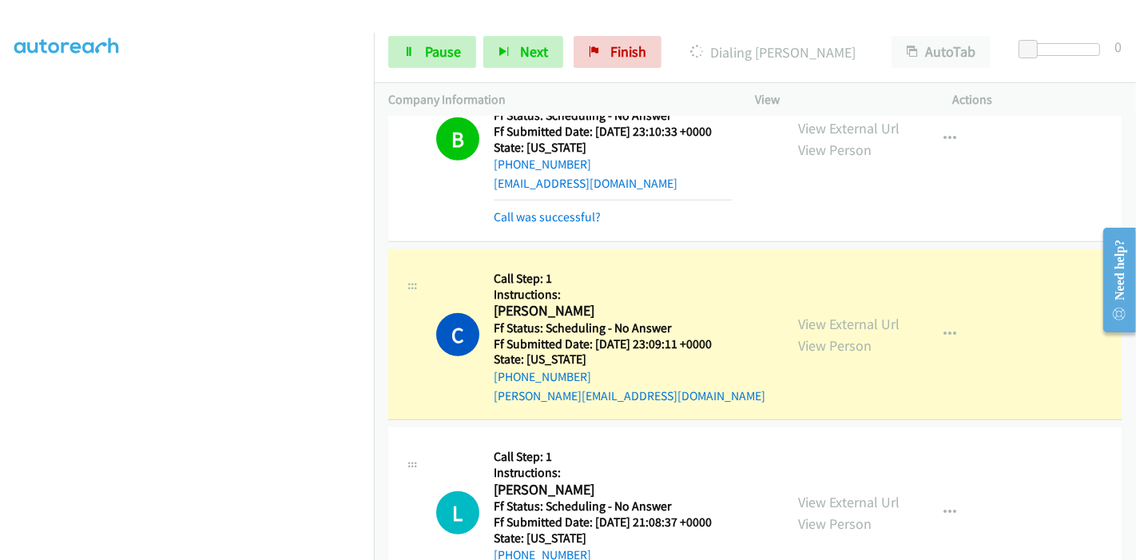
scroll to position [1204, 0]
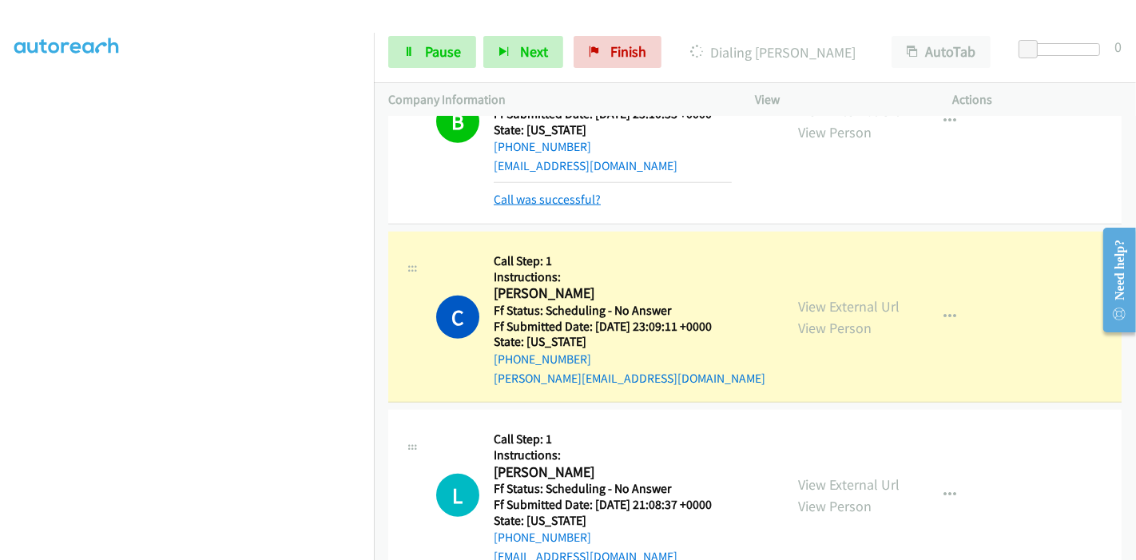
click at [536, 200] on link "Call was successful?" at bounding box center [547, 199] width 107 height 15
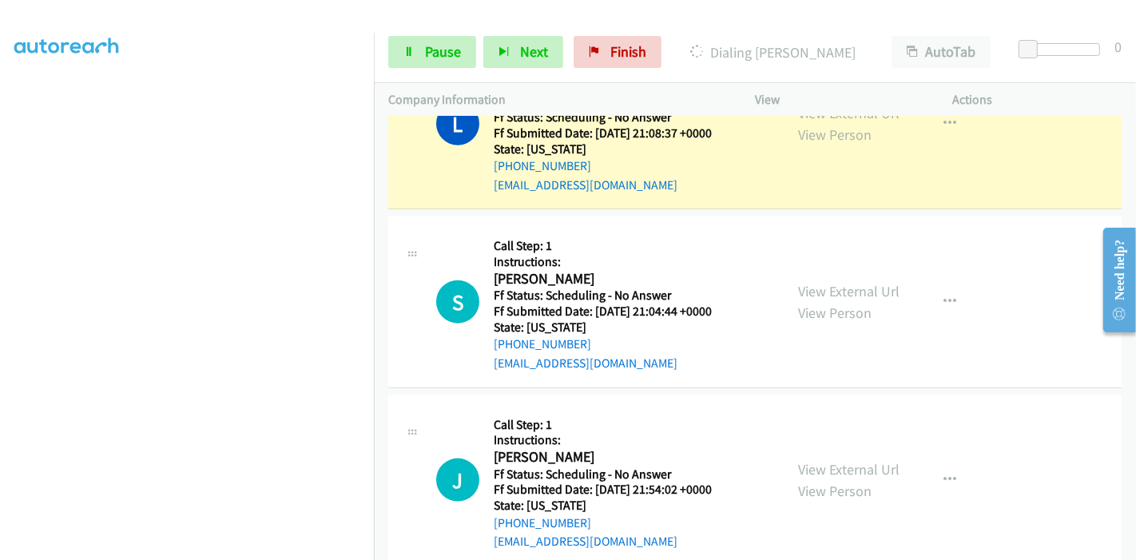
scroll to position [1487, 0]
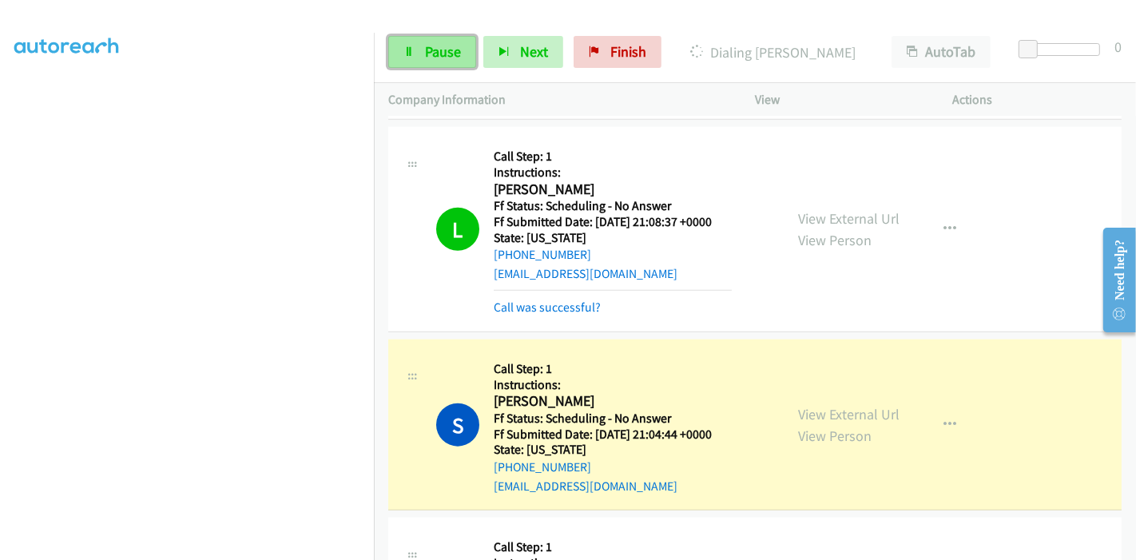
click at [422, 43] on link "Pause" at bounding box center [432, 52] width 88 height 32
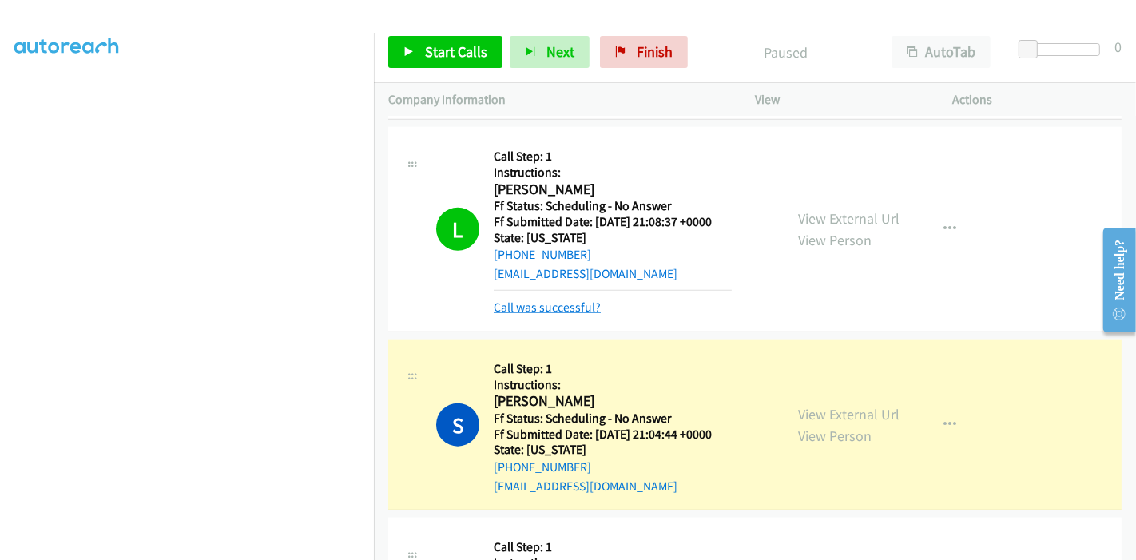
click at [535, 303] on link "Call was successful?" at bounding box center [547, 306] width 107 height 15
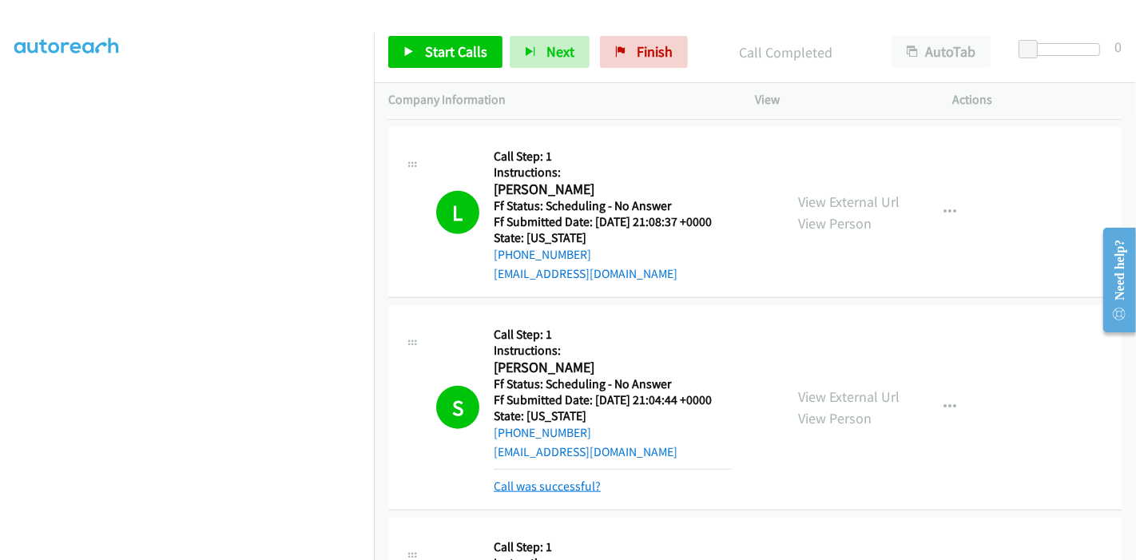
click at [559, 482] on link "Call was successful?" at bounding box center [547, 485] width 107 height 15
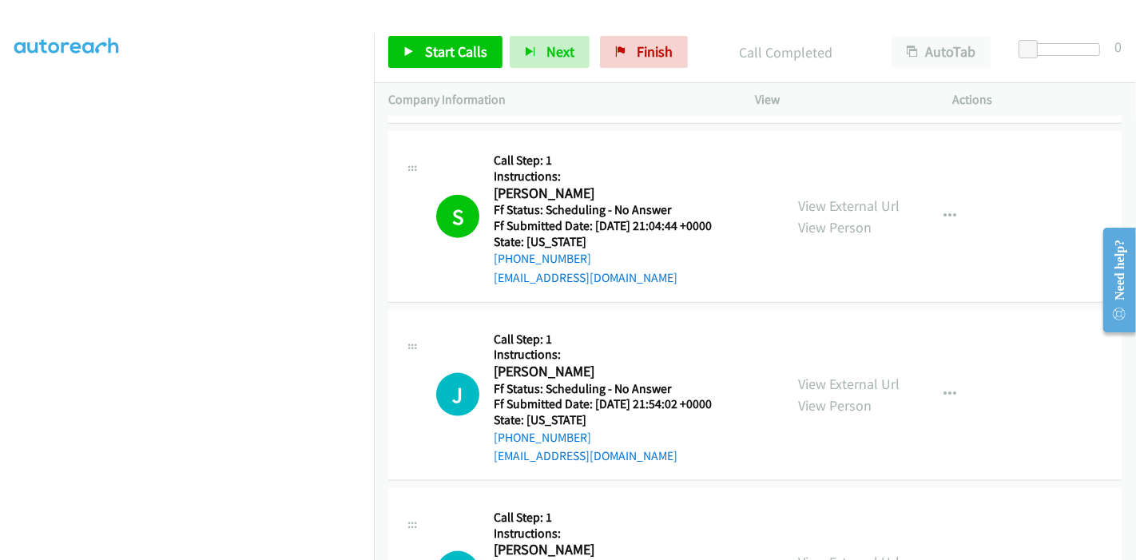
scroll to position [1664, 0]
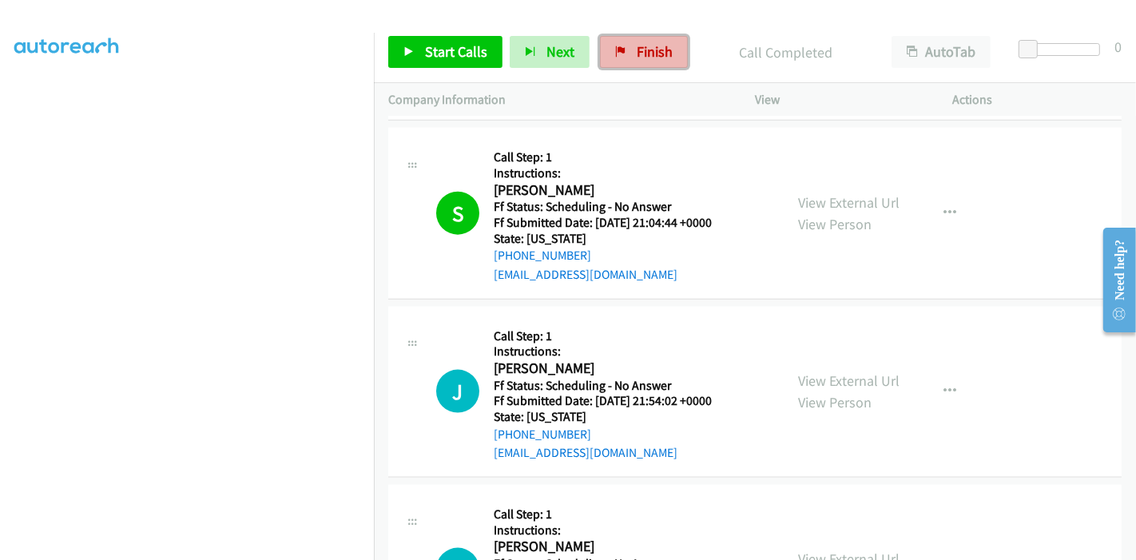
click at [638, 44] on span "Finish" at bounding box center [654, 51] width 36 height 18
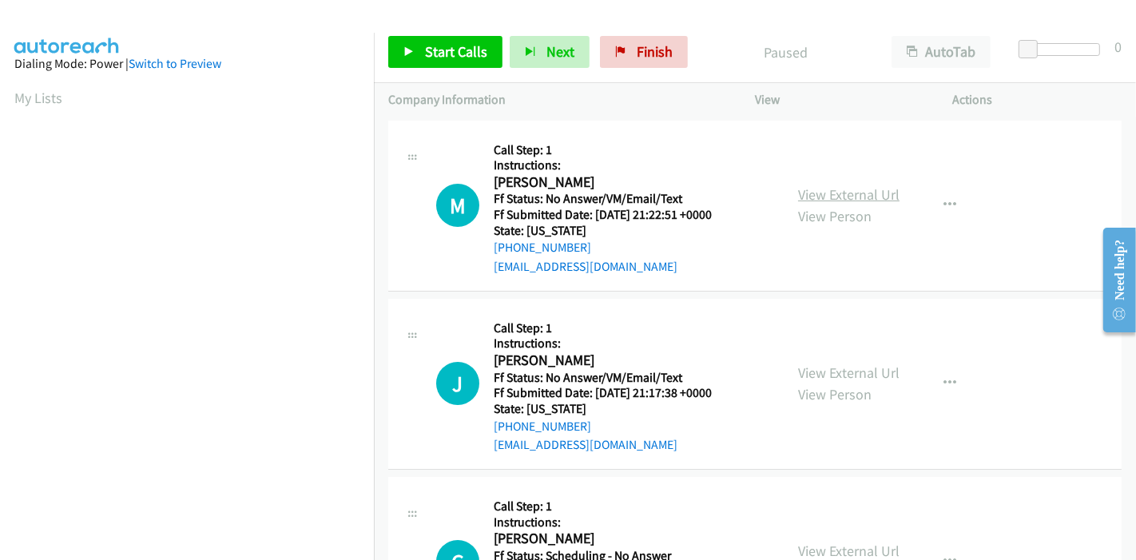
click at [837, 200] on link "View External Url" at bounding box center [848, 194] width 101 height 18
click at [823, 371] on link "View External Url" at bounding box center [848, 372] width 101 height 18
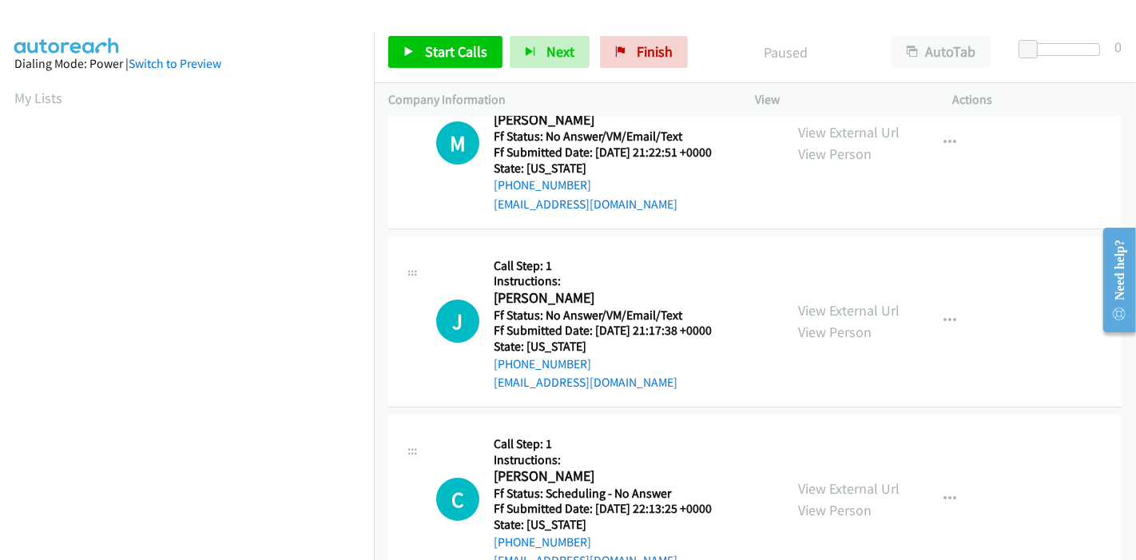
scroll to position [89, 0]
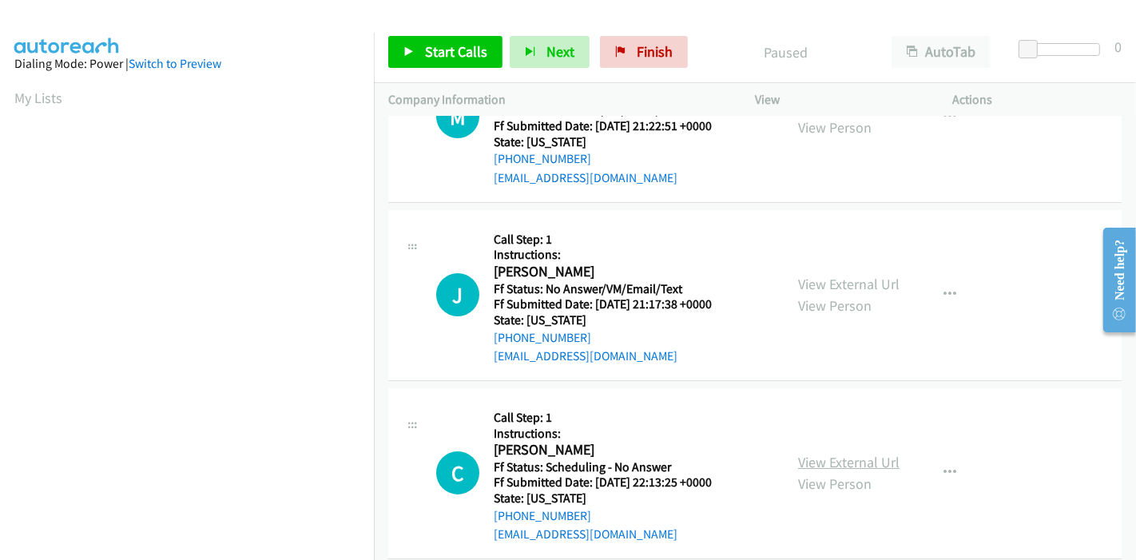
click at [837, 462] on link "View External Url" at bounding box center [848, 462] width 101 height 18
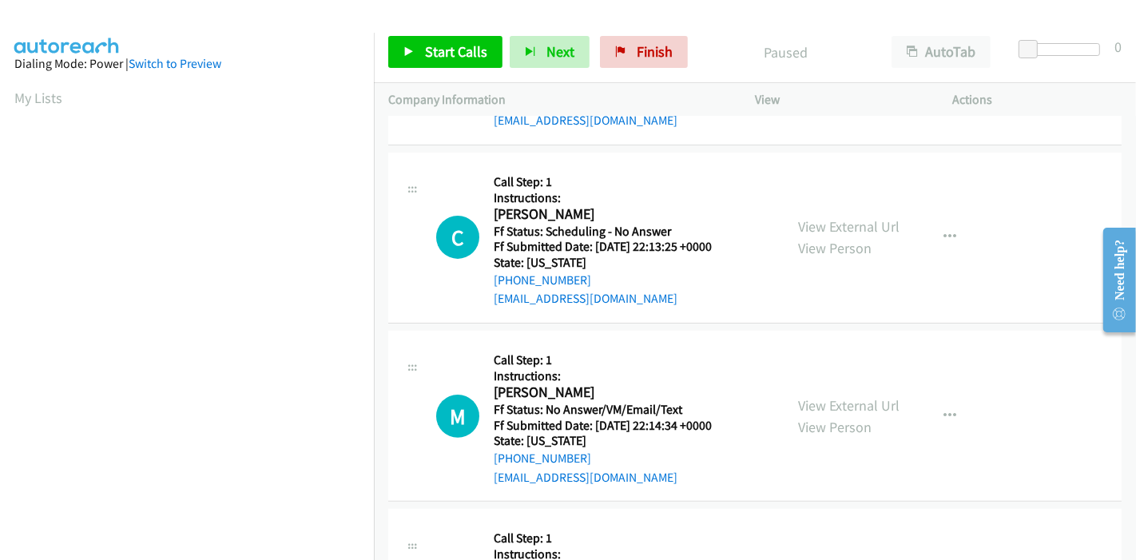
scroll to position [355, 0]
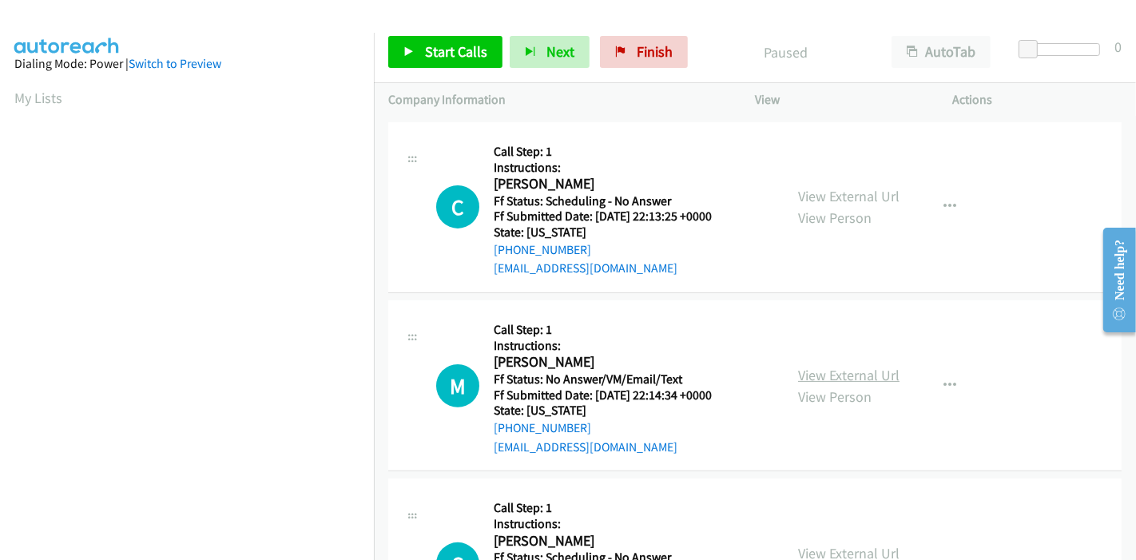
click at [842, 373] on link "View External Url" at bounding box center [848, 375] width 101 height 18
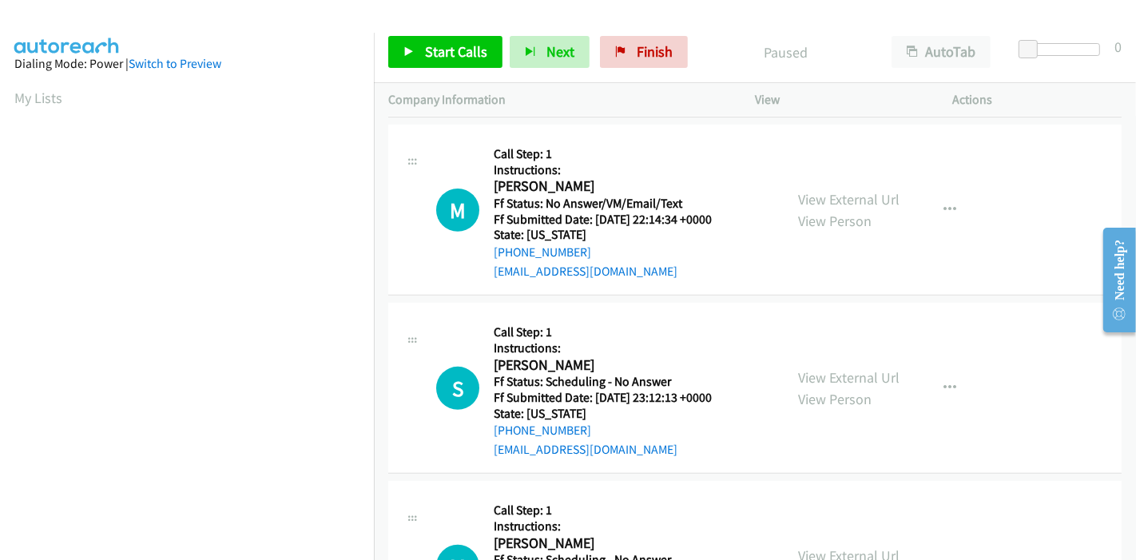
scroll to position [532, 0]
click at [815, 367] on link "View External Url" at bounding box center [848, 376] width 101 height 18
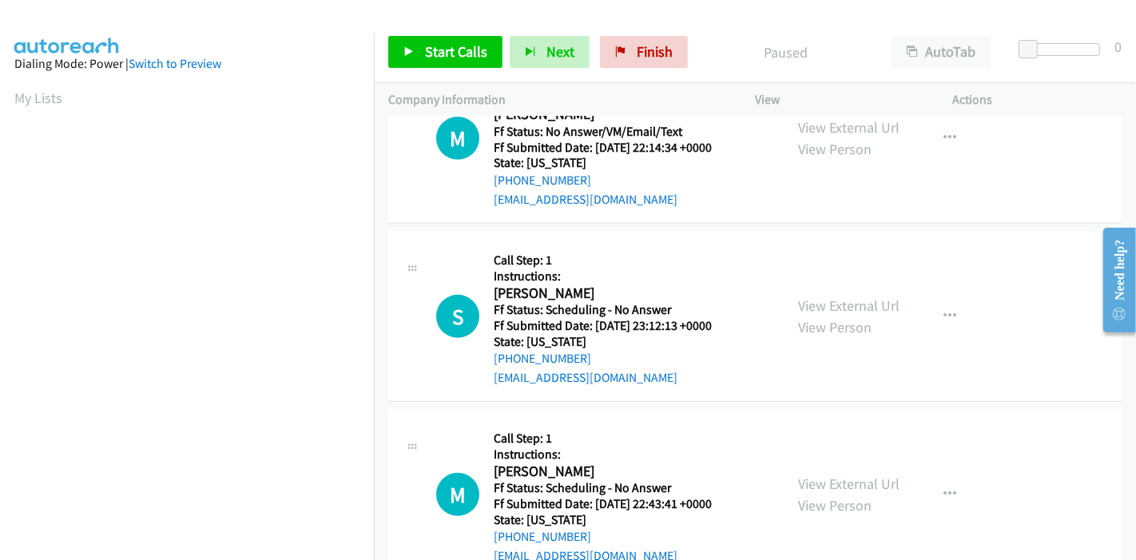
scroll to position [709, 0]
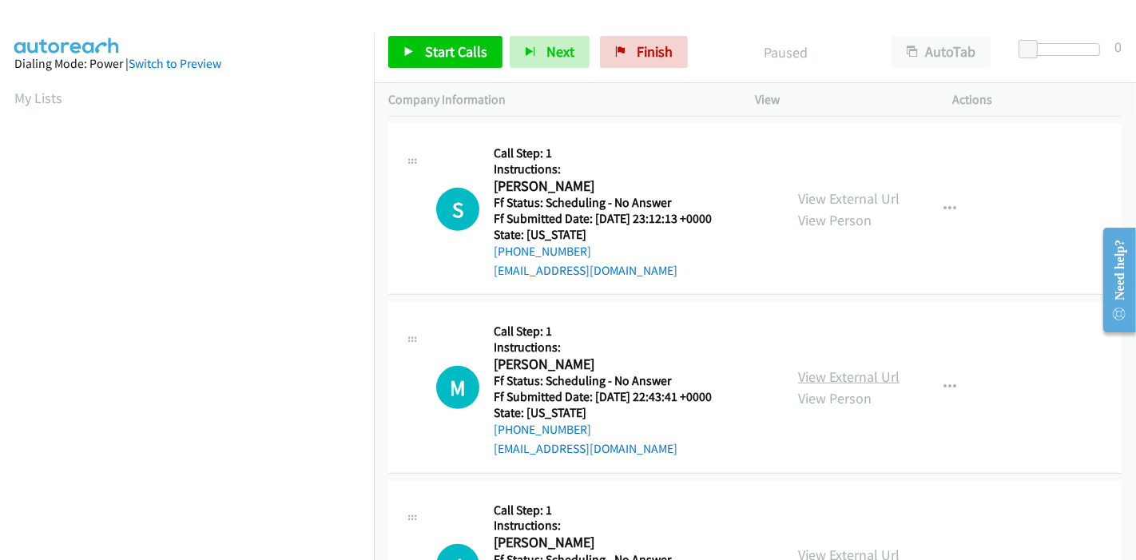
click at [811, 379] on link "View External Url" at bounding box center [848, 376] width 101 height 18
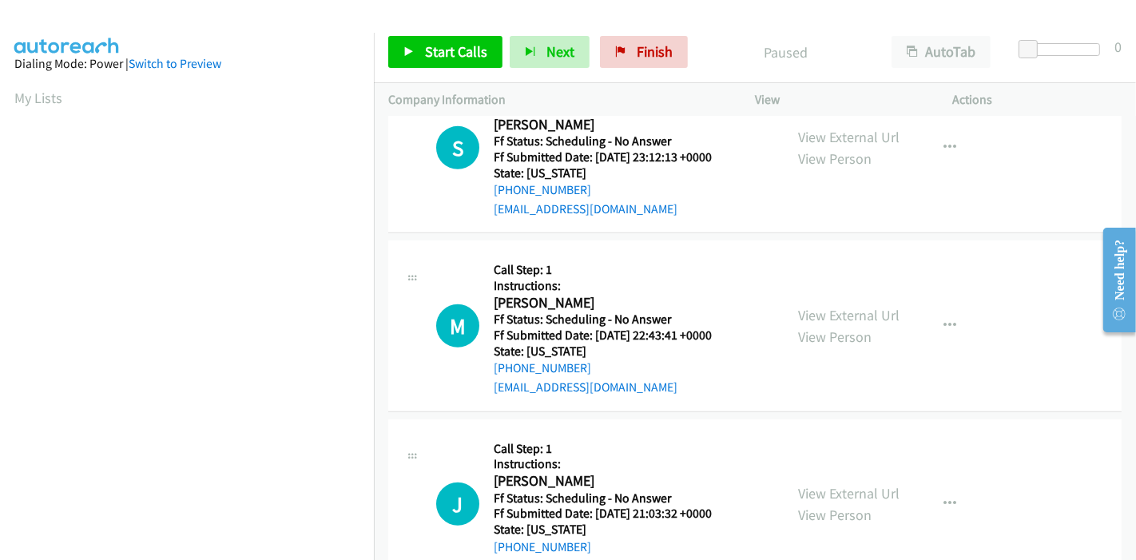
scroll to position [799, 0]
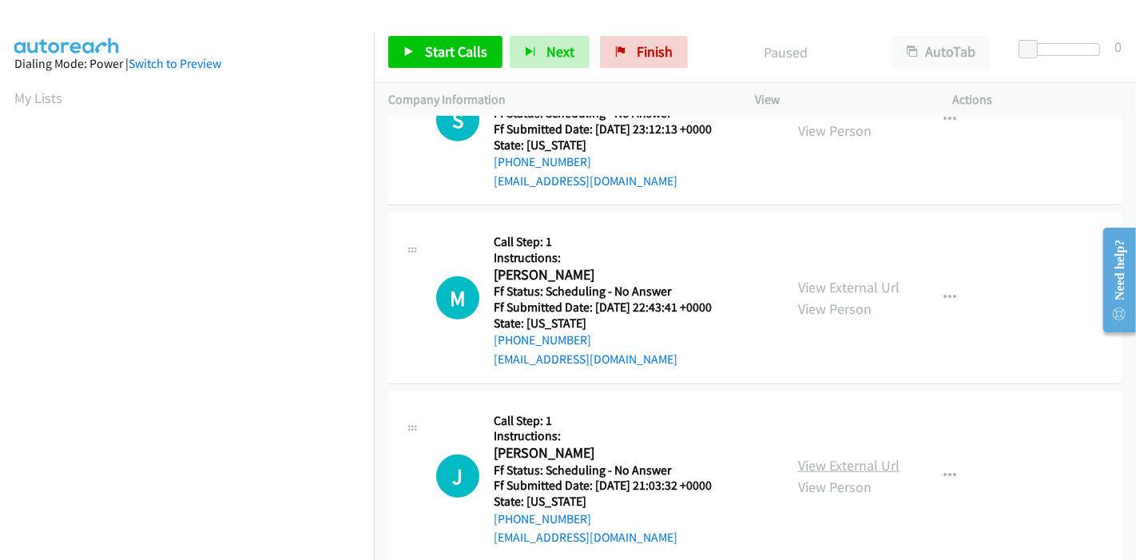
click at [837, 456] on link "View External Url" at bounding box center [848, 465] width 101 height 18
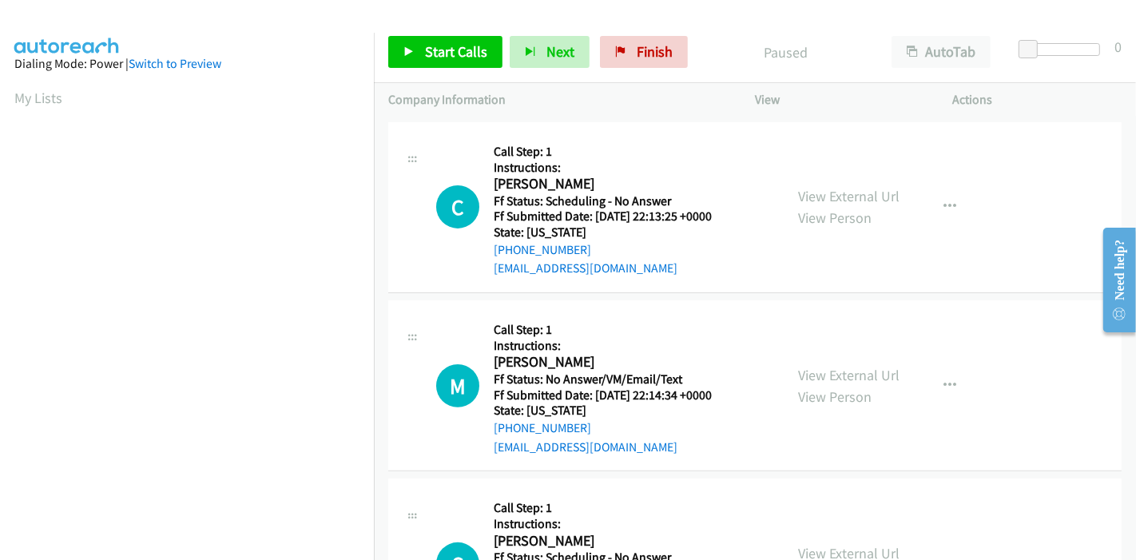
scroll to position [0, 0]
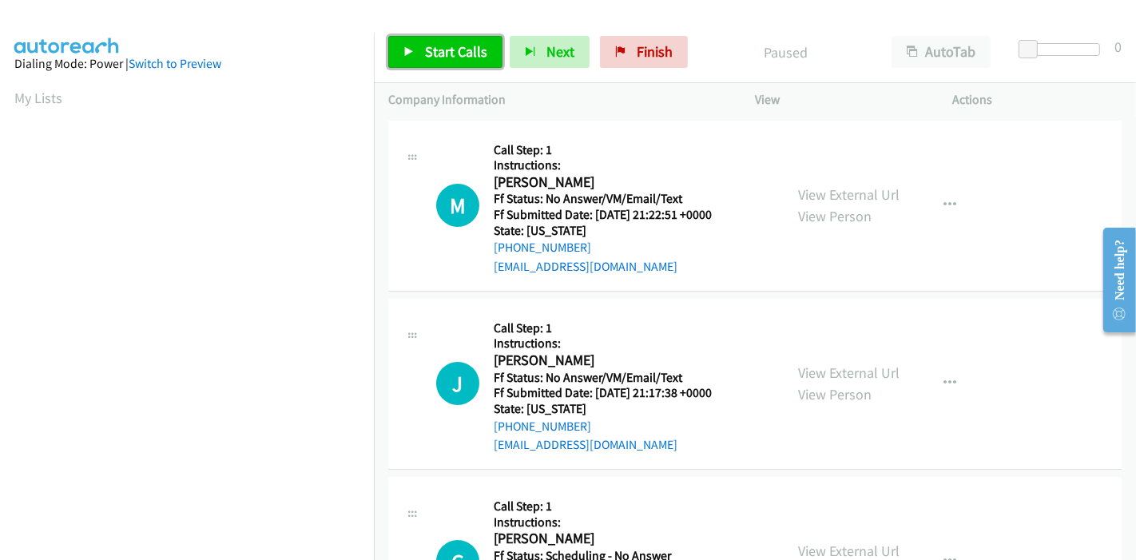
click at [408, 51] on icon at bounding box center [408, 52] width 11 height 11
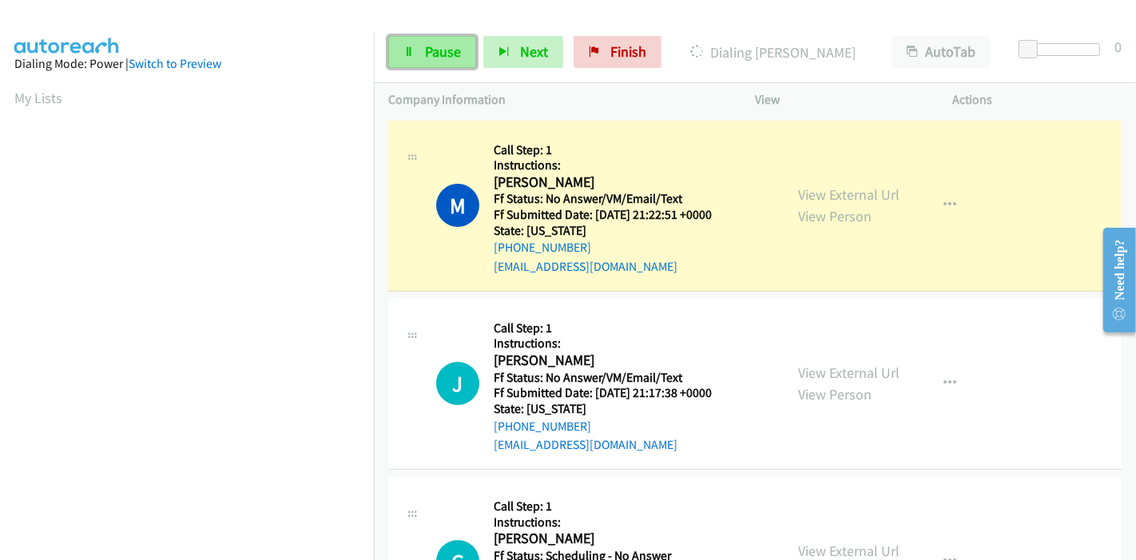
click at [425, 54] on span "Pause" at bounding box center [443, 51] width 36 height 18
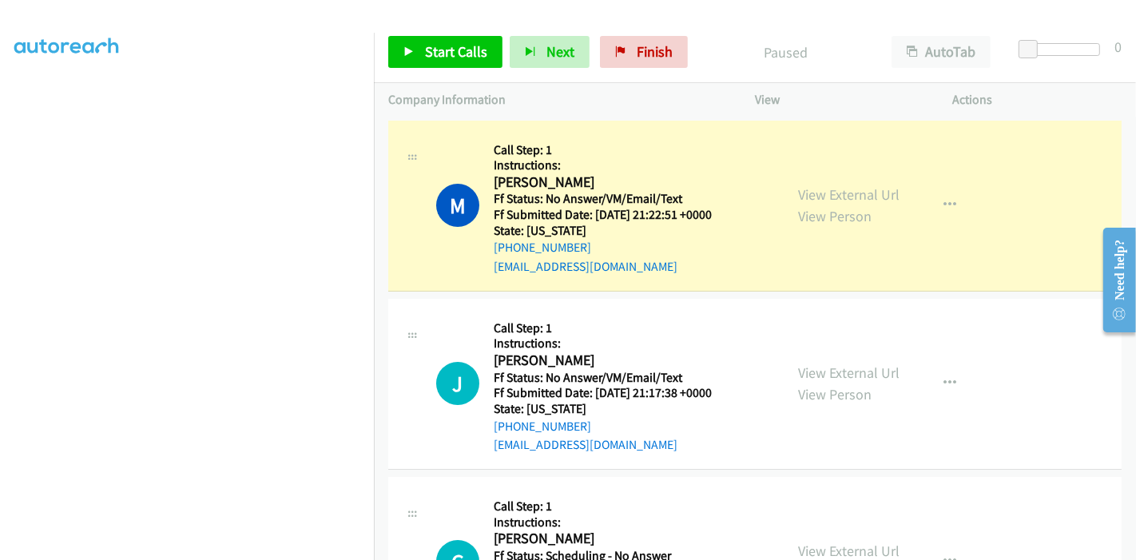
scroll to position [337, 0]
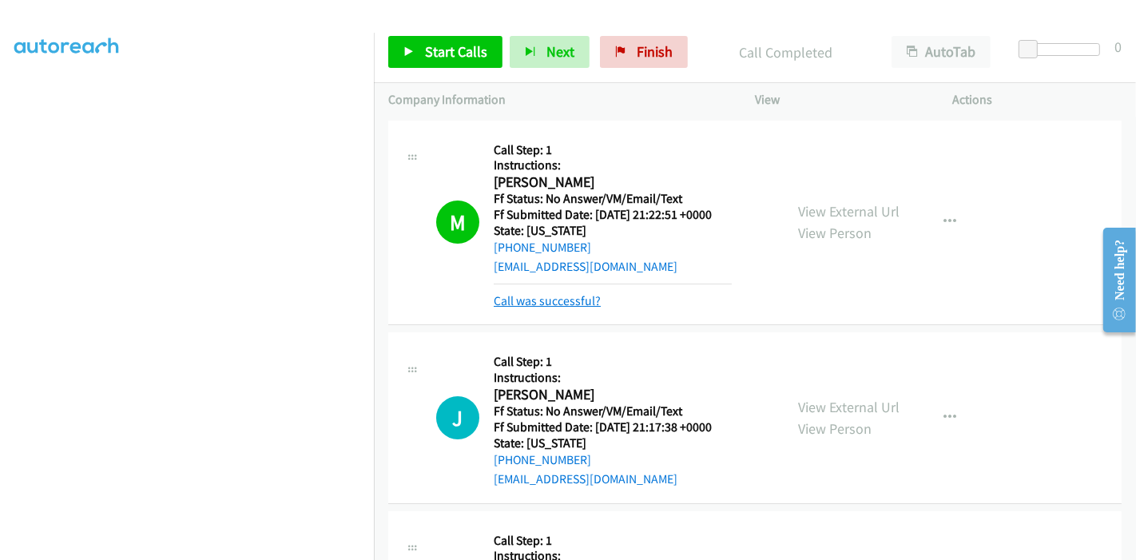
click at [551, 298] on link "Call was successful?" at bounding box center [547, 300] width 107 height 15
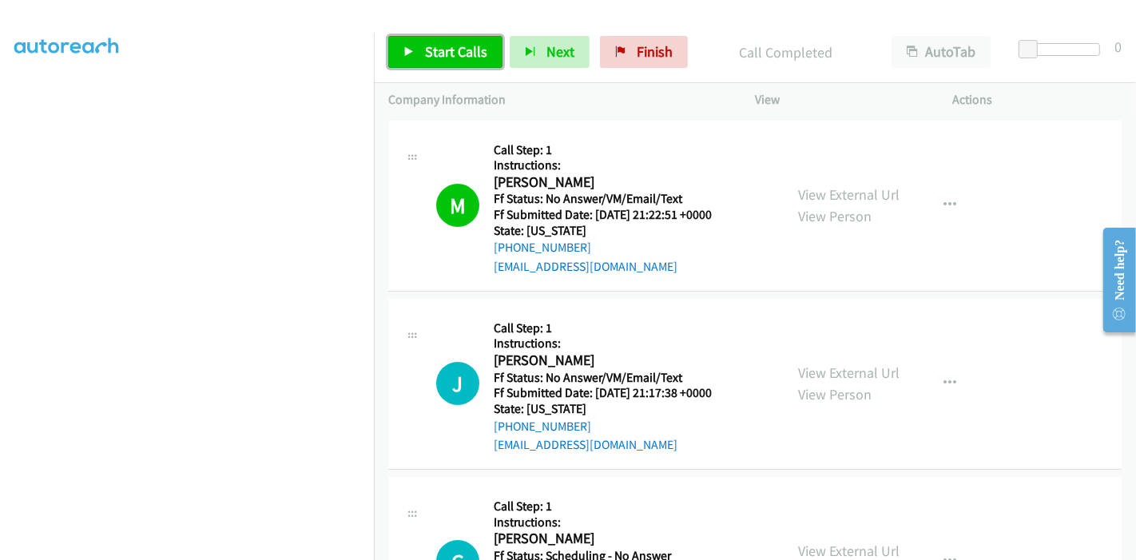
click at [442, 42] on span "Start Calls" at bounding box center [456, 51] width 62 height 18
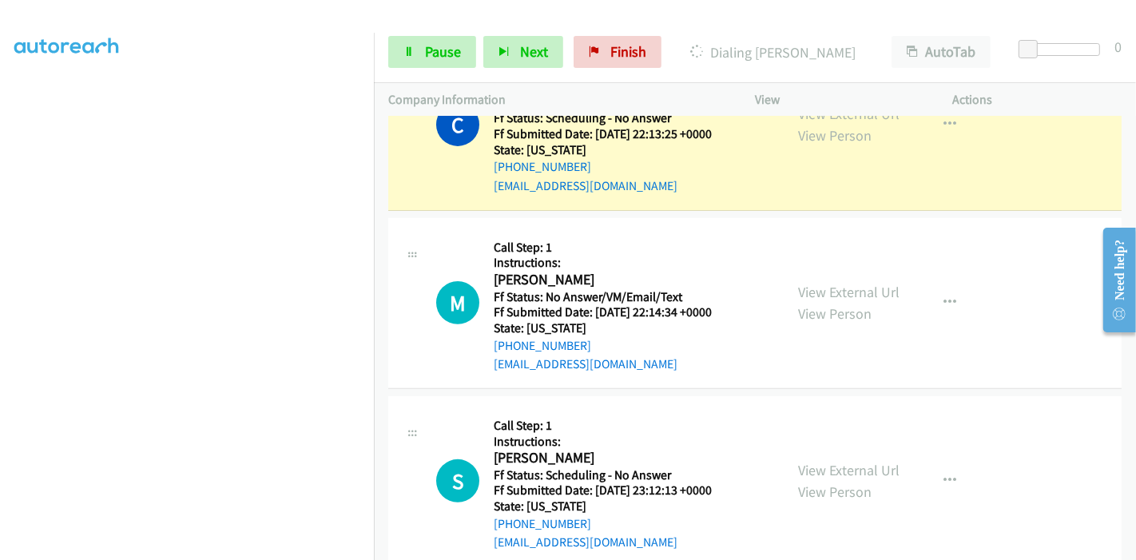
scroll to position [443, 0]
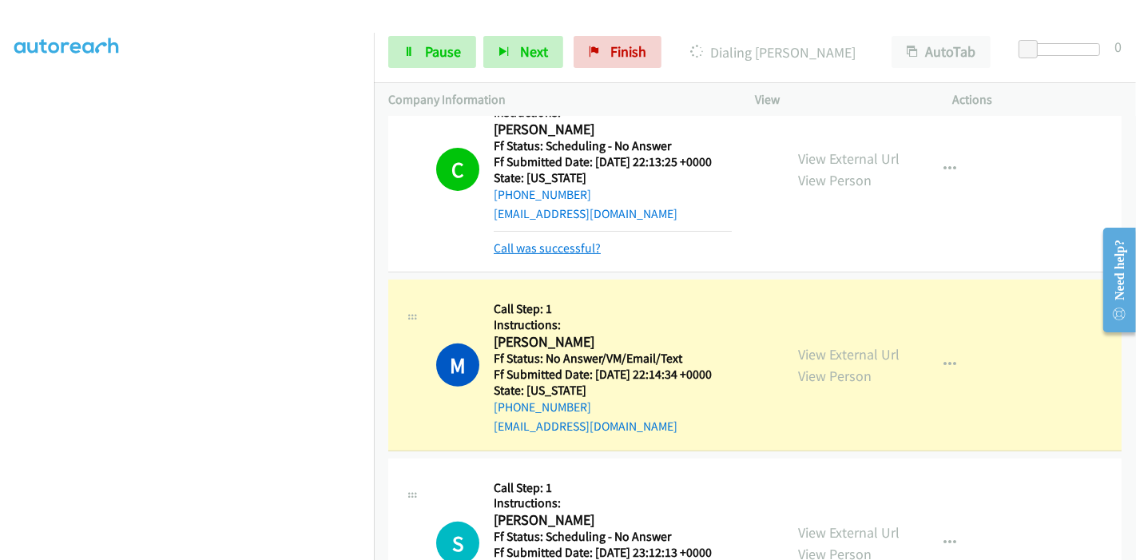
click at [570, 243] on link "Call was successful?" at bounding box center [547, 247] width 107 height 15
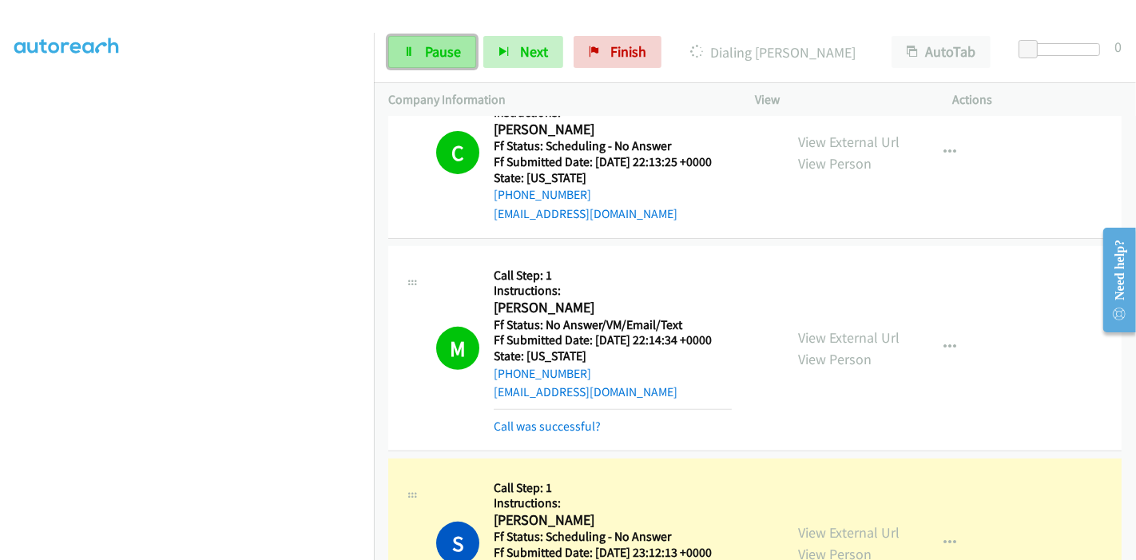
click at [446, 50] on span "Pause" at bounding box center [443, 51] width 36 height 18
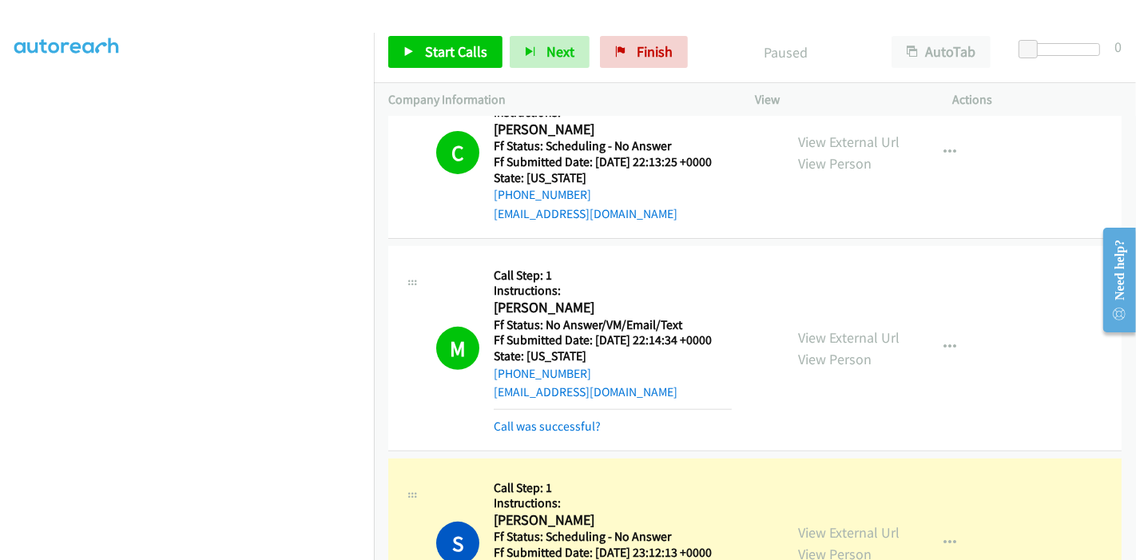
scroll to position [532, 0]
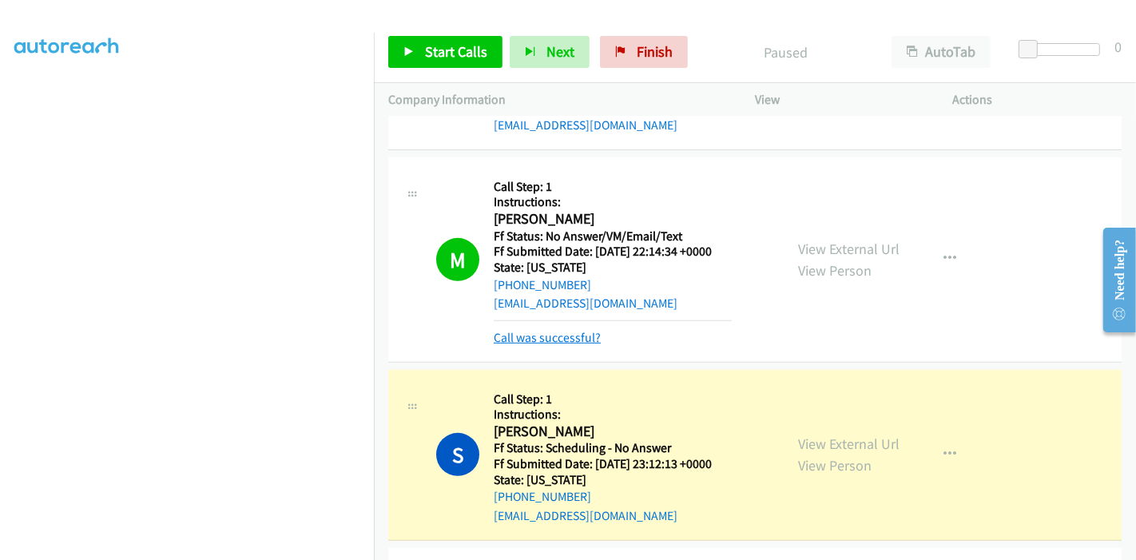
click at [555, 334] on link "Call was successful?" at bounding box center [547, 337] width 107 height 15
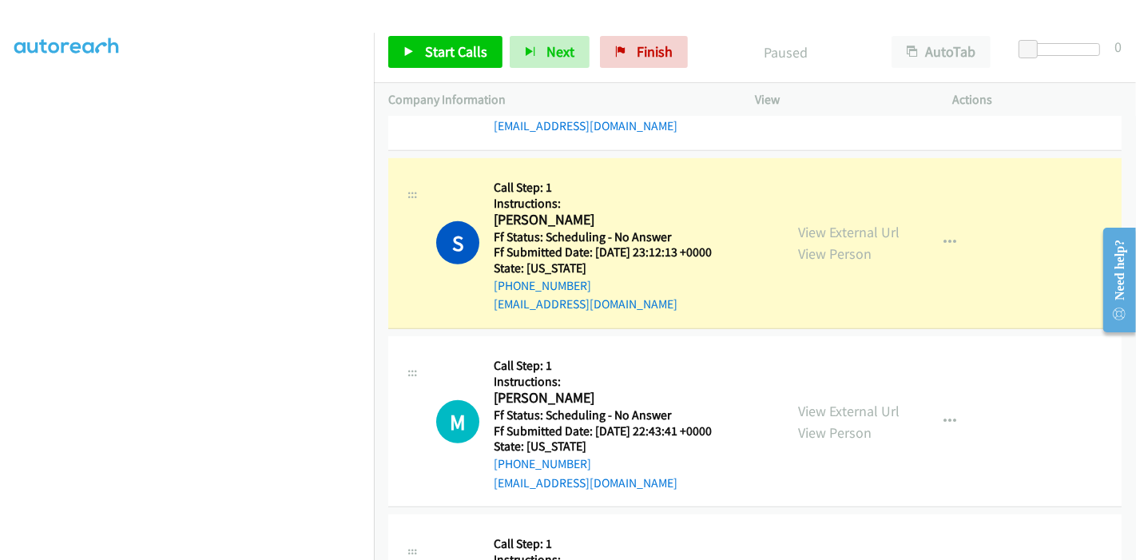
scroll to position [303, 0]
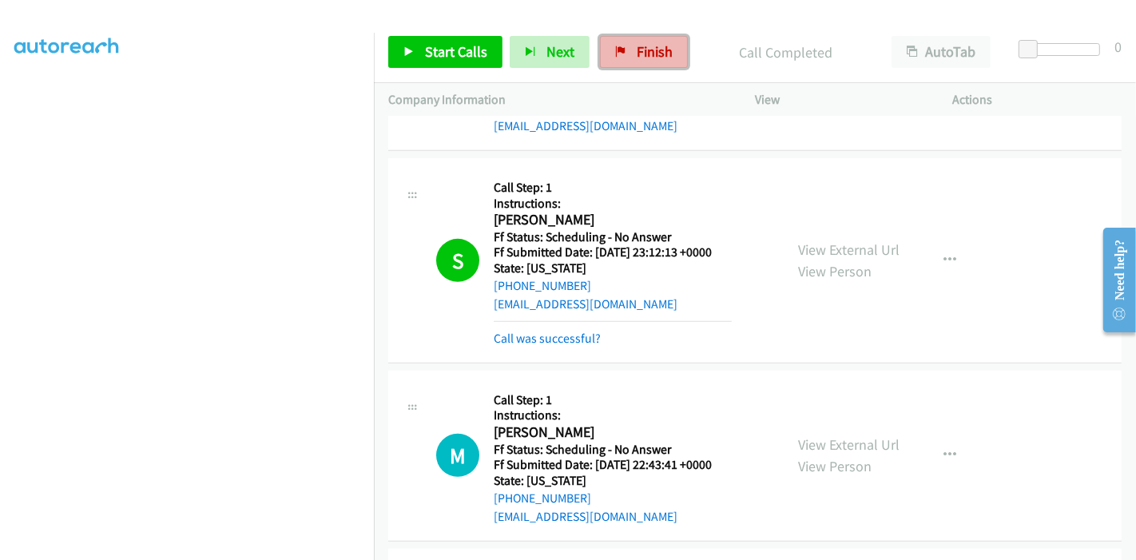
click at [652, 57] on span "Finish" at bounding box center [654, 51] width 36 height 18
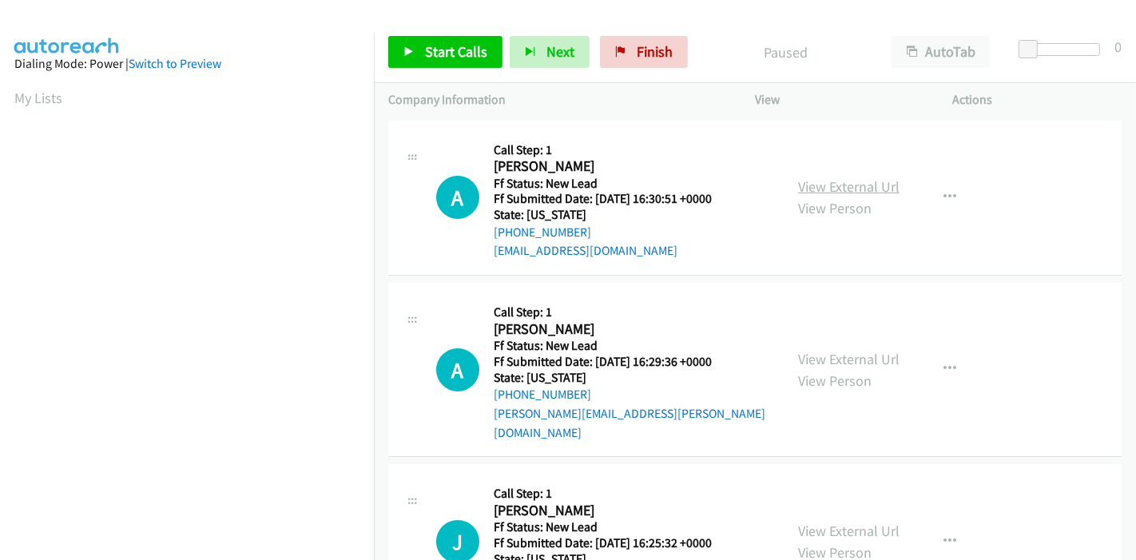
click at [843, 185] on link "View External Url" at bounding box center [848, 186] width 101 height 18
click at [833, 350] on link "View External Url" at bounding box center [848, 359] width 101 height 18
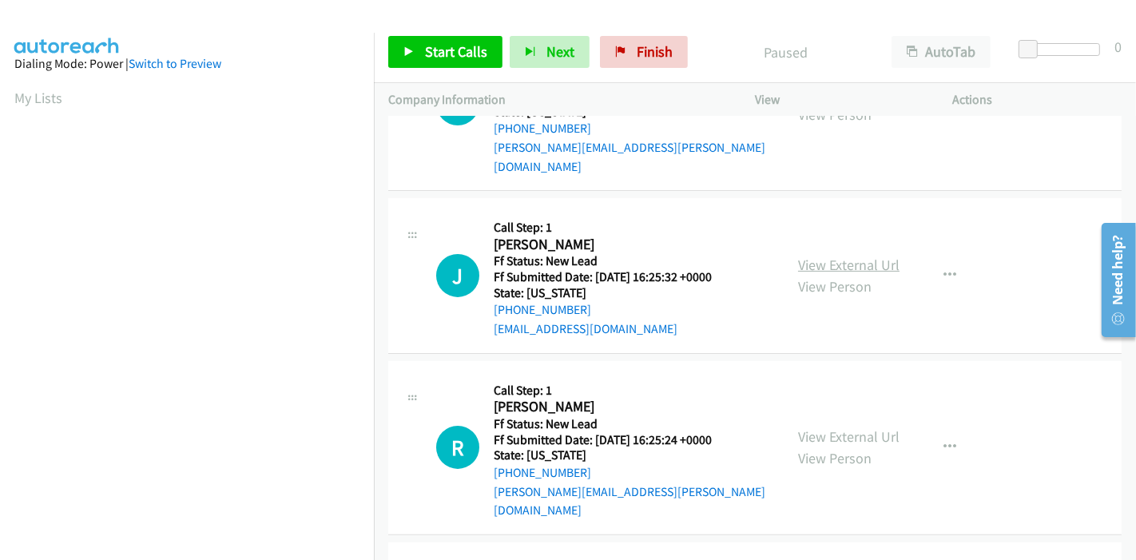
click at [839, 256] on link "View External Url" at bounding box center [848, 265] width 101 height 18
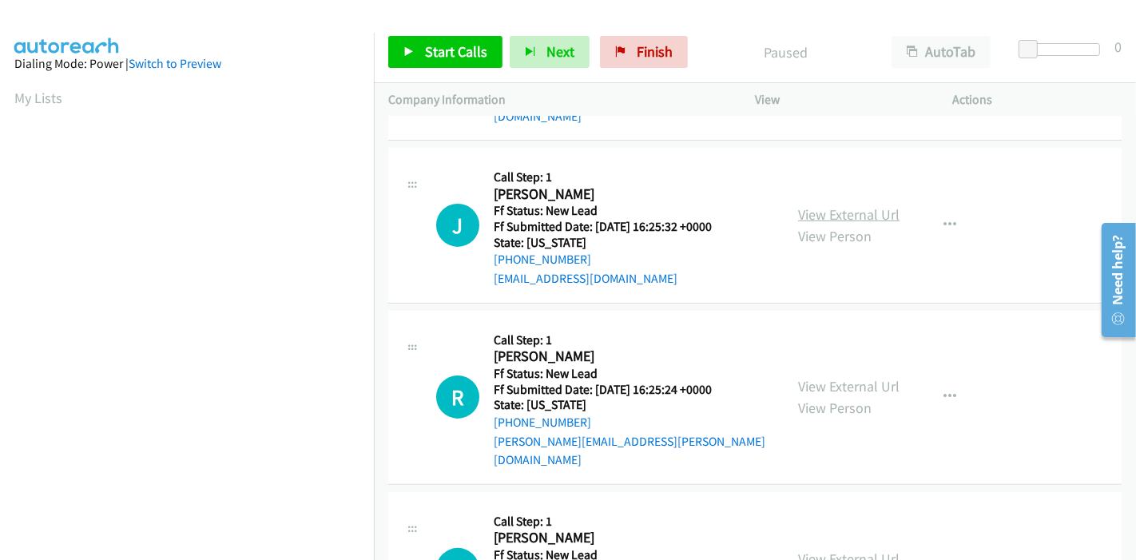
scroll to position [389, 0]
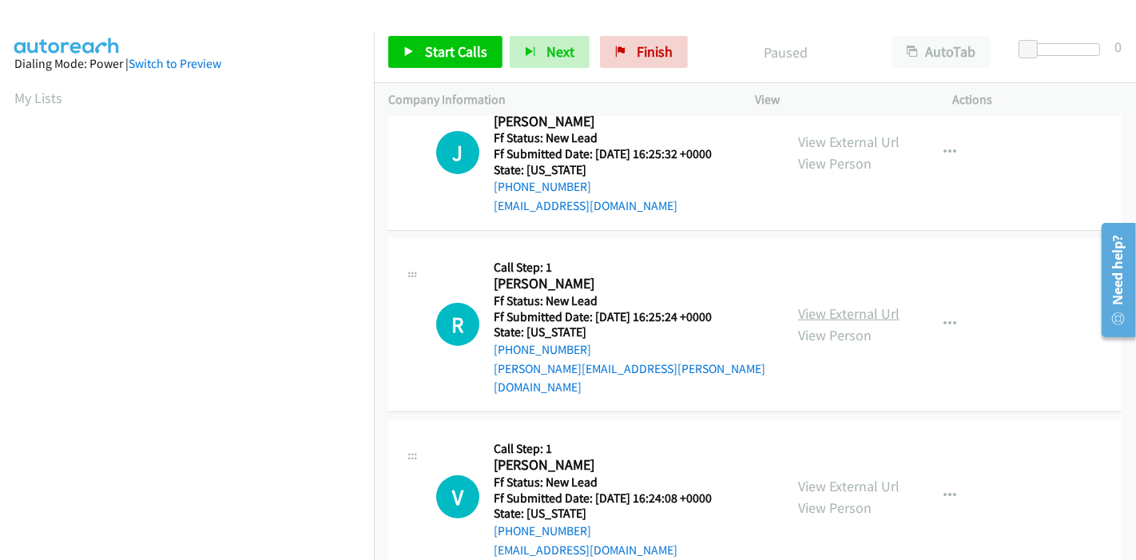
click at [815, 304] on link "View External Url" at bounding box center [848, 313] width 101 height 18
click at [803, 434] on div "View External Url View Person View External Url Email Schedule/Manage Callback …" at bounding box center [889, 497] width 212 height 126
click at [807, 477] on link "View External Url" at bounding box center [848, 486] width 101 height 18
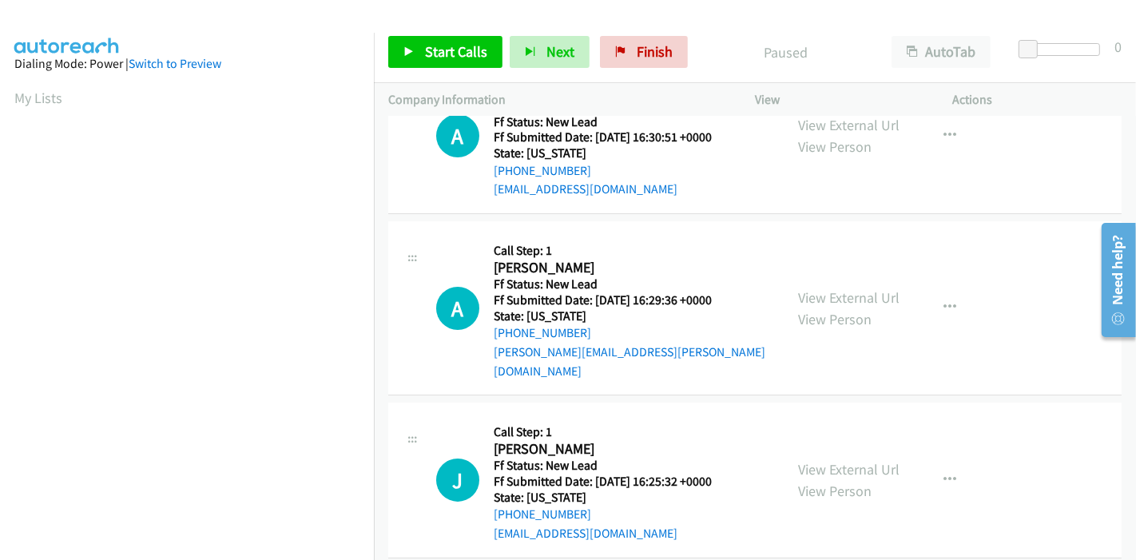
scroll to position [0, 0]
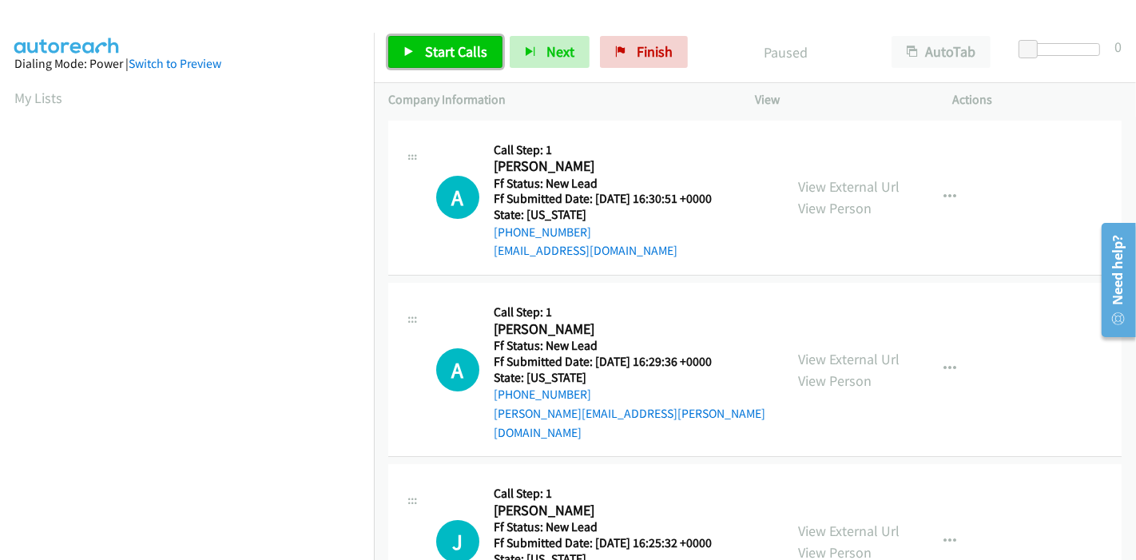
click at [431, 53] on span "Start Calls" at bounding box center [456, 51] width 62 height 18
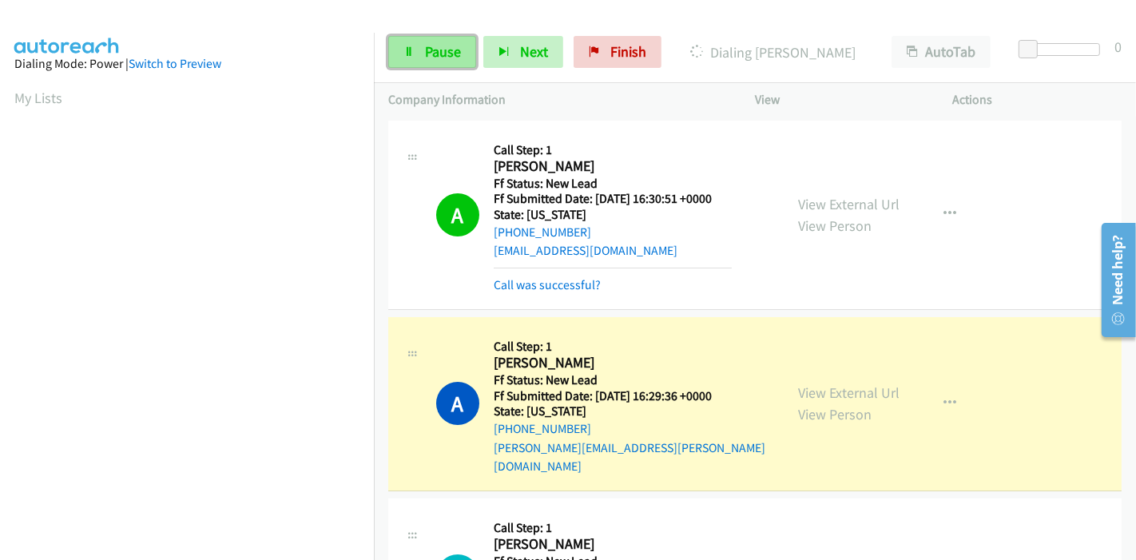
click at [408, 59] on link "Pause" at bounding box center [432, 52] width 88 height 32
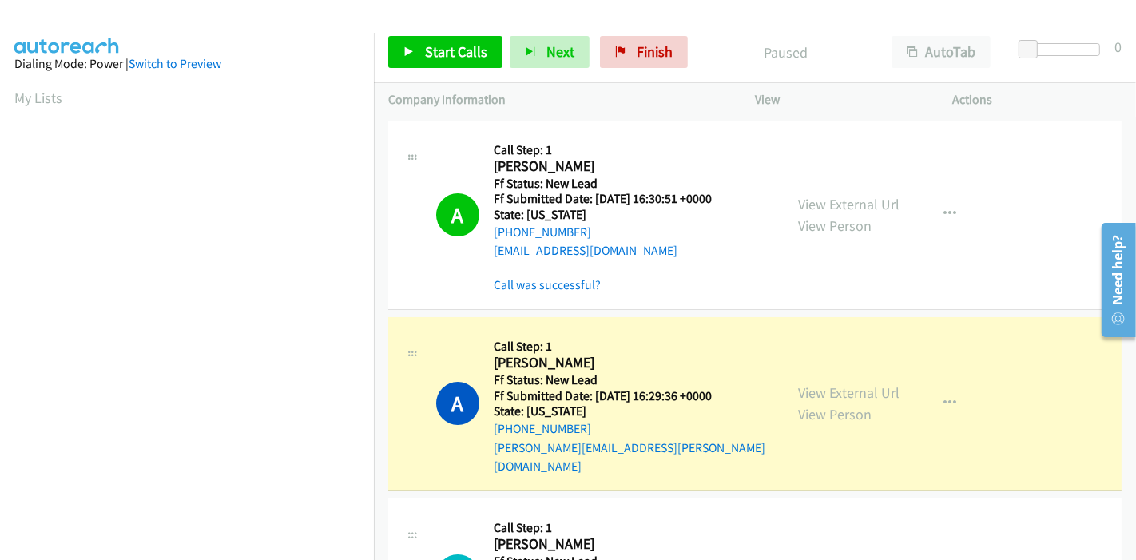
click at [586, 291] on link "Call was successful?" at bounding box center [547, 284] width 107 height 15
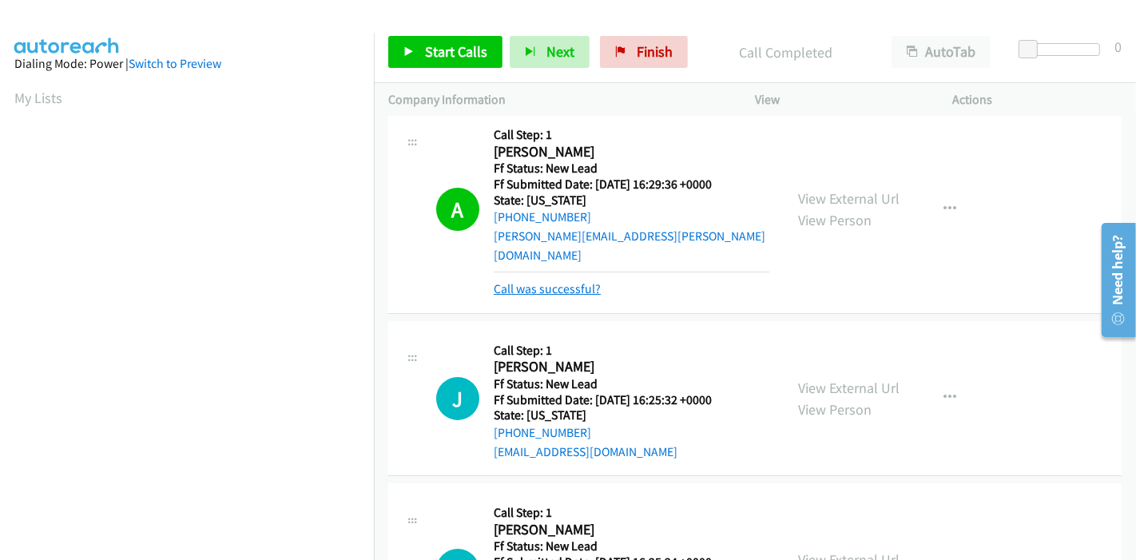
click at [568, 281] on link "Call was successful?" at bounding box center [547, 288] width 107 height 15
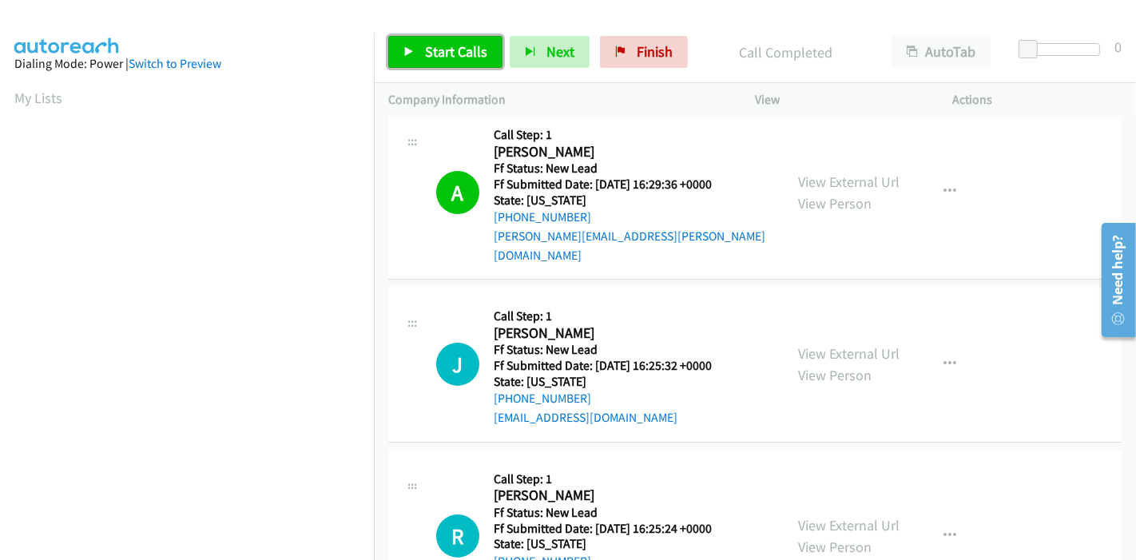
click at [450, 48] on span "Start Calls" at bounding box center [456, 51] width 62 height 18
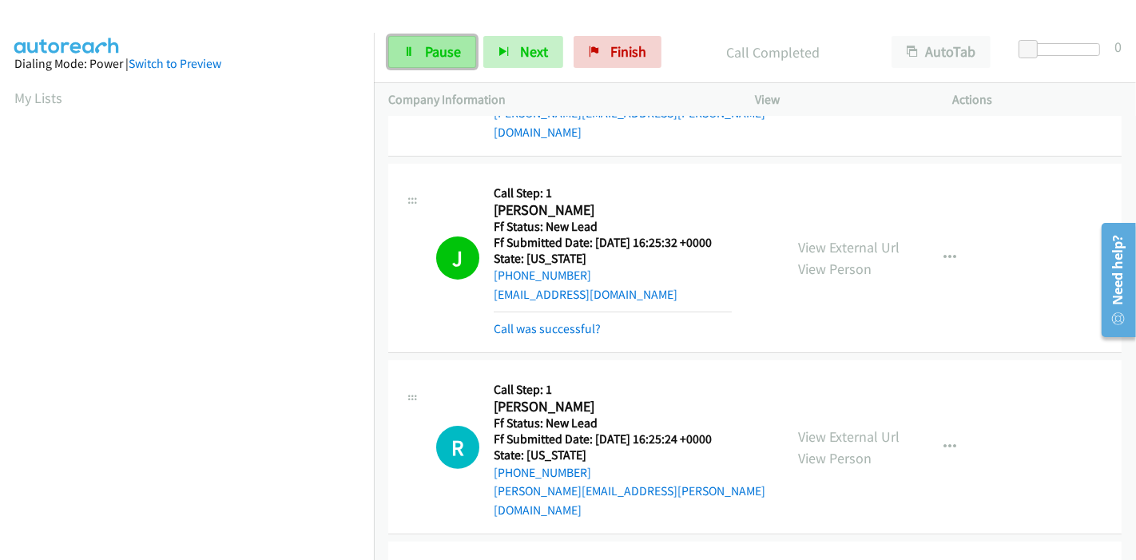
click at [406, 52] on icon at bounding box center [408, 52] width 11 height 11
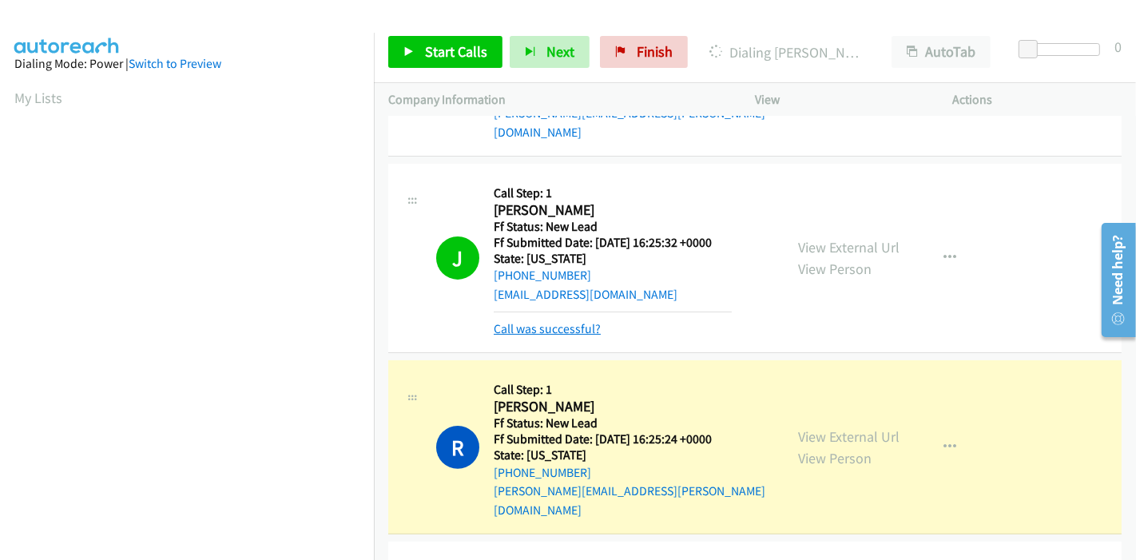
click at [516, 321] on link "Call was successful?" at bounding box center [547, 328] width 107 height 15
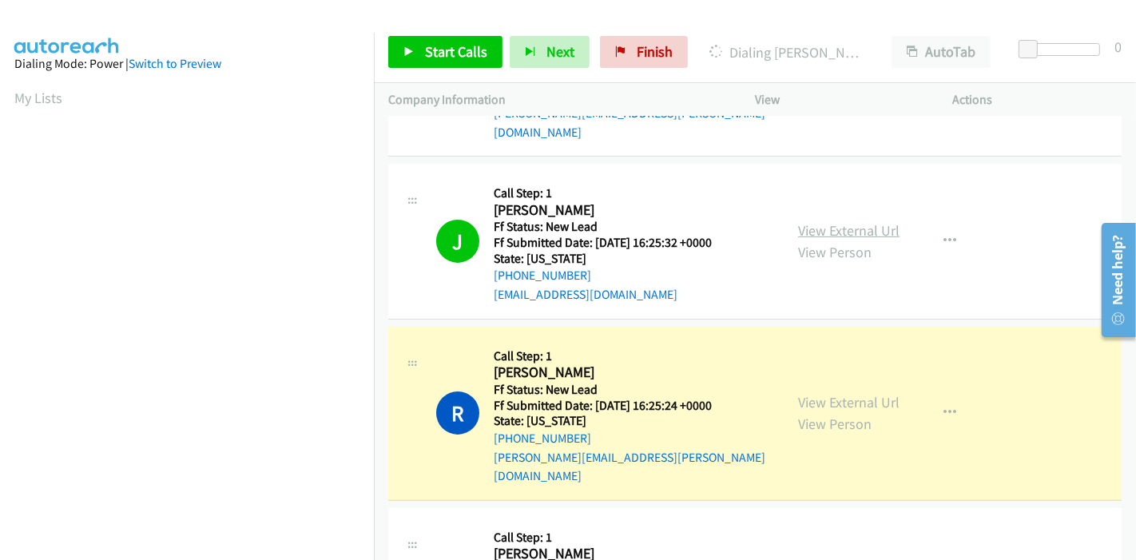
click at [878, 221] on link "View External Url" at bounding box center [848, 230] width 101 height 18
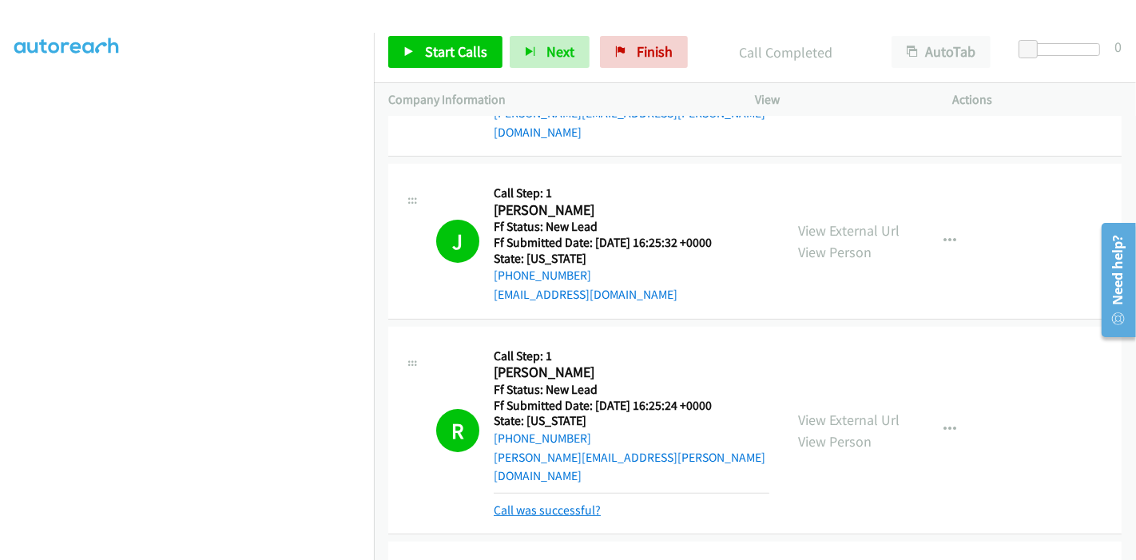
click at [533, 502] on link "Call was successful?" at bounding box center [547, 509] width 107 height 15
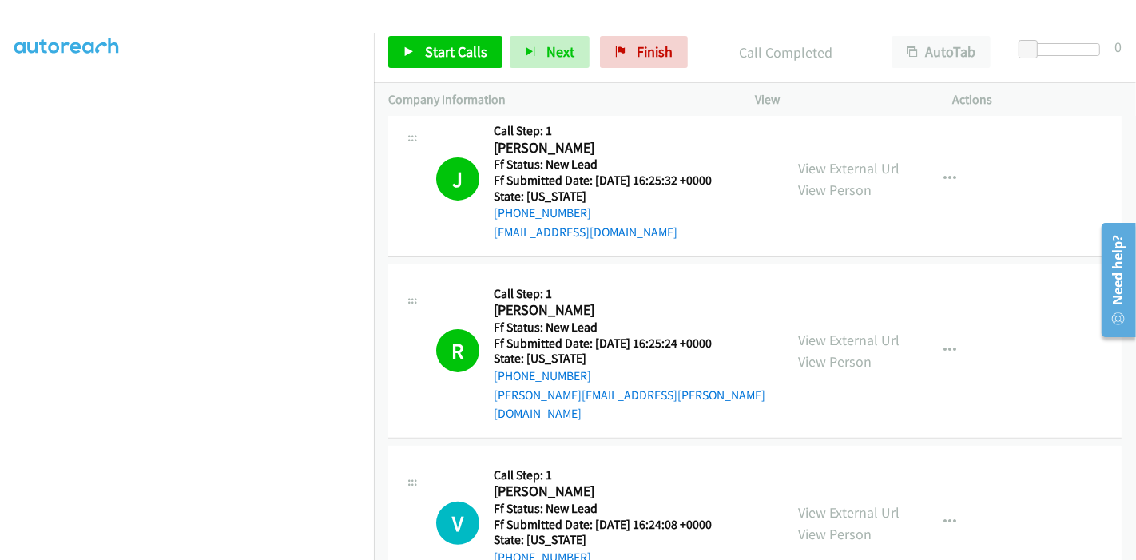
scroll to position [389, 0]
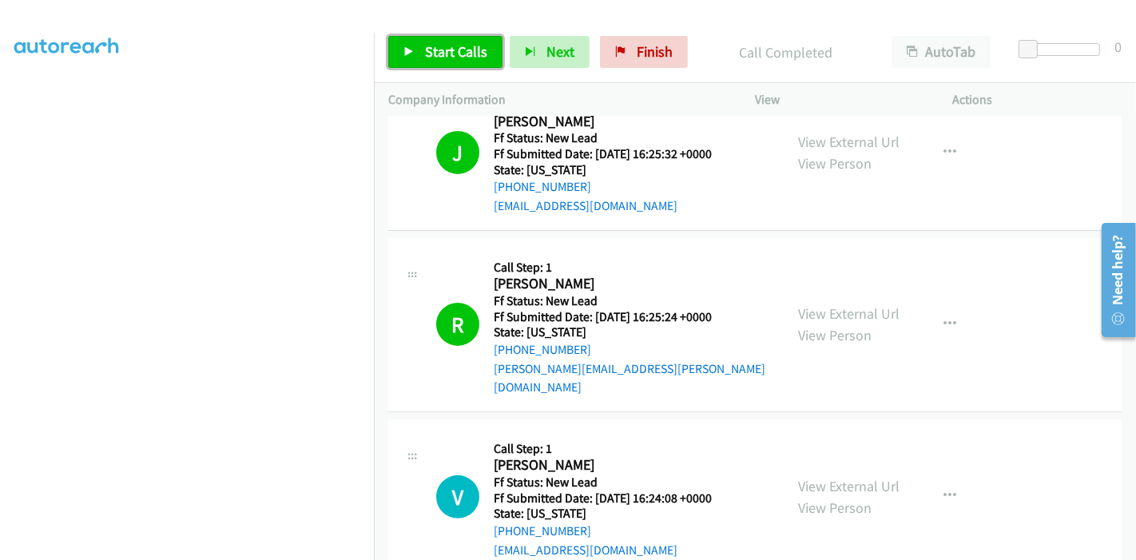
click at [452, 45] on span "Start Calls" at bounding box center [456, 51] width 62 height 18
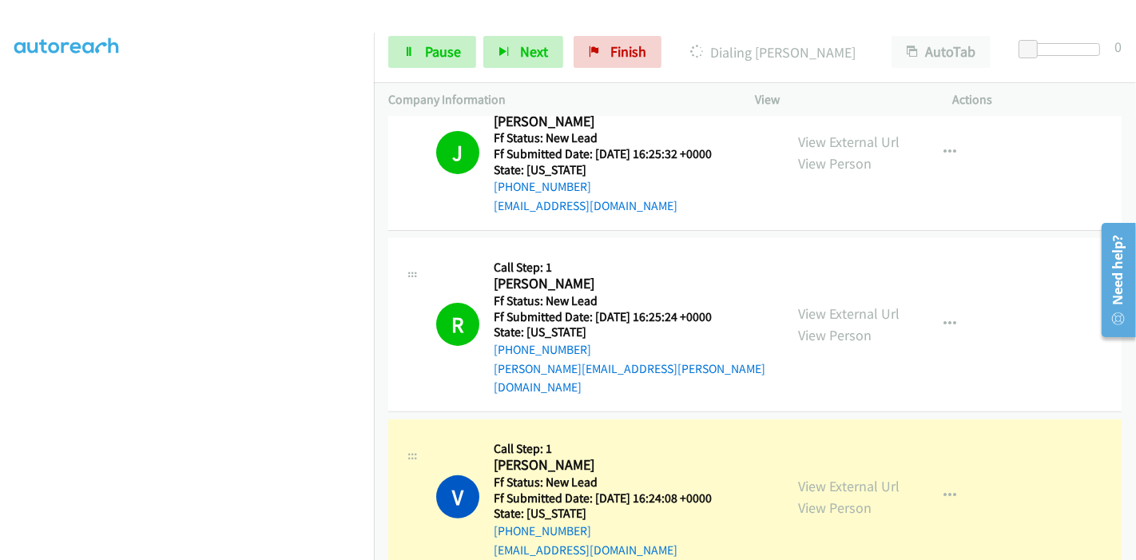
scroll to position [337, 0]
click at [428, 47] on span "Pause" at bounding box center [443, 51] width 36 height 18
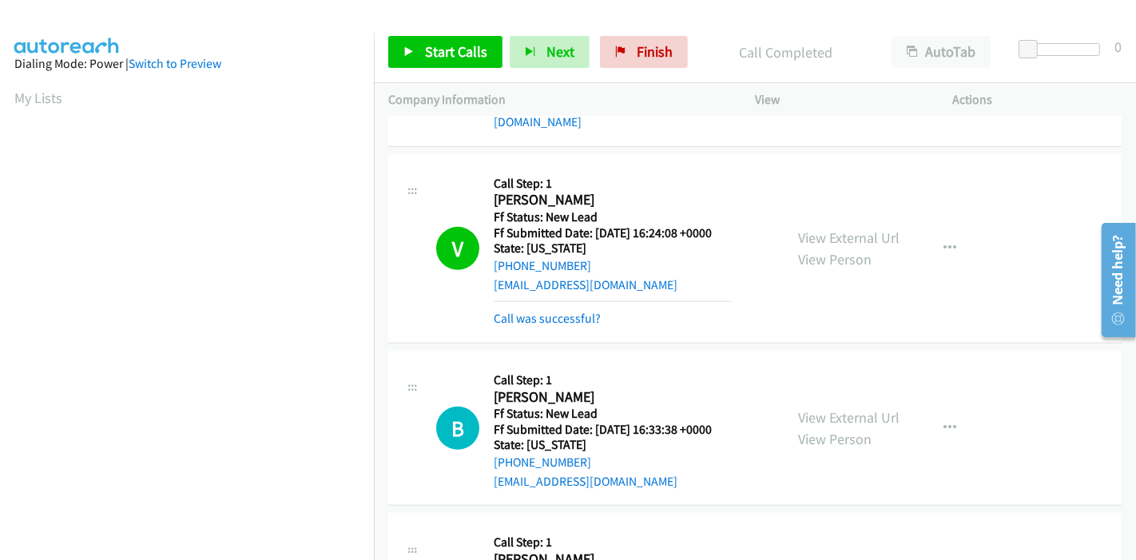
scroll to position [613, 0]
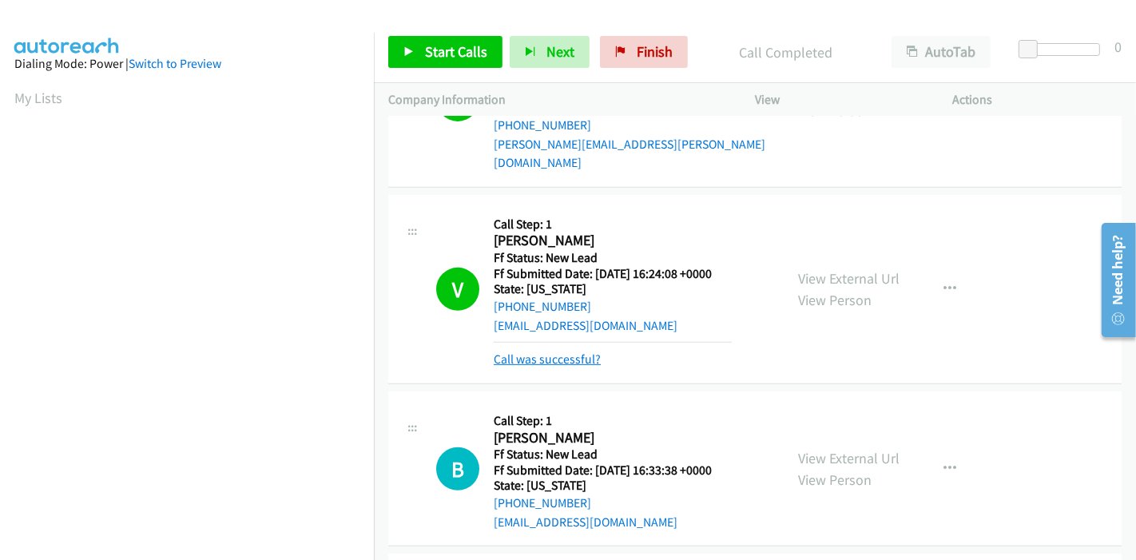
click at [566, 351] on link "Call was successful?" at bounding box center [547, 358] width 107 height 15
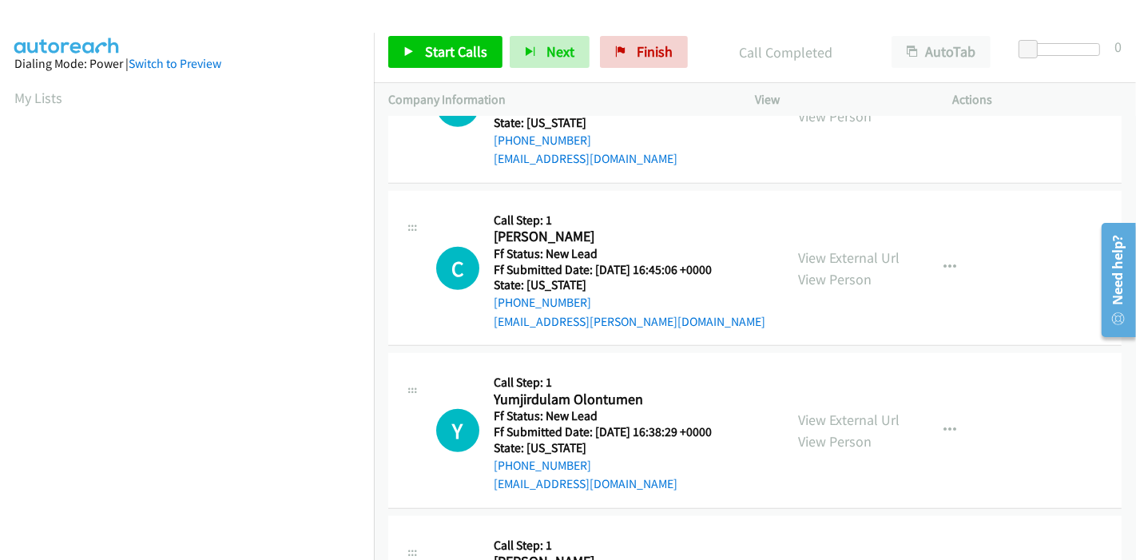
scroll to position [934, 0]
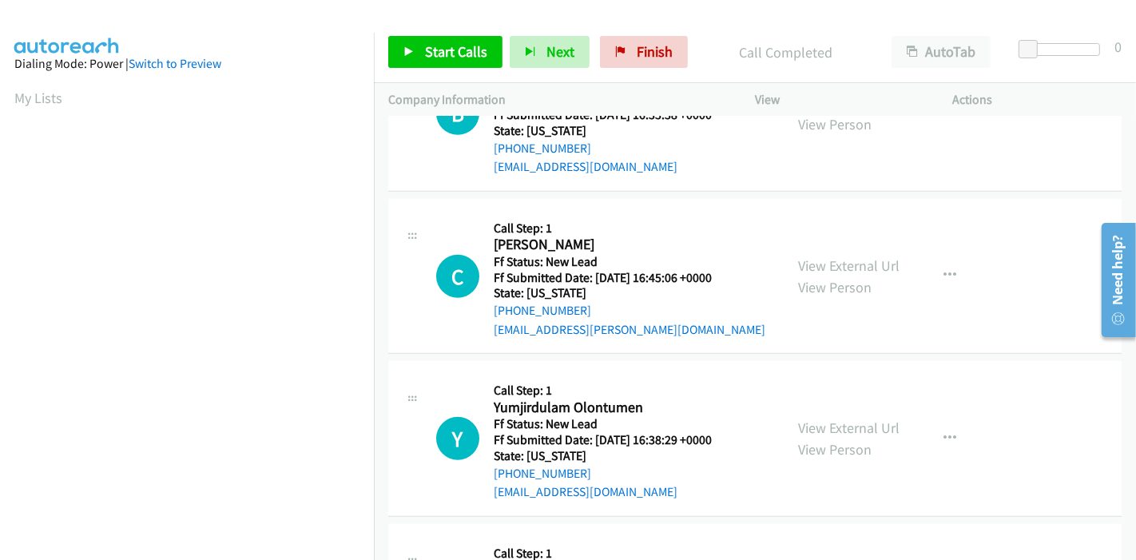
click at [635, 69] on div "Start Calls Pause Next Finish Call Completed AutoTab AutoTab 0" at bounding box center [755, 52] width 762 height 61
click at [636, 50] on span "Finish" at bounding box center [654, 51] width 36 height 18
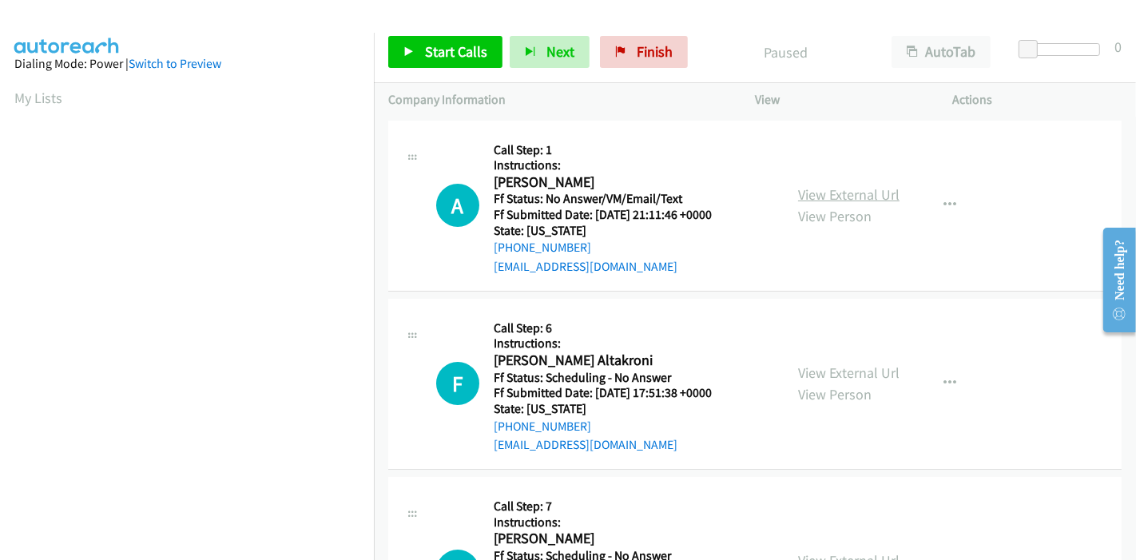
click at [837, 188] on link "View External Url" at bounding box center [848, 194] width 101 height 18
click at [807, 363] on link "View External Url" at bounding box center [848, 372] width 101 height 18
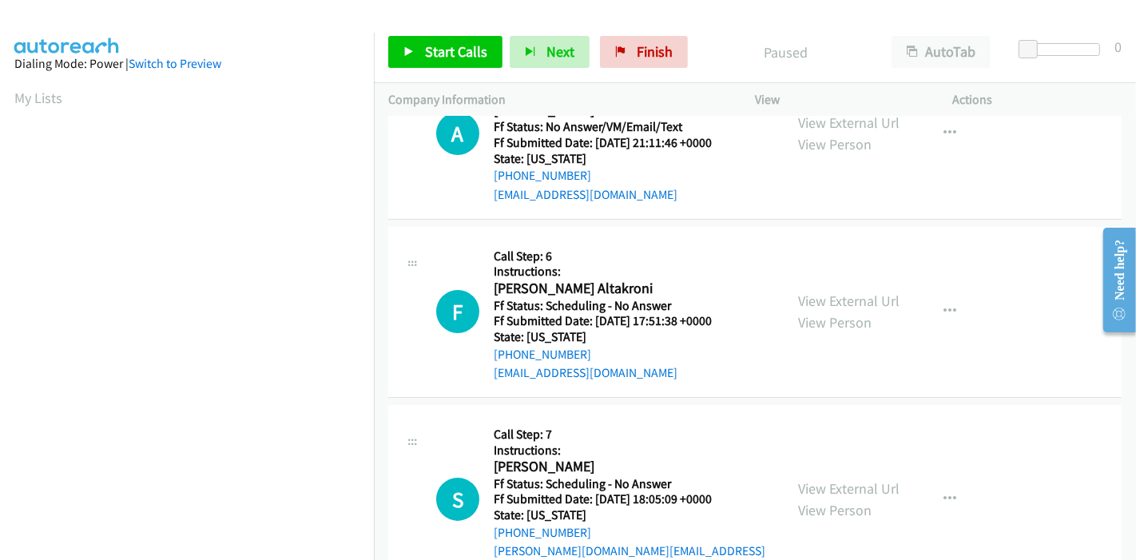
scroll to position [177, 0]
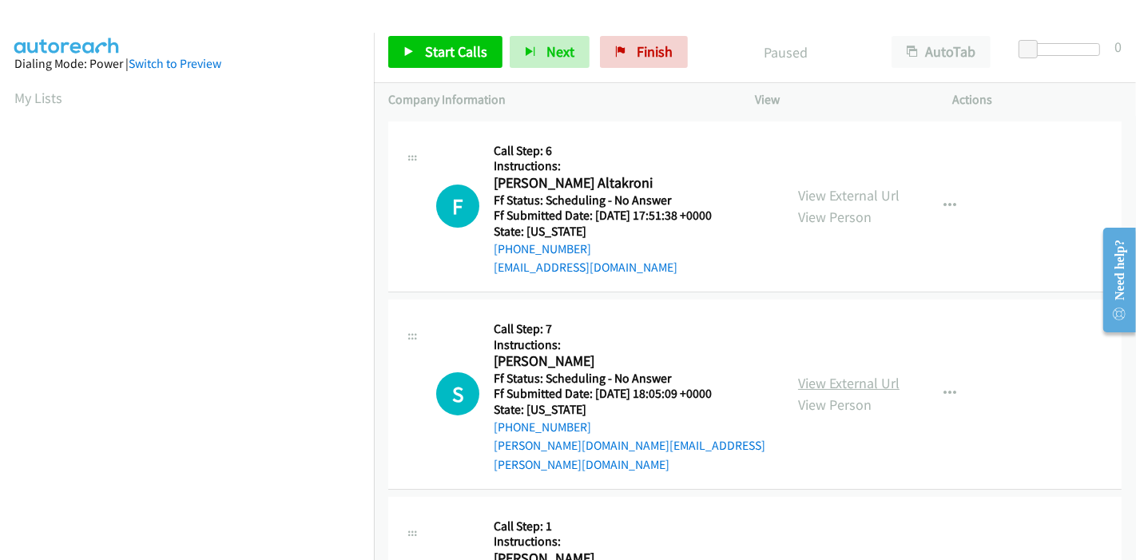
click at [814, 374] on link "View External Url" at bounding box center [848, 383] width 101 height 18
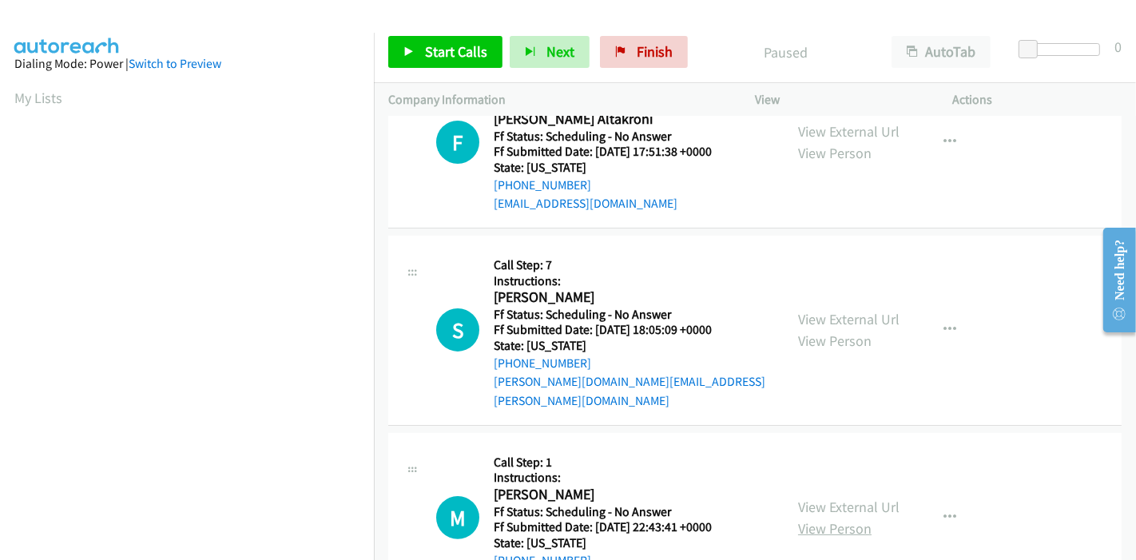
scroll to position [443, 0]
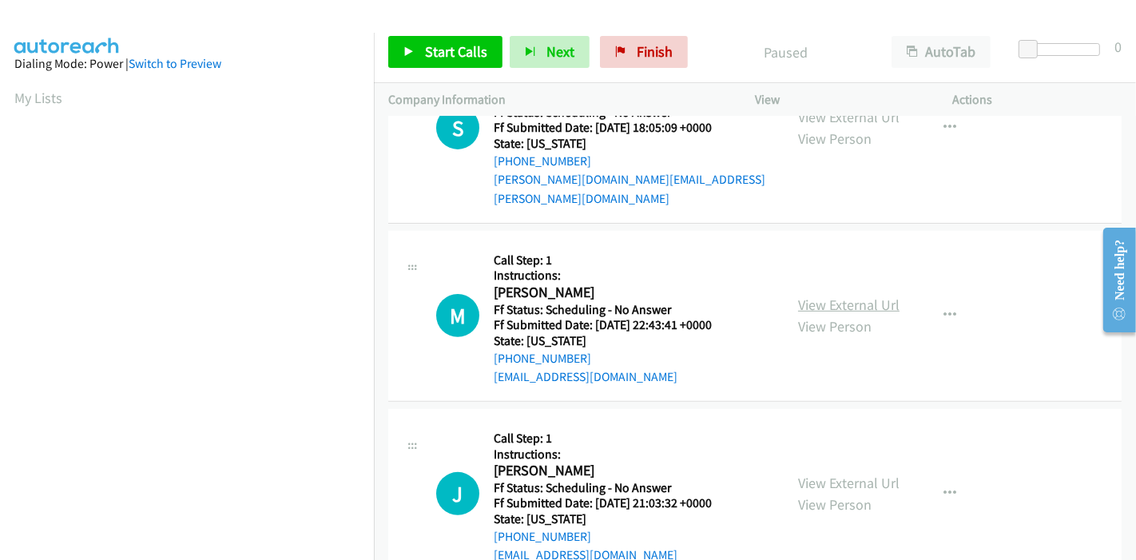
click at [839, 295] on link "View External Url" at bounding box center [848, 304] width 101 height 18
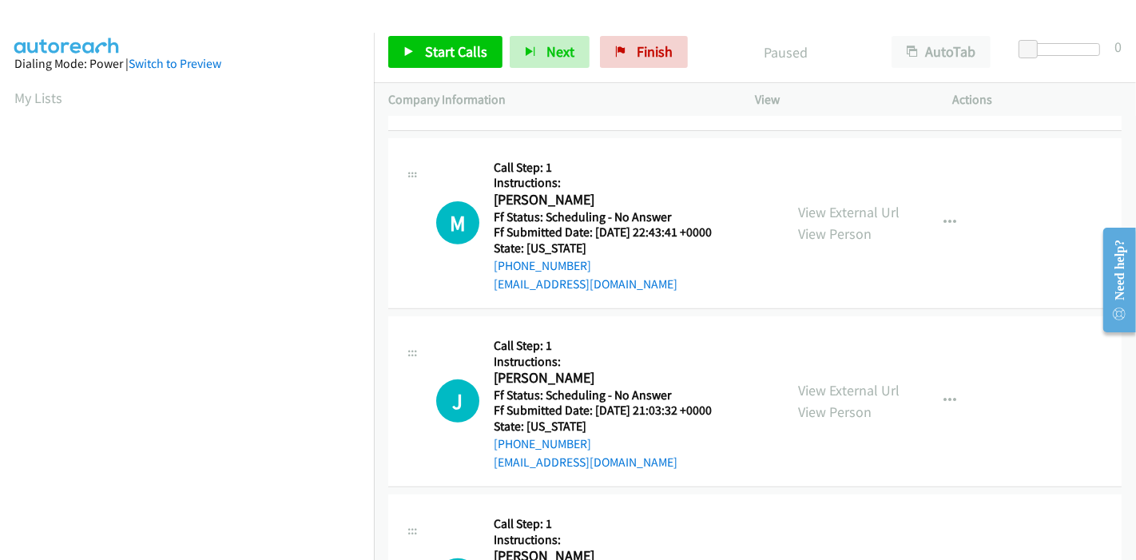
scroll to position [621, 0]
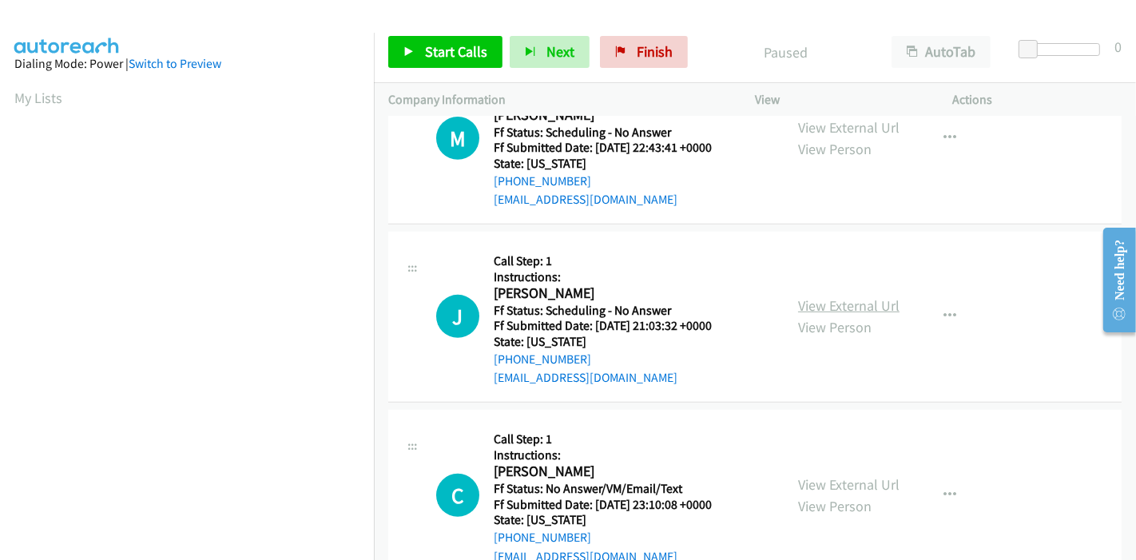
click at [800, 296] on link "View External Url" at bounding box center [848, 305] width 101 height 18
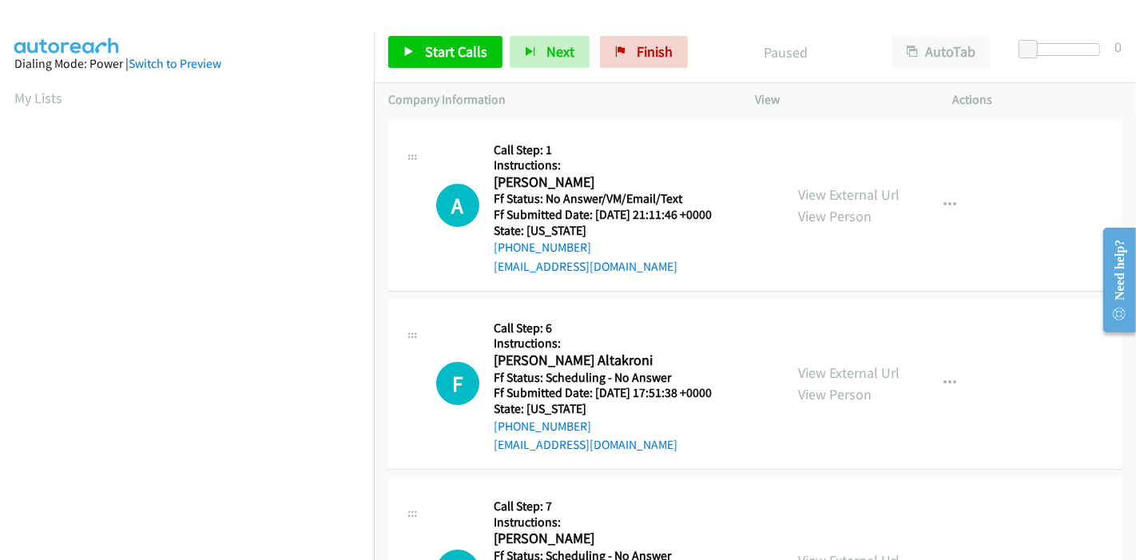
scroll to position [0, 0]
click at [432, 51] on span "Start Calls" at bounding box center [456, 51] width 62 height 18
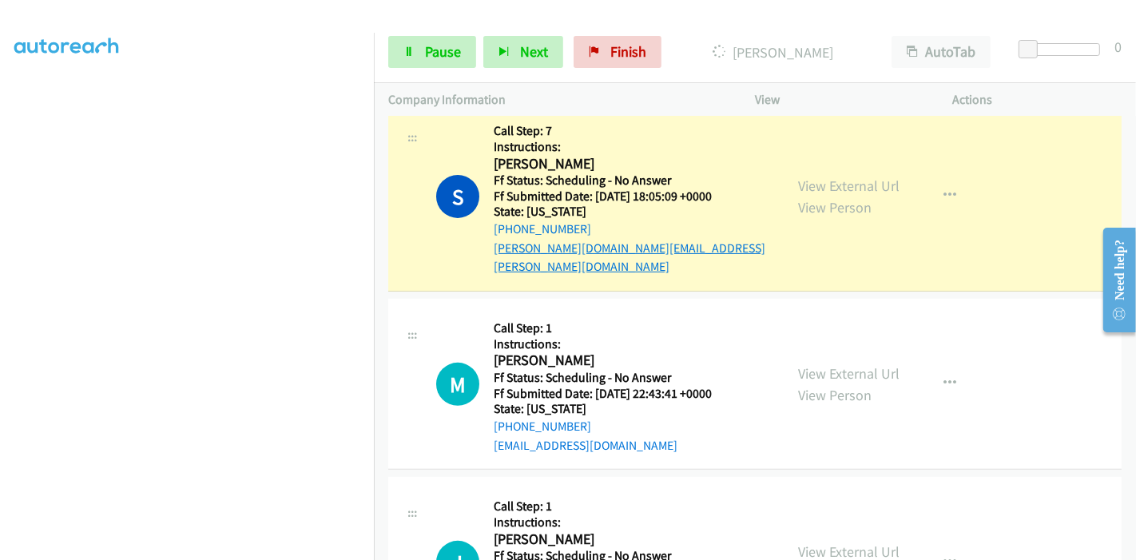
scroll to position [355, 0]
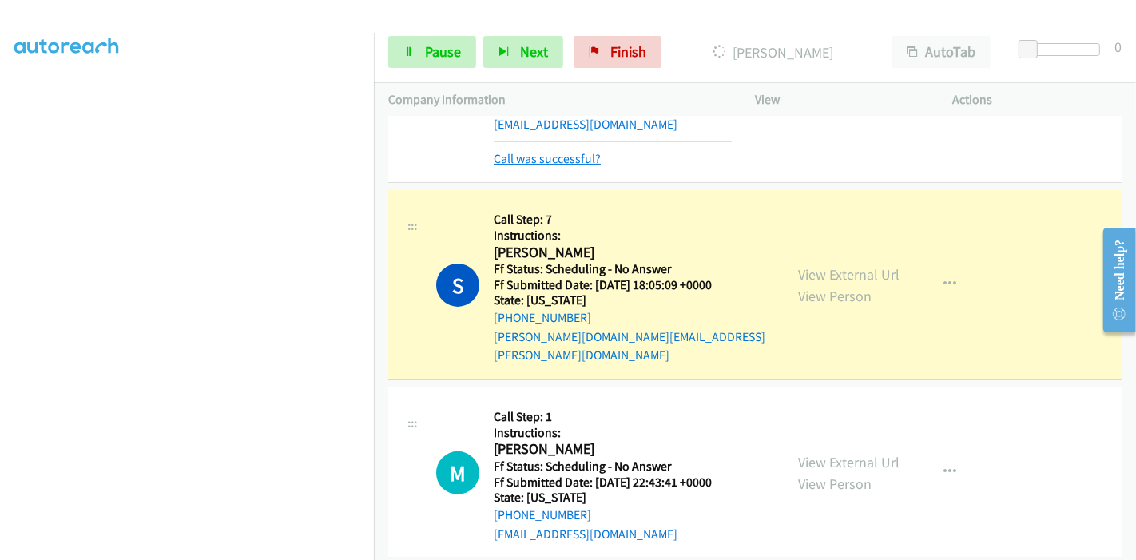
click at [551, 152] on link "Call was successful?" at bounding box center [547, 158] width 107 height 15
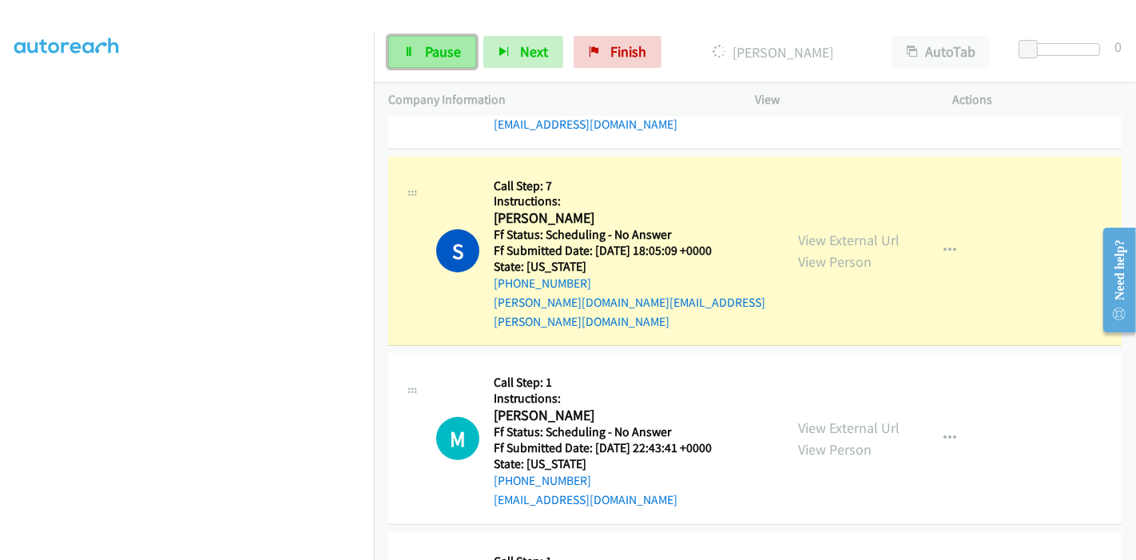
click at [427, 53] on span "Pause" at bounding box center [443, 51] width 36 height 18
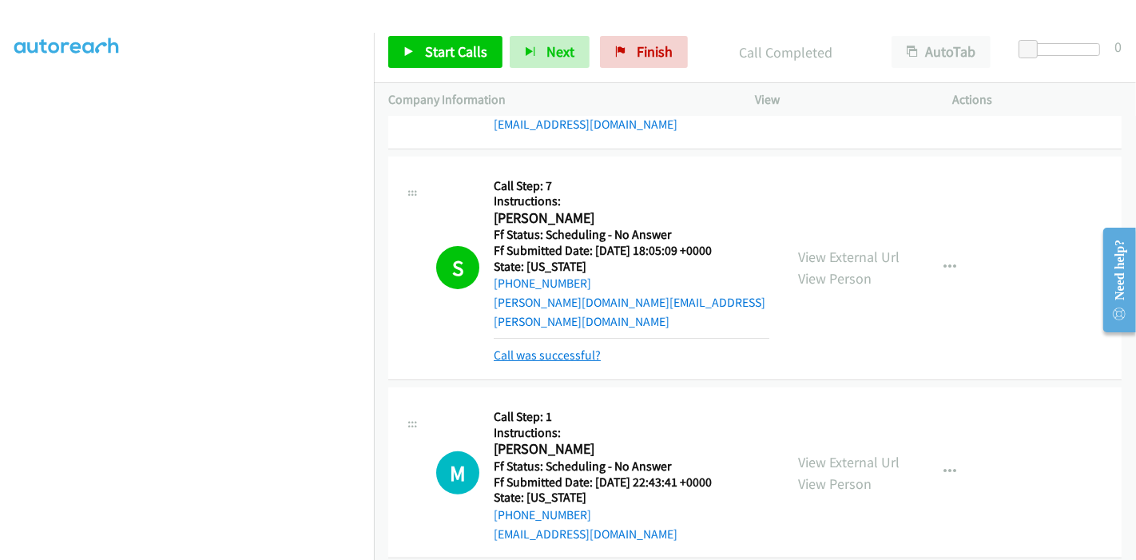
click at [549, 347] on link "Call was successful?" at bounding box center [547, 354] width 107 height 15
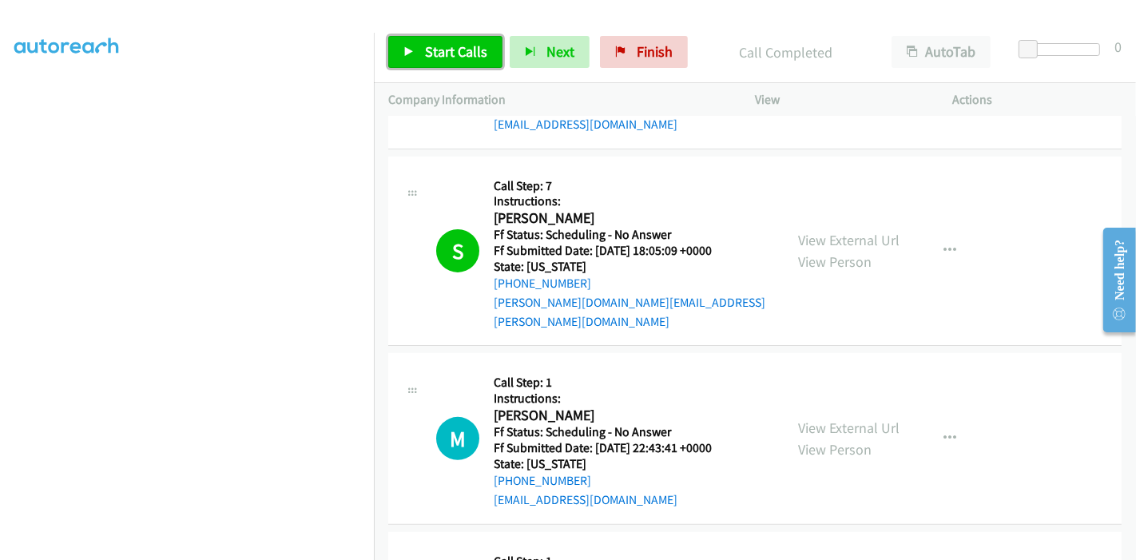
click at [438, 54] on span "Start Calls" at bounding box center [456, 51] width 62 height 18
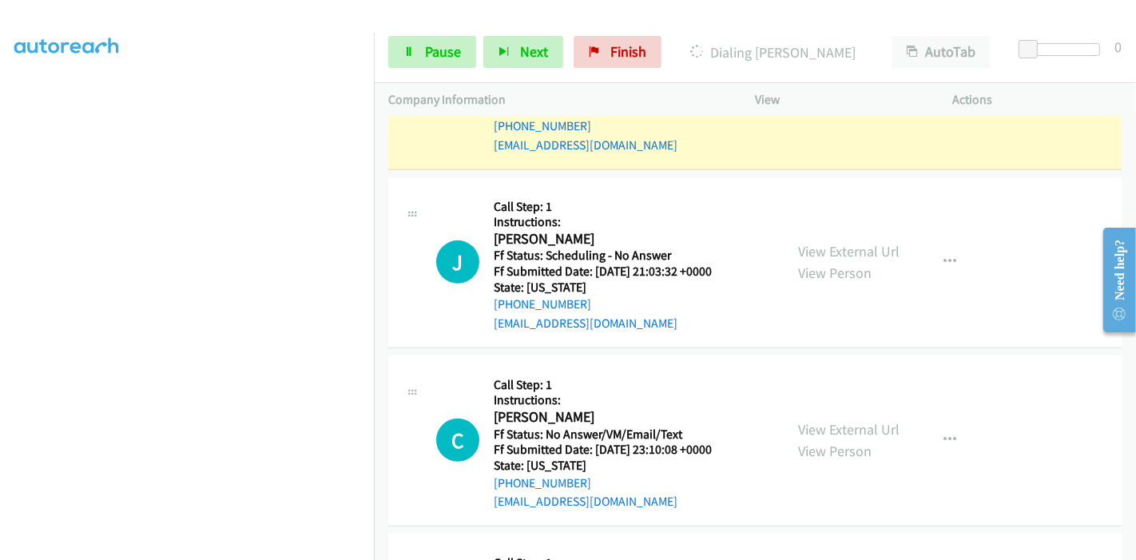
scroll to position [799, 0]
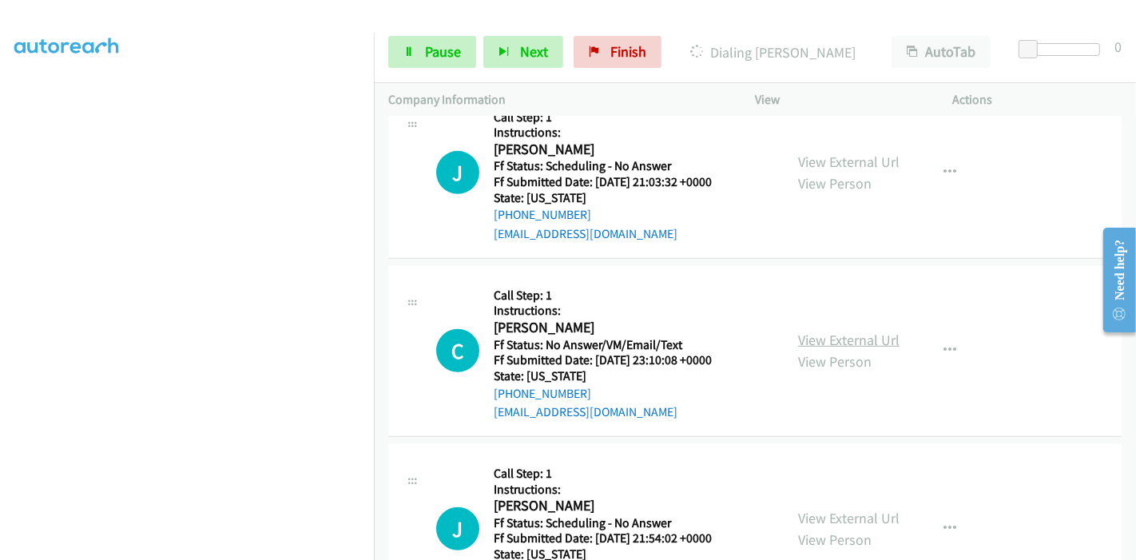
click at [848, 331] on link "View External Url" at bounding box center [848, 340] width 101 height 18
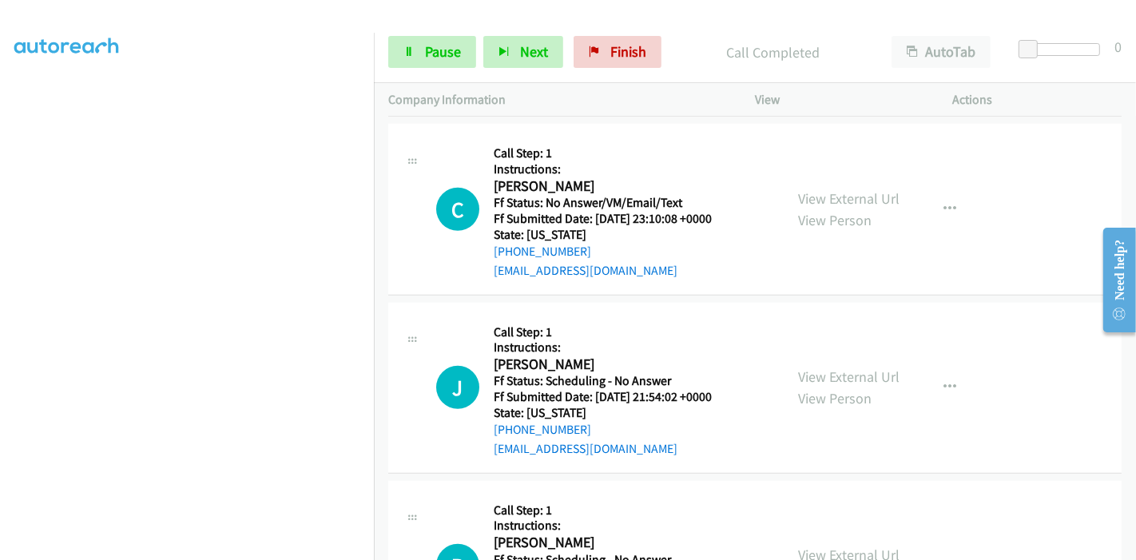
scroll to position [1009, 0]
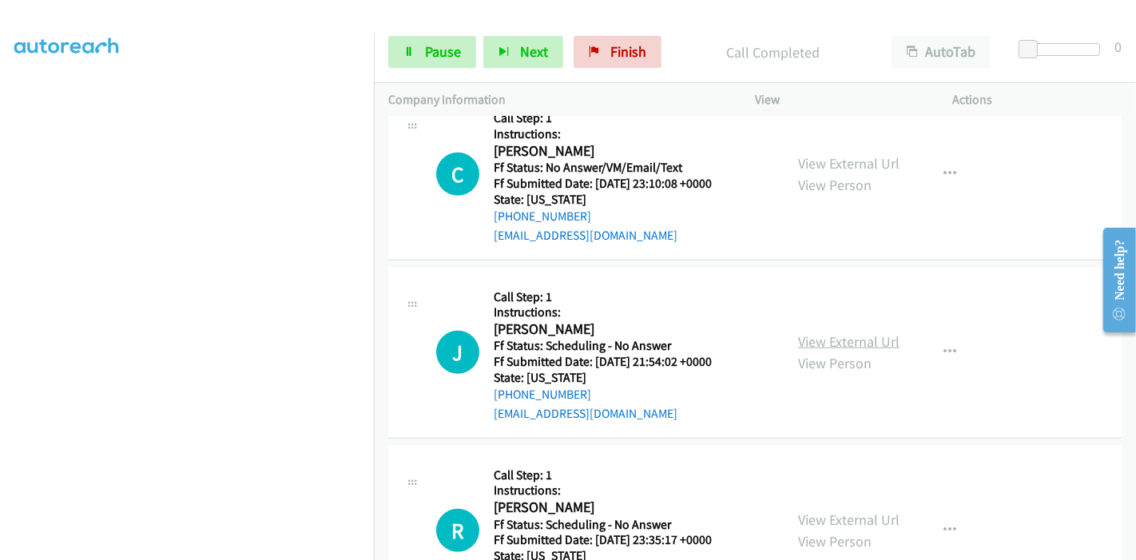
click at [845, 332] on link "View External Url" at bounding box center [848, 341] width 101 height 18
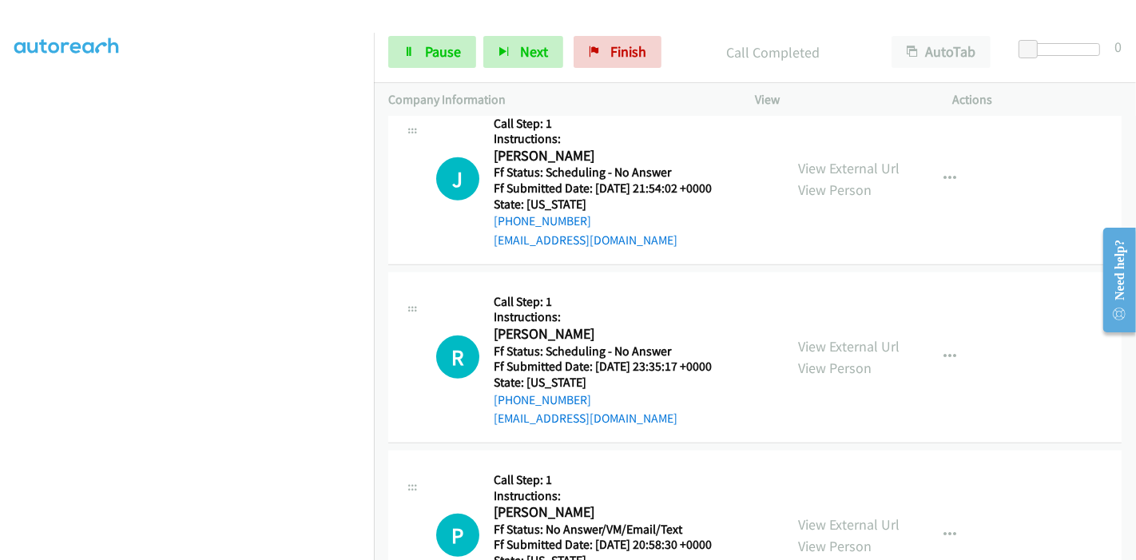
scroll to position [1187, 0]
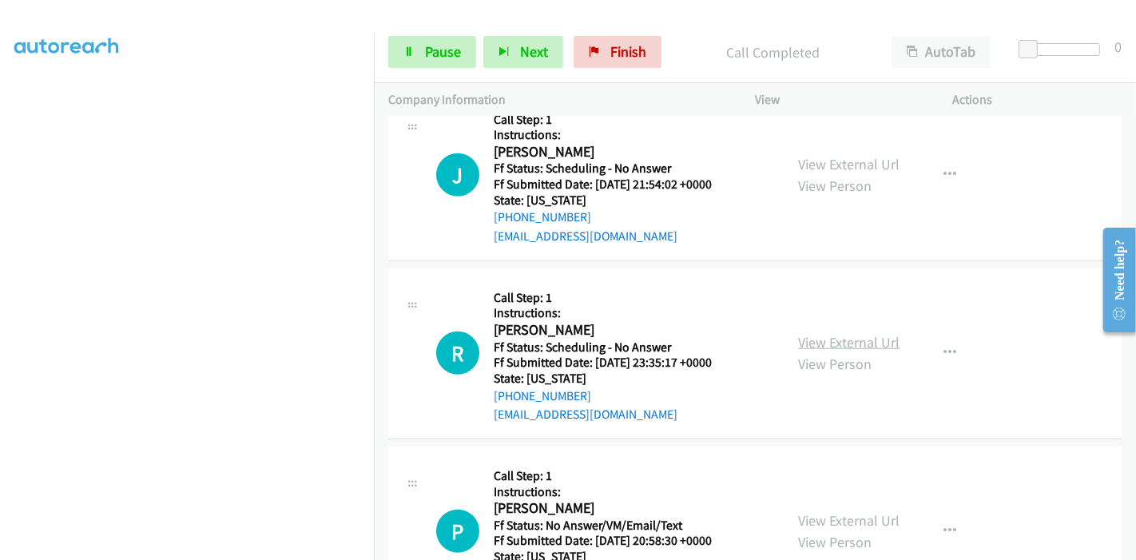
click at [856, 333] on link "View External Url" at bounding box center [848, 342] width 101 height 18
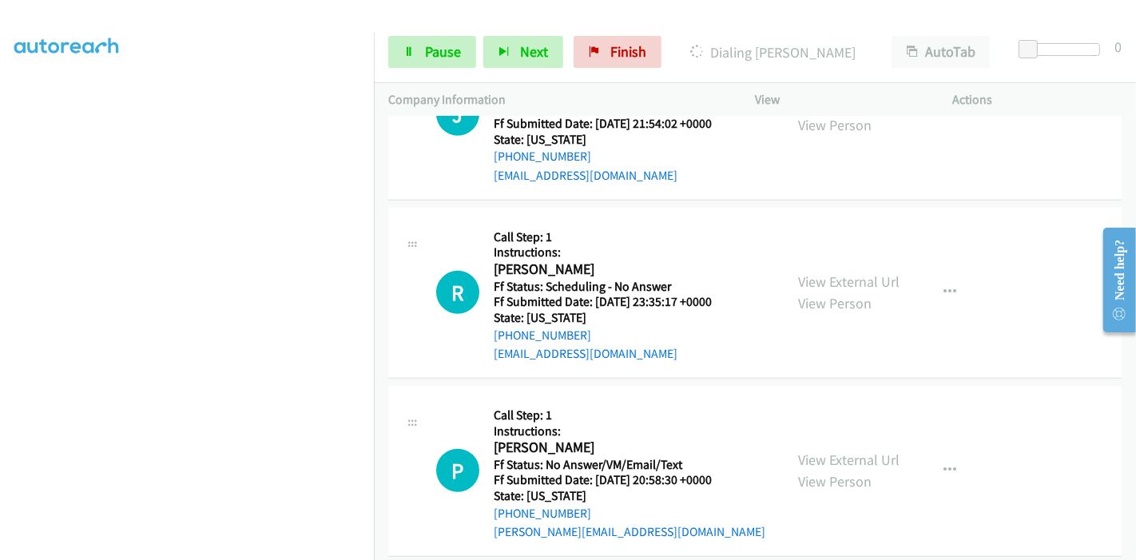
scroll to position [1275, 0]
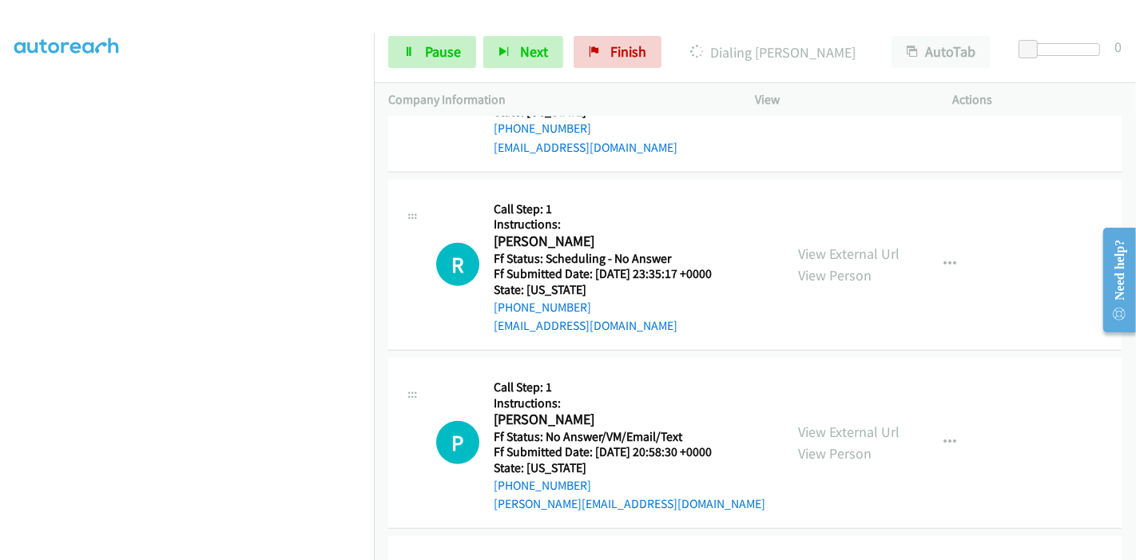
click at [848, 421] on div "View External Url View Person" at bounding box center [848, 442] width 101 height 43
click at [844, 422] on link "View External Url" at bounding box center [848, 431] width 101 height 18
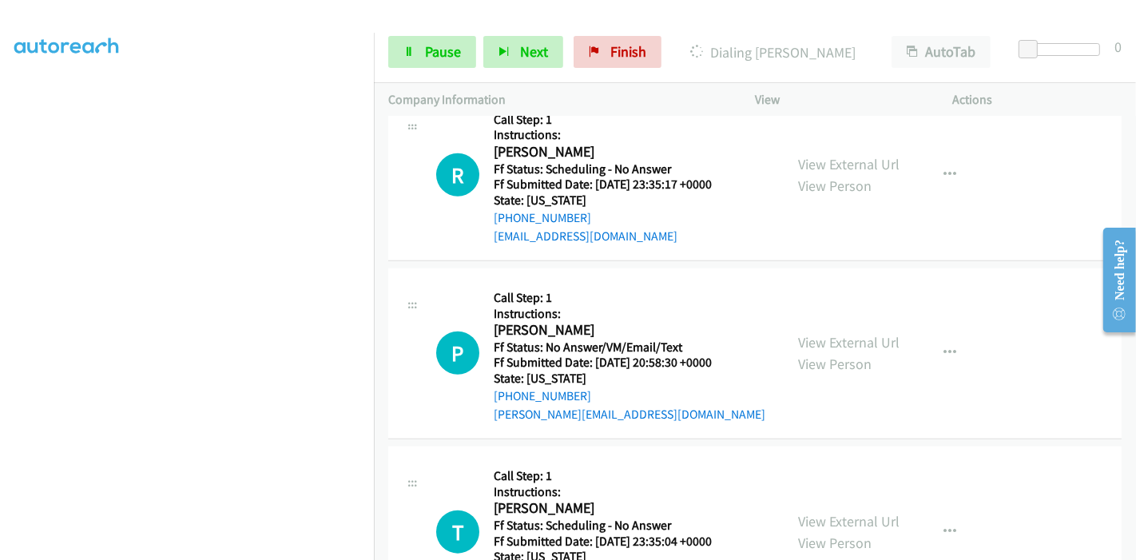
scroll to position [1453, 0]
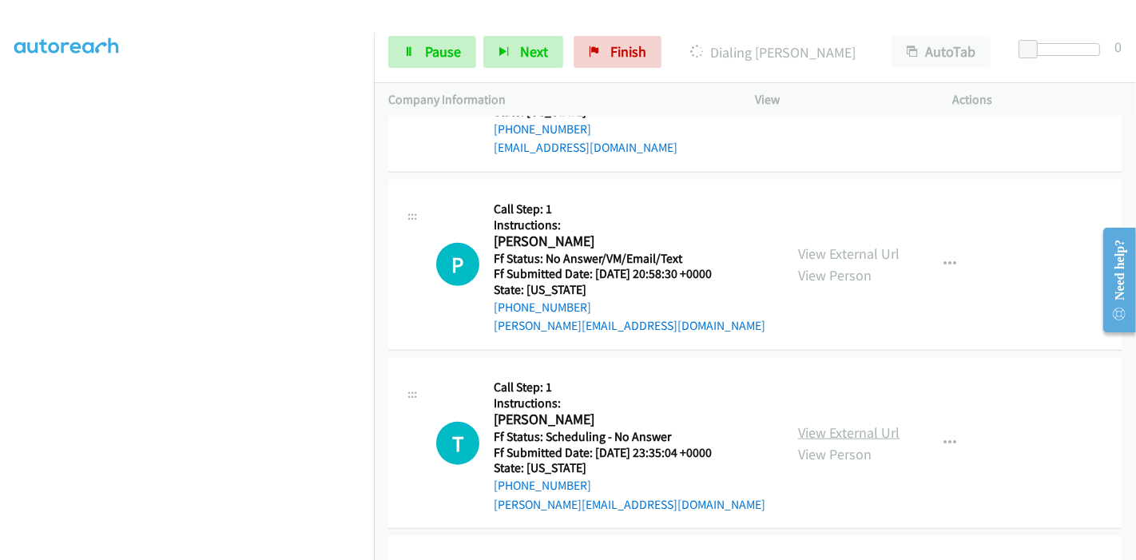
click at [848, 423] on link "View External Url" at bounding box center [848, 432] width 101 height 18
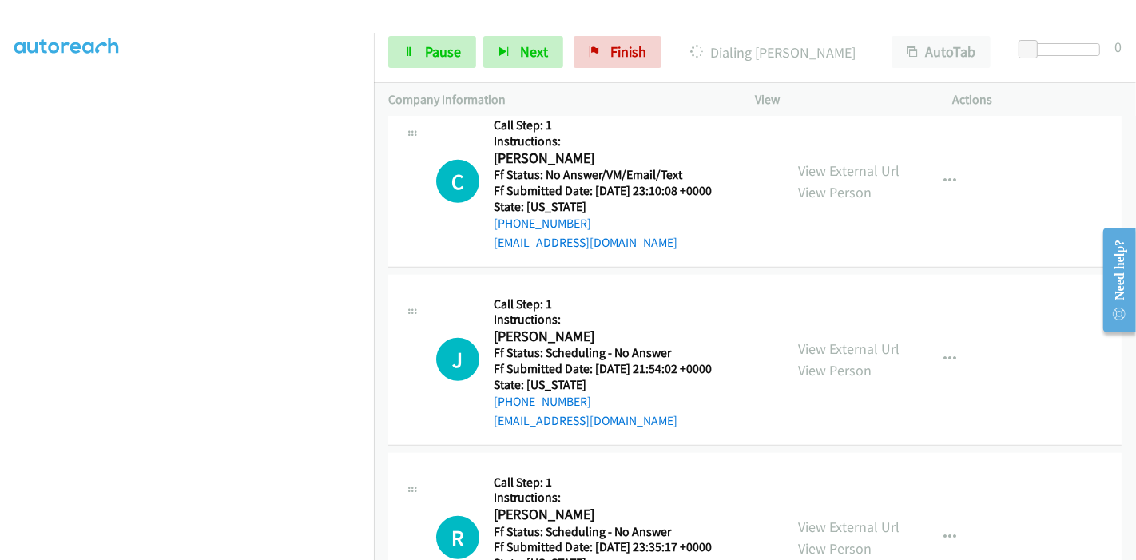
scroll to position [744, 0]
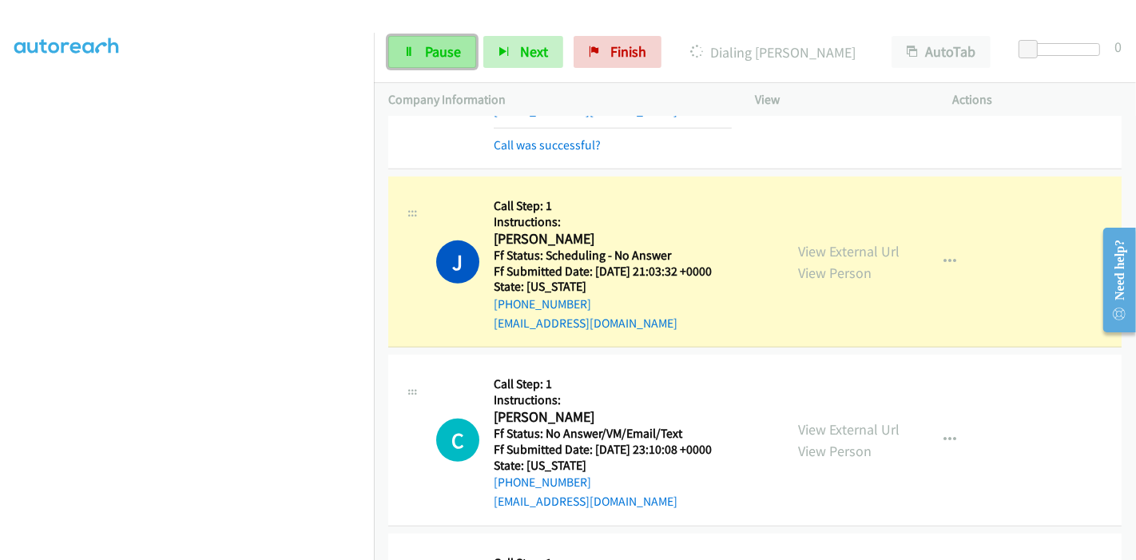
click at [426, 44] on span "Pause" at bounding box center [443, 51] width 36 height 18
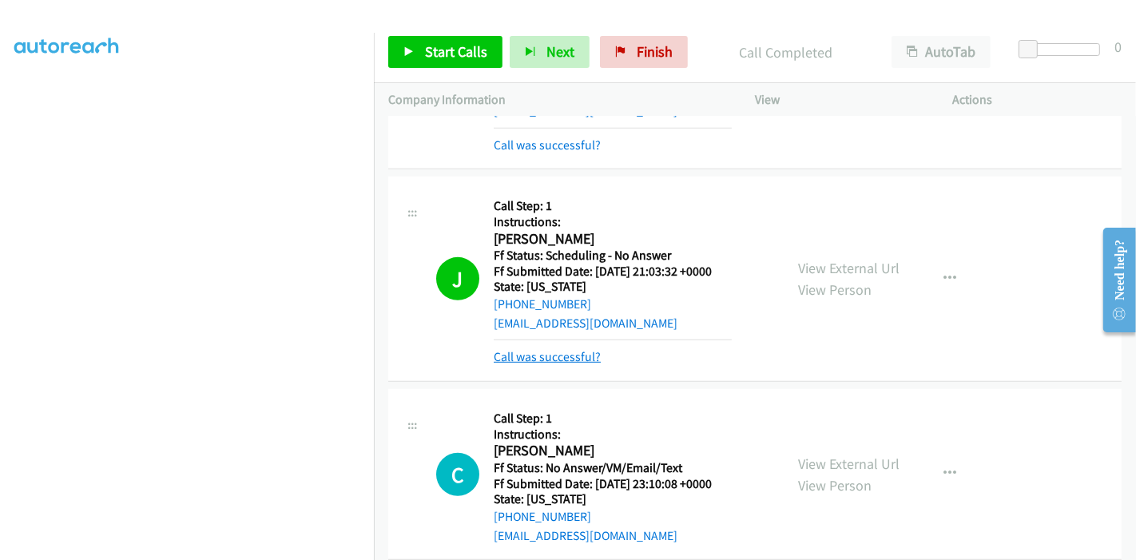
click at [557, 349] on link "Call was successful?" at bounding box center [547, 356] width 107 height 15
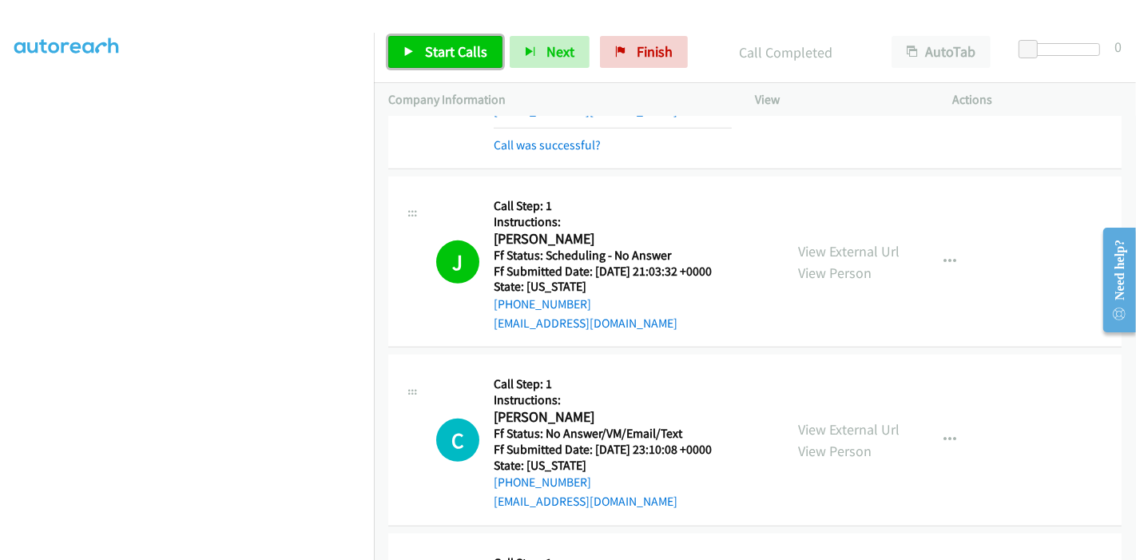
click at [412, 47] on icon at bounding box center [408, 52] width 11 height 11
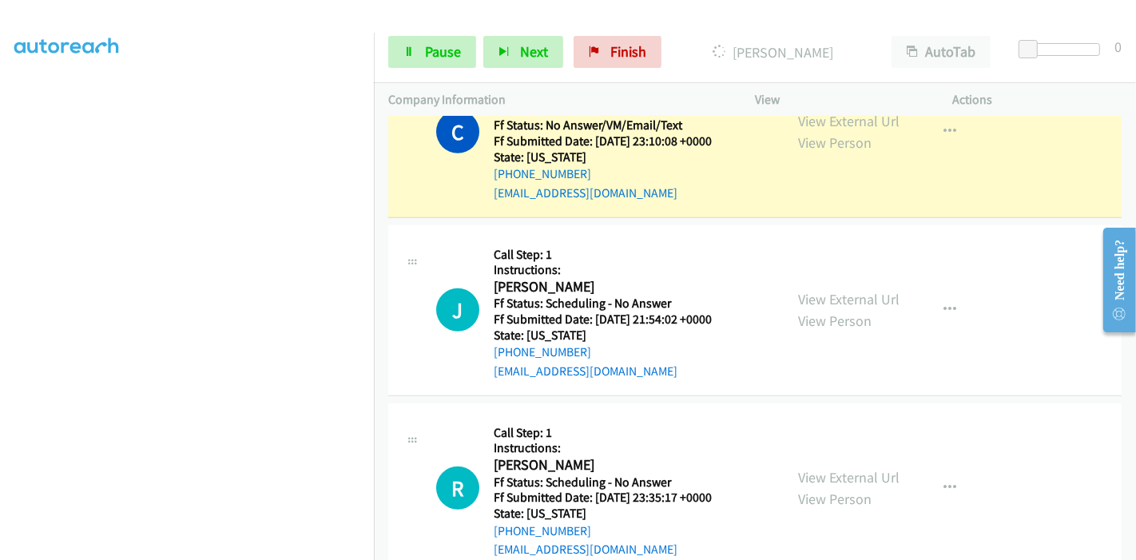
scroll to position [1098, 0]
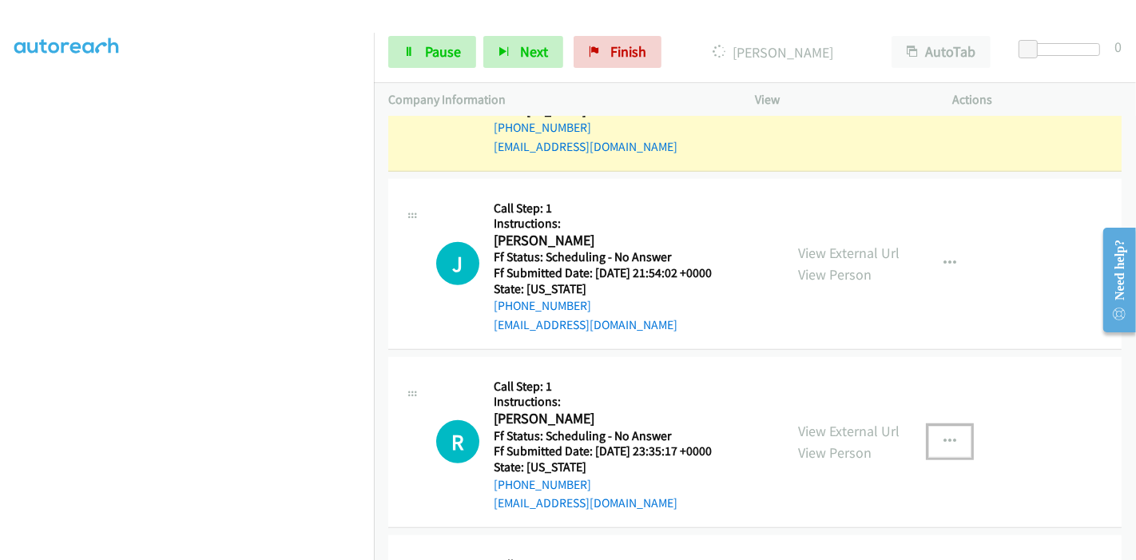
click at [943, 435] on icon "button" at bounding box center [949, 441] width 13 height 13
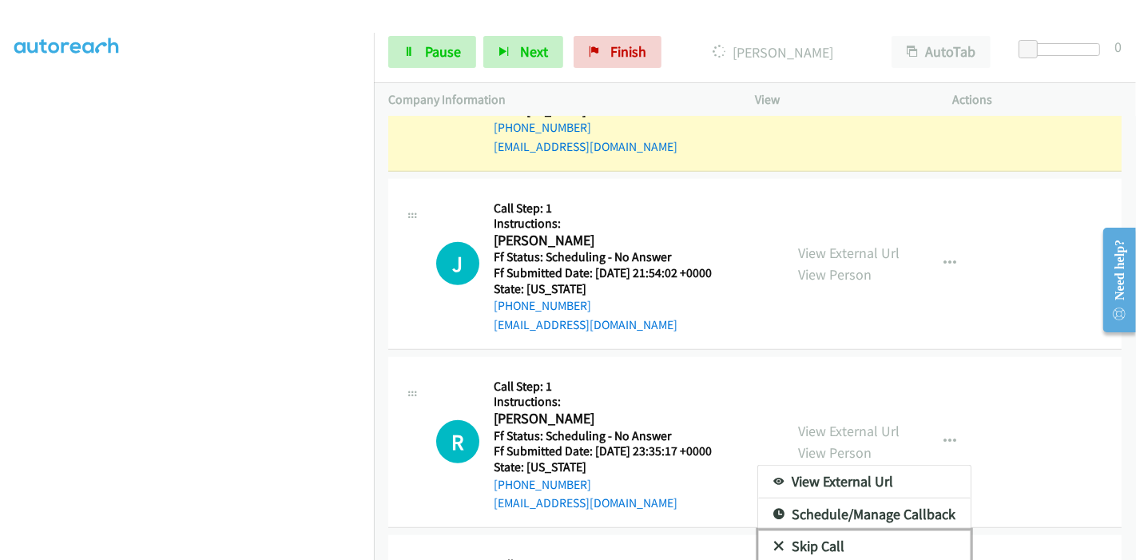
click at [847, 530] on link "Skip Call" at bounding box center [864, 546] width 212 height 32
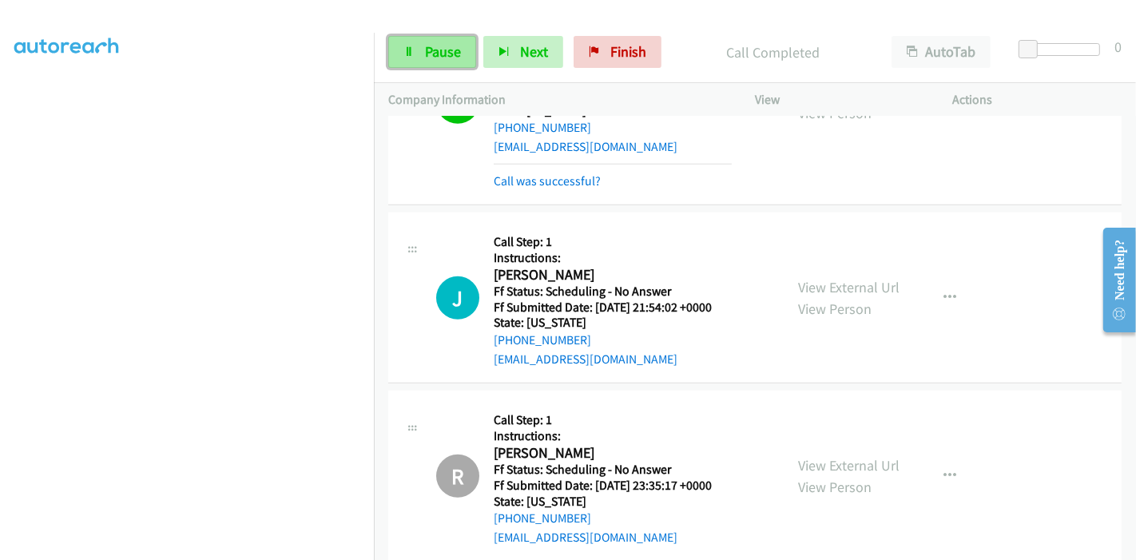
click at [426, 67] on link "Pause" at bounding box center [432, 52] width 88 height 32
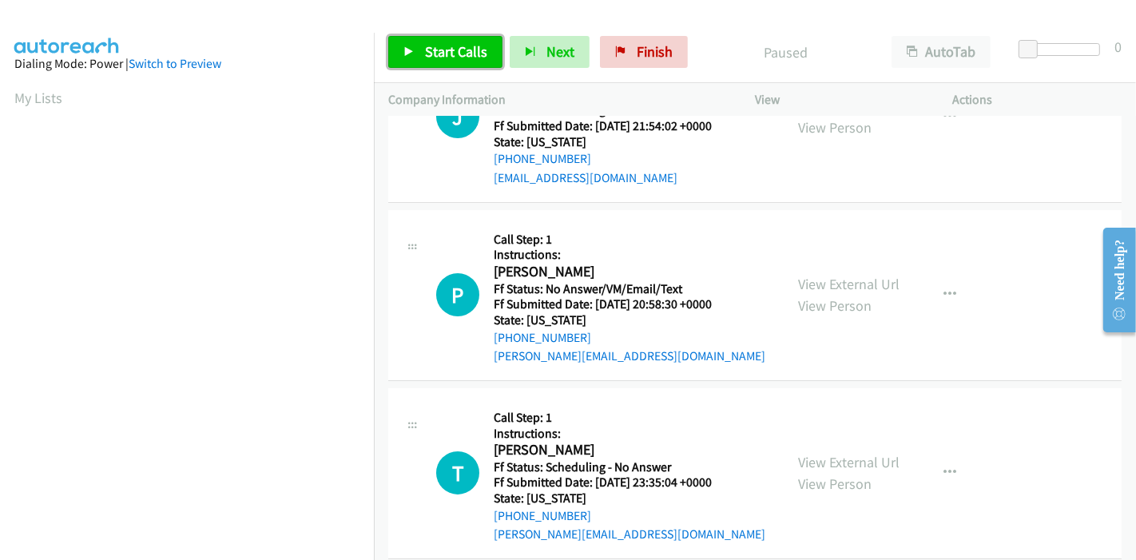
click at [442, 44] on span "Start Calls" at bounding box center [456, 51] width 62 height 18
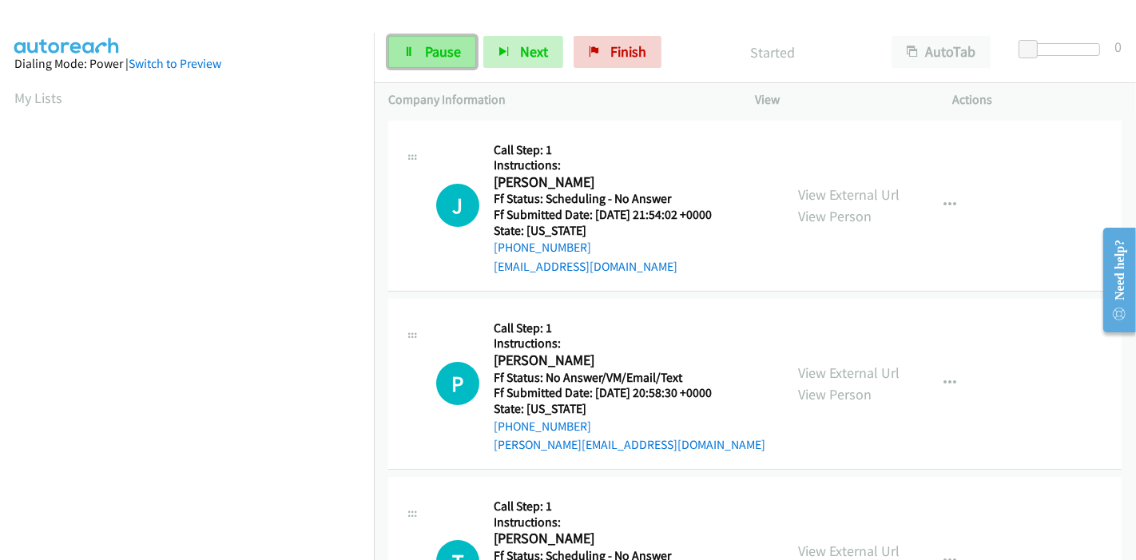
click at [435, 40] on link "Pause" at bounding box center [432, 52] width 88 height 32
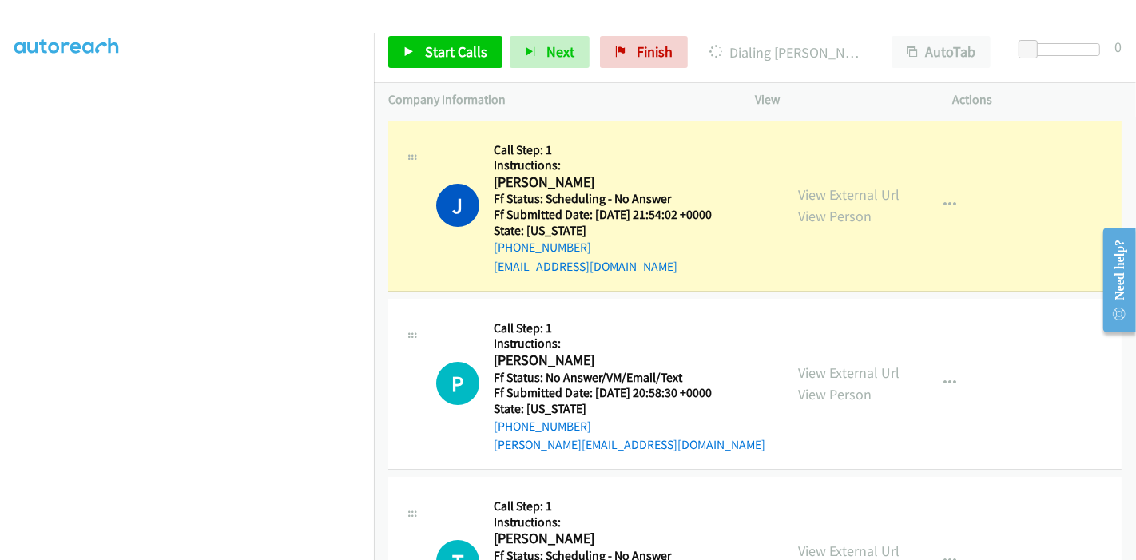
scroll to position [337, 0]
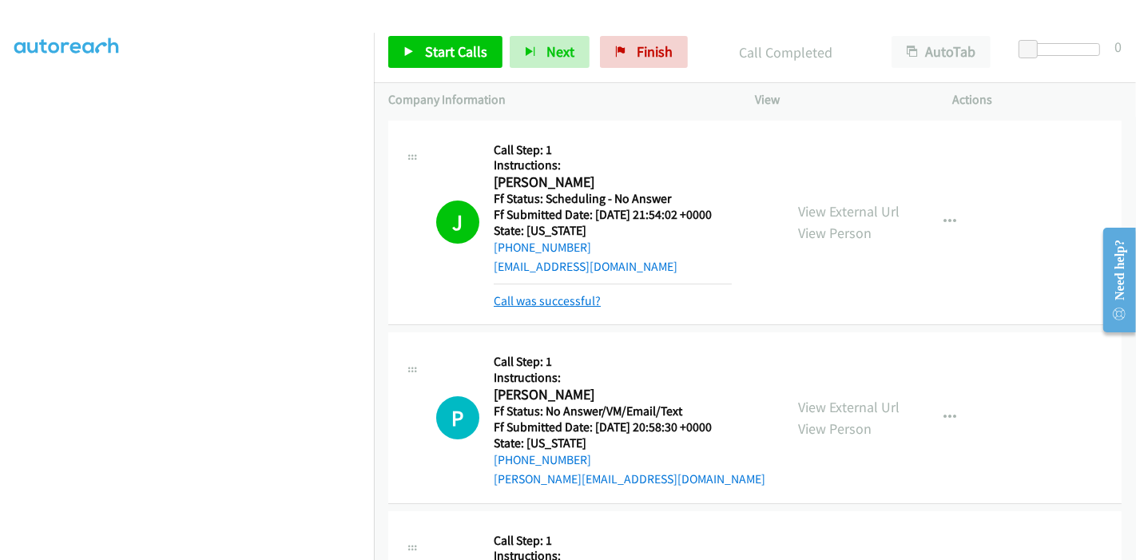
click at [547, 294] on link "Call was successful?" at bounding box center [547, 300] width 107 height 15
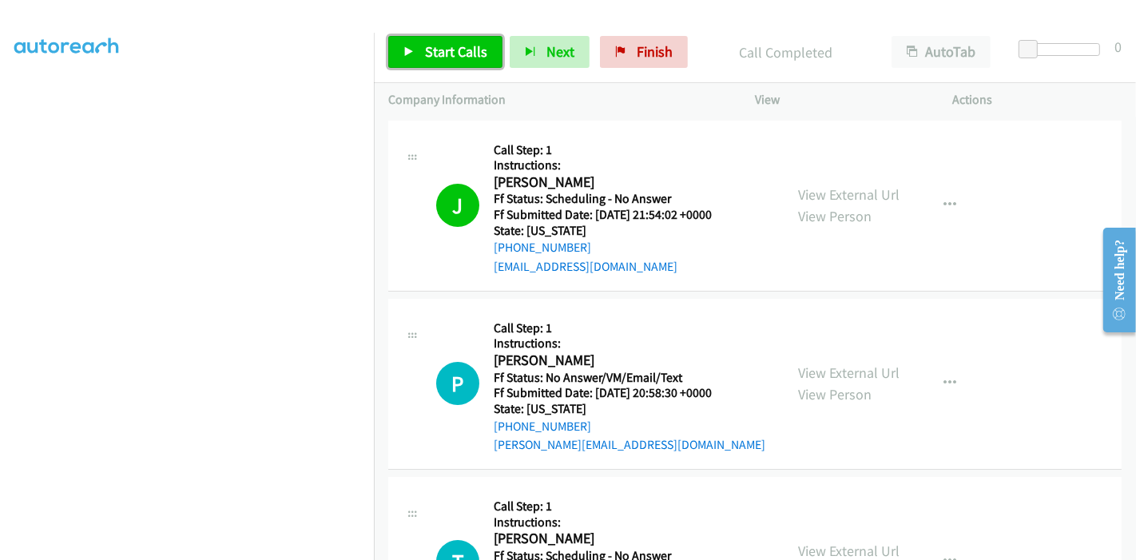
click at [448, 54] on span "Start Calls" at bounding box center [456, 51] width 62 height 18
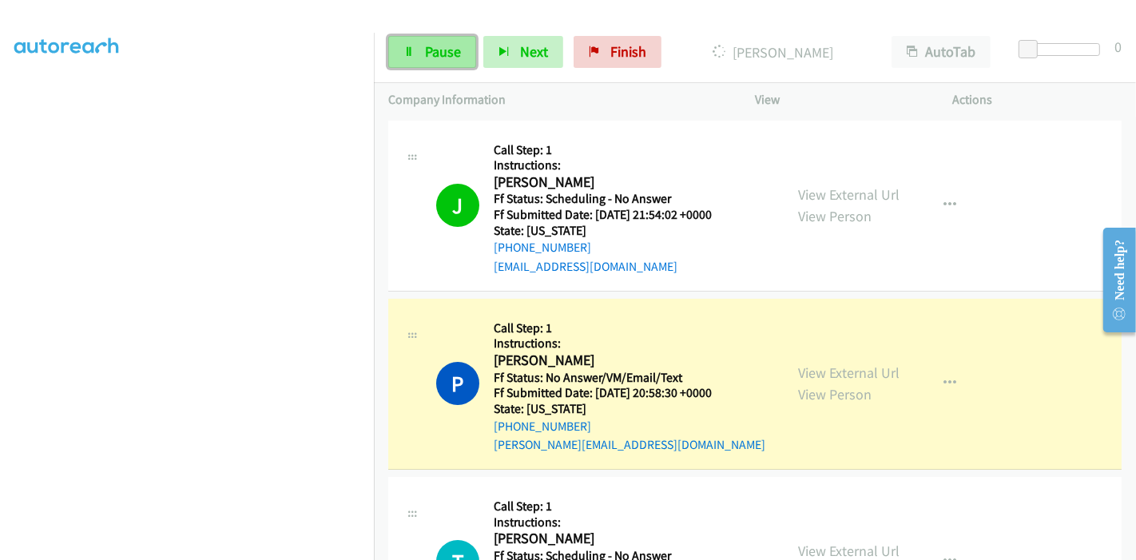
click at [414, 46] on link "Pause" at bounding box center [432, 52] width 88 height 32
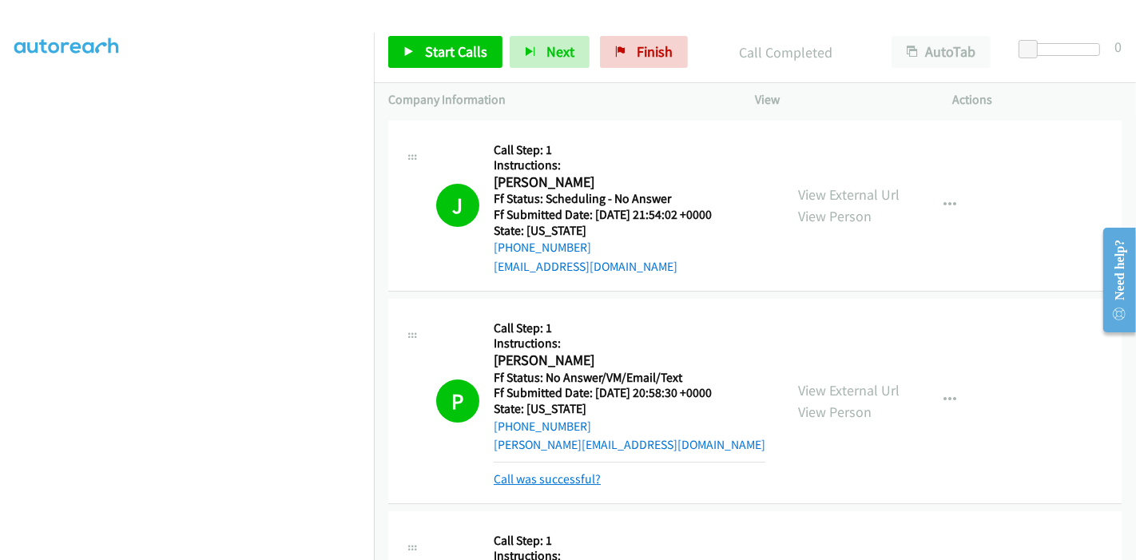
click at [563, 478] on link "Call was successful?" at bounding box center [547, 478] width 107 height 15
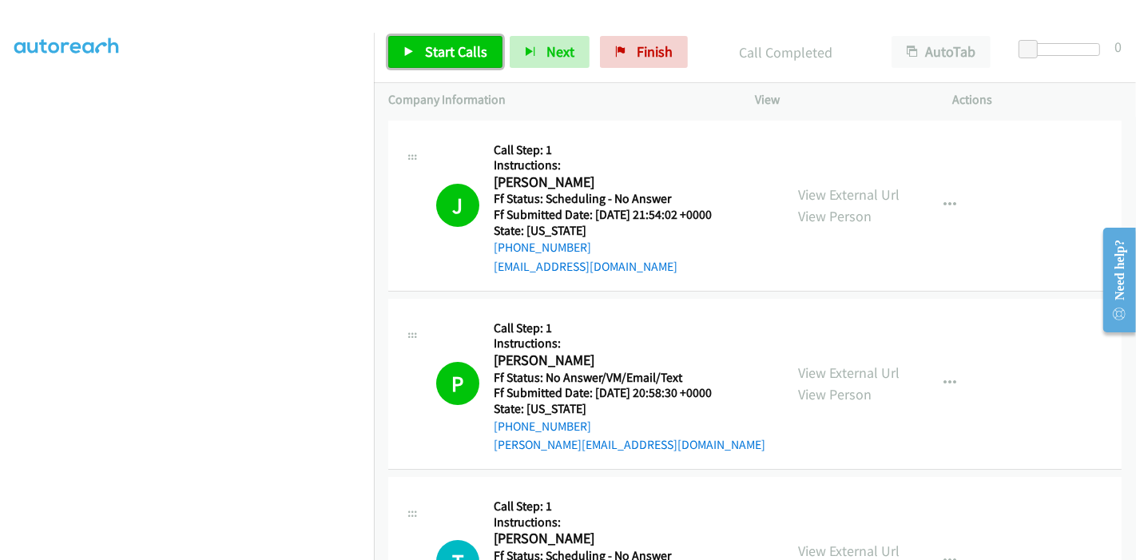
click at [436, 60] on span "Start Calls" at bounding box center [456, 51] width 62 height 18
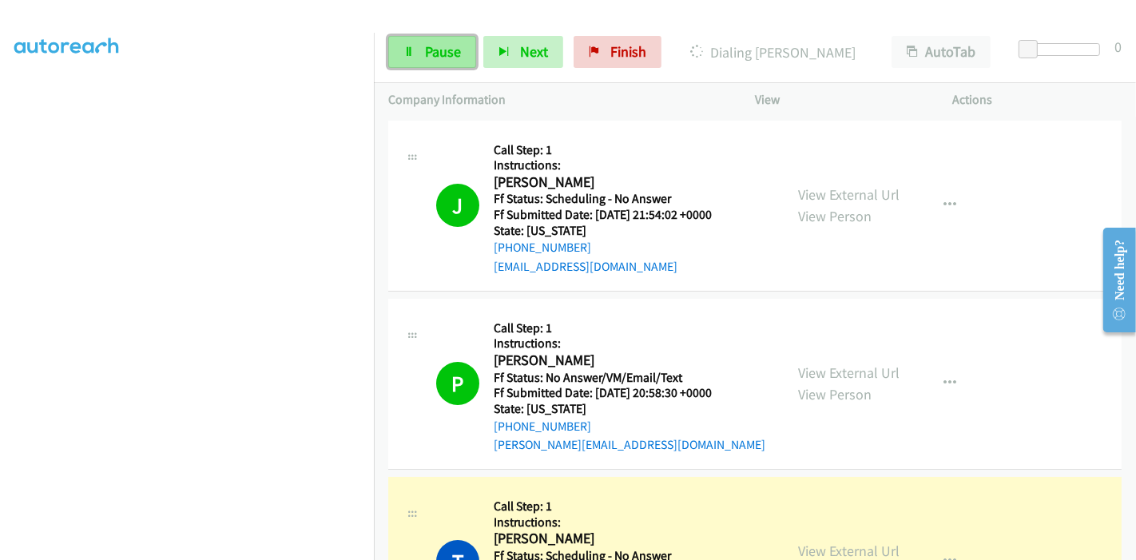
click at [442, 51] on span "Pause" at bounding box center [443, 51] width 36 height 18
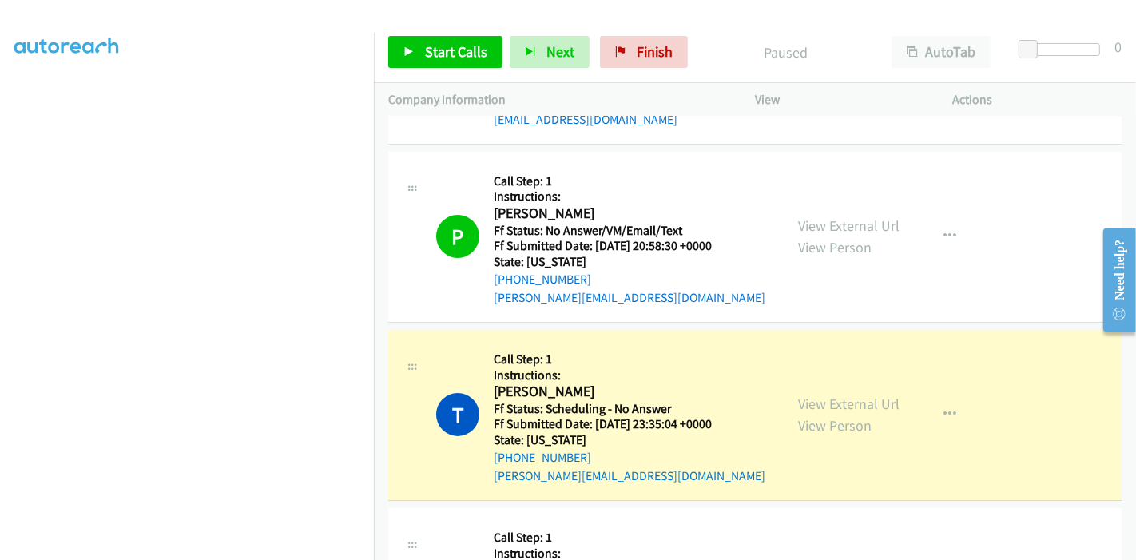
scroll to position [355, 0]
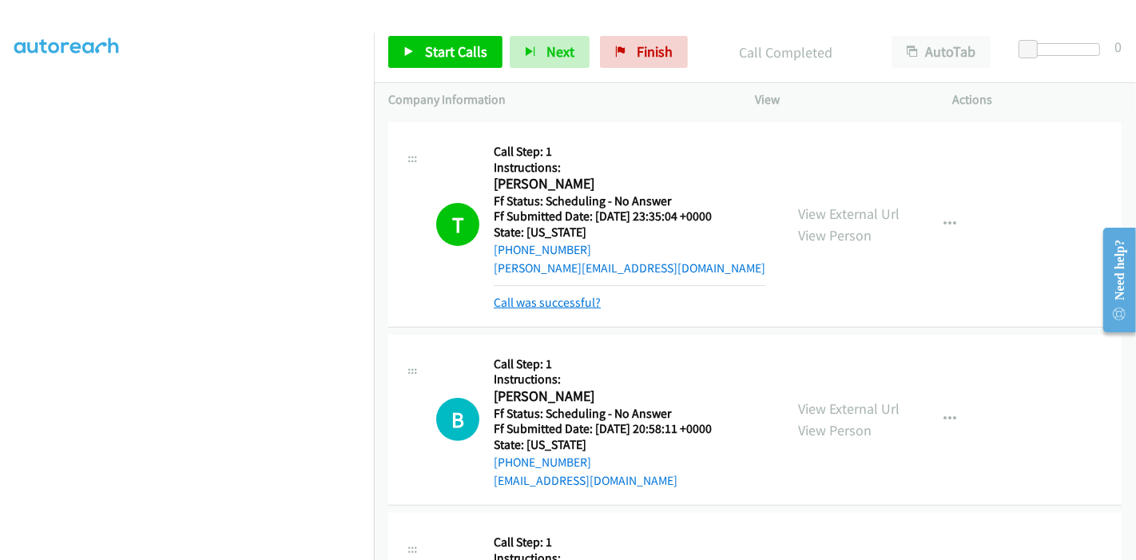
click at [538, 298] on link "Call was successful?" at bounding box center [547, 302] width 107 height 15
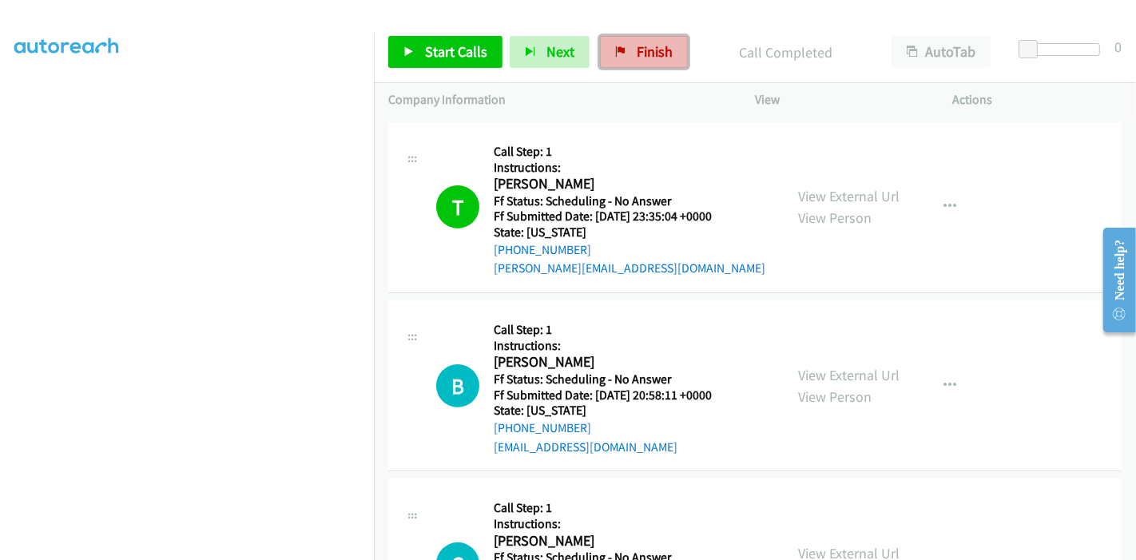
click at [650, 58] on span "Finish" at bounding box center [654, 51] width 36 height 18
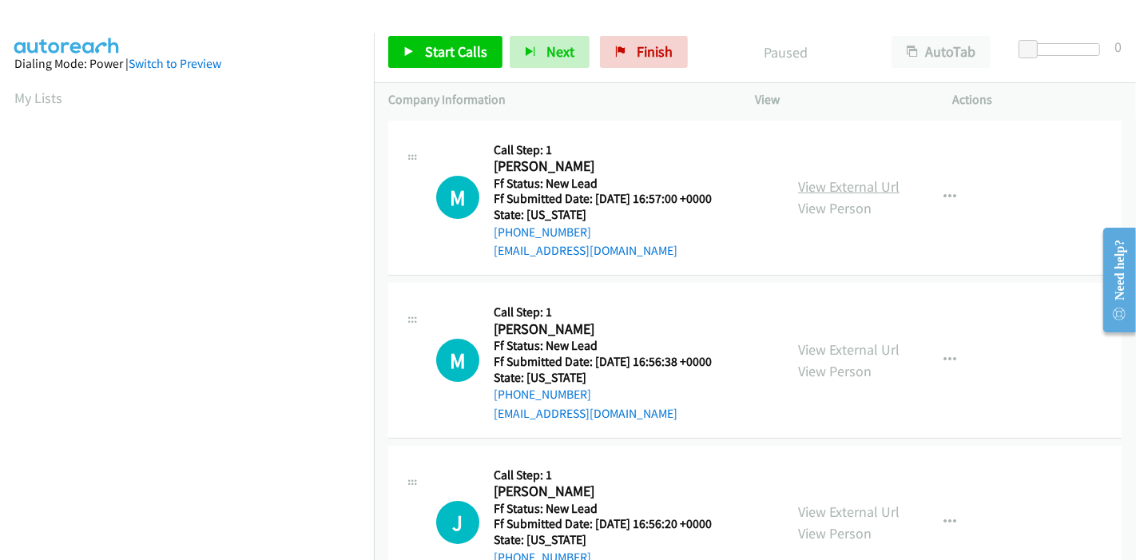
click at [847, 188] on link "View External Url" at bounding box center [848, 186] width 101 height 18
click at [816, 348] on link "View External Url" at bounding box center [848, 349] width 101 height 18
click at [817, 512] on link "View External Url" at bounding box center [848, 511] width 101 height 18
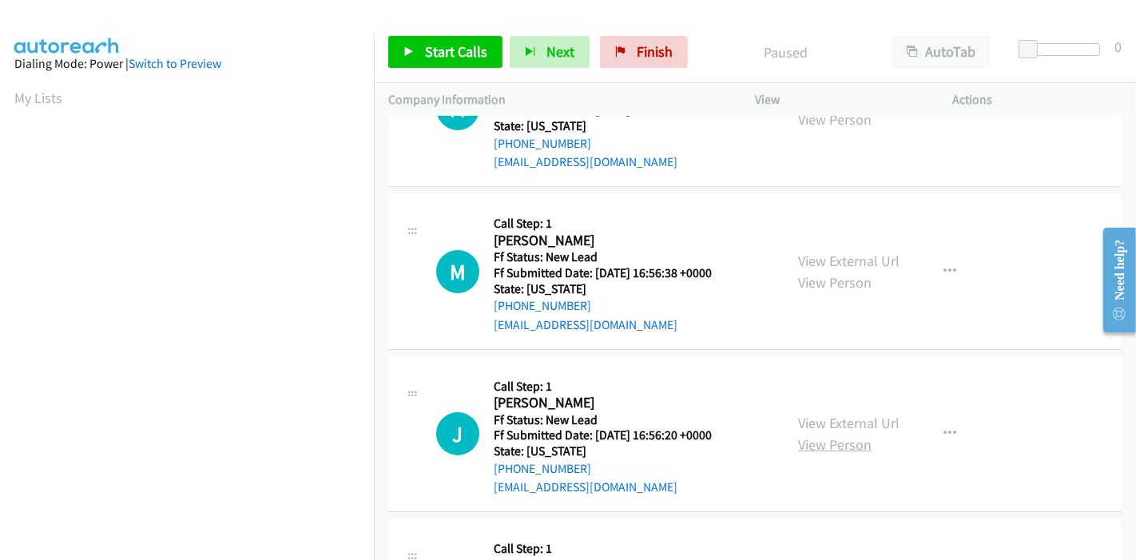
scroll to position [177, 0]
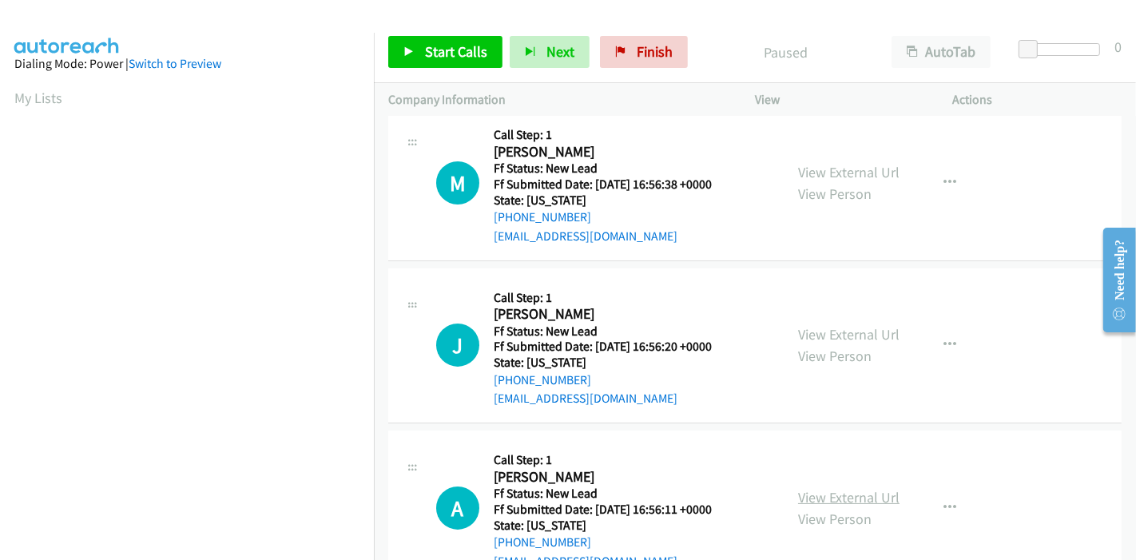
click at [810, 497] on link "View External Url" at bounding box center [848, 497] width 101 height 18
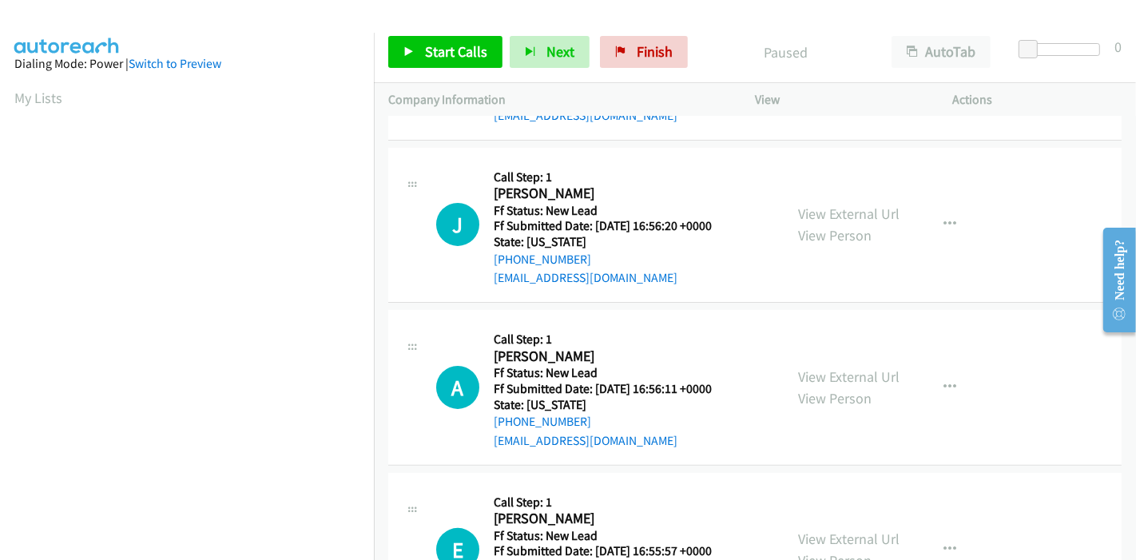
scroll to position [355, 0]
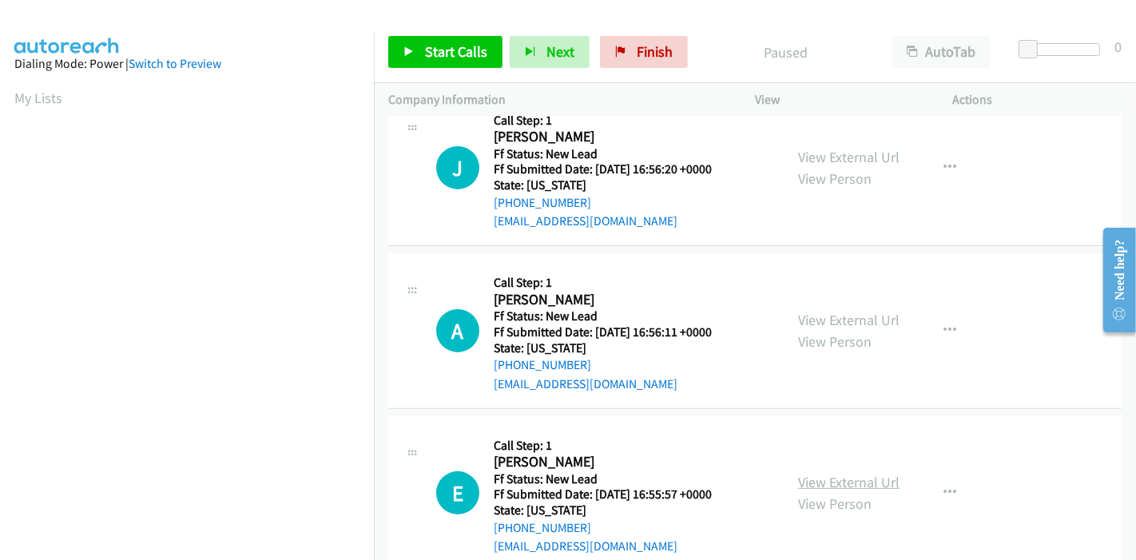
click at [803, 478] on link "View External Url" at bounding box center [848, 482] width 101 height 18
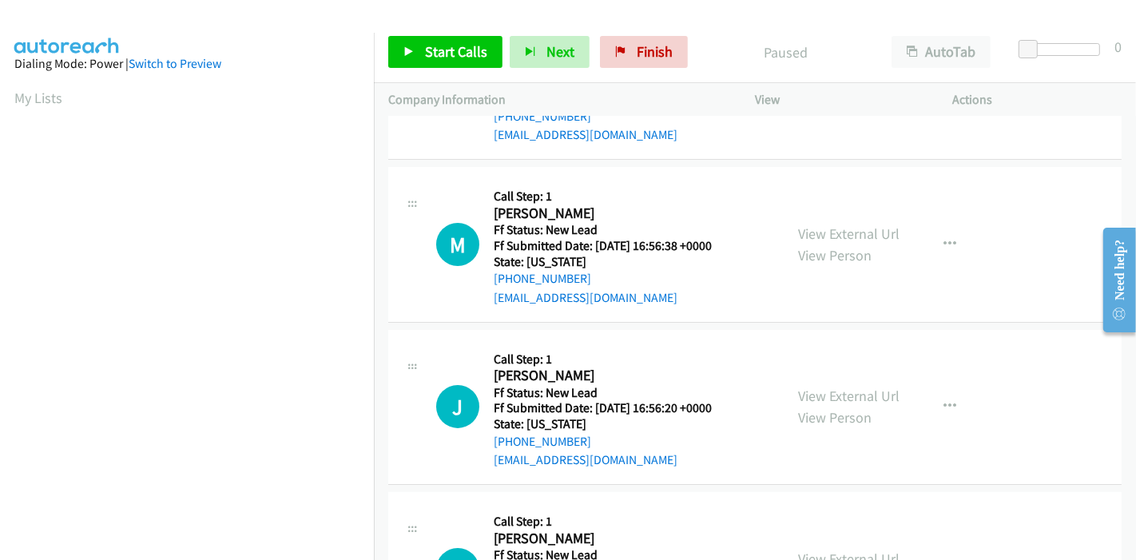
scroll to position [0, 0]
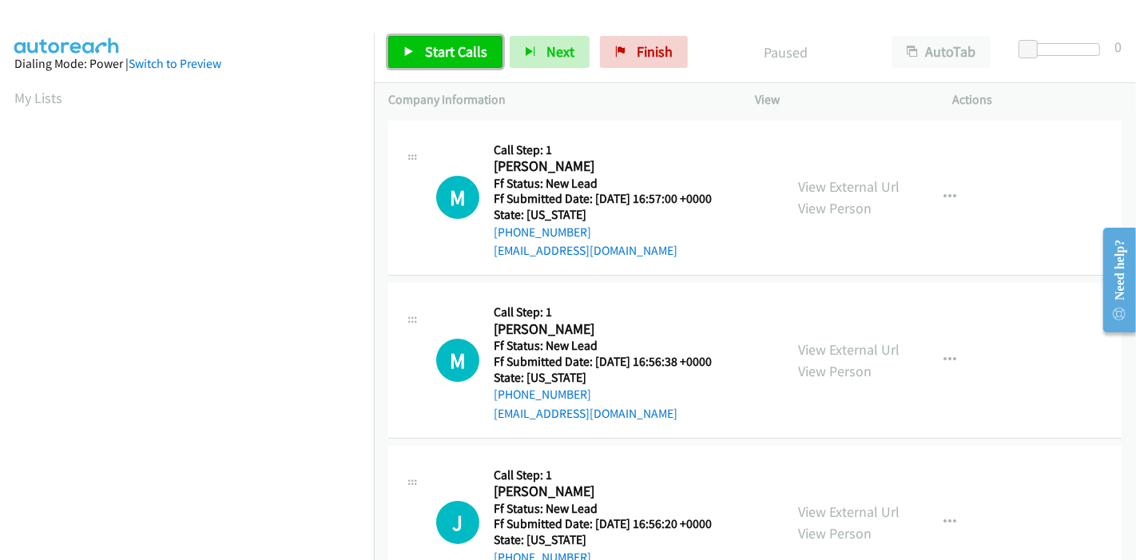
click at [416, 50] on link "Start Calls" at bounding box center [445, 52] width 114 height 32
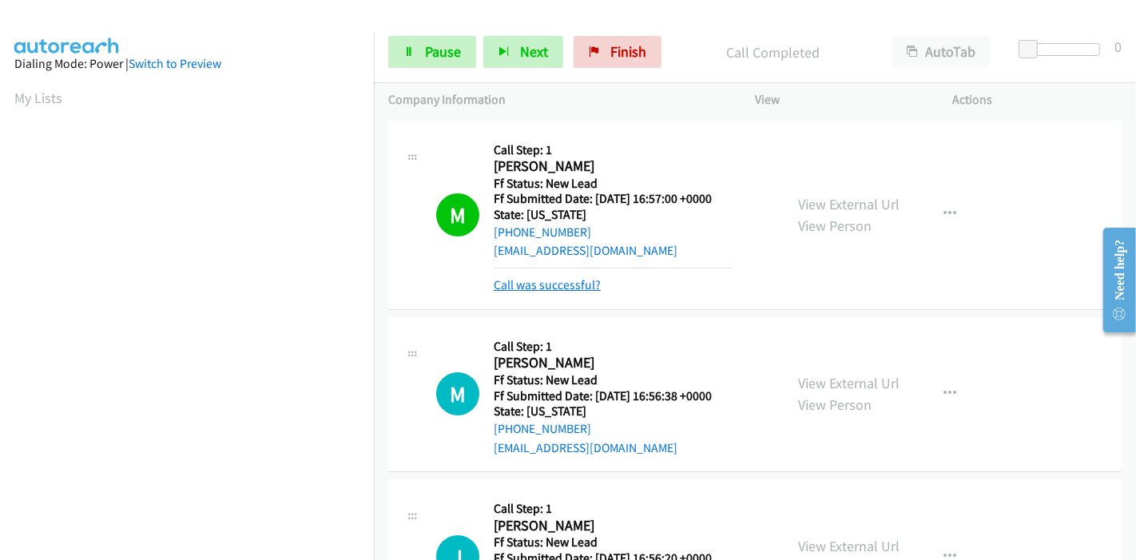
click at [549, 287] on link "Call was successful?" at bounding box center [547, 284] width 107 height 15
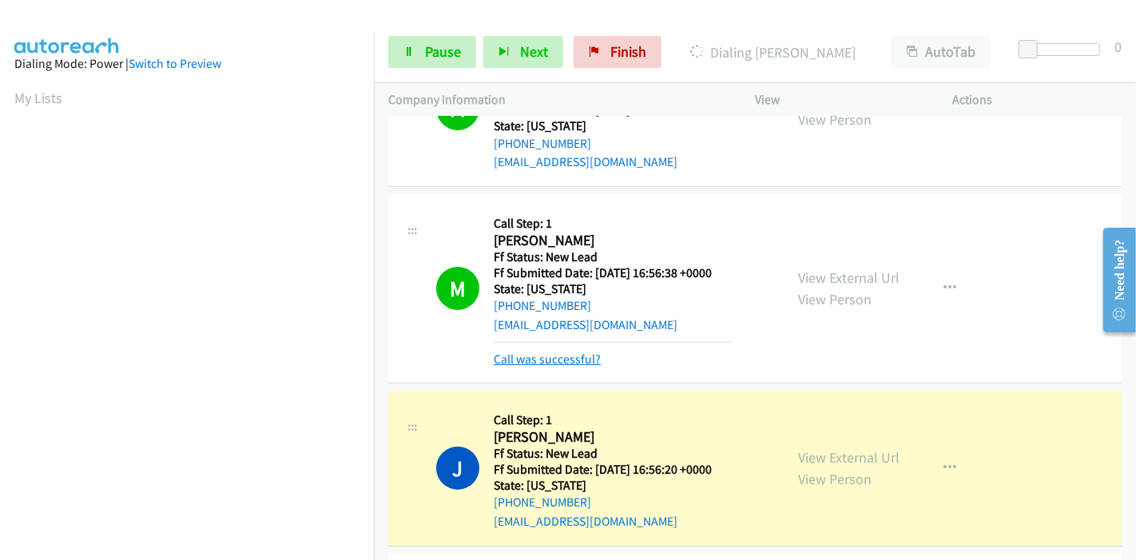
click at [573, 361] on link "Call was successful?" at bounding box center [547, 358] width 107 height 15
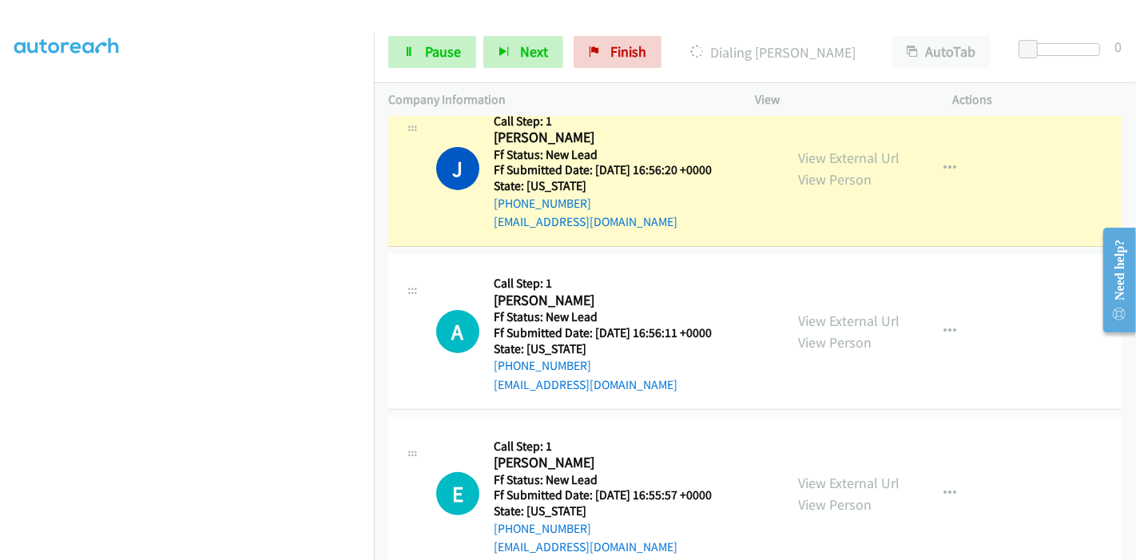
scroll to position [355, 0]
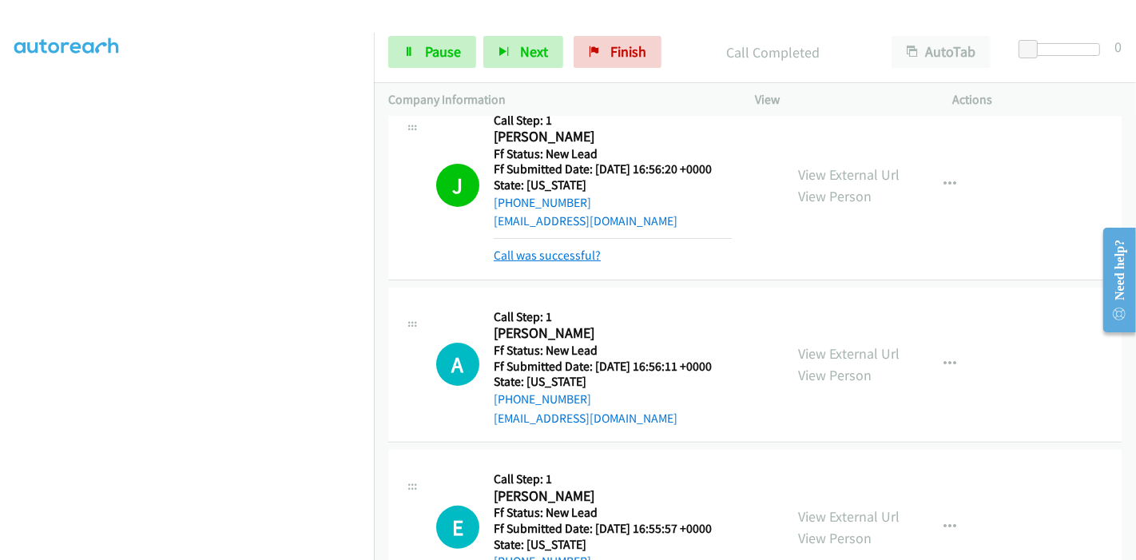
click at [540, 252] on link "Call was successful?" at bounding box center [547, 255] width 107 height 15
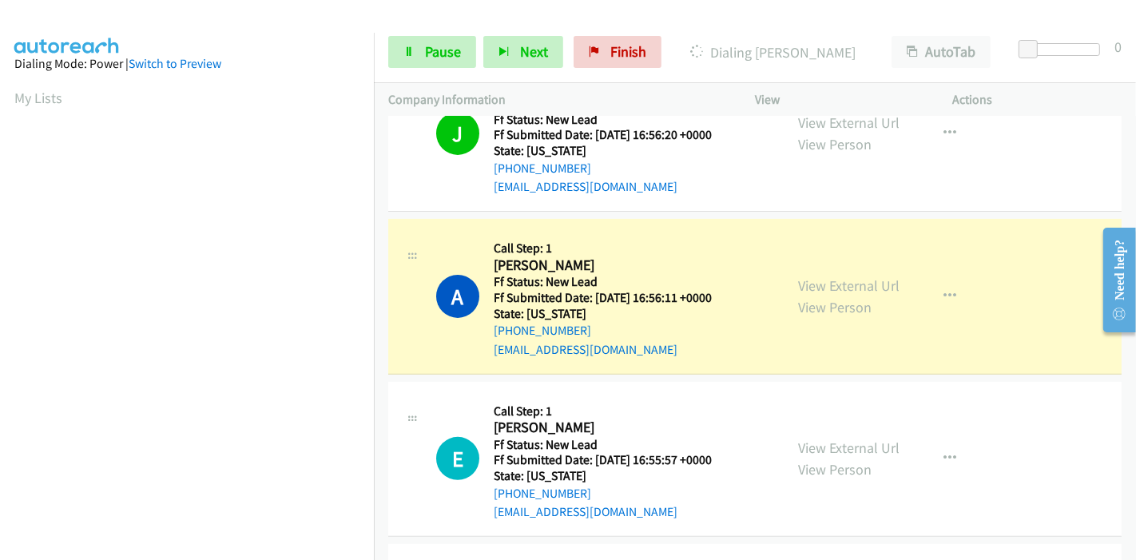
scroll to position [337, 0]
click at [437, 53] on span "Pause" at bounding box center [443, 51] width 36 height 18
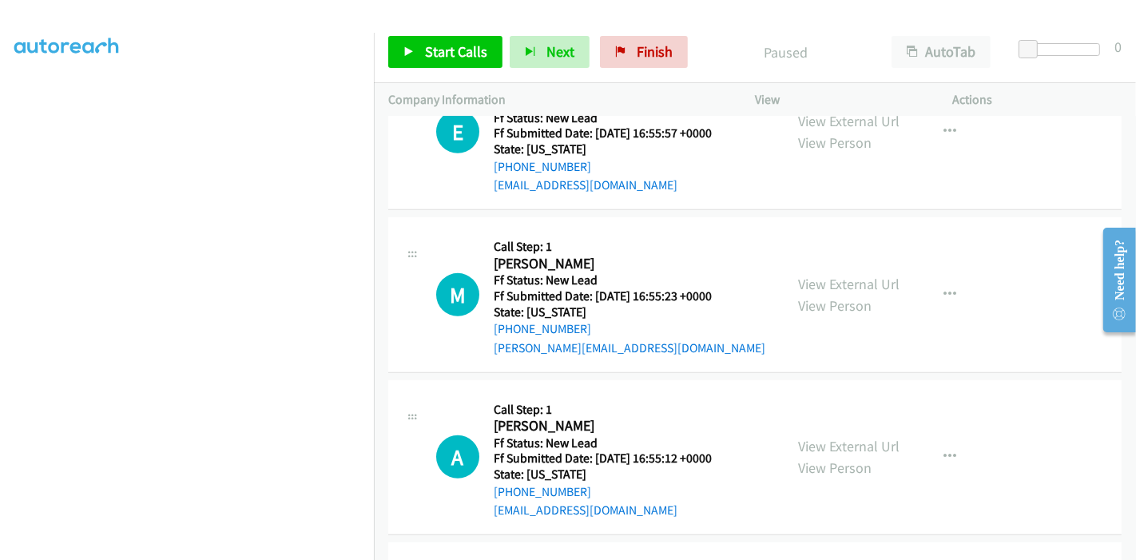
scroll to position [744, 0]
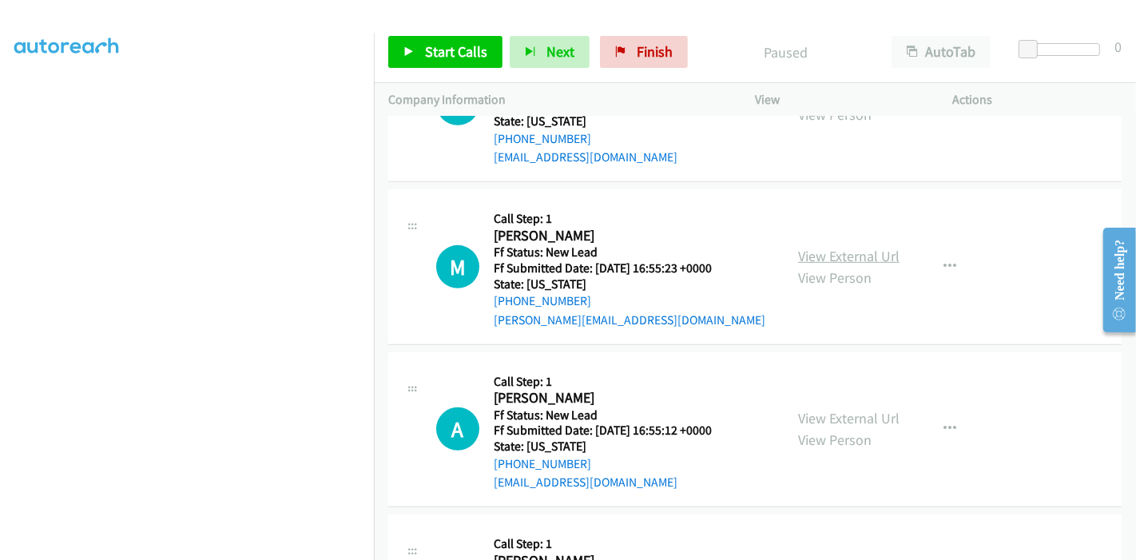
click at [837, 252] on link "View External Url" at bounding box center [848, 256] width 101 height 18
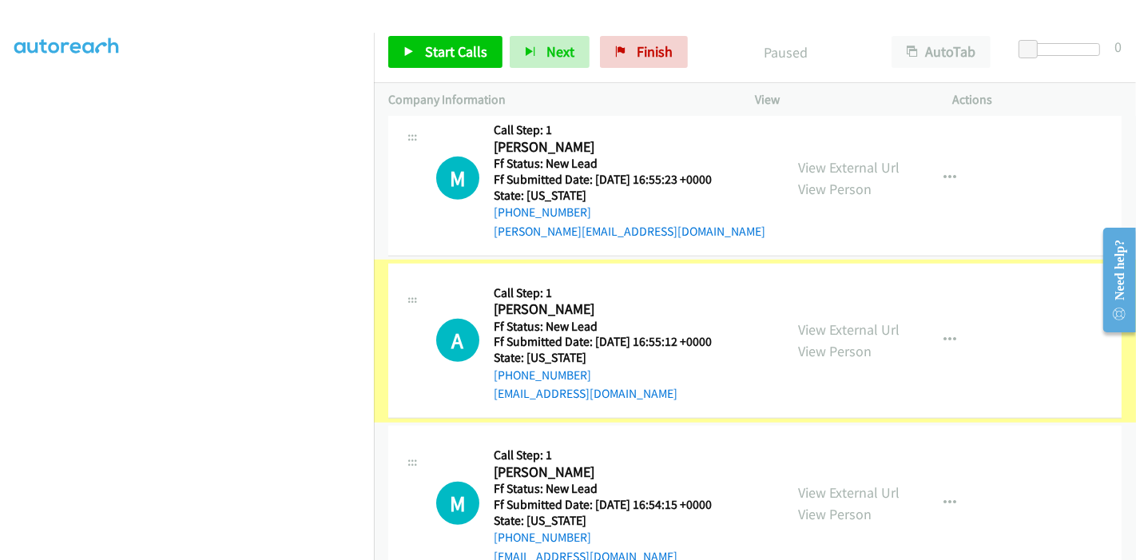
scroll to position [832, 0]
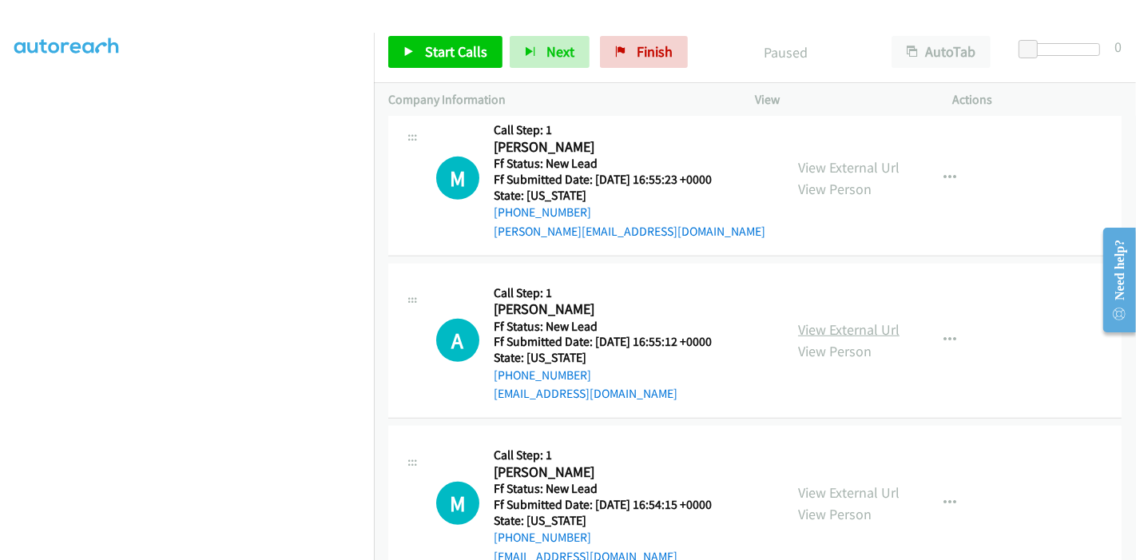
click at [808, 323] on link "View External Url" at bounding box center [848, 329] width 101 height 18
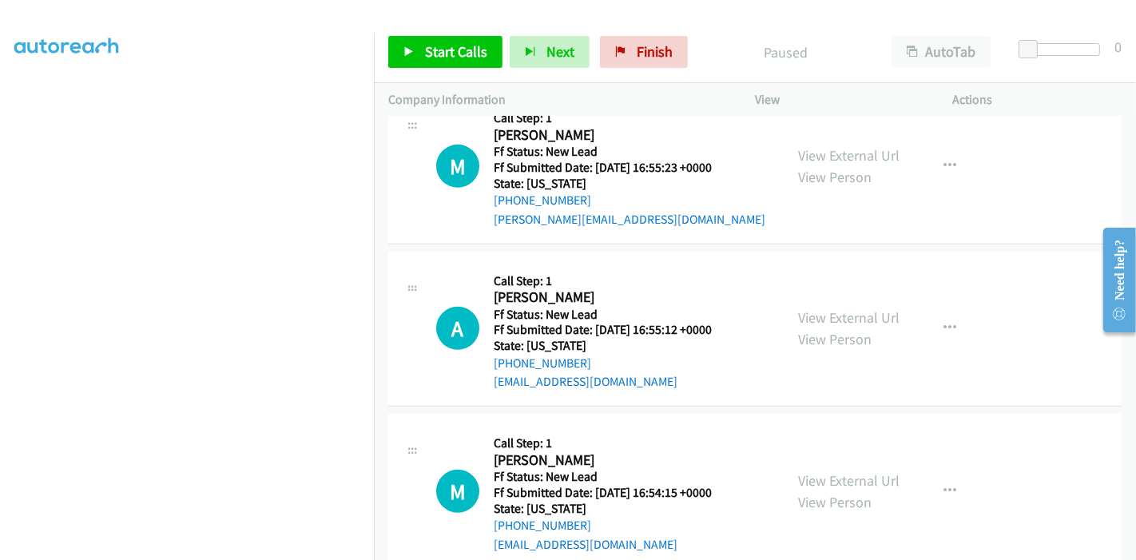
scroll to position [876, 0]
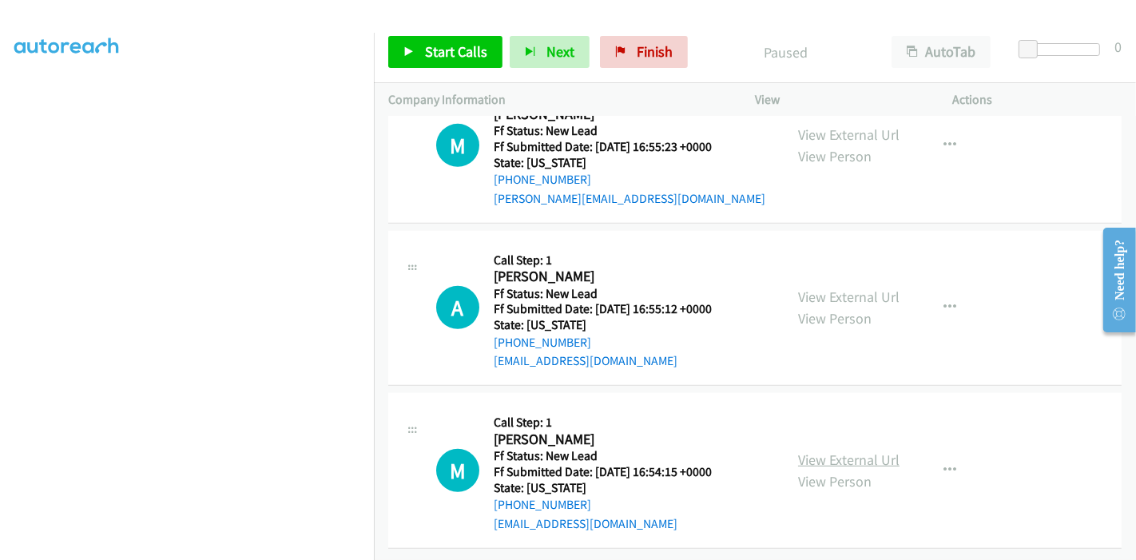
click at [821, 450] on link "View External Url" at bounding box center [848, 459] width 101 height 18
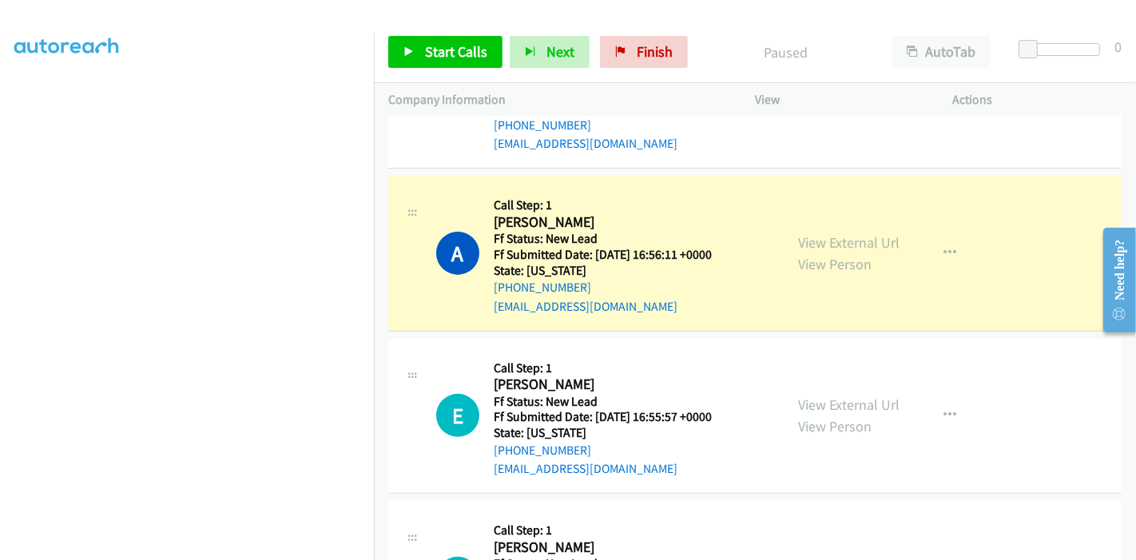
scroll to position [0, 0]
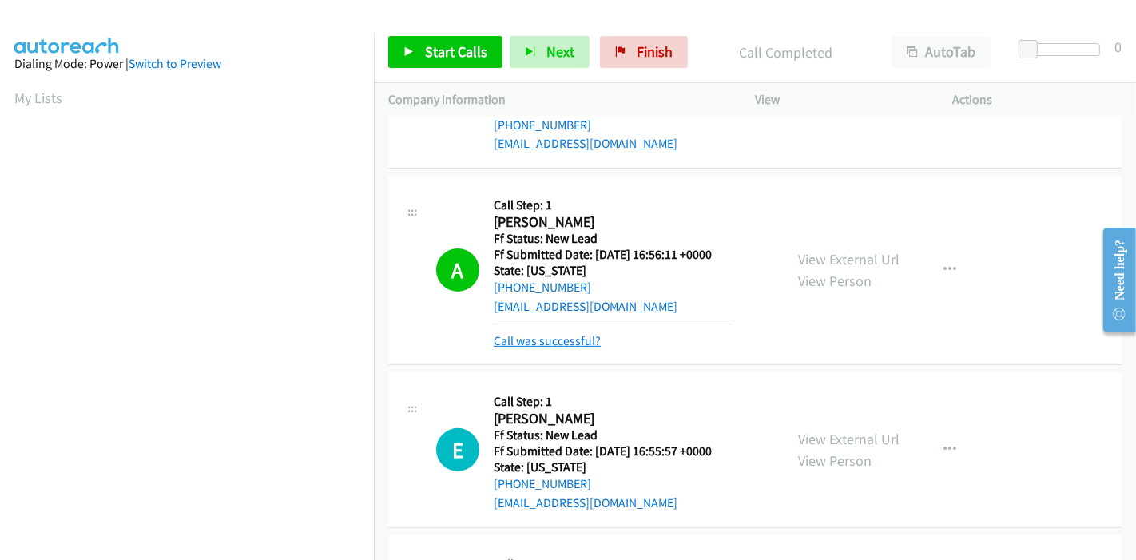
click at [518, 345] on link "Call was successful?" at bounding box center [547, 340] width 107 height 15
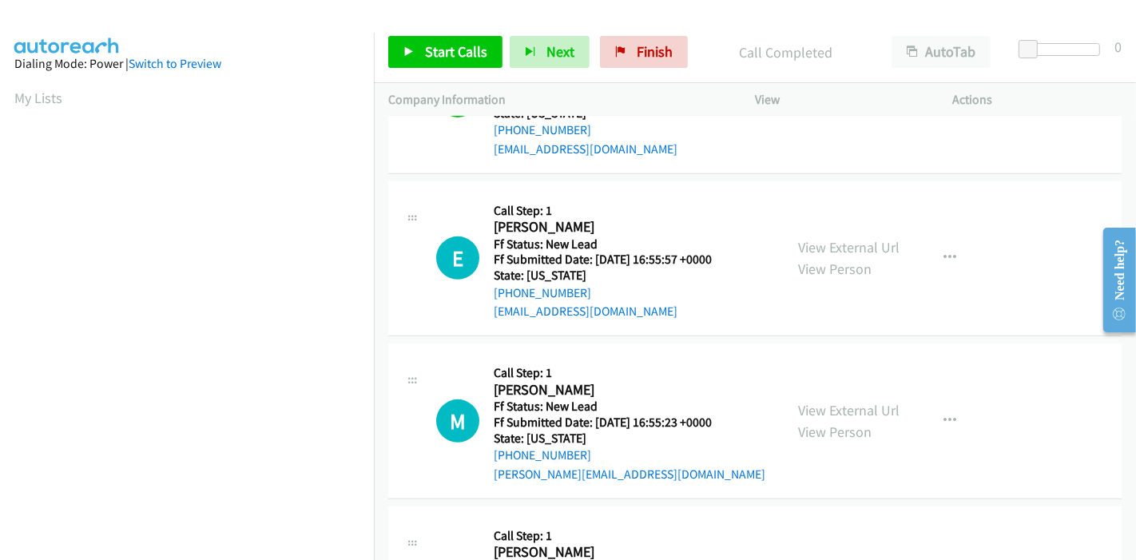
scroll to position [609, 0]
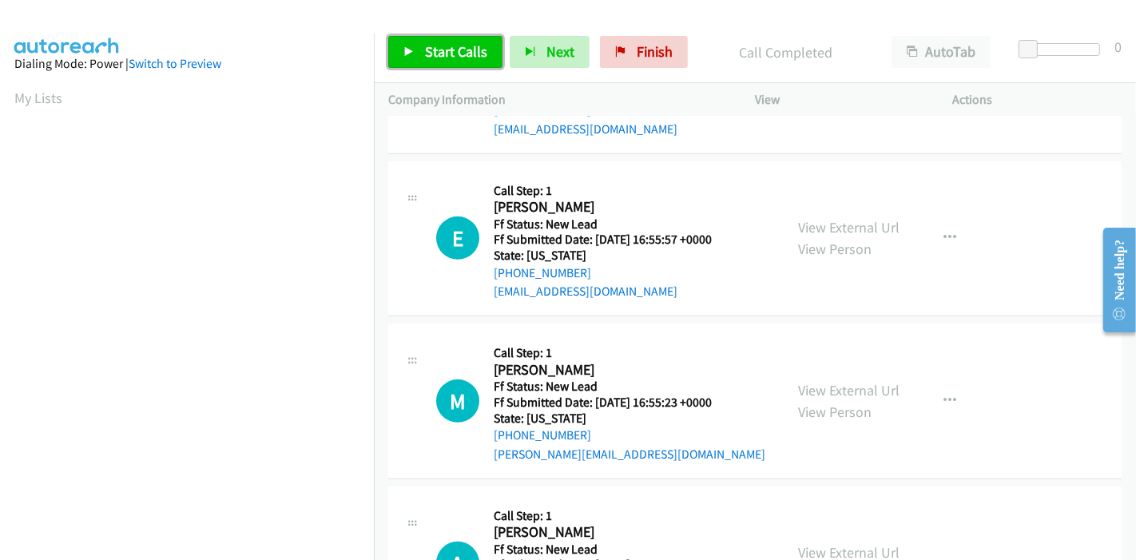
click at [470, 56] on span "Start Calls" at bounding box center [456, 51] width 62 height 18
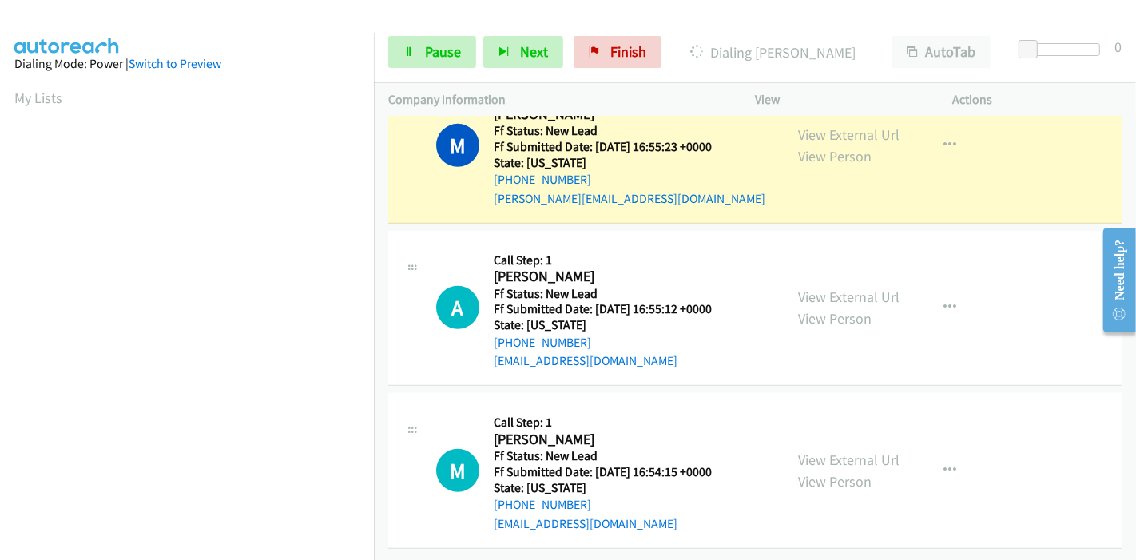
scroll to position [892, 0]
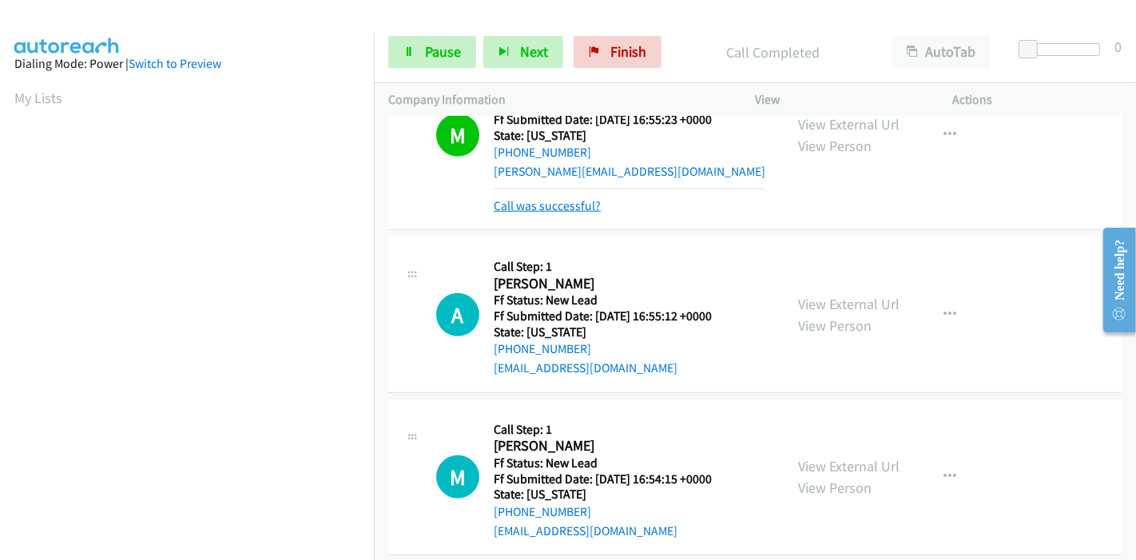
click at [561, 206] on link "Call was successful?" at bounding box center [547, 205] width 107 height 15
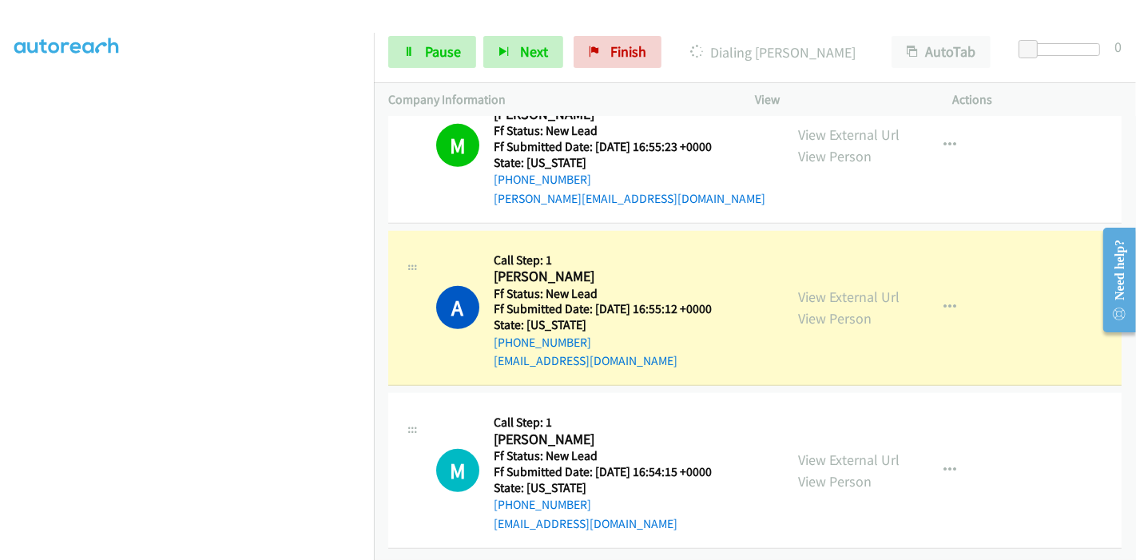
scroll to position [0, 0]
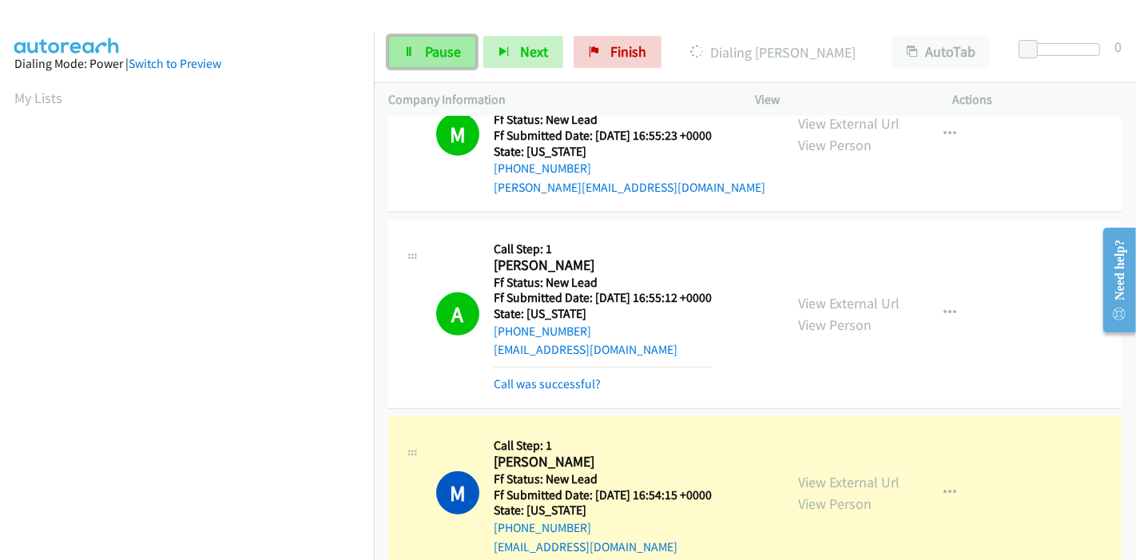
click at [420, 48] on link "Pause" at bounding box center [432, 52] width 88 height 32
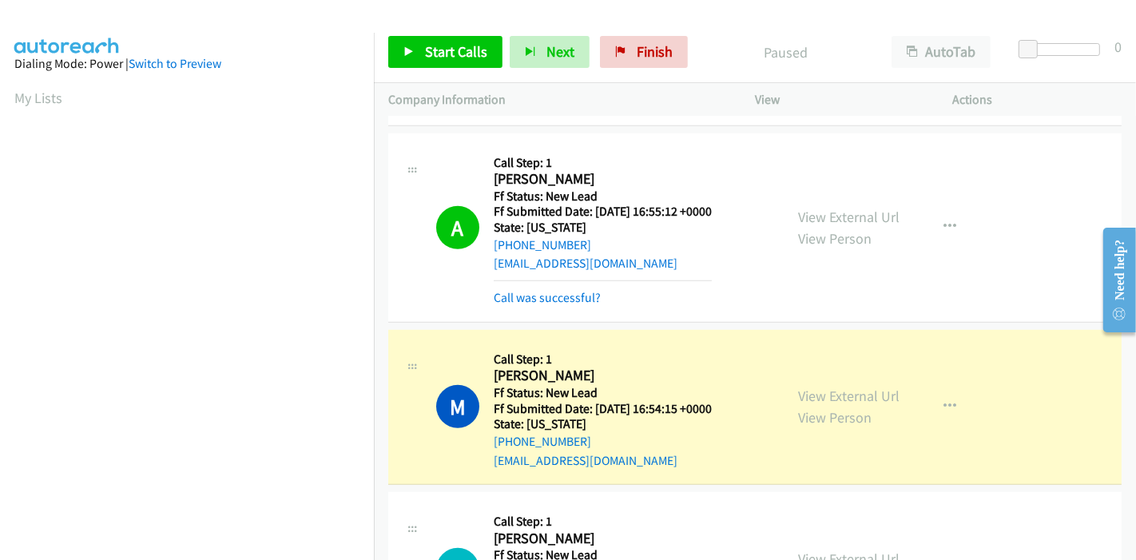
scroll to position [965, 0]
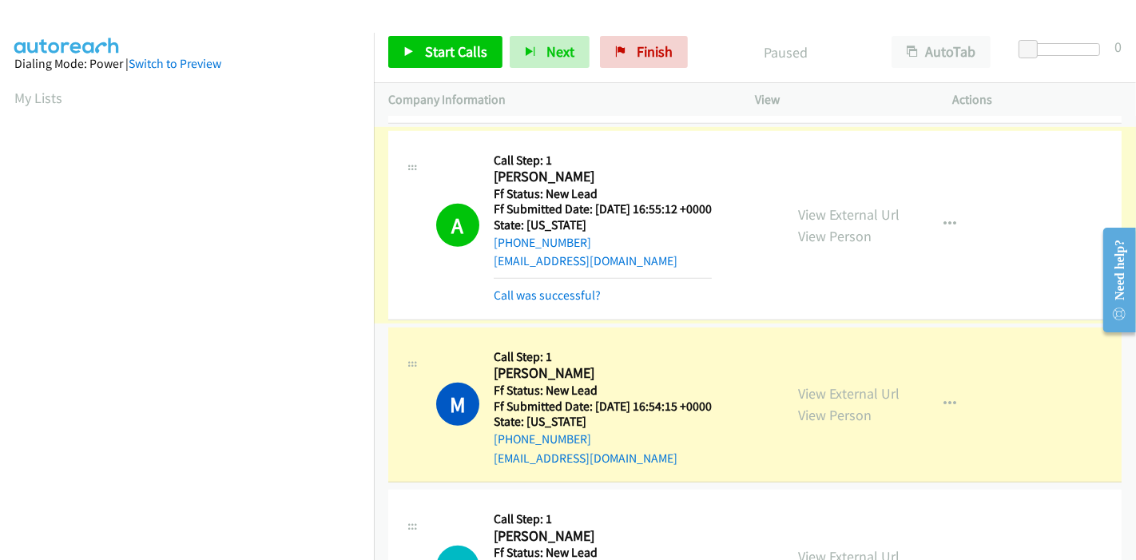
click at [552, 291] on link "Call was successful?" at bounding box center [547, 294] width 107 height 15
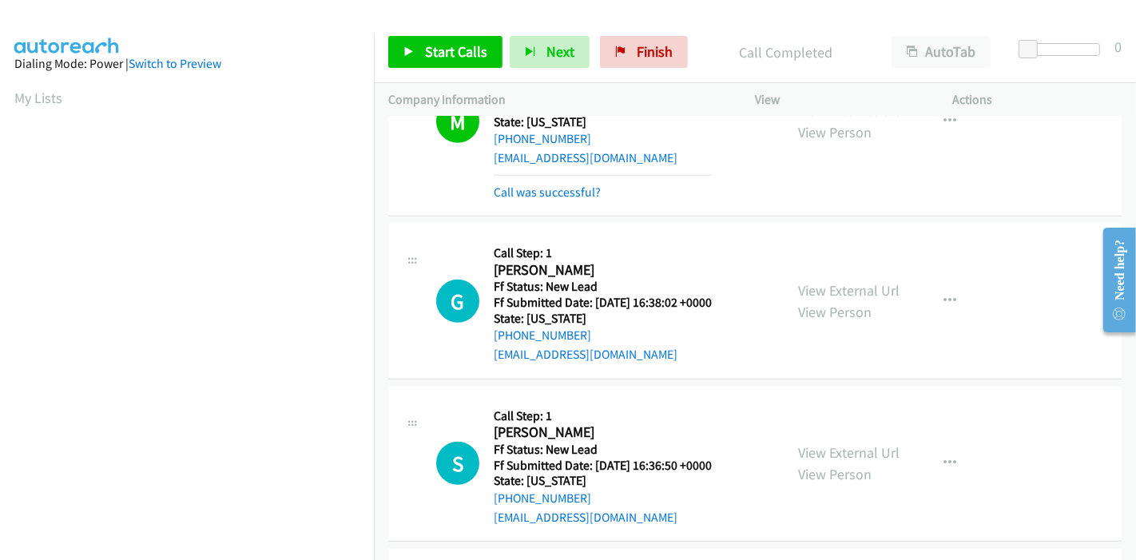
scroll to position [1247, 0]
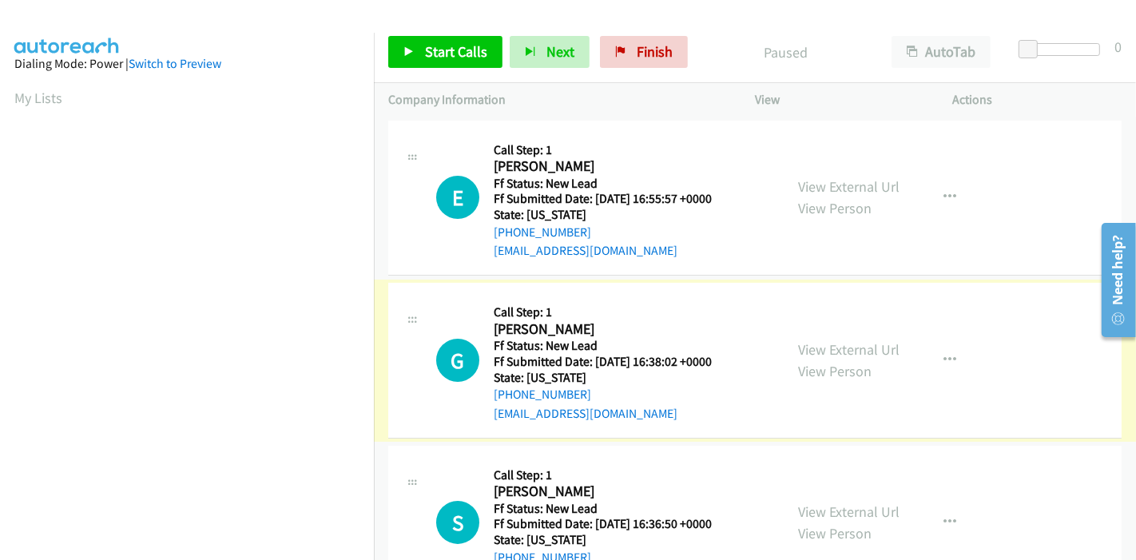
click at [834, 350] on link "View External Url" at bounding box center [848, 349] width 101 height 18
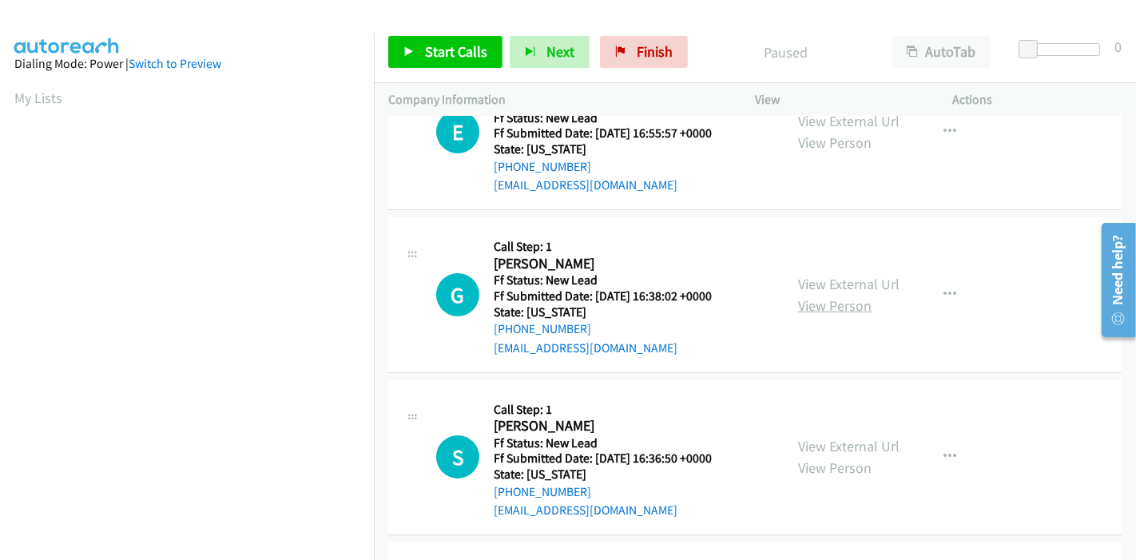
scroll to position [89, 0]
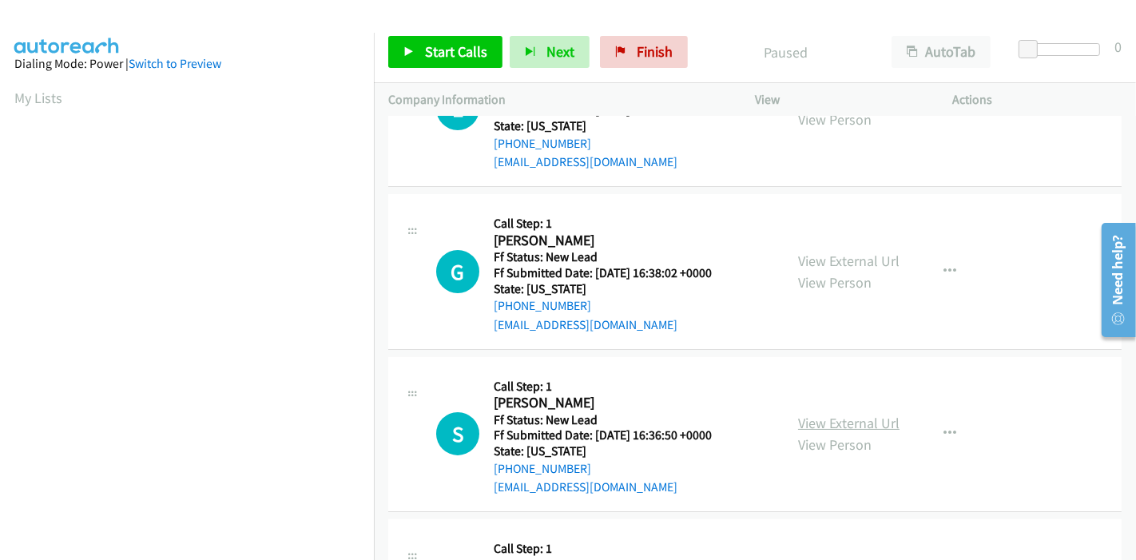
click at [823, 417] on link "View External Url" at bounding box center [848, 423] width 101 height 18
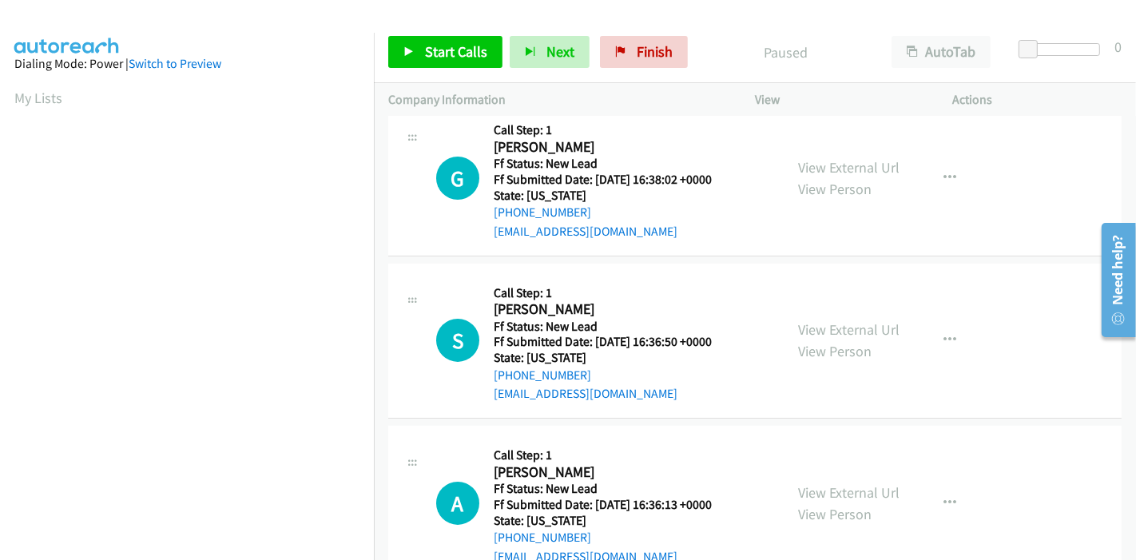
scroll to position [227, 0]
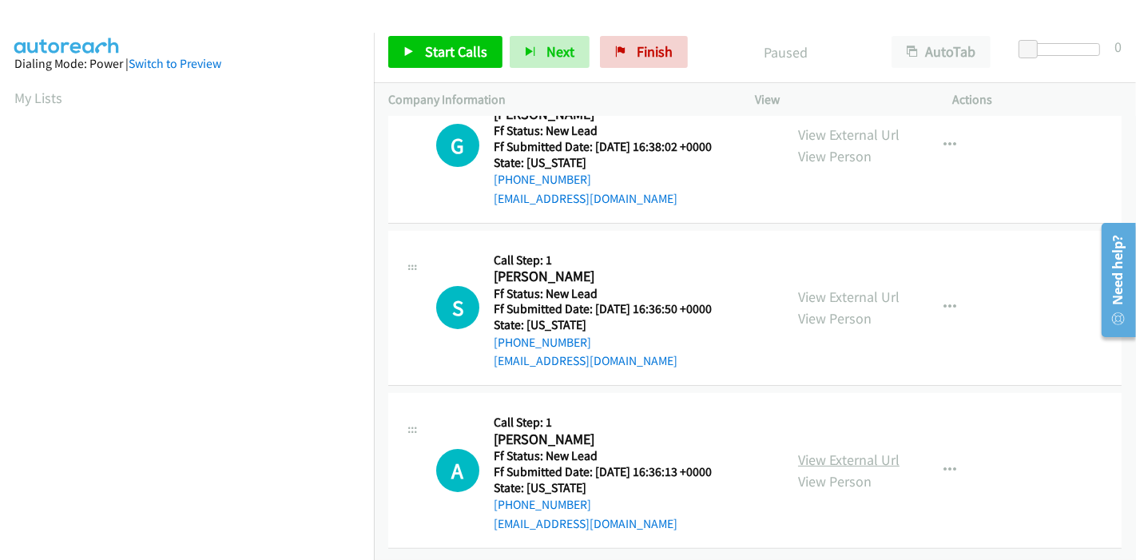
click at [819, 450] on link "View External Url" at bounding box center [848, 459] width 101 height 18
click at [401, 50] on link "Start Calls" at bounding box center [445, 52] width 114 height 32
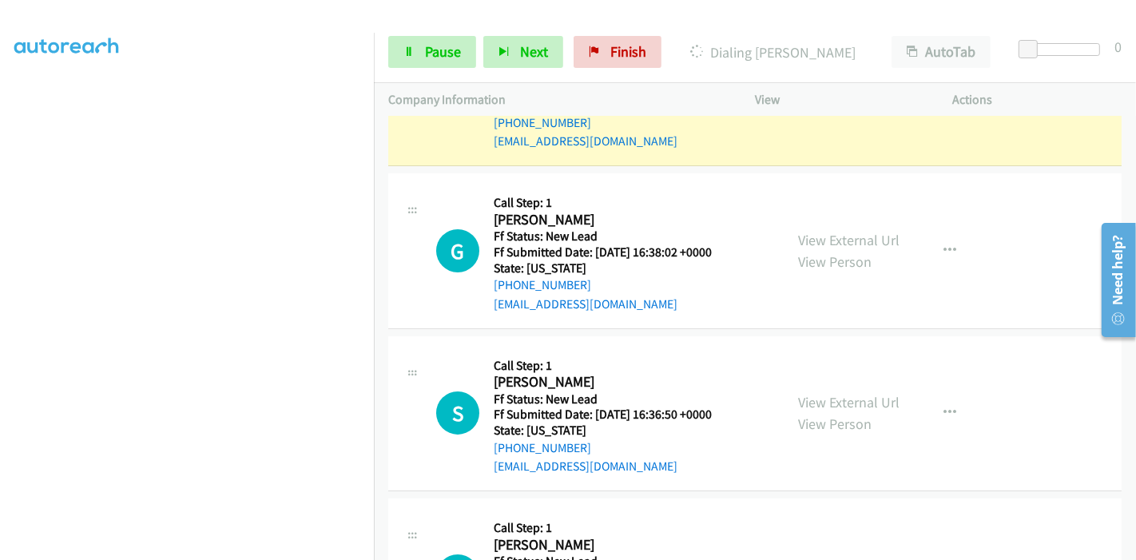
scroll to position [0, 0]
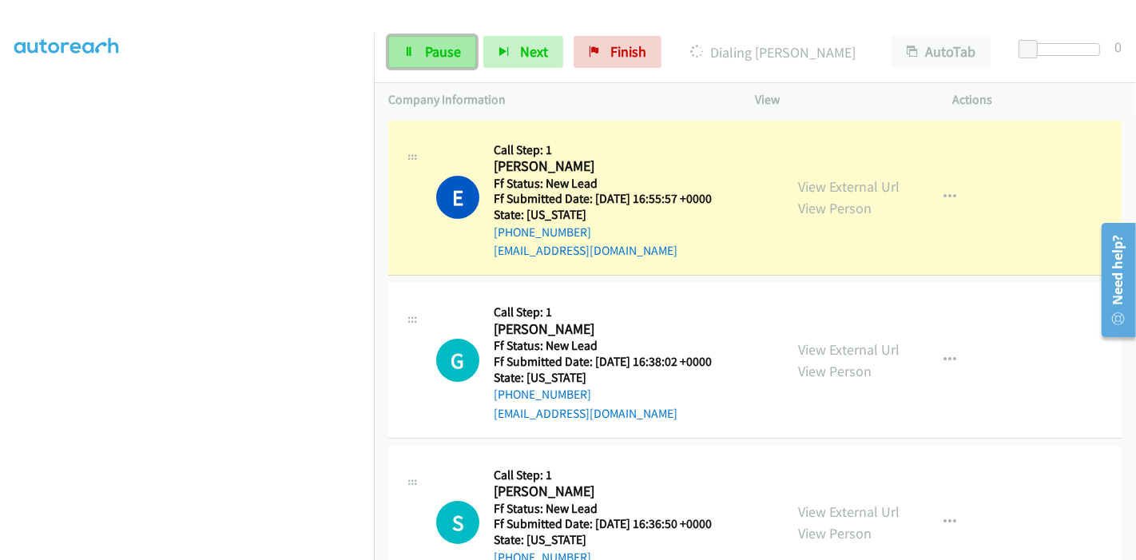
click at [410, 50] on icon at bounding box center [408, 52] width 11 height 11
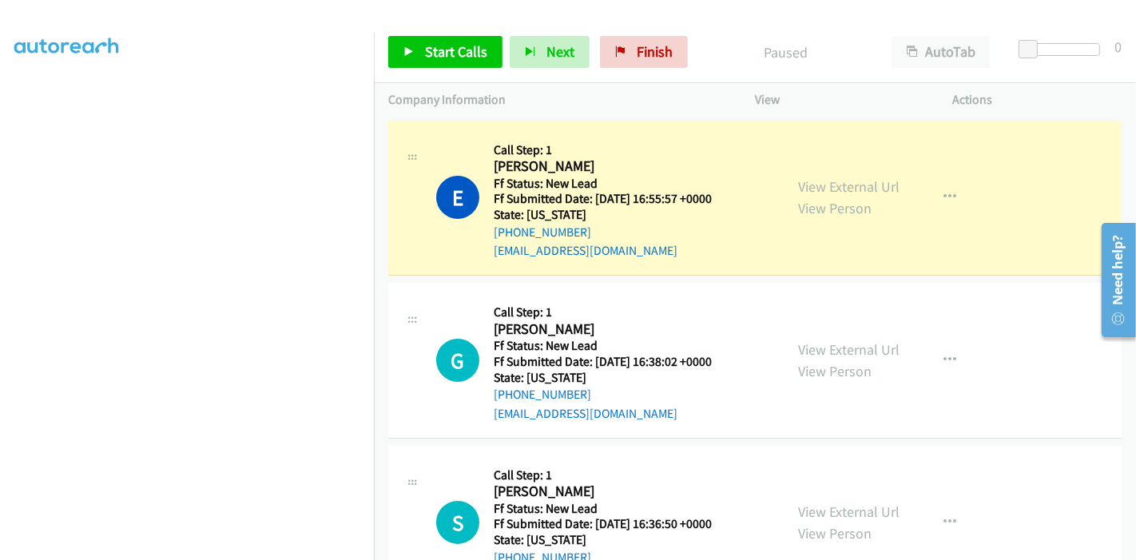
scroll to position [160, 0]
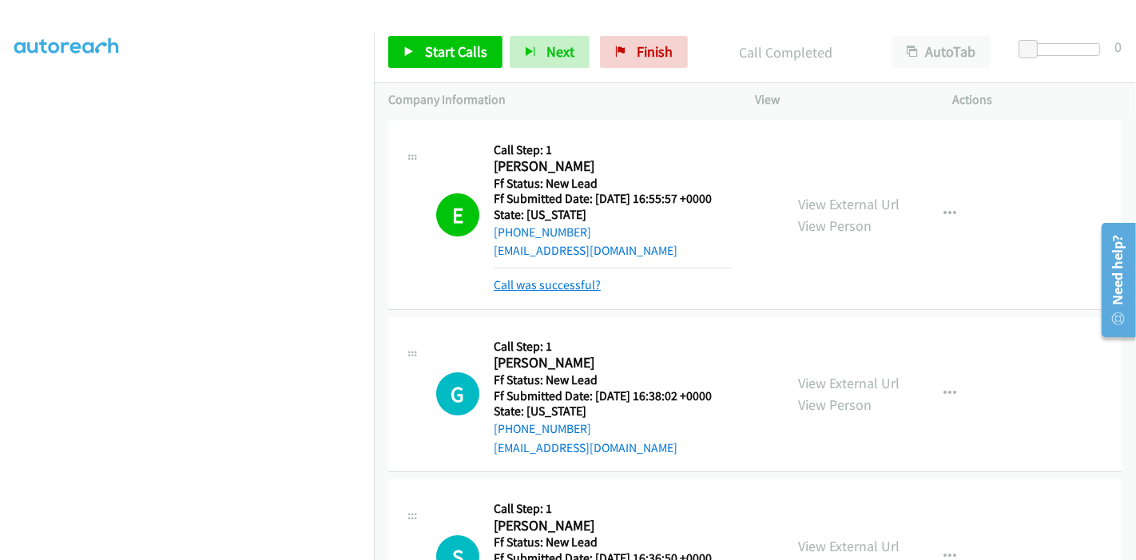
click at [568, 281] on link "Call was successful?" at bounding box center [547, 284] width 107 height 15
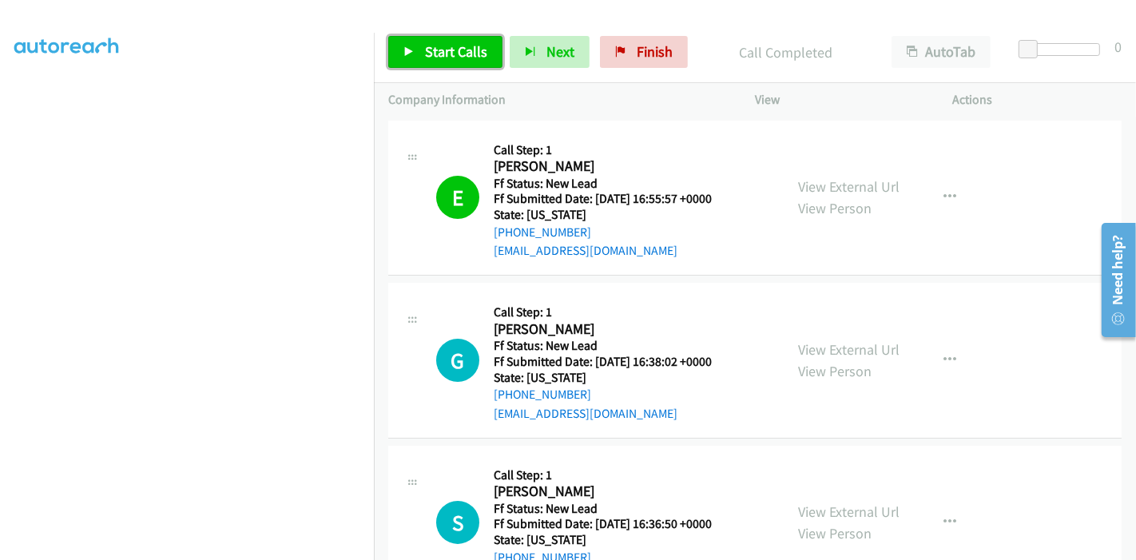
click at [415, 57] on link "Start Calls" at bounding box center [445, 52] width 114 height 32
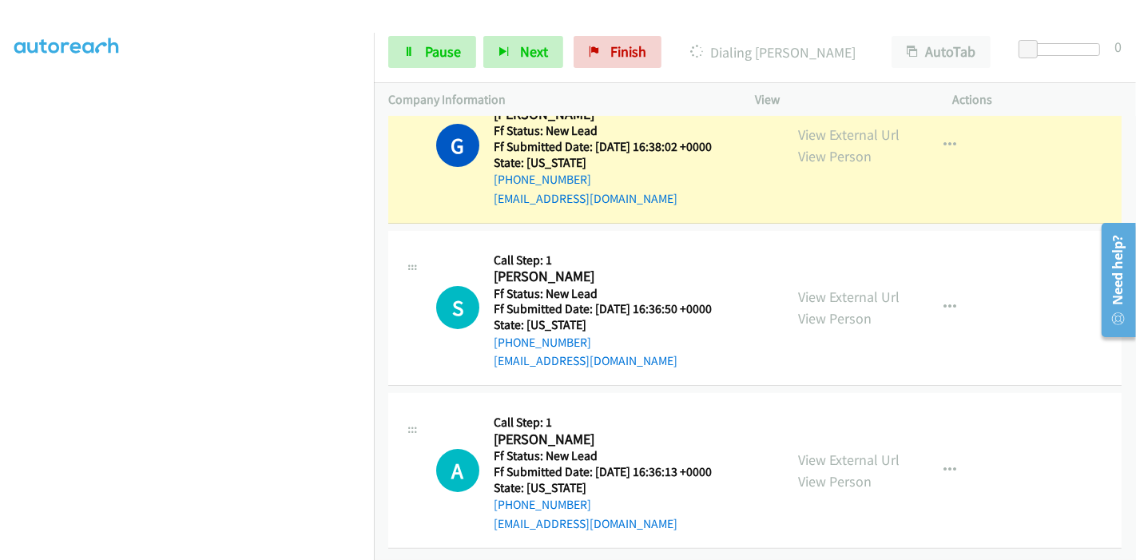
scroll to position [138, 0]
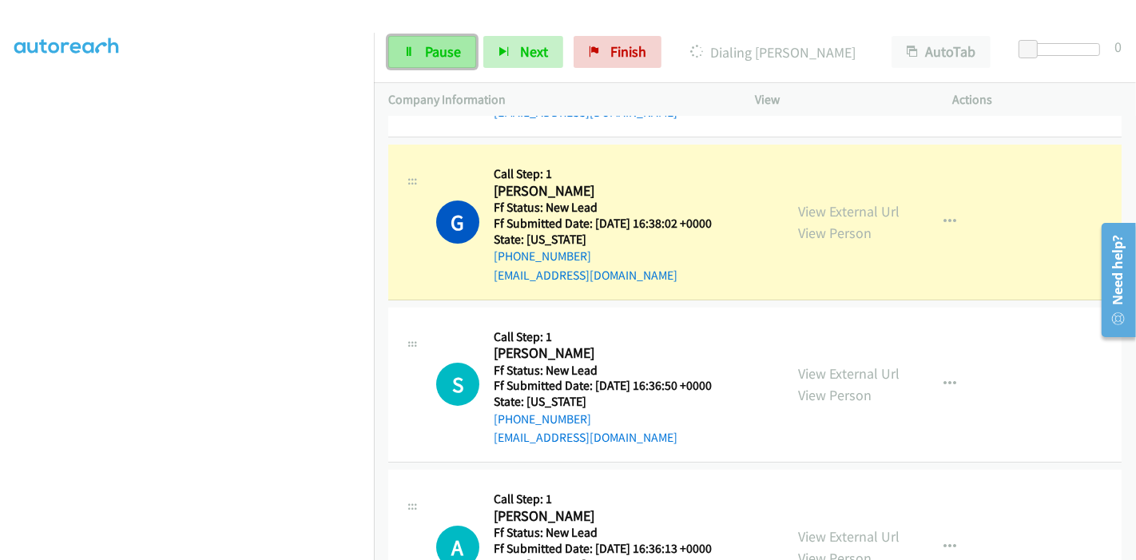
click at [462, 44] on link "Pause" at bounding box center [432, 52] width 88 height 32
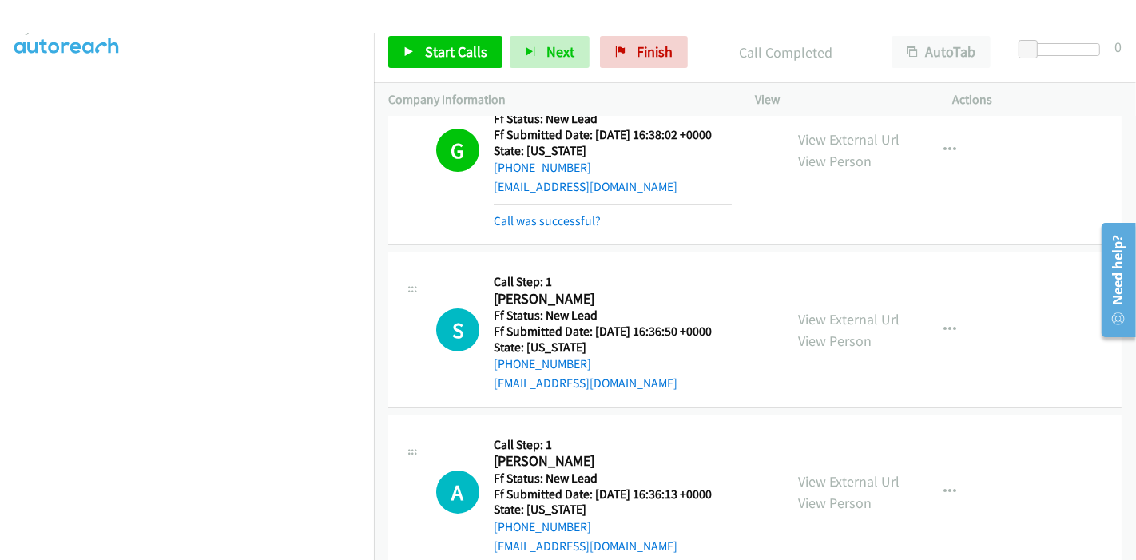
scroll to position [244, 0]
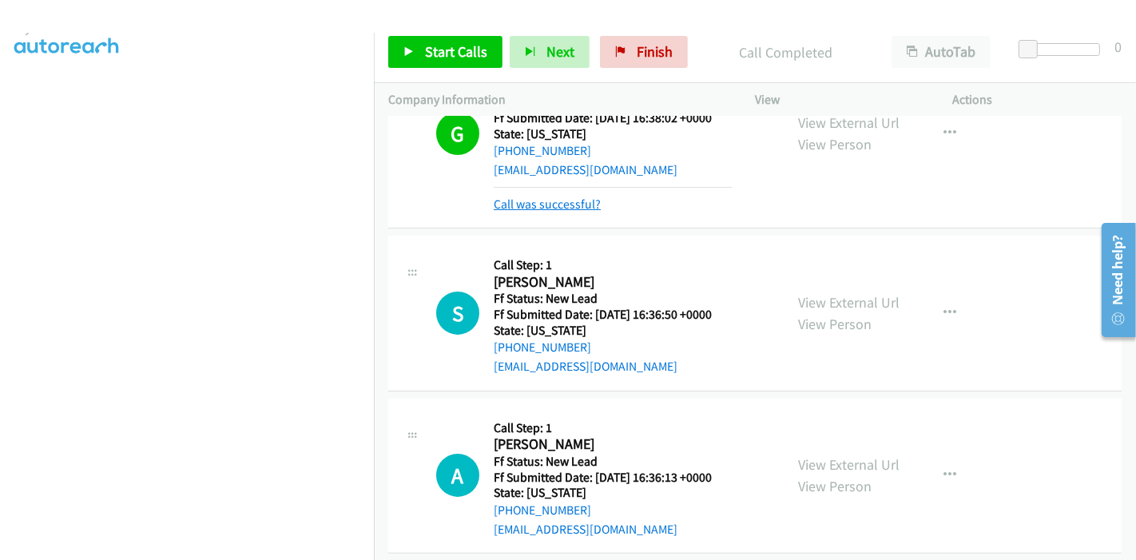
click at [577, 206] on link "Call was successful?" at bounding box center [547, 203] width 107 height 15
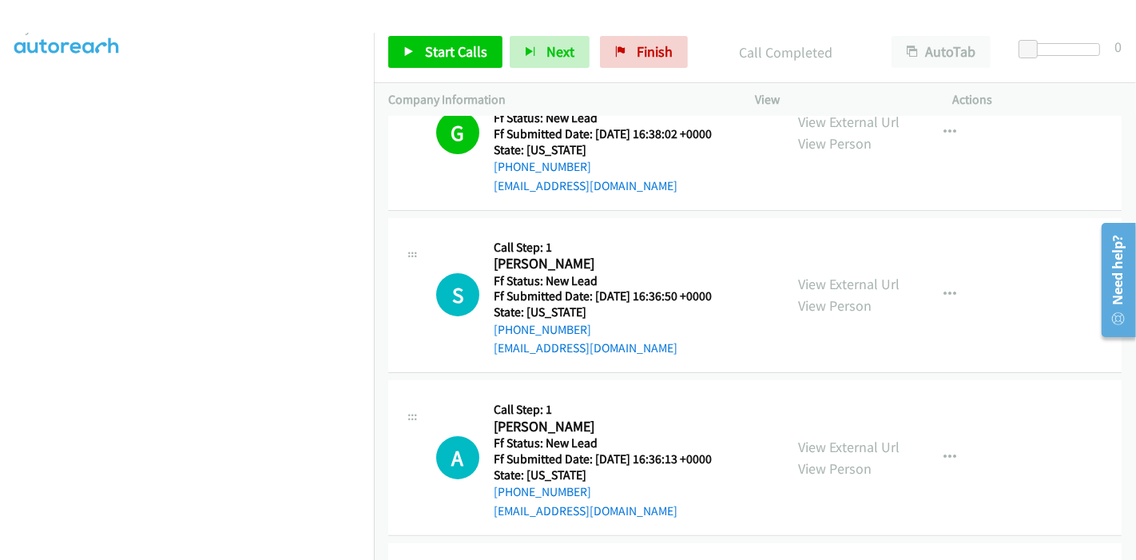
scroll to position [227, 0]
click at [450, 60] on span "Start Calls" at bounding box center [456, 51] width 62 height 18
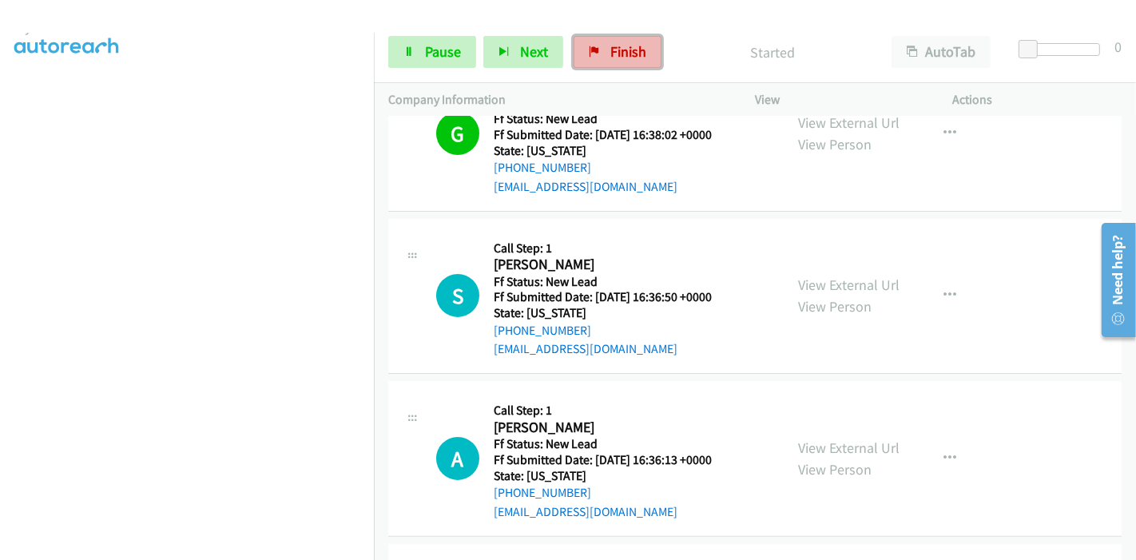
click at [630, 60] on span "Finish" at bounding box center [628, 51] width 36 height 18
click at [636, 62] on link "Finish" at bounding box center [617, 52] width 88 height 32
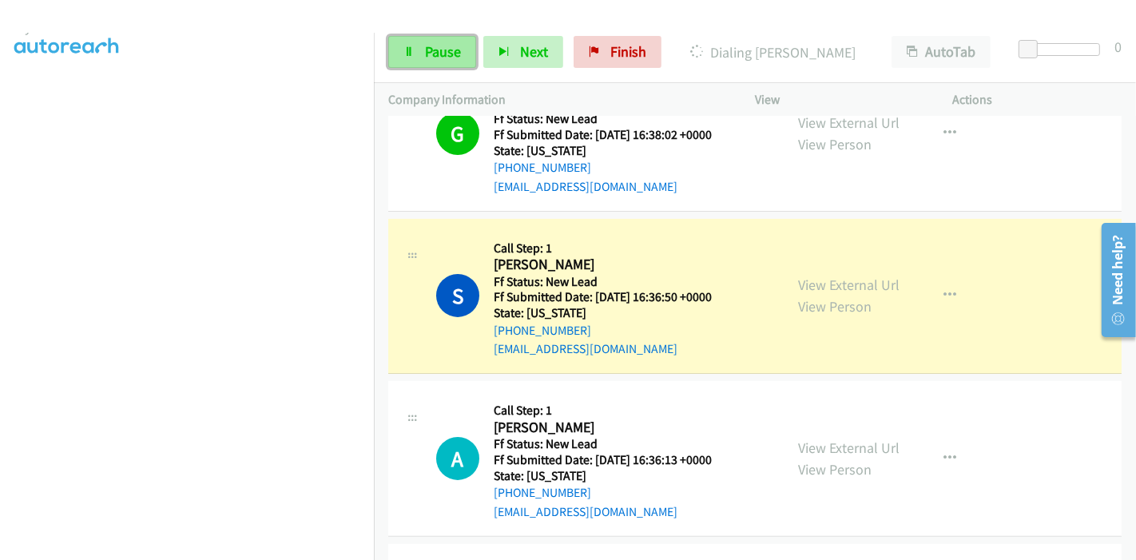
click at [449, 64] on link "Pause" at bounding box center [432, 52] width 88 height 32
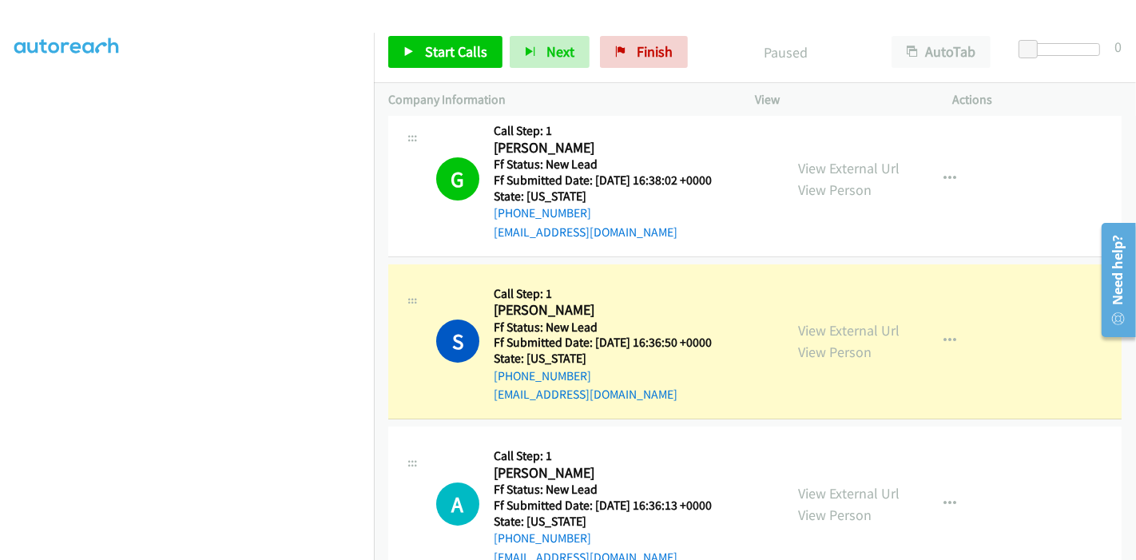
scroll to position [0, 0]
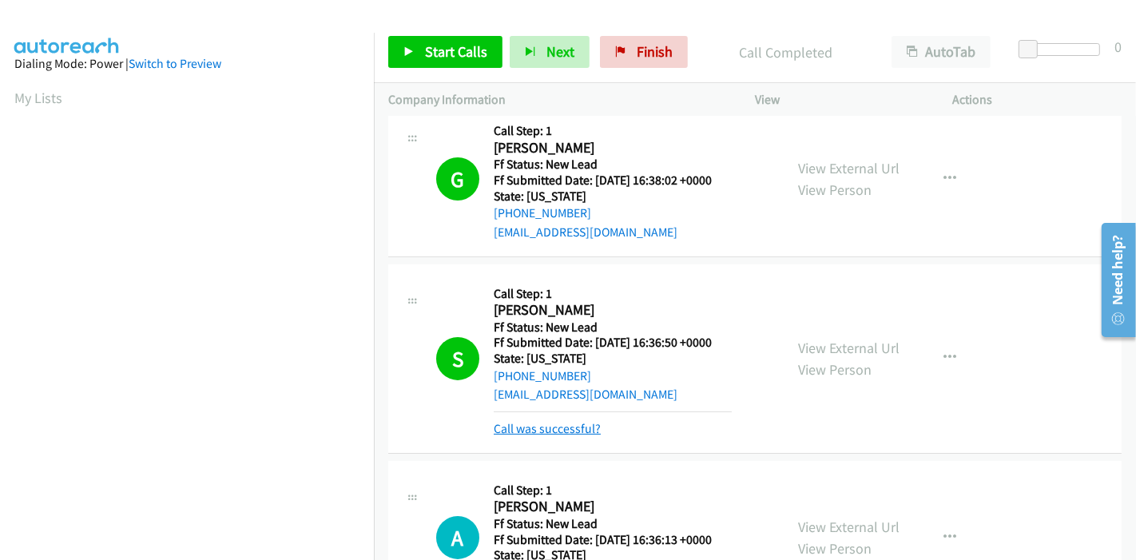
click at [534, 422] on link "Call was successful?" at bounding box center [547, 428] width 107 height 15
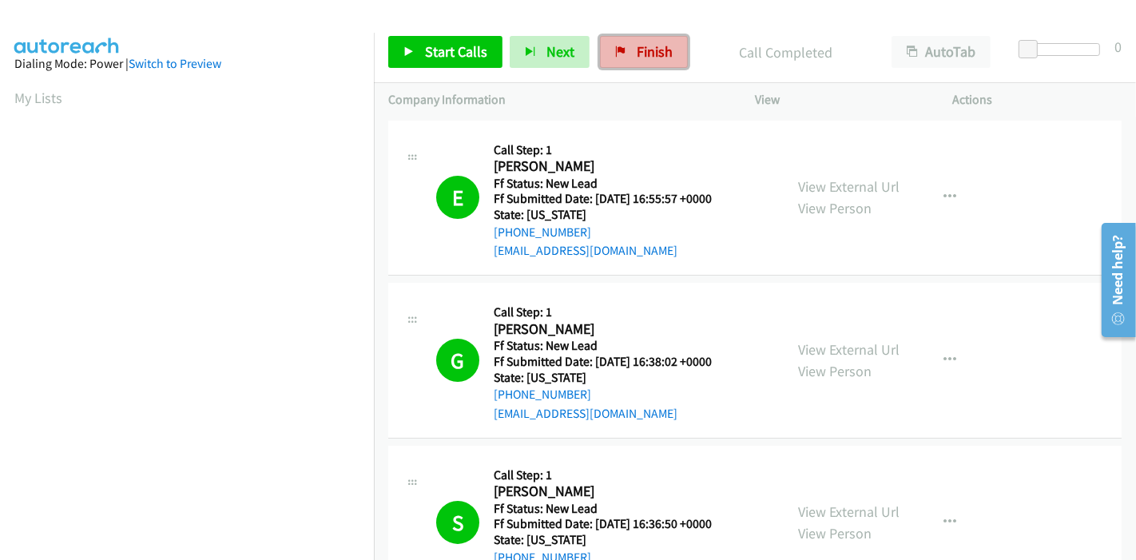
click at [646, 42] on span "Finish" at bounding box center [654, 51] width 36 height 18
